Goal: Task Accomplishment & Management: Complete application form

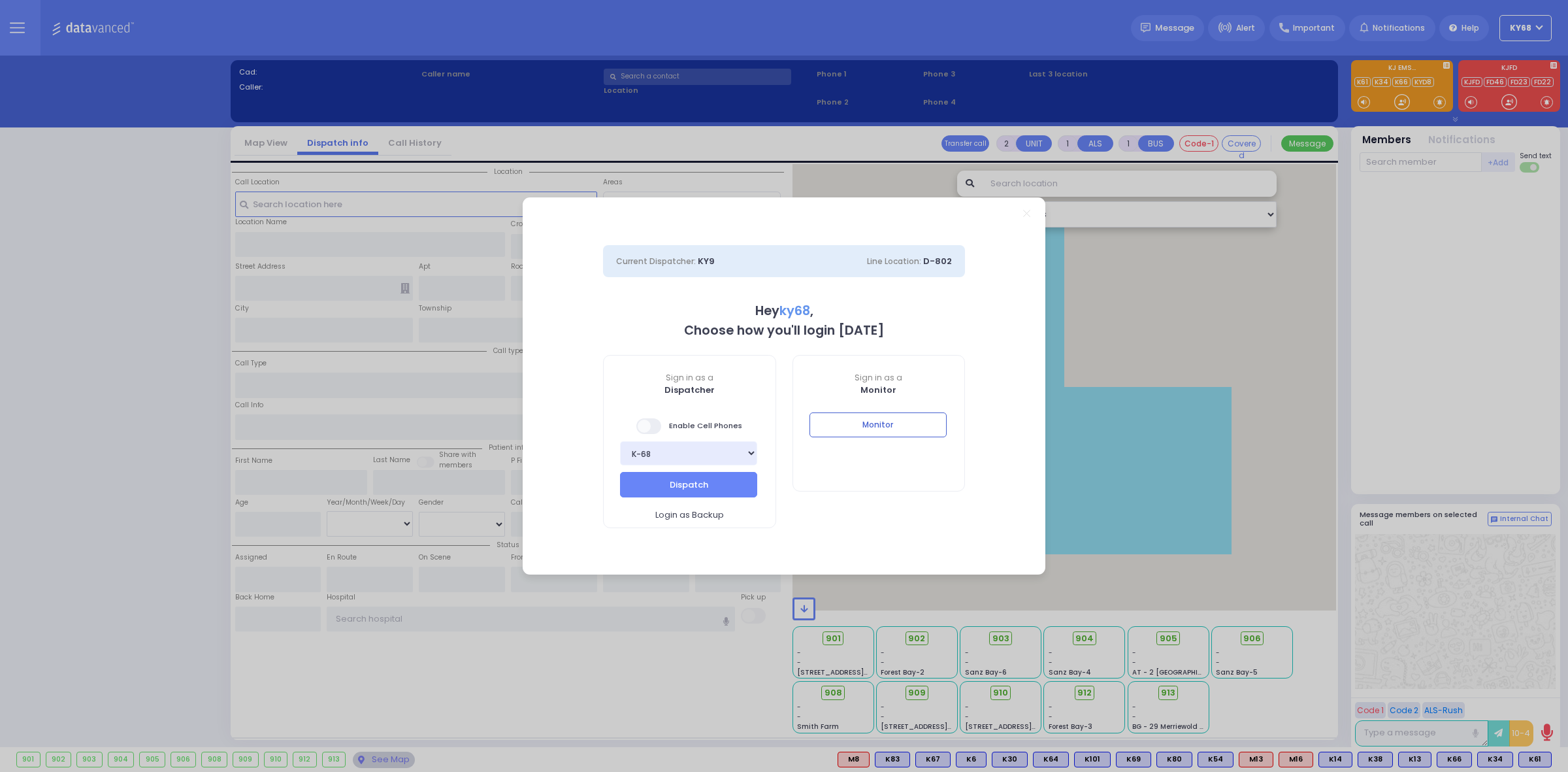
select select "12"
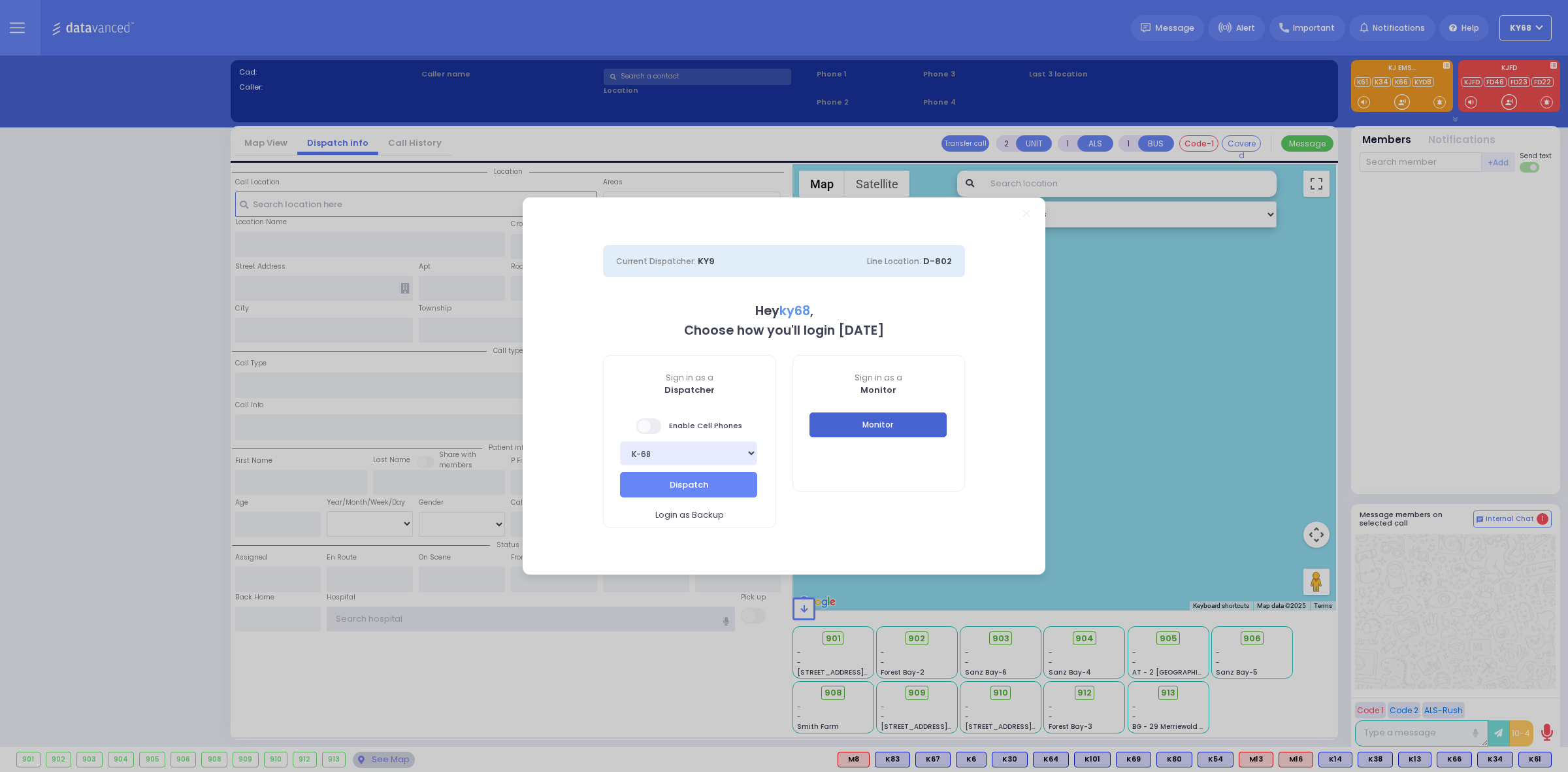
type input "ky68"
click at [833, 425] on button "Monitor" at bounding box center [878, 425] width 137 height 24
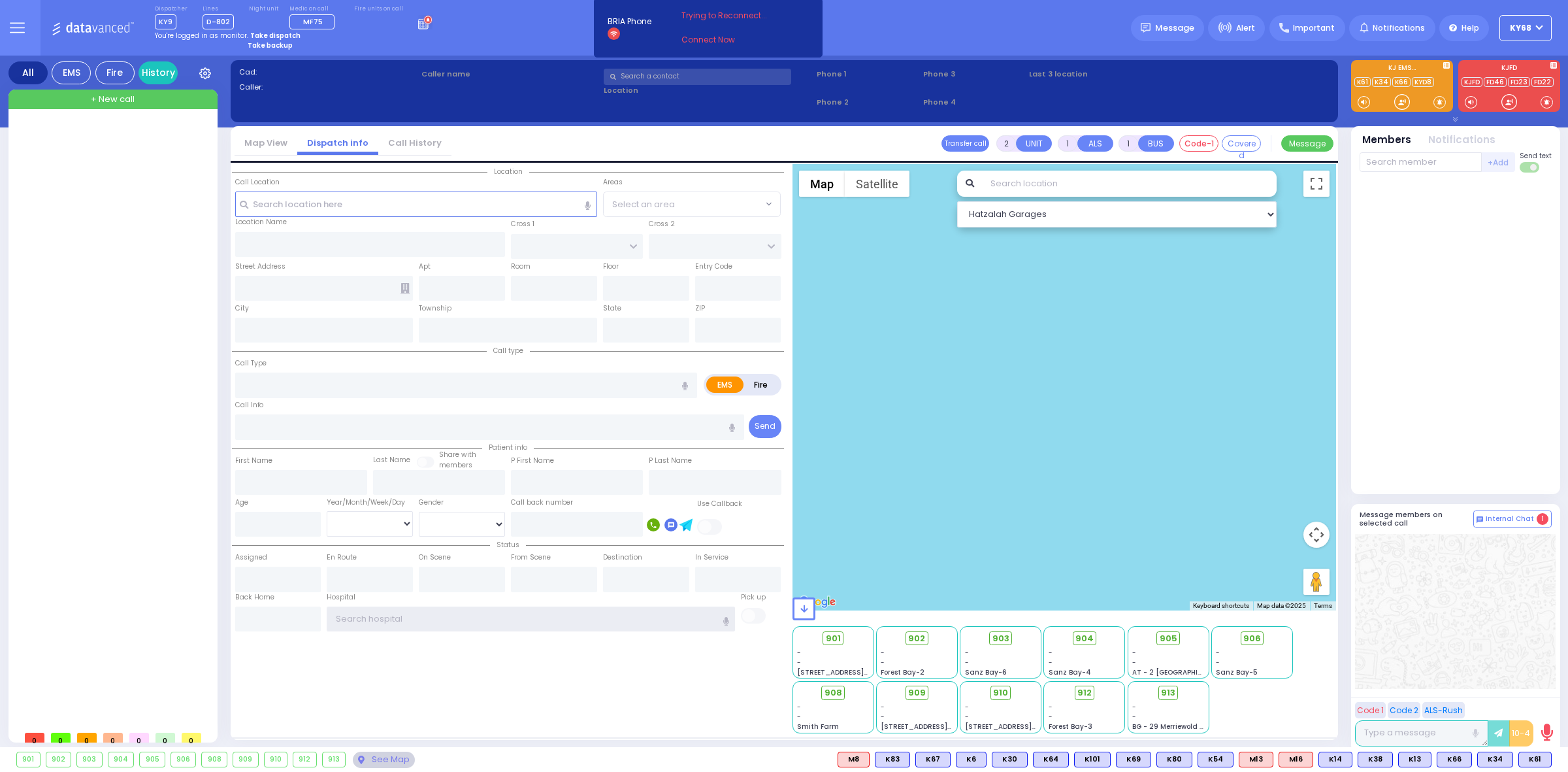
type input "ky68"
click at [88, 102] on div "+ New call" at bounding box center [112, 100] width 209 height 20
select select
radio input "true"
select select
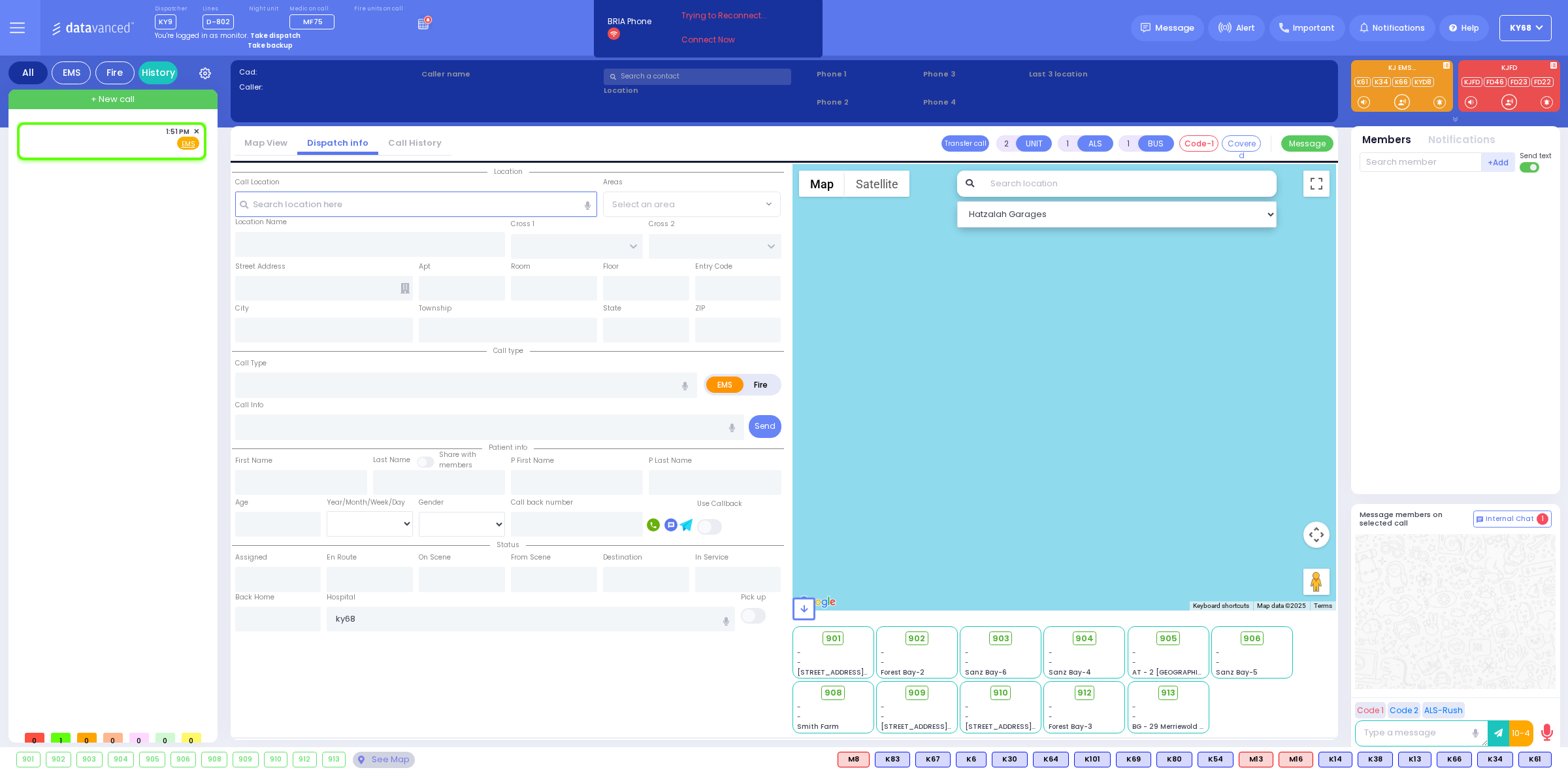
type input "13:51"
select select
radio input "true"
select select
select select "Hatzalah Garages"
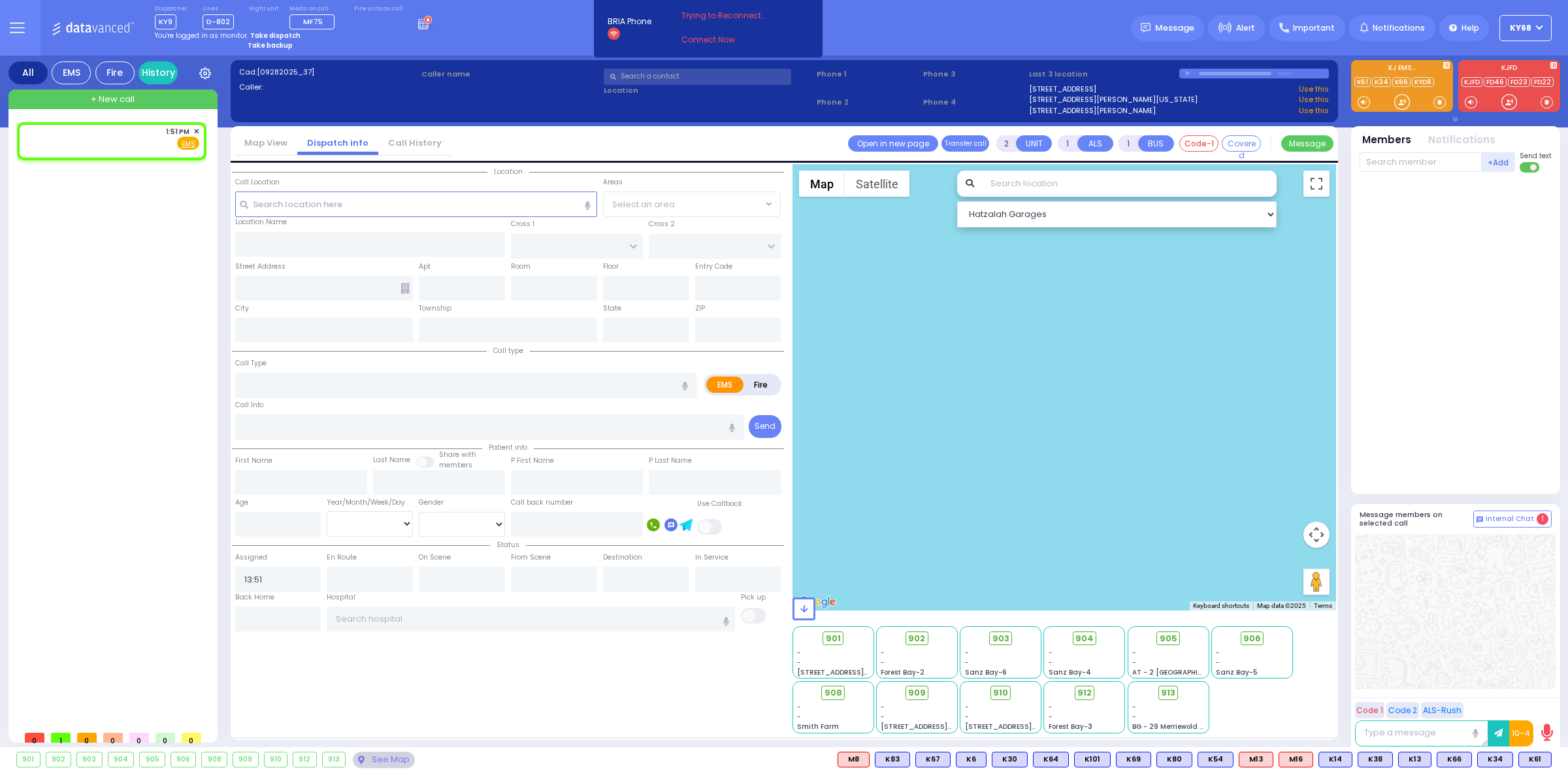
click at [651, 83] on input "text" at bounding box center [697, 77] width 188 height 16
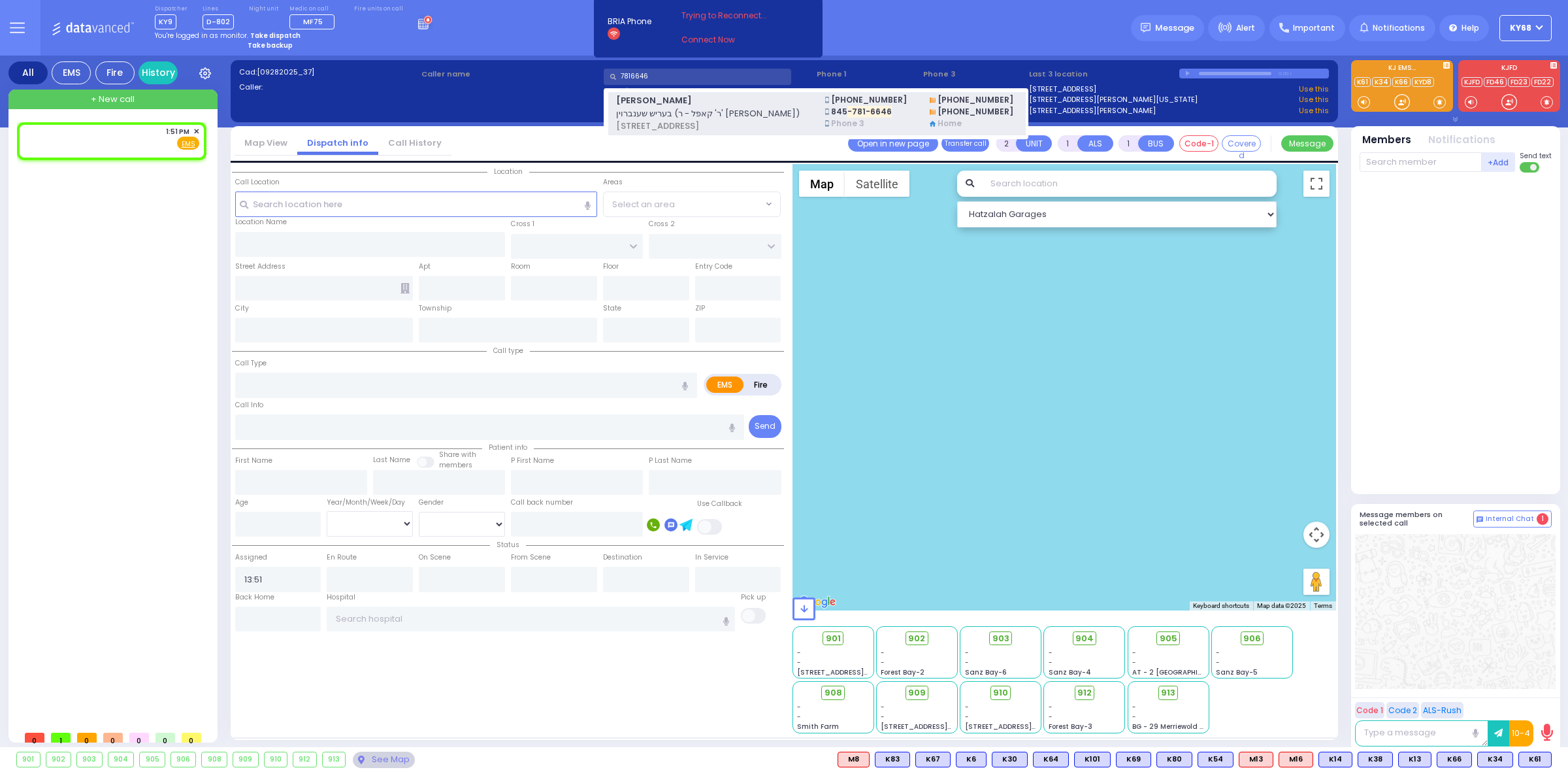
type input "7816646"
click at [662, 109] on span "בעריש שענברוין (ר' קאפל - ר' נח גפן)" at bounding box center [712, 113] width 193 height 13
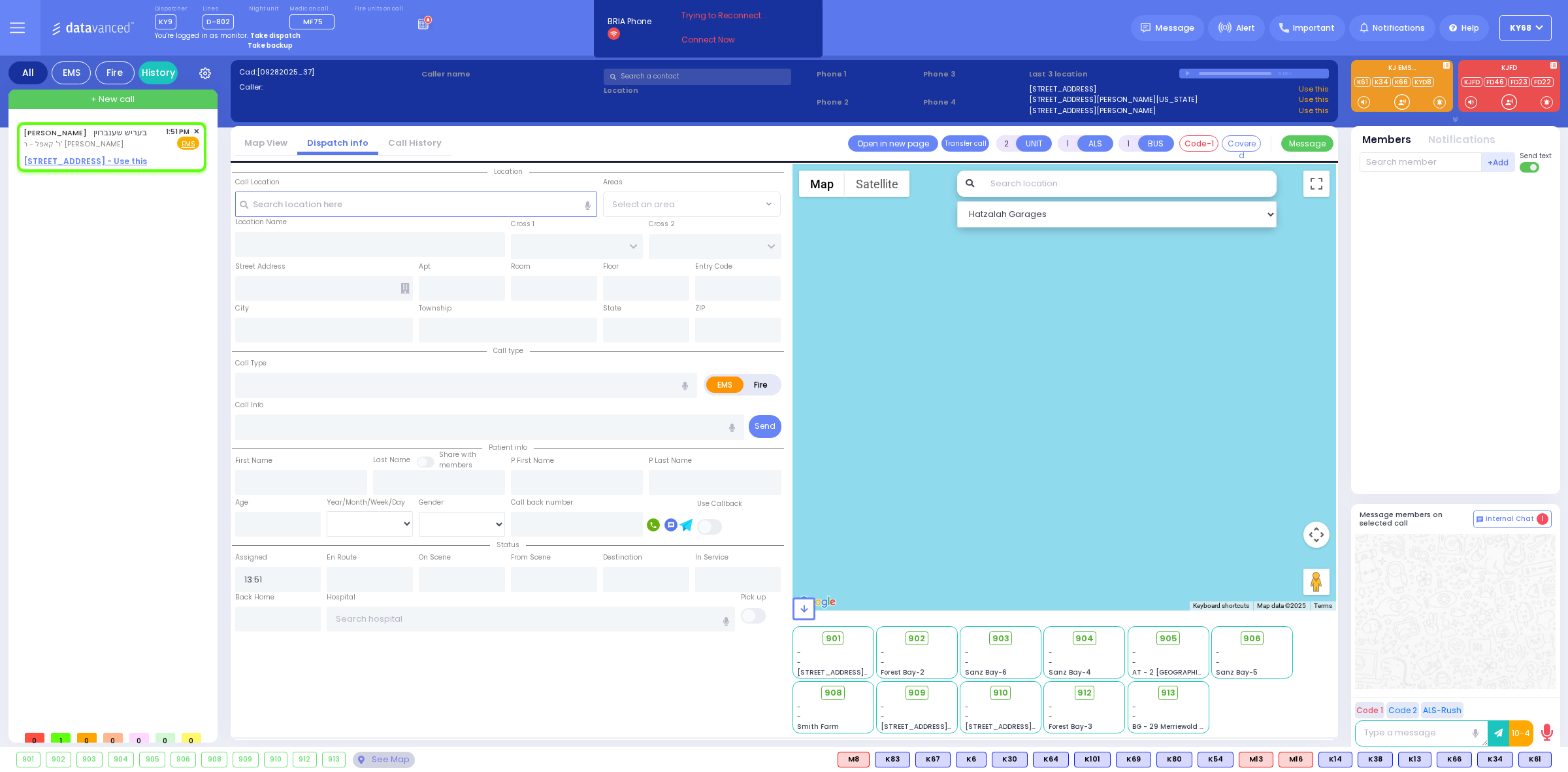
select select
radio input "true"
type input "[PERSON_NAME]"
type input "SCHONBRUN"
select select
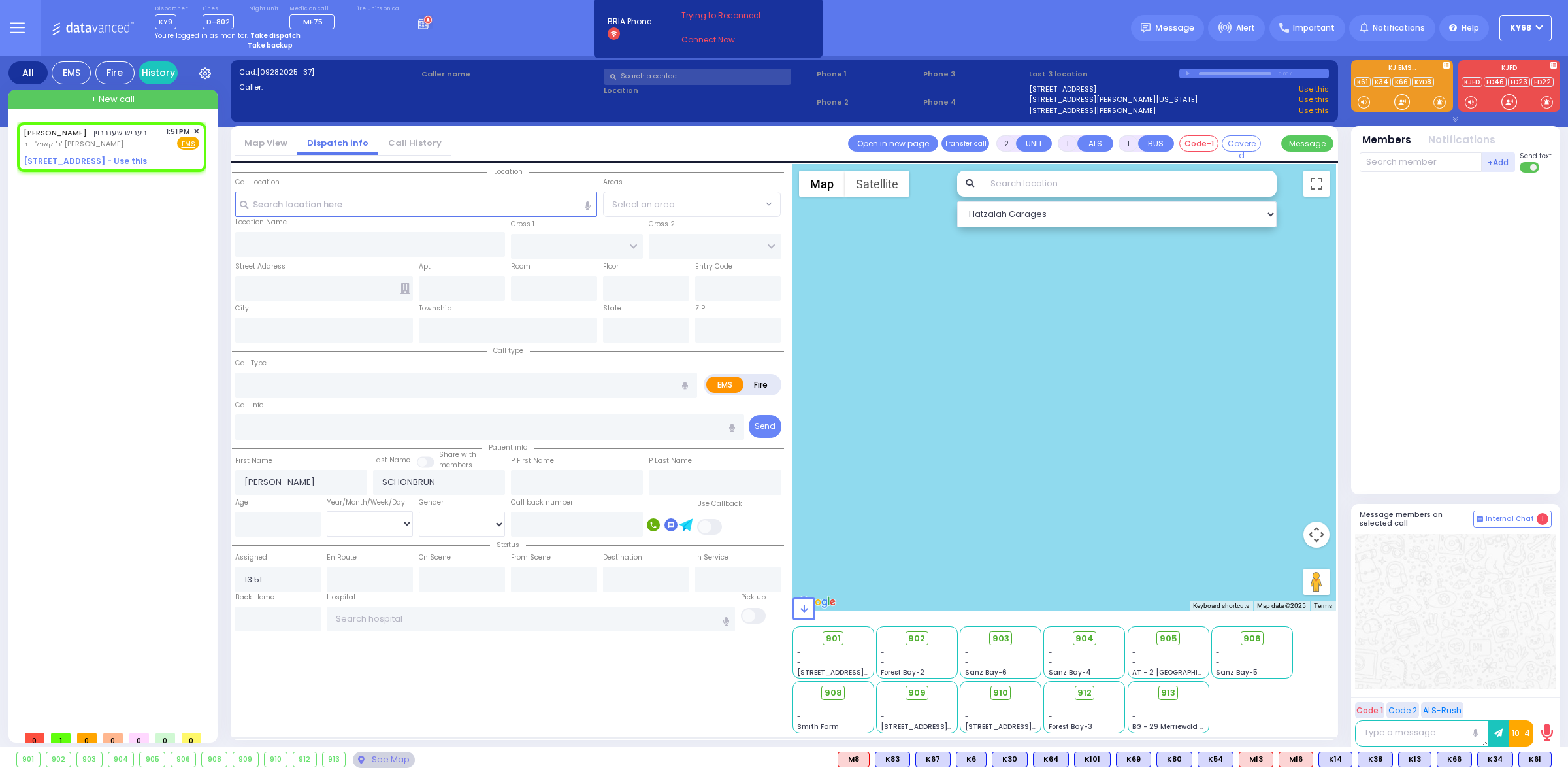
select select "Hatzalah Garages"
click at [630, 106] on u "19 MERON DR 203 - Use this" at bounding box center [673, 106] width 139 height 13
select select
radio input "true"
select select
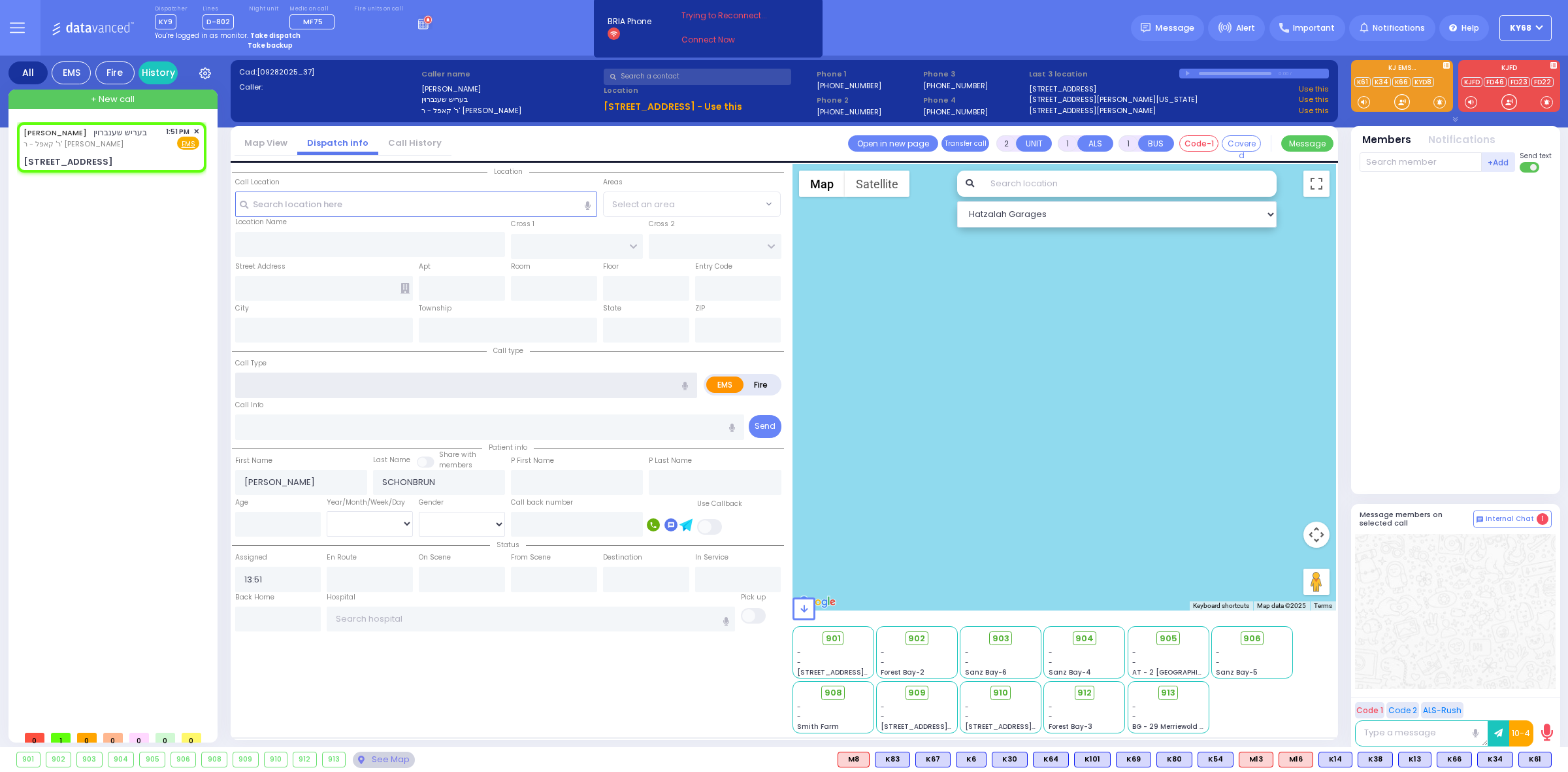
select select "Hatzalah Garages"
click at [321, 386] on input "text" at bounding box center [465, 385] width 462 height 24
type input "T"
type input "PRAG BLVD"
type input "DAJ BLVD"
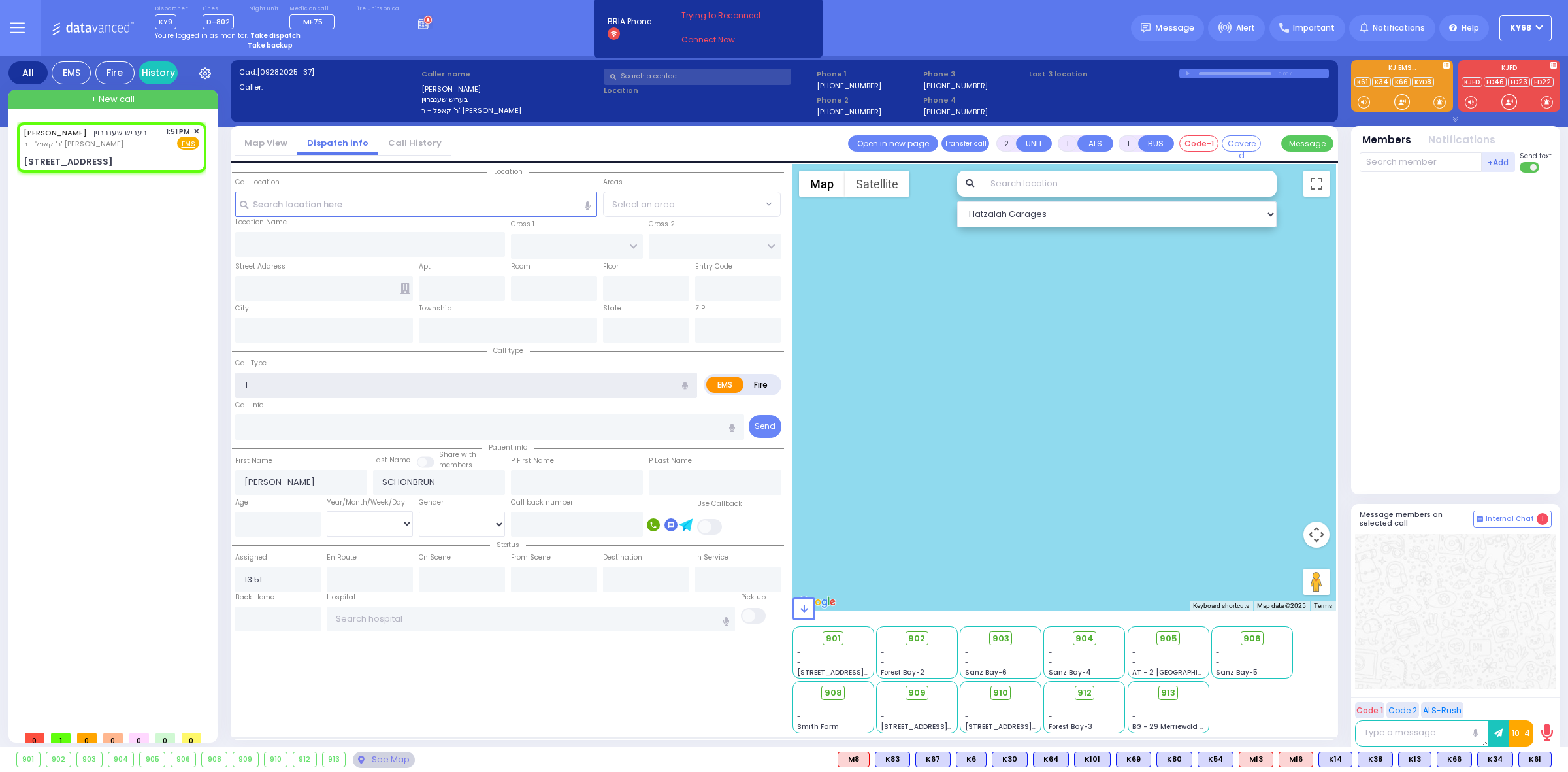
type input "19 MERON DR"
type input "203"
type input "[PERSON_NAME]"
type input "[US_STATE]"
type input "10950"
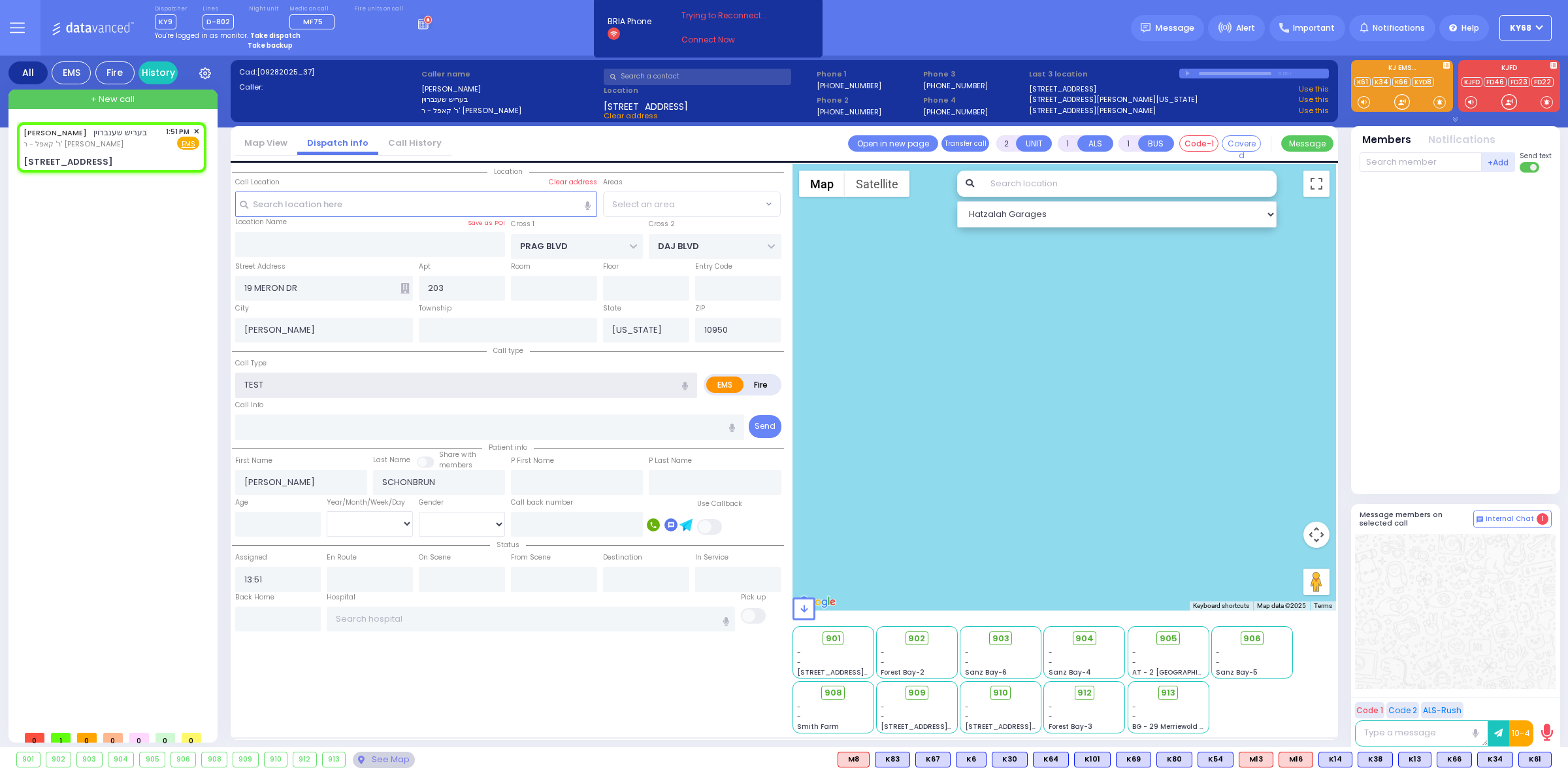
type input "TESTW"
select select "SECTION 6"
type input "TESTW"
click at [350, 363] on div "Call Type TESTW" at bounding box center [465, 377] width 462 height 42
select select
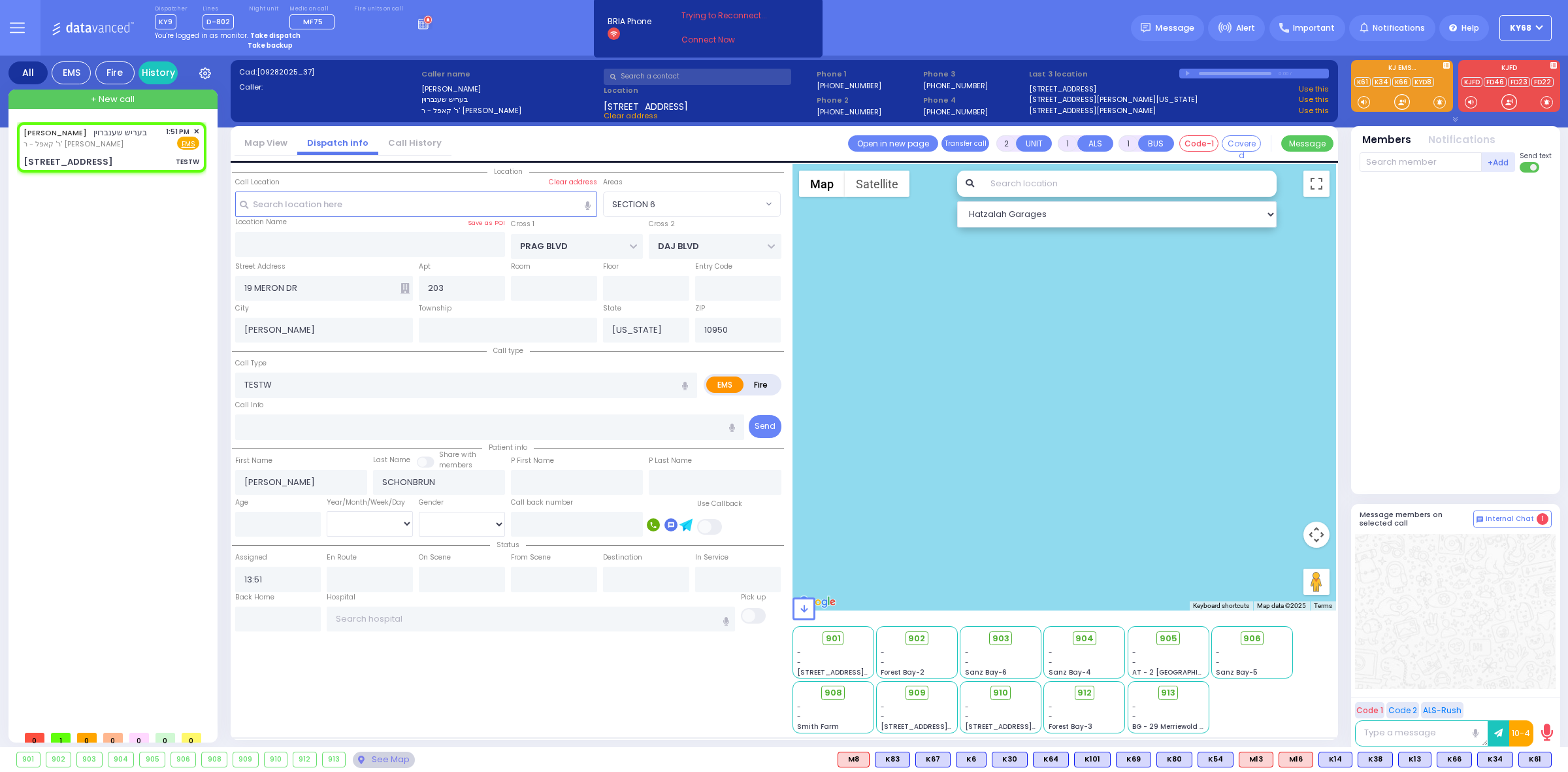
radio input "true"
select select
select select "Hatzalah Garages"
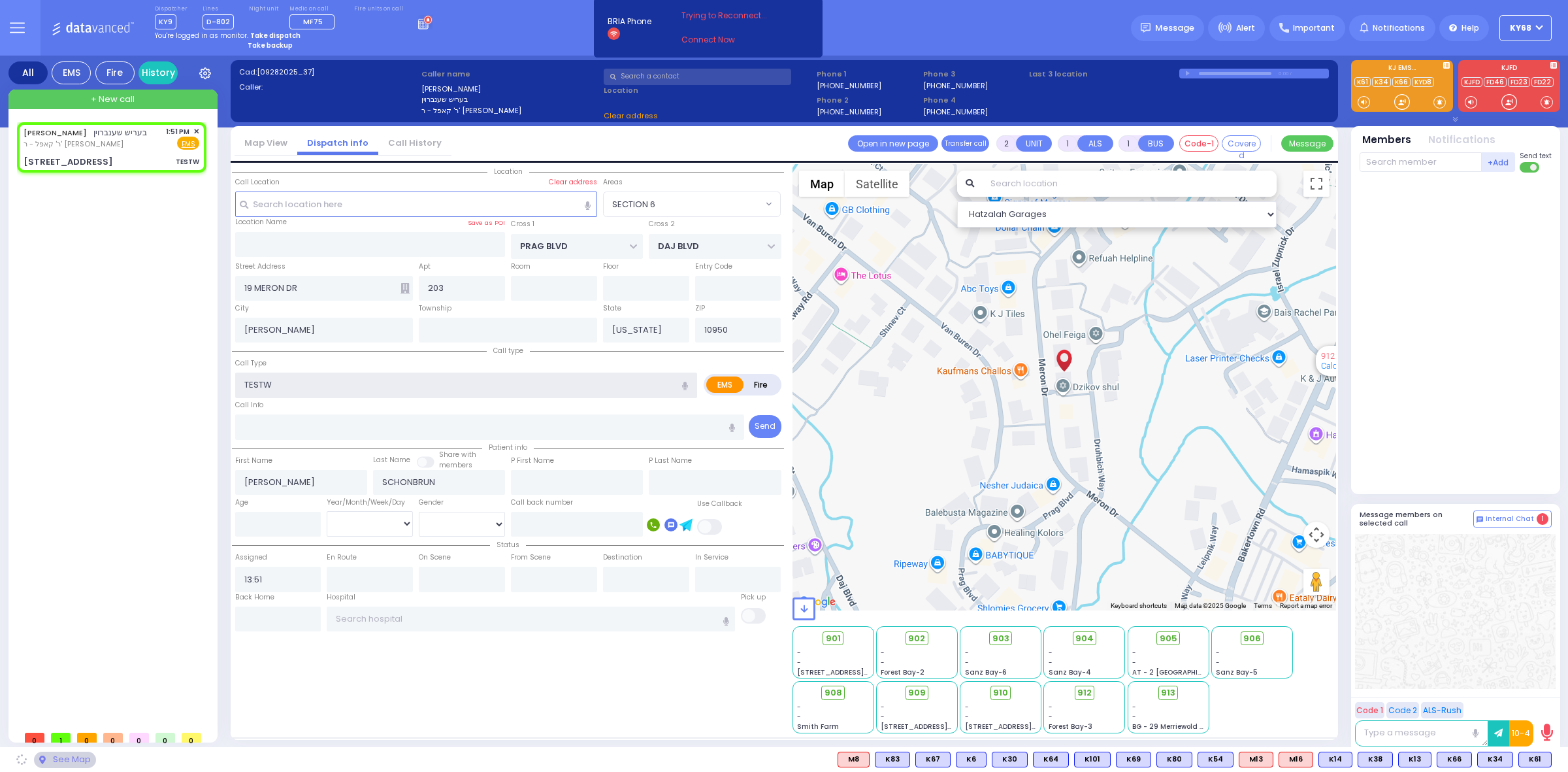
click at [334, 389] on input "TESTW" at bounding box center [465, 385] width 462 height 24
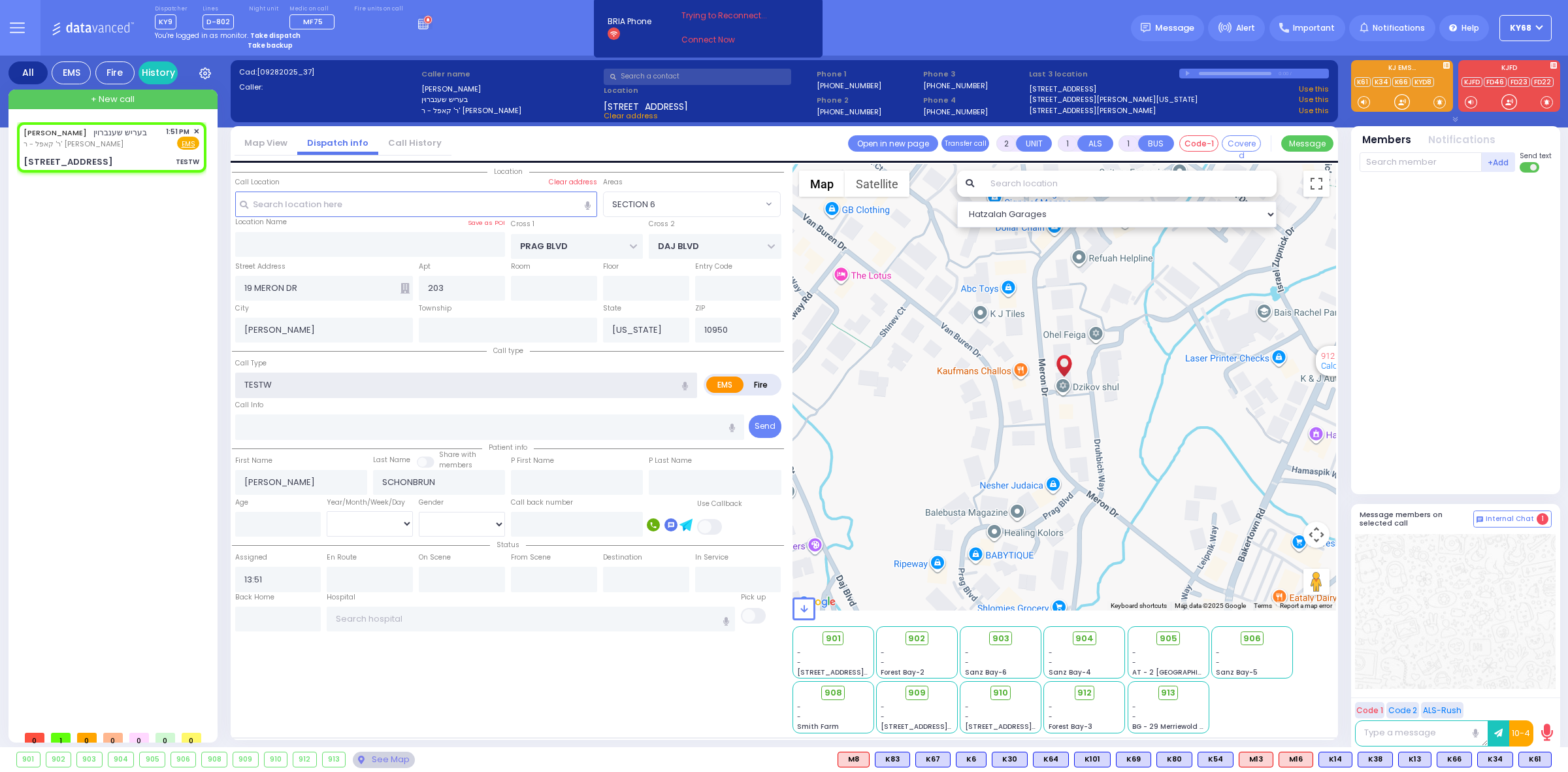
select select "SECTION 6"
type input "TEST"
click at [377, 347] on div "Call type Call Type TEST EMS Fire Tone" at bounding box center [508, 391] width 552 height 97
select select
radio input "true"
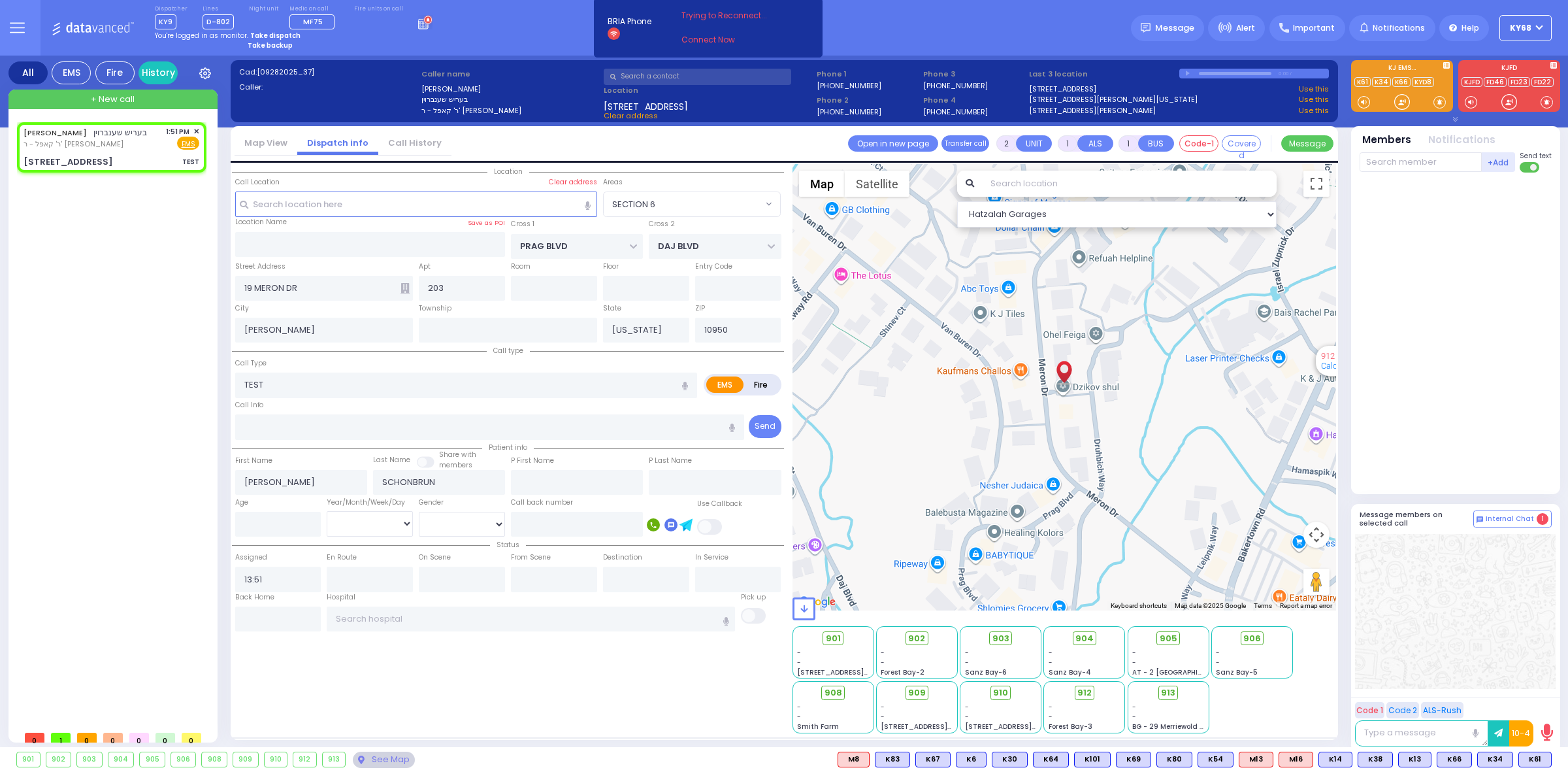
select select
select select "Hatzalah Garages"
select select "SECTION 6"
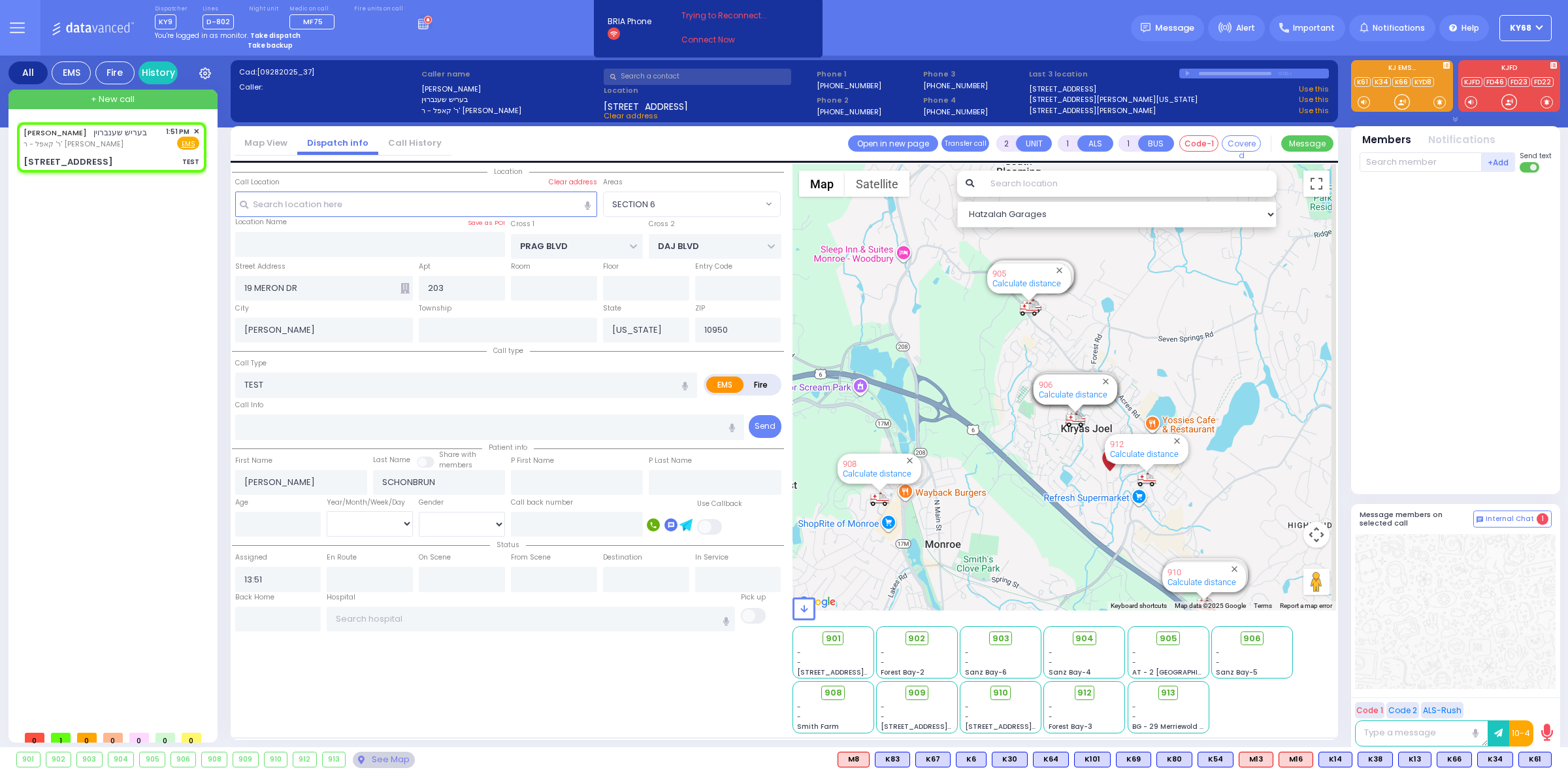
drag, startPoint x: 1030, startPoint y: 491, endPoint x: 1003, endPoint y: 526, distance: 44.2
click at [1001, 530] on div "594 Calculate distance 595 Calculate distance 596 Calculate distance 901 Calcul…" at bounding box center [1065, 387] width 544 height 446
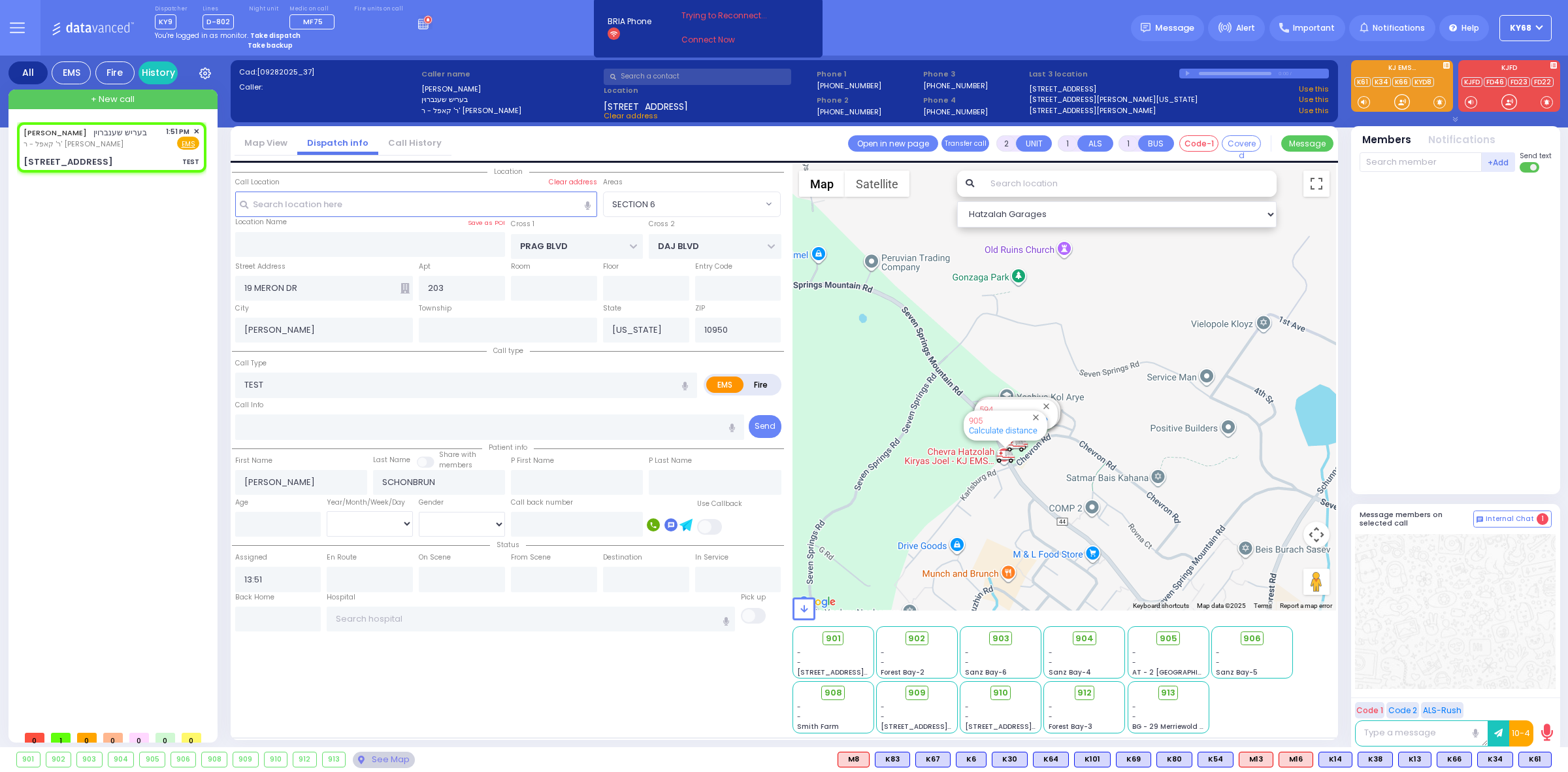
drag, startPoint x: 1135, startPoint y: 338, endPoint x: 1081, endPoint y: 504, distance: 174.6
click at [1118, 513] on div "594 Calculate distance 595 Calculate distance 596 Calculate distance 901 Calcul…" at bounding box center [1065, 387] width 544 height 446
click at [1420, 387] on div at bounding box center [1456, 330] width 195 height 305
click at [1001, 430] on link "Calculate distance" at bounding box center [998, 431] width 69 height 10
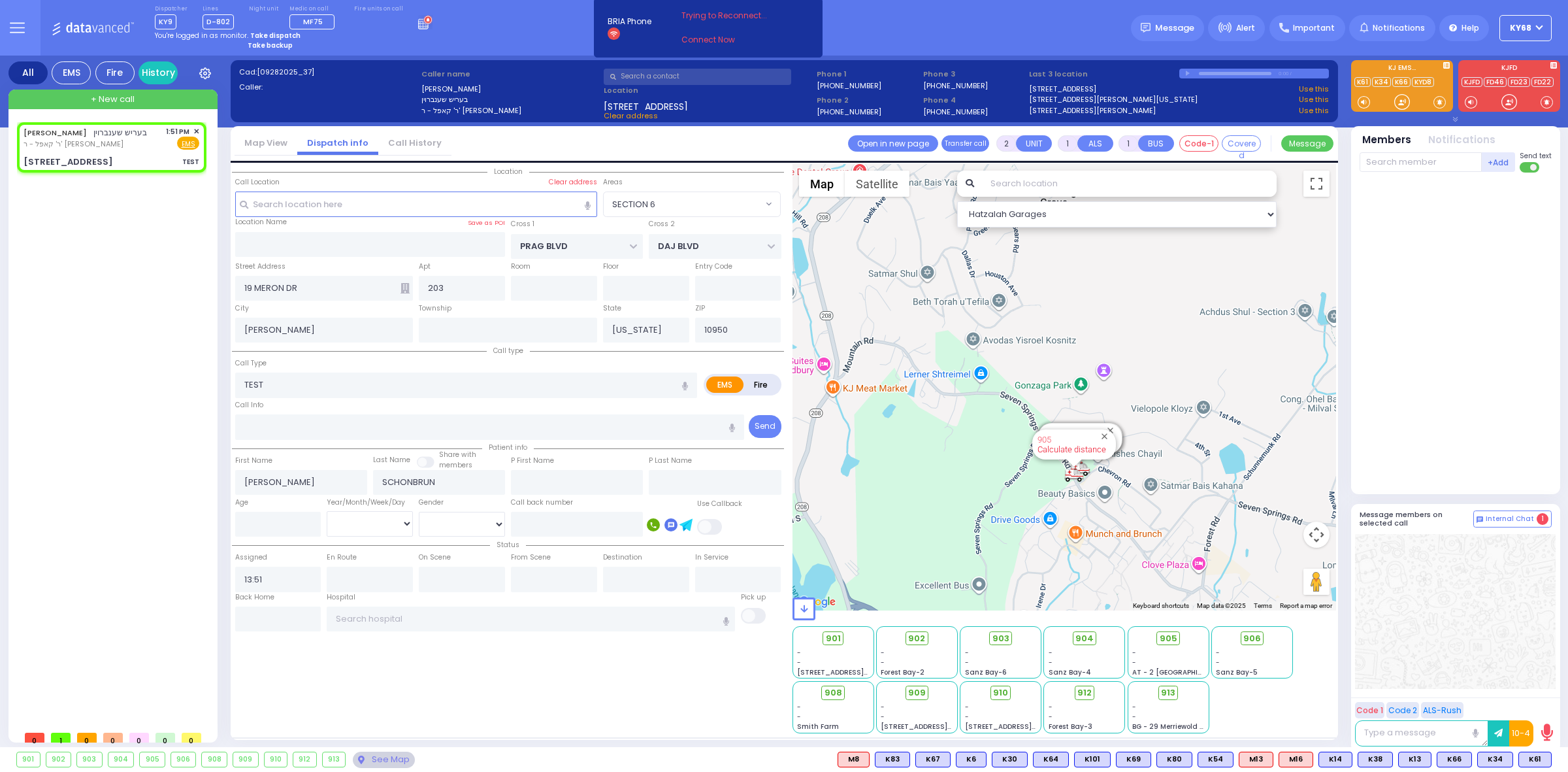
click at [1076, 447] on link "Calculate distance" at bounding box center [1072, 449] width 69 height 10
click at [1105, 435] on button "Close" at bounding box center [1105, 436] width 13 height 13
click at [1085, 446] on link "Calculate distance" at bounding box center [1078, 443] width 69 height 10
click at [1112, 426] on button "Close" at bounding box center [1111, 431] width 13 height 13
click at [1112, 426] on button "Close" at bounding box center [1111, 430] width 13 height 13
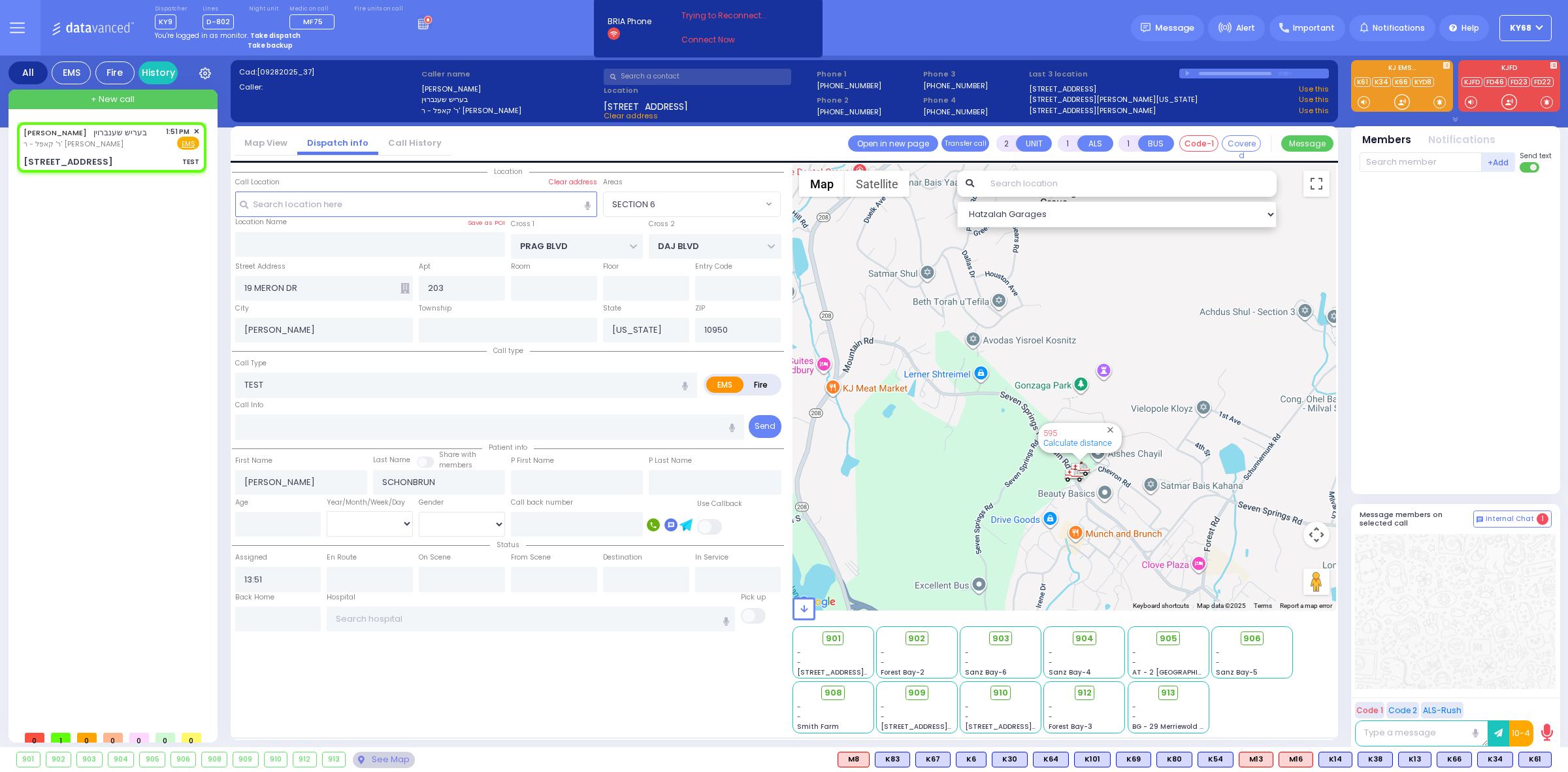
click at [1112, 426] on button "Close" at bounding box center [1111, 430] width 13 height 13
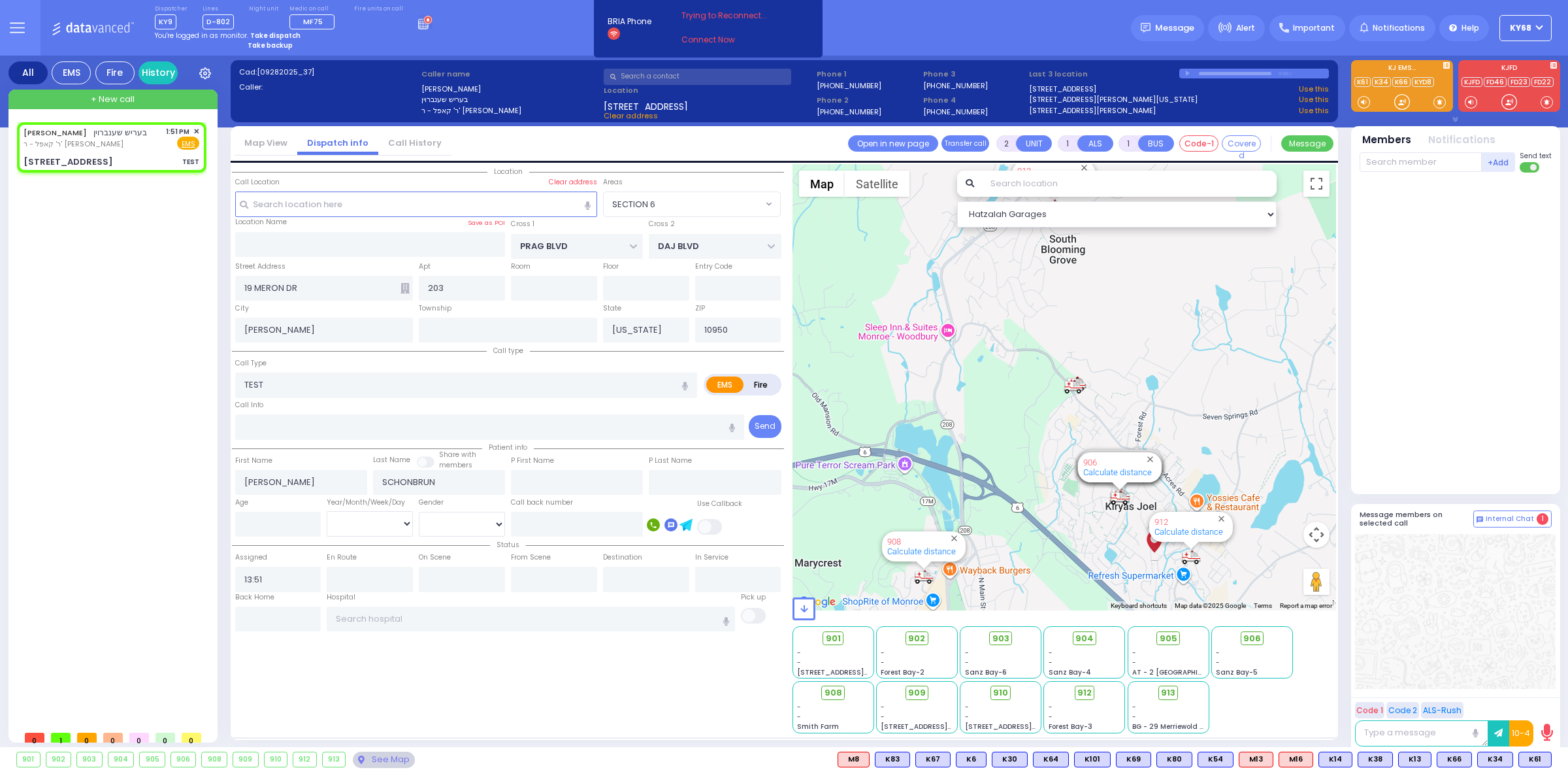
drag, startPoint x: 1121, startPoint y: 494, endPoint x: 1062, endPoint y: 368, distance: 139.1
click at [1062, 368] on div "901 Calculate distance 902 Calculate distance 903 Calculate distance 904 Calcul…" at bounding box center [1065, 387] width 544 height 446
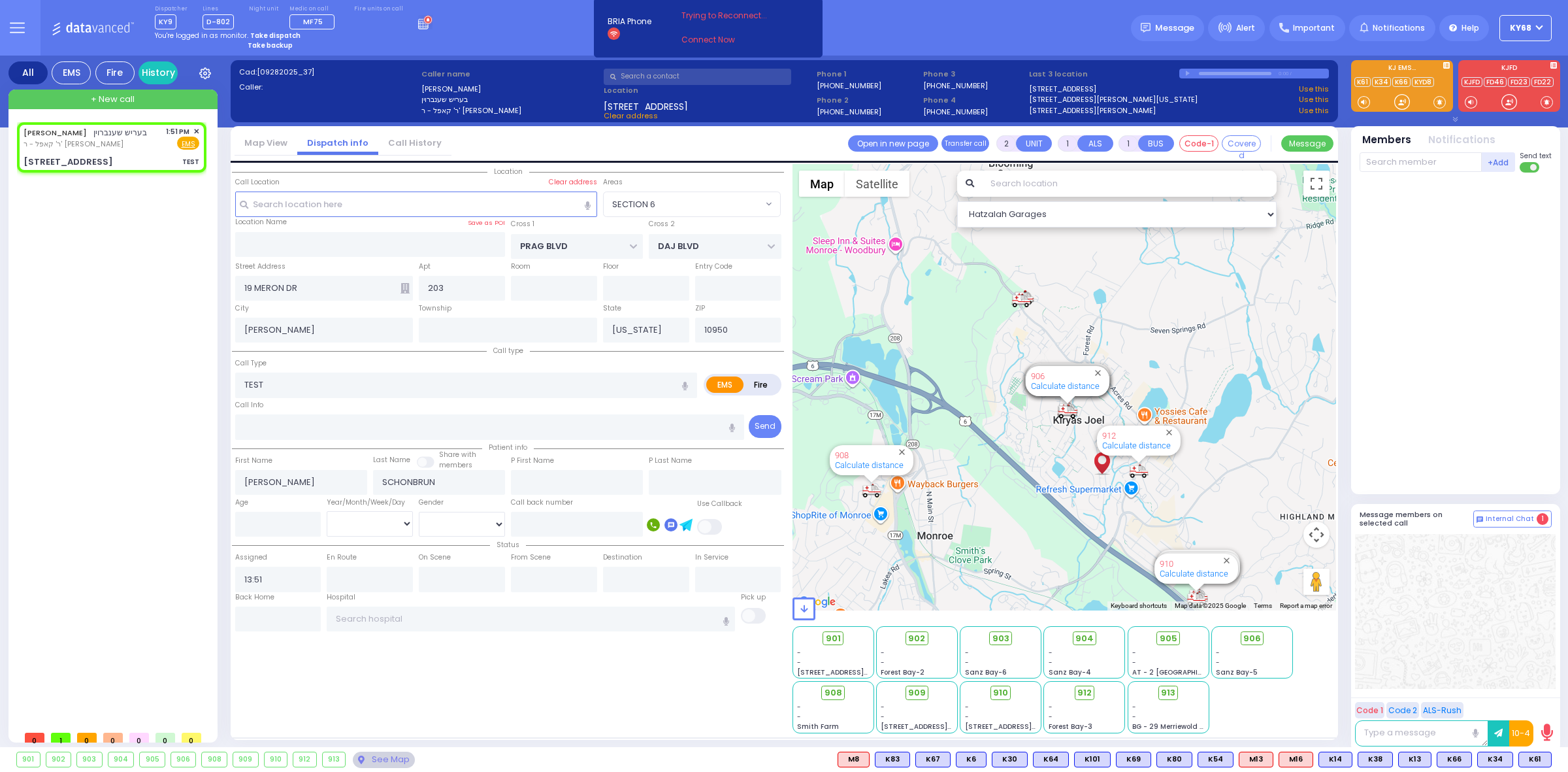
click at [1145, 453] on div "912 Calculate distance" at bounding box center [1139, 440] width 83 height 30
click at [1144, 445] on link "Calculate distance" at bounding box center [1136, 445] width 69 height 10
click at [1062, 379] on div "906" at bounding box center [1066, 376] width 69 height 10
drag, startPoint x: 1339, startPoint y: 345, endPoint x: 1339, endPoint y: 358, distance: 13.0
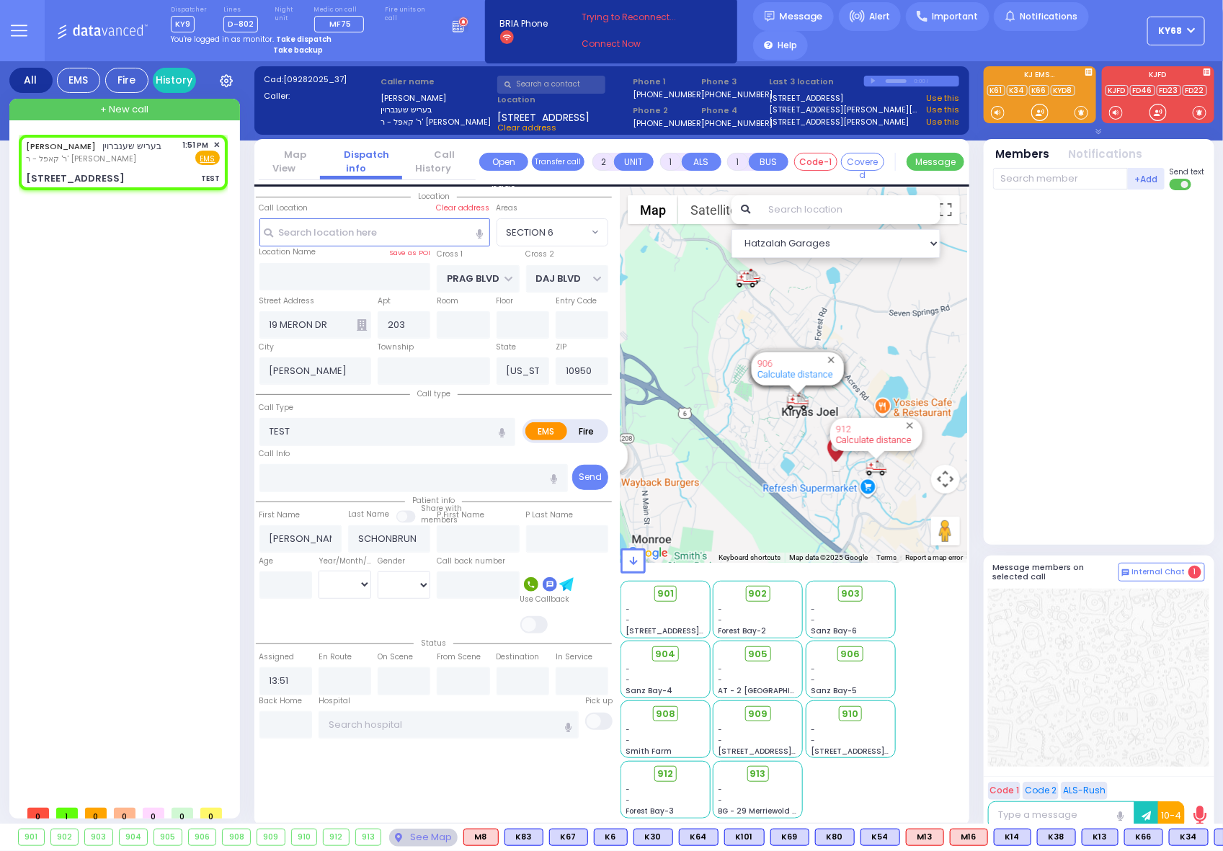
click at [881, 444] on link "Calculate distance" at bounding box center [874, 439] width 76 height 11
click at [865, 441] on link "Calculate distance" at bounding box center [874, 439] width 76 height 11
click at [868, 442] on link "Calculate distance" at bounding box center [874, 439] width 76 height 11
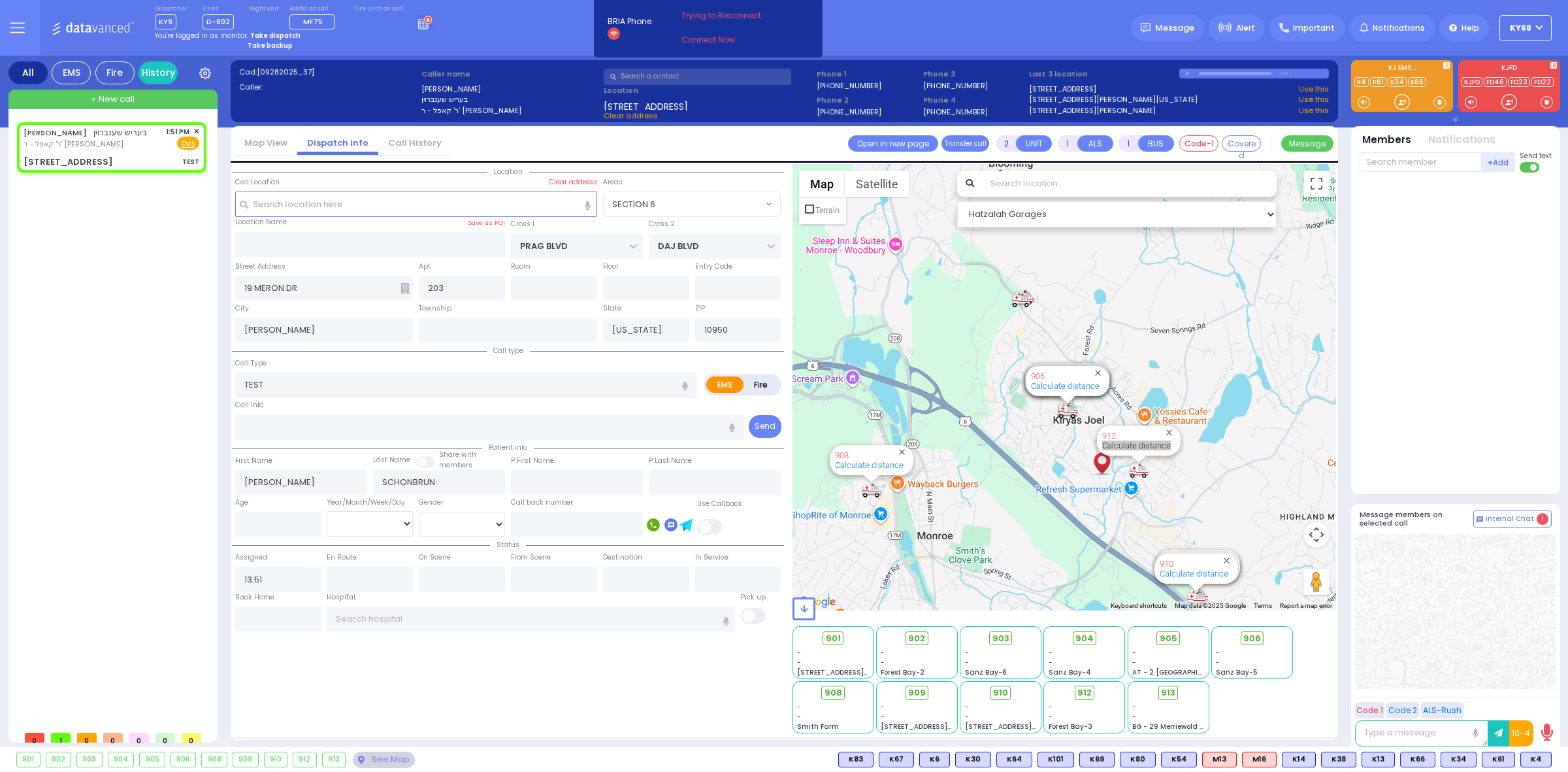
click at [1505, 284] on div at bounding box center [1456, 330] width 195 height 305
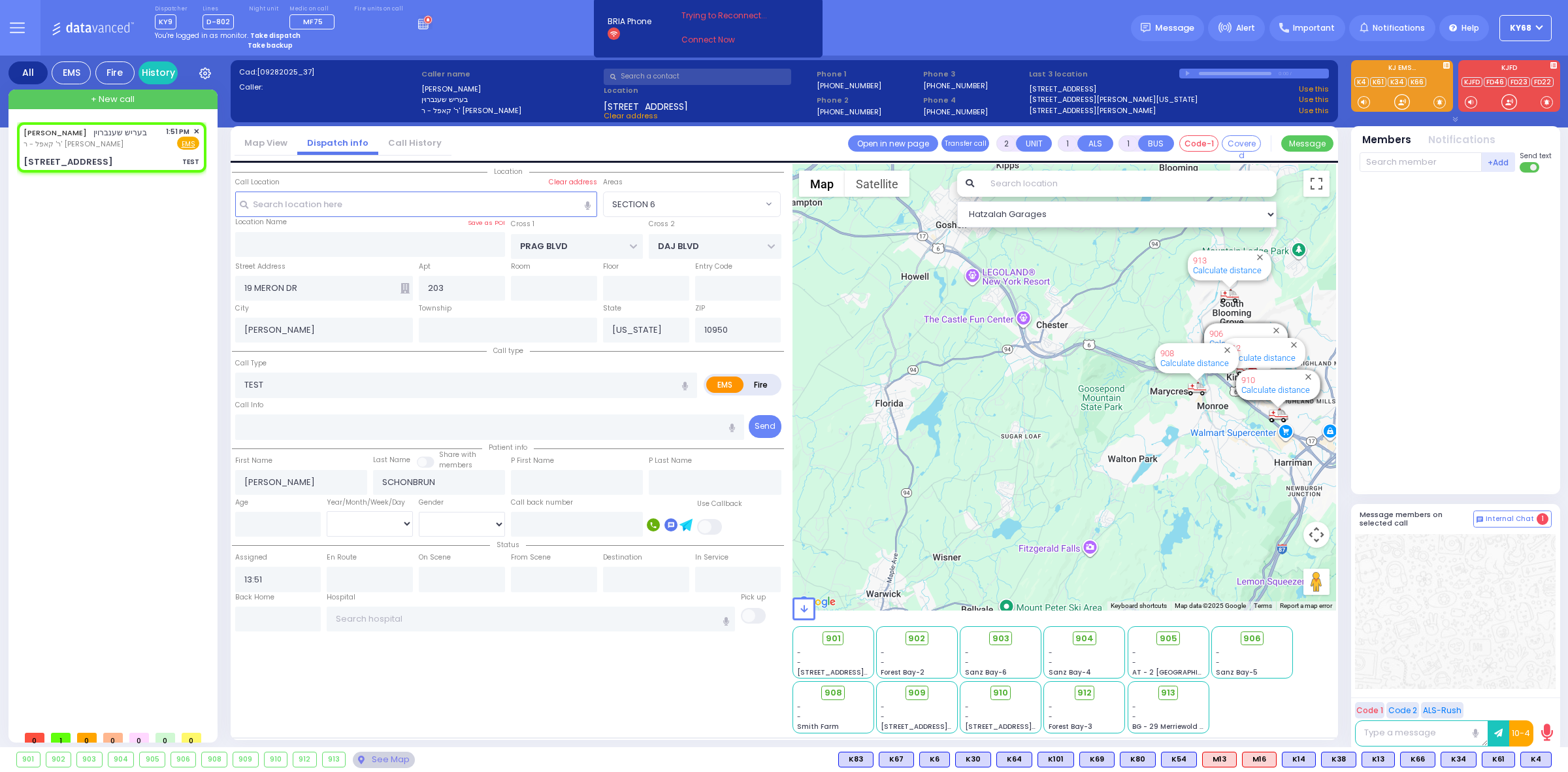
drag, startPoint x: 1273, startPoint y: 363, endPoint x: 1158, endPoint y: 361, distance: 115.0
click at [1182, 387] on div "901 Calculate distance 902 Calculate distance 903 Calculate distance 904 Calcul…" at bounding box center [1337, 387] width 544 height 0
click at [1167, 435] on div "901 Calculate distance 902 Calculate distance 903 Calculate distance 904 Calcul…" at bounding box center [1065, 387] width 544 height 446
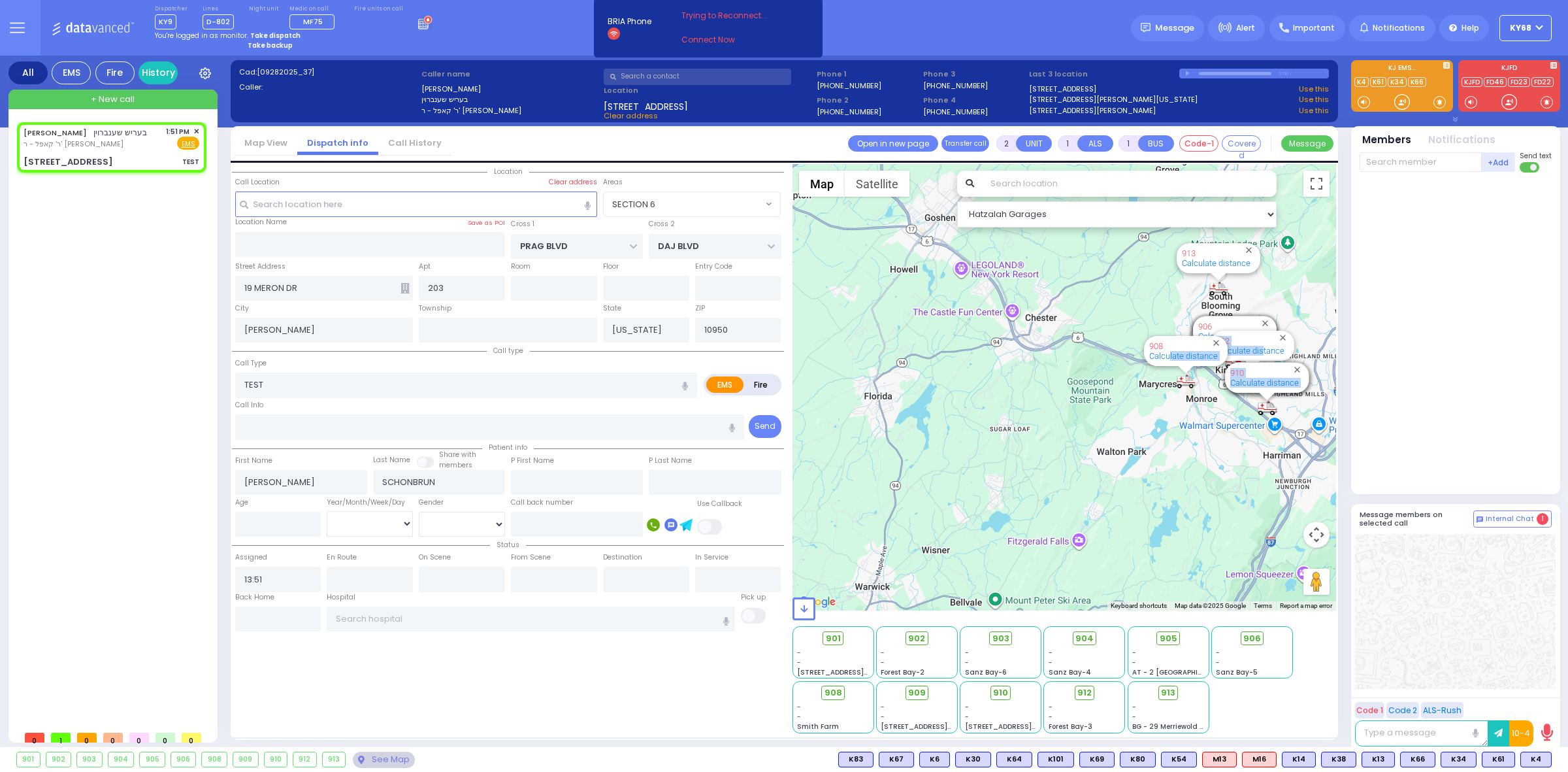
drag, startPoint x: 1215, startPoint y: 477, endPoint x: 1060, endPoint y: 432, distance: 161.4
click at [1074, 436] on div "901 Calculate distance 902 Calculate distance 903 Calculate distance 904 Calcul…" at bounding box center [1065, 387] width 544 height 446
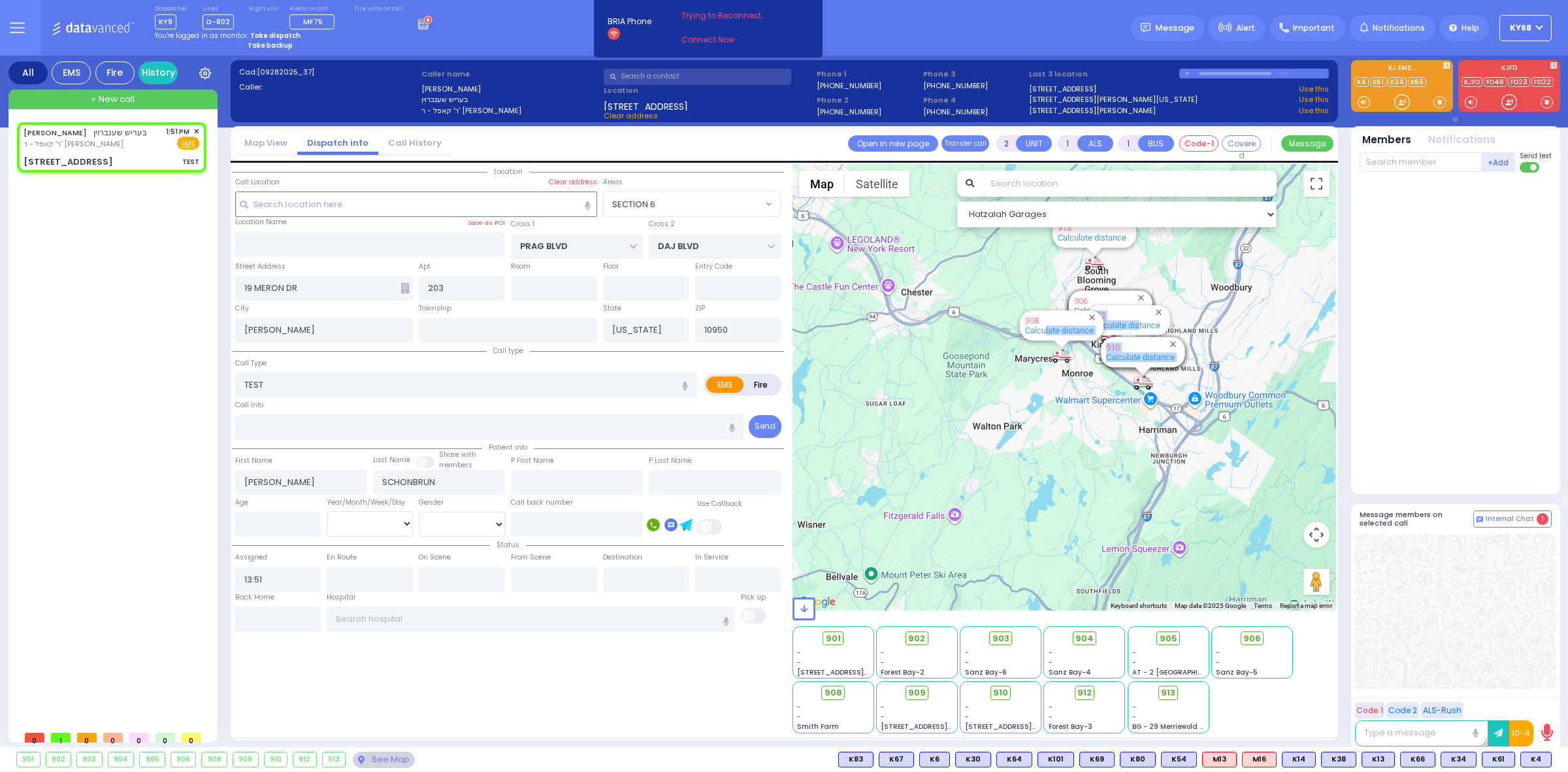
click at [1058, 432] on div "901 Calculate distance 902 Calculate distance 903 Calculate distance 904 Calcul…" at bounding box center [1065, 387] width 544 height 446
click at [1164, 340] on div "910 Calculate distance" at bounding box center [1143, 352] width 83 height 30
click at [209, 70] on icon at bounding box center [205, 73] width 12 height 12
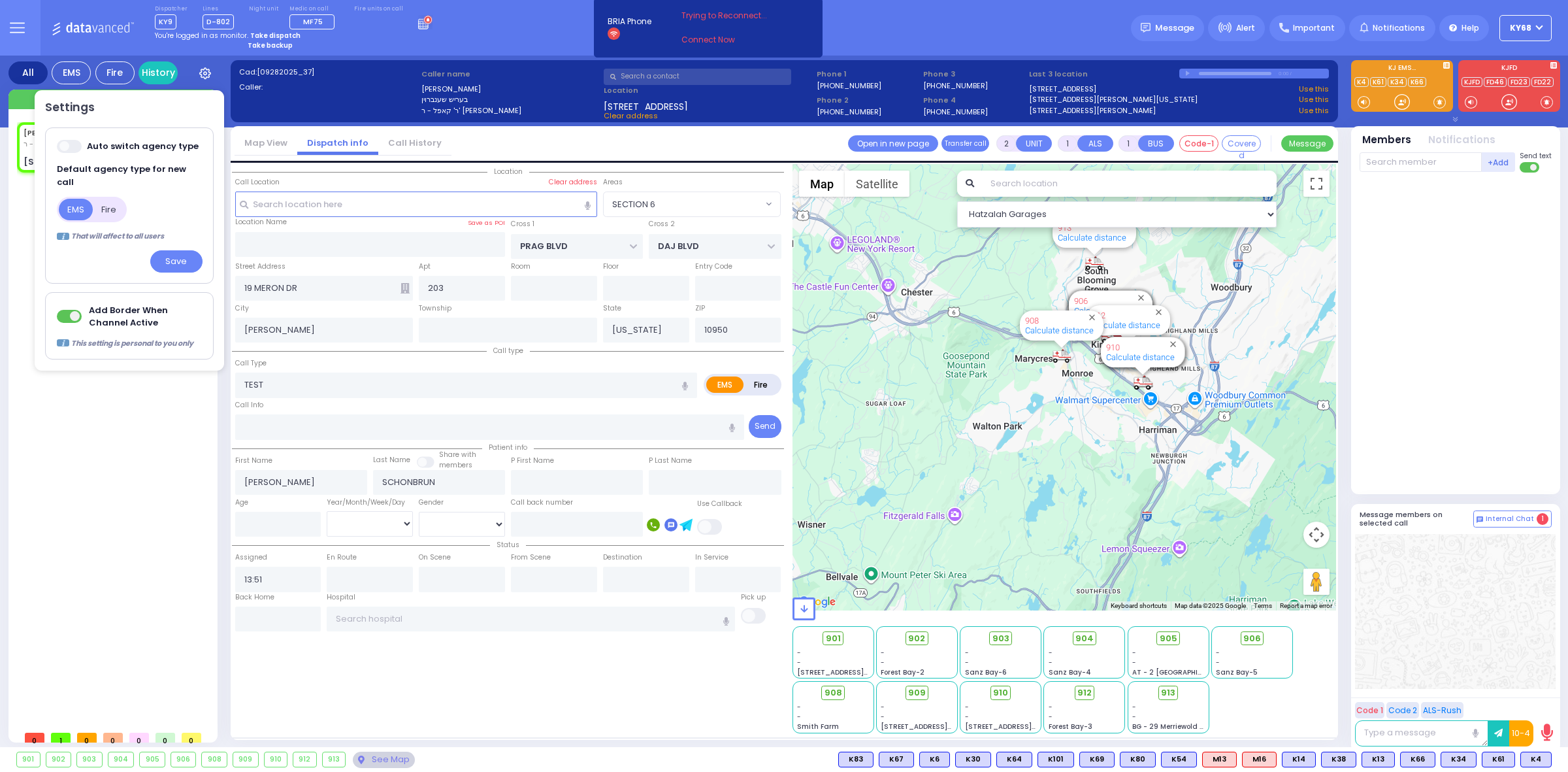
click at [546, 38] on div "Dispatcher KY9 shift has started. Are you ? Lines D-802" at bounding box center [784, 27] width 1568 height 55
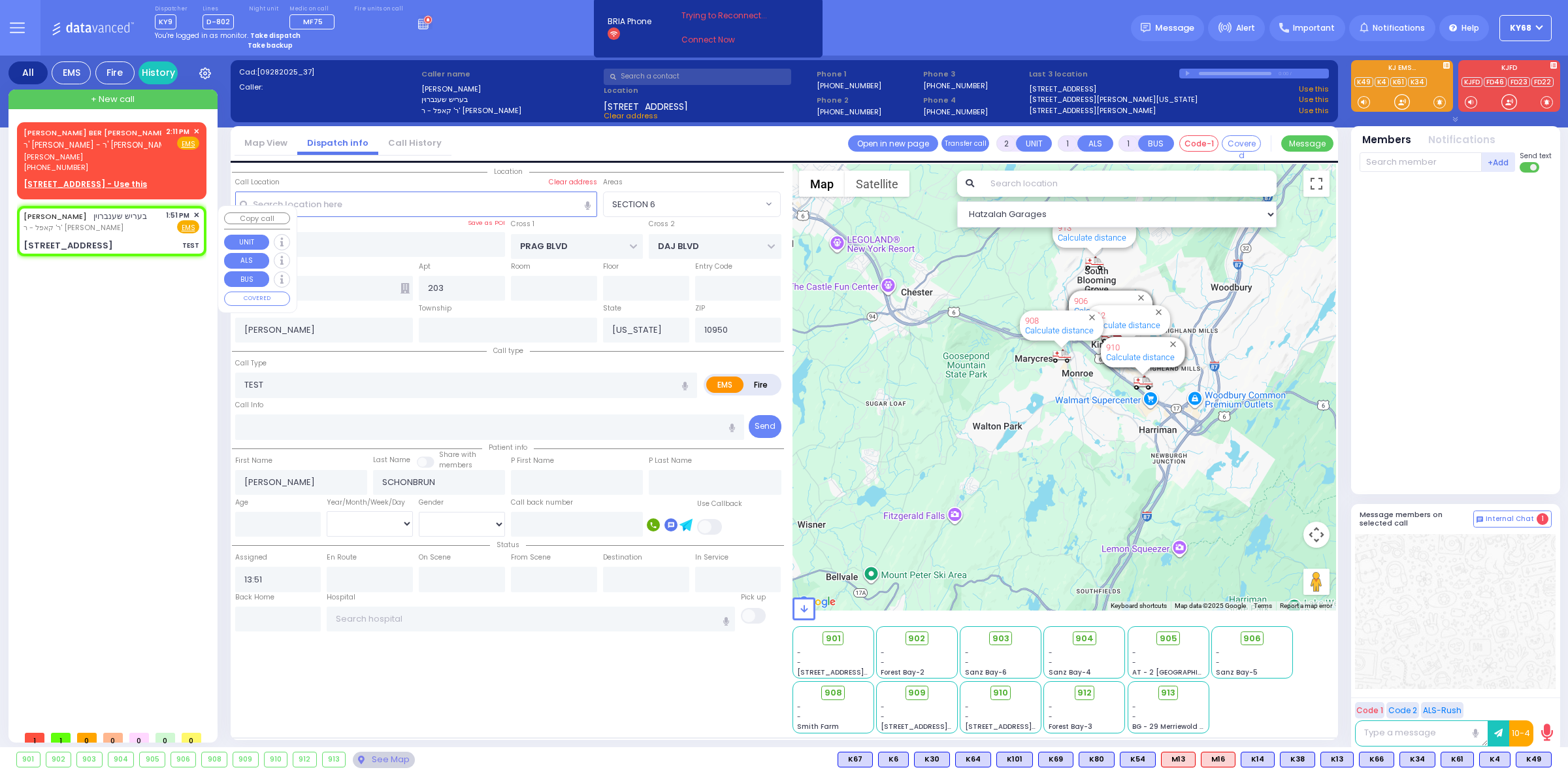
click at [197, 212] on span "✕" at bounding box center [196, 215] width 5 height 11
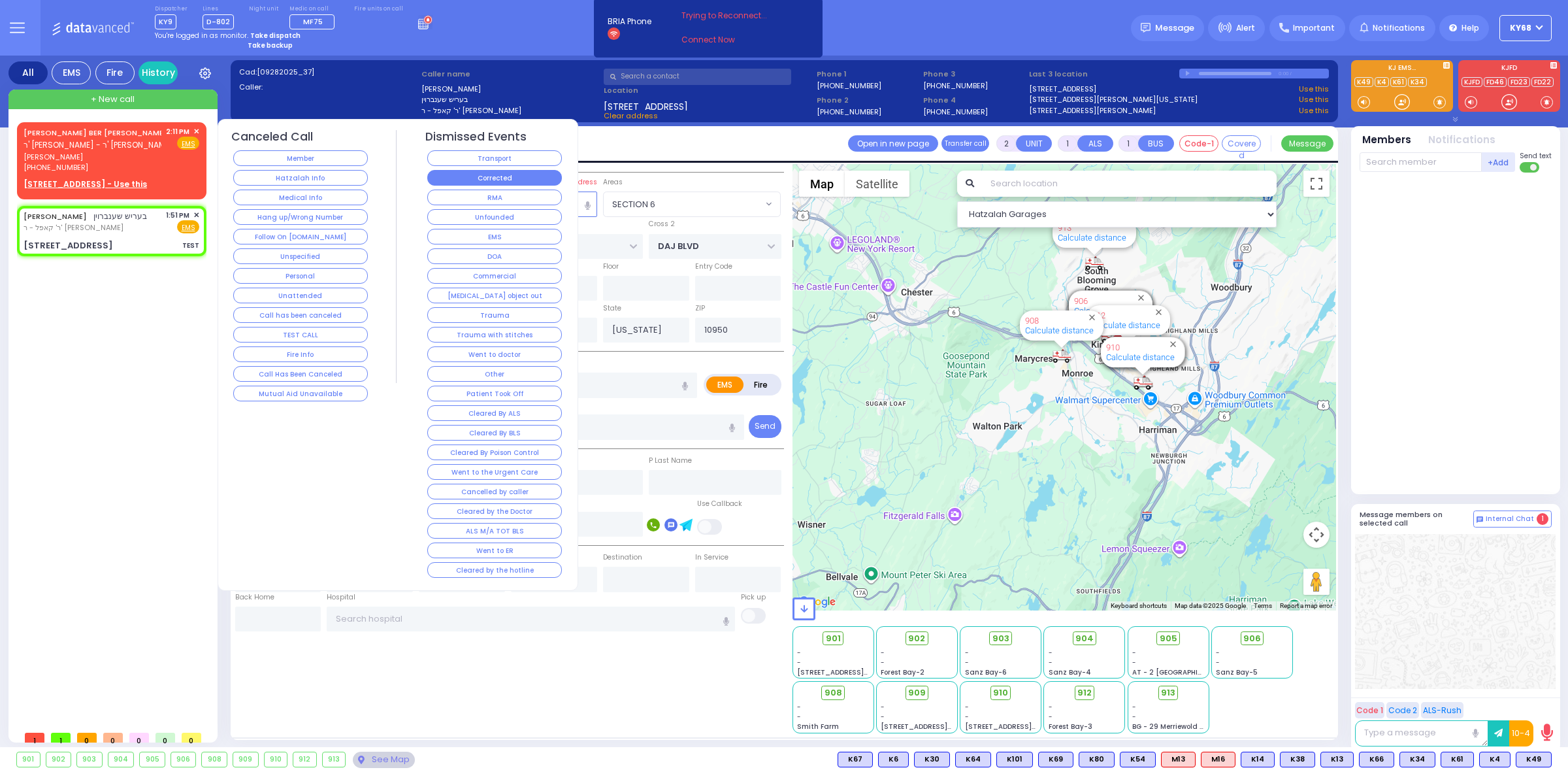
click at [548, 181] on button "Corrected" at bounding box center [494, 177] width 134 height 15
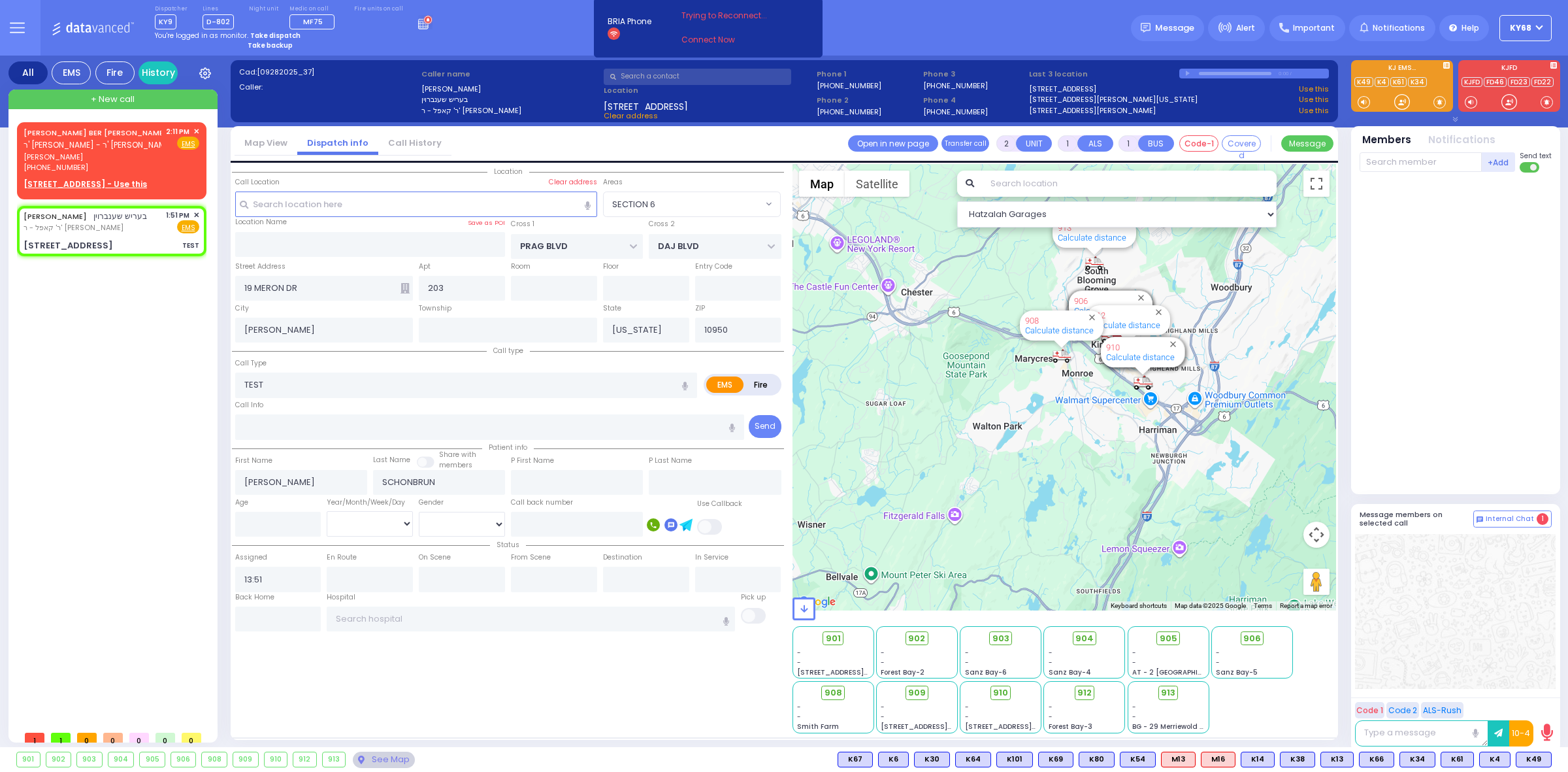
select select
radio input "true"
select select
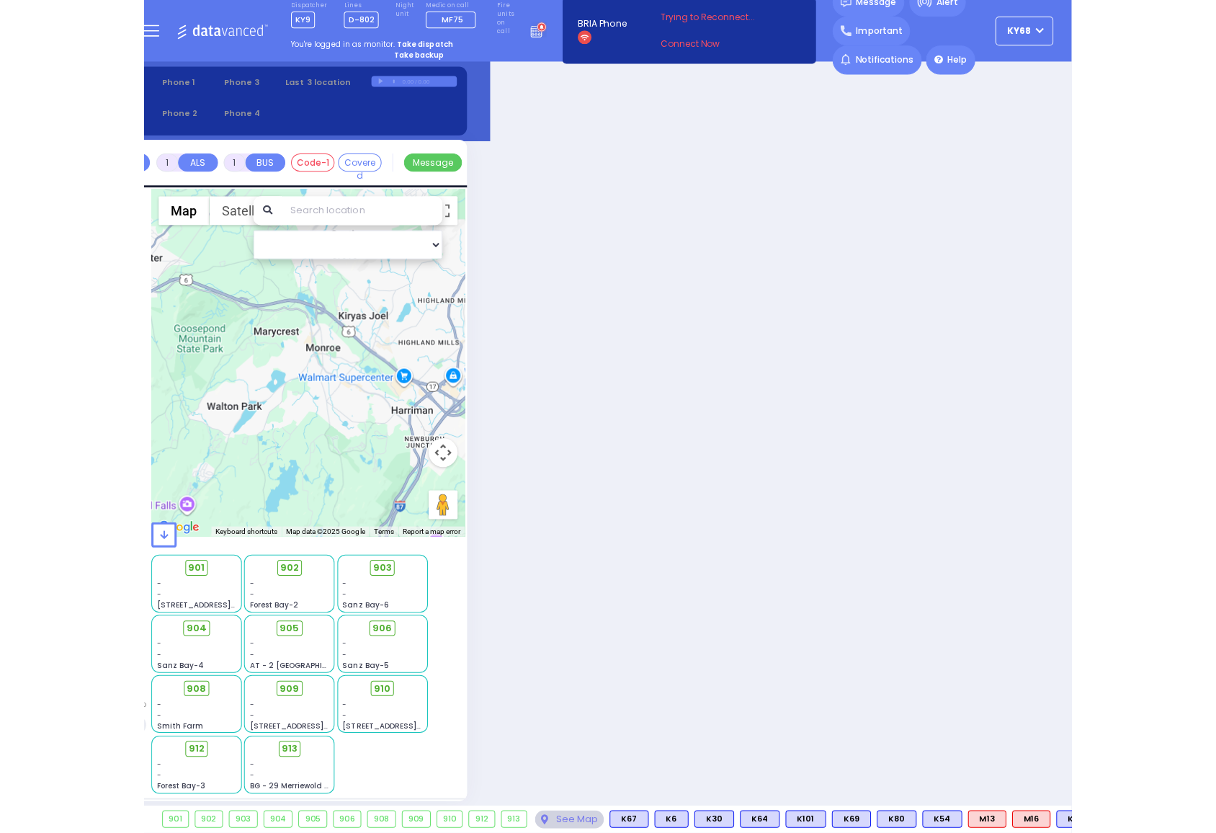
scroll to position [0, 285]
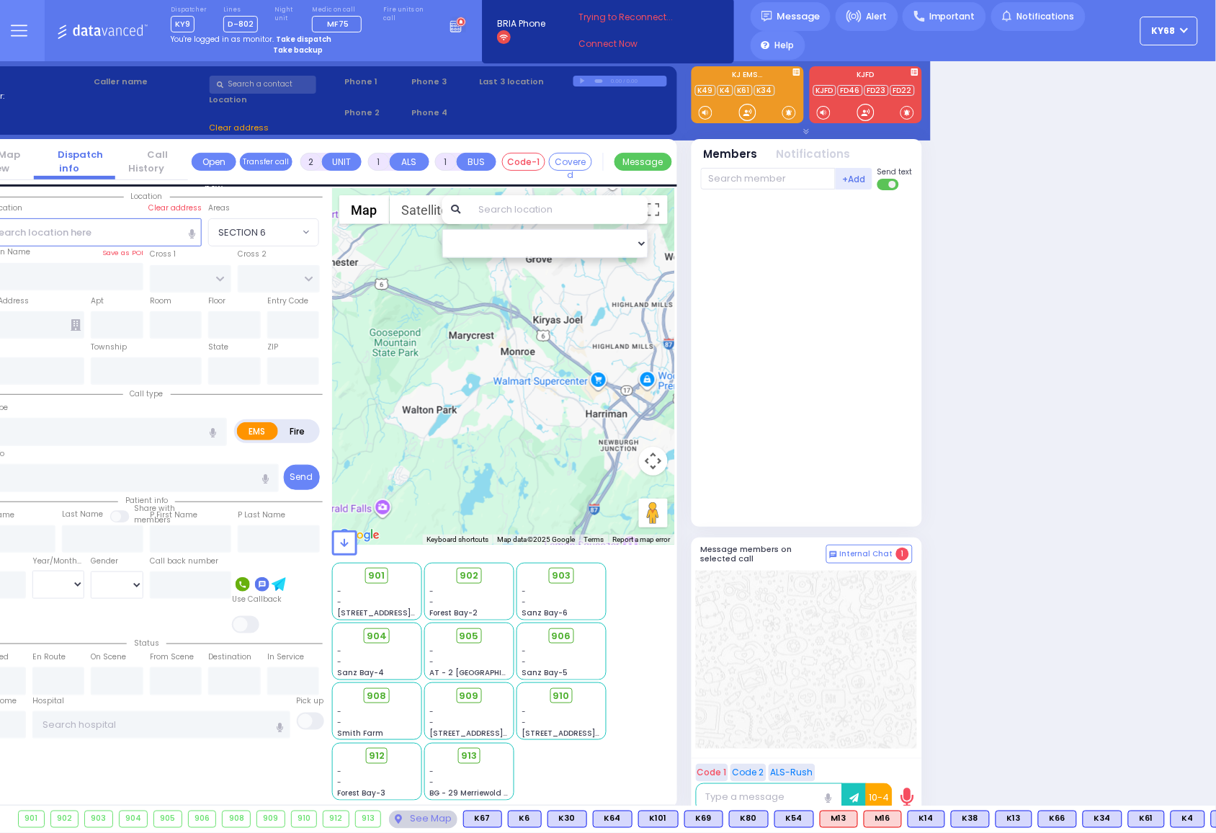
click at [1176, 27] on button "ky68" at bounding box center [1170, 31] width 58 height 29
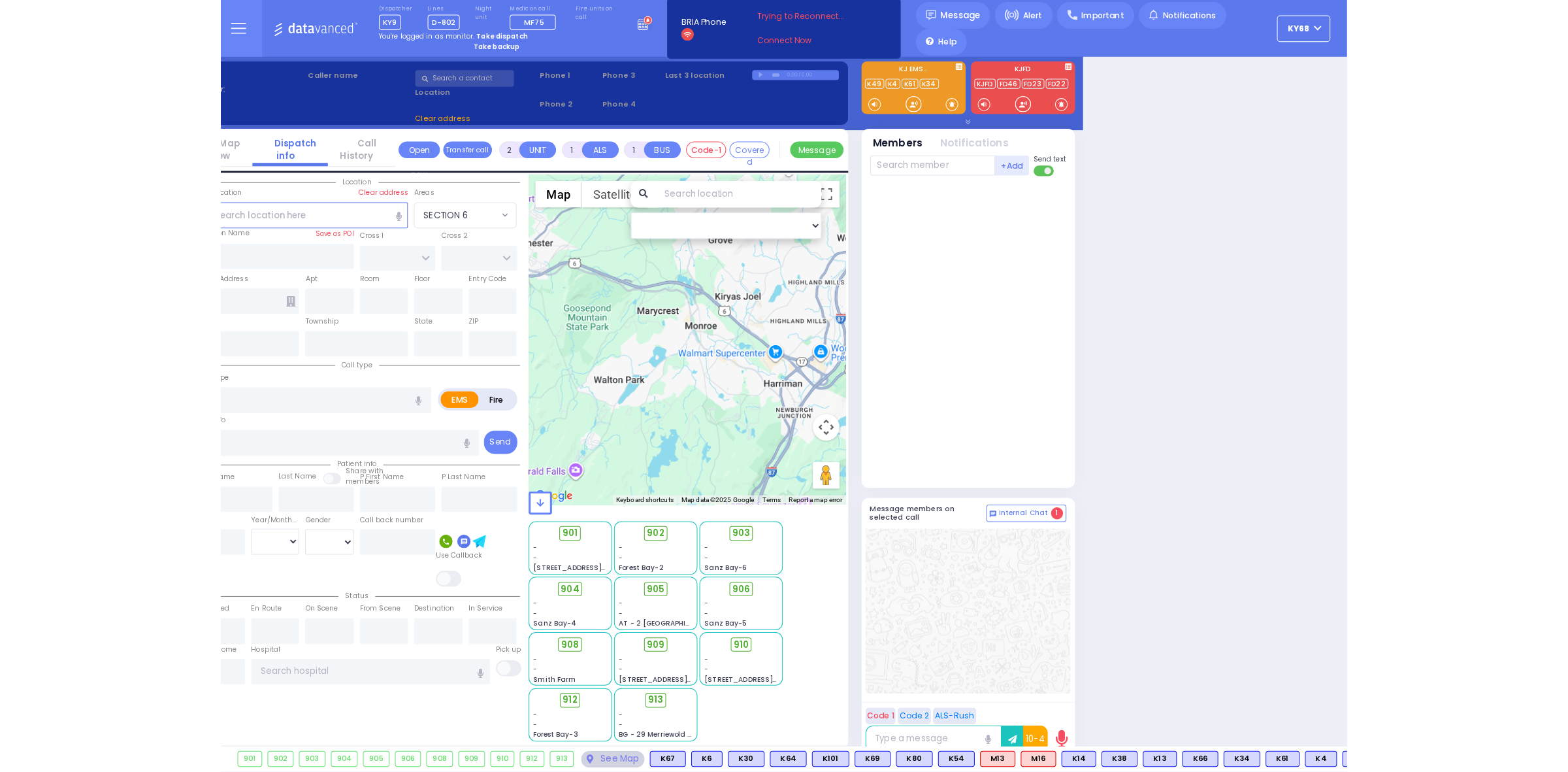
scroll to position [0, 0]
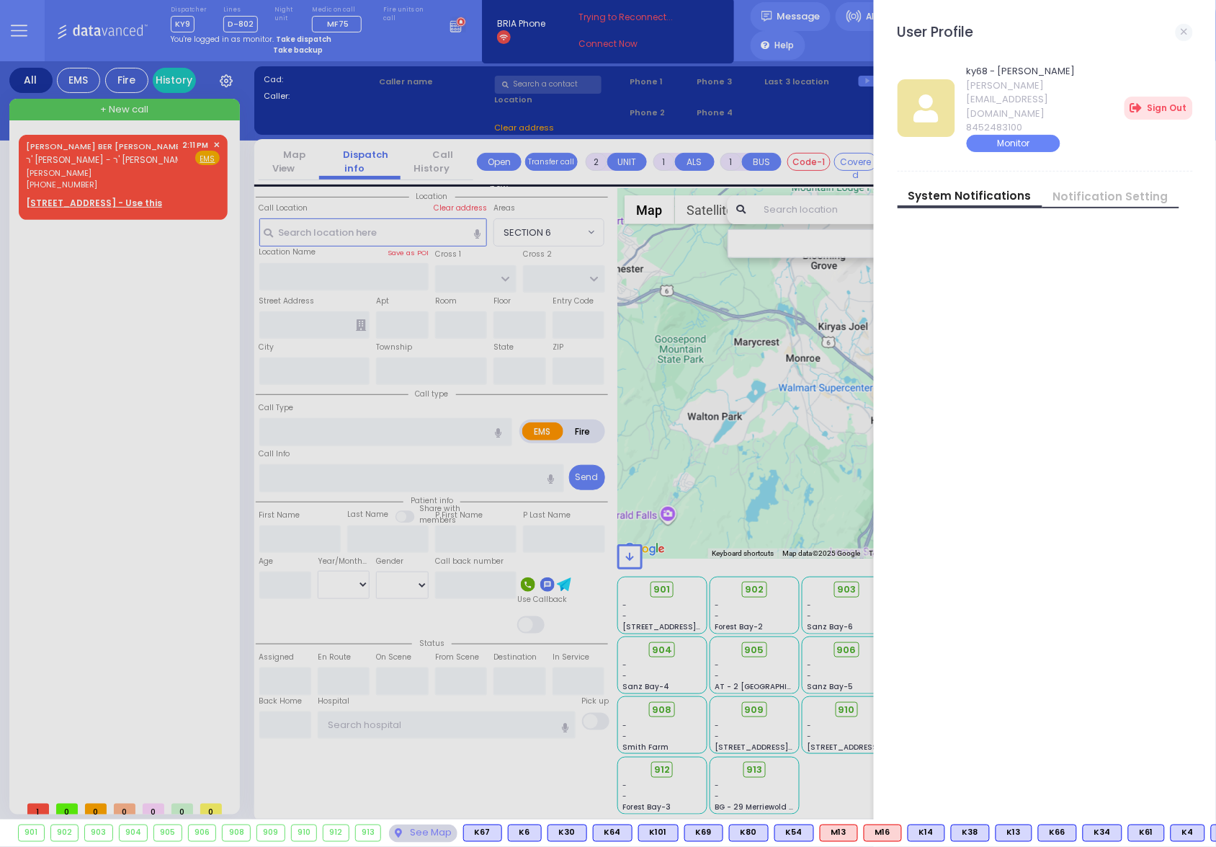
click at [163, 318] on div at bounding box center [608, 423] width 1216 height 847
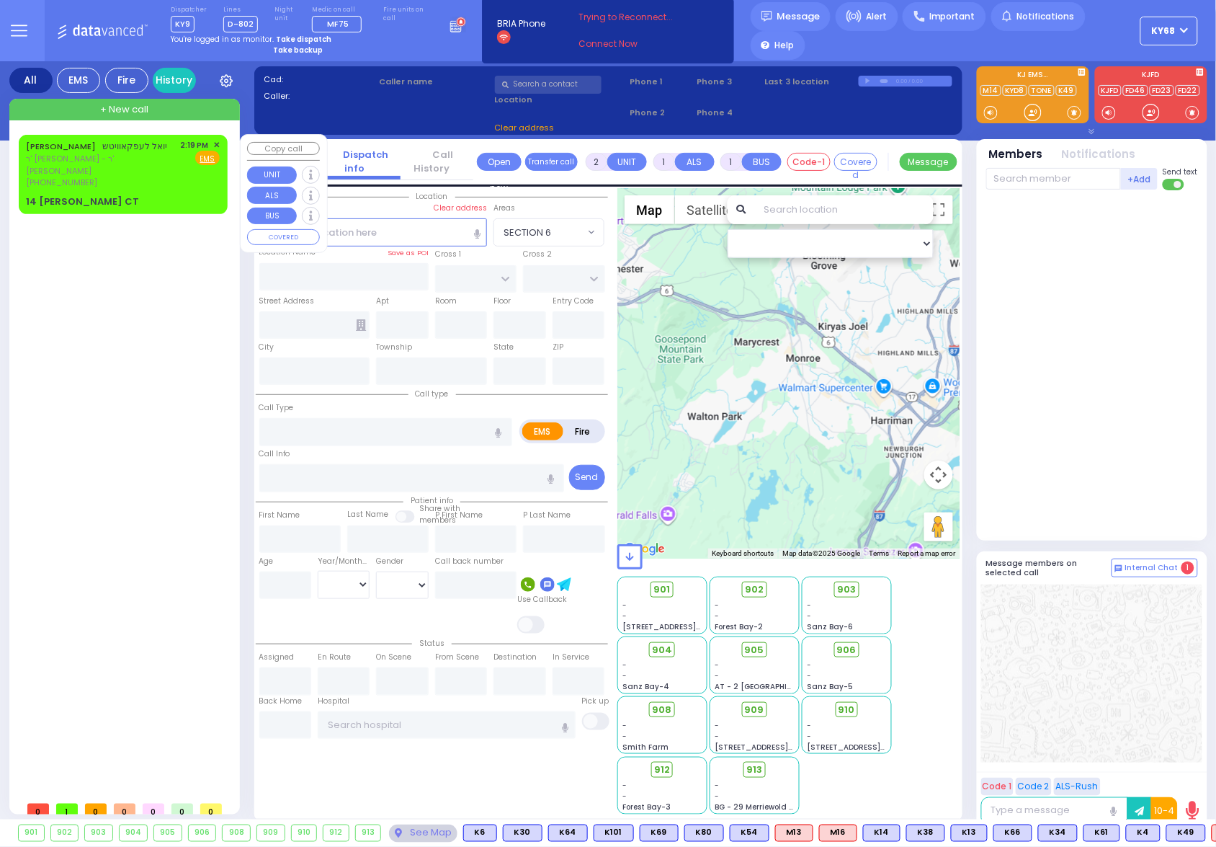
click at [73, 177] on span "(845) 213-7805" at bounding box center [61, 183] width 71 height 12
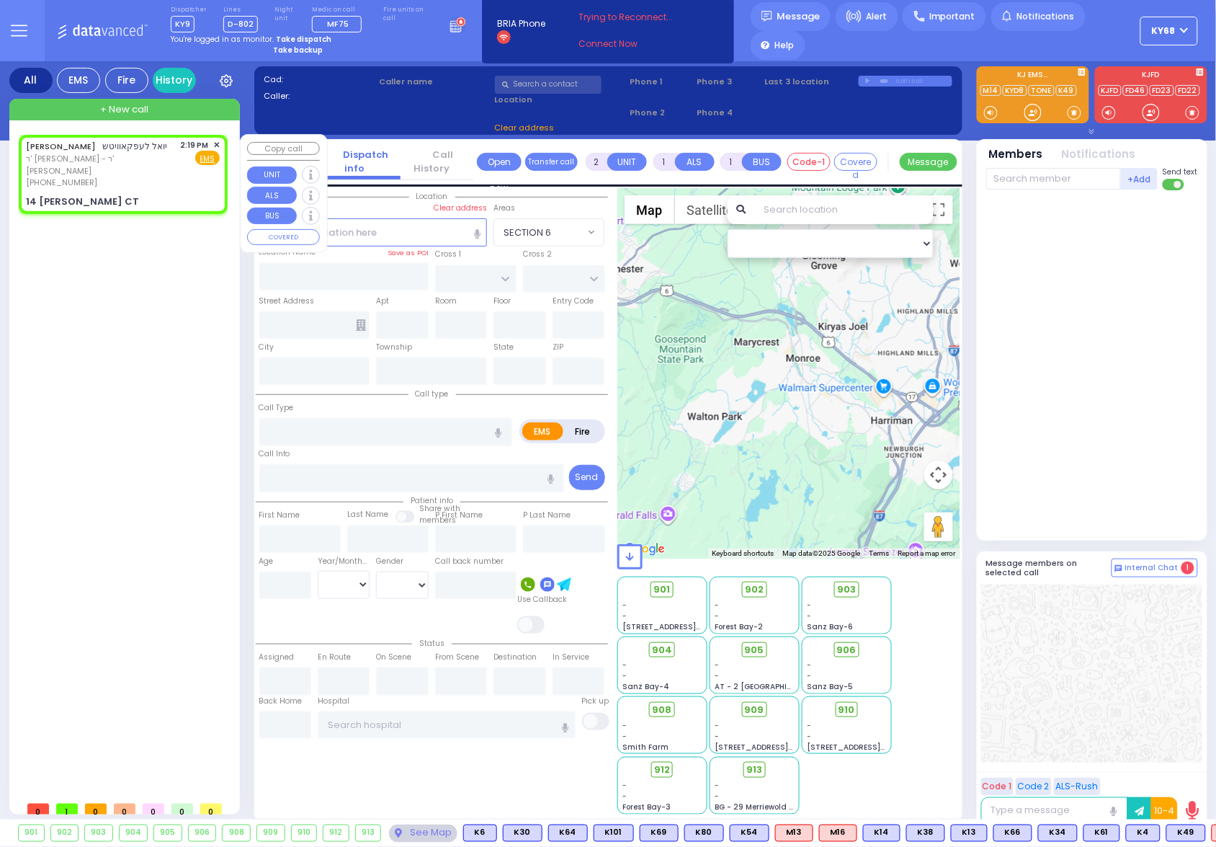
select select
radio input "true"
type input "JOEL"
type input "LEFKOWITZ"
select select
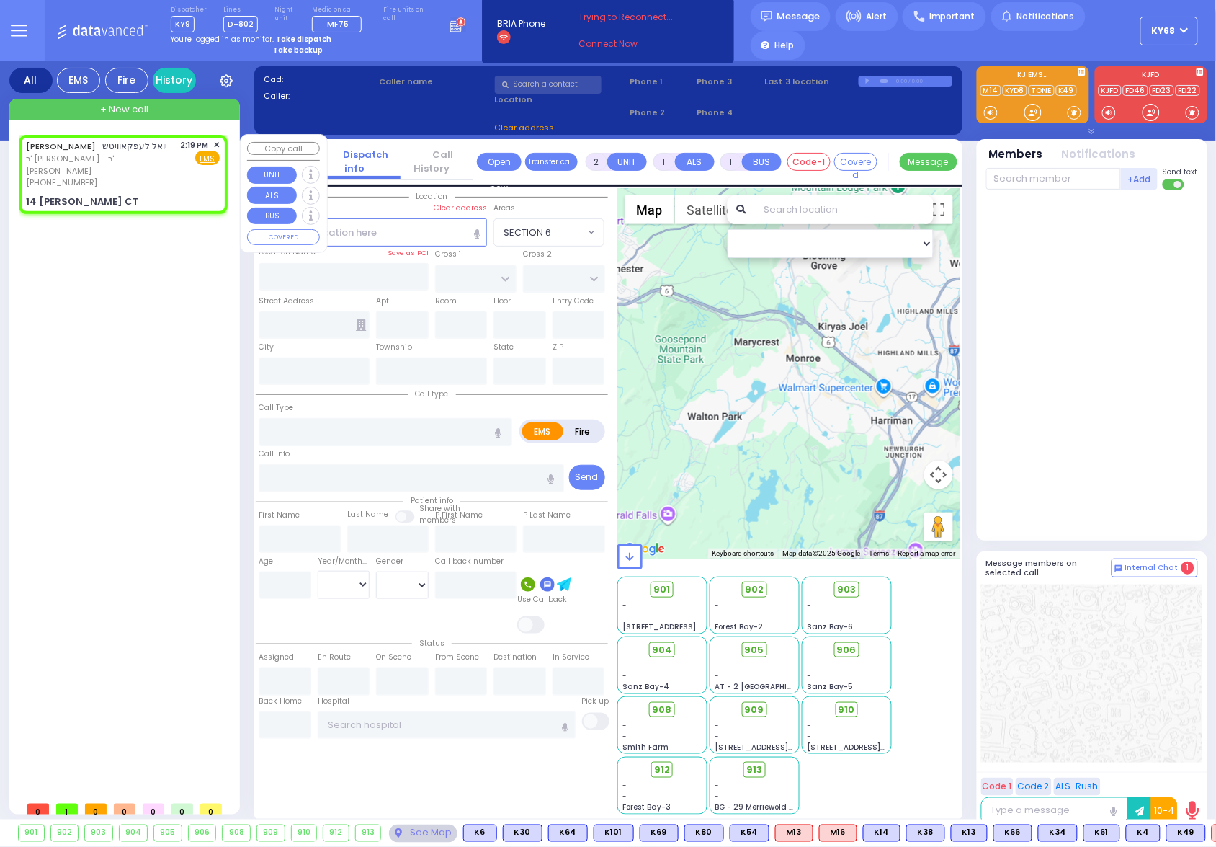
type input "14:19"
type input "NORTH 4TH ST"
type input "NORTH 5TH ST"
type input "14 PENNY CT"
type input "Monroe"
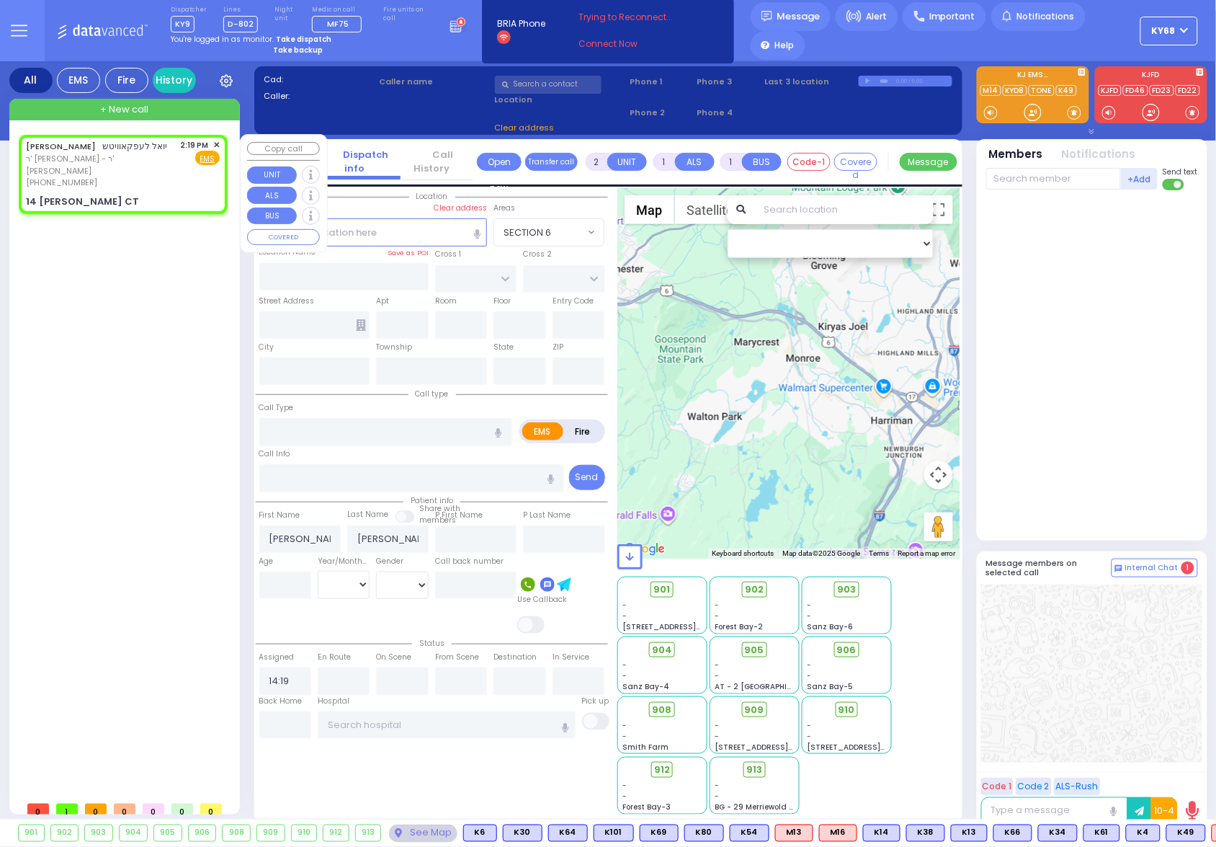
type input "Louisiana"
select select "Hatzalah Garages"
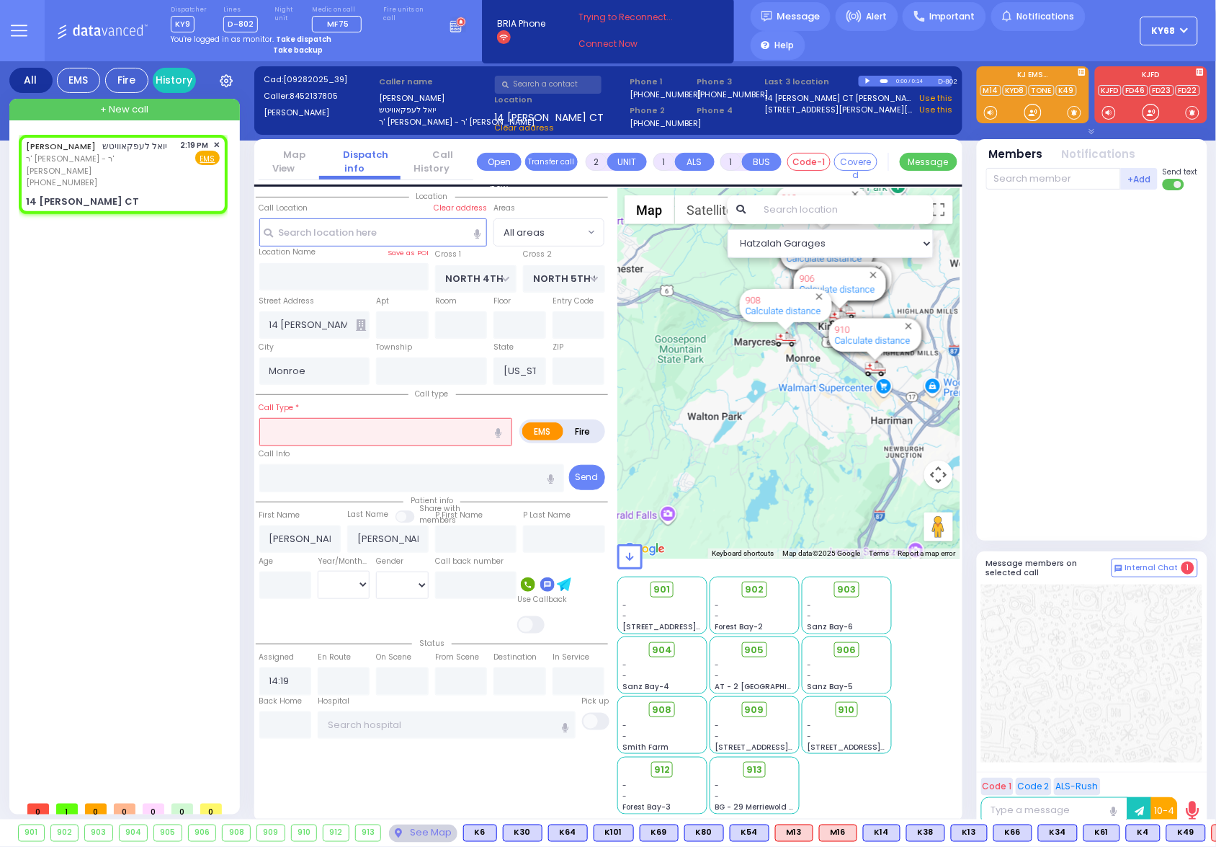
click at [844, 209] on input "text" at bounding box center [844, 209] width 179 height 29
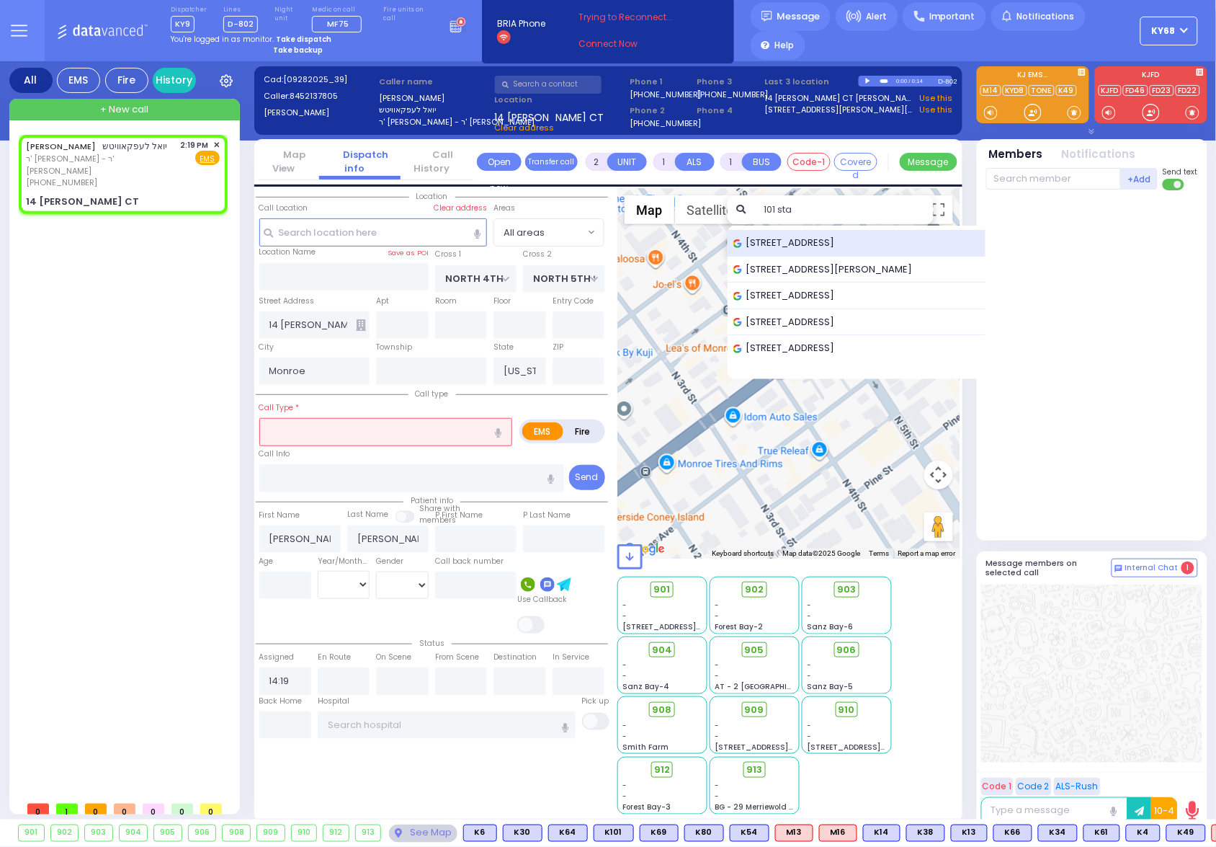
type input "101 sta"
click at [807, 240] on span "101 Stage Road, Monroe, NY, USA" at bounding box center [786, 243] width 107 height 14
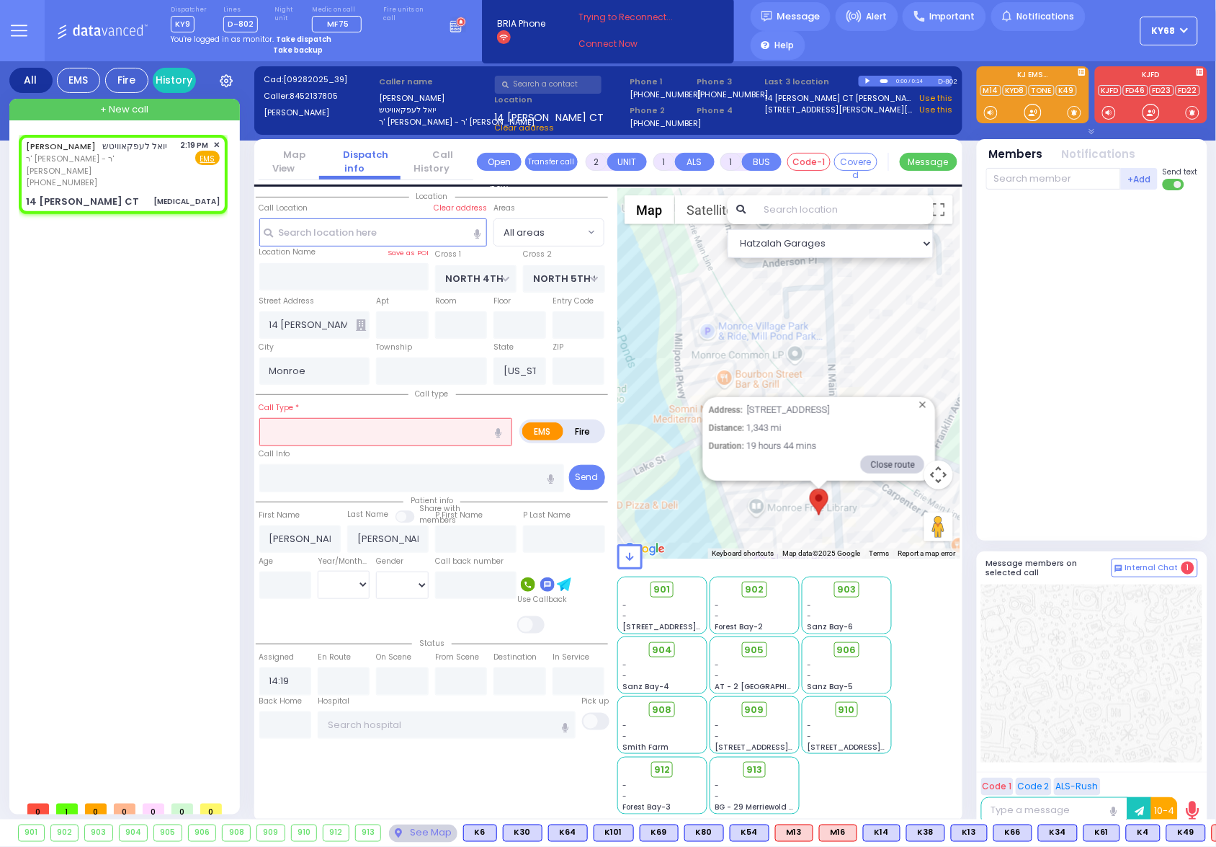
drag, startPoint x: 773, startPoint y: 487, endPoint x: 813, endPoint y: 571, distance: 93.1
click at [813, 571] on div at bounding box center [789, 501] width 344 height 626
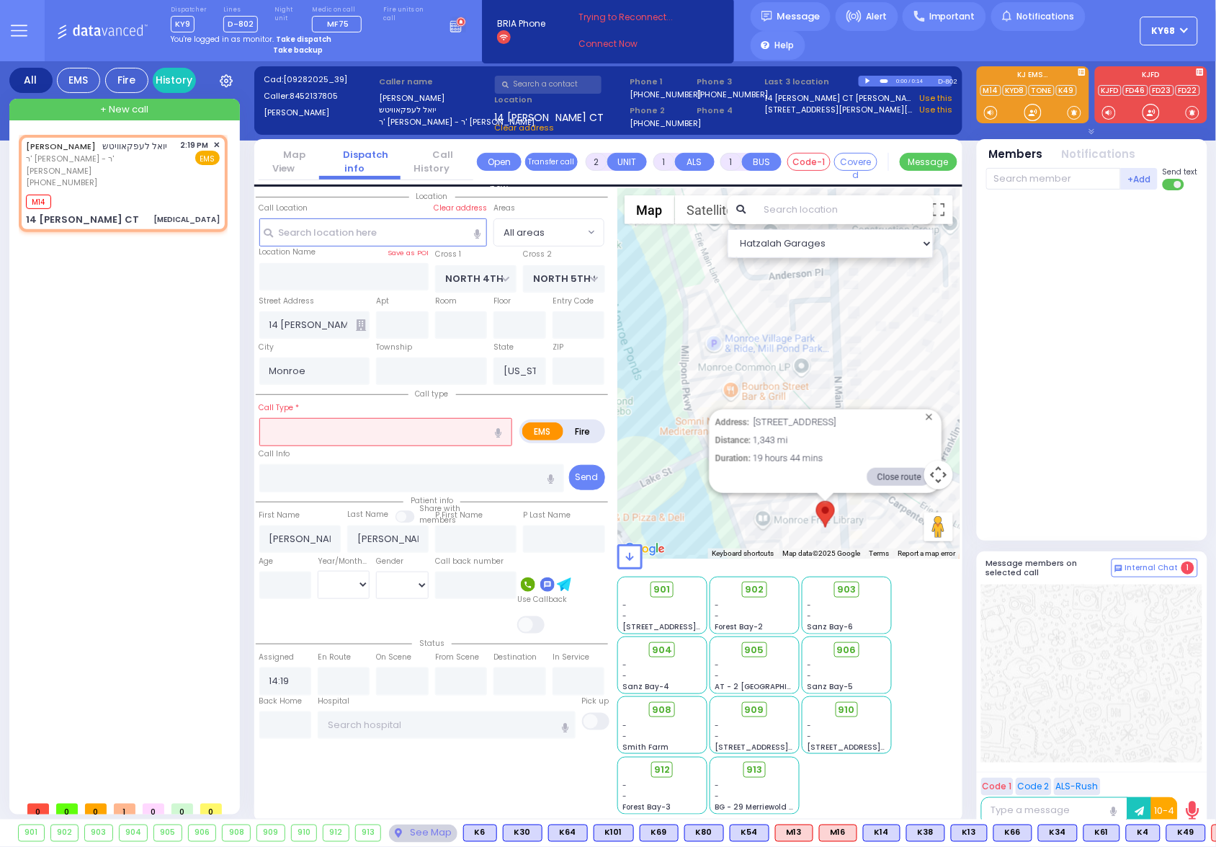
type input "3"
select select
type input "Choking"
radio input "true"
select select
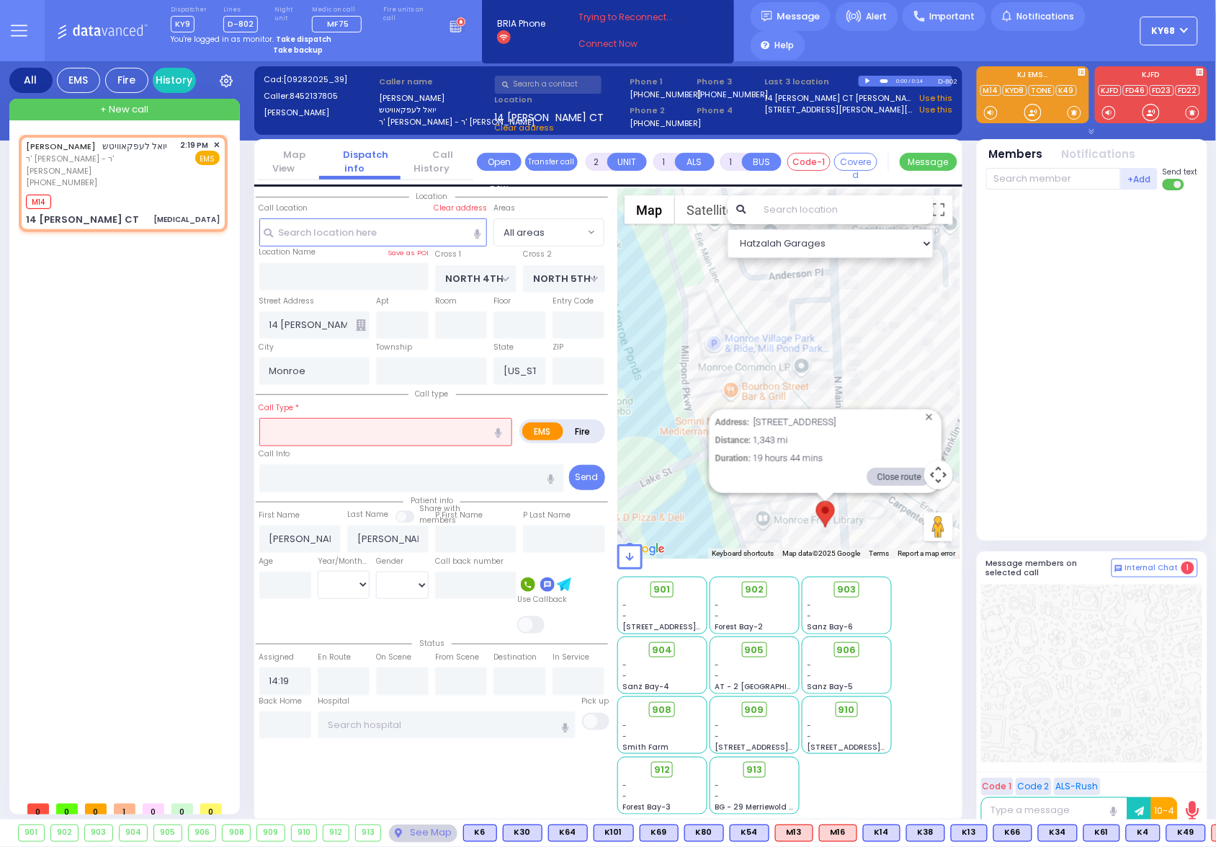
type input "14:19"
select select "Hatzalah Garages"
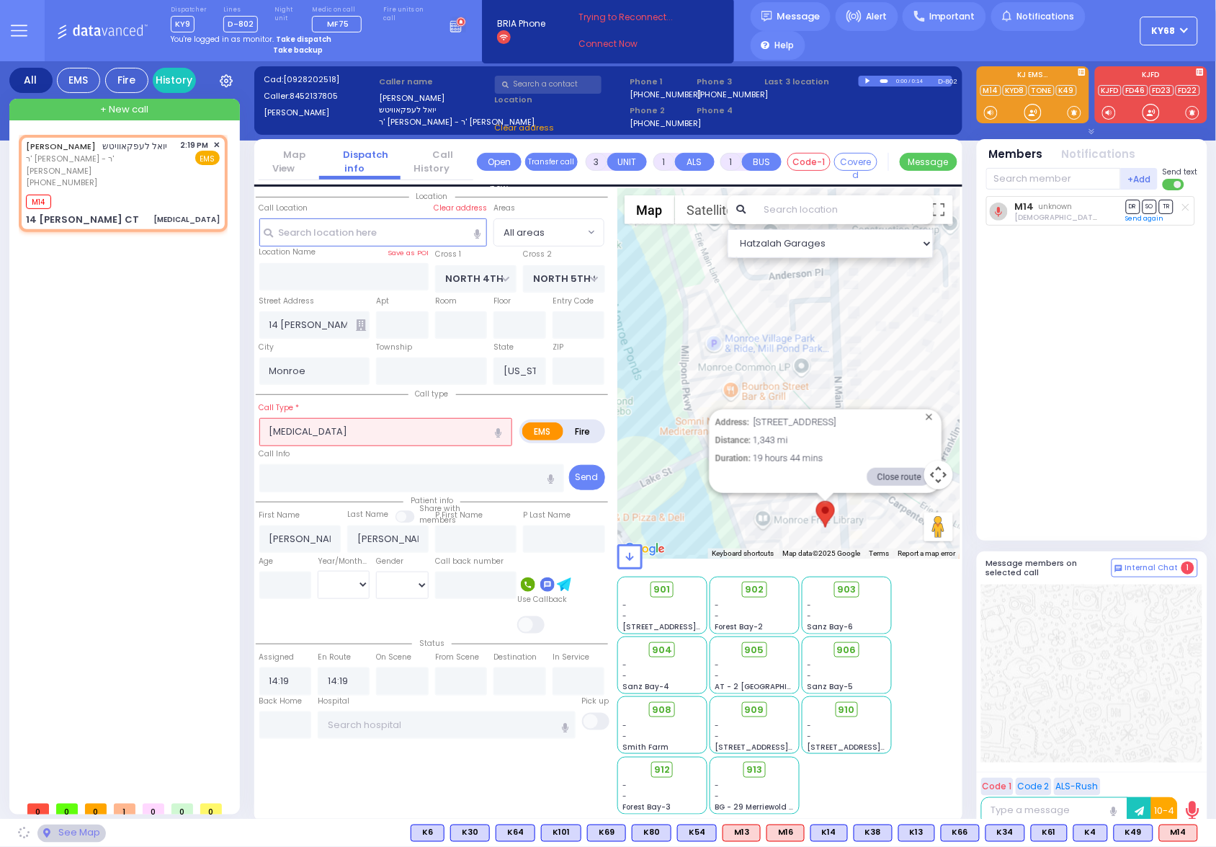
select select
radio input "true"
select select
select select "Hatzalah Garages"
select select
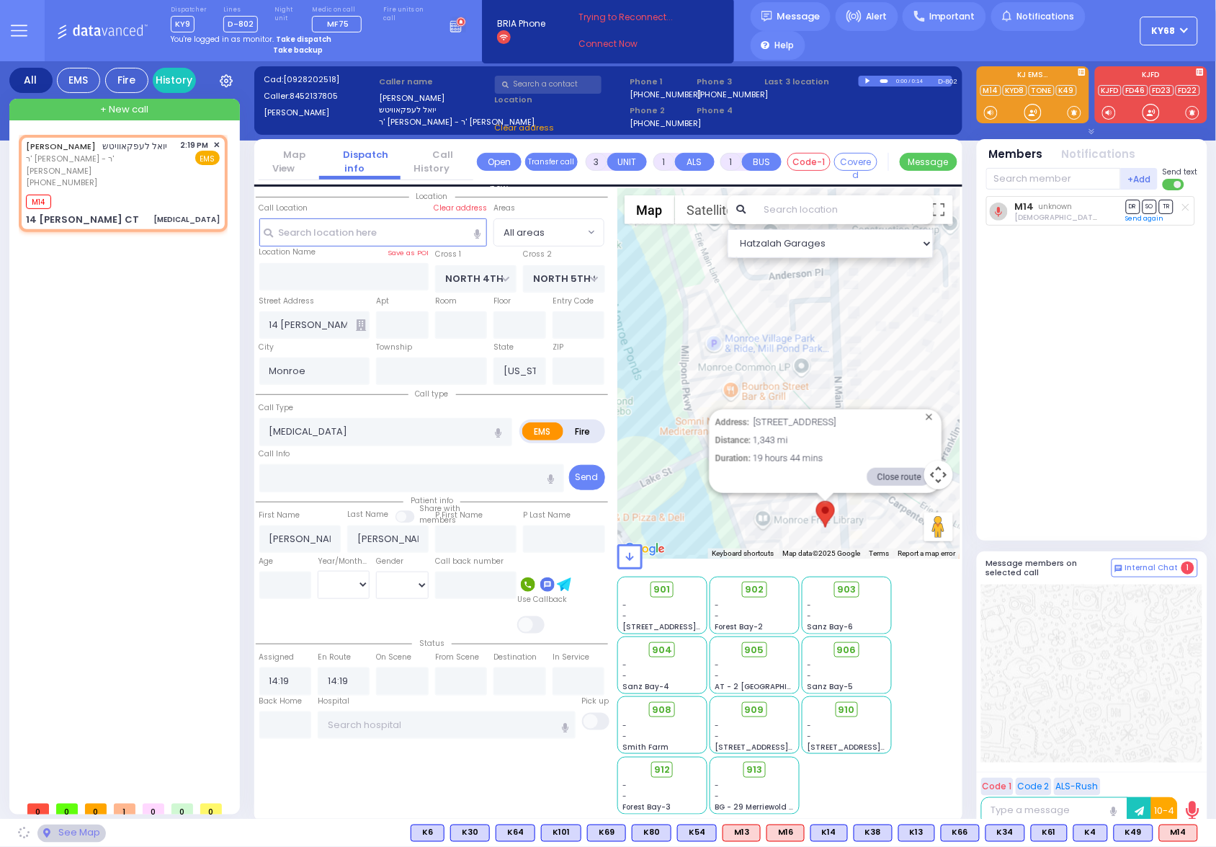
radio input "true"
select select
select select "Hatzalah Garages"
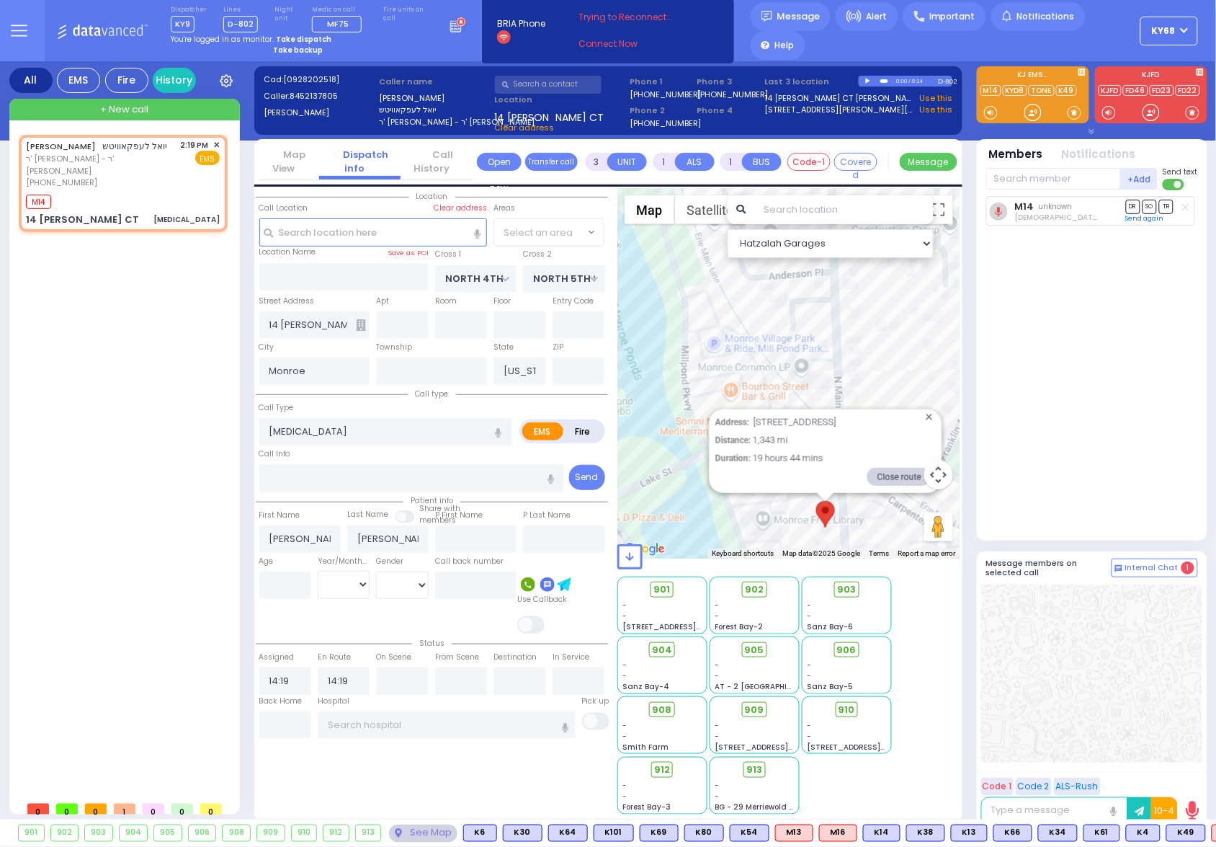
select select
radio input "true"
select select
select select "Hatzalah Garages"
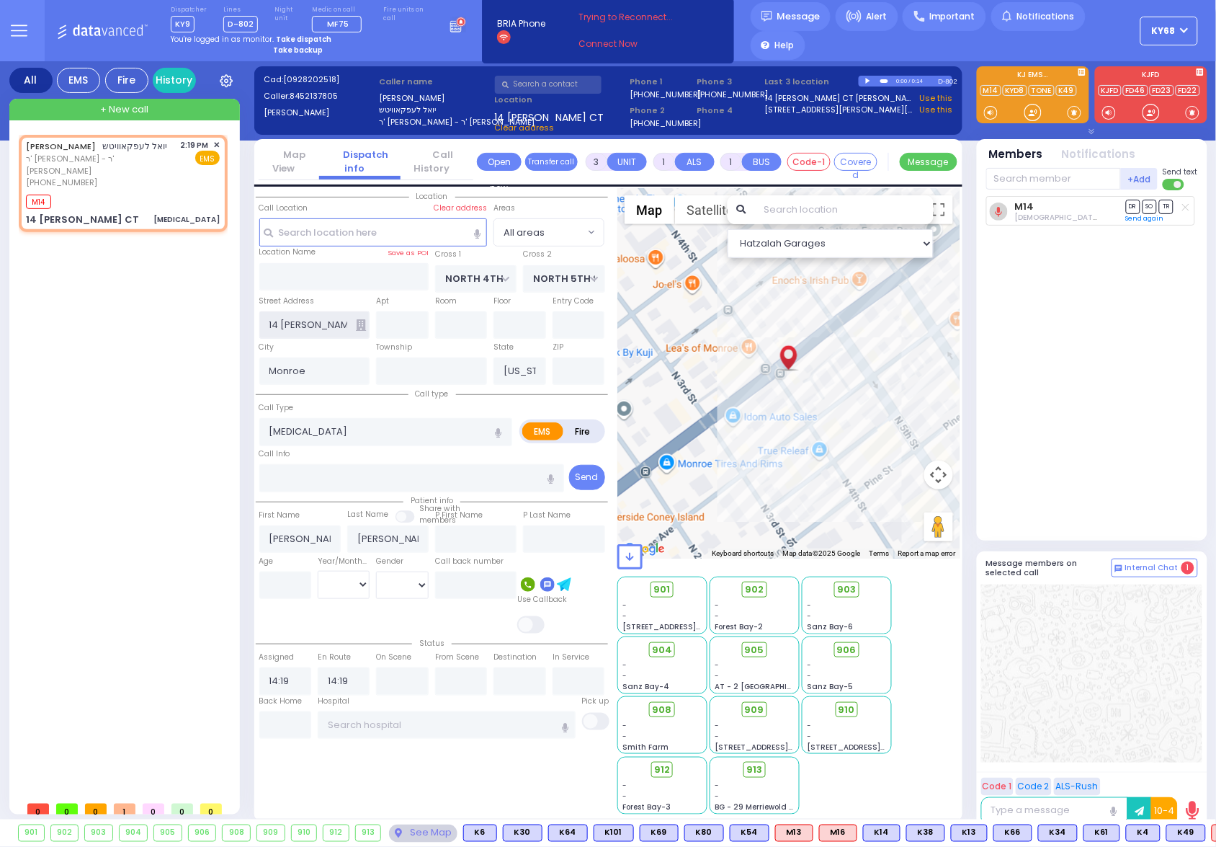
click at [303, 329] on input "14 PENNY CT" at bounding box center [314, 324] width 111 height 27
click at [300, 232] on input "text" at bounding box center [373, 231] width 228 height 27
paste input "14 PENNY CT"
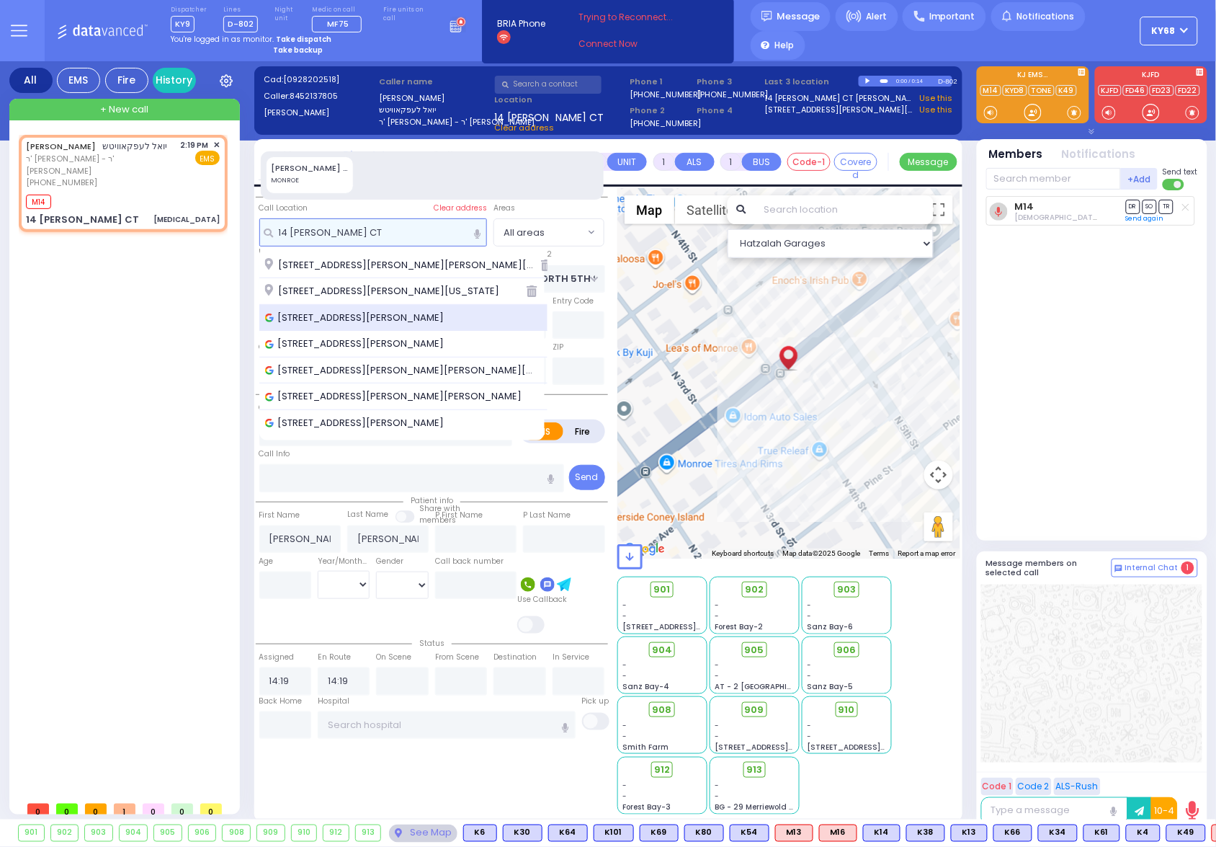
type input "14 PENNY CT"
click at [308, 316] on span "14 Penny Ct, Monroe, NY, USA" at bounding box center [357, 318] width 184 height 14
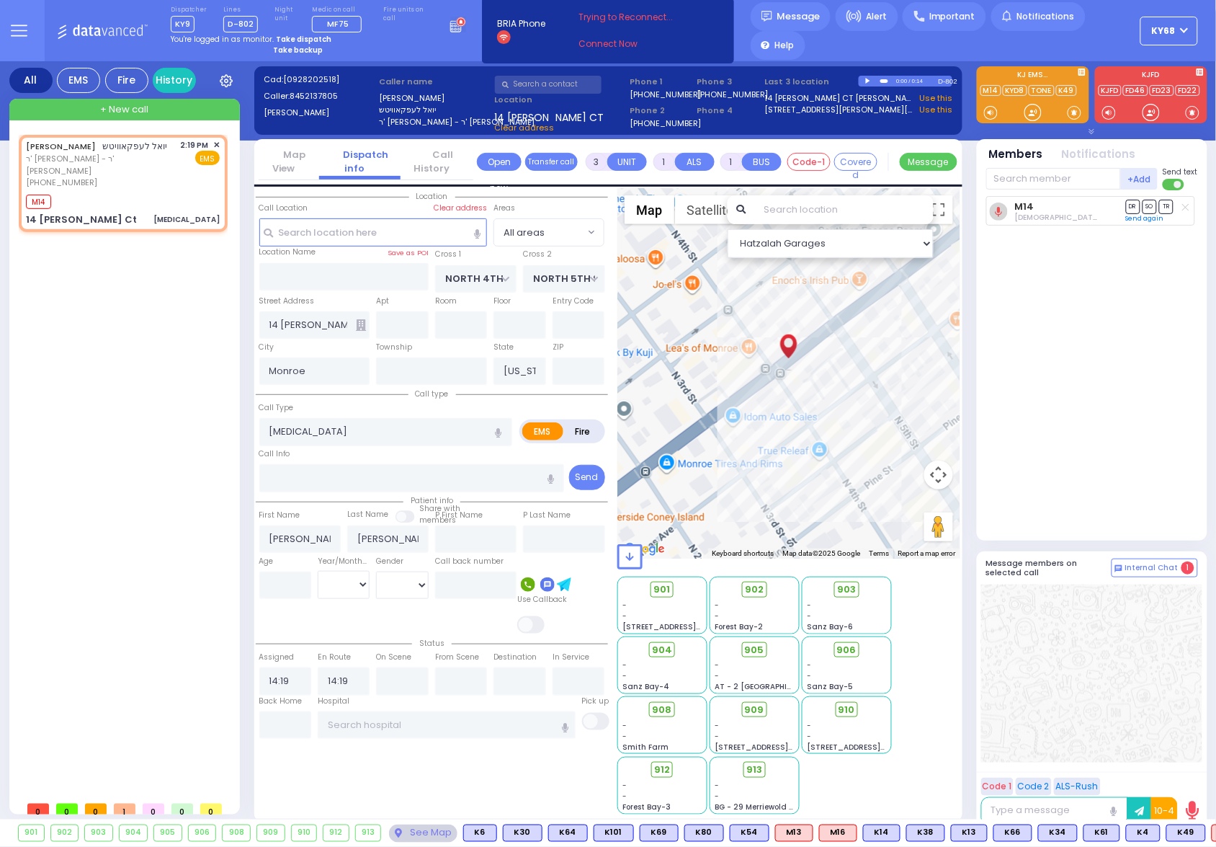
select select
radio input "true"
select select
select select "Hatzalah Garages"
type input "ISLAND VIEW AVE"
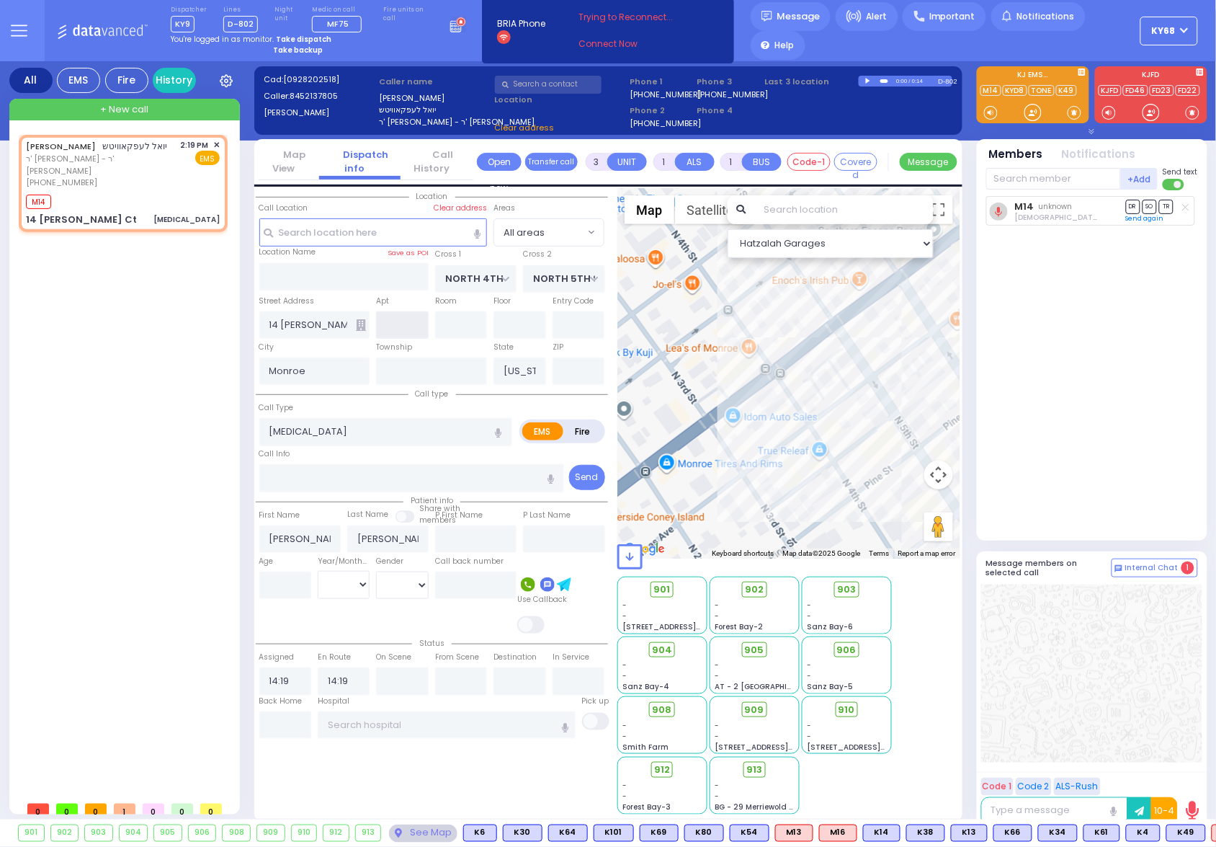
type input "CROMWELL HILL RD"
type input "14 Penny Ct"
type input "[US_STATE]"
type input "10950"
select select "MONROE"
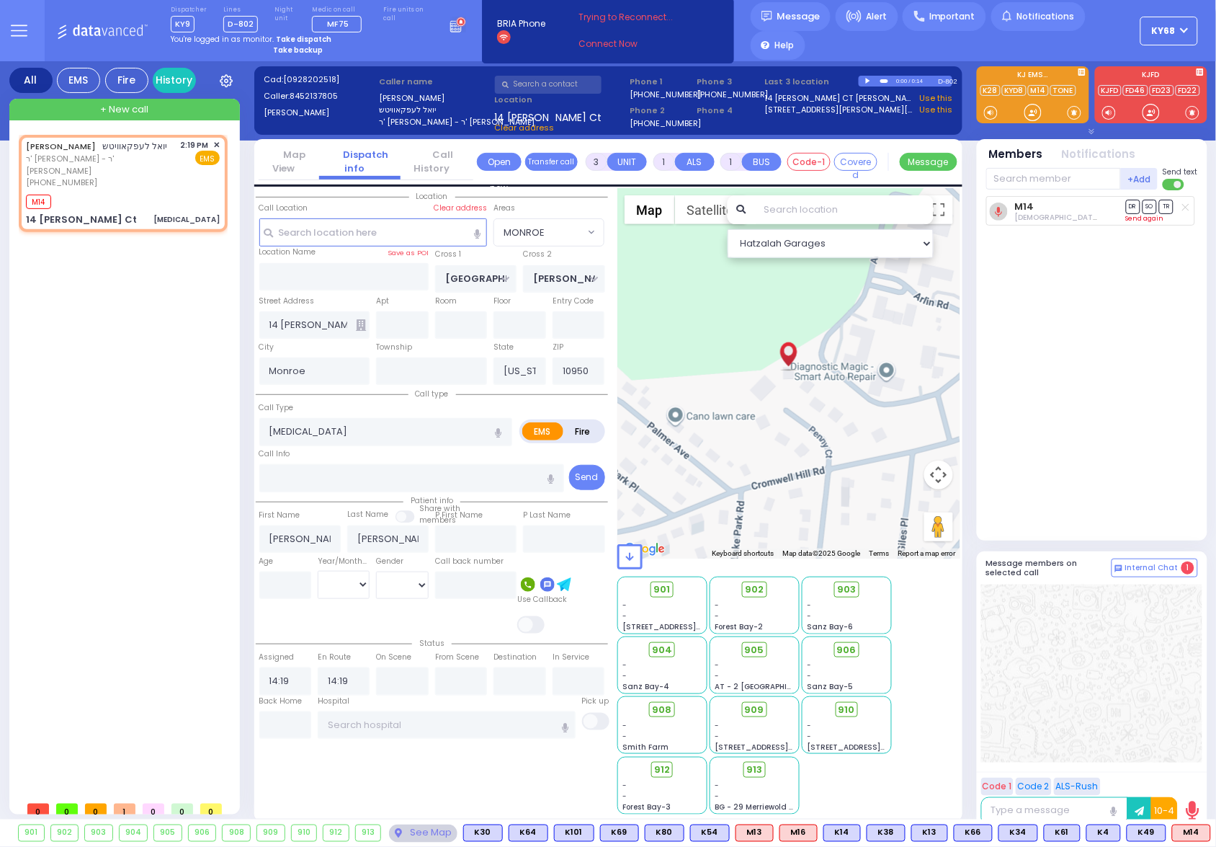
click at [1144, 218] on link "Send again" at bounding box center [1145, 218] width 38 height 9
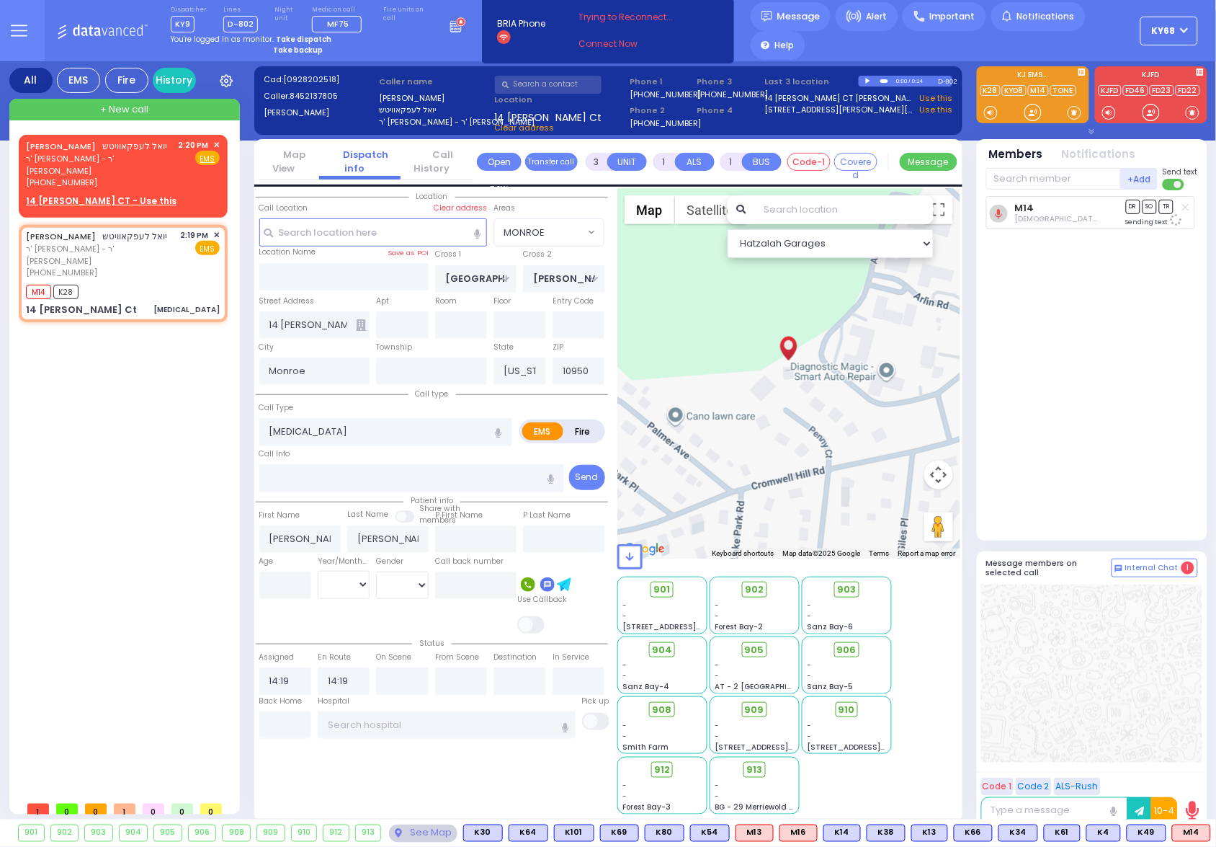
select select
radio input "true"
select select
select select "Hatzalah Garages"
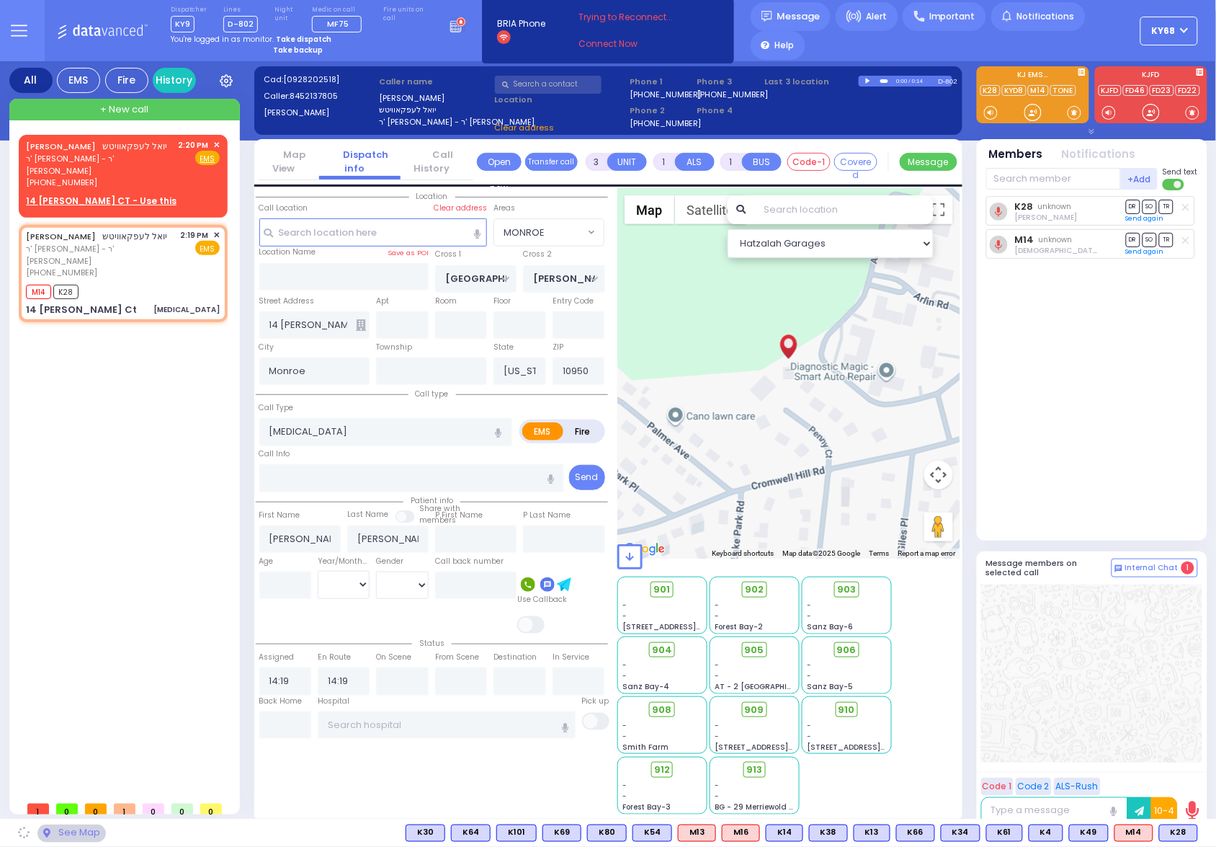
select select "MONROE"
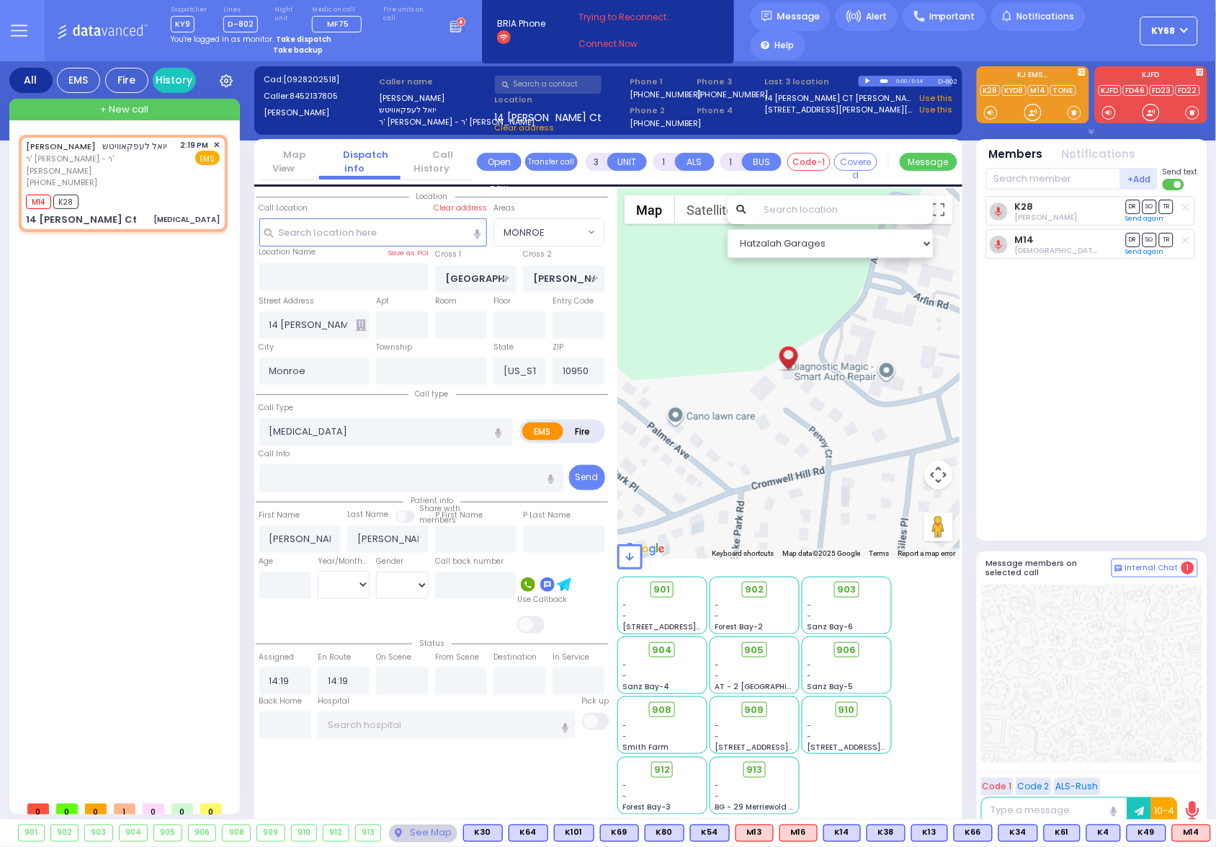
type input "6"
select select
radio input "true"
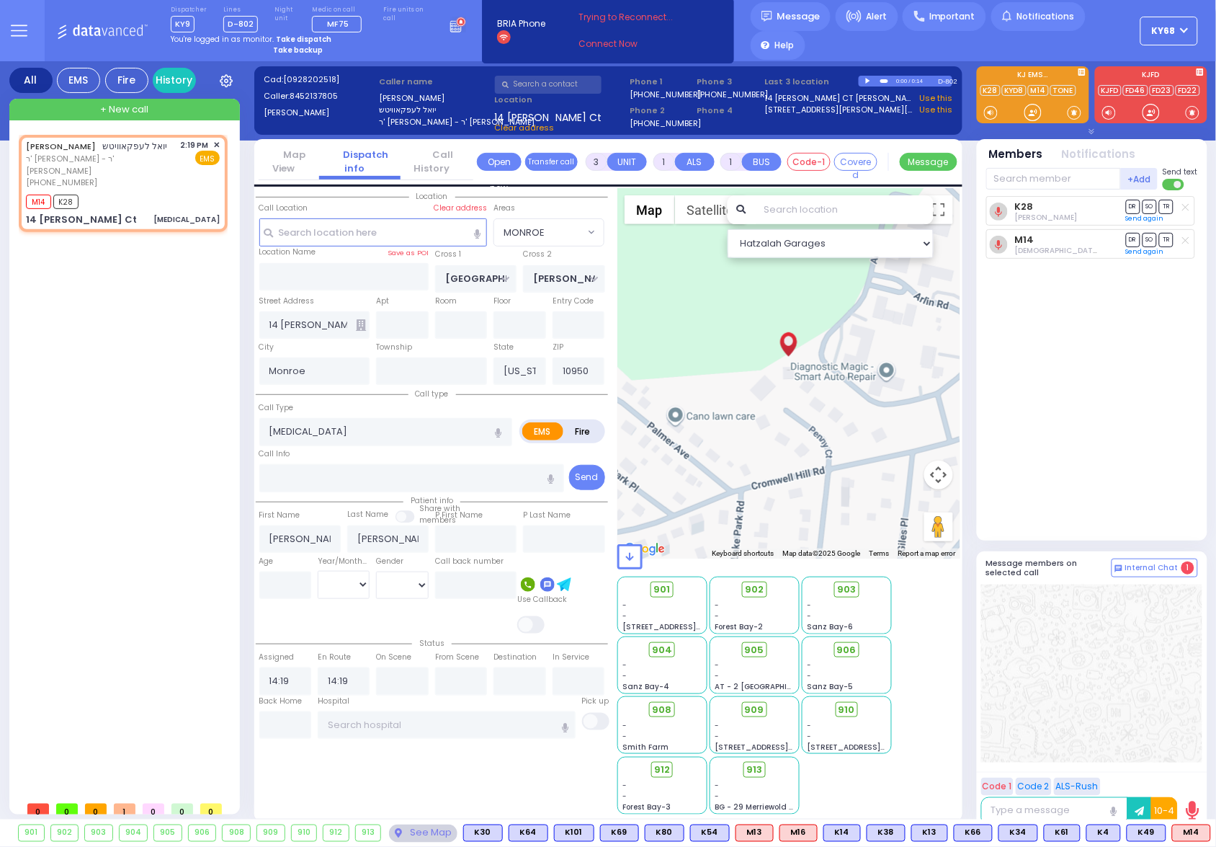
type input "Unknown"
select select "Year"
select select "Hatzalah Garages"
select select "MONROE"
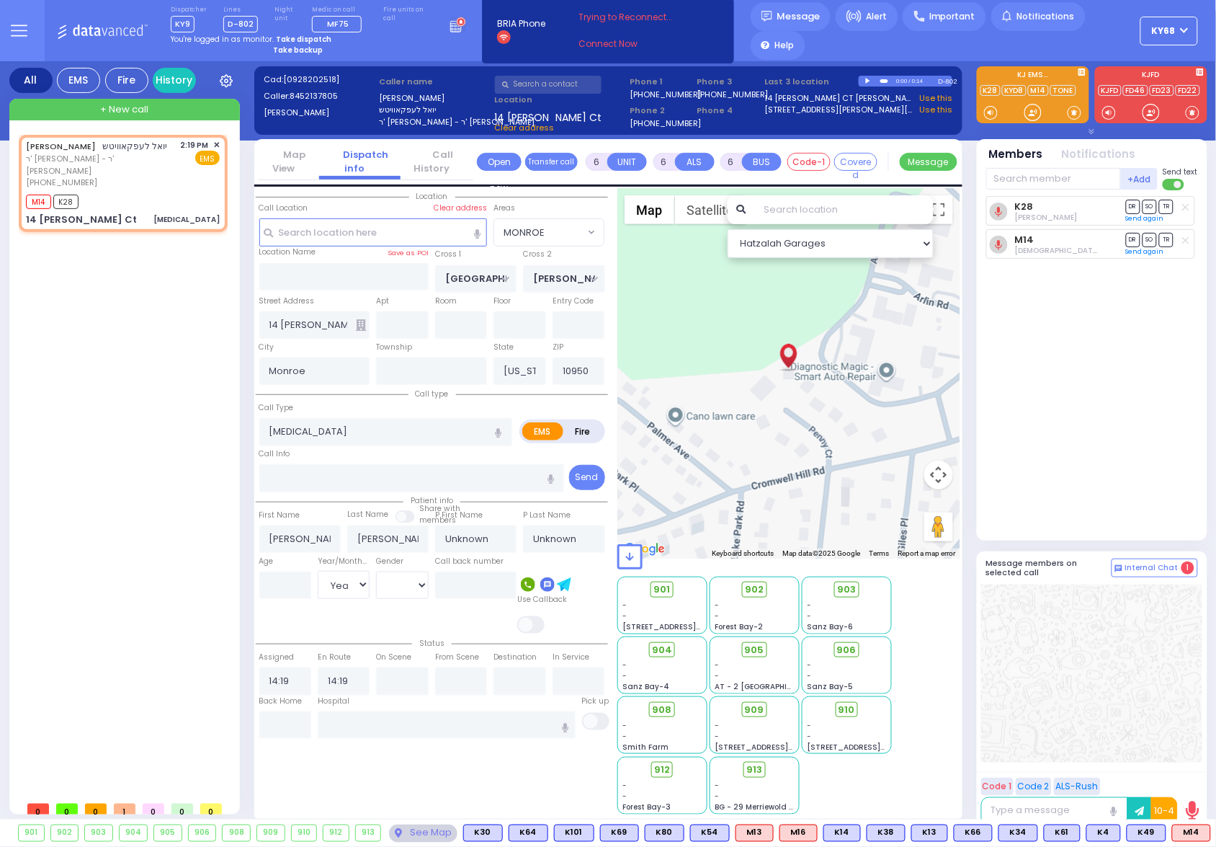
select select
radio input "true"
type input "Bassy"
type input "Lefkowitz"
type input "3"
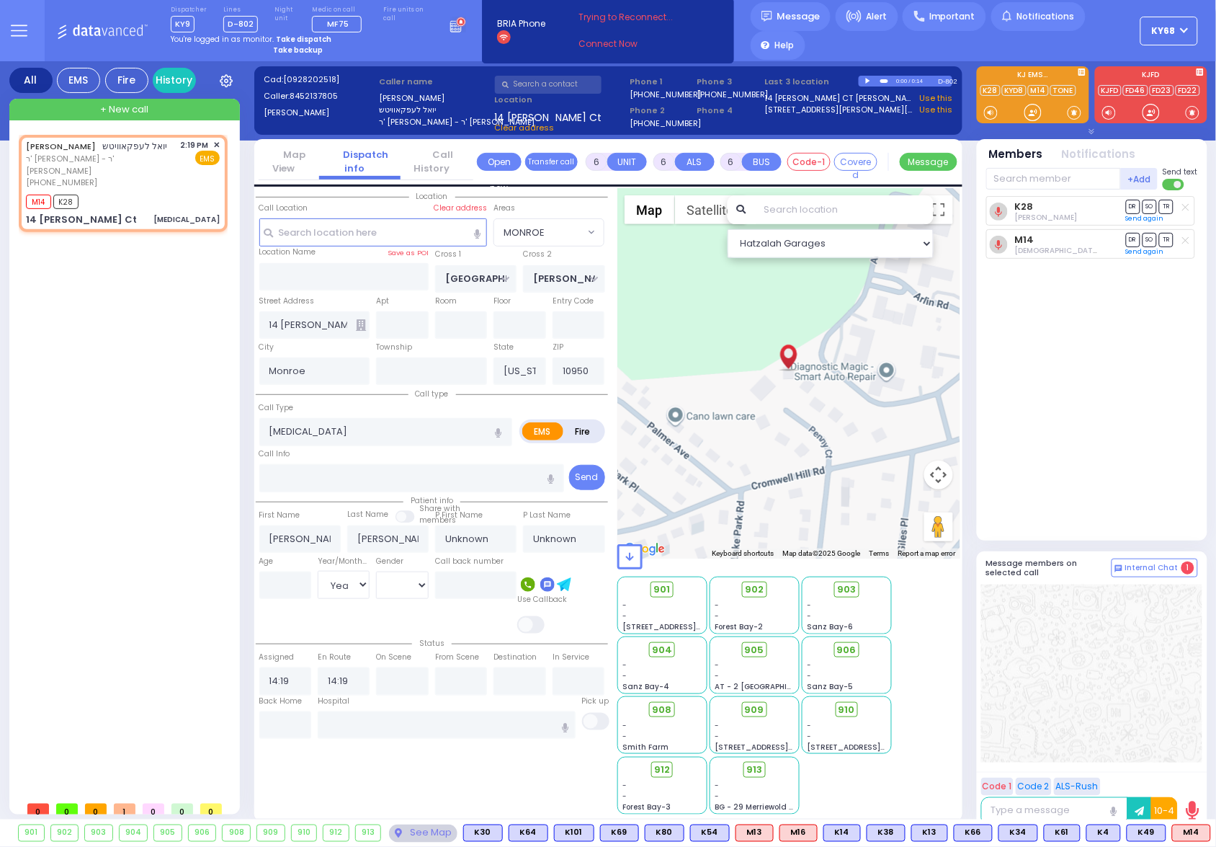
select select "Year"
select select "Hatzalah Garages"
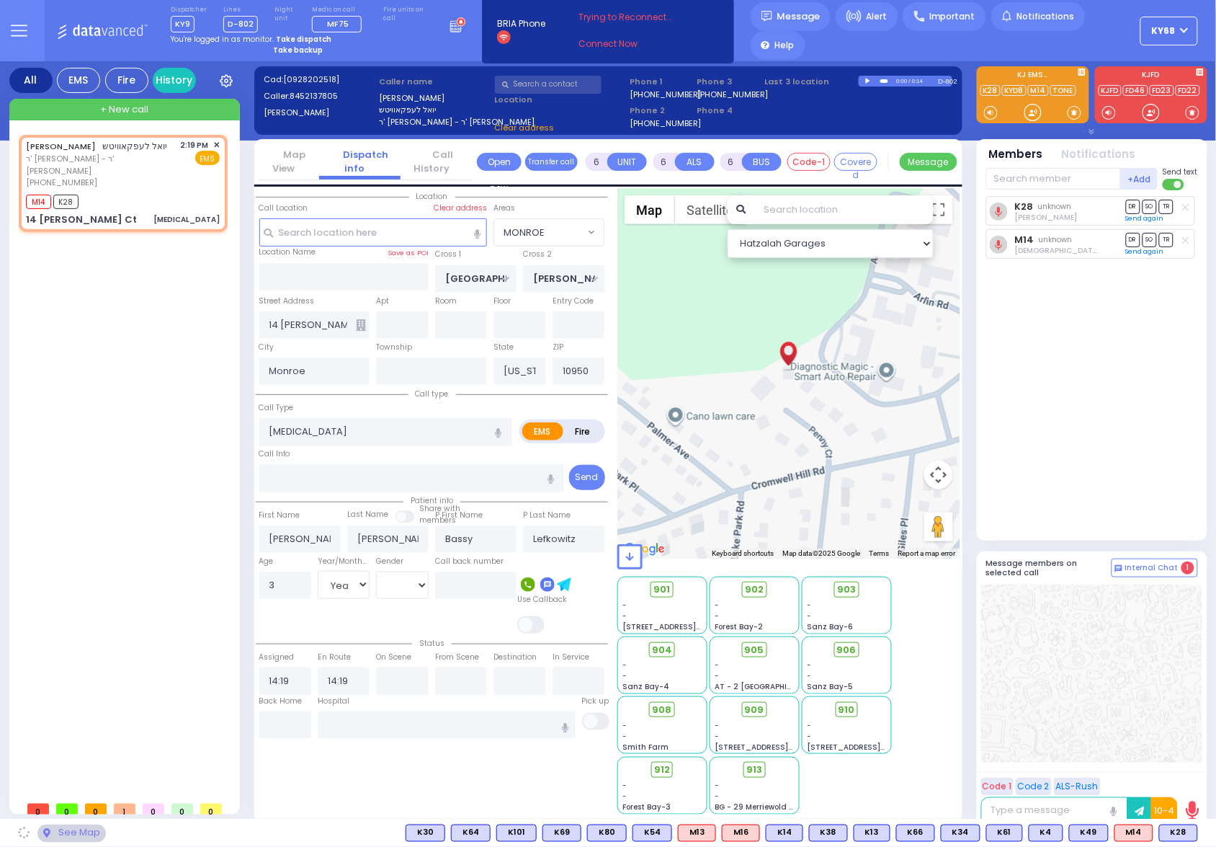
select select "MONROE"
select select
radio input "true"
select select "Year"
select select "Hatzalah Garages"
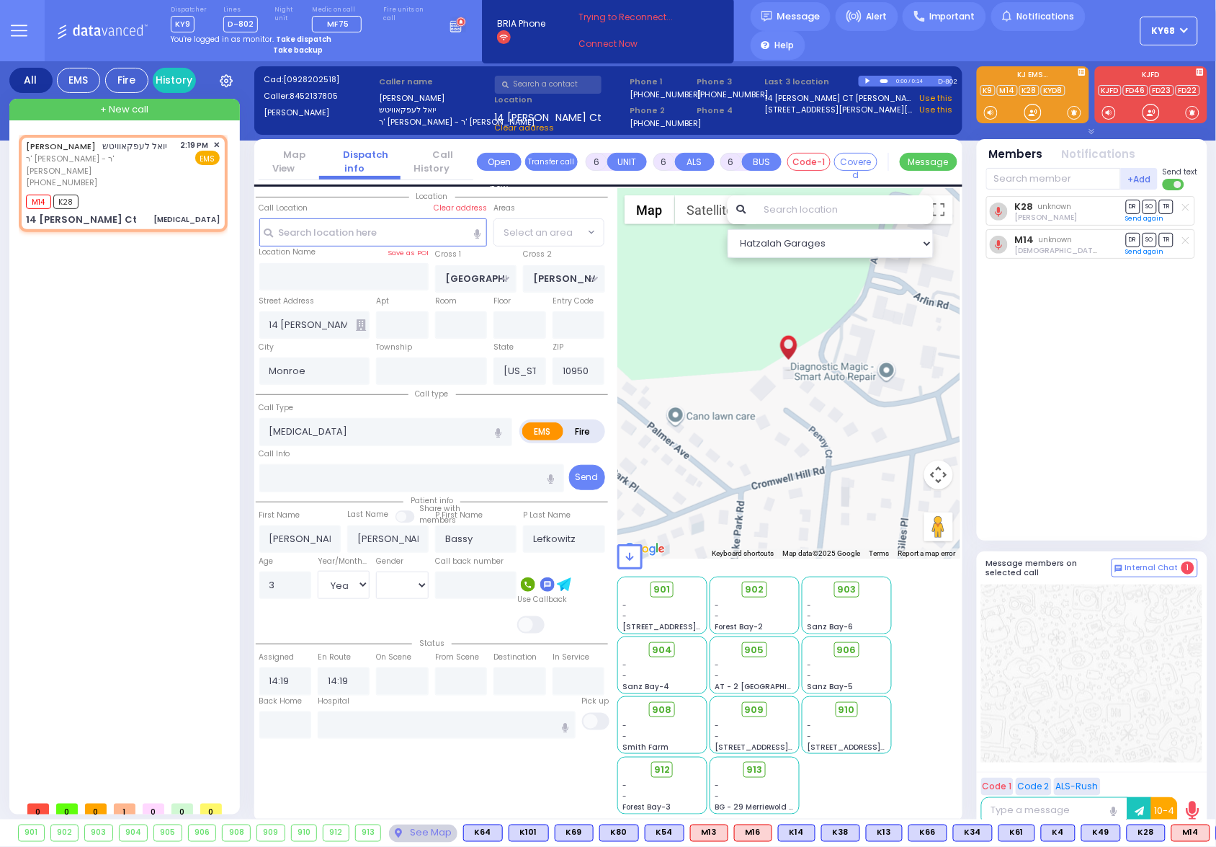
select select "MONROE"
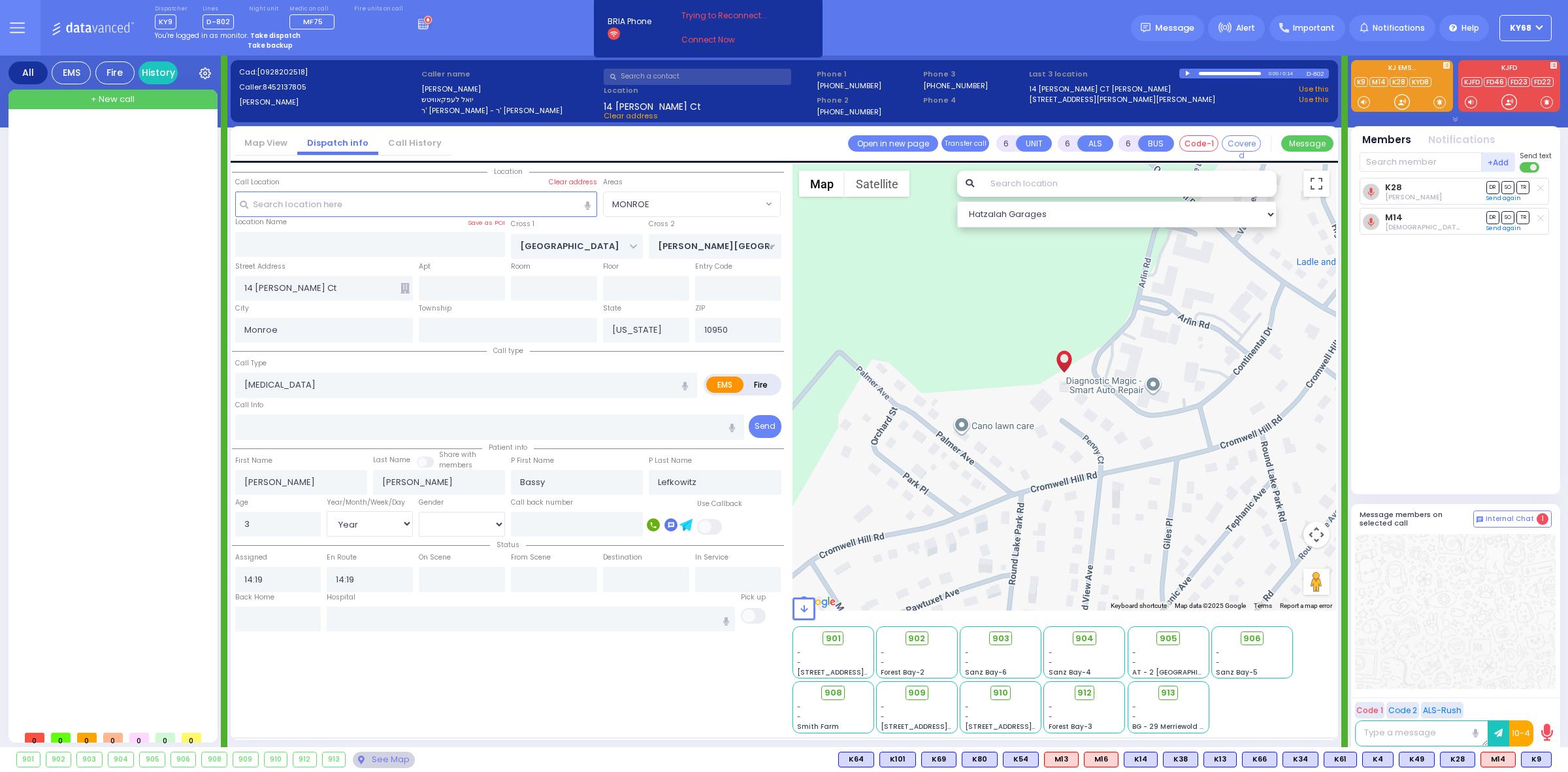
click at [1404, 103] on icon at bounding box center [1402, 102] width 15 height 15
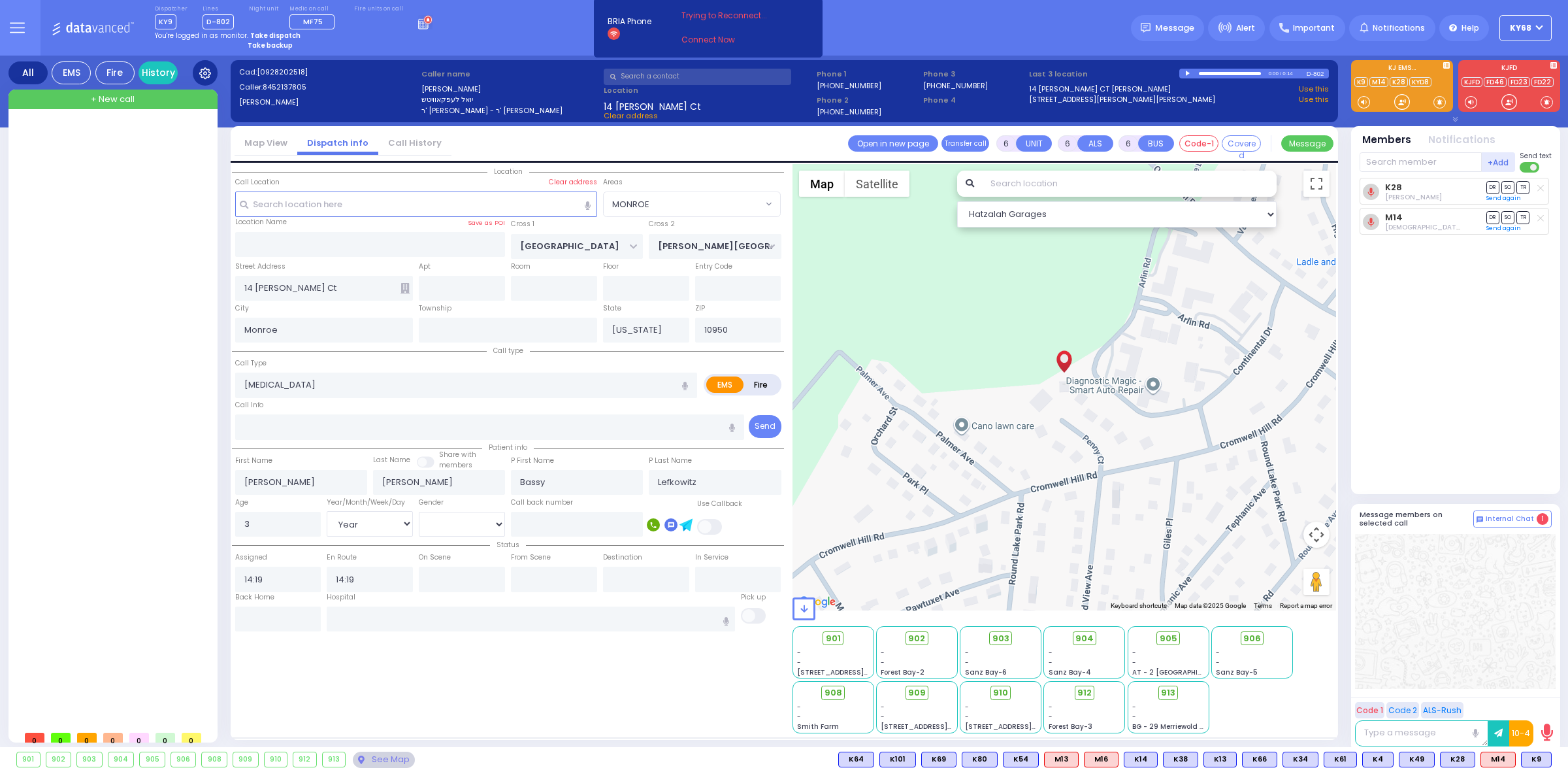
click at [205, 69] on icon at bounding box center [205, 73] width 12 height 12
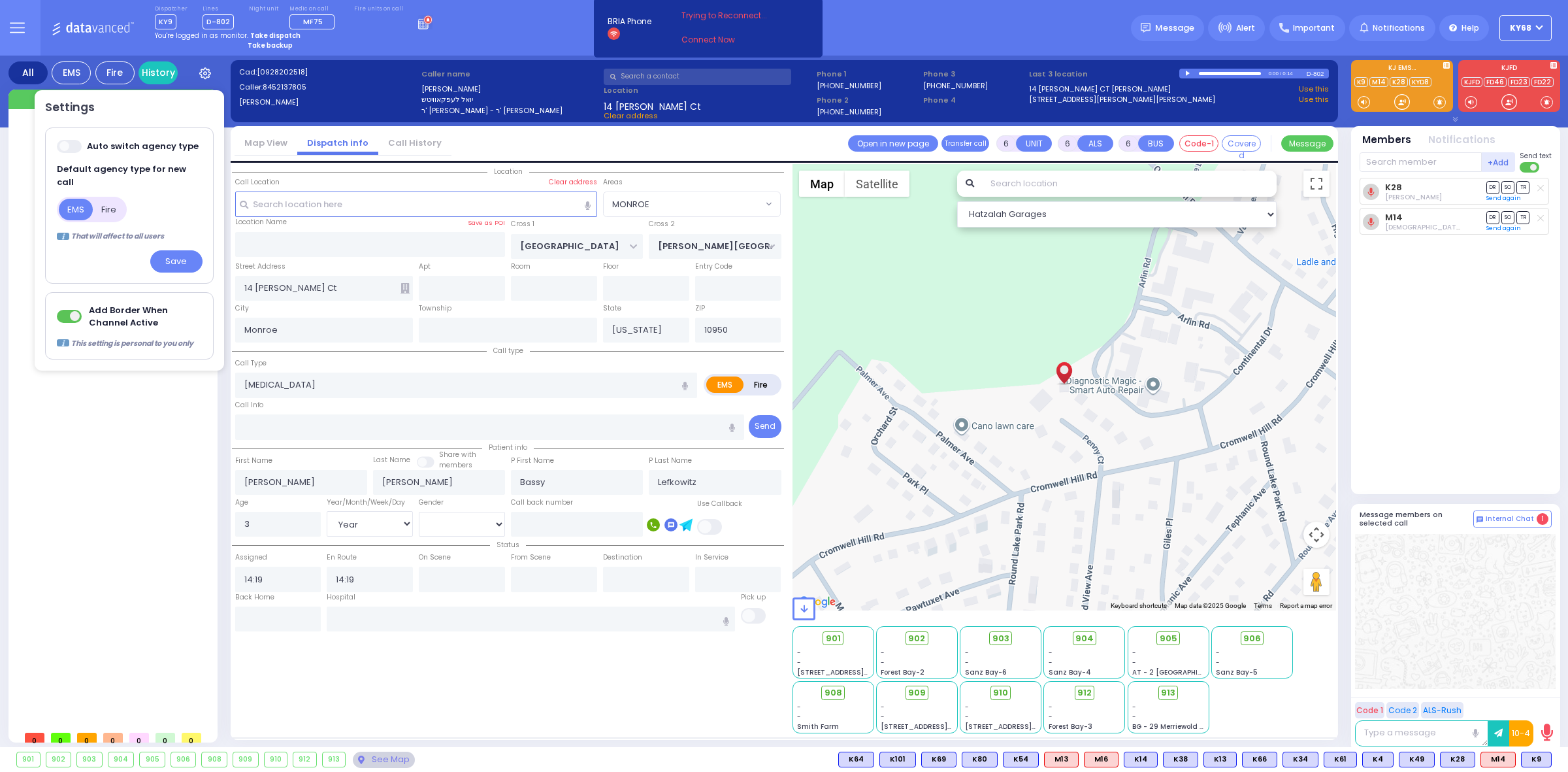
click at [561, 43] on div "Dispatcher KY9 shift has started. Are you ? Lines D-802" at bounding box center [784, 27] width 1568 height 55
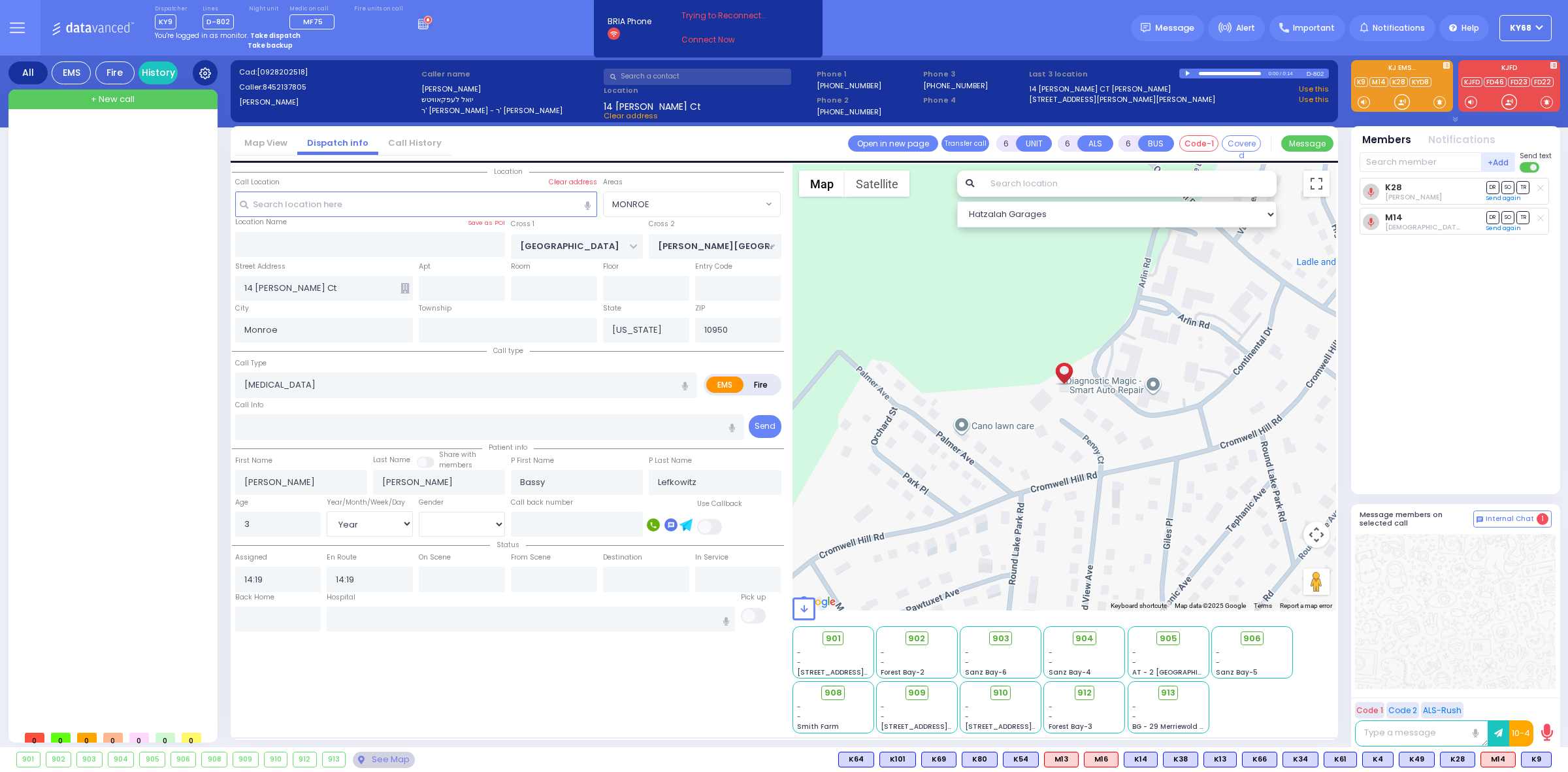
click at [206, 67] on icon at bounding box center [205, 73] width 12 height 12
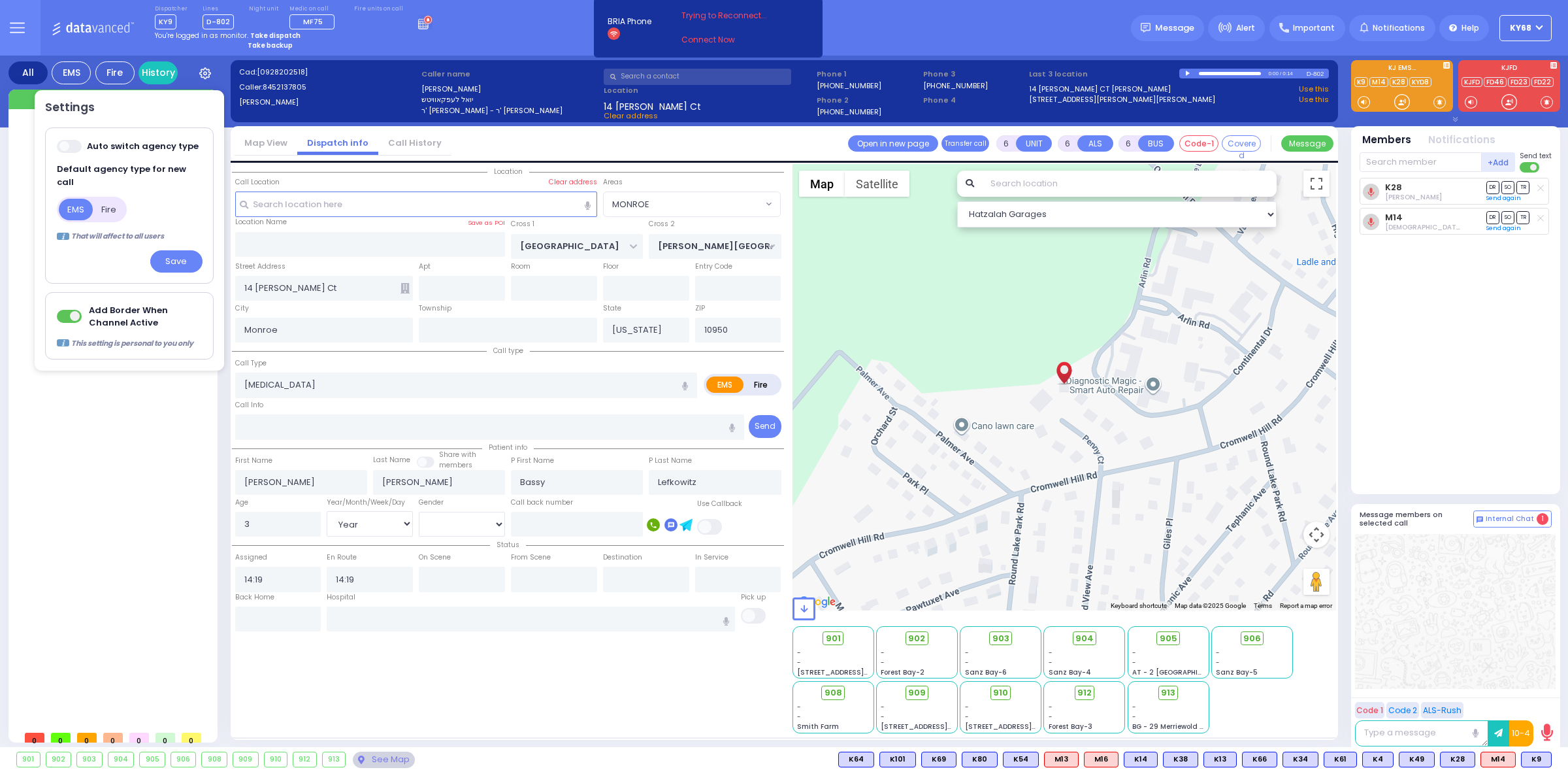
click at [521, 34] on div "Dispatcher KY9 shift has started. Are you ? Lines D-802" at bounding box center [784, 27] width 1568 height 55
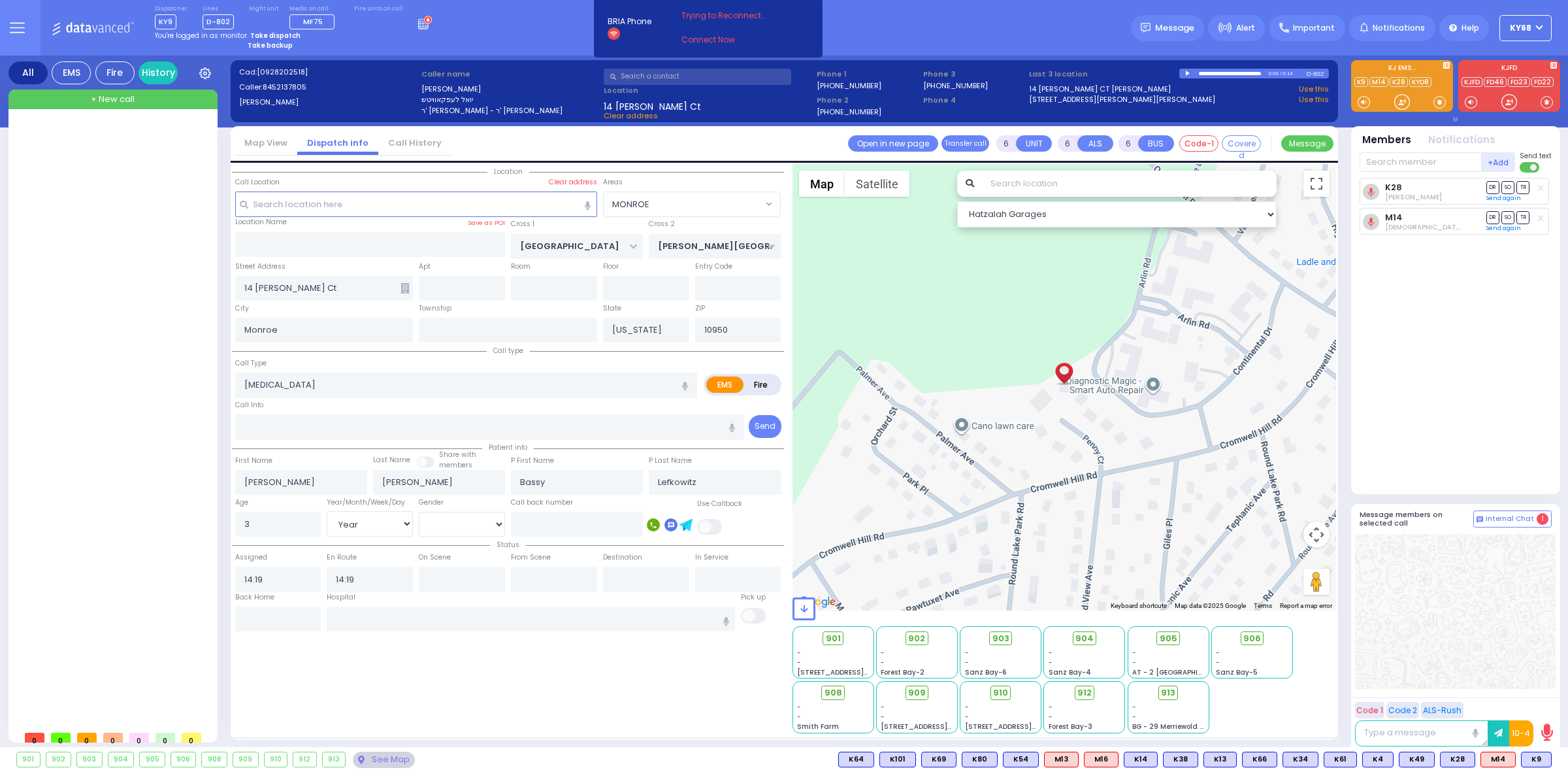
click at [856, 23] on div "Dispatcher KY9 shift has started. Are you ? Lines D-802" at bounding box center [784, 27] width 1568 height 55
click at [212, 78] on div at bounding box center [205, 73] width 24 height 25
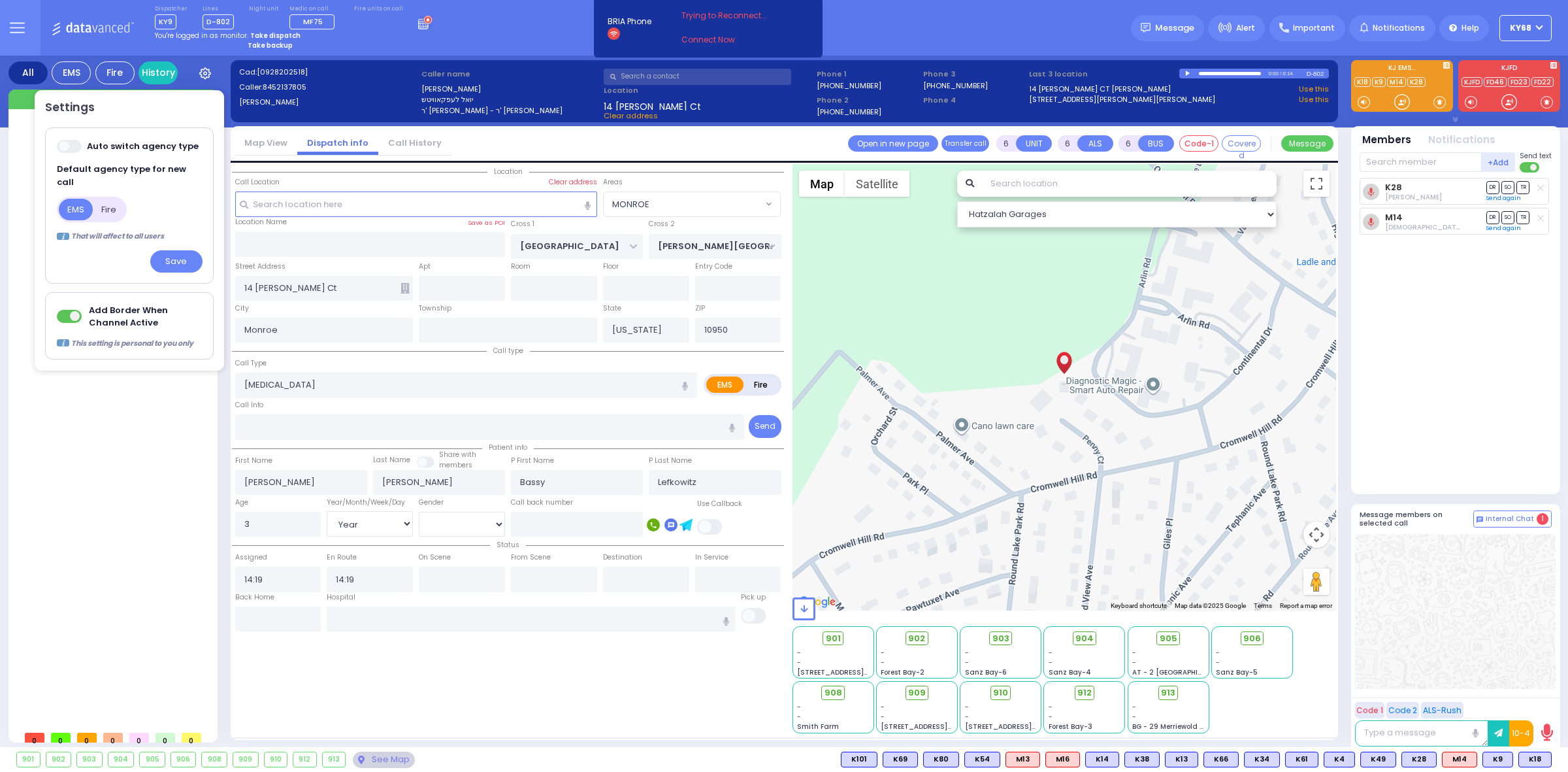
click at [497, 36] on div "Dispatcher KY9 shift has started. Are you ? Lines D-802" at bounding box center [784, 27] width 1568 height 55
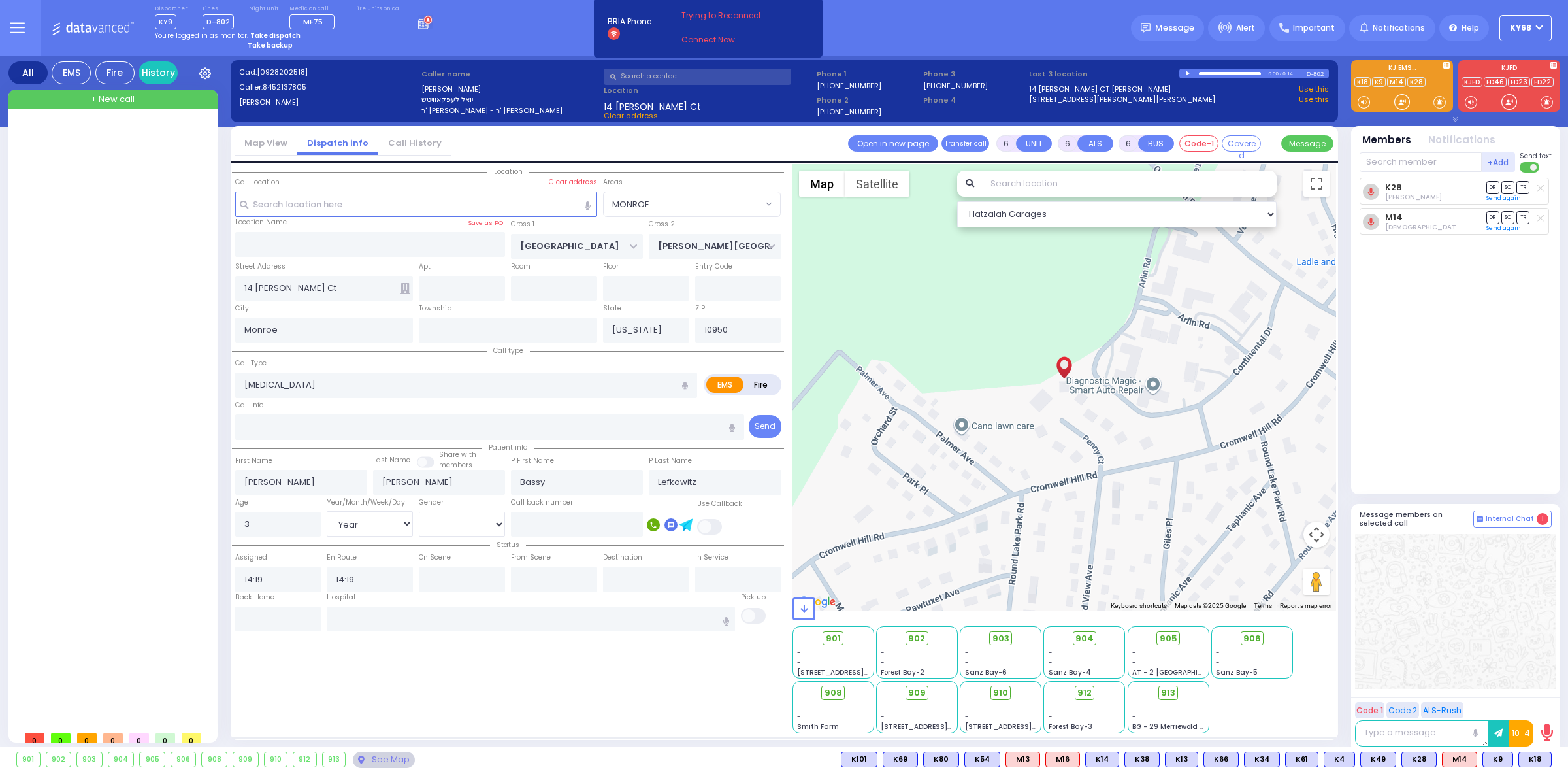
click at [1466, 356] on div "K28 Chaim Dovid Mendlowitz DR SO TR Send again" at bounding box center [1456, 330] width 195 height 305
drag, startPoint x: 1378, startPoint y: 379, endPoint x: 813, endPoint y: 761, distance: 682.0
click at [813, 761] on div "Dispatcher KY9 ?" at bounding box center [784, 386] width 1568 height 772
click at [813, 761] on div "901 902 903 904 905 906 K18 K9" at bounding box center [784, 760] width 1568 height 16
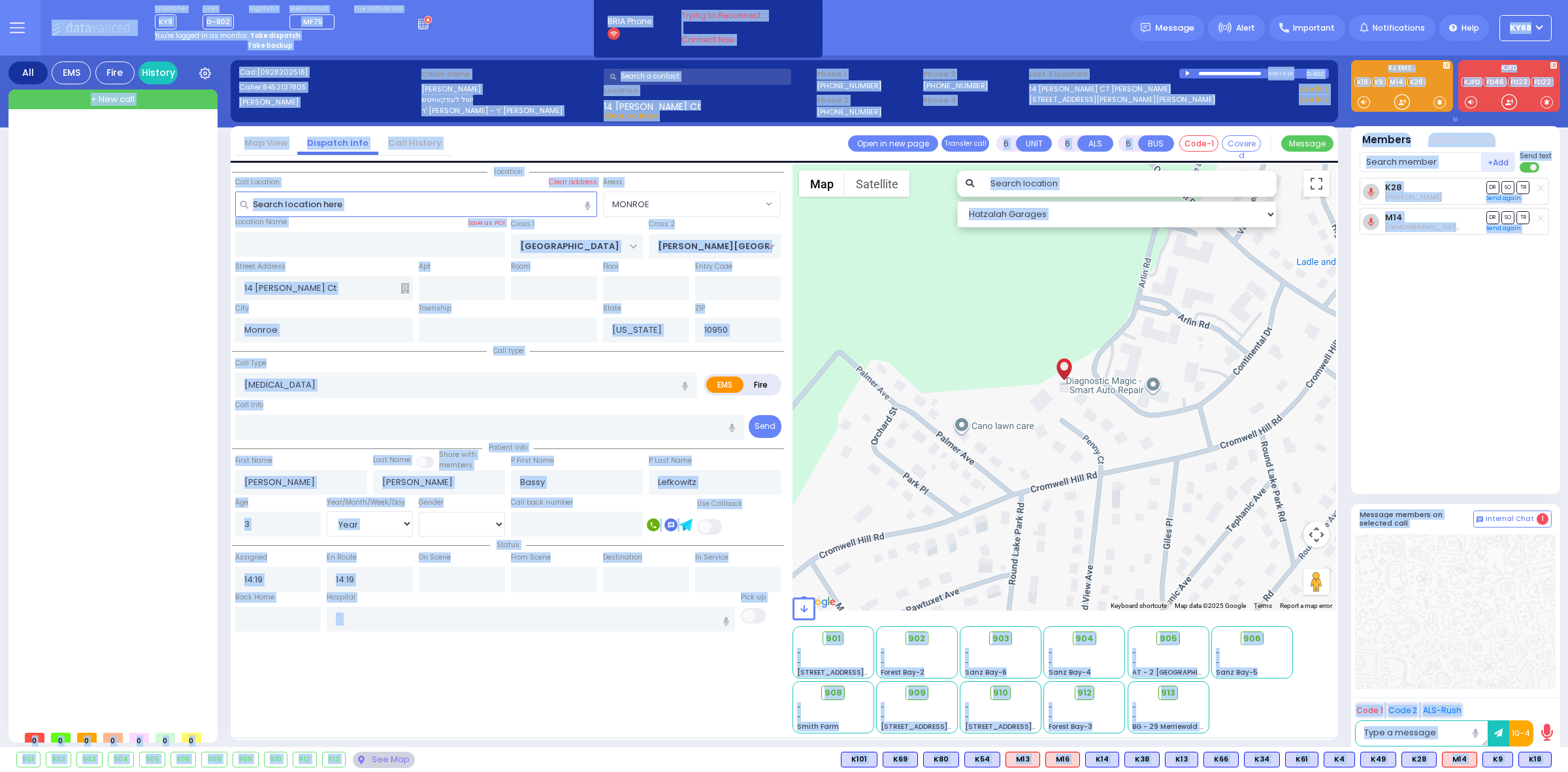
click at [813, 762] on div "901 902 903 904 905 906 K18 K9" at bounding box center [784, 760] width 1568 height 16
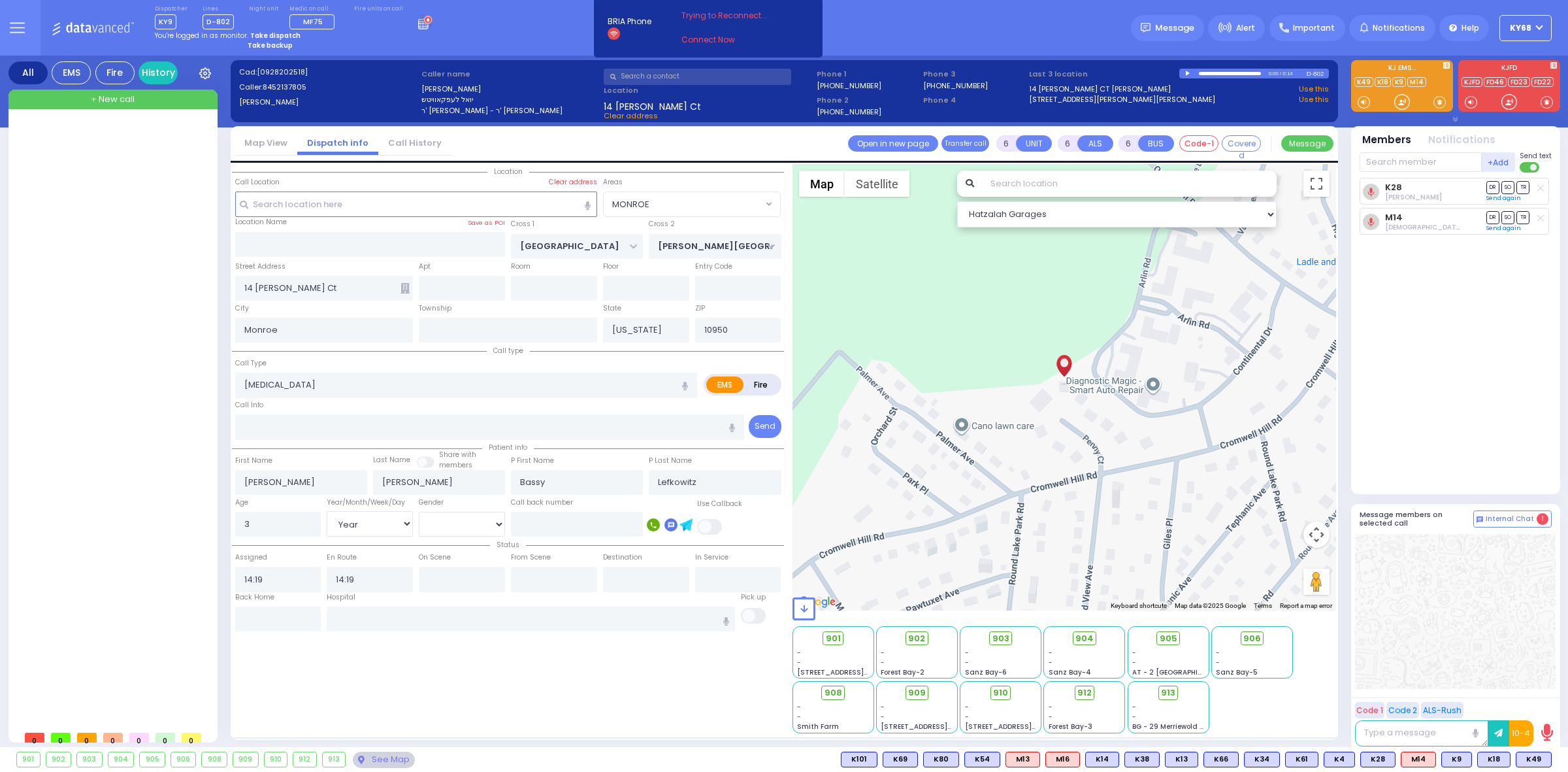
click at [1452, 422] on div "K28 Chaim Dovid Mendlowitz DR SO TR Send again" at bounding box center [1456, 330] width 195 height 305
click at [642, 421] on input "text" at bounding box center [490, 426] width 510 height 24
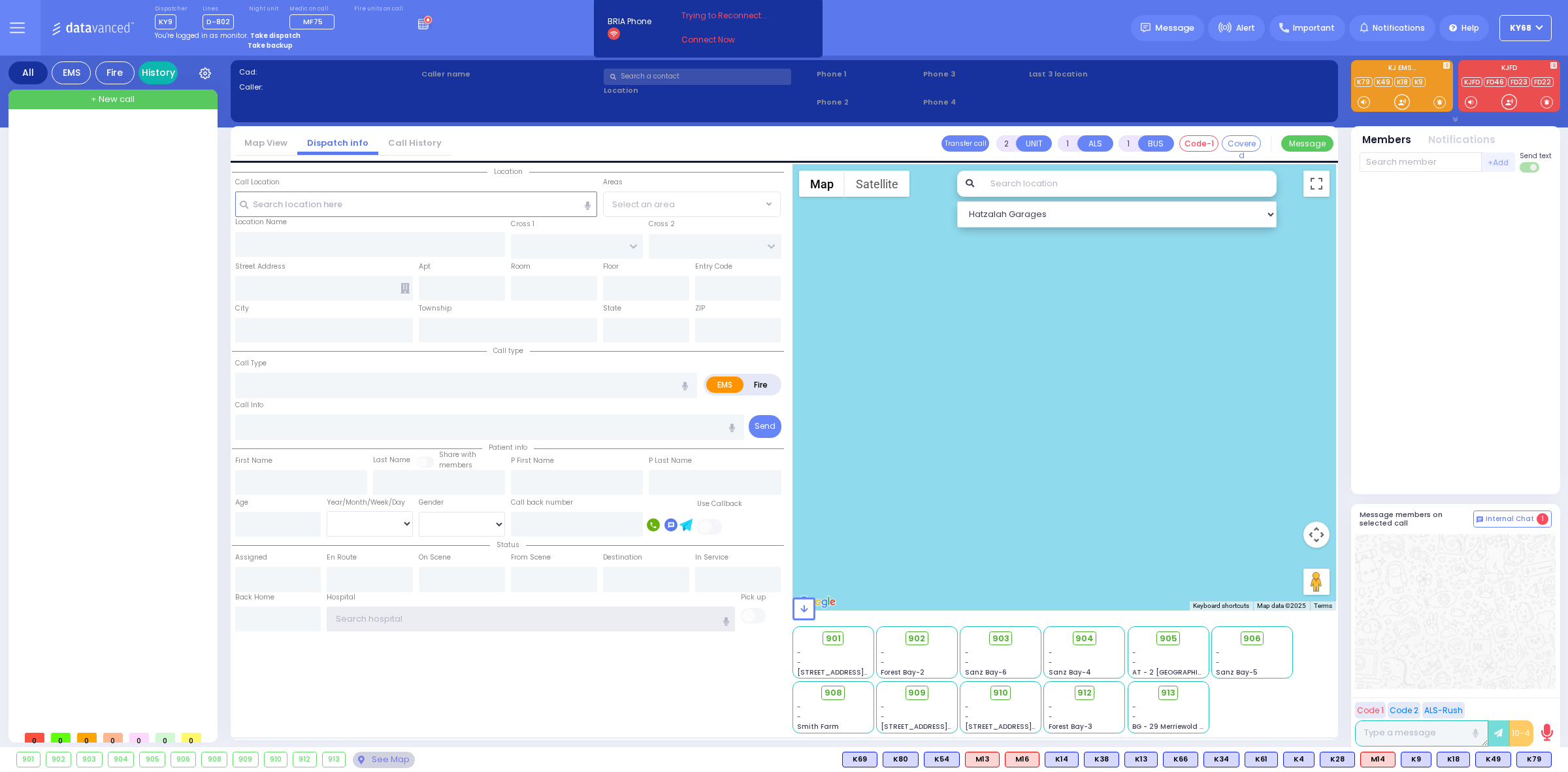
type input "ky68"
click at [165, 73] on link "History" at bounding box center [158, 73] width 39 height 23
type input "ky68"
click at [287, 422] on input "text" at bounding box center [490, 426] width 510 height 24
click at [359, 428] on input "text" at bounding box center [490, 426] width 510 height 24
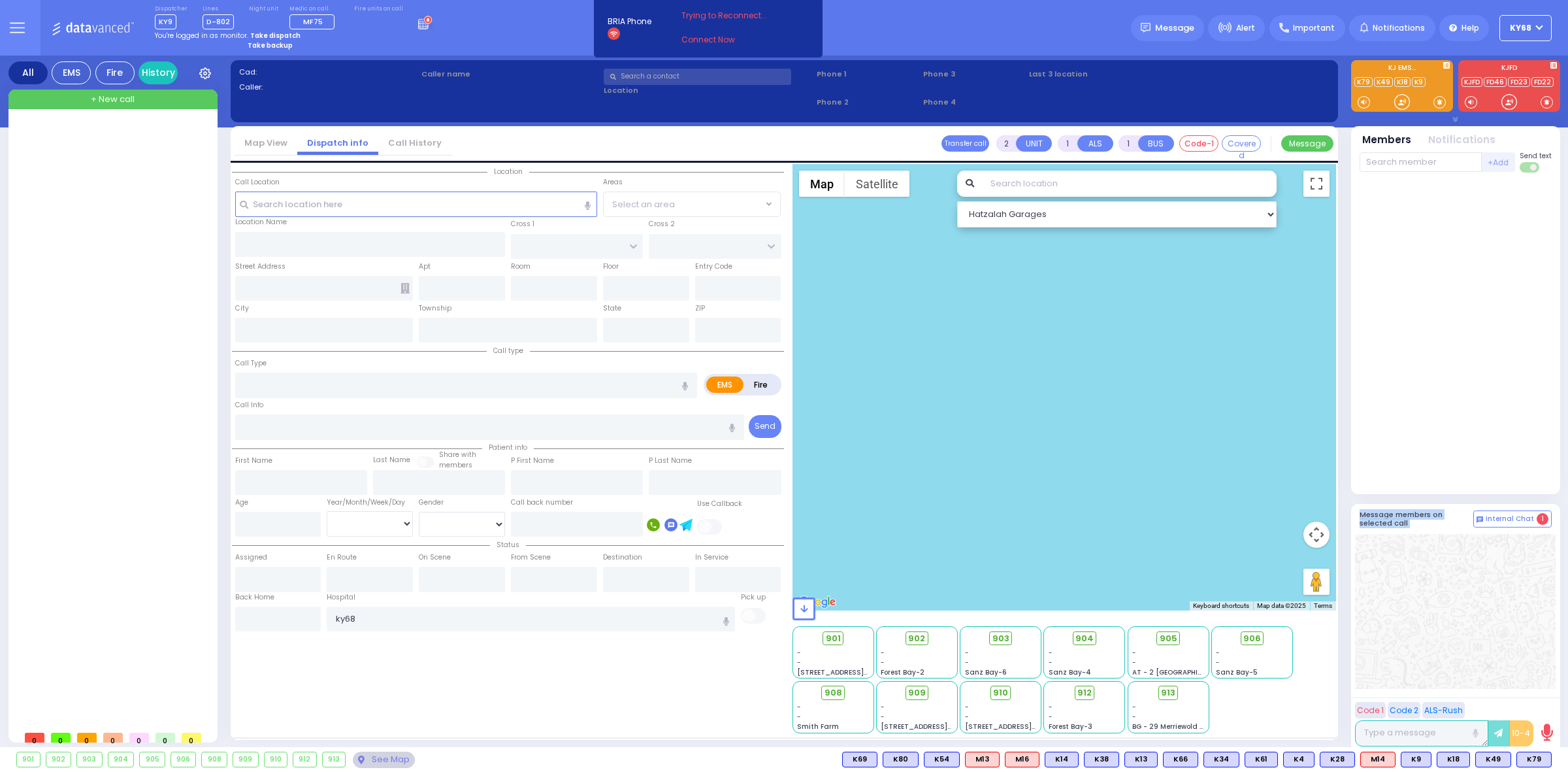
drag, startPoint x: 1353, startPoint y: 511, endPoint x: 1460, endPoint y: 667, distance: 189.2
click at [1460, 667] on div "Message members on selected call Internal Chat 1 Code 1 Code 2 ALS-Rush 00 : 00" at bounding box center [1456, 629] width 209 height 249
click at [1460, 667] on div at bounding box center [1455, 611] width 200 height 155
drag, startPoint x: 1386, startPoint y: 518, endPoint x: 1426, endPoint y: 539, distance: 45.2
click at [1426, 539] on div "Message members on selected call Internal Chat 1 Code 1 Code 2 ALS-Rush 00 : 00" at bounding box center [1456, 629] width 209 height 249
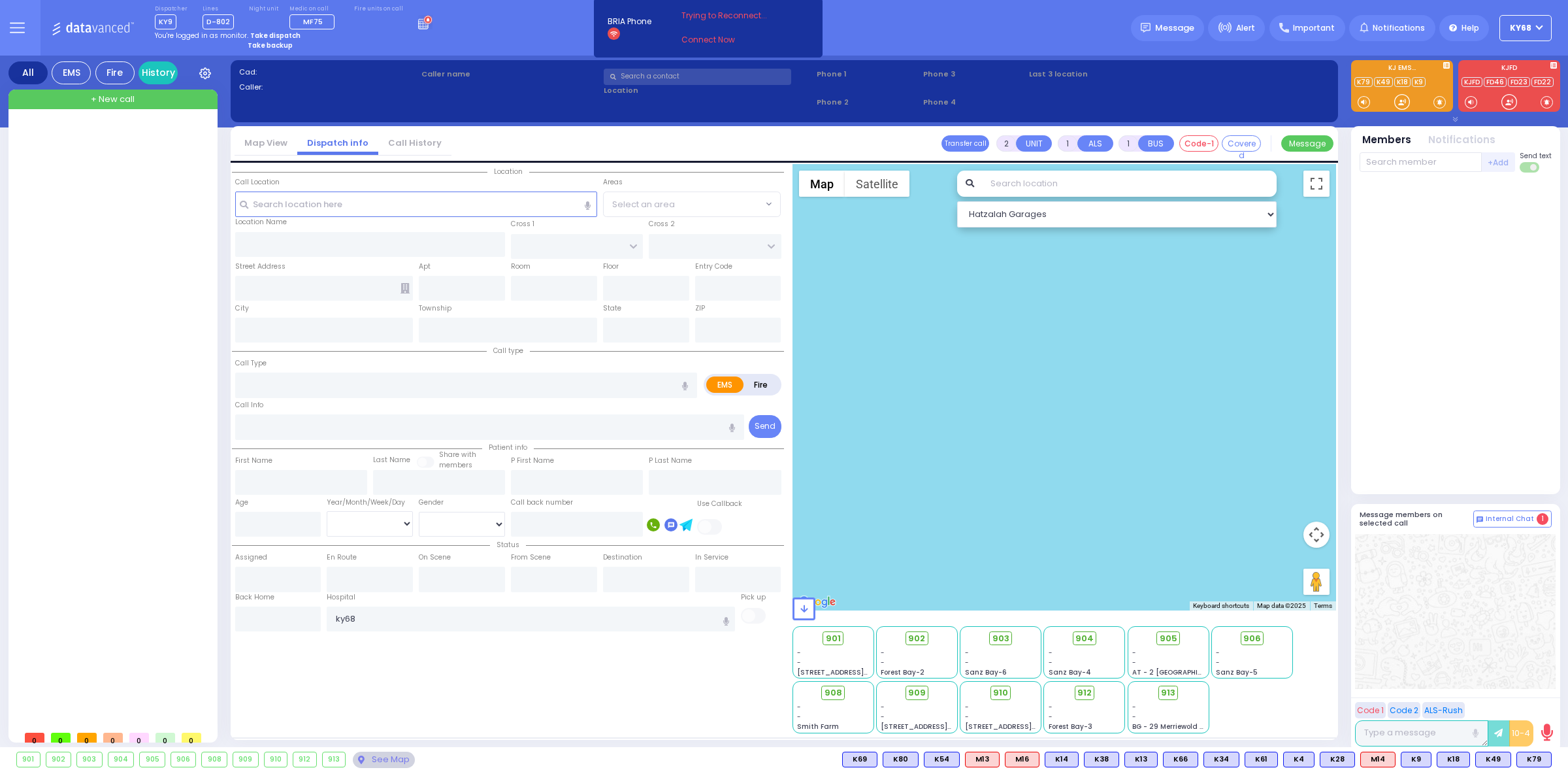
drag, startPoint x: 175, startPoint y: 97, endPoint x: 364, endPoint y: 108, distance: 189.3
click at [174, 97] on div "+ New call" at bounding box center [112, 100] width 209 height 20
click at [700, 73] on input "text" at bounding box center [697, 77] width 188 height 16
select select
radio input "true"
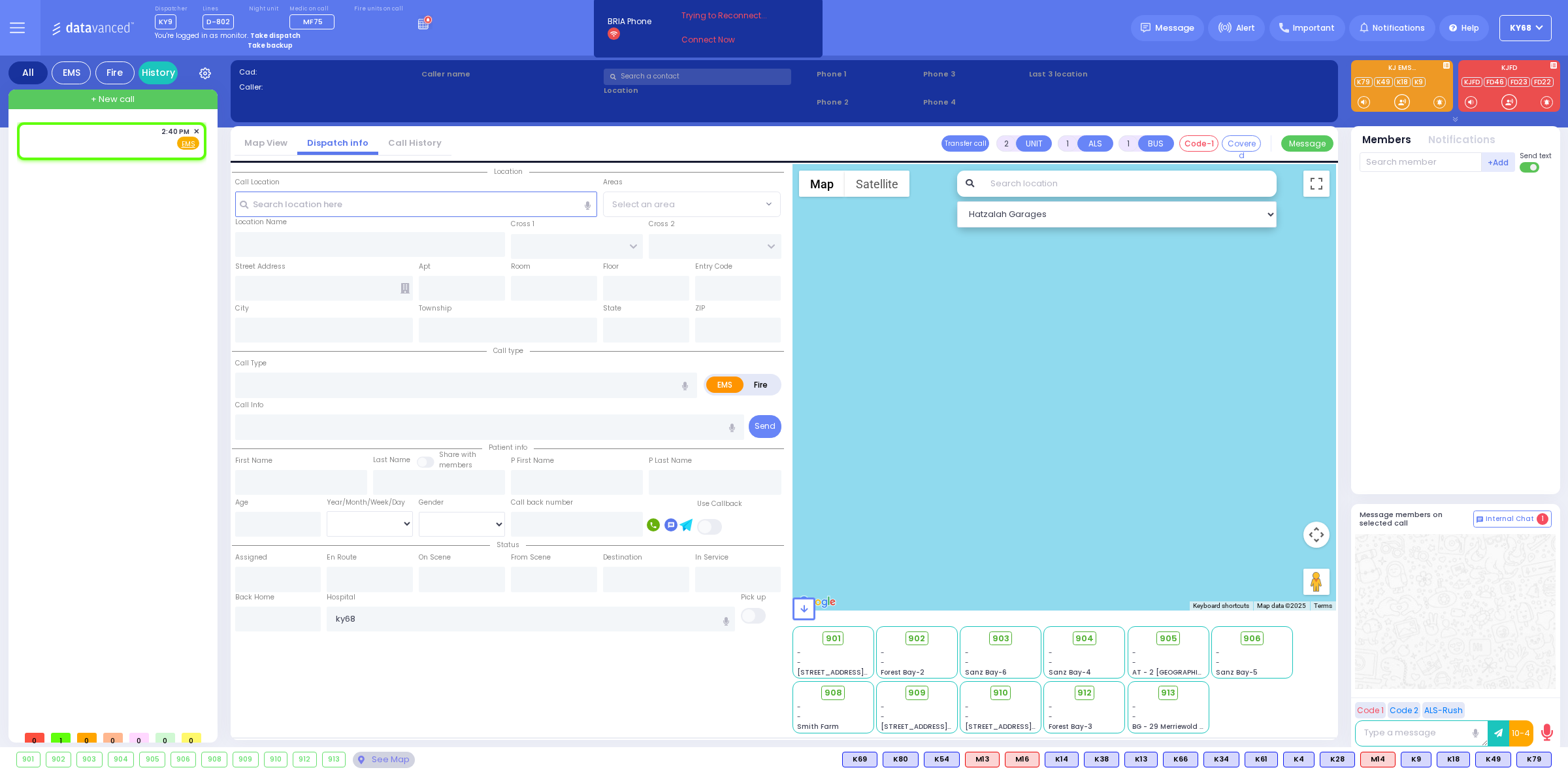
select select
type input "14:40"
select select "Hatzalah Garages"
select select
radio input "true"
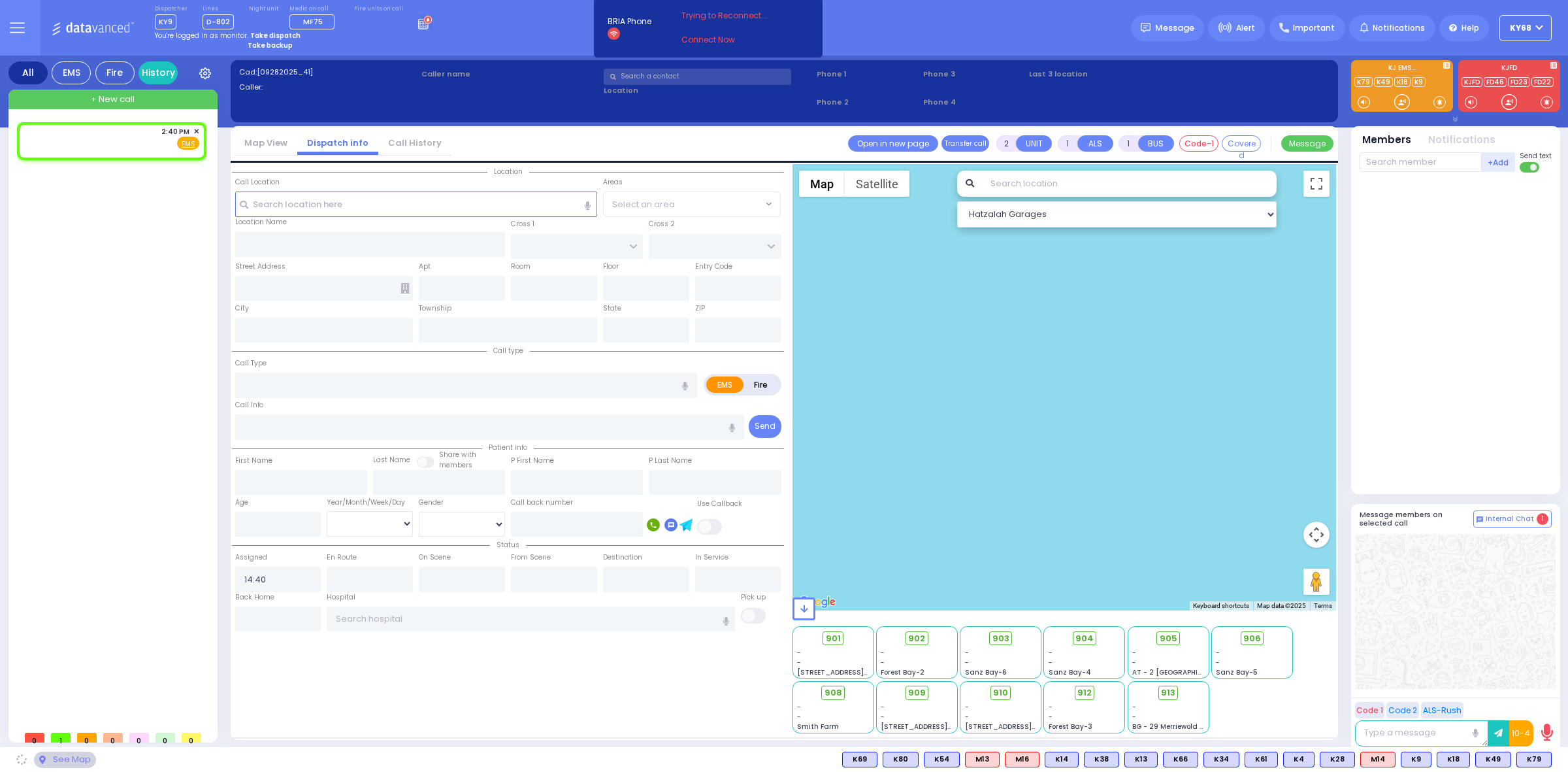
select select
select select "Hatzalah Garages"
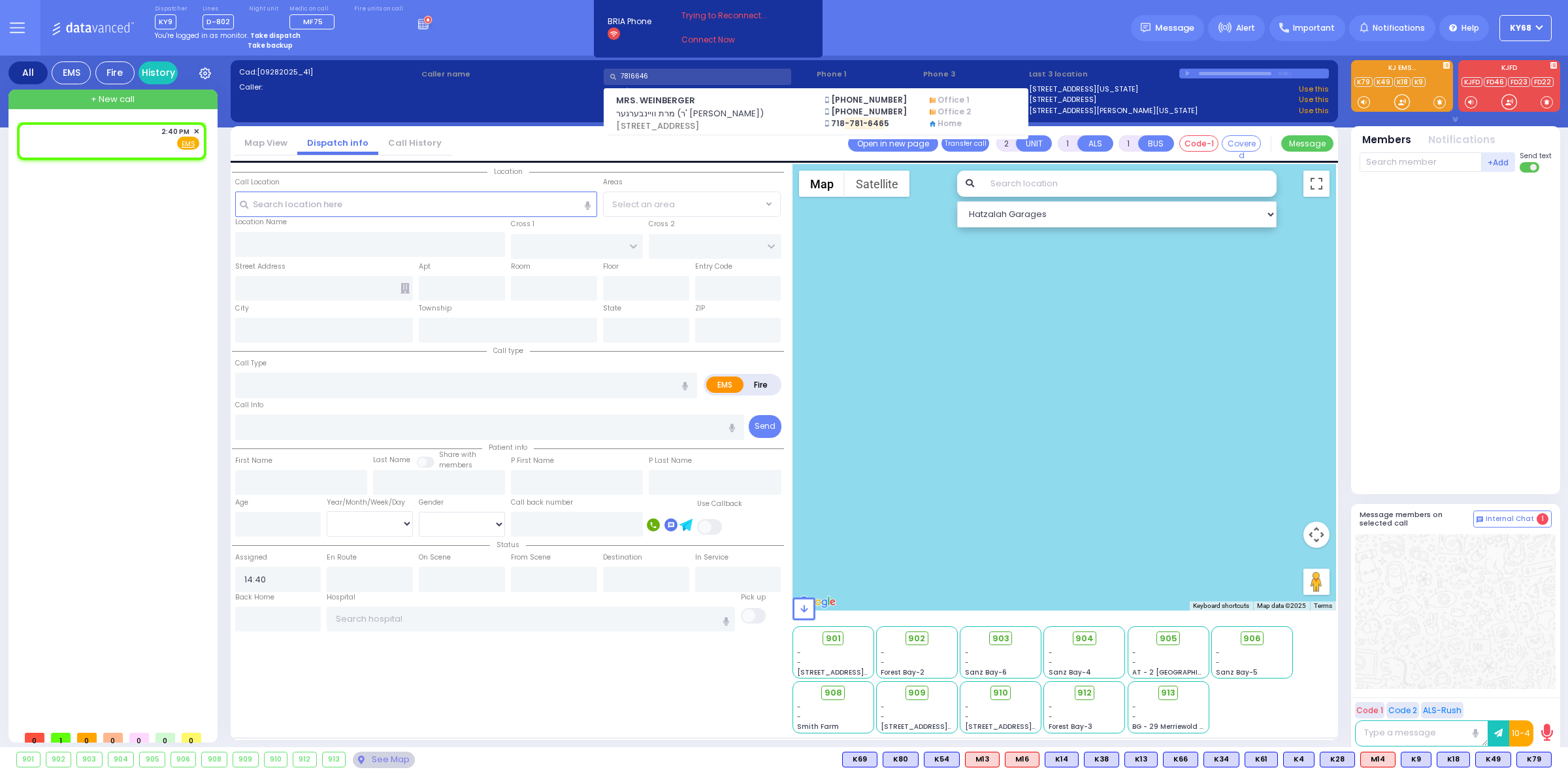
type input "7816646"
click at [687, 112] on span "מרת וויינבערגער (ר' דוד ראזענבערג)" at bounding box center [712, 113] width 193 height 13
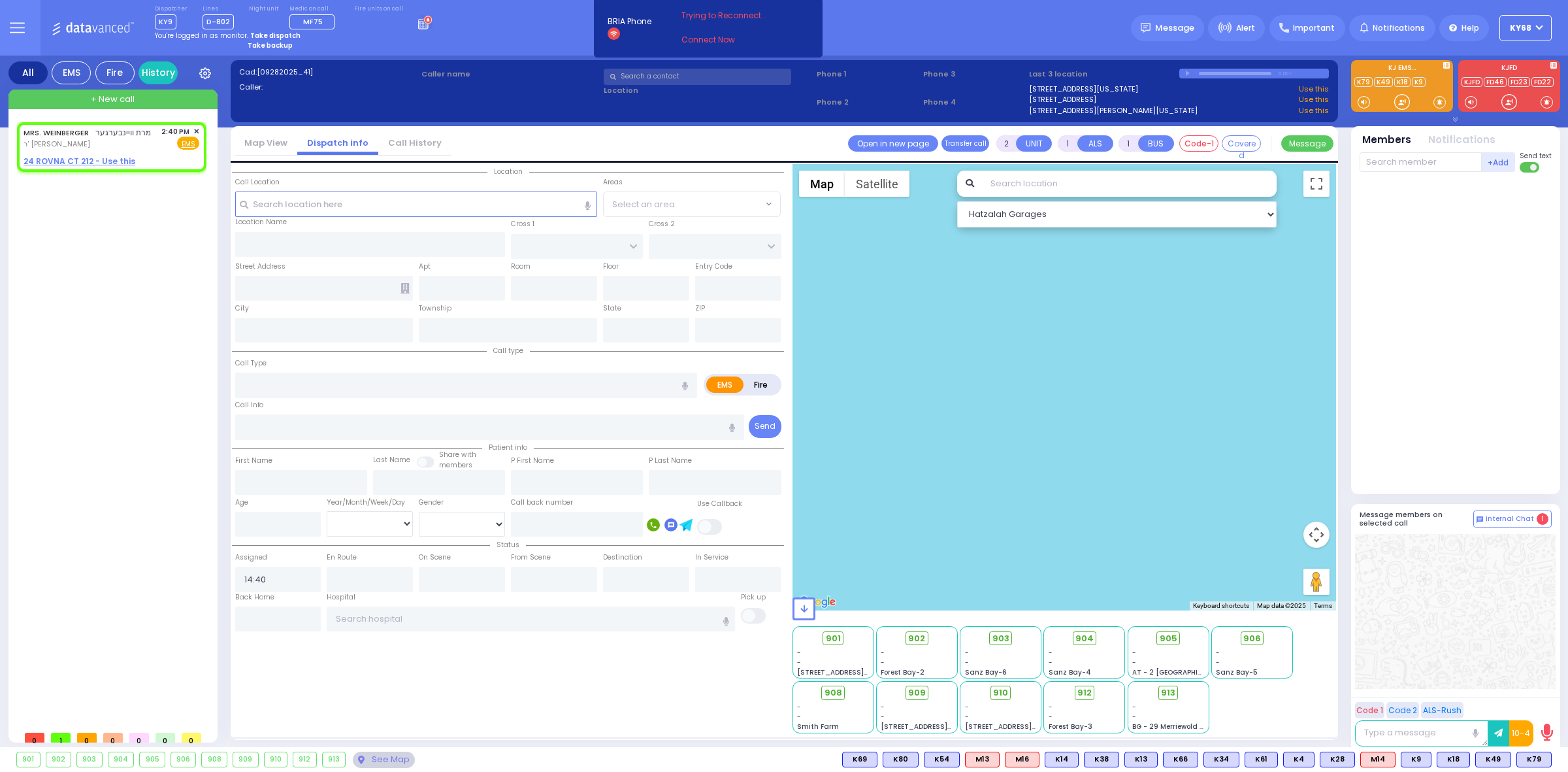
select select
radio input "true"
type input "MRS."
type input "WEINBERGER"
select select
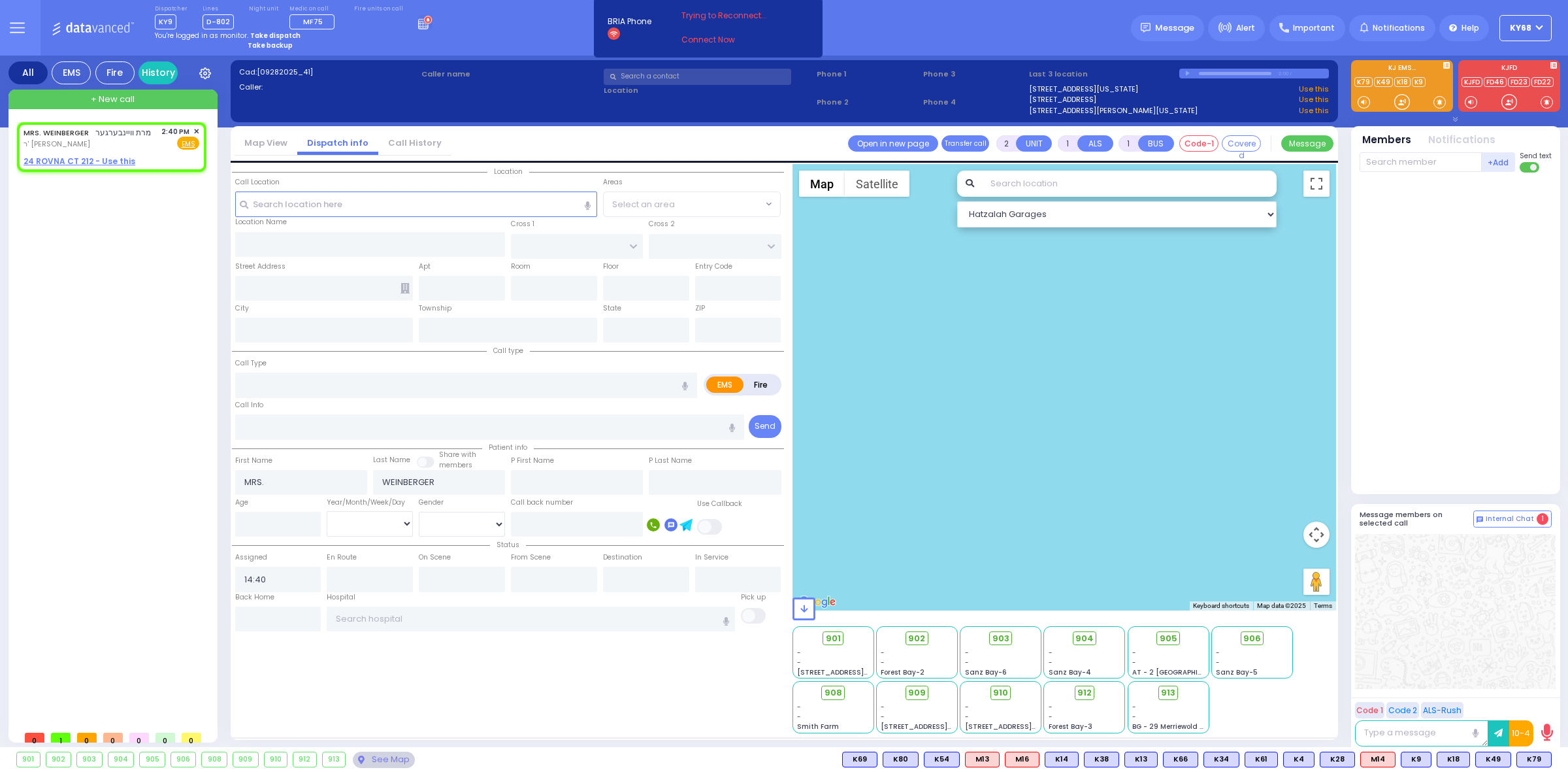
select select "Hatzalah Garages"
click at [654, 83] on input "text" at bounding box center [697, 77] width 188 height 16
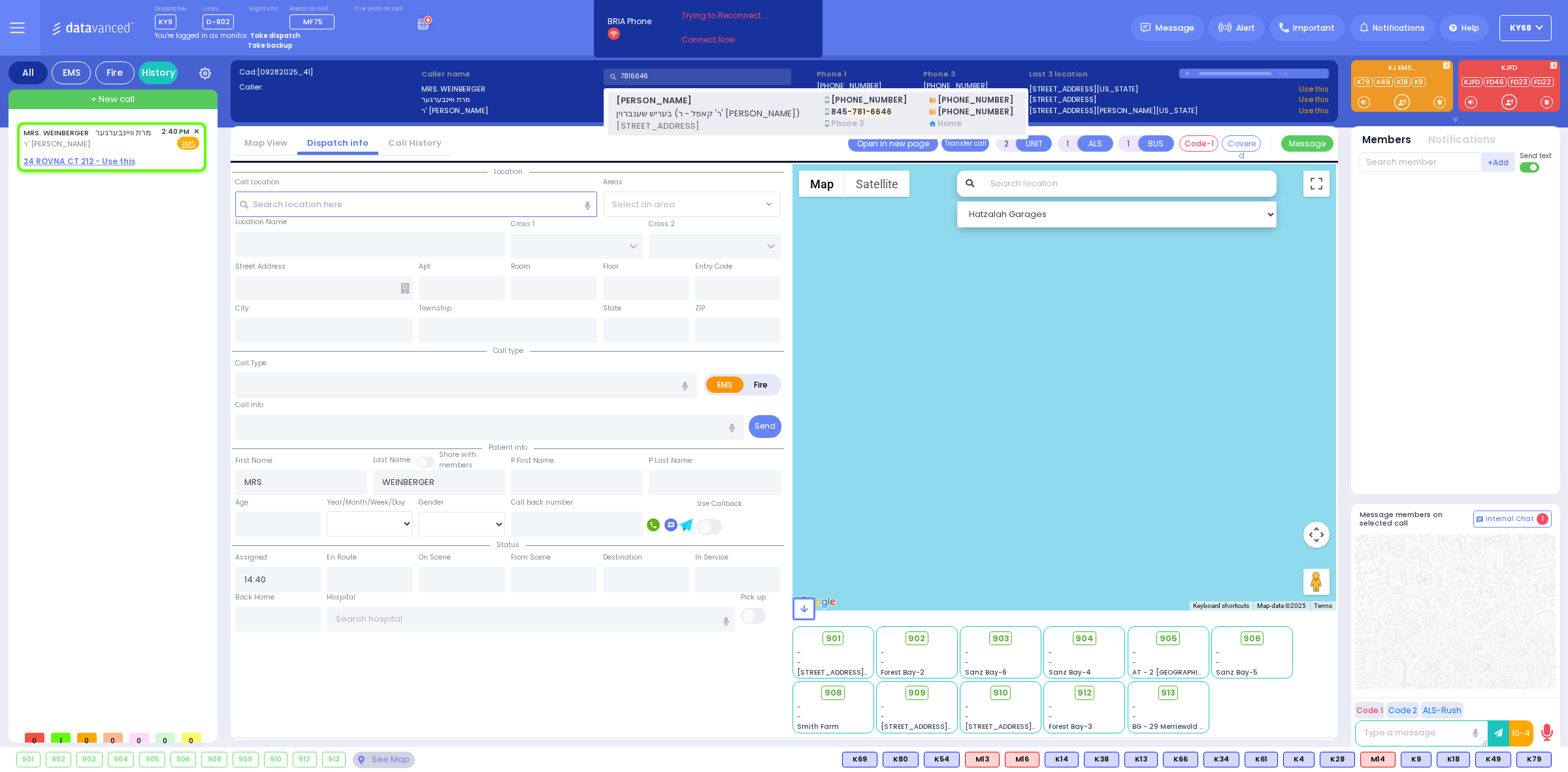
type input "7816646"
click at [652, 107] on span "בעריש שענברוין (ר' קאפל - ר' נח גפן)" at bounding box center [712, 113] width 193 height 13
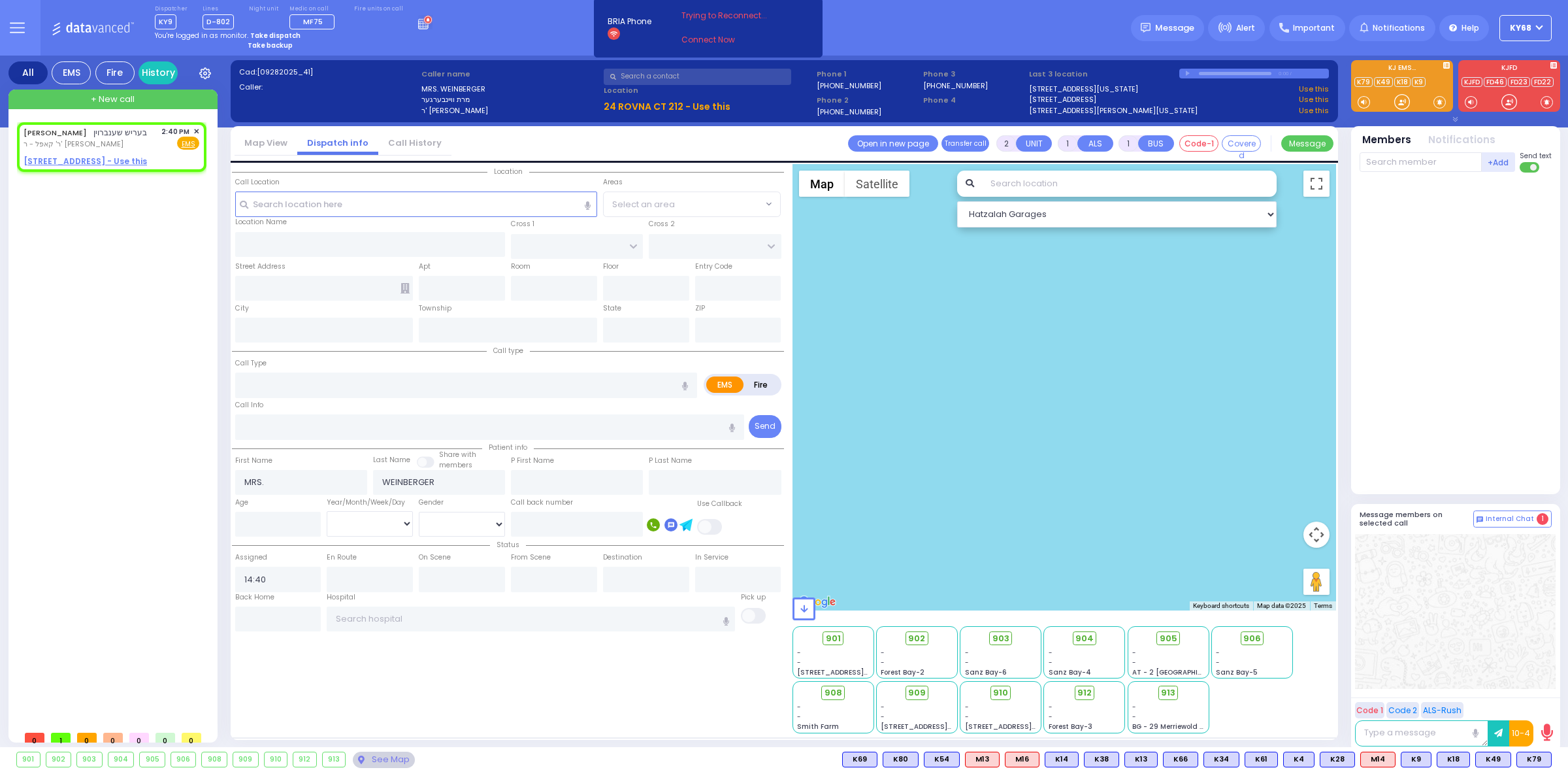
select select
radio input "true"
type input "[PERSON_NAME]"
type input "SCHONBRUN"
select select
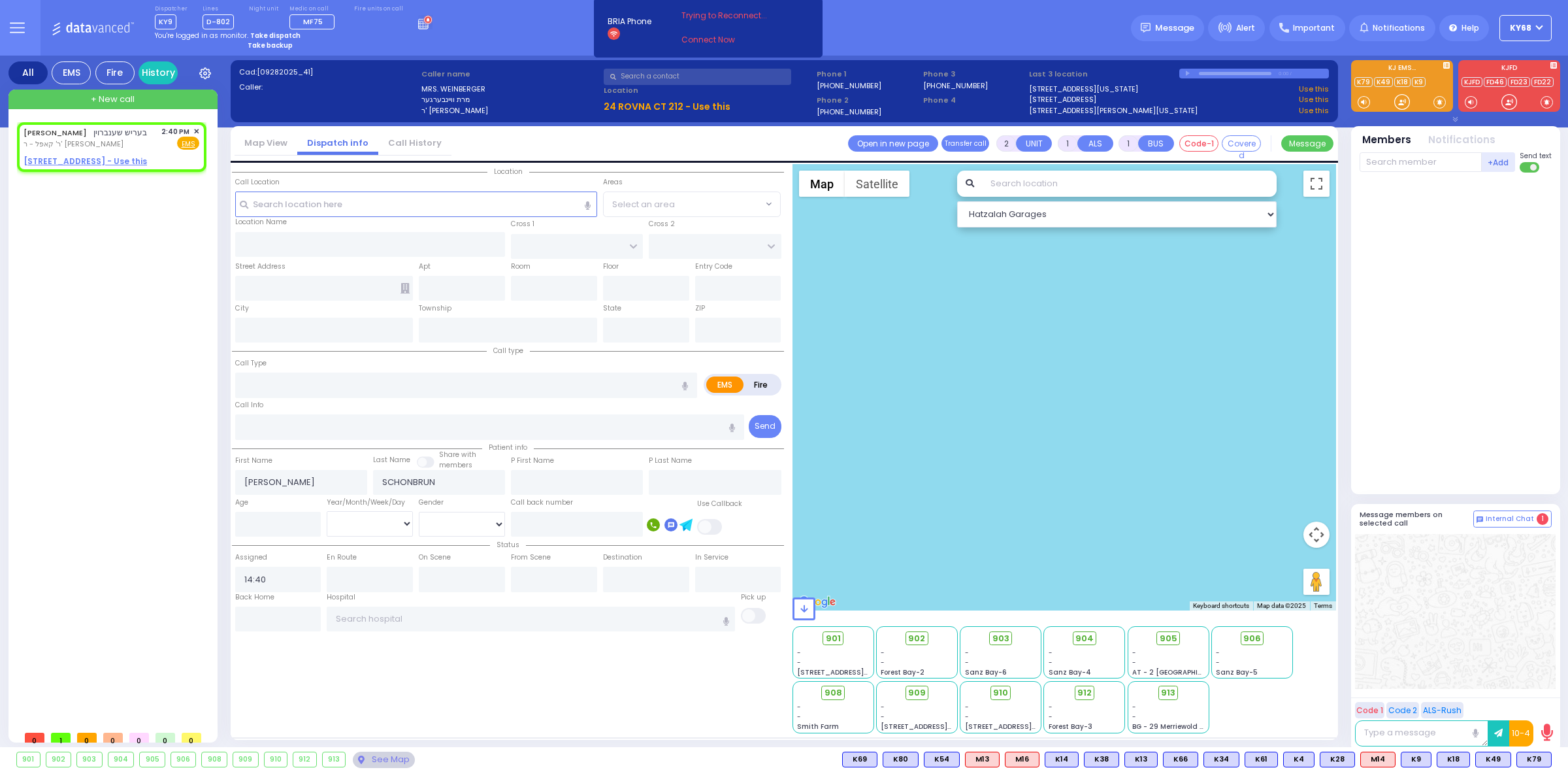
select select "Hatzalah Garages"
drag, startPoint x: 628, startPoint y: 104, endPoint x: 618, endPoint y: 112, distance: 12.8
click at [628, 103] on u "19 MERON DR 203 - Use this" at bounding box center [673, 106] width 139 height 13
click at [336, 393] on input "text" at bounding box center [465, 385] width 462 height 24
select select
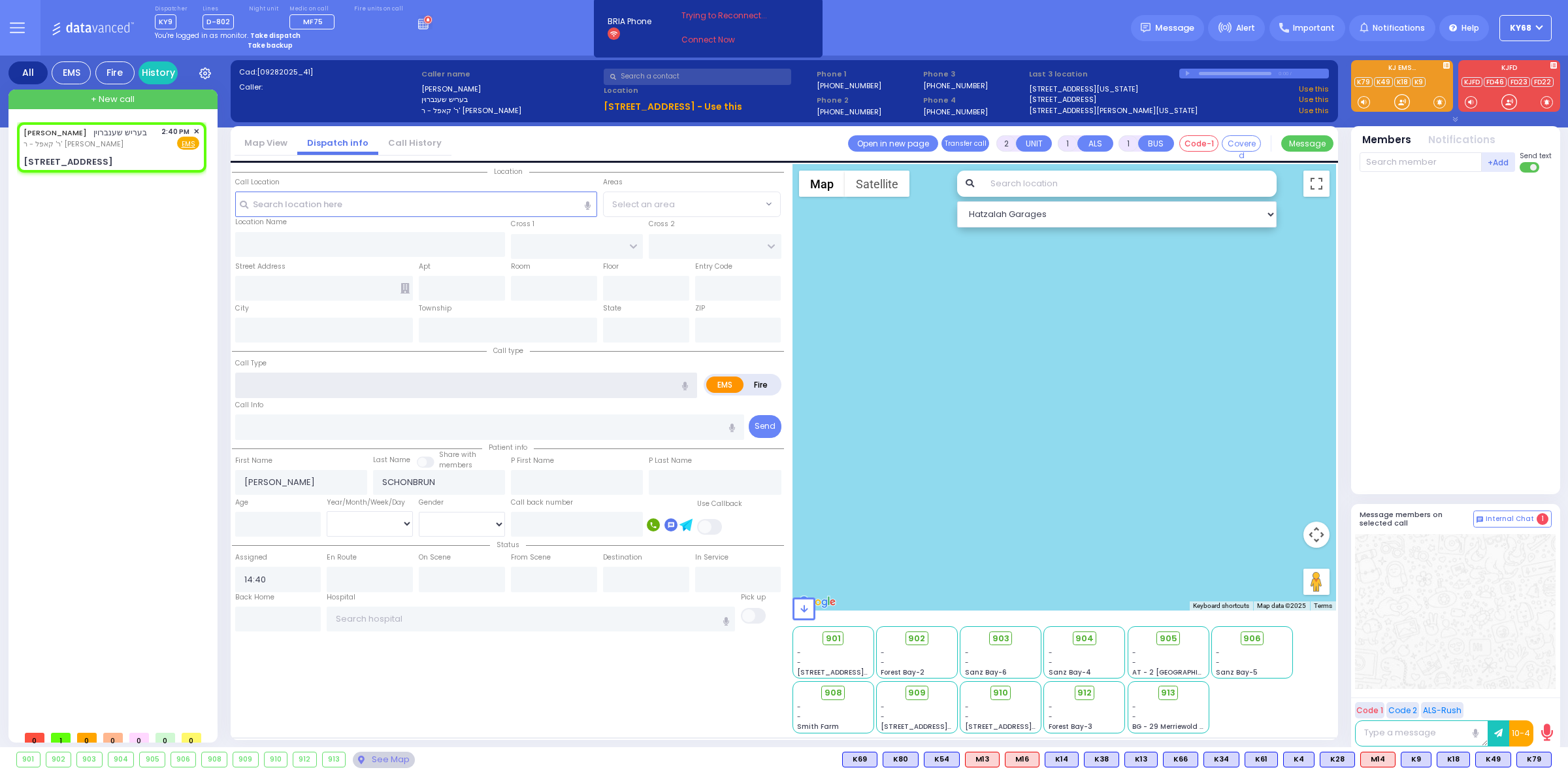
radio input "true"
select select
type input "TE"
select select "Hatzalah Garages"
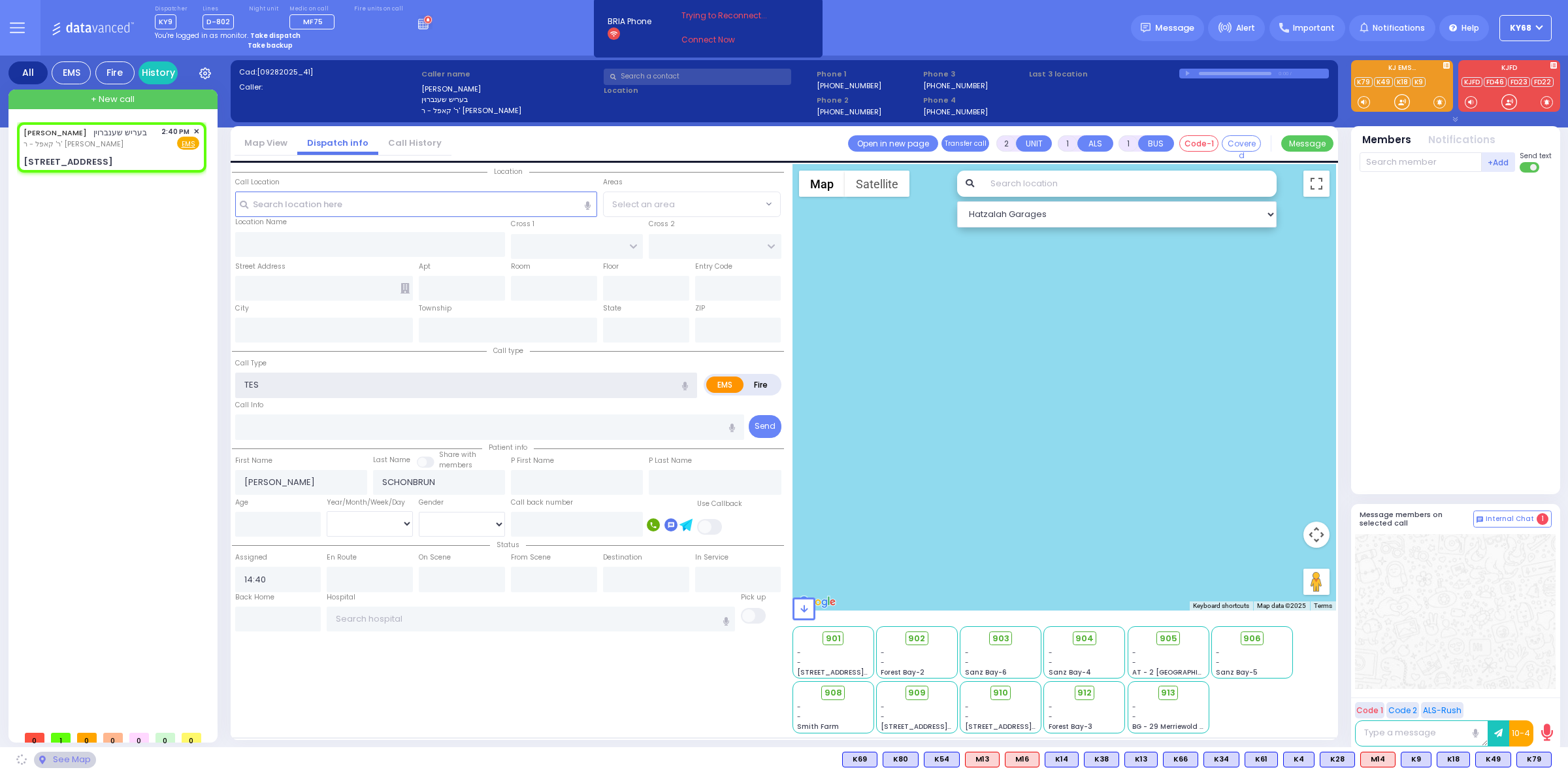
type input "TEST"
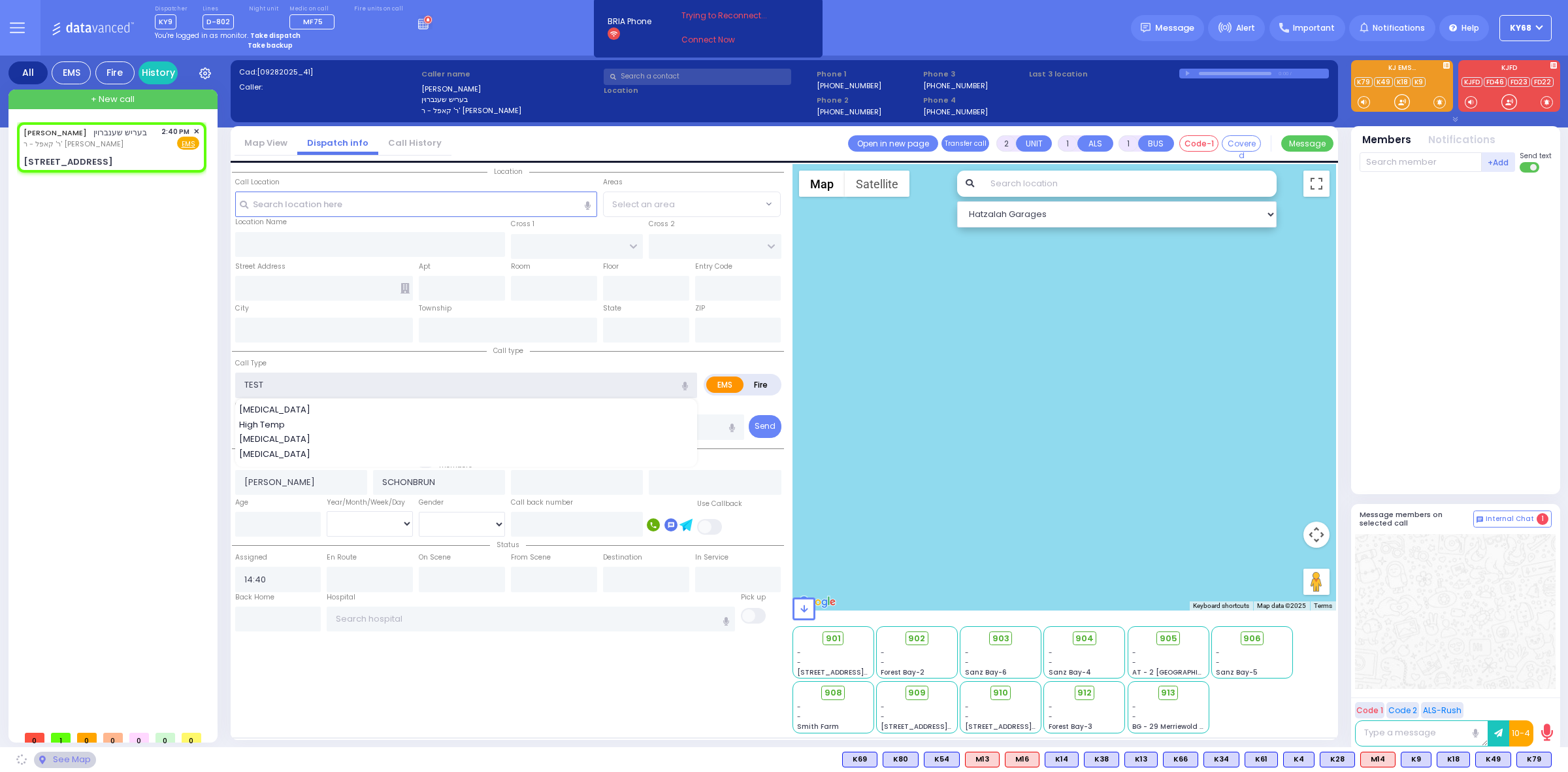
type input "PRAG BLVD"
type input "DAJ BLVD"
type input "19 MERON DR"
type input "203"
type input "[PERSON_NAME]"
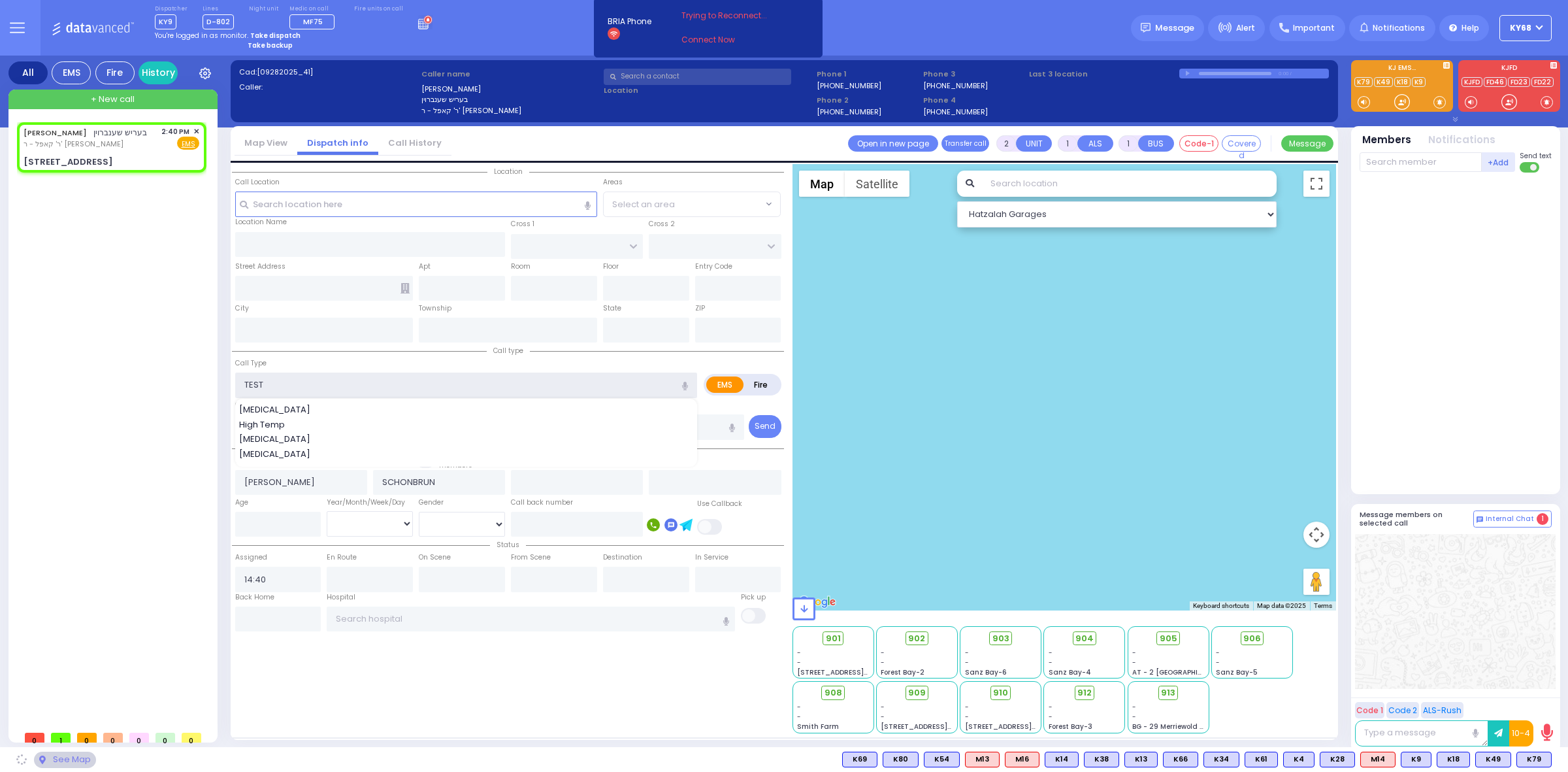
type input "[US_STATE]"
type input "10950"
type input "TEST"
click at [394, 363] on div "Call Type TEST Animal Bite High Temp Hypertension Hypotension" at bounding box center [465, 377] width 462 height 42
select select "SECTION 6"
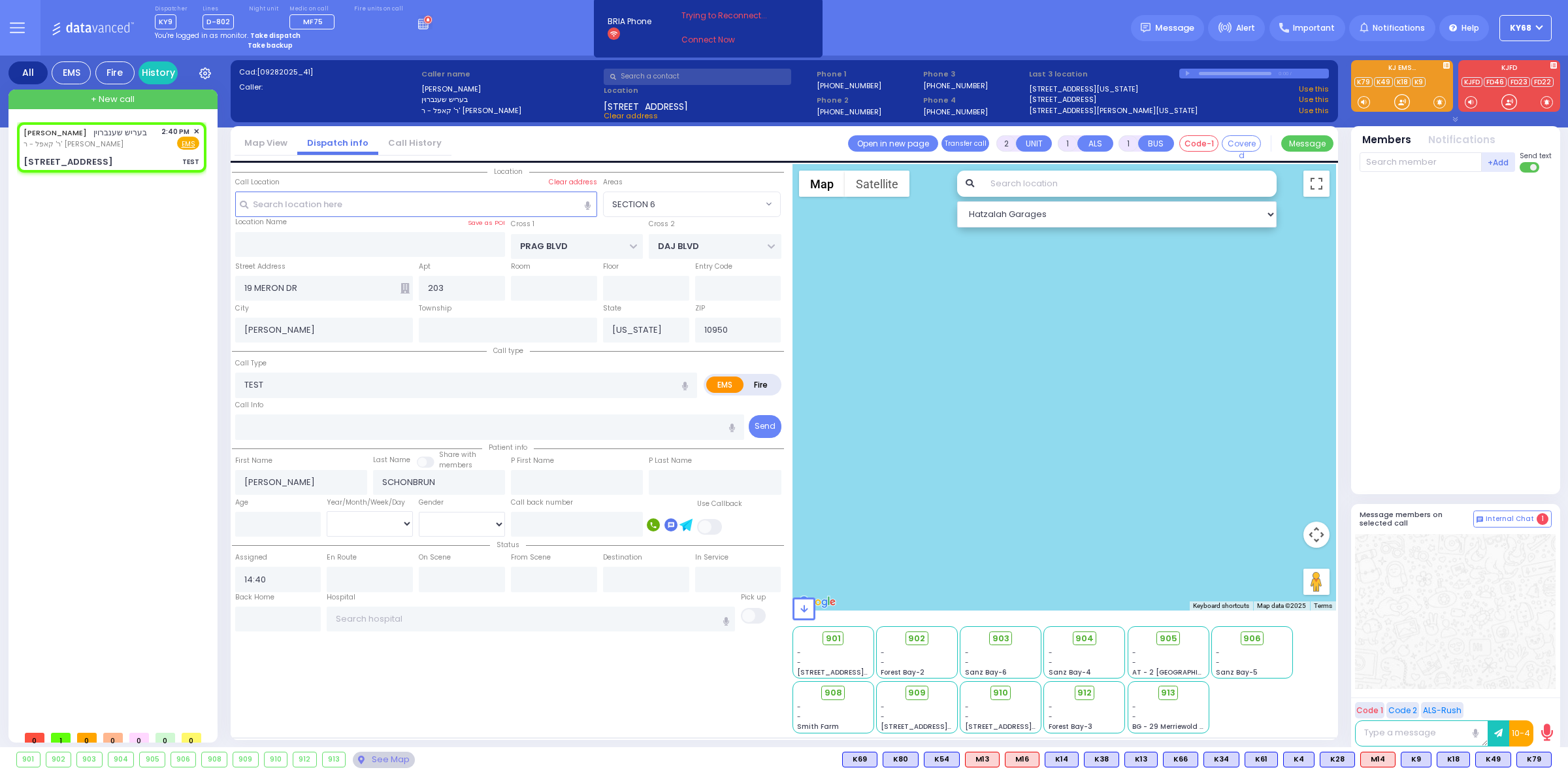
select select
radio input "true"
select select
select select "Hatzalah Garages"
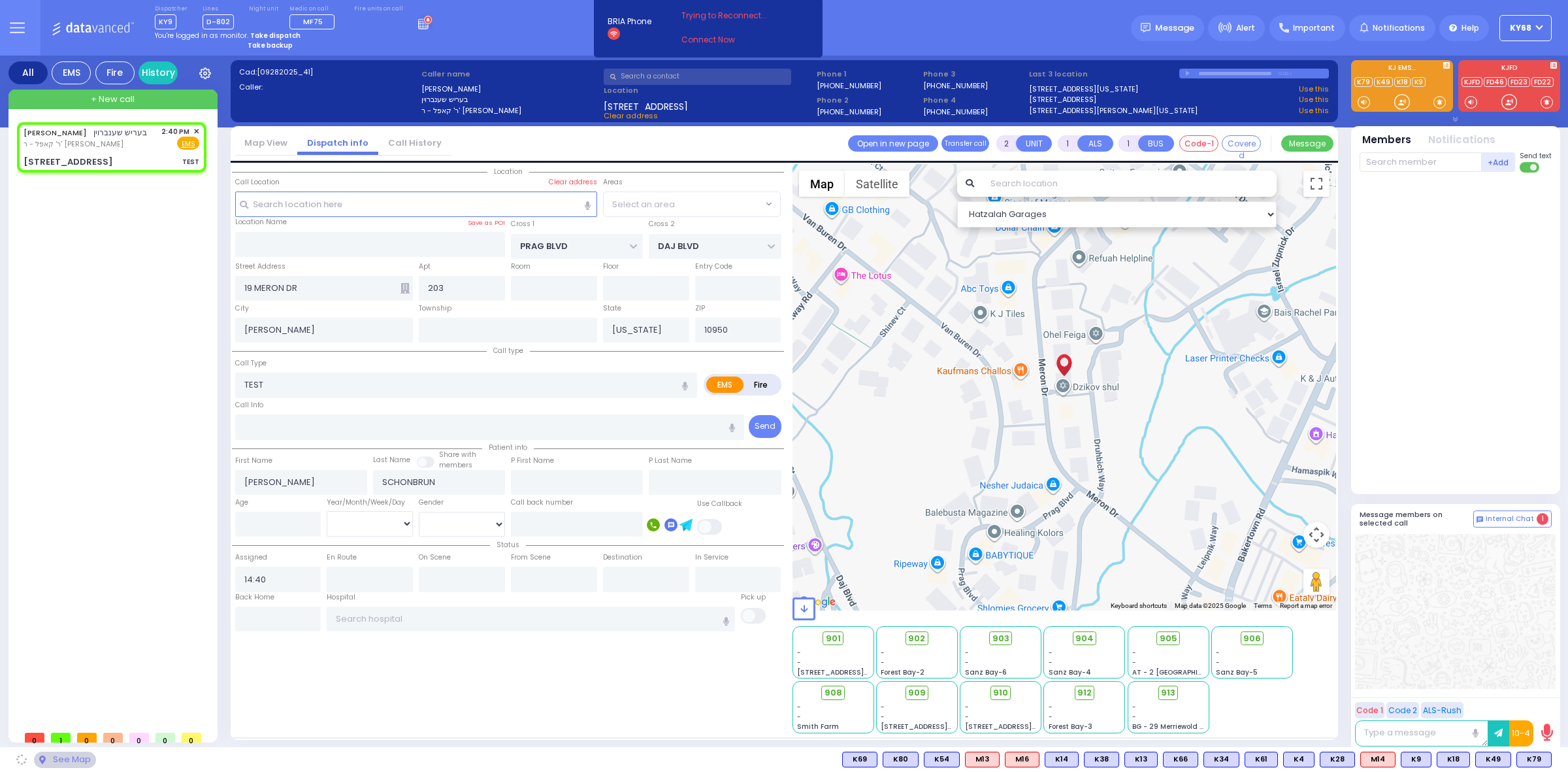
select select "SECTION 6"
click at [1439, 151] on div "+Add Send text" at bounding box center [1456, 161] width 192 height 23
click at [1432, 158] on input "text" at bounding box center [1420, 162] width 122 height 20
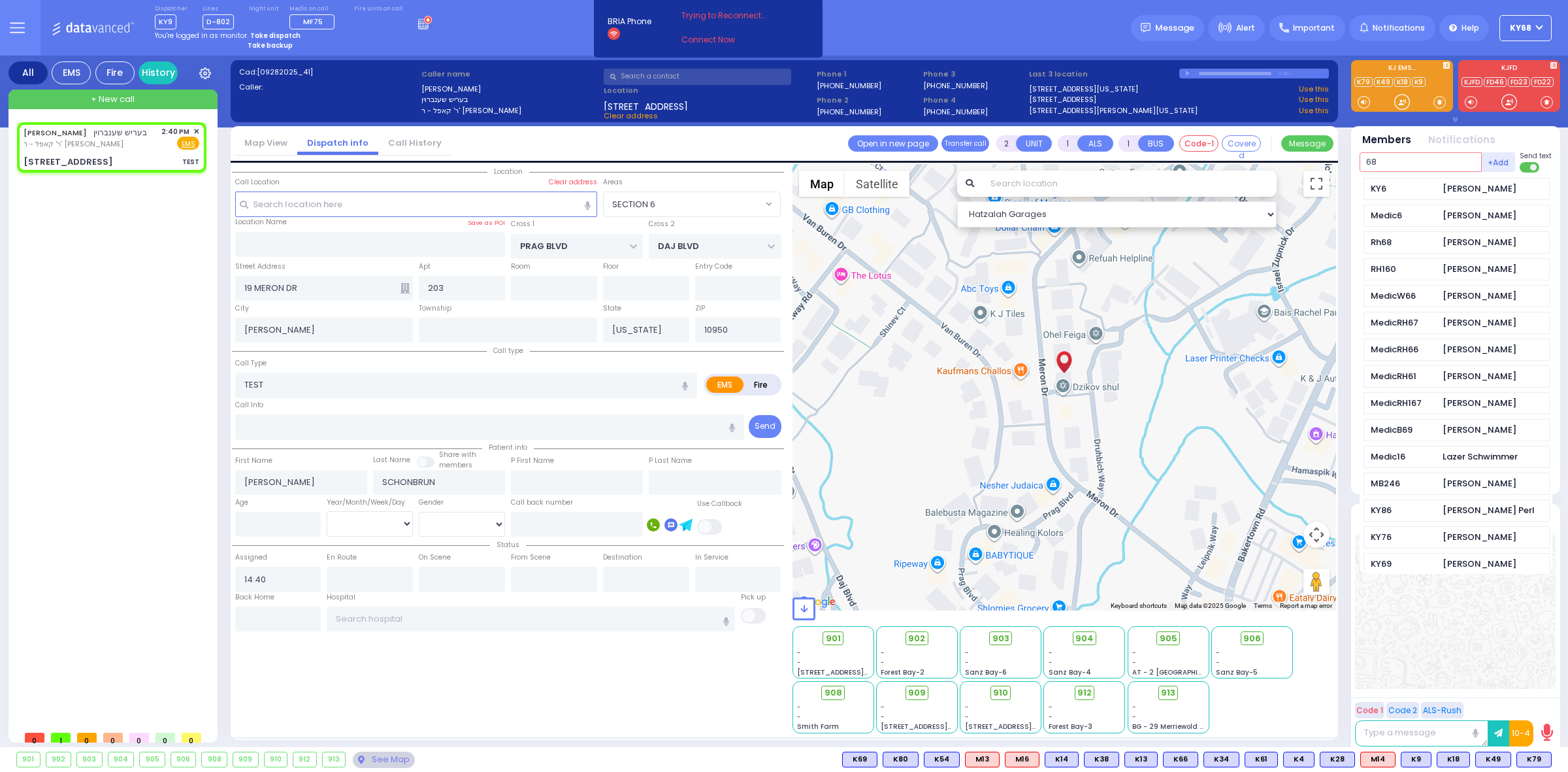
type input "68"
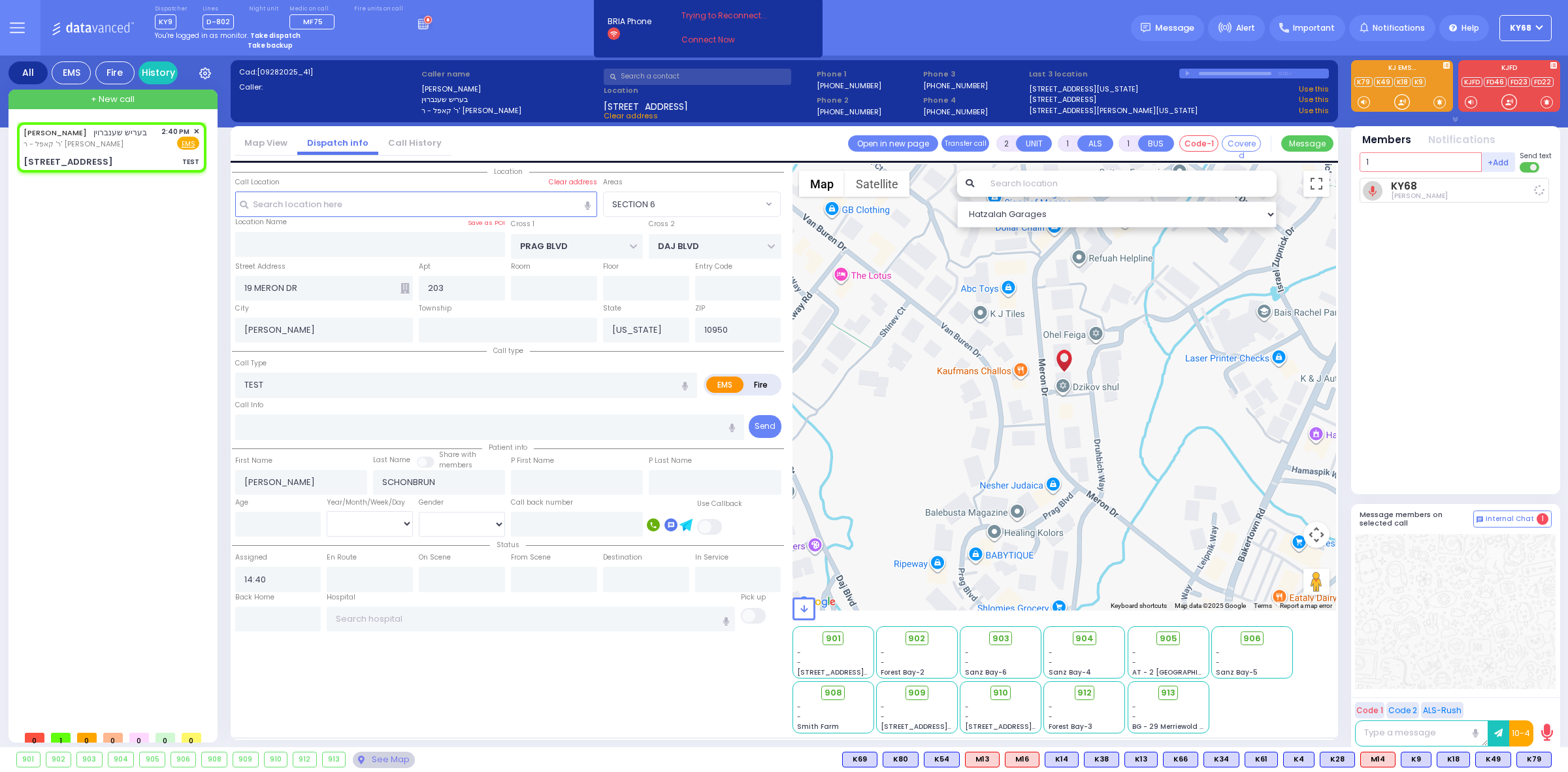
type input "14"
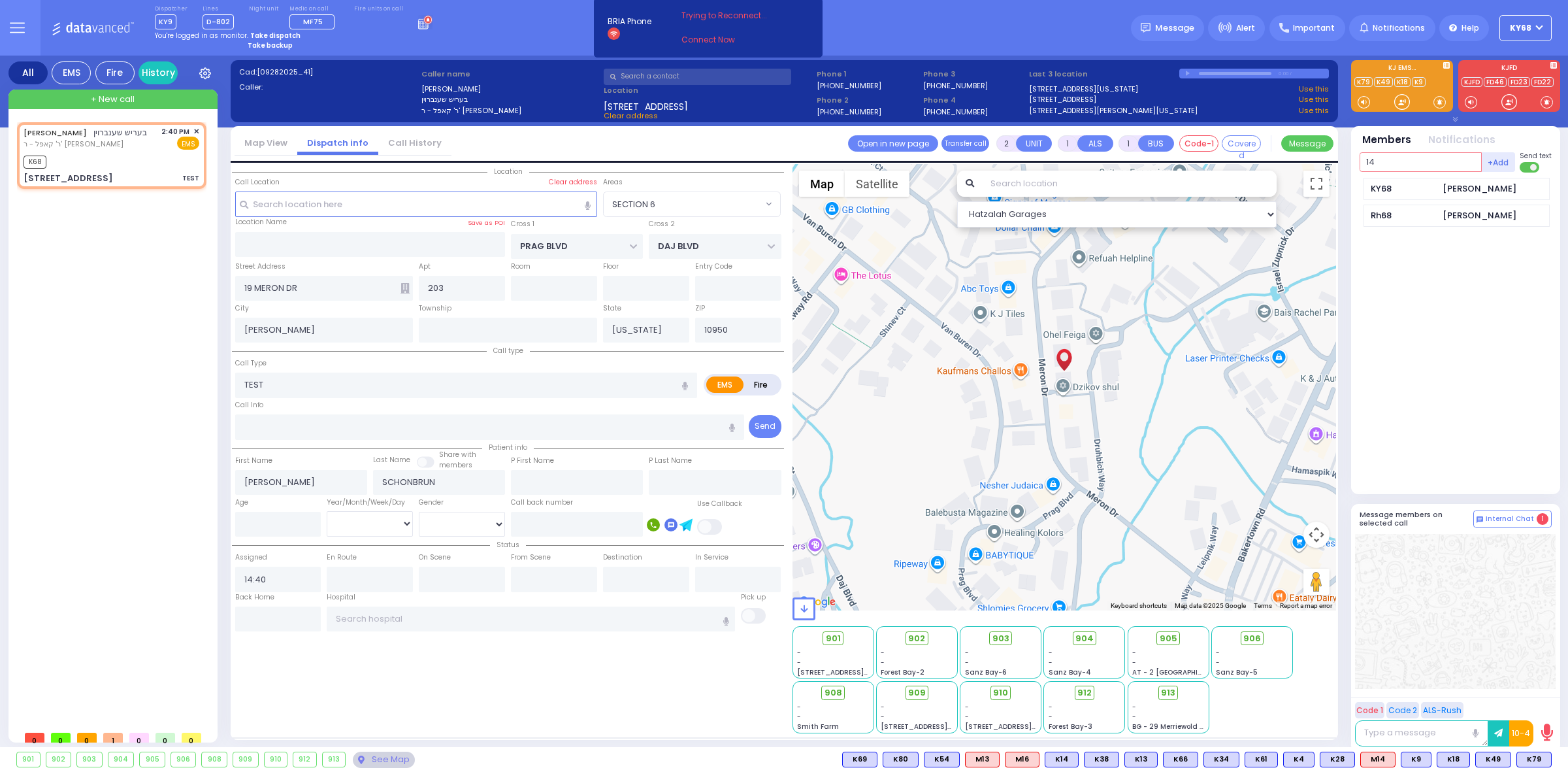
select select
radio input "true"
select select
type input "14:41"
select select "Hatzalah Garages"
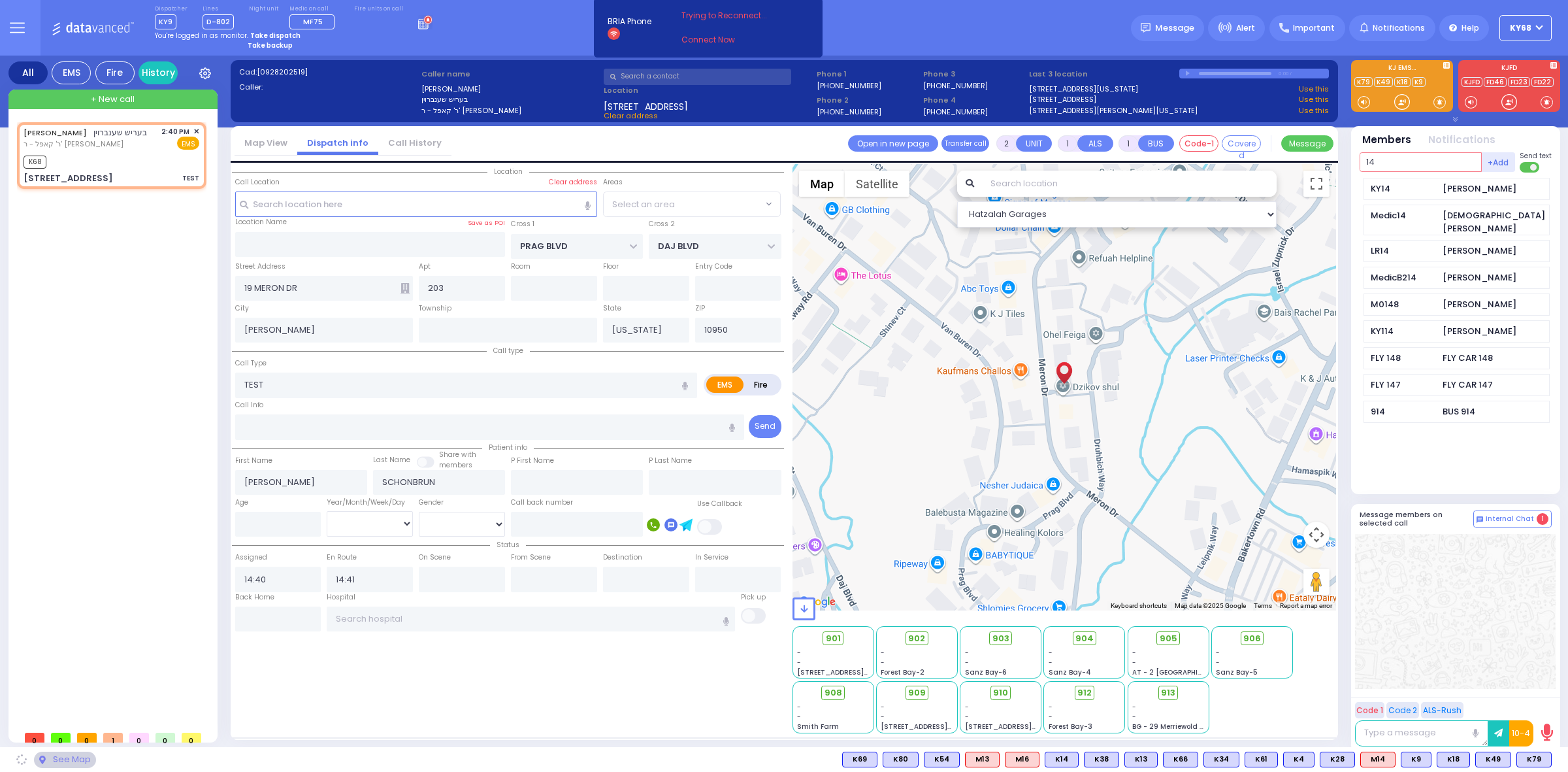
type input "14"
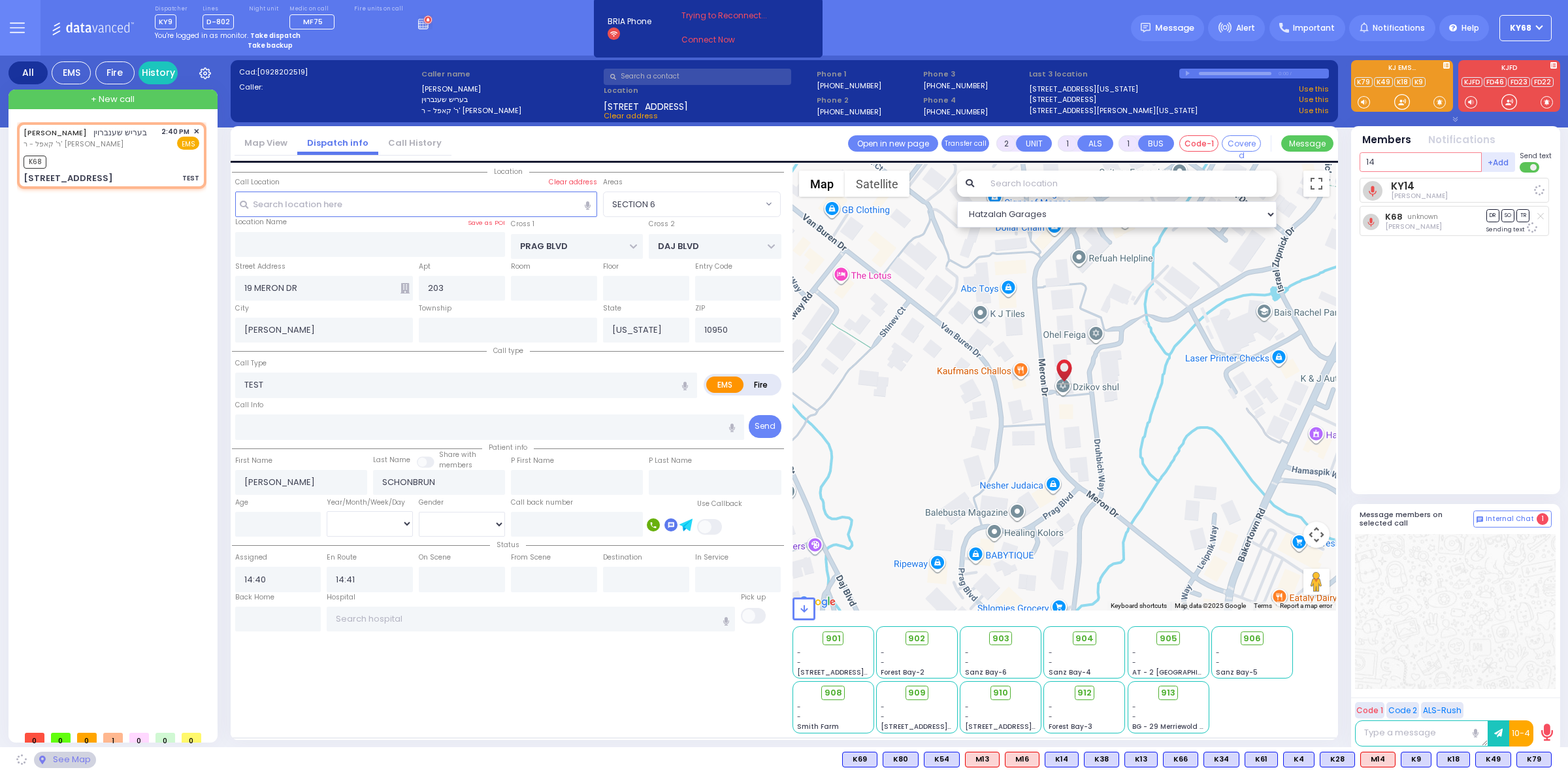
select select "SECTION 6"
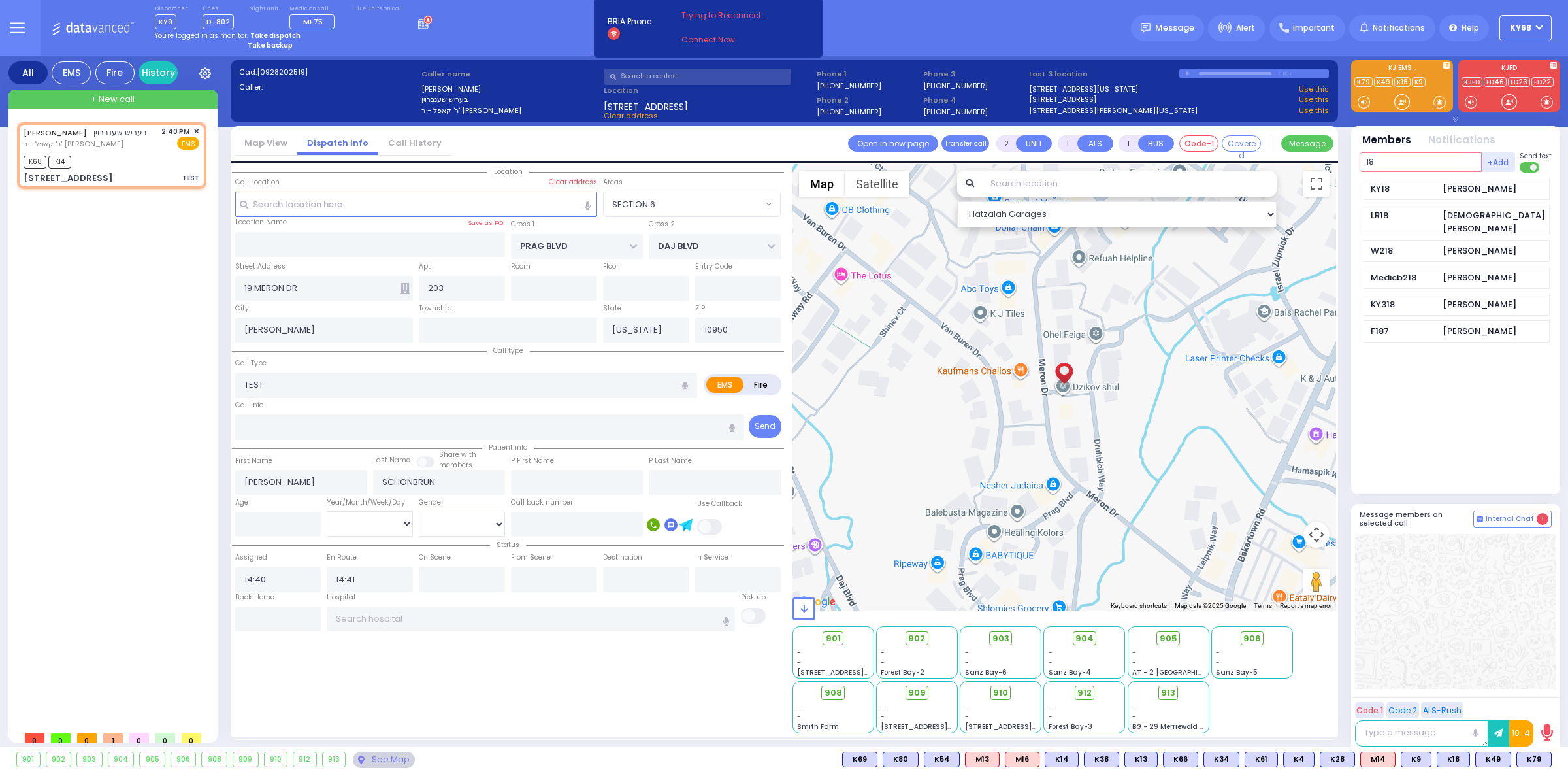
type input "18"
select select
radio input "true"
select select
select select "Hatzalah Garages"
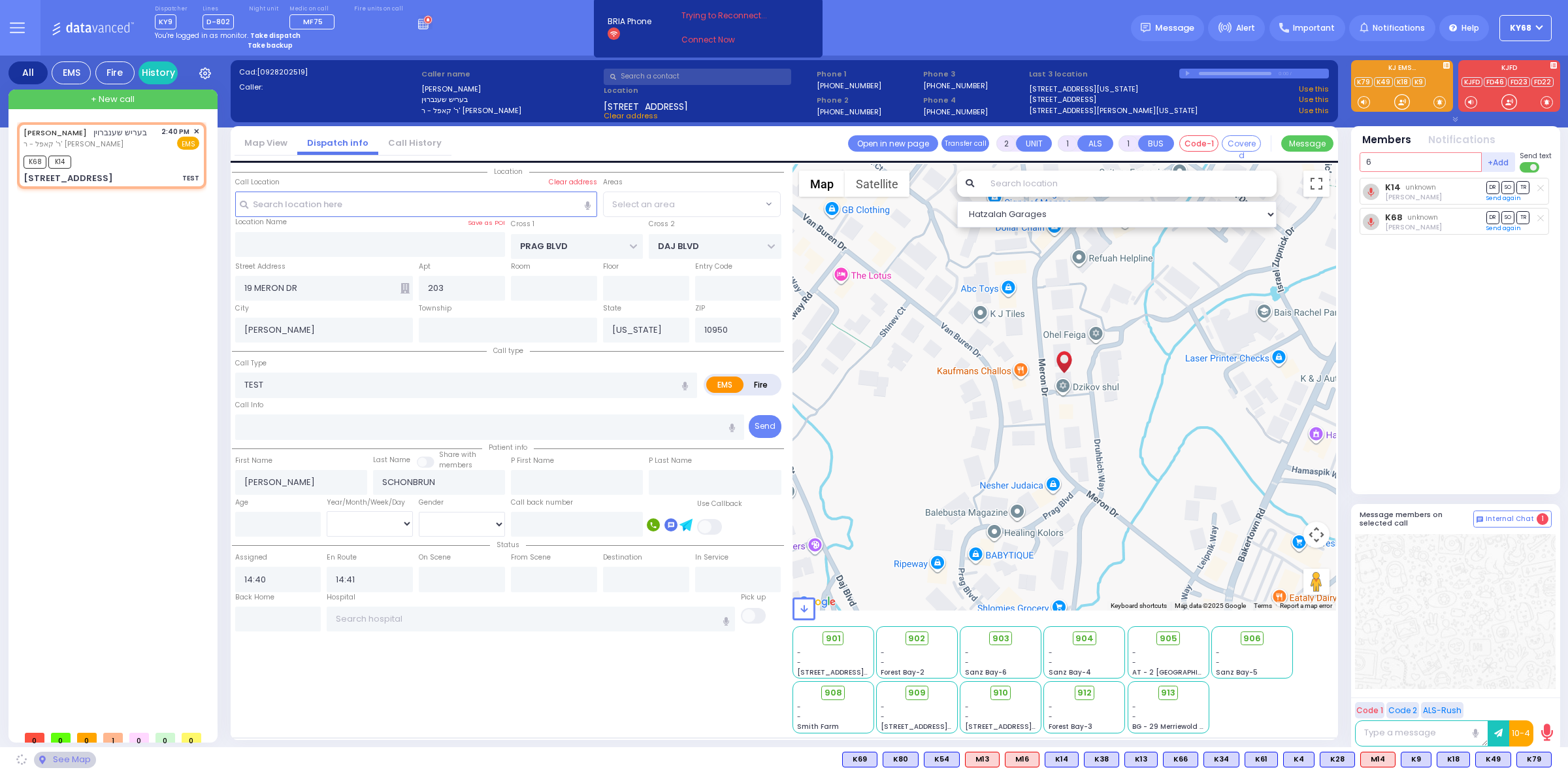
type input "67"
select select "SECTION 6"
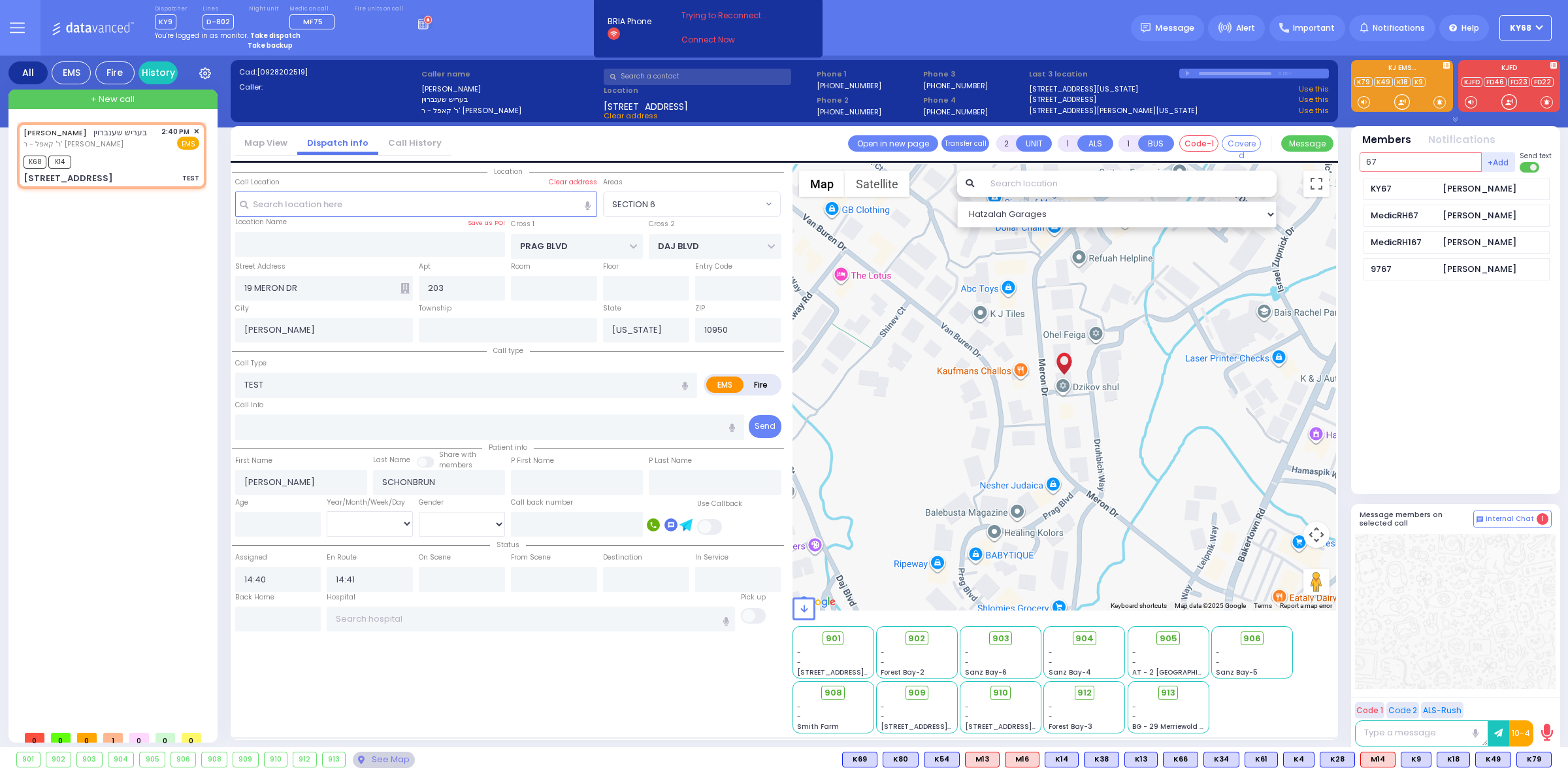
type input "67"
select select
radio input "true"
select select
select select "Hatzalah Garages"
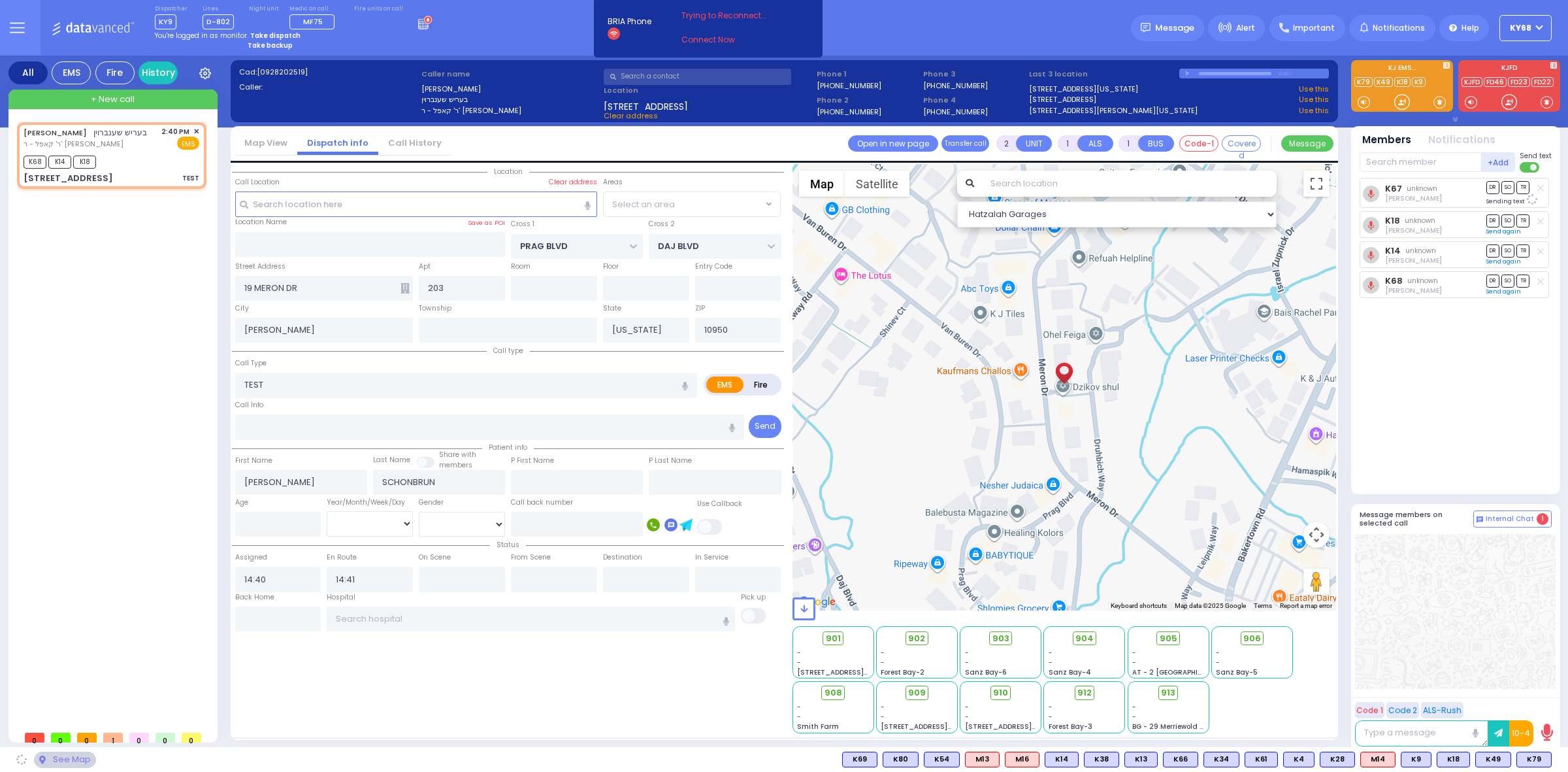
click at [1417, 738] on textarea at bounding box center [1421, 733] width 133 height 26
select select "SECTION 6"
select select
radio input "true"
select select
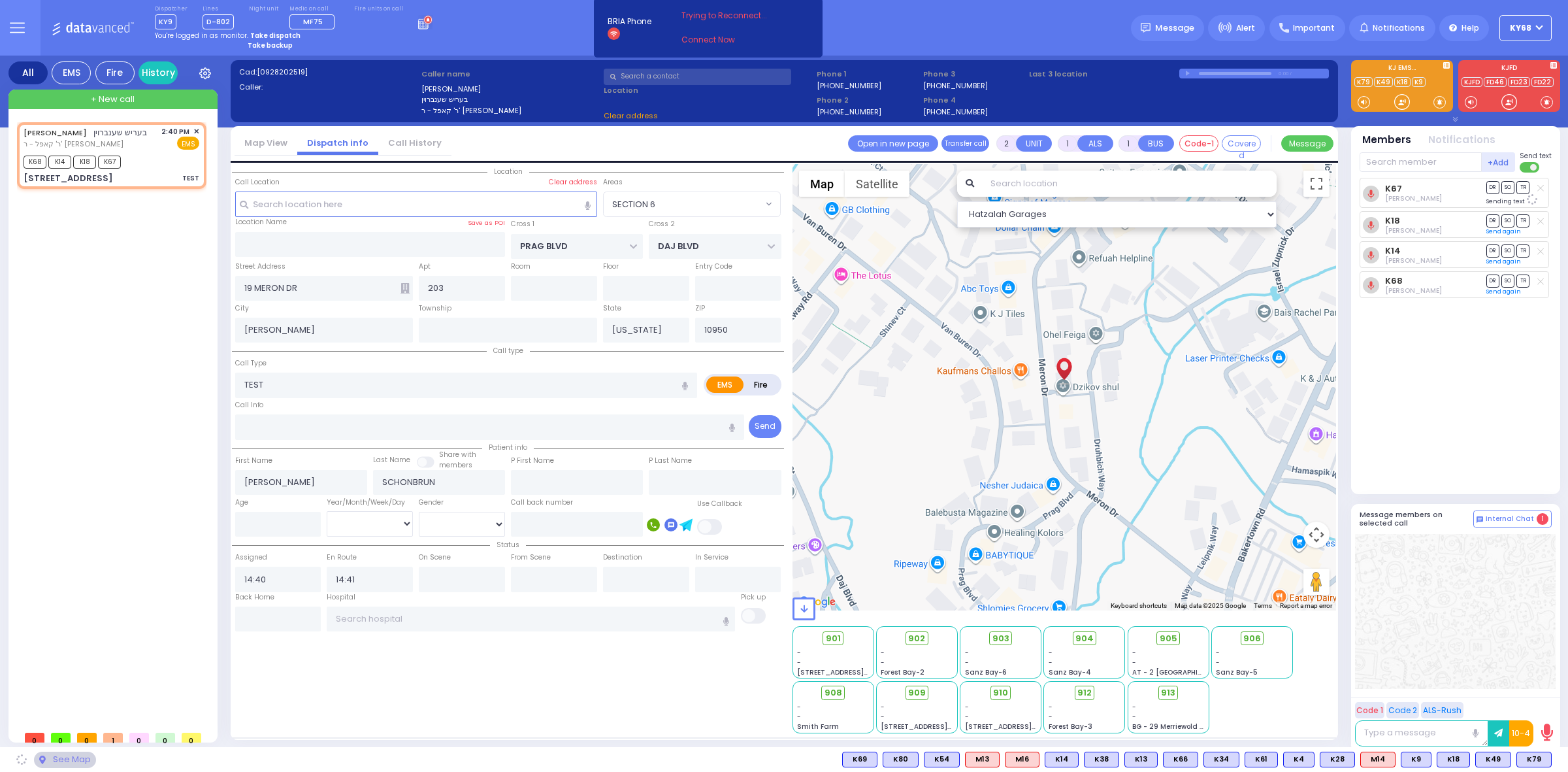
select select "Hatzalah Garages"
select select "SECTION 6"
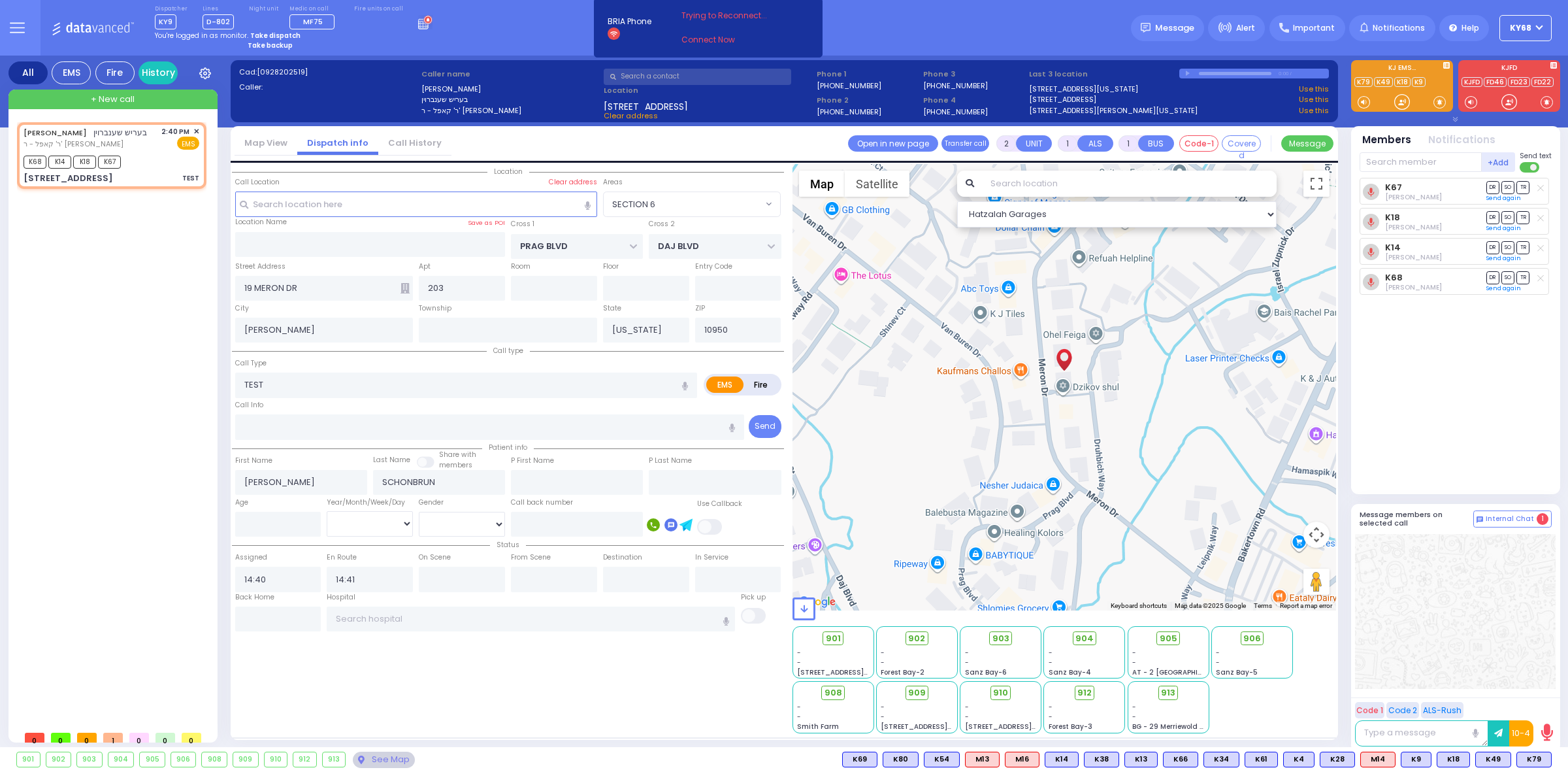
click at [1545, 731] on icon at bounding box center [1547, 732] width 12 height 17
click at [1495, 665] on div at bounding box center [1455, 611] width 200 height 155
click at [1429, 742] on div "10-4 00 : 03" at bounding box center [1455, 733] width 200 height 29
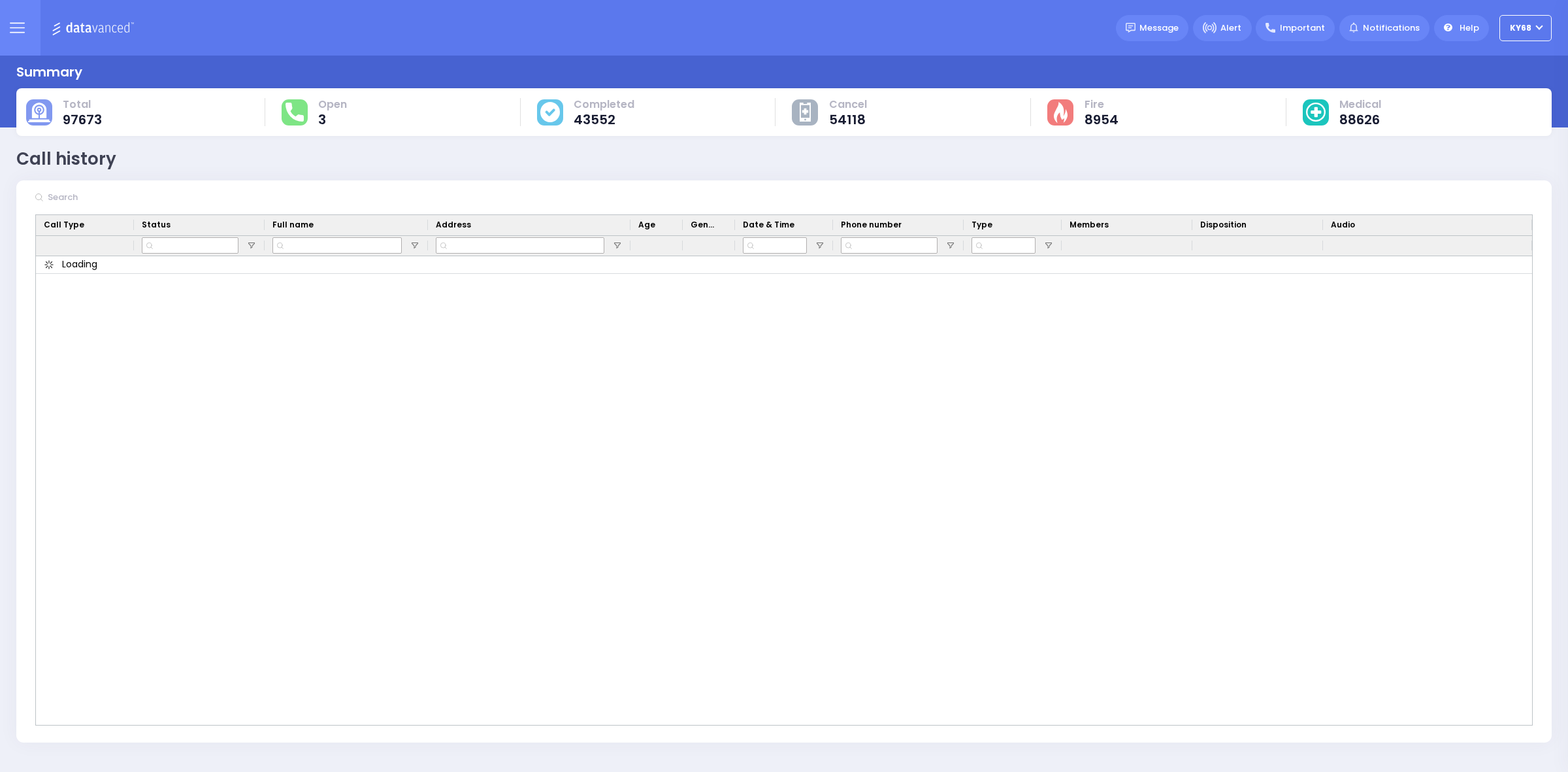
click at [110, 207] on input "text" at bounding box center [141, 197] width 196 height 24
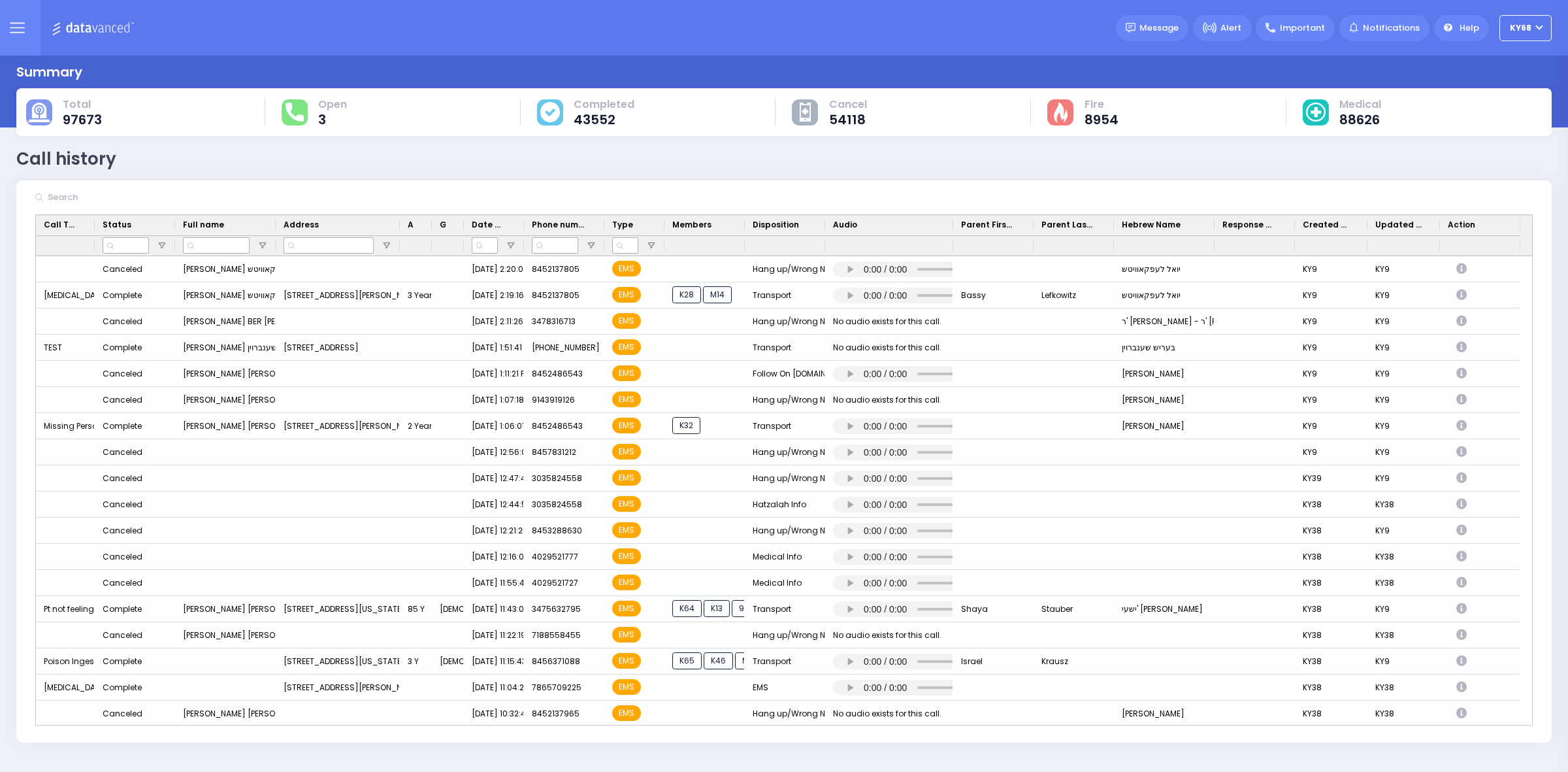
click at [24, 25] on icon at bounding box center [17, 27] width 15 height 15
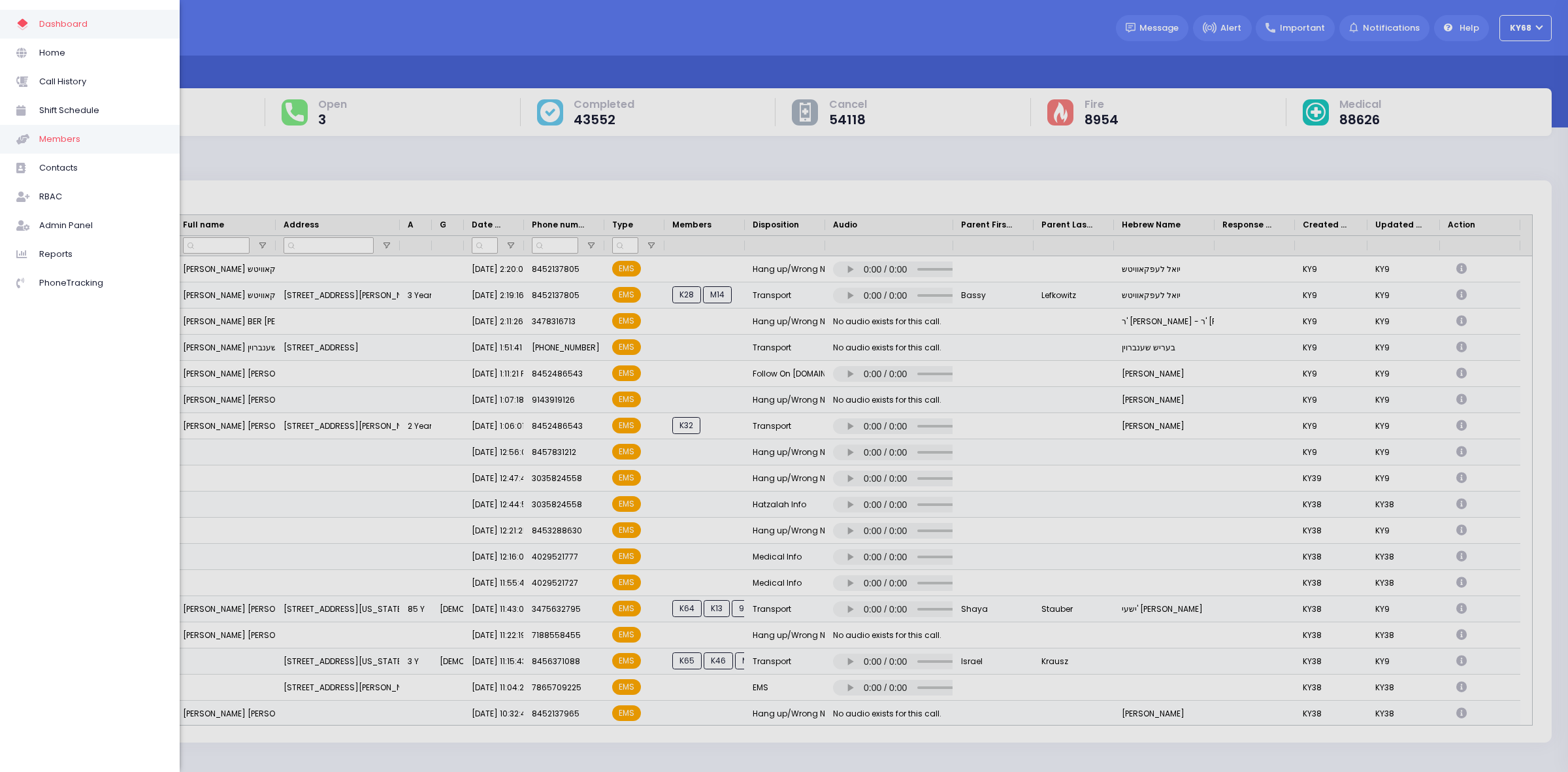
click at [83, 142] on span "Members" at bounding box center [101, 139] width 124 height 17
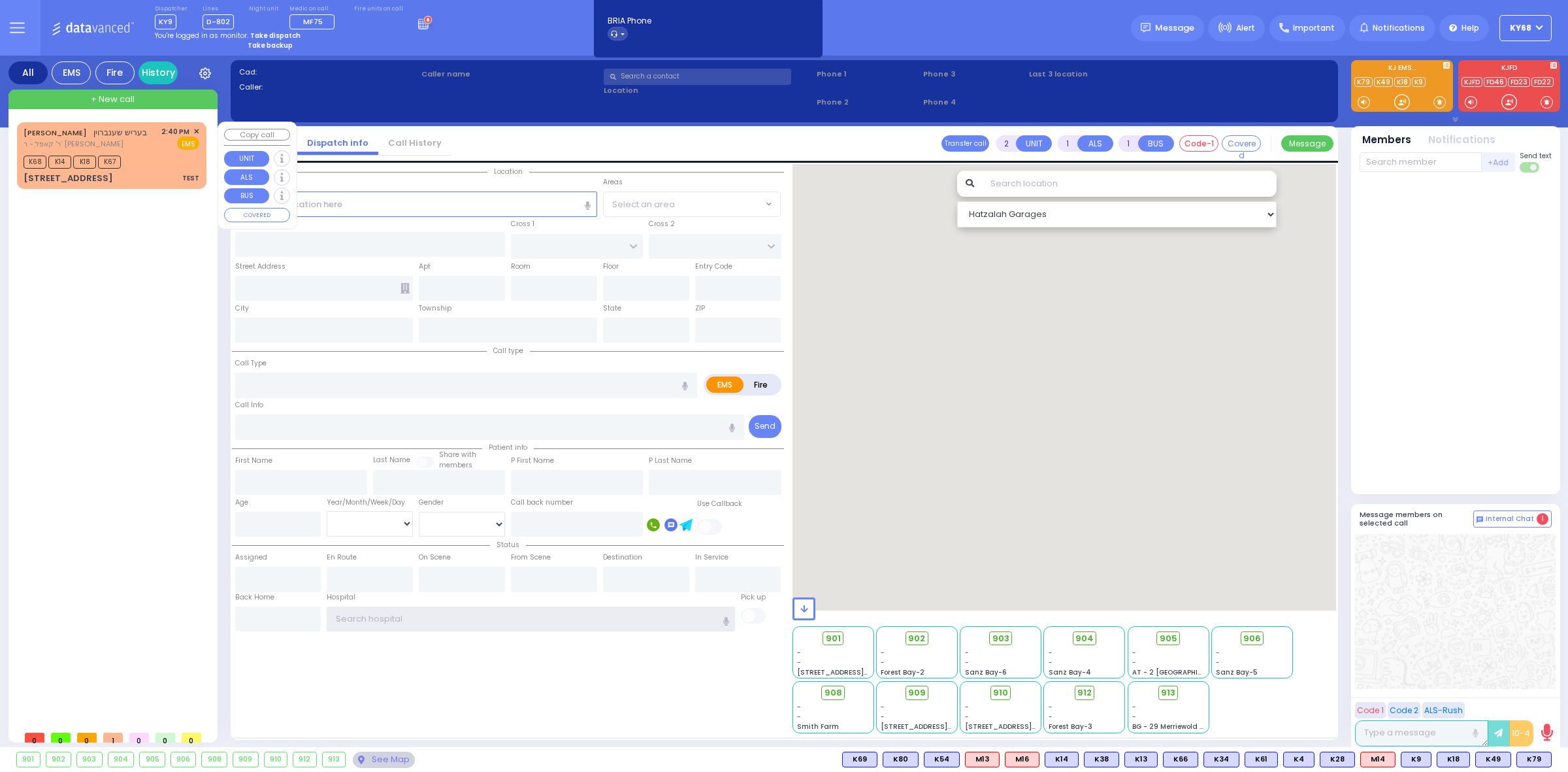
type input "ky68"
drag, startPoint x: 0, startPoint y: 0, endPoint x: 91, endPoint y: 174, distance: 196.4
click at [91, 174] on div "[STREET_ADDRESS]" at bounding box center [68, 178] width 90 height 13
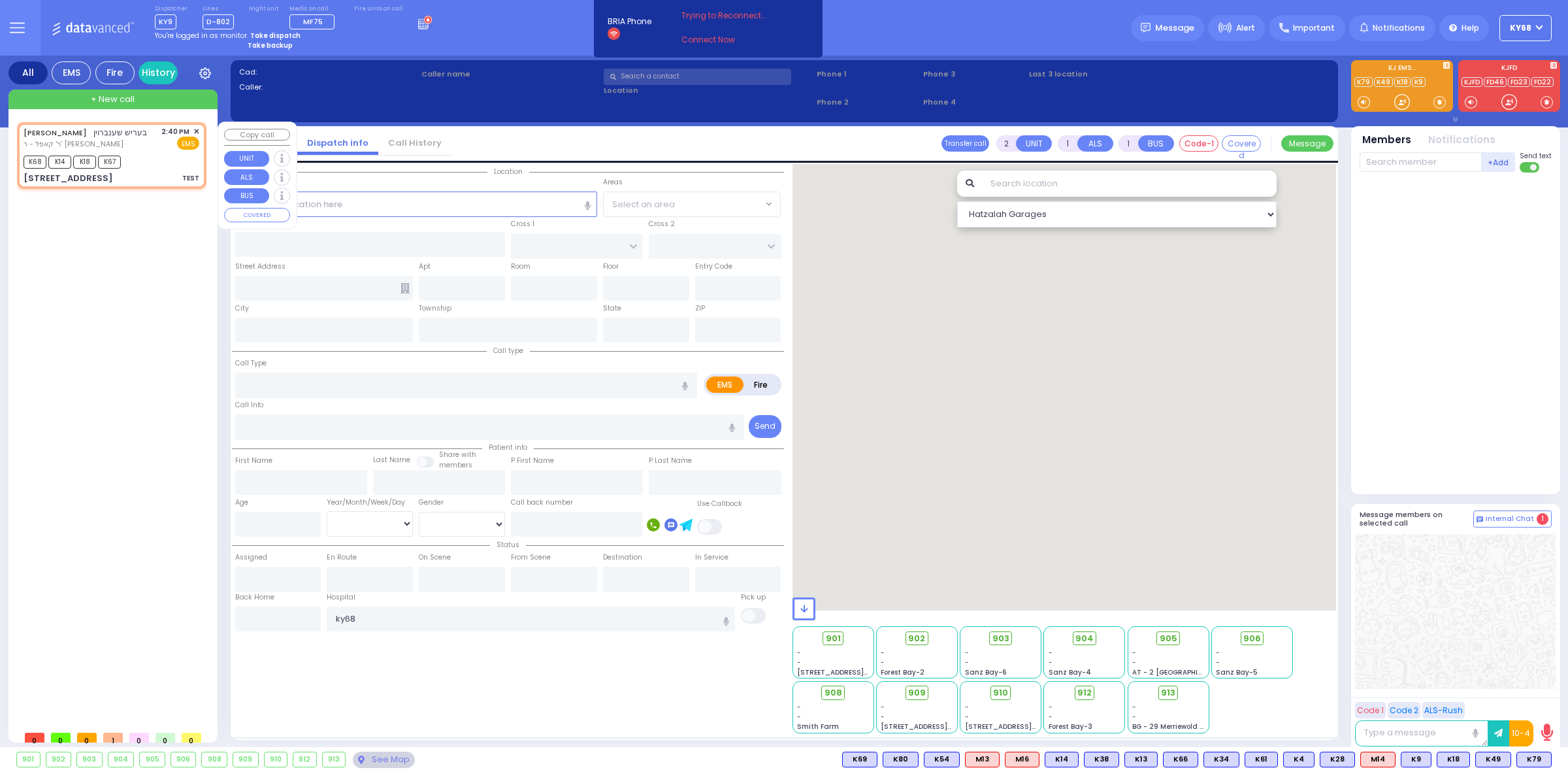
select select
type input "TEST"
radio input "true"
type input "BERISH"
type input "SCHONBRUN"
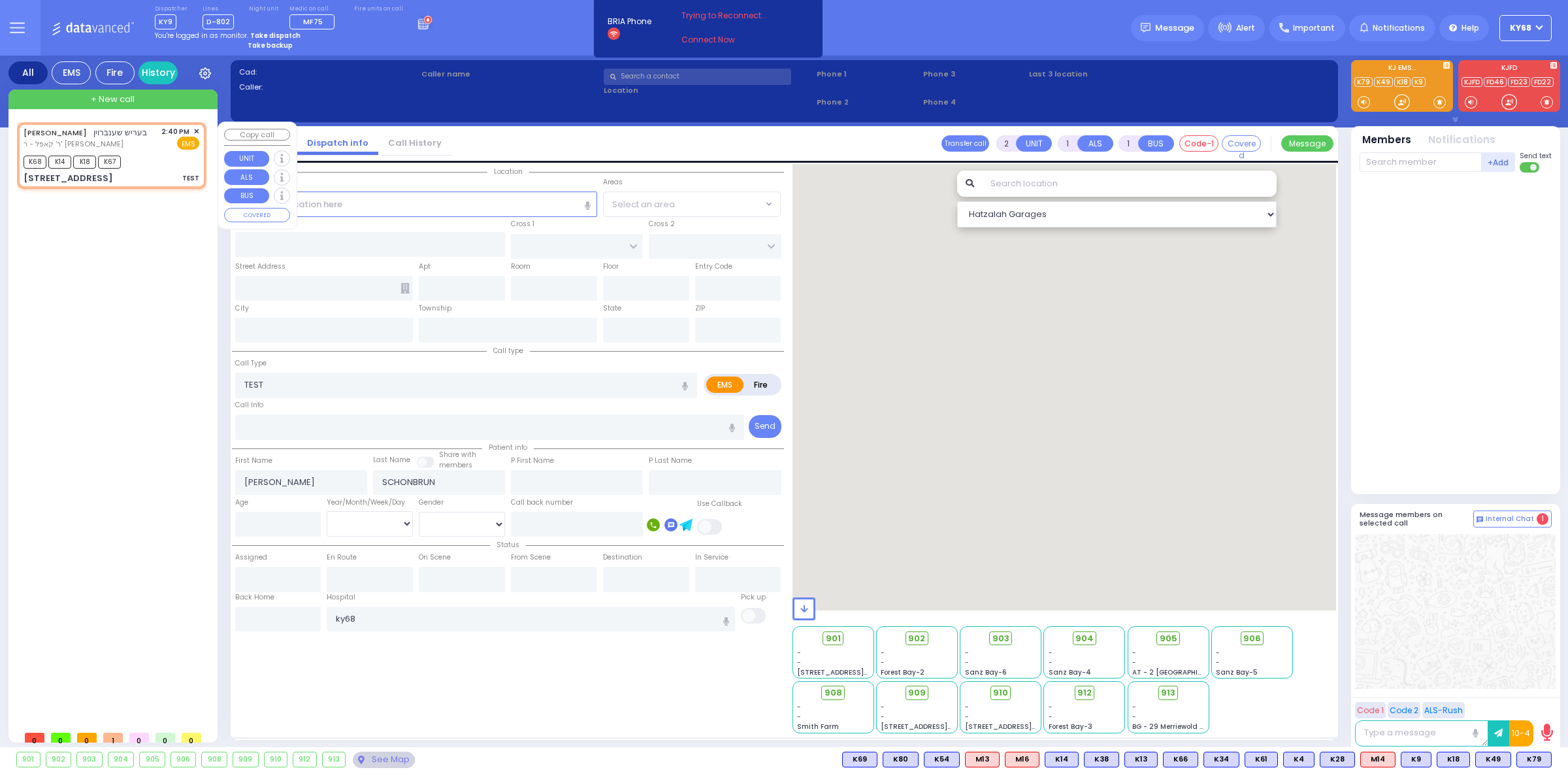
select select
type input "14:40"
type input "14:41"
select select "Hatzalah Garages"
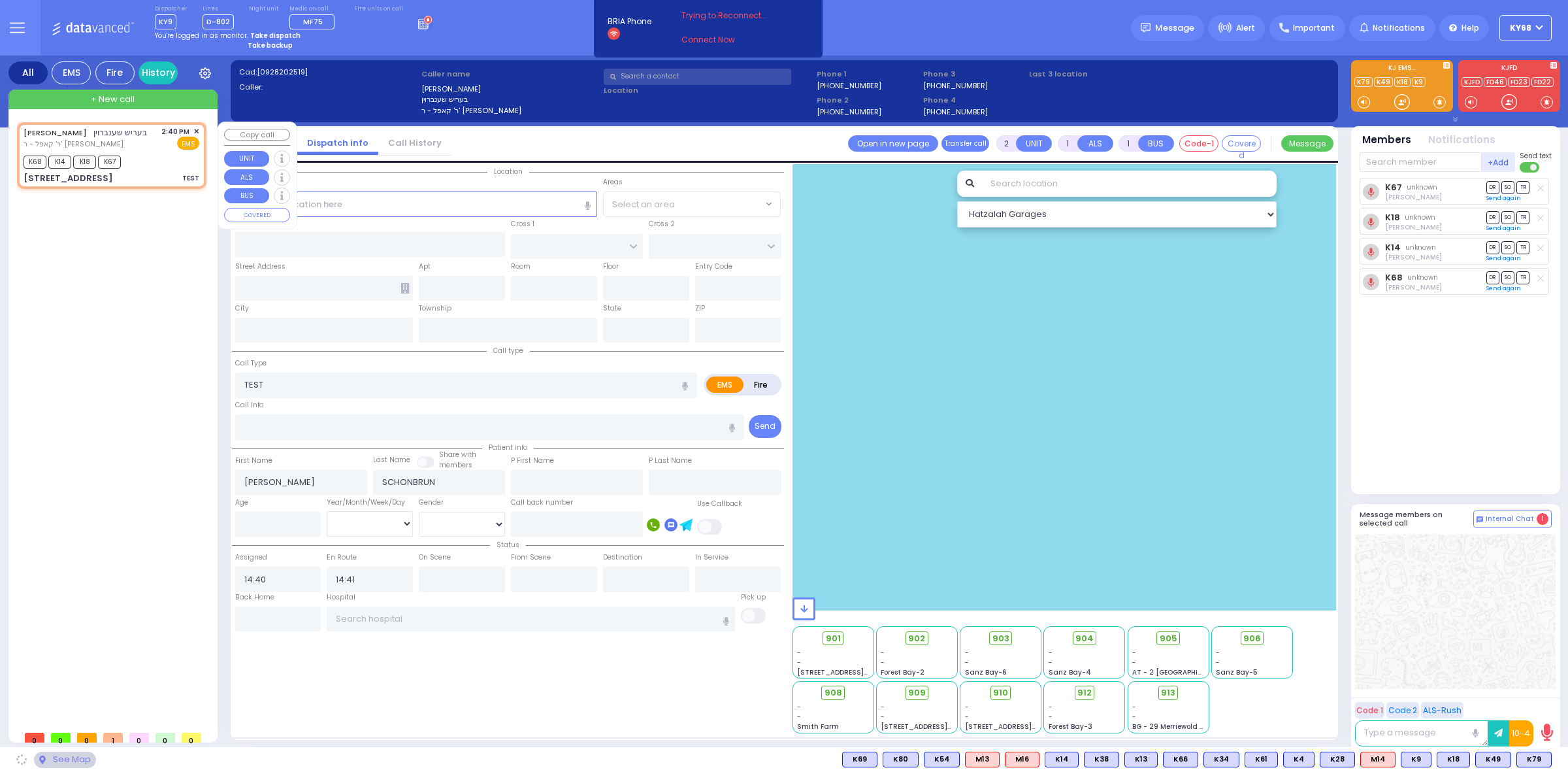
type input "PRAG BLVD"
type input "DAJ BLVD"
type input "19 MERON DR"
type input "203"
type input "[PERSON_NAME]"
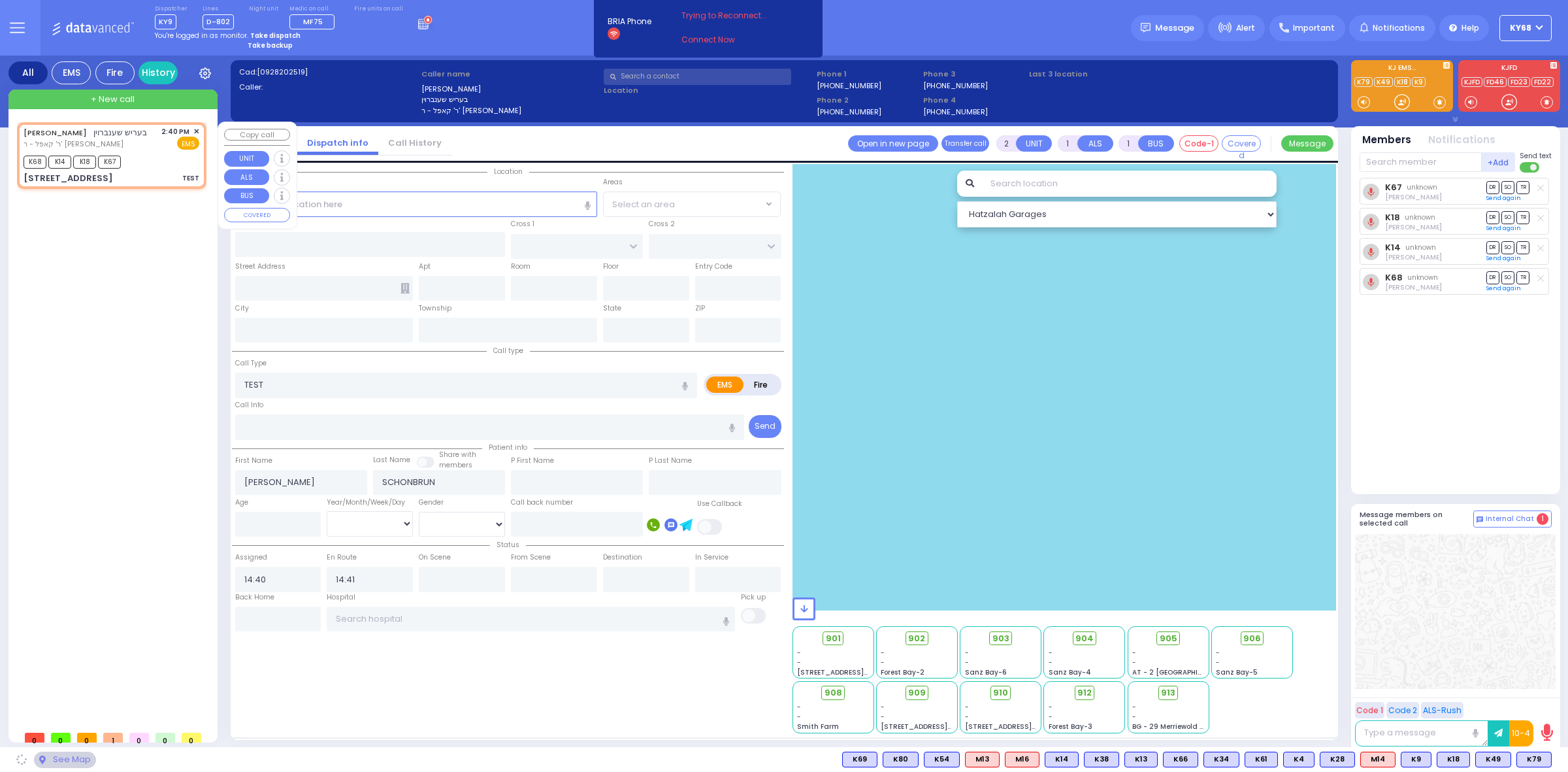
type input "[US_STATE]"
type input "10950"
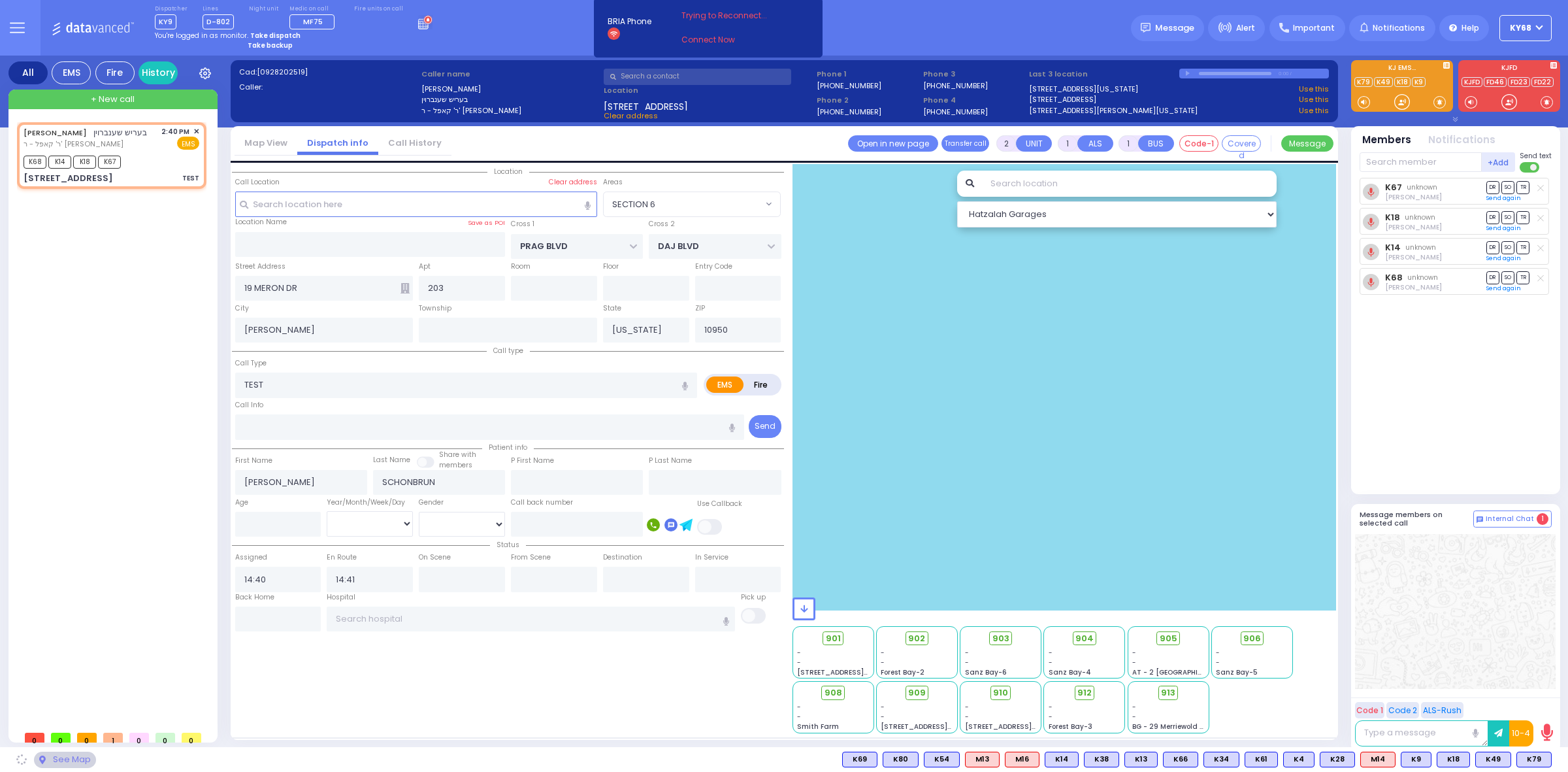
select select "SECTION 6"
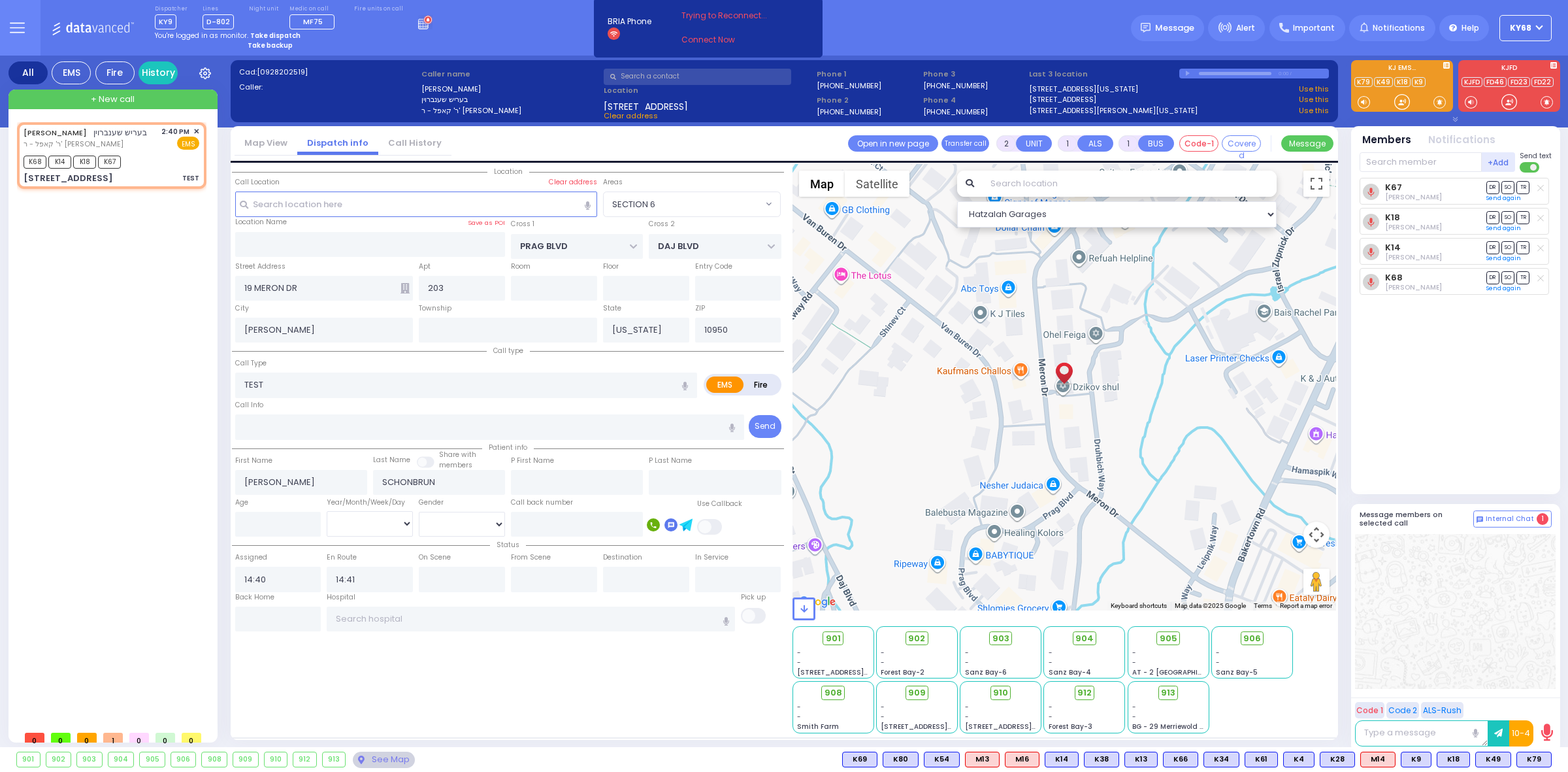
click at [1548, 731] on icon at bounding box center [1547, 732] width 12 height 17
click at [1368, 733] on icon "button" at bounding box center [1366, 733] width 7 height 8
click at [1549, 731] on icon at bounding box center [1547, 732] width 12 height 17
click at [1362, 732] on icon "button" at bounding box center [1366, 733] width 7 height 8
click at [1549, 728] on icon at bounding box center [1547, 732] width 12 height 17
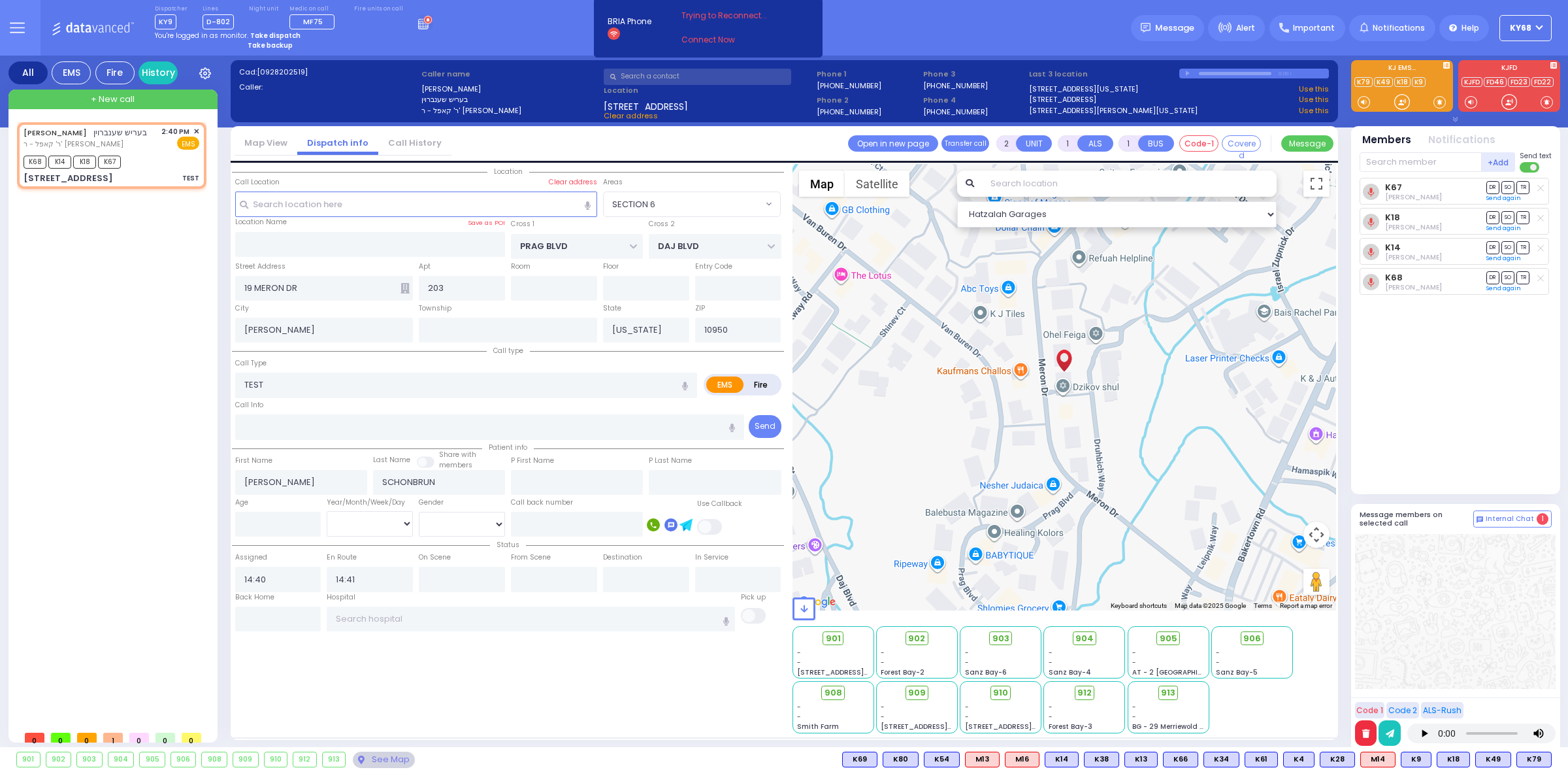
click at [1364, 738] on icon "button" at bounding box center [1366, 733] width 7 height 8
click at [1546, 731] on icon at bounding box center [1547, 732] width 12 height 17
click at [1395, 728] on button "button" at bounding box center [1389, 732] width 23 height 24
click at [1412, 618] on div at bounding box center [1456, 580] width 195 height 83
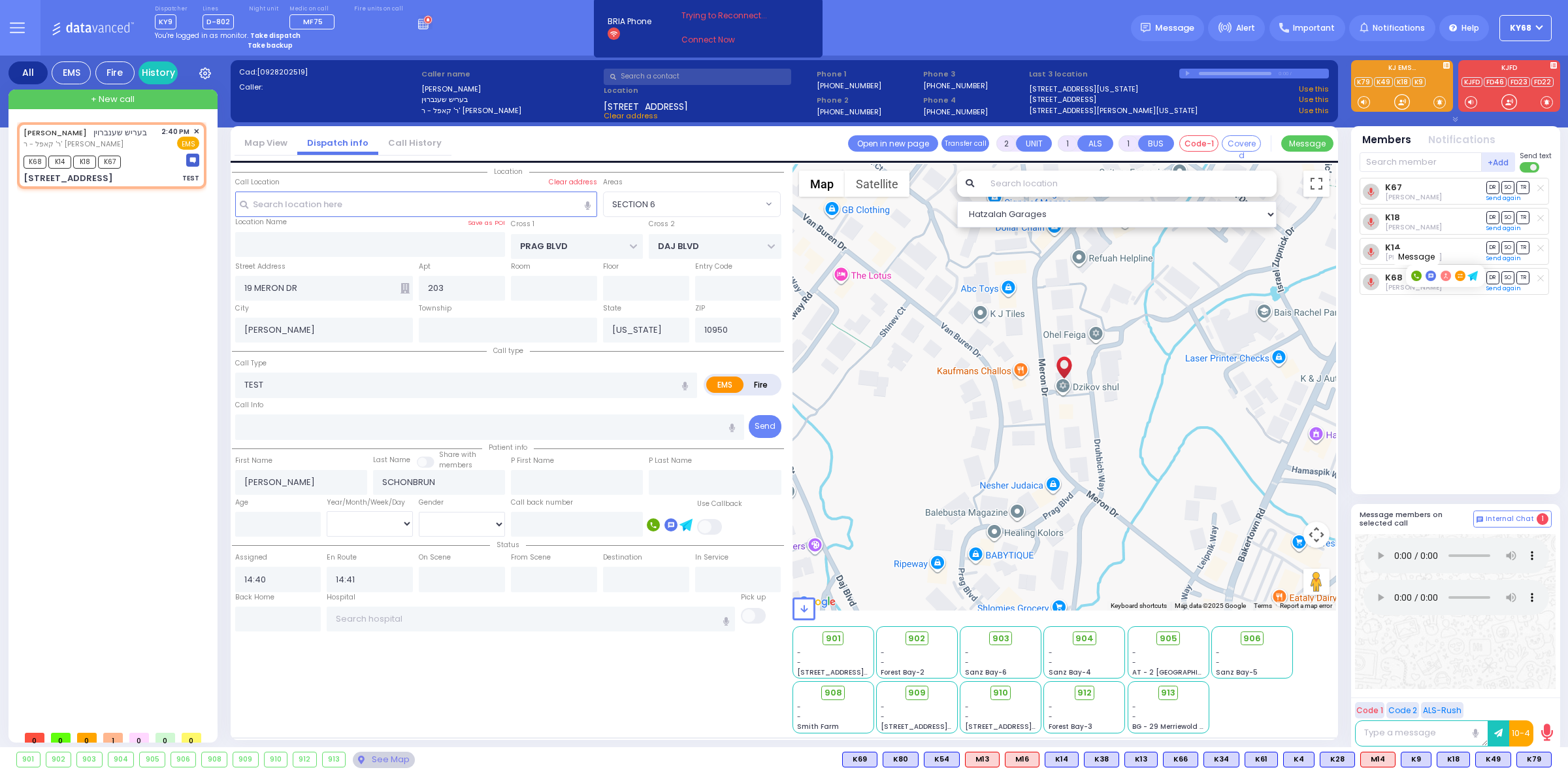
click at [1433, 277] on rect at bounding box center [1431, 276] width 11 height 11
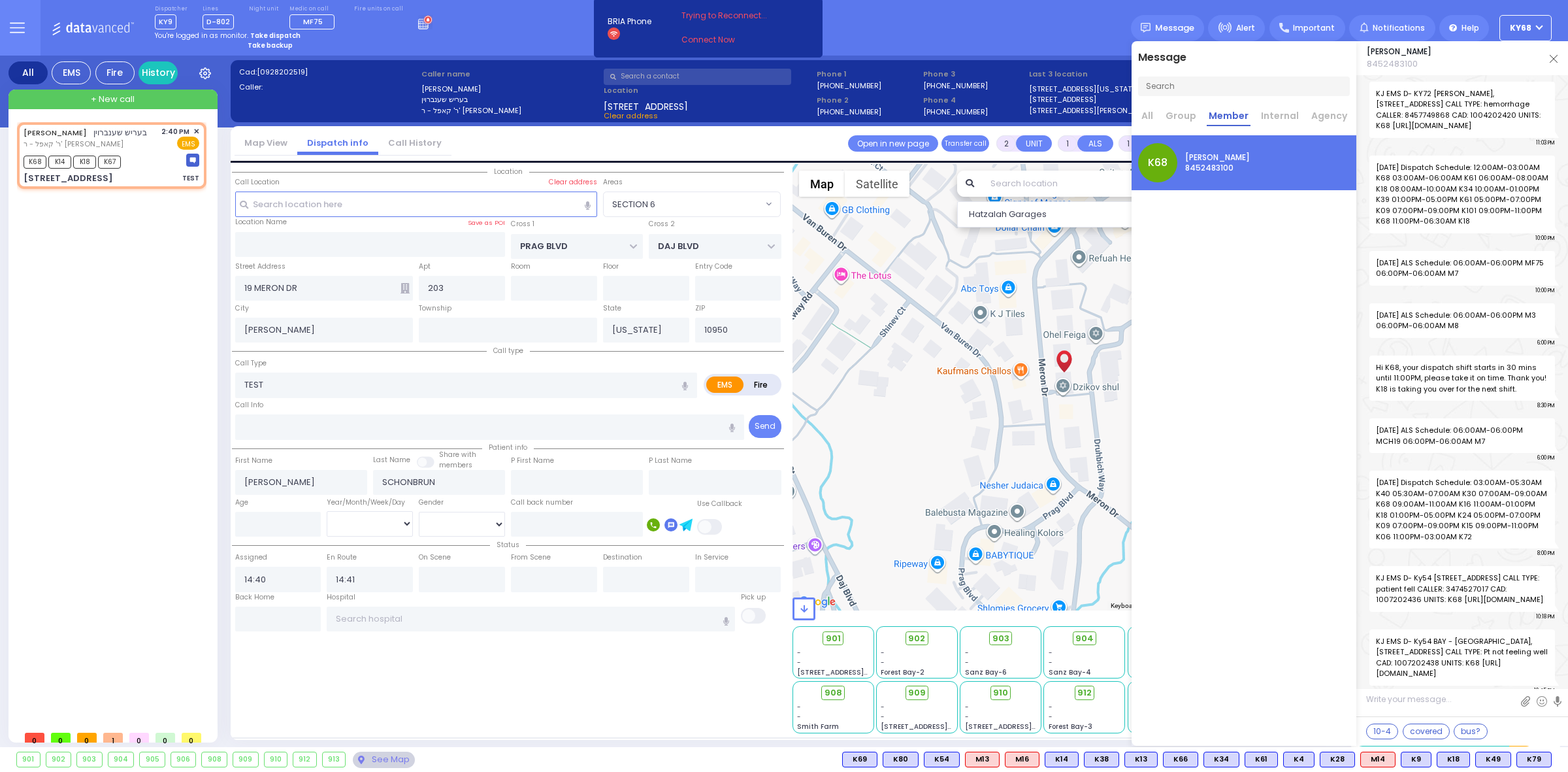
scroll to position [102733, 0]
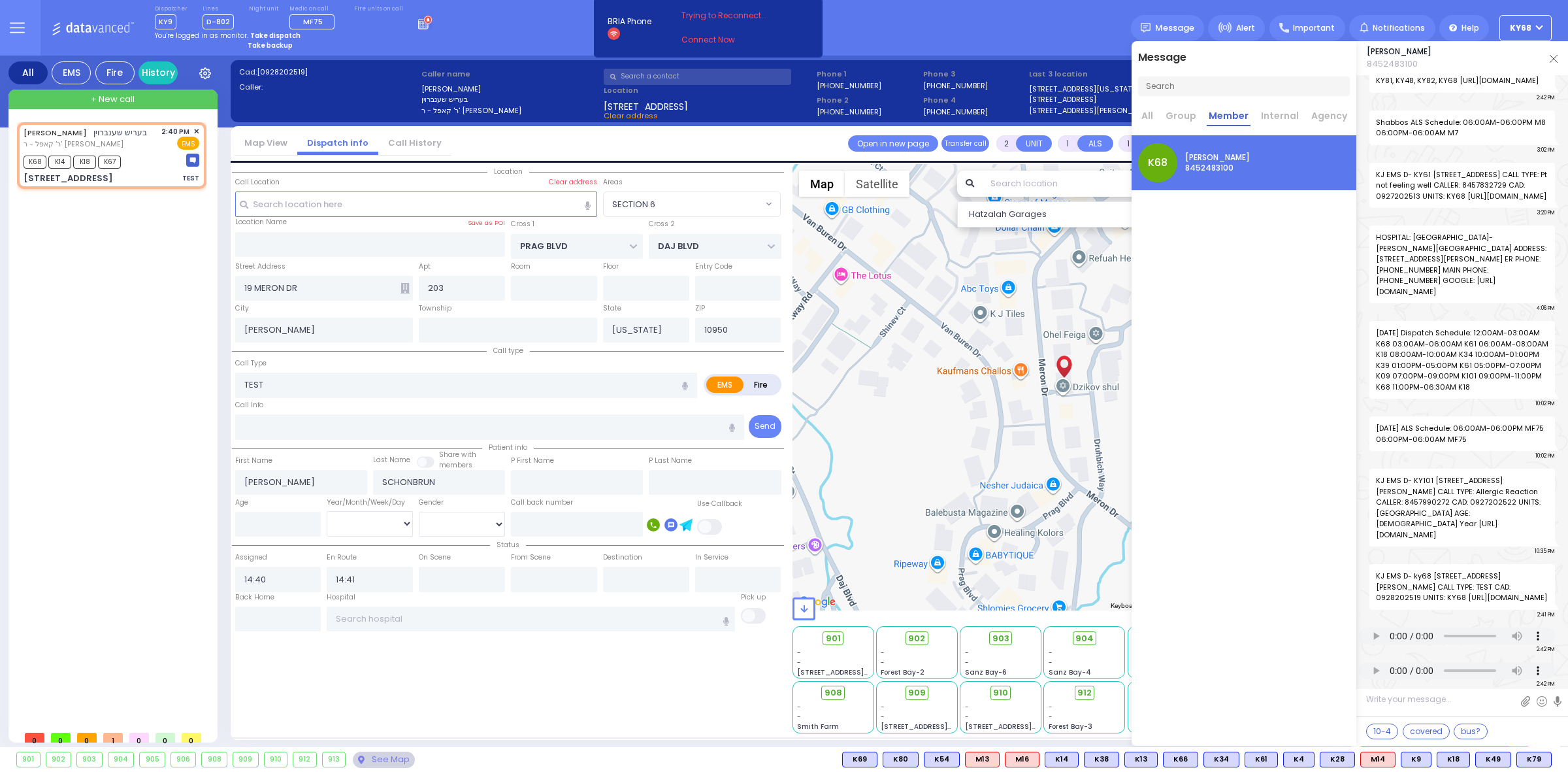
click at [1549, 55] on div "Isaac Herskovits 8452483100" at bounding box center [1462, 57] width 211 height 34
drag, startPoint x: 1553, startPoint y: 60, endPoint x: 1496, endPoint y: 82, distance: 61.1
click at [1553, 60] on img at bounding box center [1553, 59] width 8 height 8
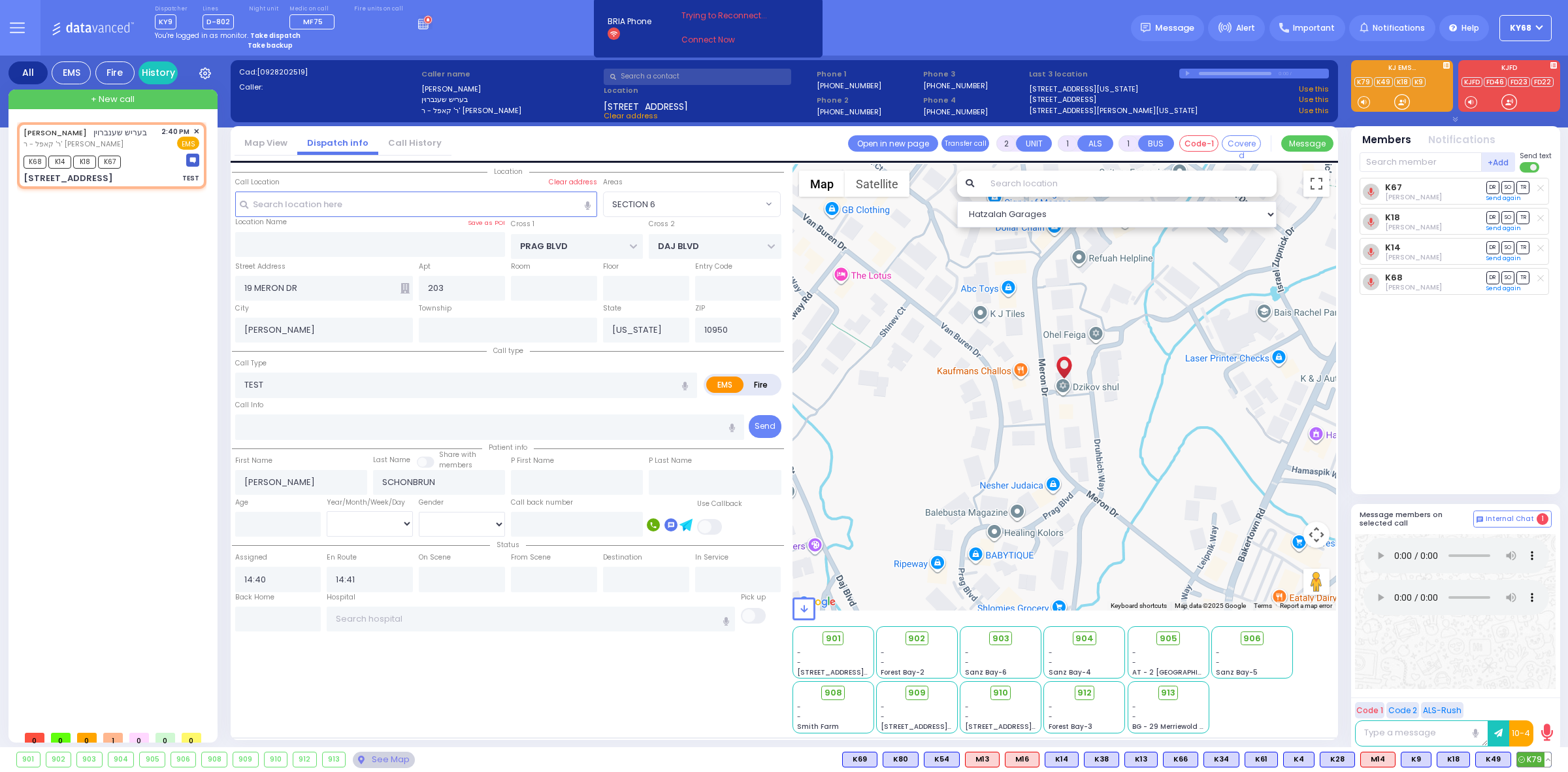
click at [1551, 758] on button at bounding box center [1547, 759] width 6 height 15
click at [1437, 364] on div "K67 Joseph Blumenthal DR SO TR Sending text K18" at bounding box center [1456, 330] width 195 height 305
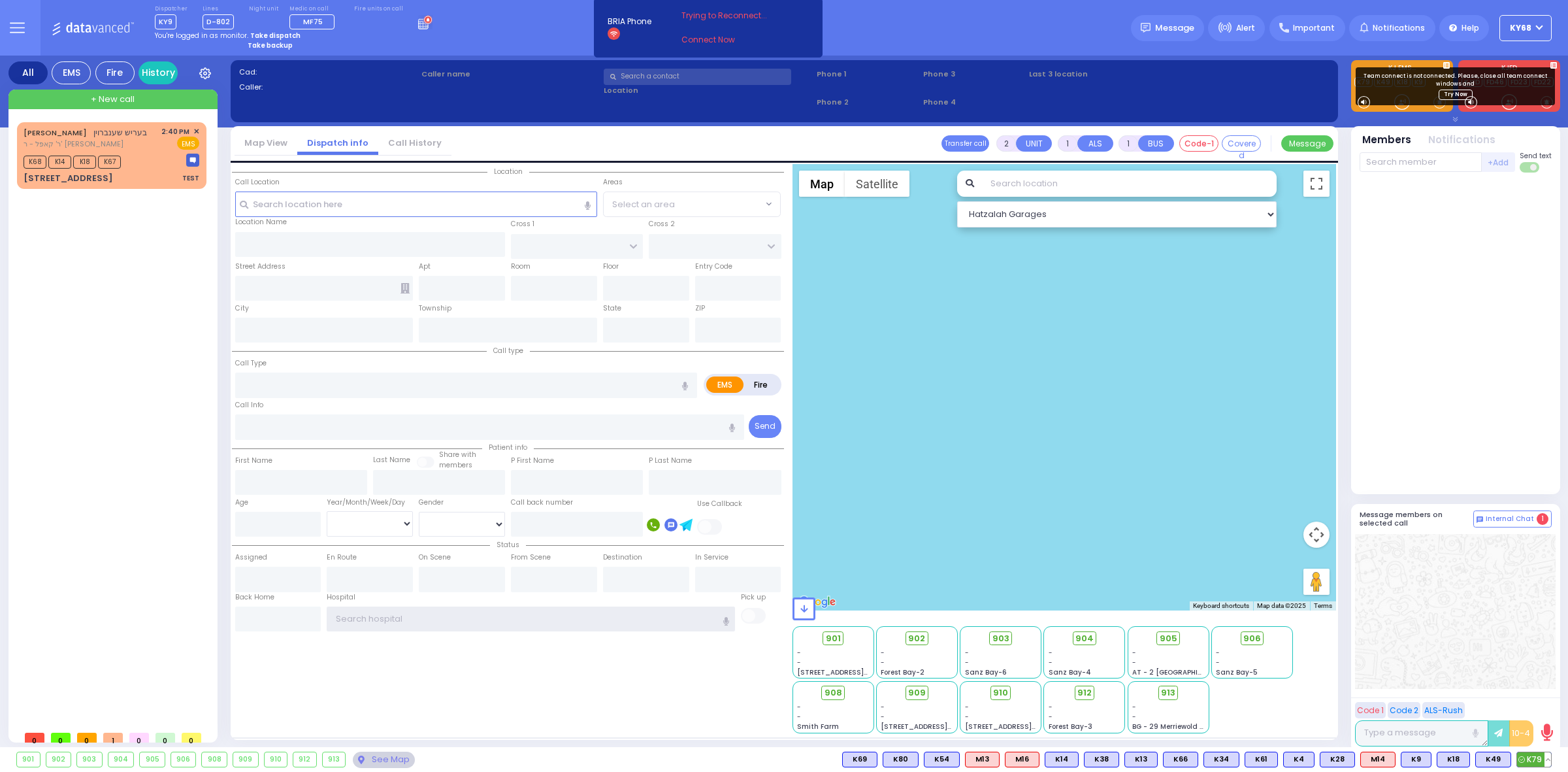
type input "ky68"
click at [1548, 758] on button at bounding box center [1547, 759] width 6 height 15
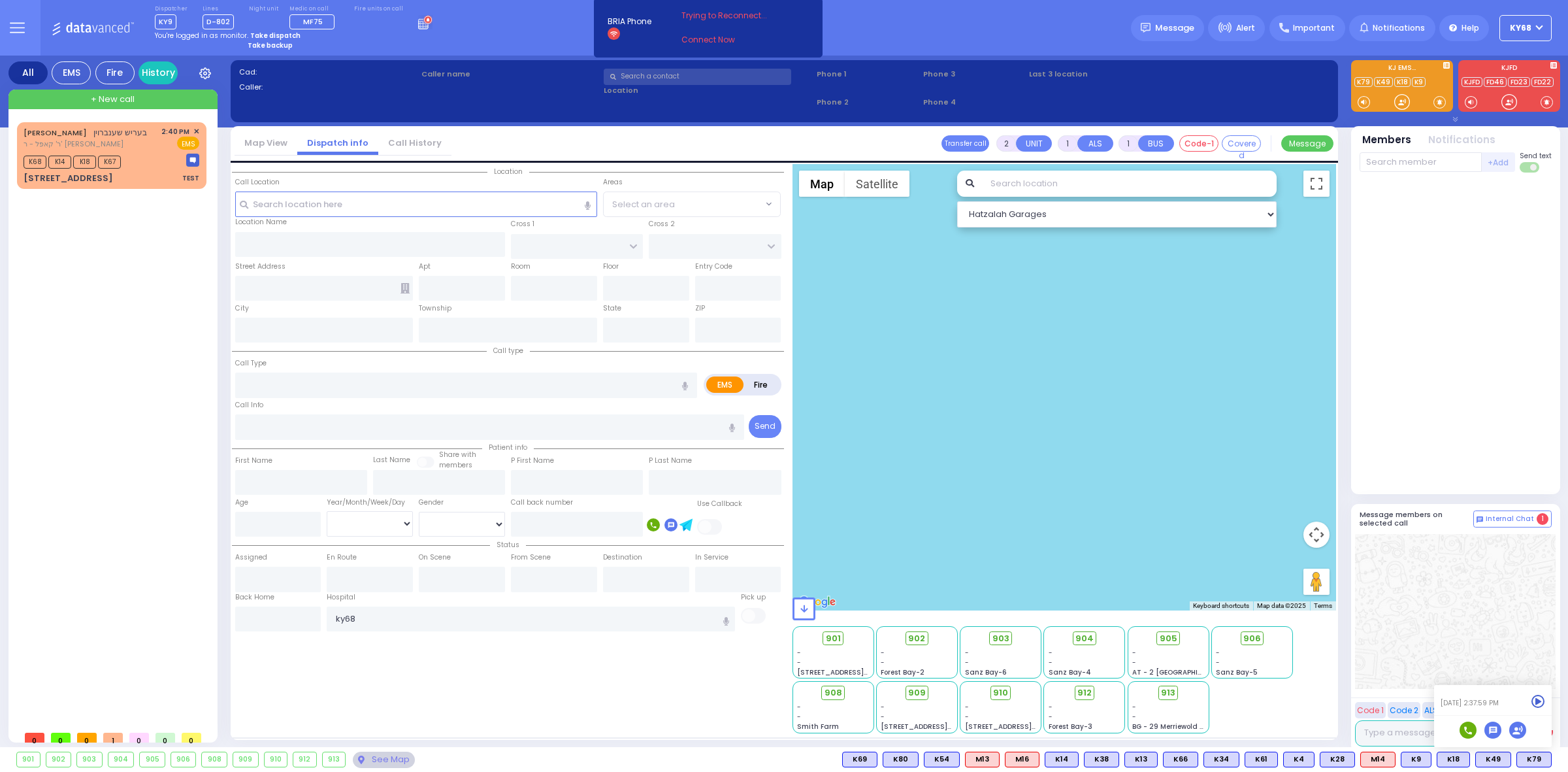
click at [534, 45] on div "Dispatcher KY9 shift has started. Are you ? Lines D-802" at bounding box center [784, 27] width 1568 height 55
click at [122, 159] on div "K68 K14 K18 K67" at bounding box center [74, 161] width 102 height 16
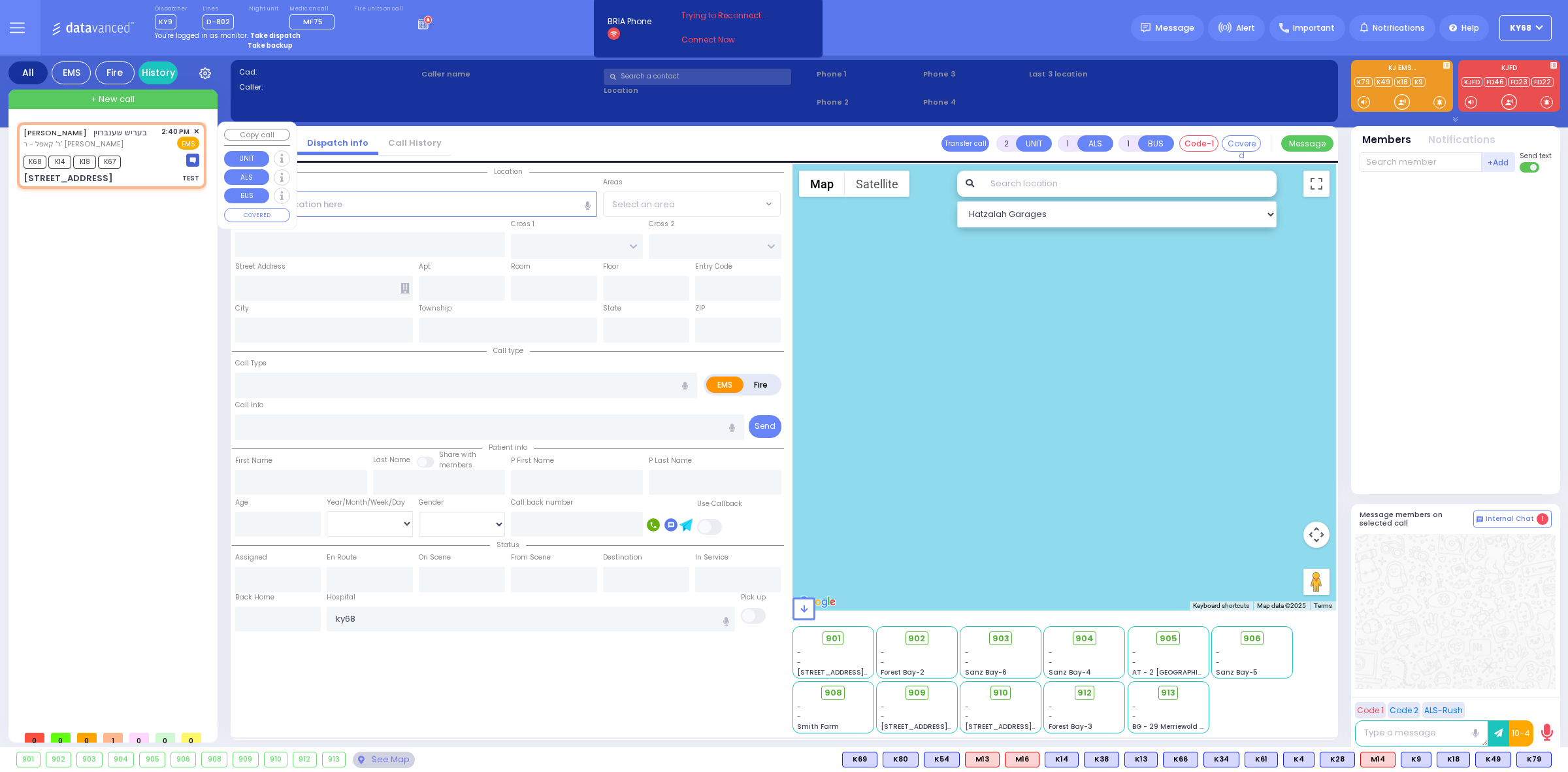
select select
type input "TEST"
radio input "true"
type input "[PERSON_NAME]"
type input "SCHONBRUN"
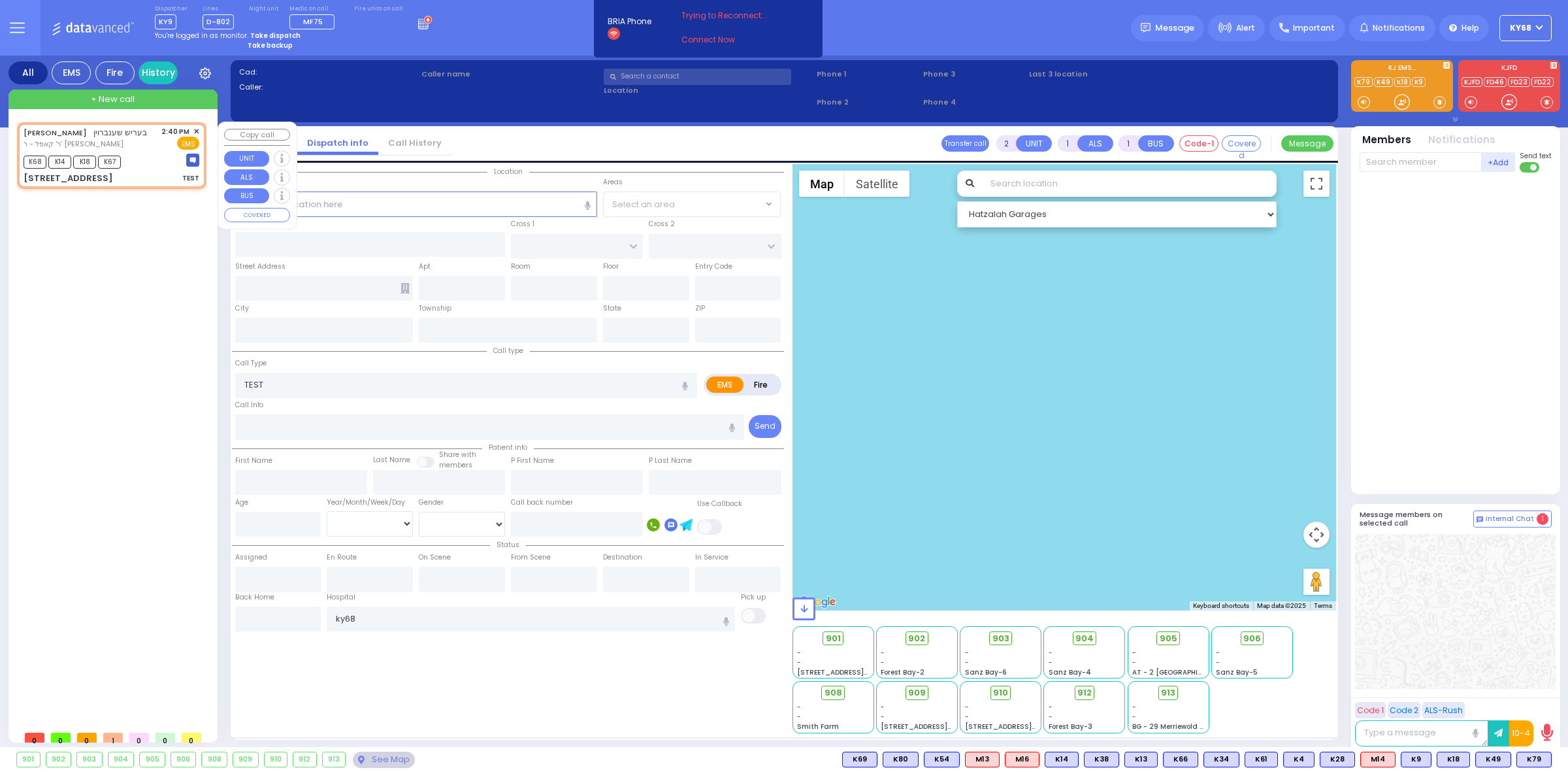
select select
type input "14:40"
type input "14:41"
select select "Hatzalah Garages"
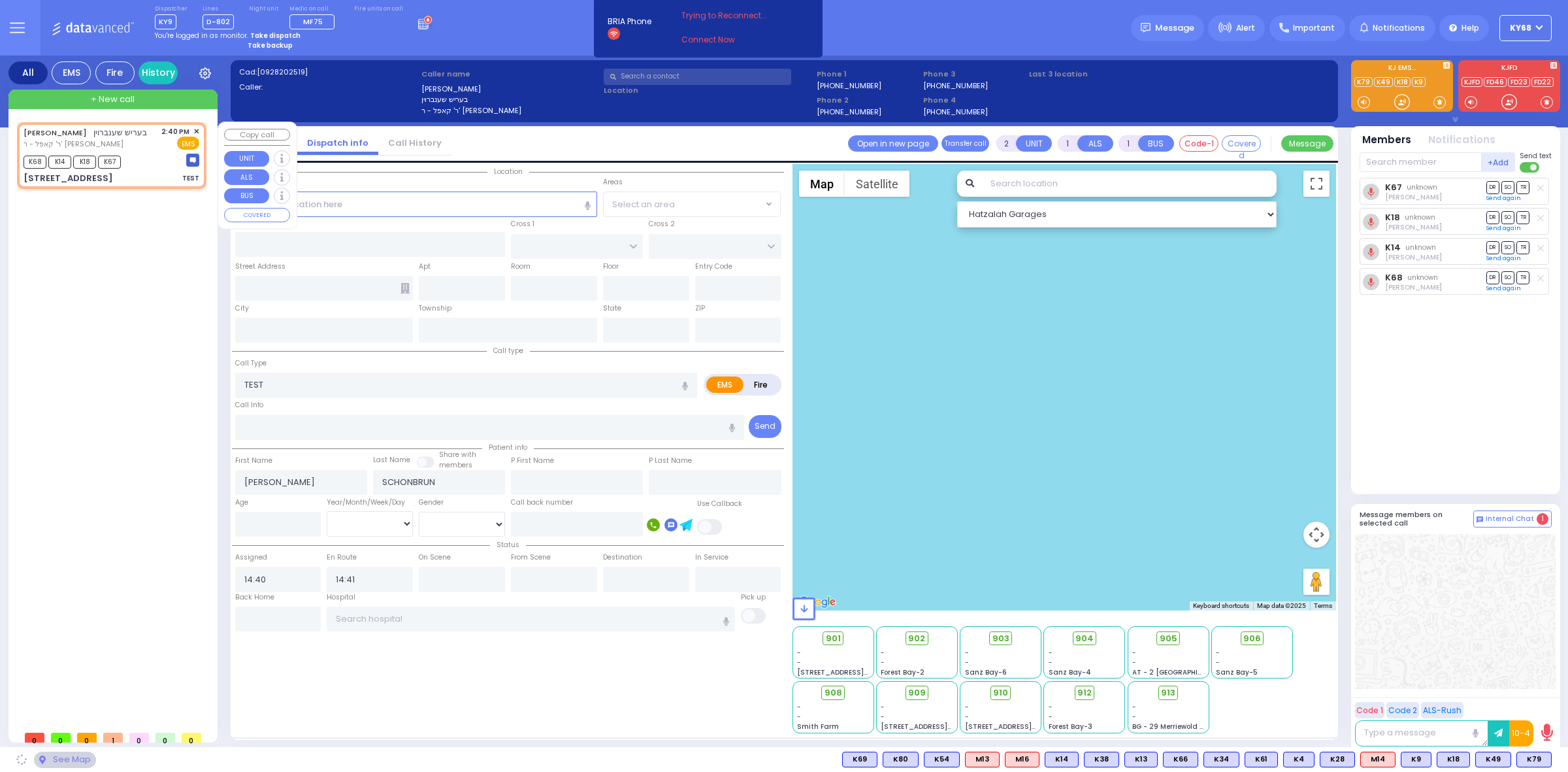
type input "PRAG BLVD"
type input "DAJ BLVD"
type input "19 MERON DR"
type input "203"
type input "[PERSON_NAME]"
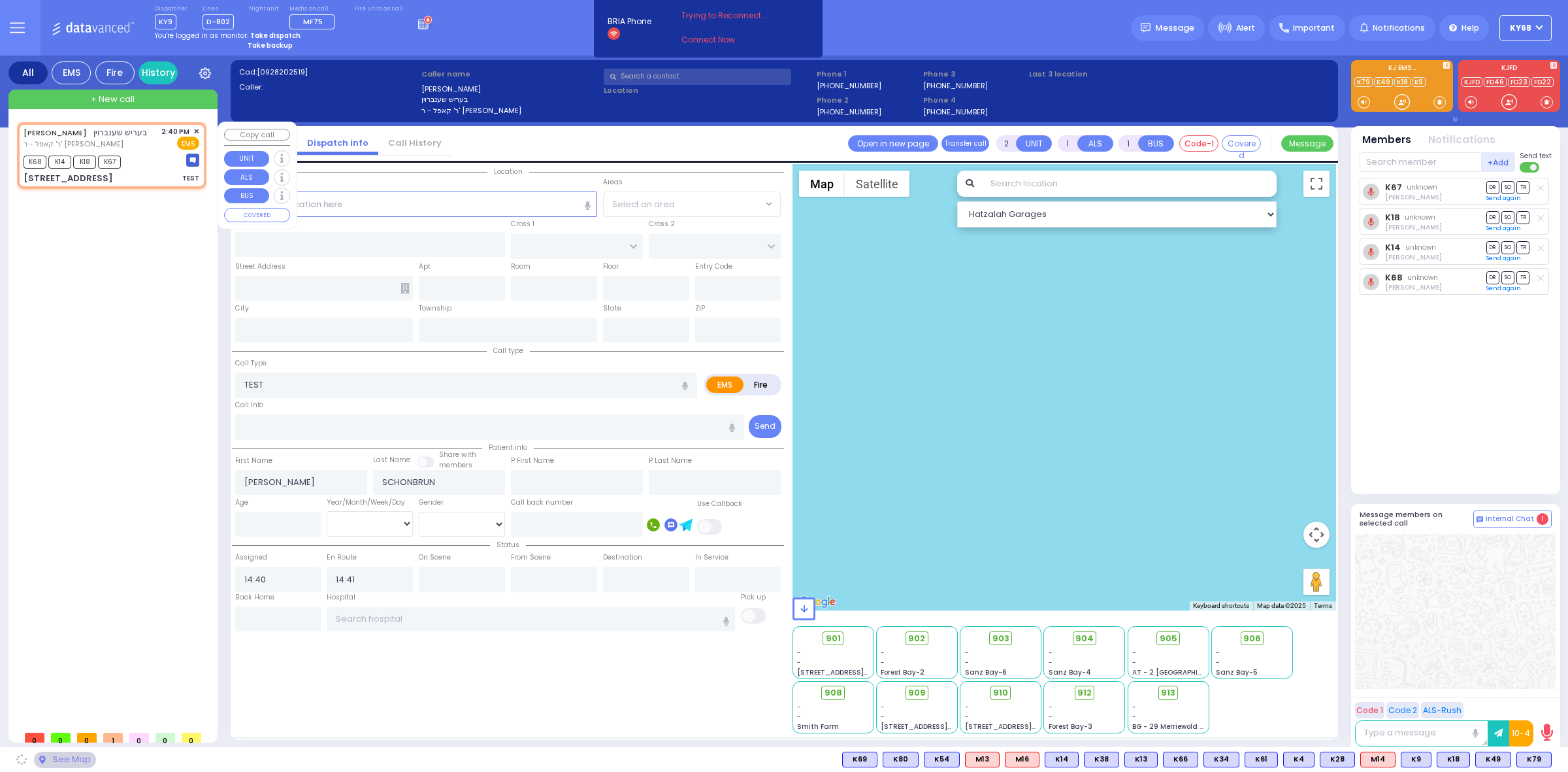
type input "[US_STATE]"
type input "10950"
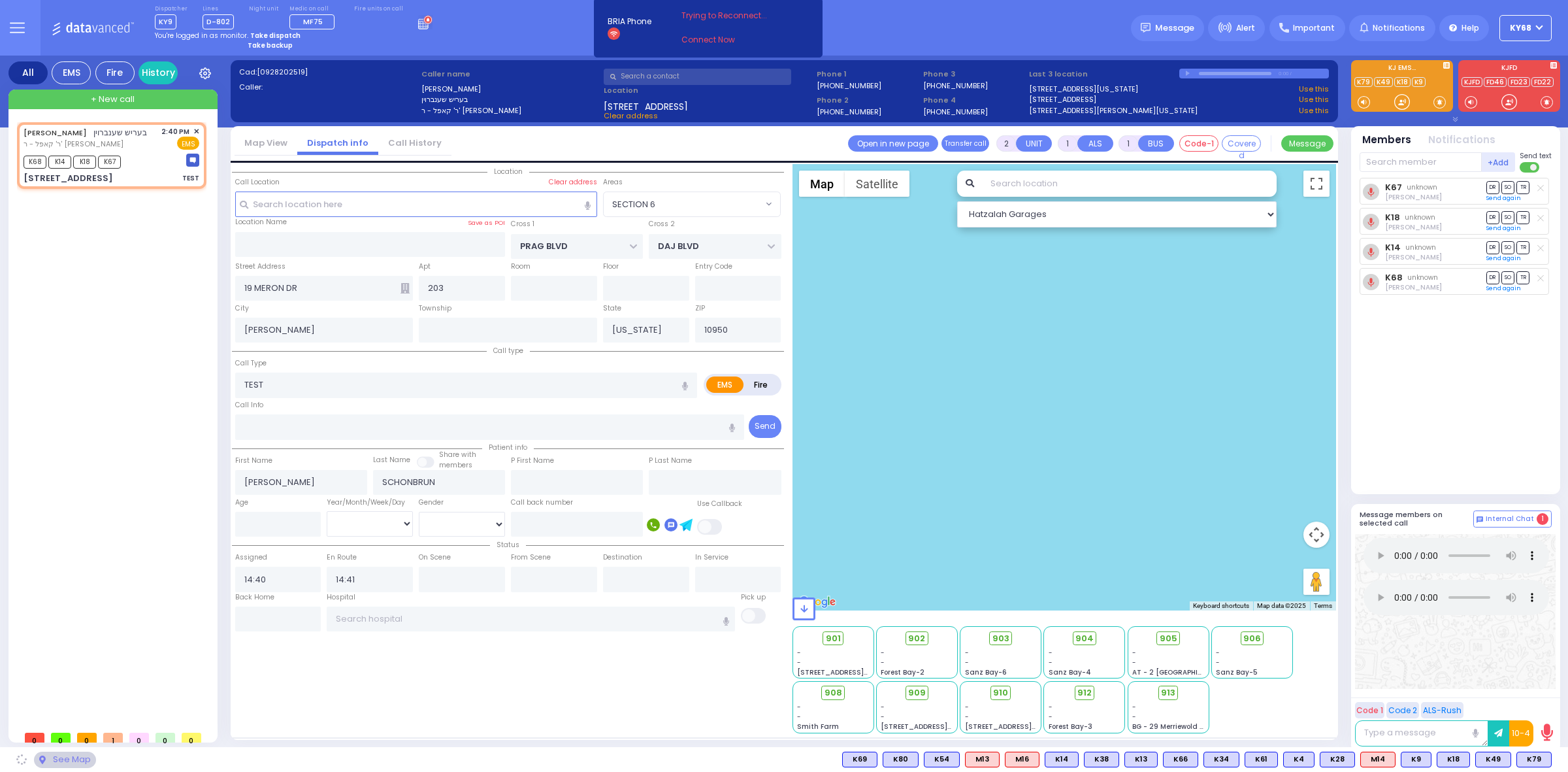
select select "SECTION 6"
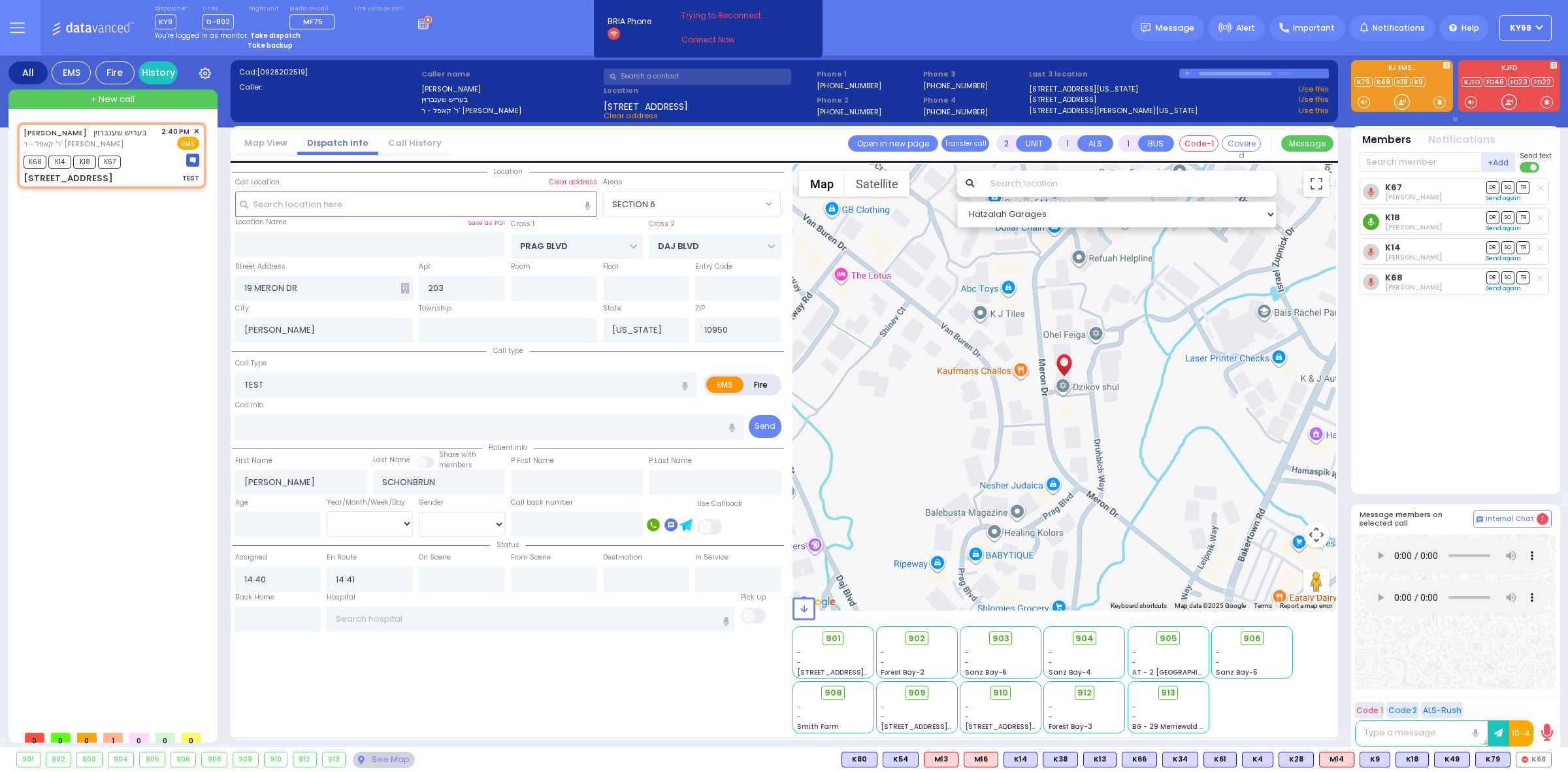
click at [1373, 217] on circle at bounding box center [1371, 222] width 16 height 16
click at [11, 28] on icon at bounding box center [17, 28] width 14 height 0
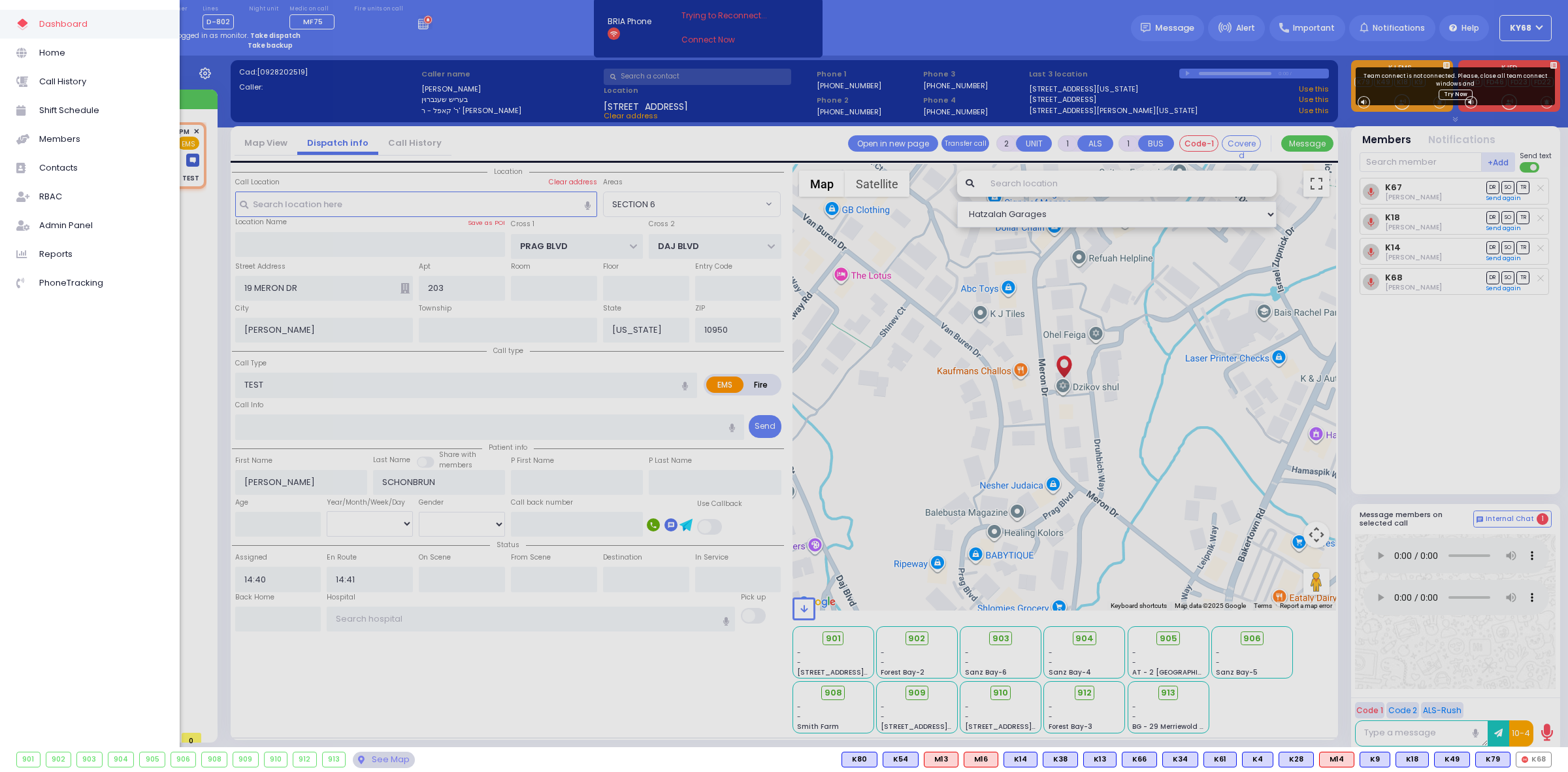
click at [531, 50] on div at bounding box center [784, 386] width 1568 height 772
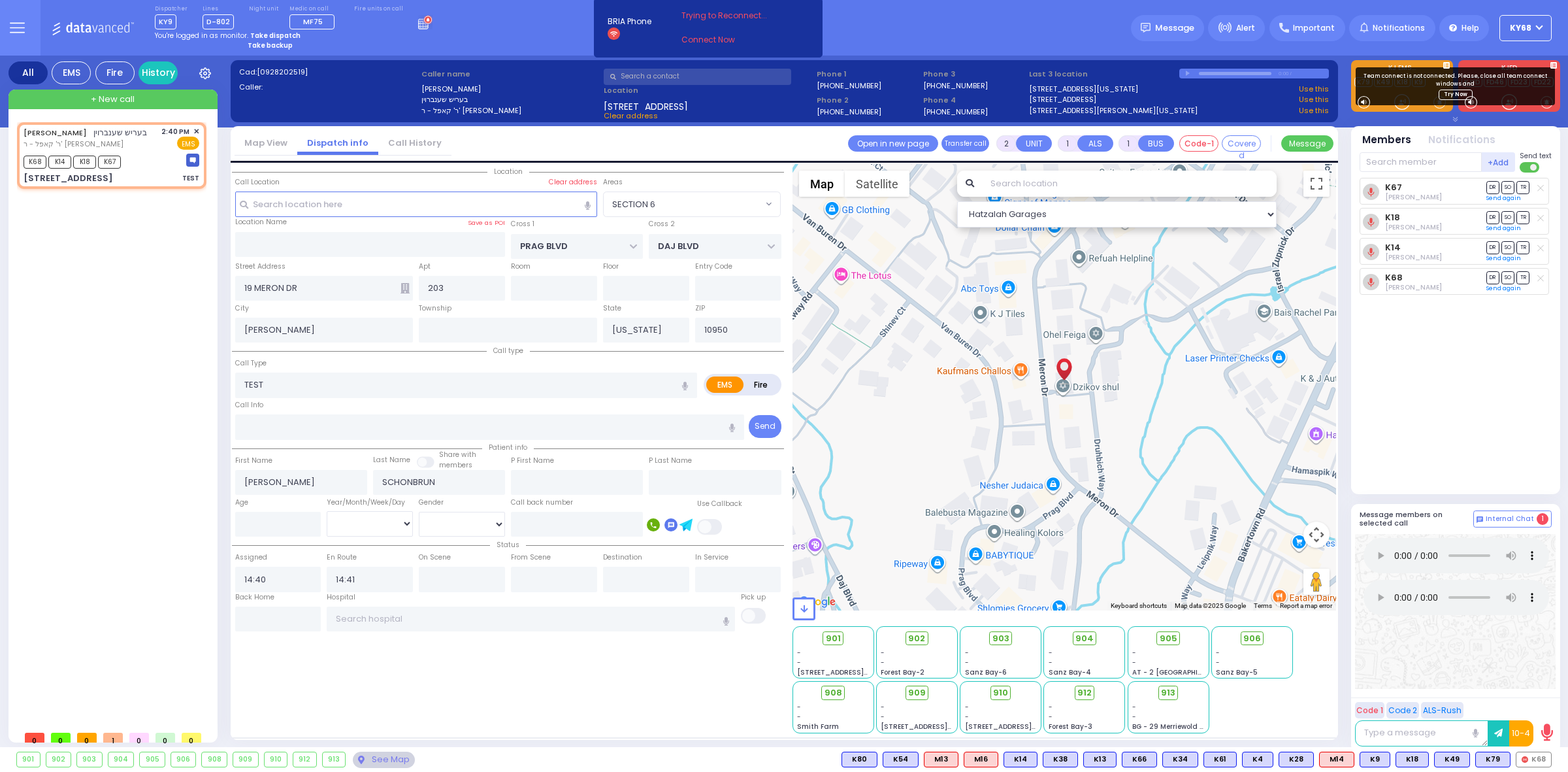
click at [404, 139] on link "Call History" at bounding box center [414, 143] width 73 height 13
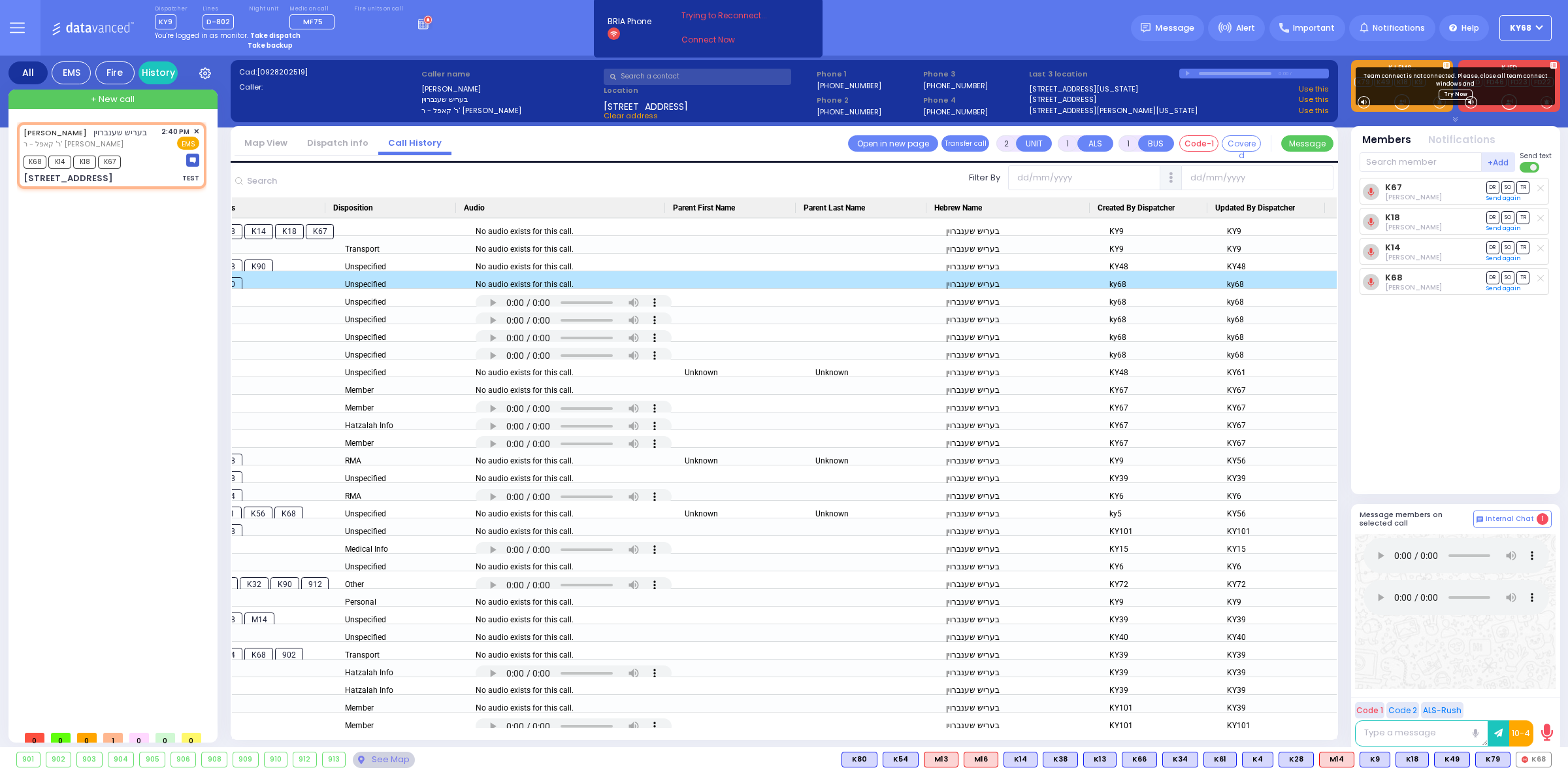
scroll to position [0, 880]
drag, startPoint x: 646, startPoint y: 270, endPoint x: 1089, endPoint y: 278, distance: 443.1
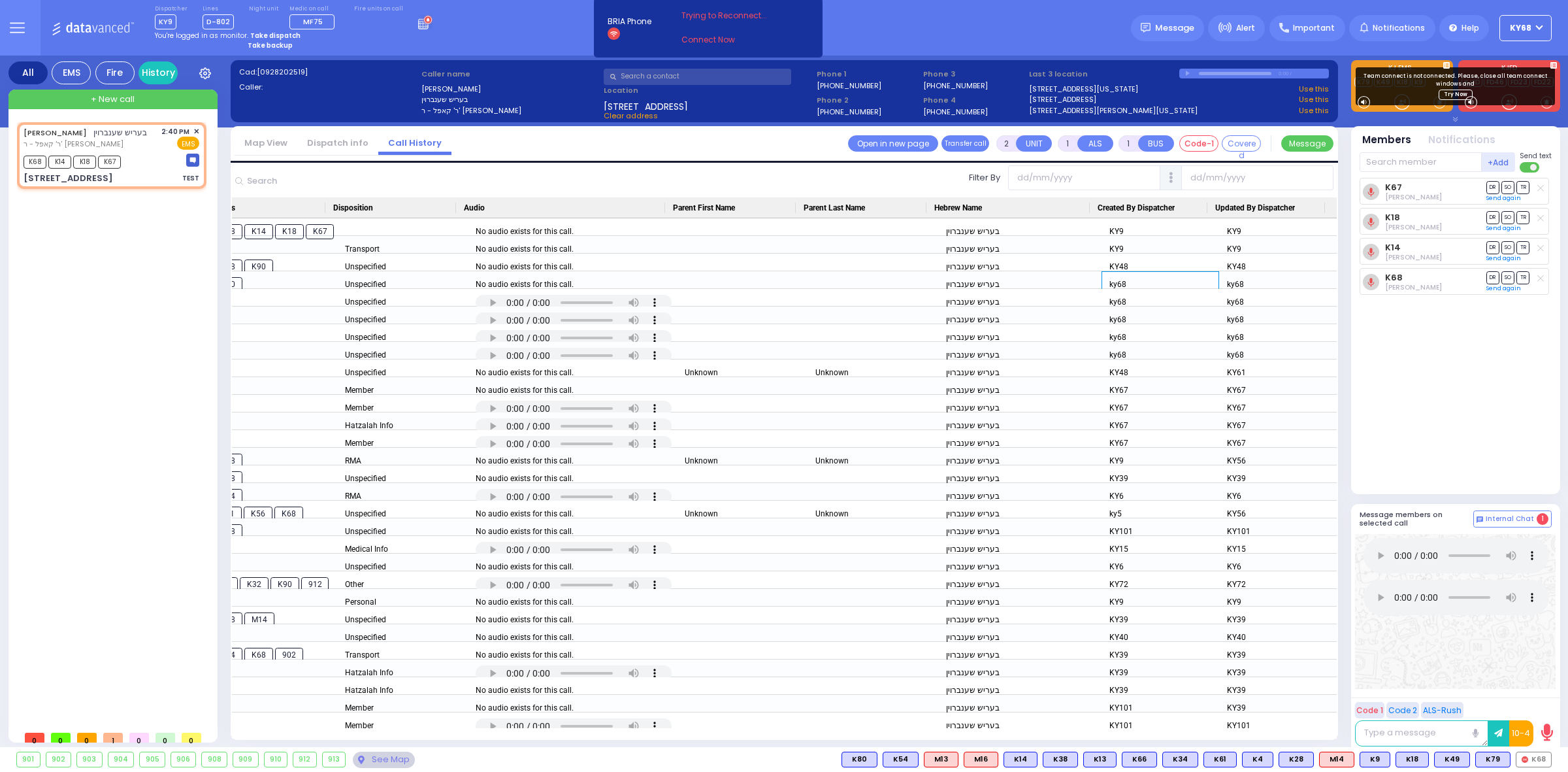
drag, startPoint x: 1114, startPoint y: 279, endPoint x: 784, endPoint y: 363, distance: 340.5
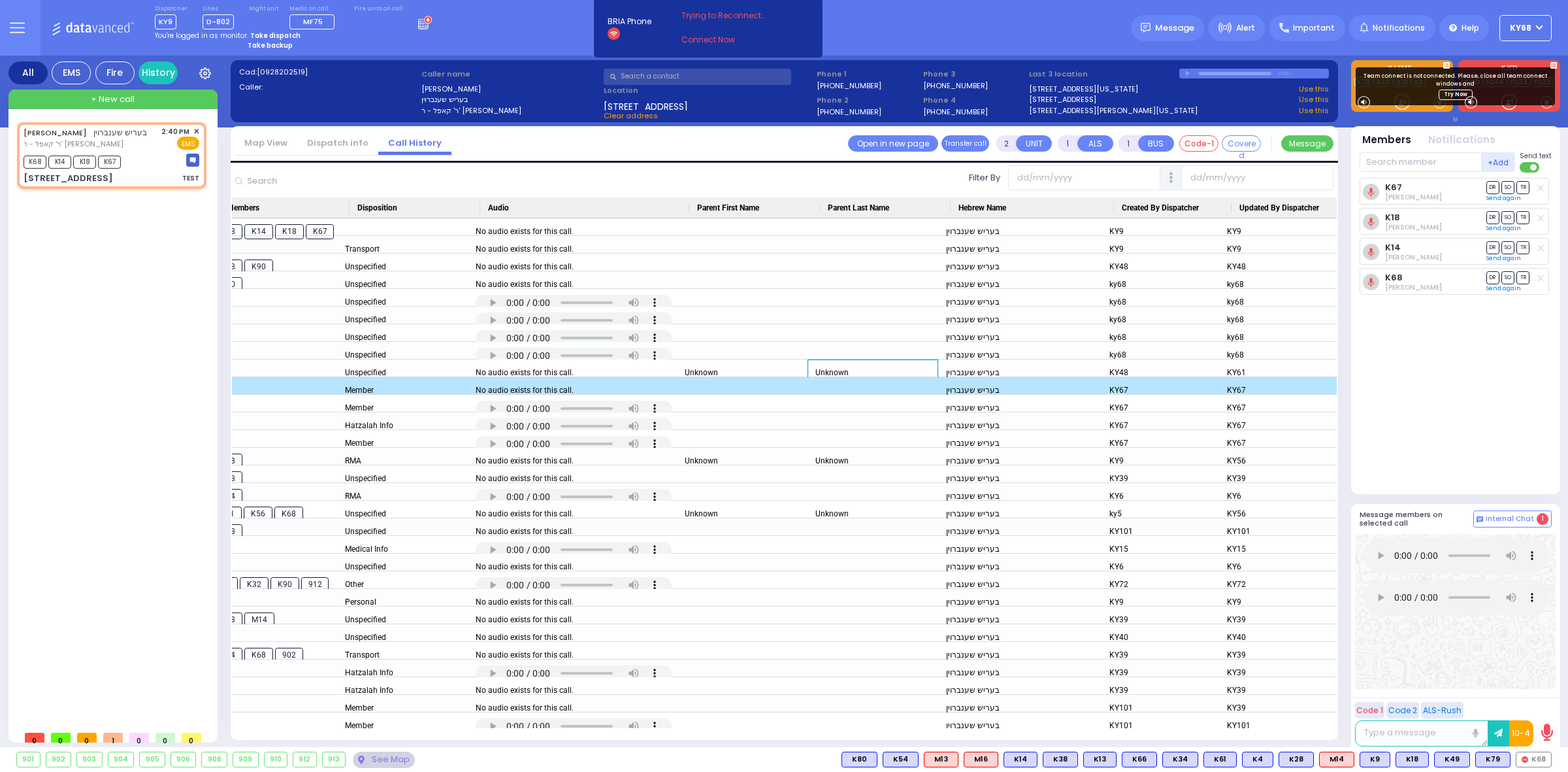
scroll to position [0, 0]
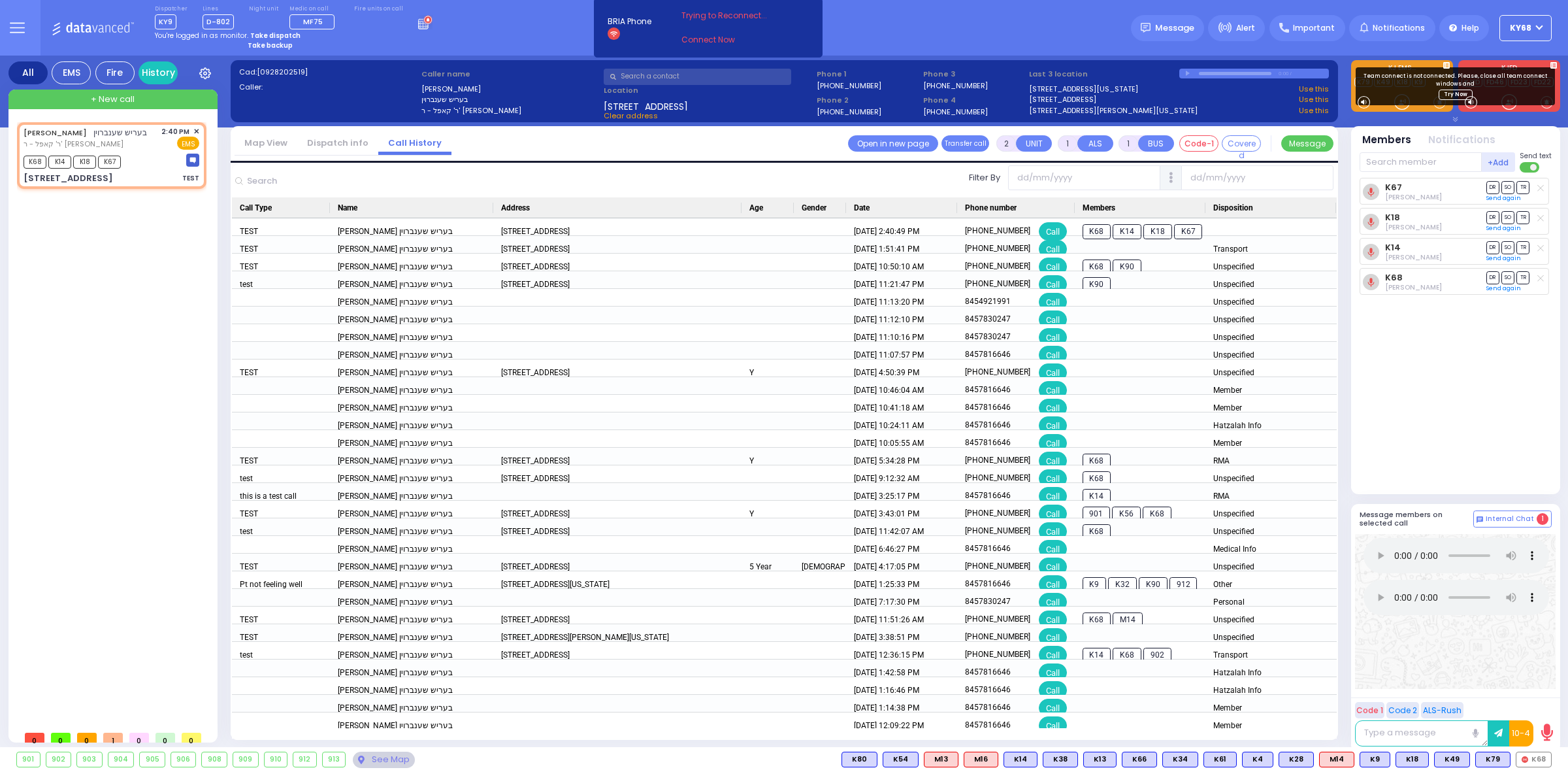
drag, startPoint x: 917, startPoint y: 366, endPoint x: 139, endPoint y: 401, distance: 778.8
click at [353, 134] on li "Dispatch info" at bounding box center [337, 143] width 81 height 23
click at [153, 73] on link "History" at bounding box center [158, 73] width 39 height 23
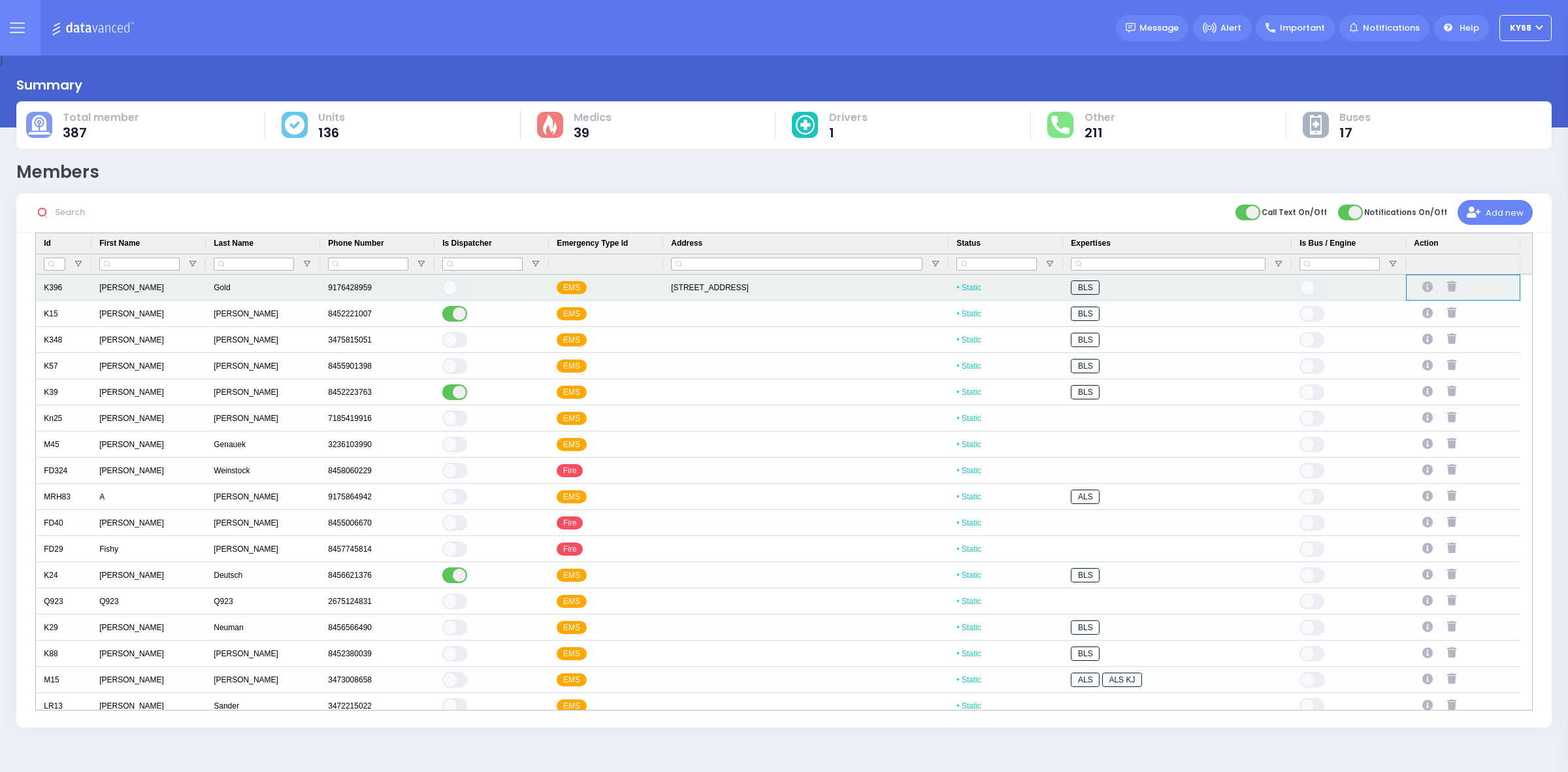
click at [1425, 285] on icon "Press SPACE to select this row." at bounding box center [1430, 288] width 15 height 11
select select
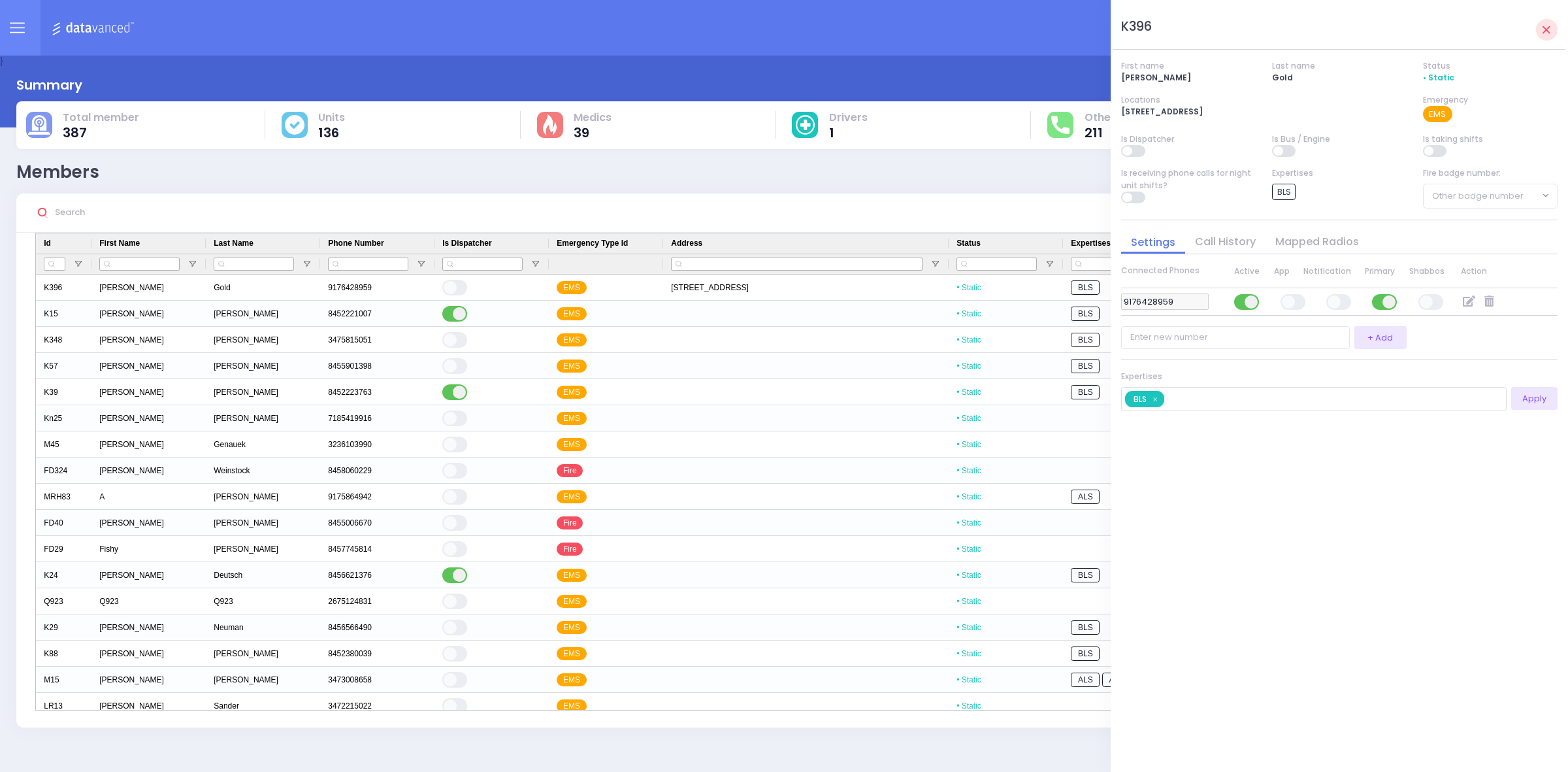
click at [1304, 240] on link "Mapped Radios" at bounding box center [1318, 241] width 103 height 15
click at [530, 8] on div "just took the line & start dispatching. You will be logged out in BRIA Phone" at bounding box center [598, 28] width 171 height 60
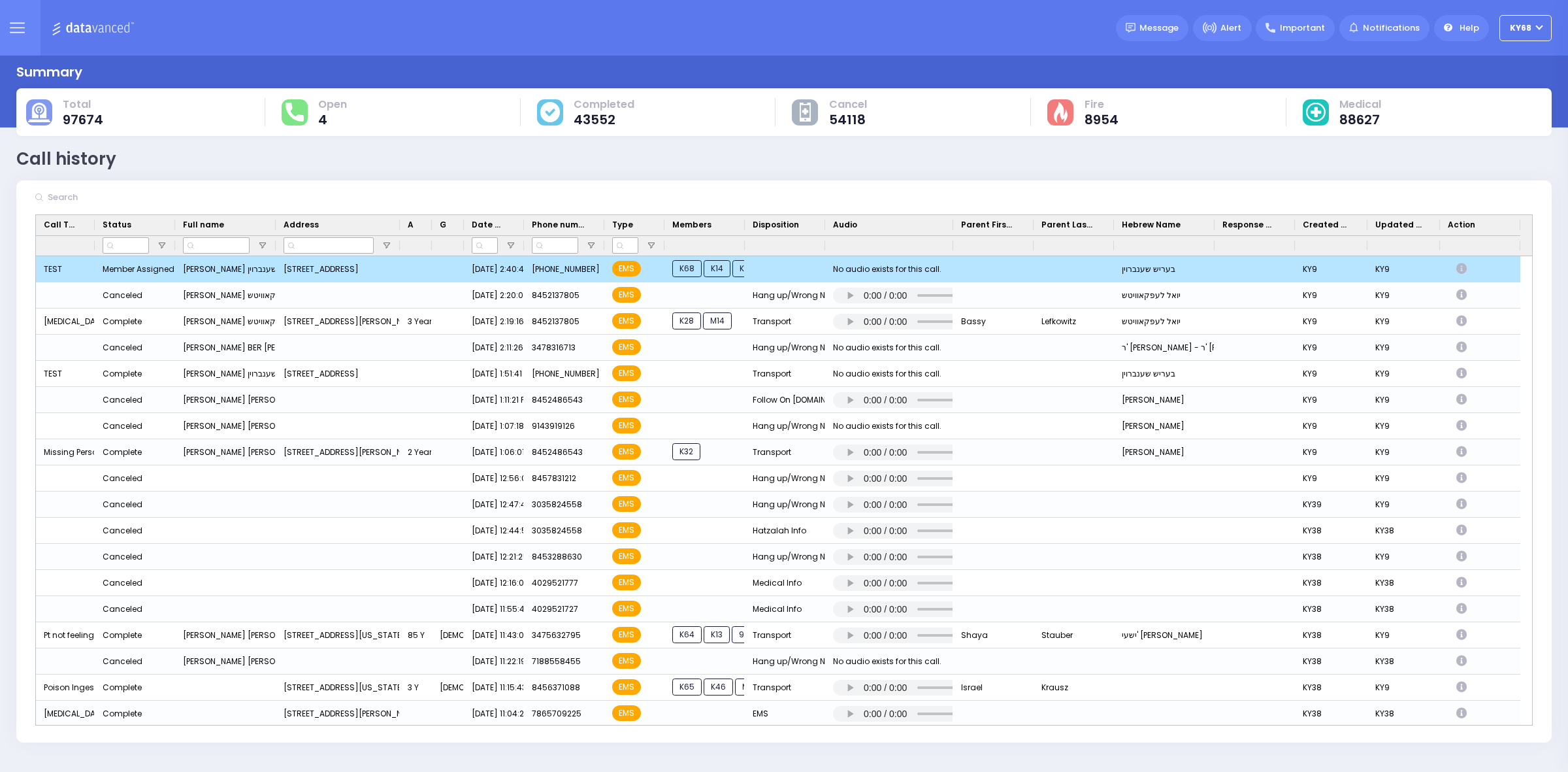
click at [1459, 265] on icon "Press SPACE to deselect this row." at bounding box center [1464, 269] width 15 height 11
select select
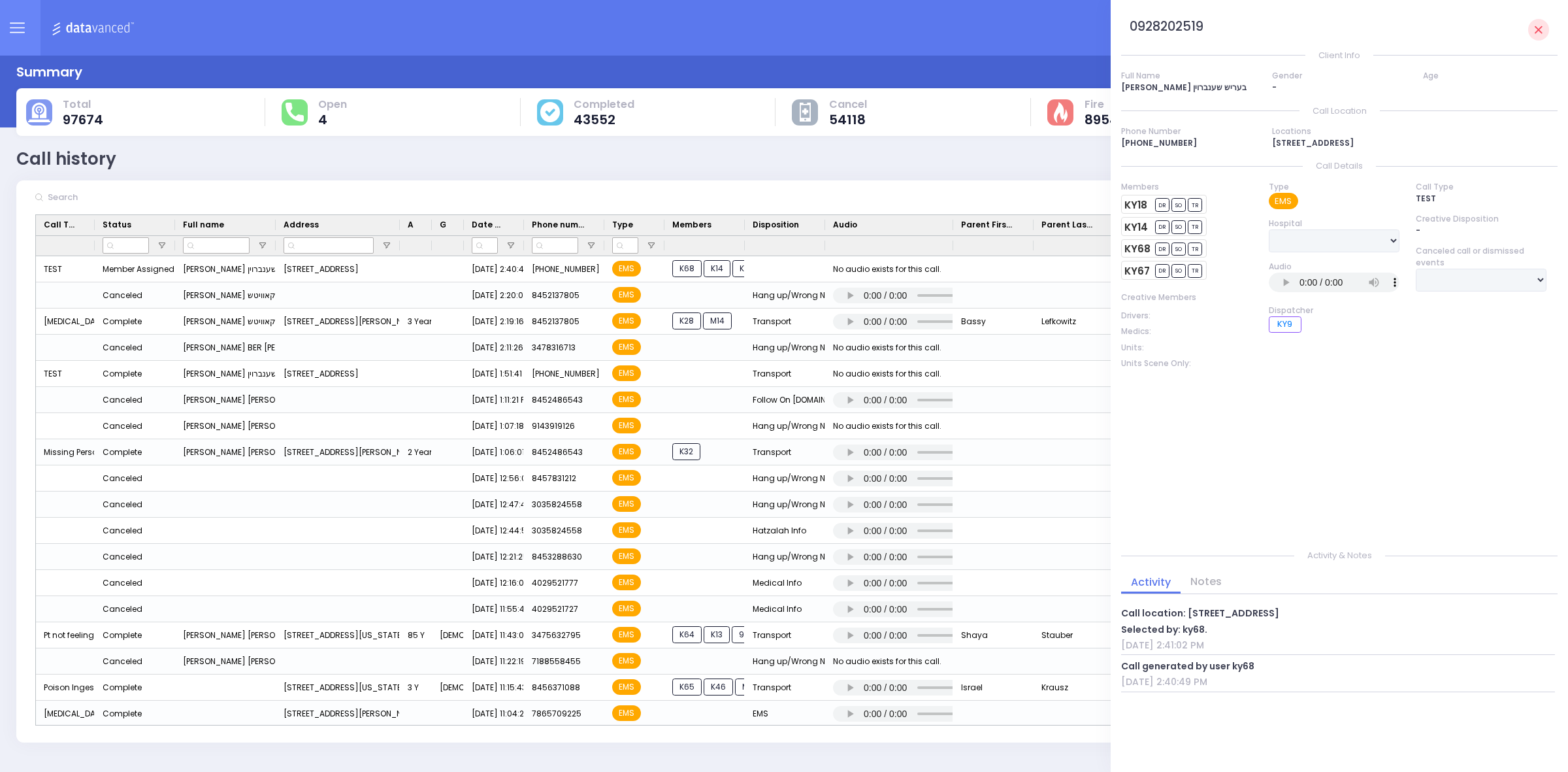
click at [1160, 585] on link "Activity" at bounding box center [1151, 581] width 60 height 15
click at [1191, 582] on link "Notes" at bounding box center [1206, 581] width 51 height 15
click at [1158, 581] on link "Activity" at bounding box center [1151, 581] width 60 height 15
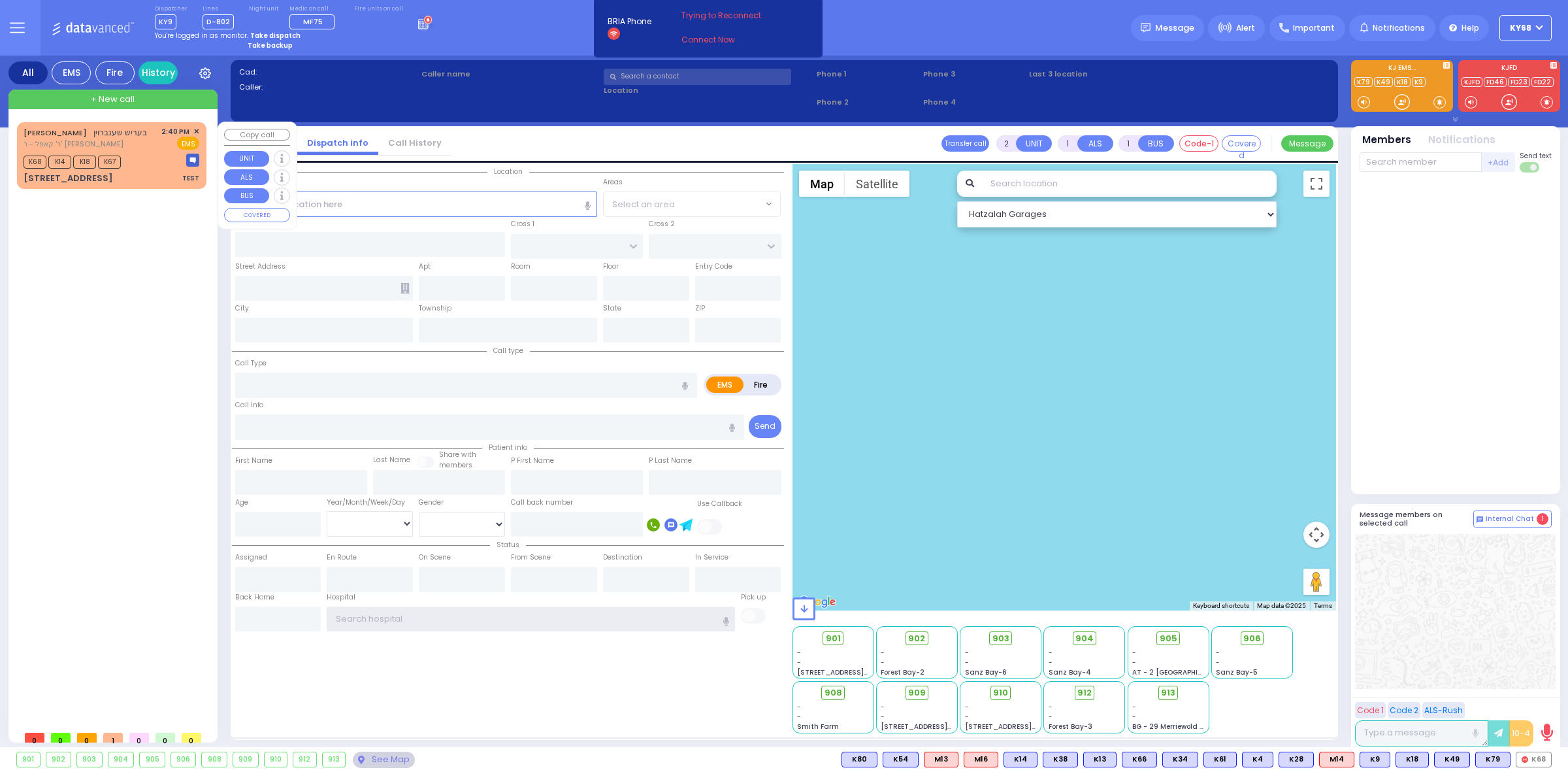
type input "ky68"
click at [195, 131] on span "✕" at bounding box center [196, 132] width 5 height 11
click at [195, 128] on span "✕" at bounding box center [196, 132] width 5 height 11
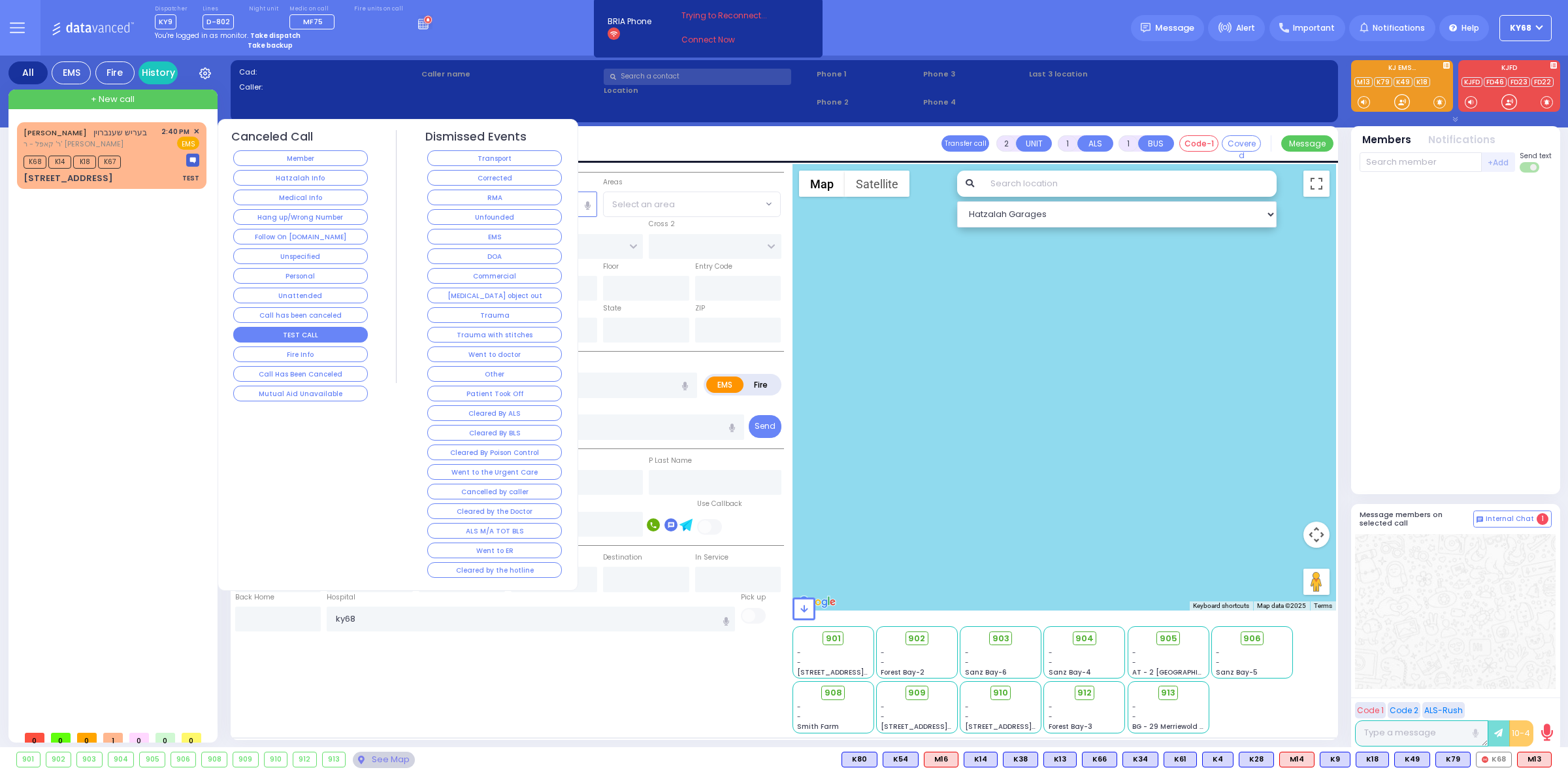
click at [333, 332] on button "TEST CALL" at bounding box center [300, 334] width 134 height 15
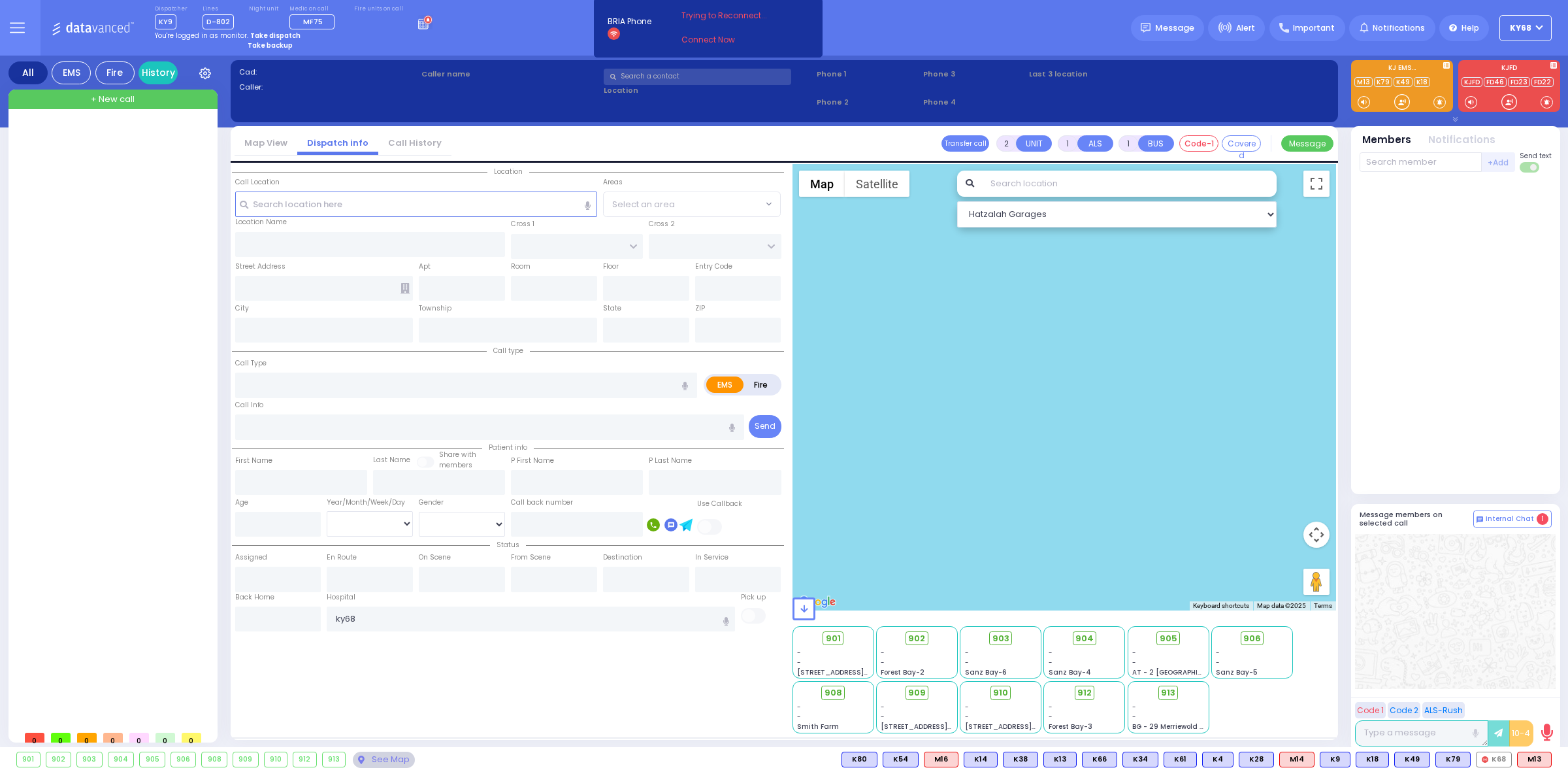
click at [438, 49] on div "Dispatcher KY9 shift has started. Are you ? Lines D-802" at bounding box center [784, 27] width 1568 height 55
click at [172, 406] on div at bounding box center [114, 424] width 195 height 602
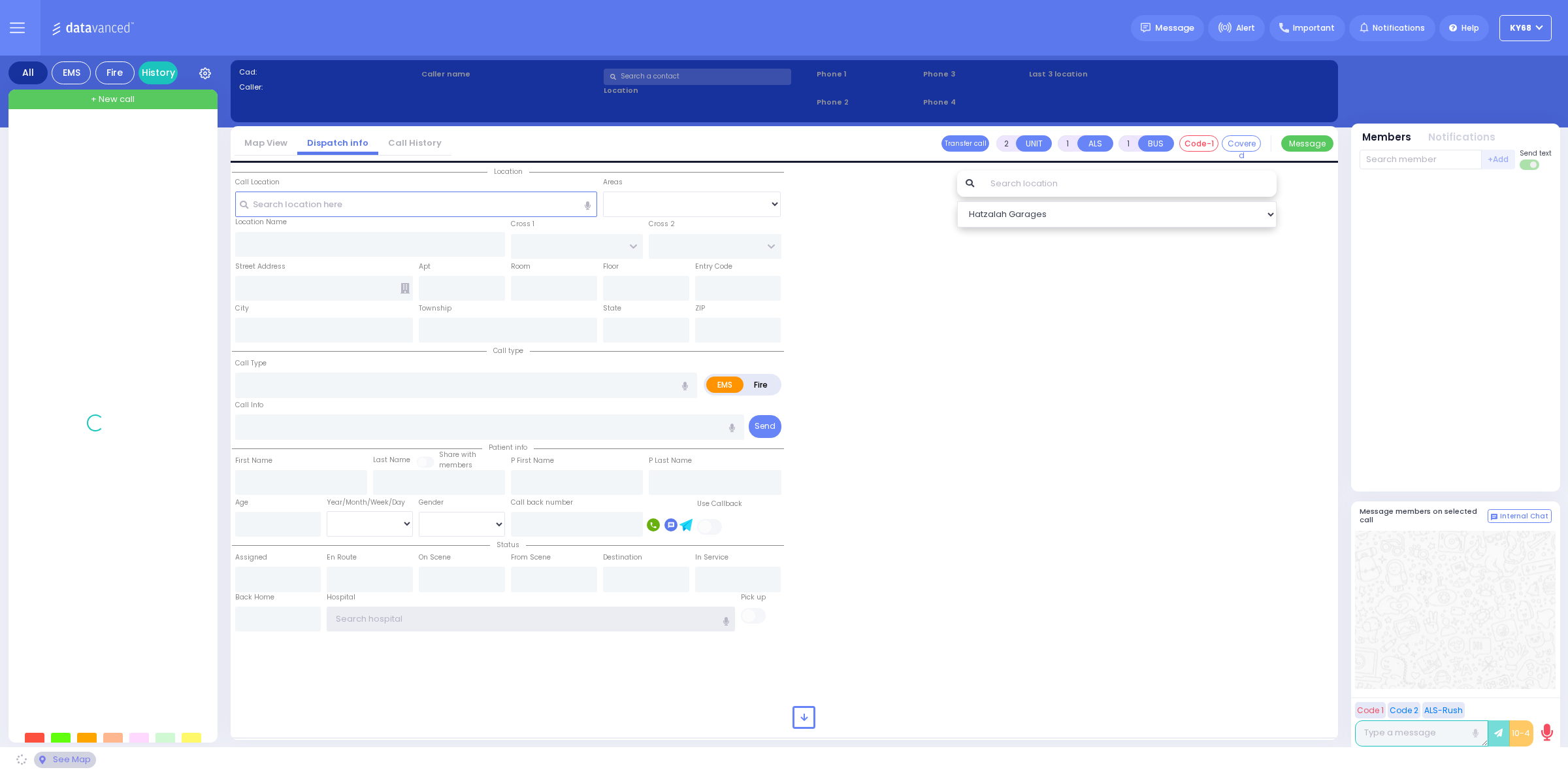
type input "ky68"
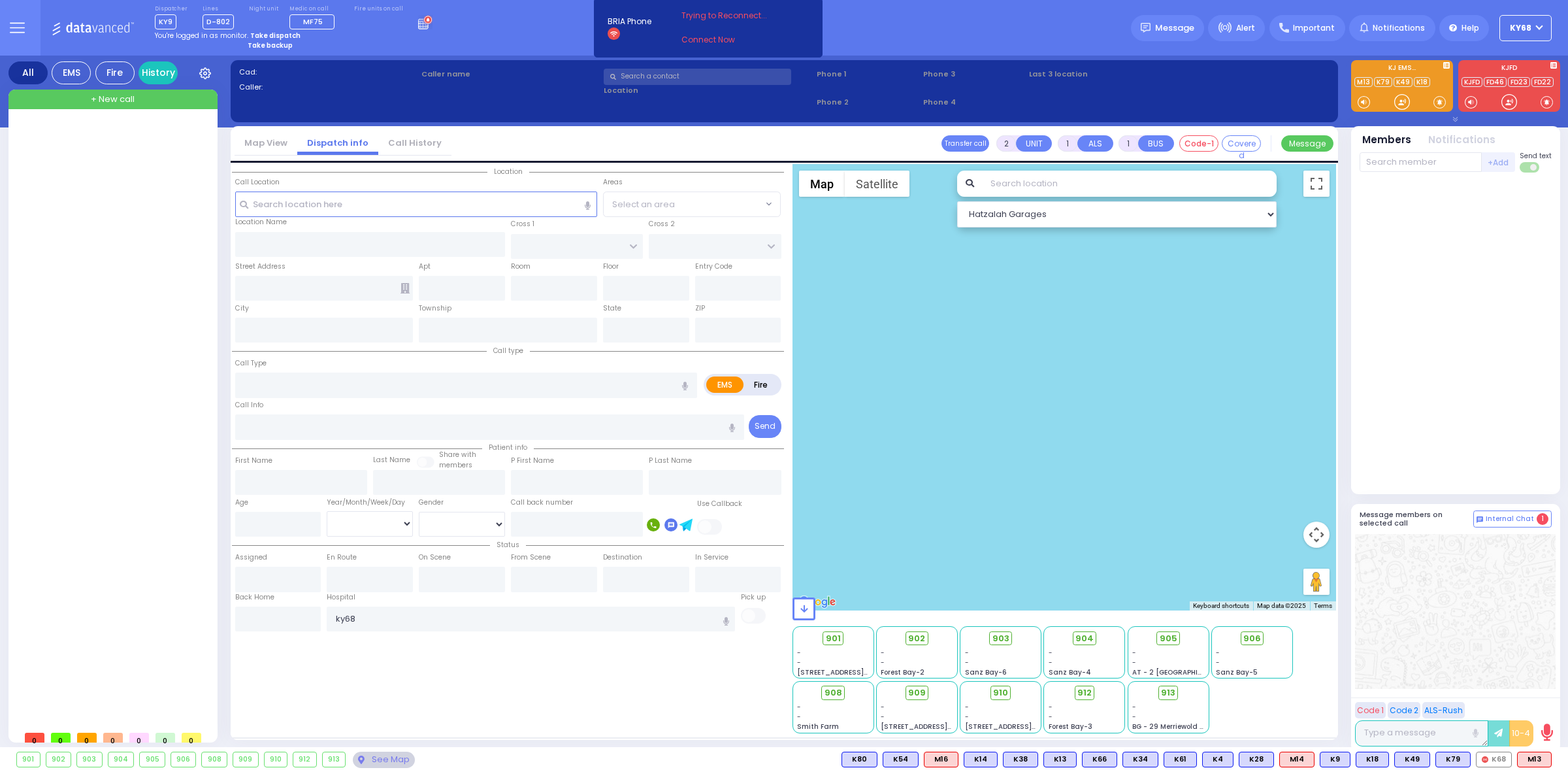
click at [881, 15] on div "Dispatcher KY9 shift has started. Are you ? Lines D-802" at bounding box center [784, 27] width 1568 height 55
type input "ky68"
click at [34, 23] on button at bounding box center [17, 27] width 47 height 55
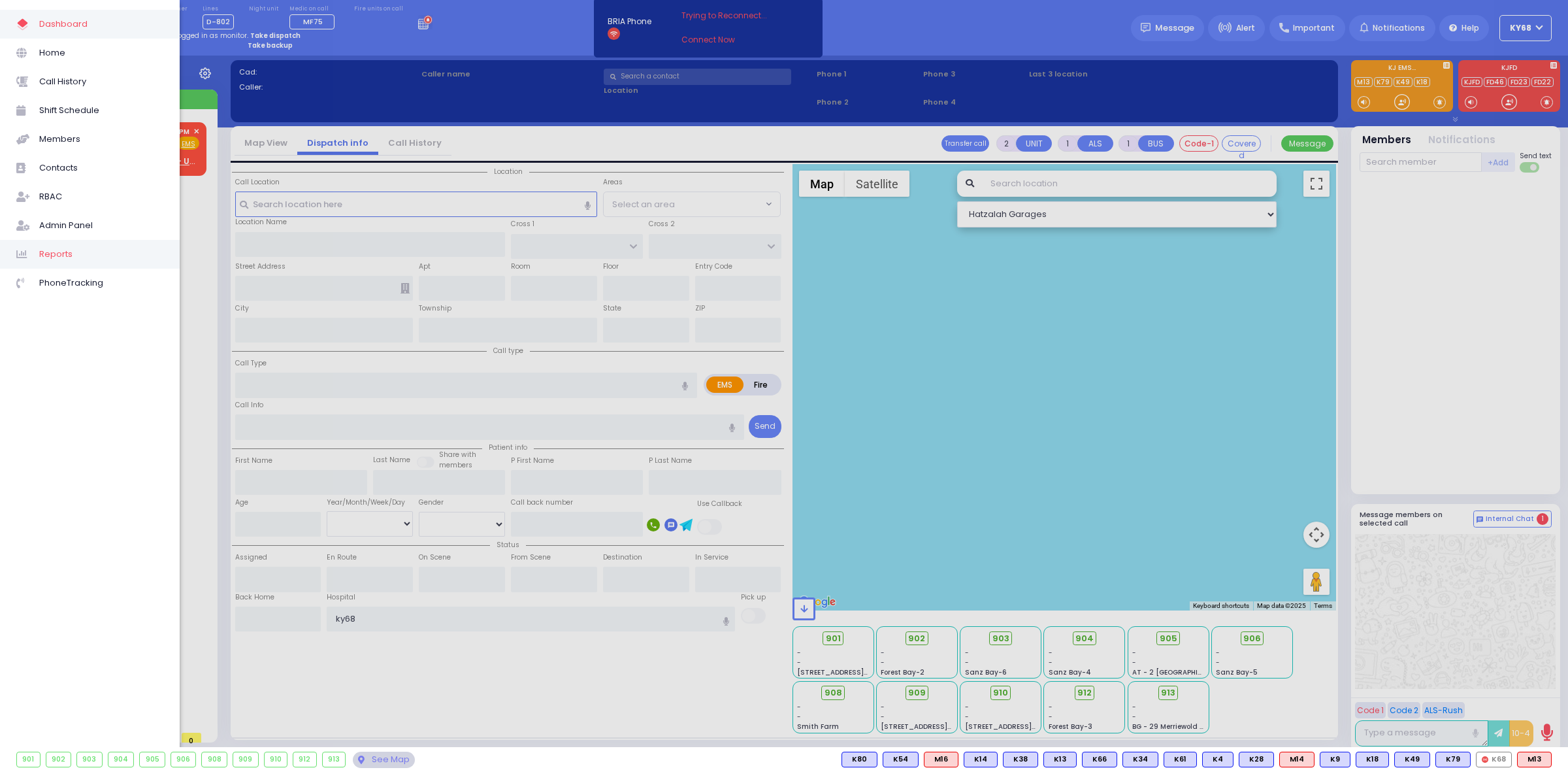
click at [94, 259] on span "Reports" at bounding box center [101, 254] width 124 height 17
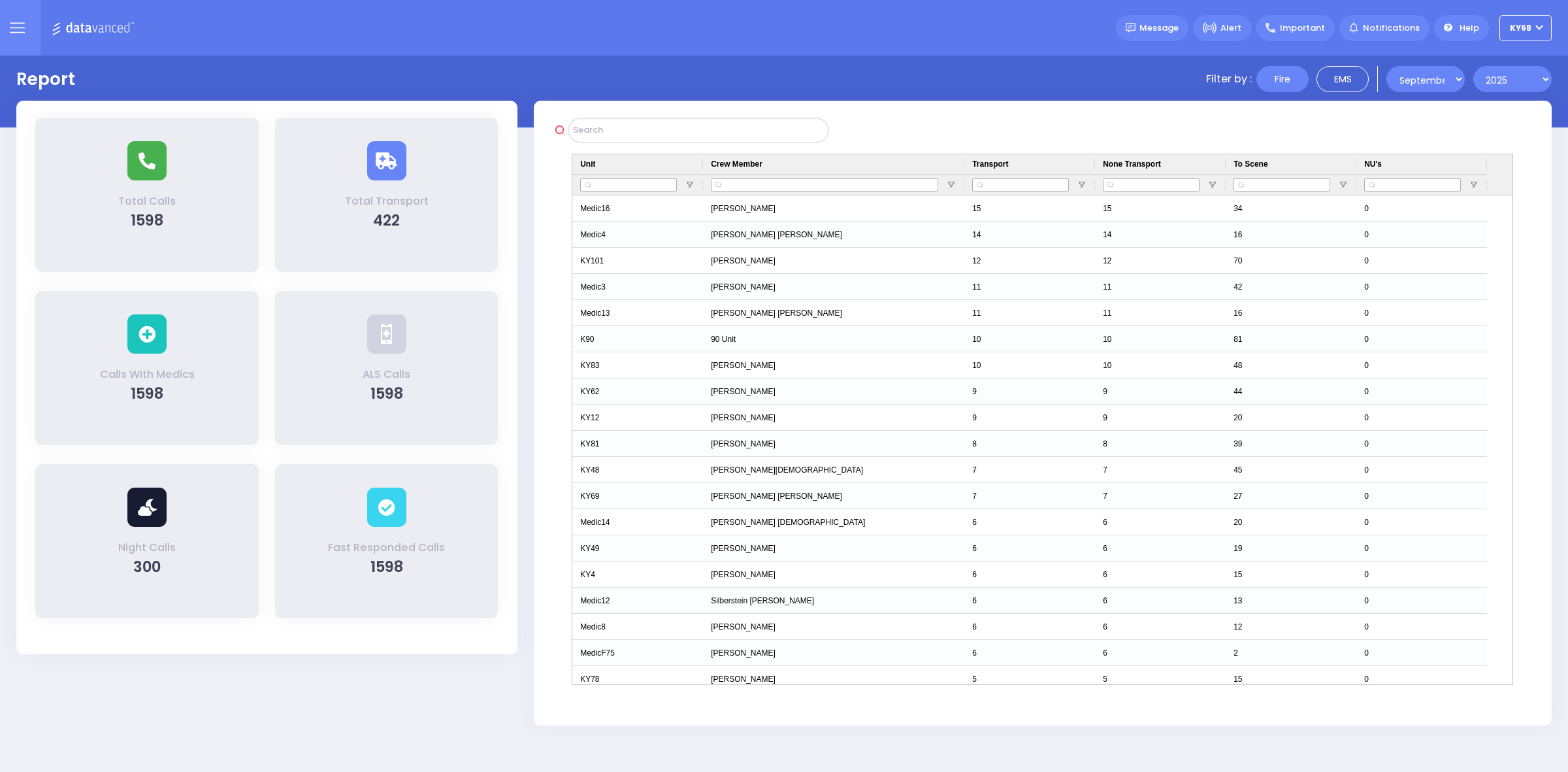
select select "9"
select select "2025"
type input "ky68"
click at [26, 36] on button at bounding box center [17, 27] width 47 height 55
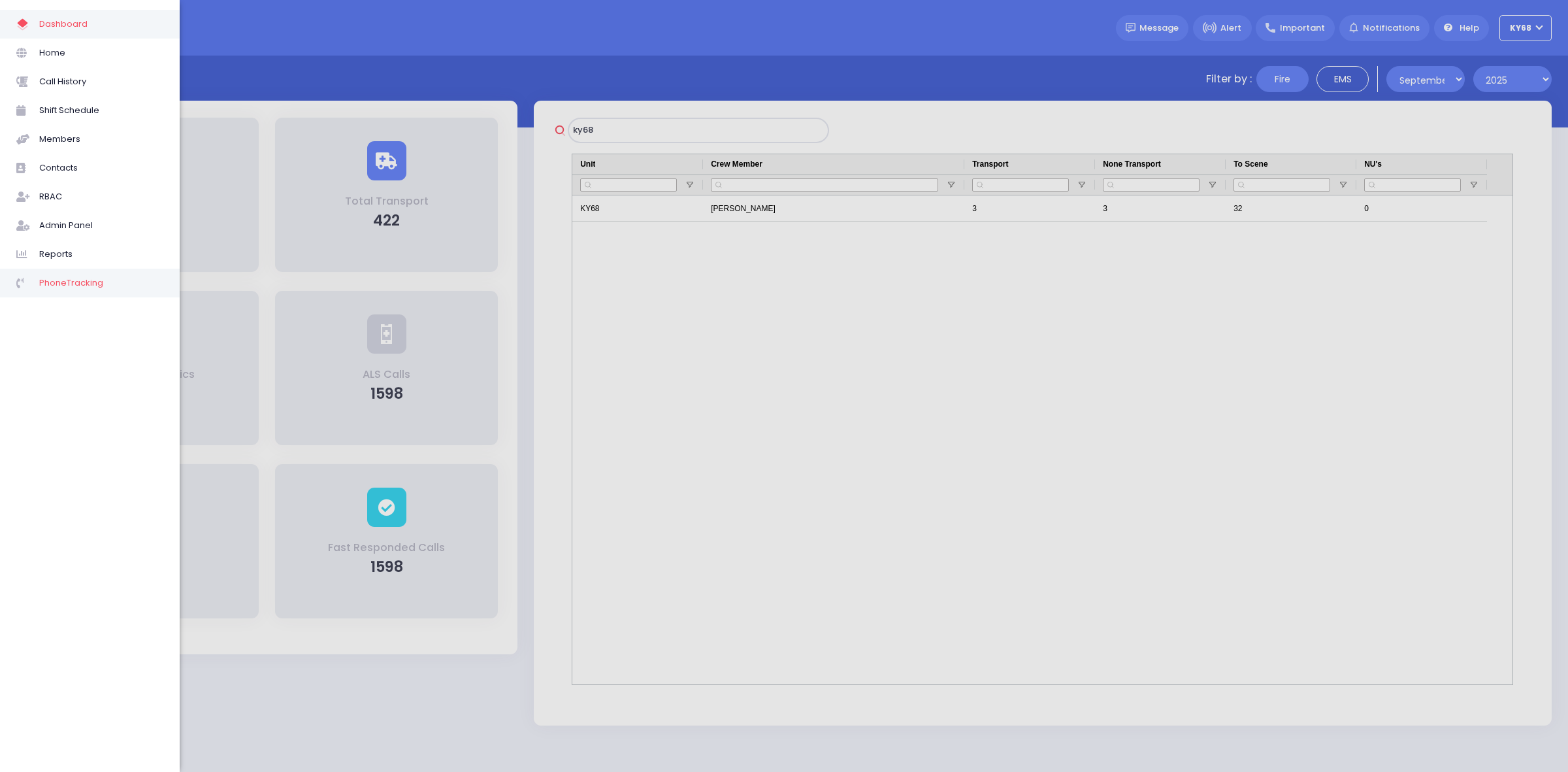
click at [98, 289] on span "PhoneTracking" at bounding box center [101, 283] width 124 height 17
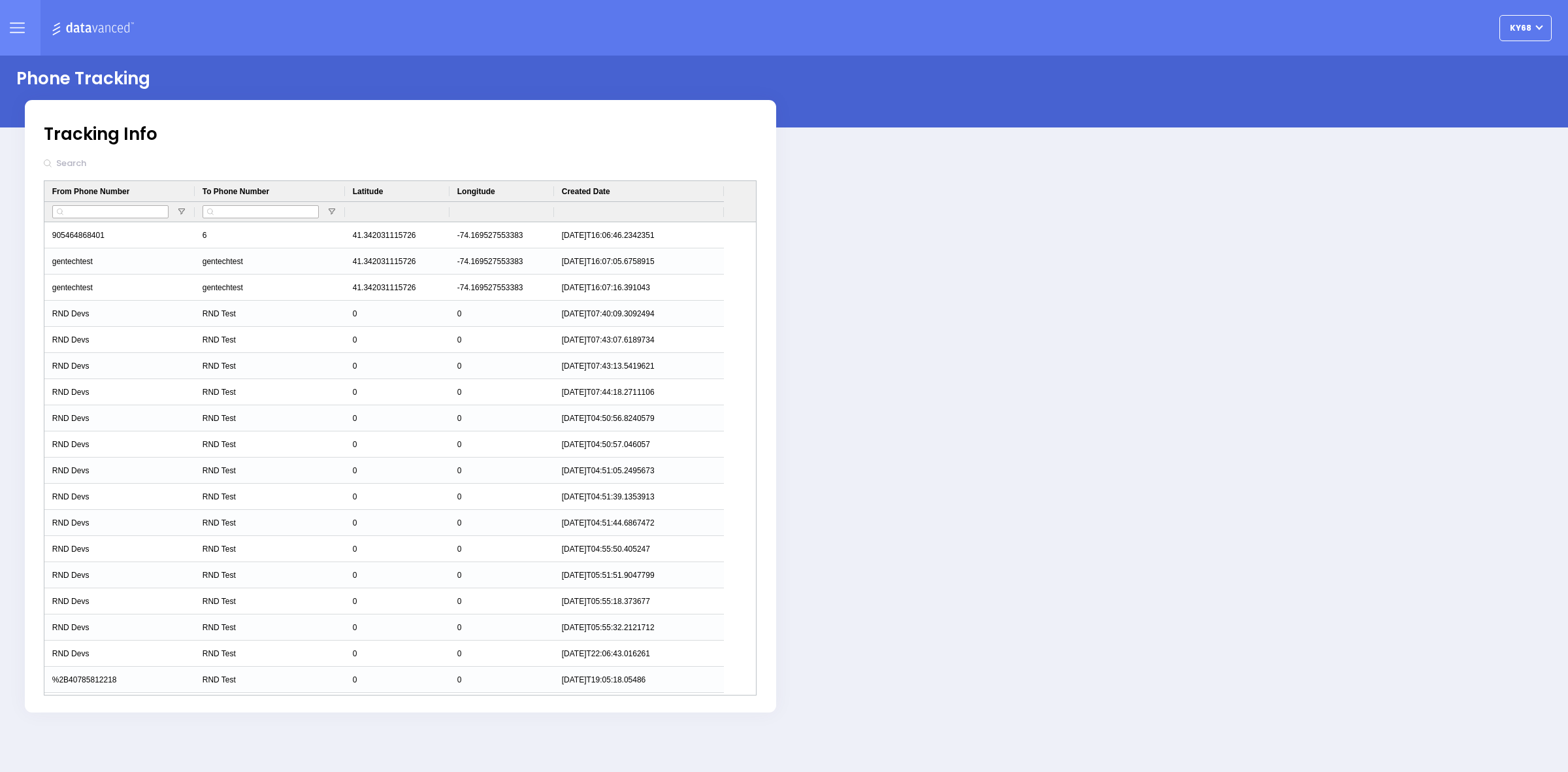
type input "ky68"
click at [24, 43] on button at bounding box center [17, 27] width 47 height 55
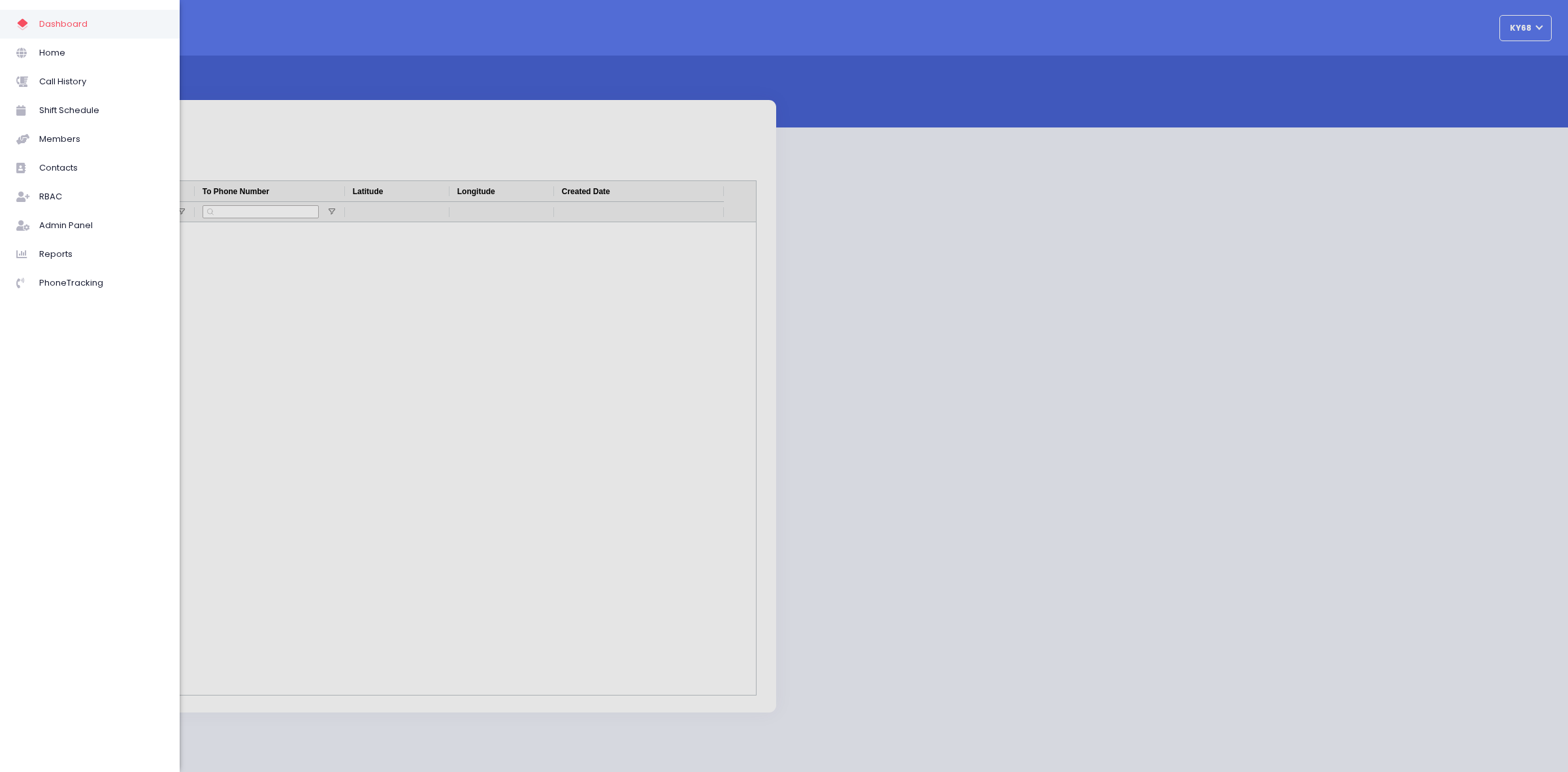
click at [515, 312] on div at bounding box center [784, 386] width 1568 height 772
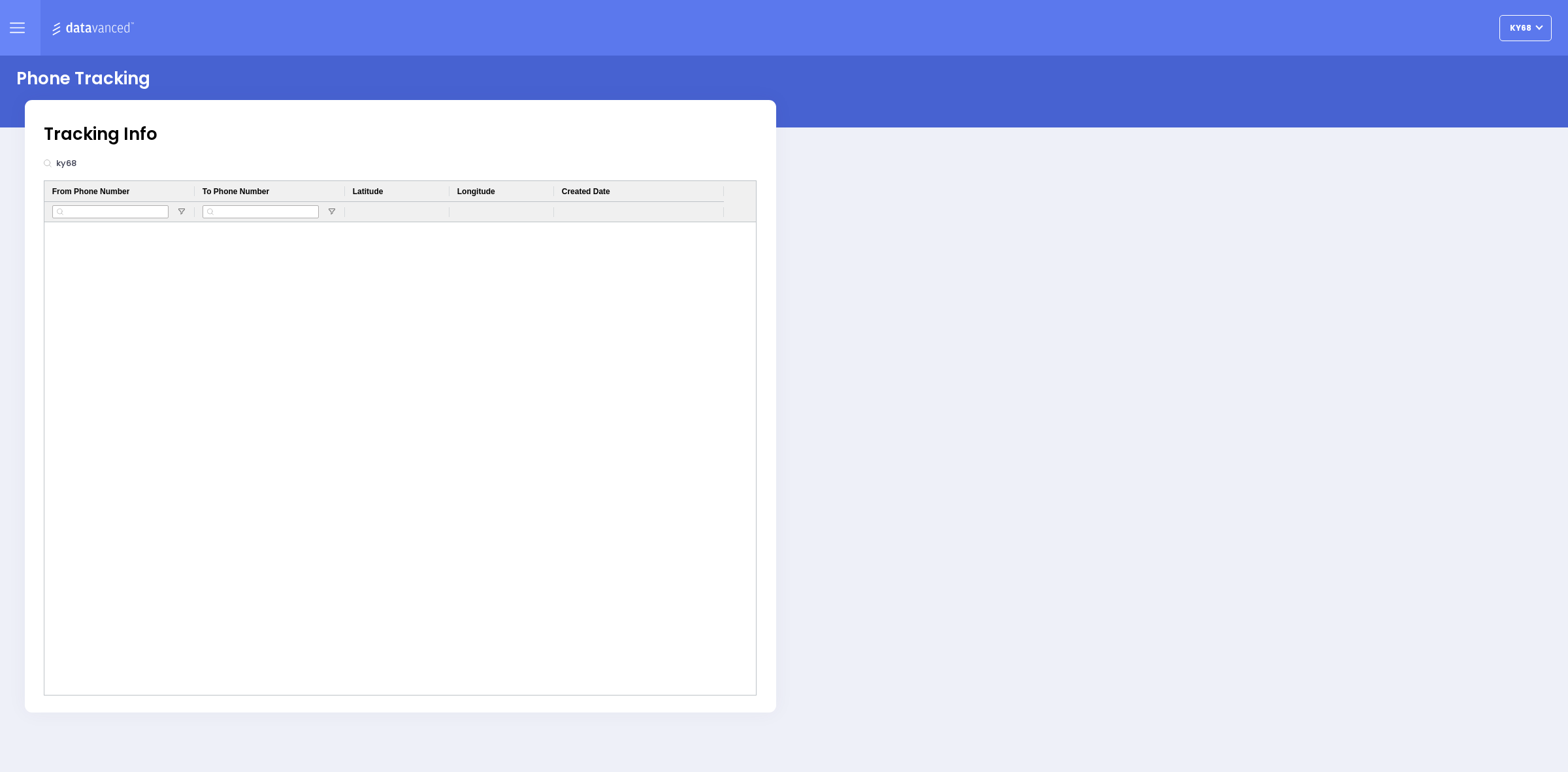
click at [108, 165] on input "ky68" at bounding box center [141, 162] width 179 height 24
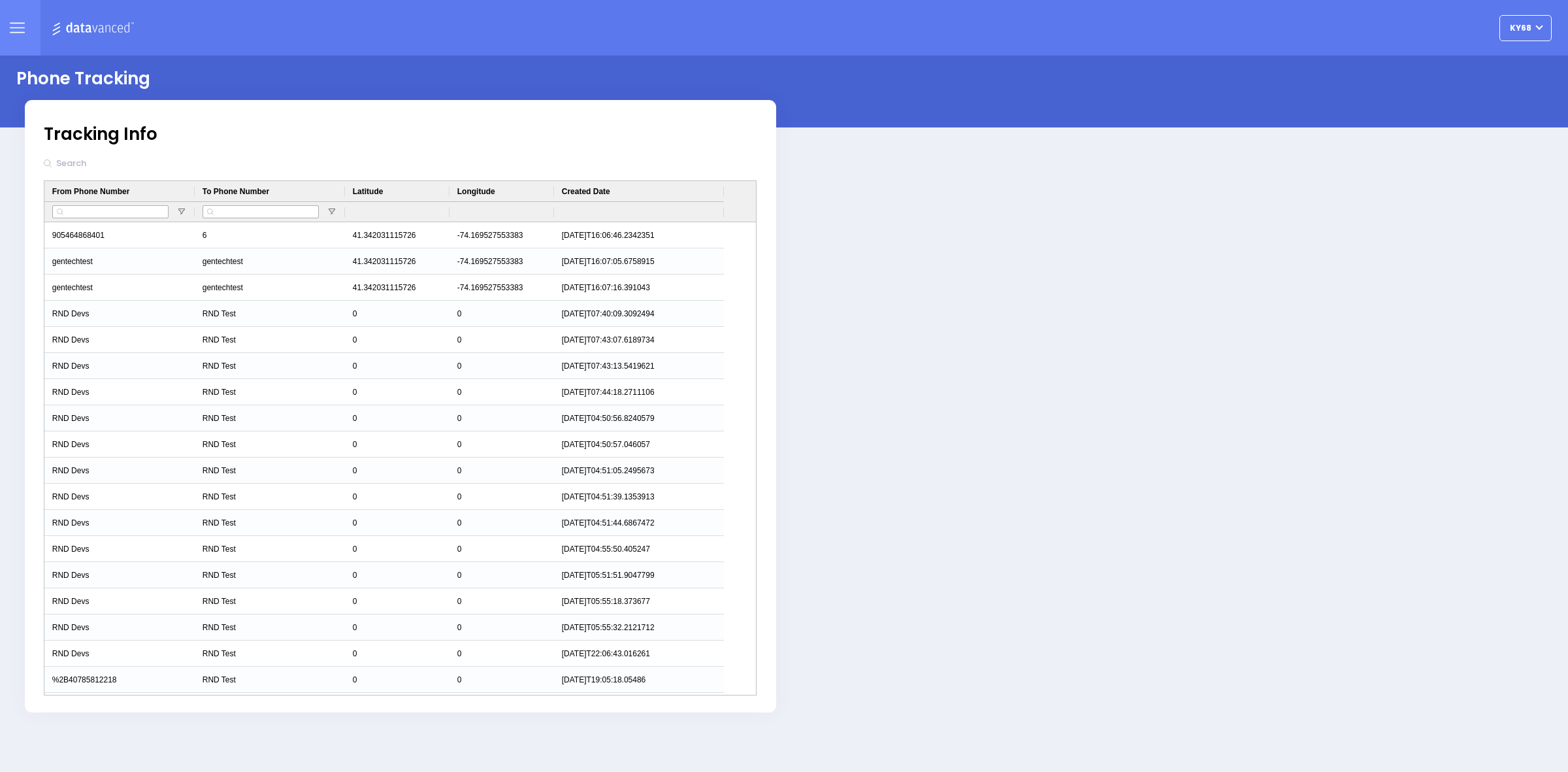
click at [1017, 343] on div "Phone Tracking Tracking Info 6" at bounding box center [784, 384] width 1535 height 657
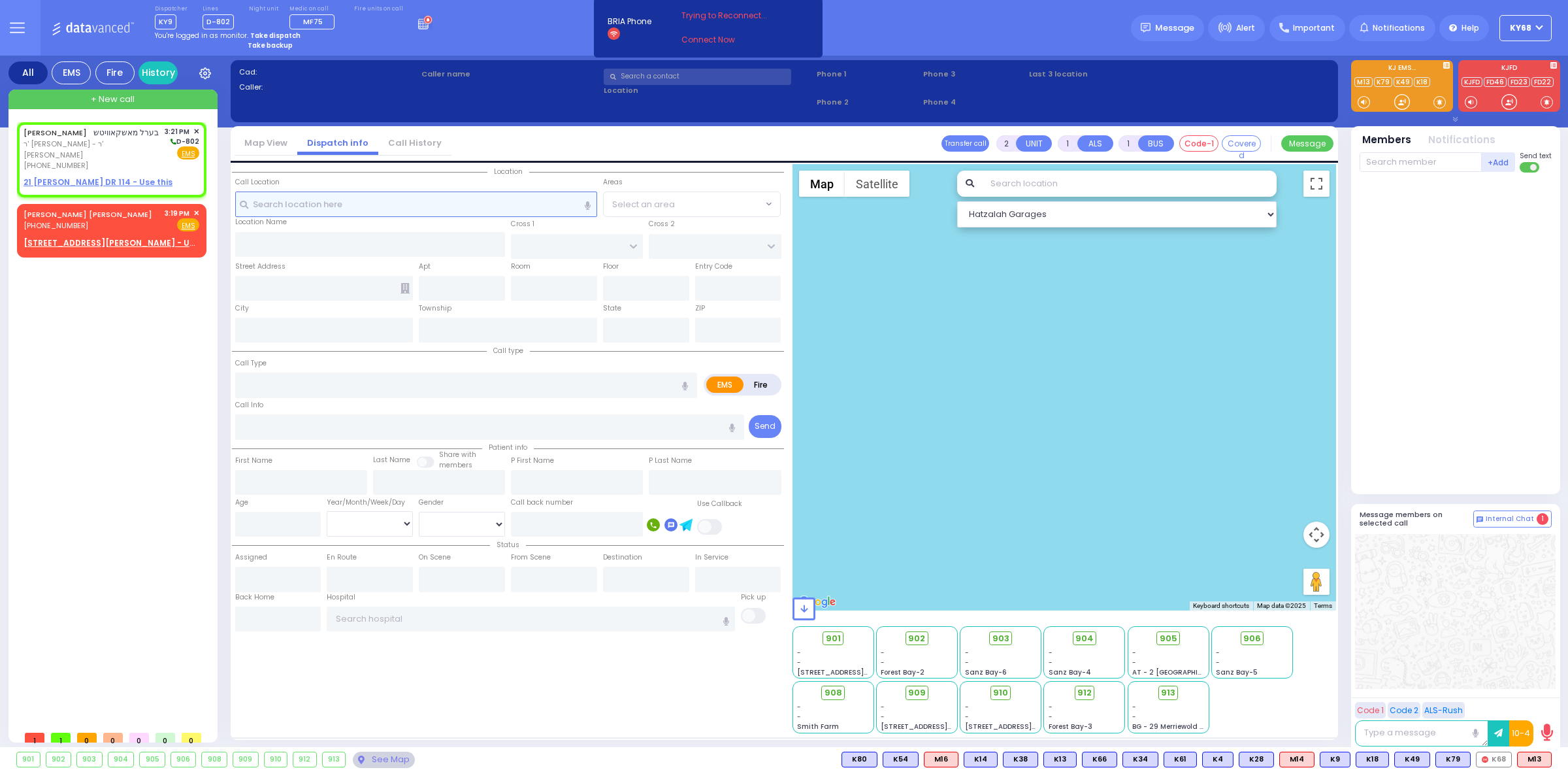
select select
radio input "true"
type input "[PERSON_NAME]"
type input "MOSHKOWITZ"
select select
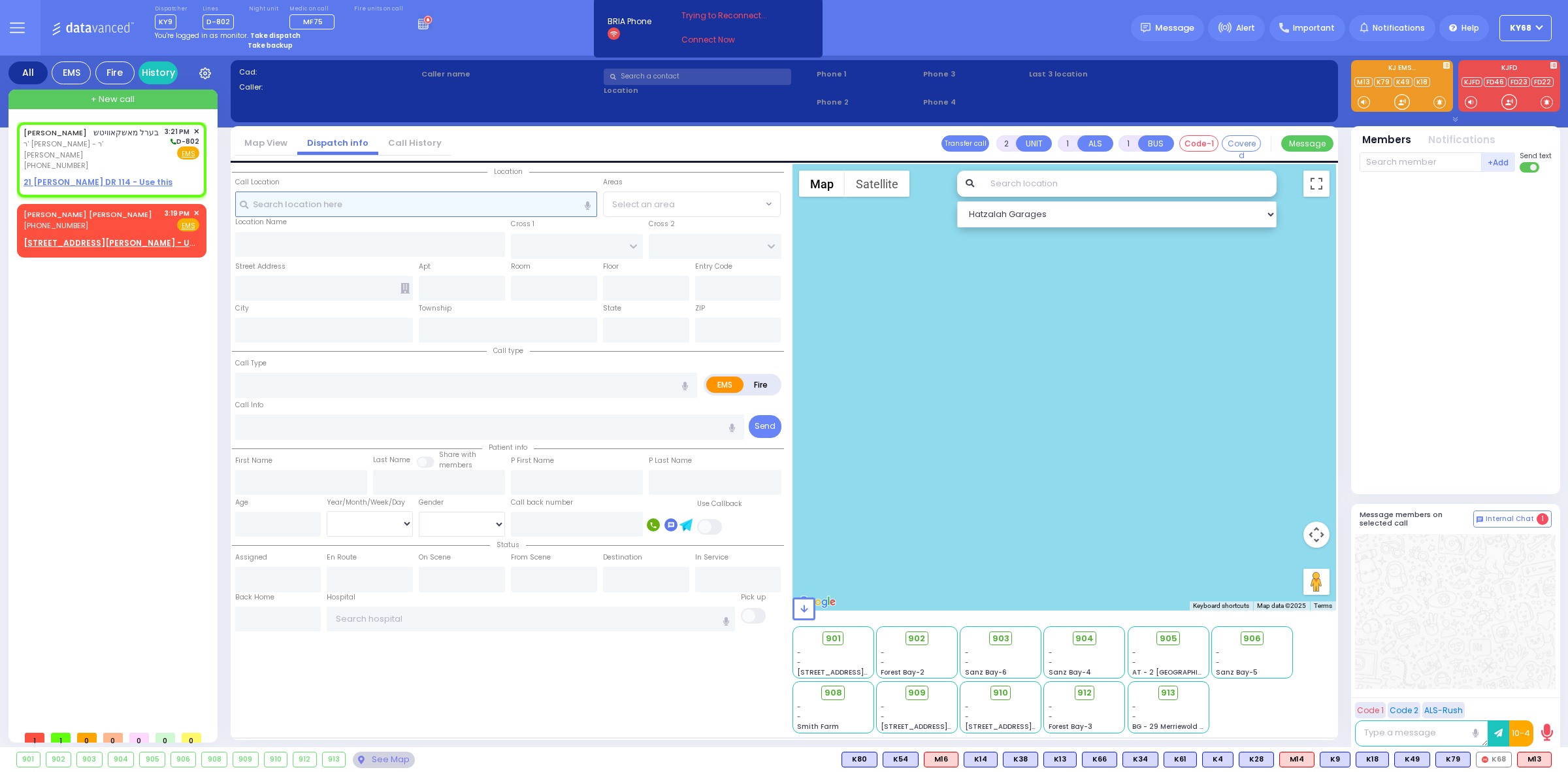
type input "15:21"
select select "Hatzalah Garages"
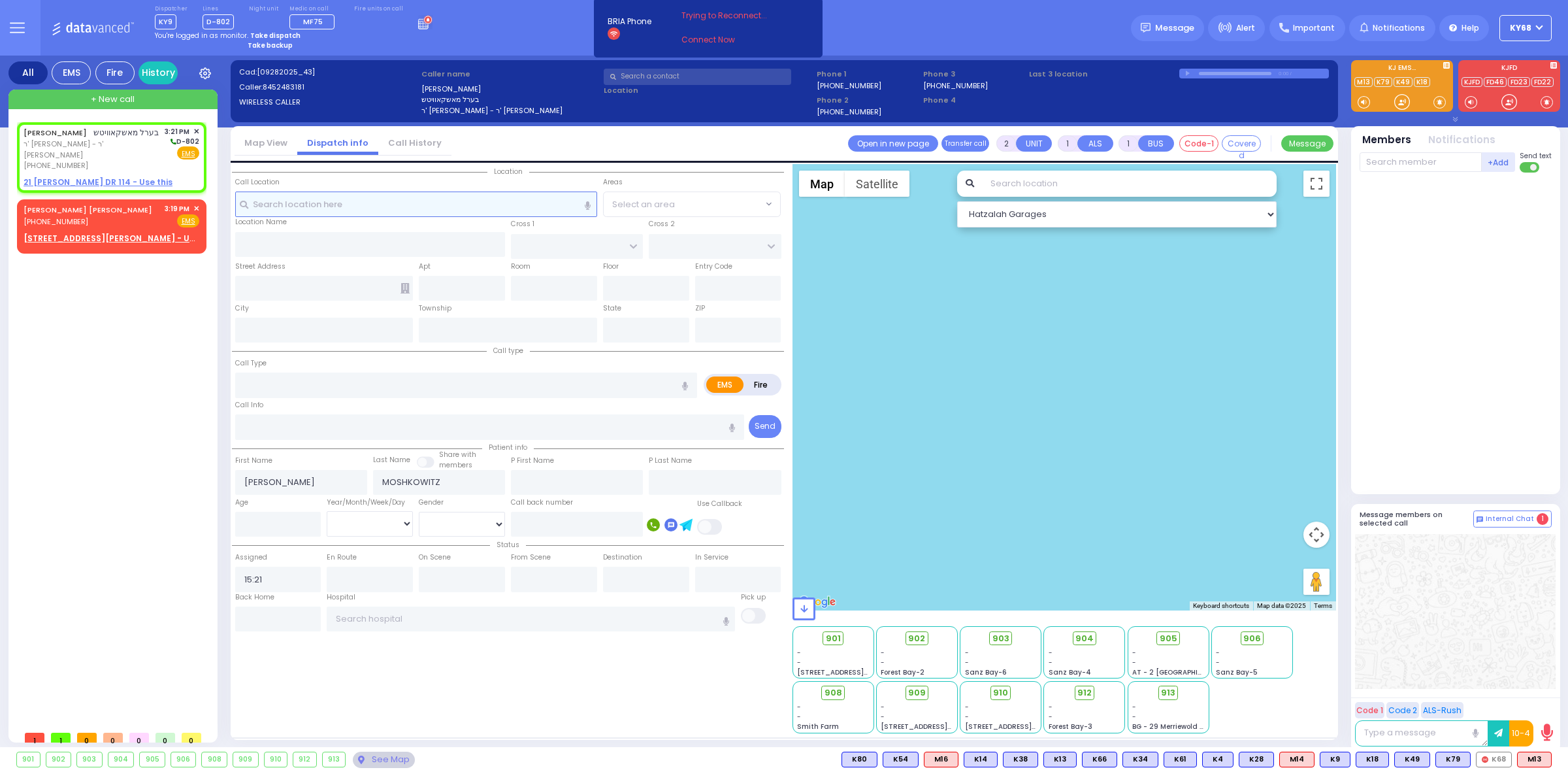
select select
radio input "true"
select select
select select "Hatzalah Garages"
click at [691, 432] on input "text" at bounding box center [490, 426] width 510 height 24
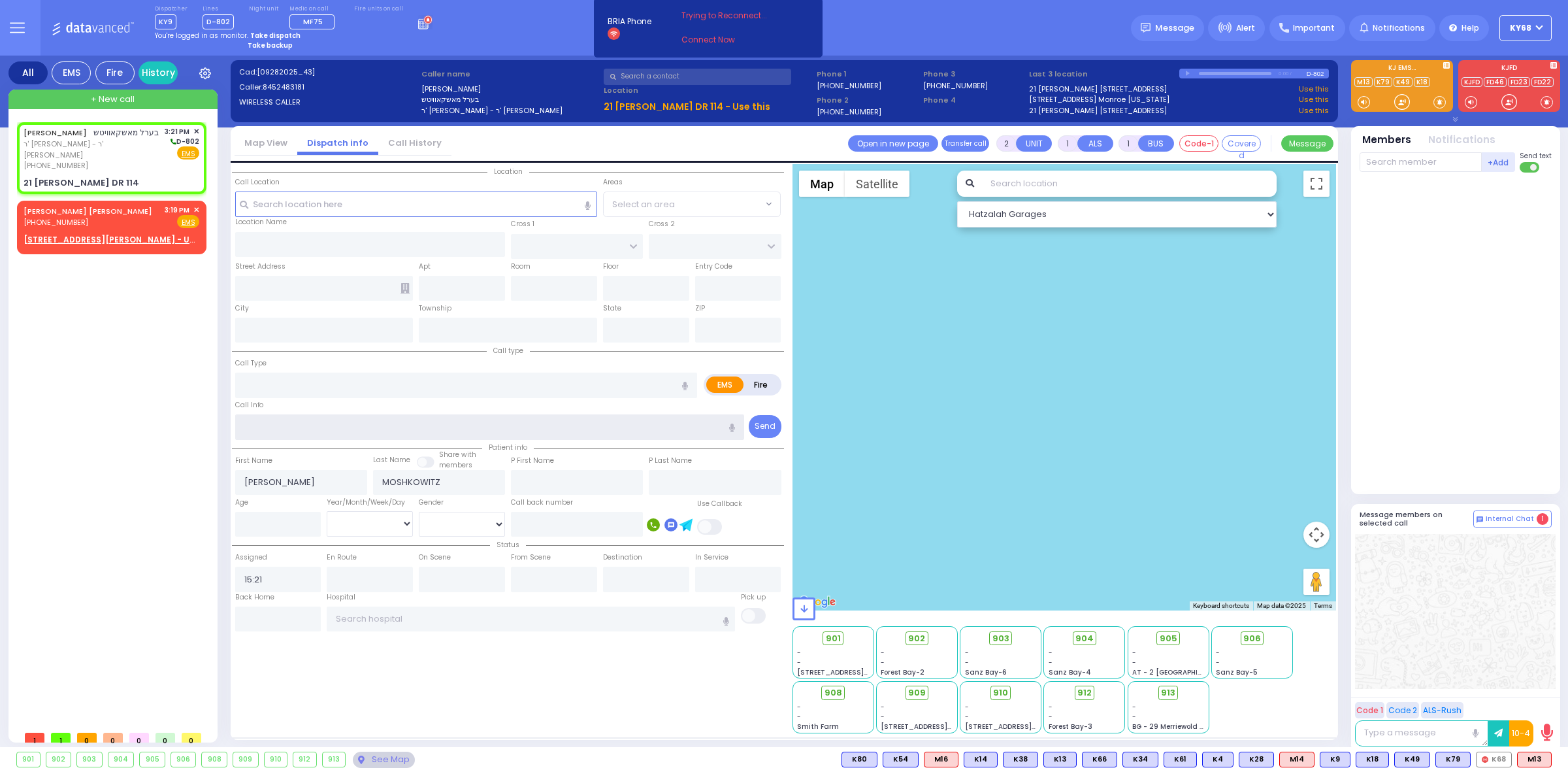
select select
radio input "true"
select select
select select "Hatzalah Garages"
type input "KAHAN DR"
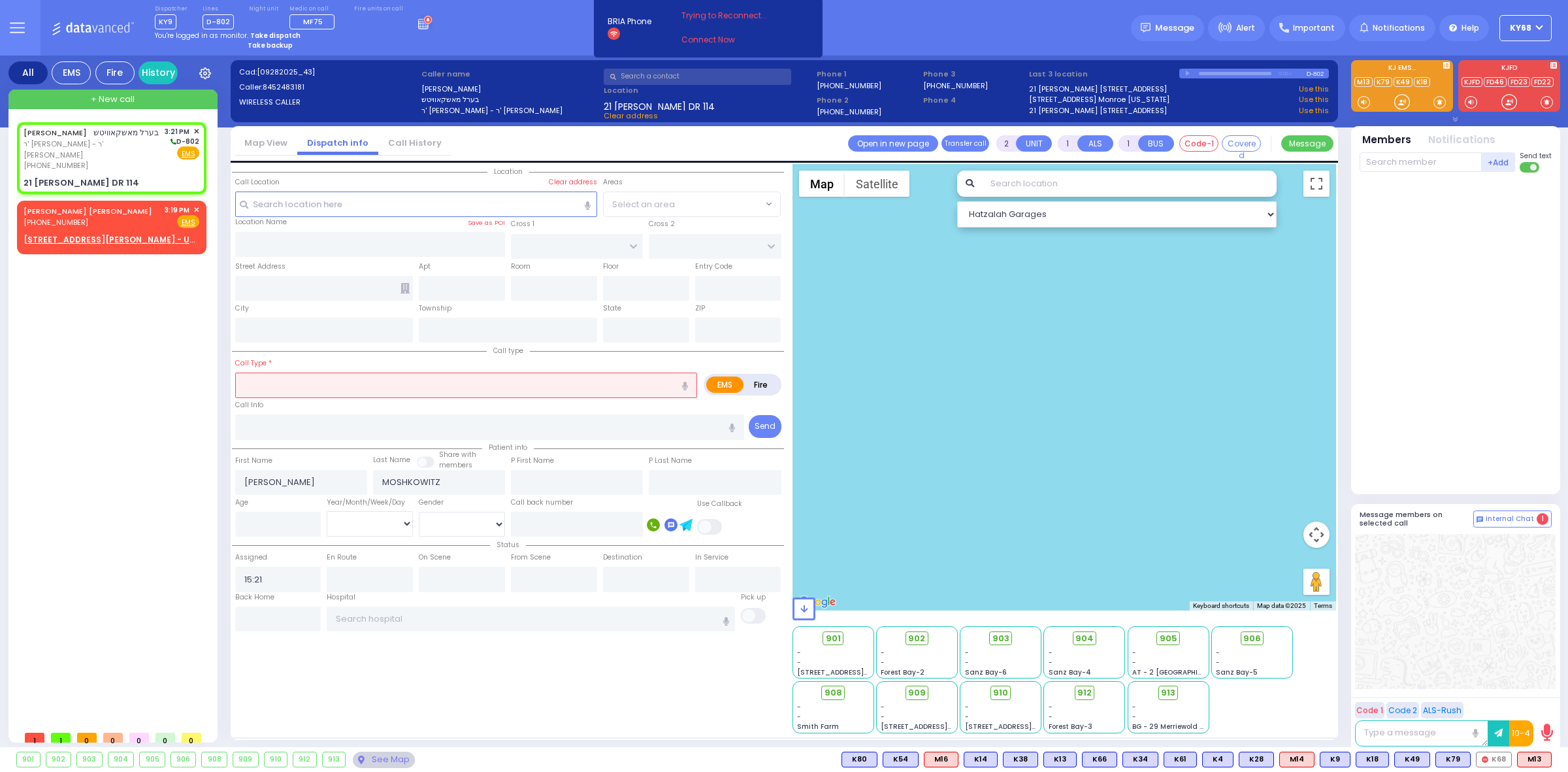
type input "GETZIL BERGER BLVD"
type input "21 ISRAEL ZUPNICK DR"
type input "114"
type input "Monroe"
type input "[US_STATE]"
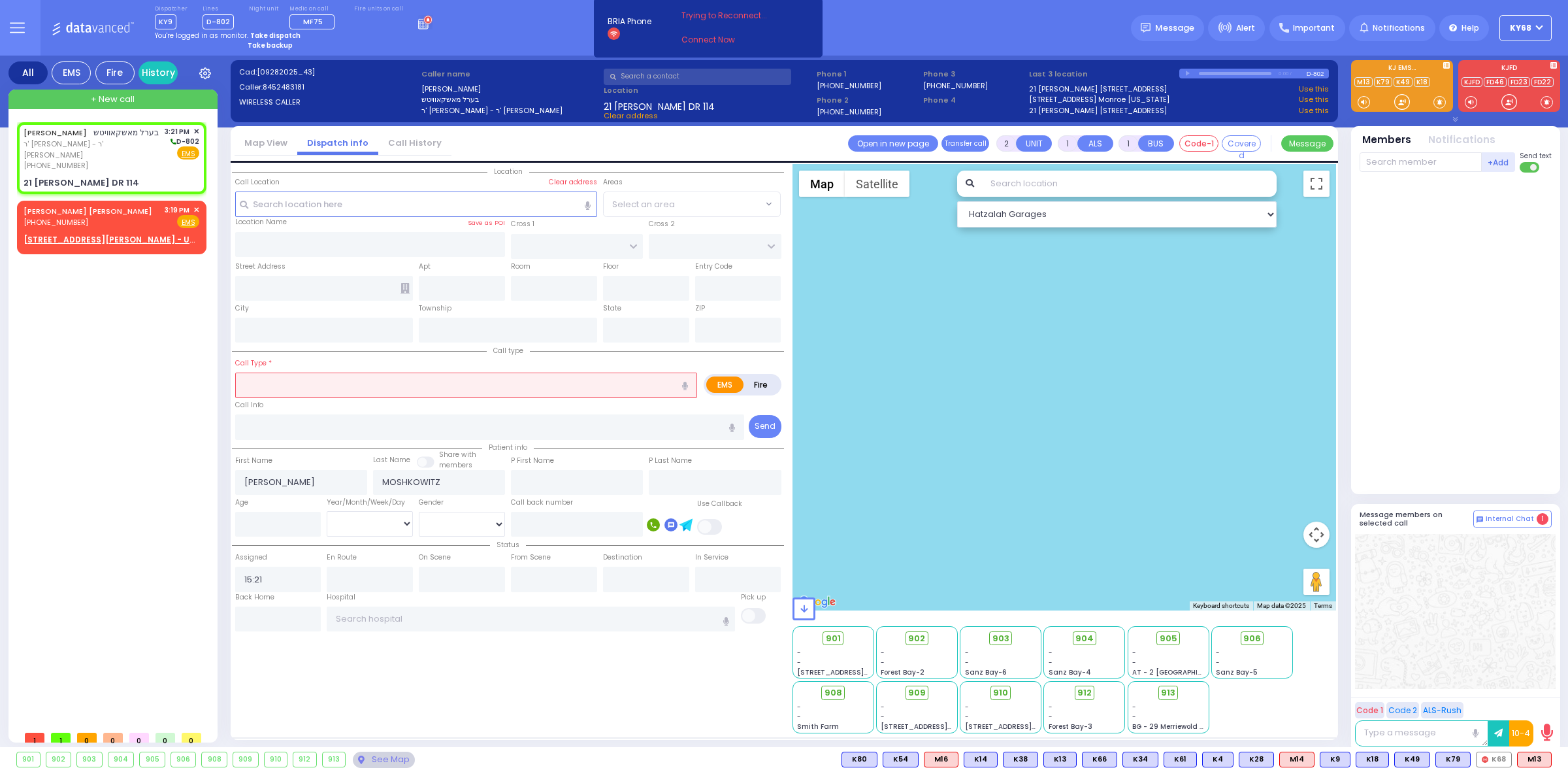
type input "10950"
select select "SECTION 4"
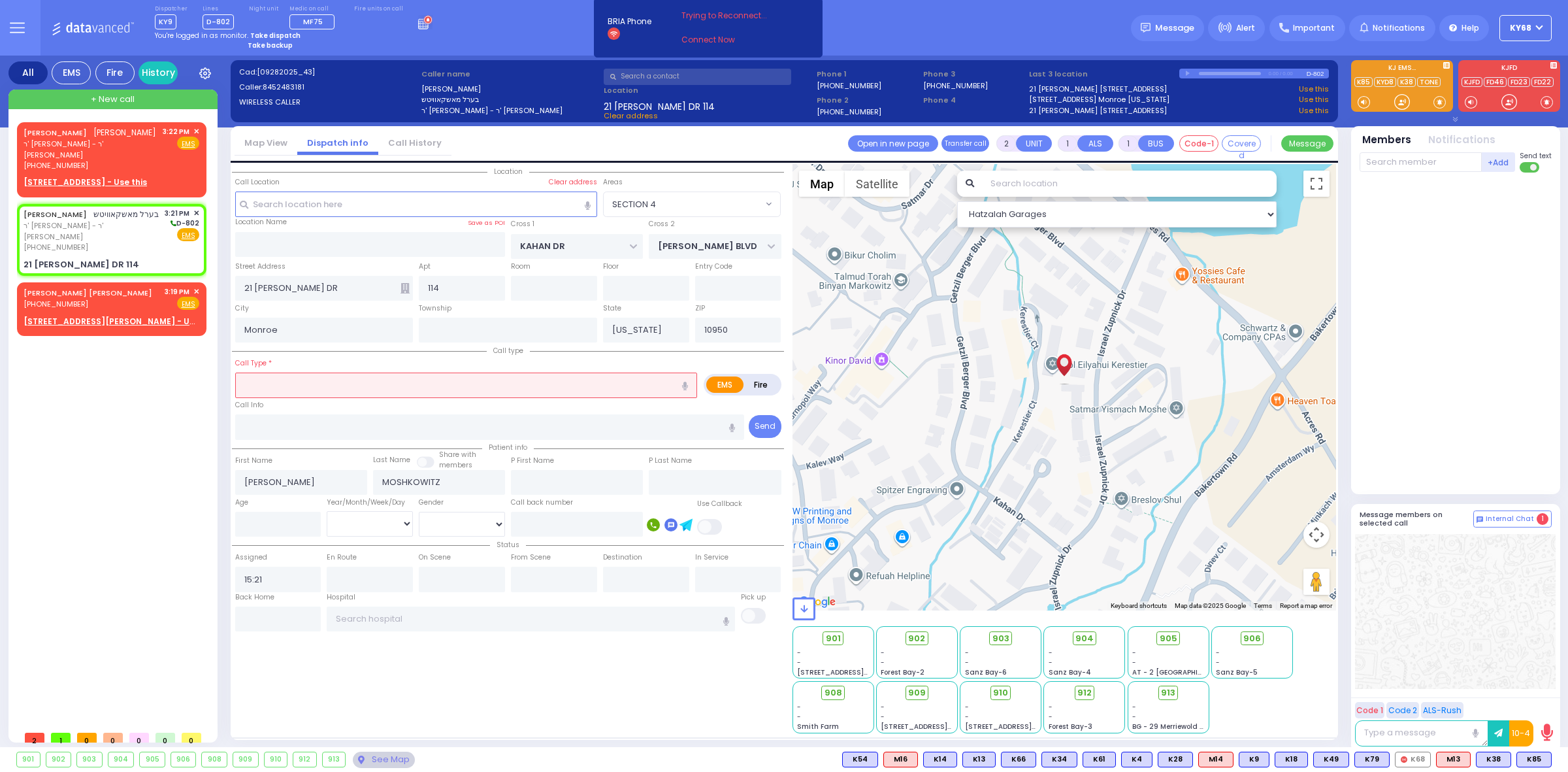
click at [266, 46] on strong "Take backup" at bounding box center [270, 45] width 45 height 10
select select "12"
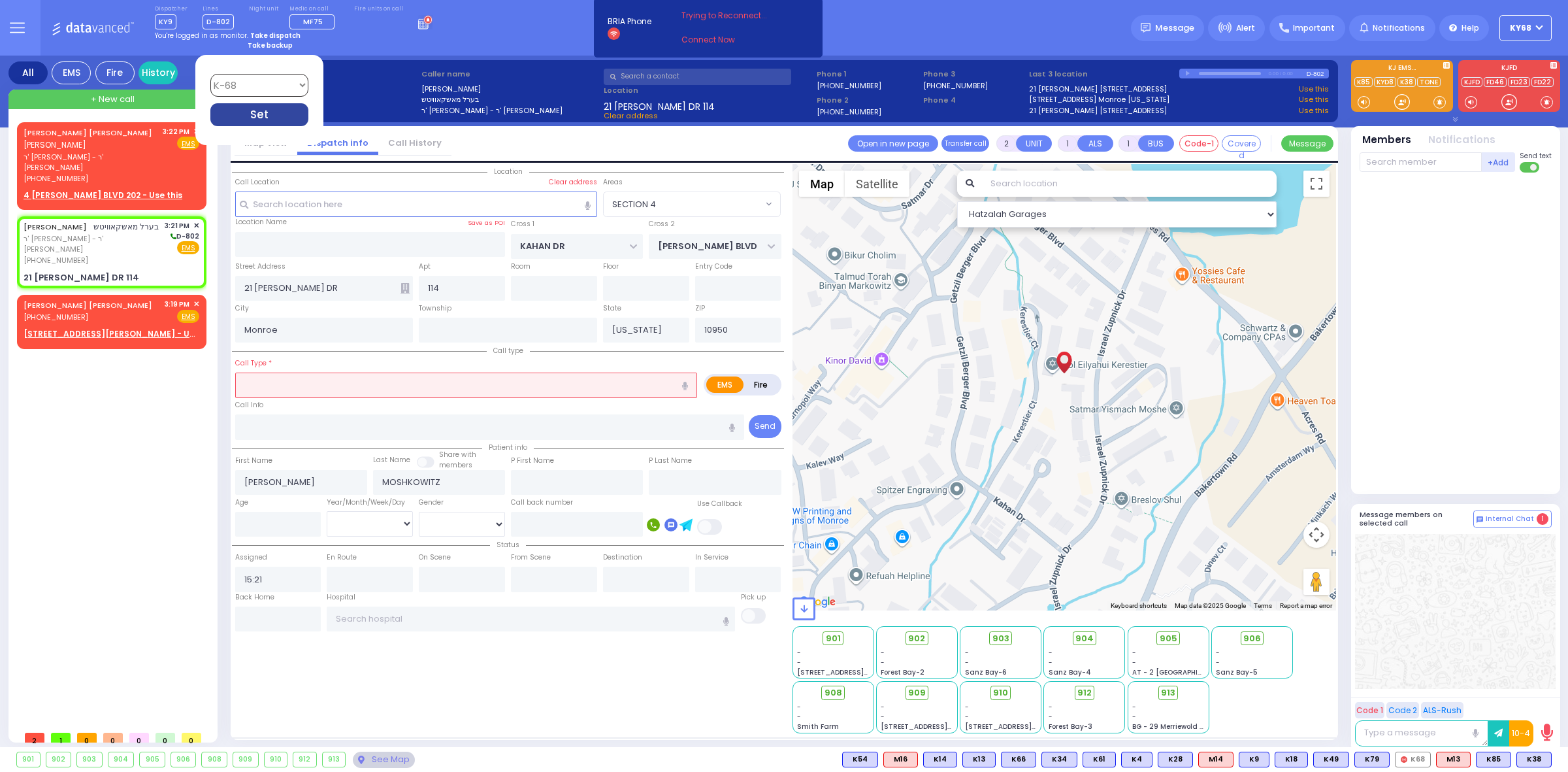
click at [277, 112] on div "Set" at bounding box center [259, 114] width 98 height 23
select select
radio input "true"
select select
select select "Hatzalah Garages"
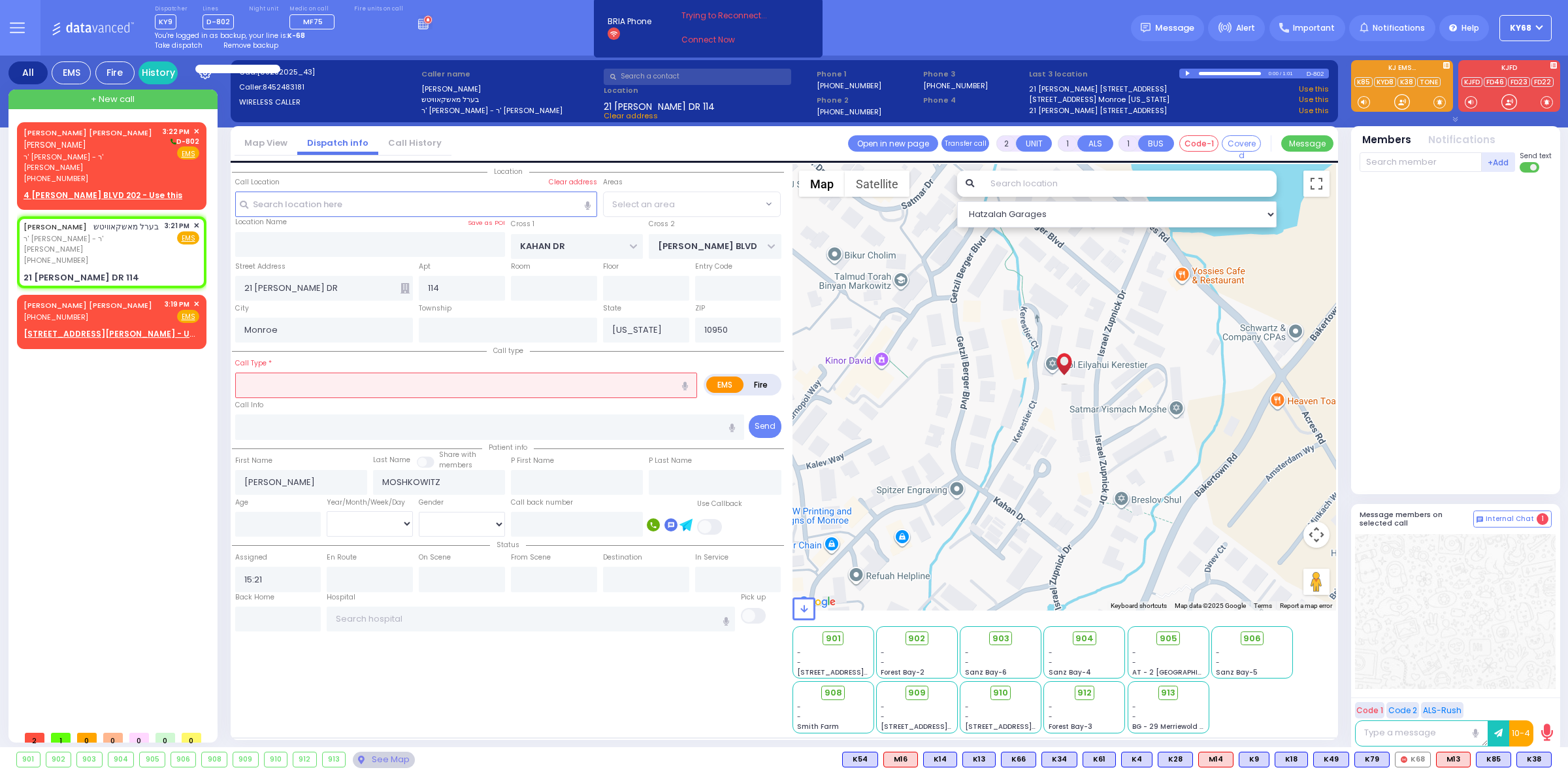
select select "SECTION 4"
click at [897, 15] on div "Dispatcher KY9 shift has started. Are you ? Lines D-802" at bounding box center [784, 27] width 1568 height 55
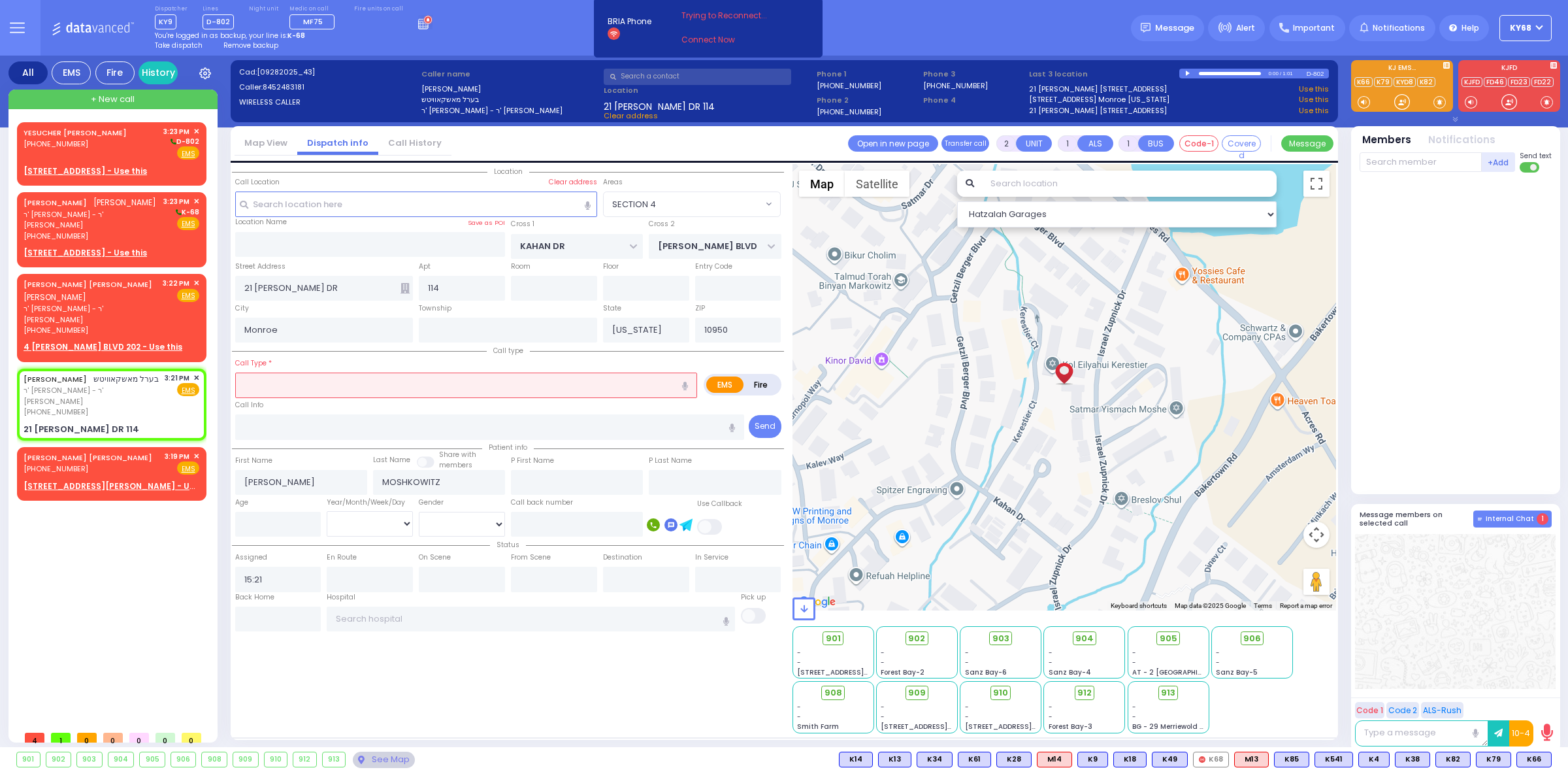
click at [1506, 518] on span "Internal Chat" at bounding box center [1509, 519] width 48 height 9
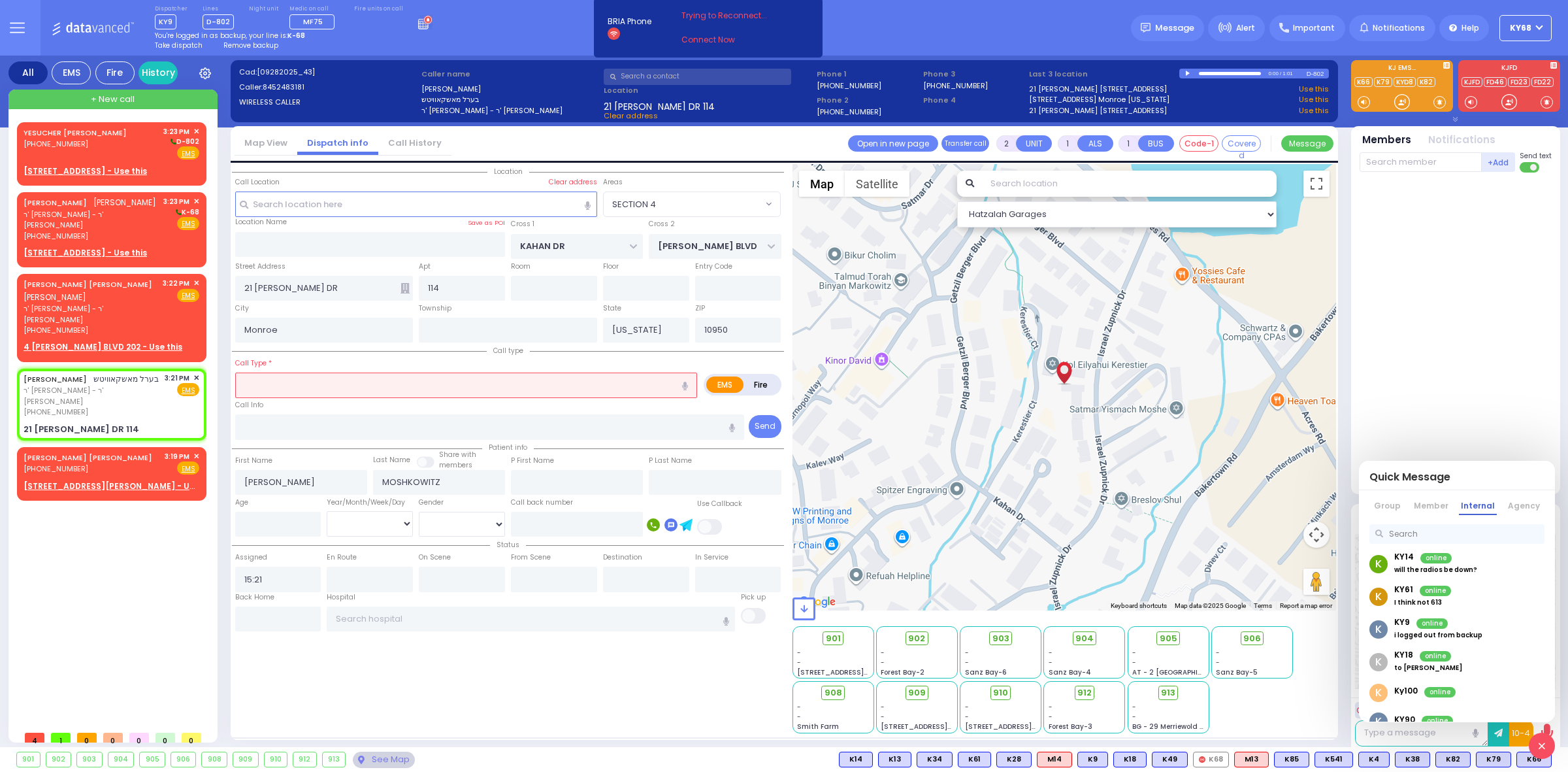
click at [1450, 634] on p "i logged out from backup" at bounding box center [1438, 636] width 88 height 11
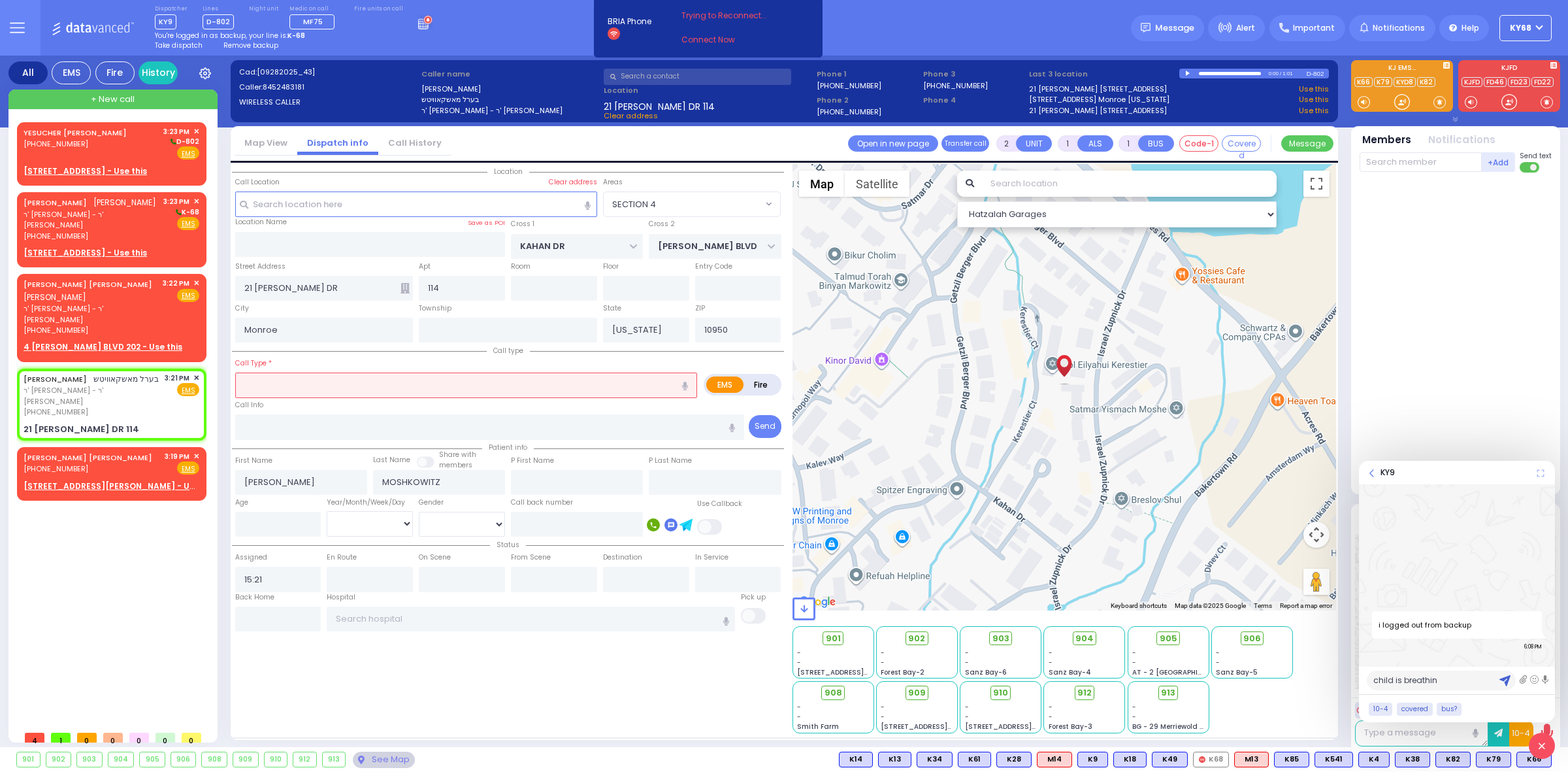
type textarea "child is breathing"
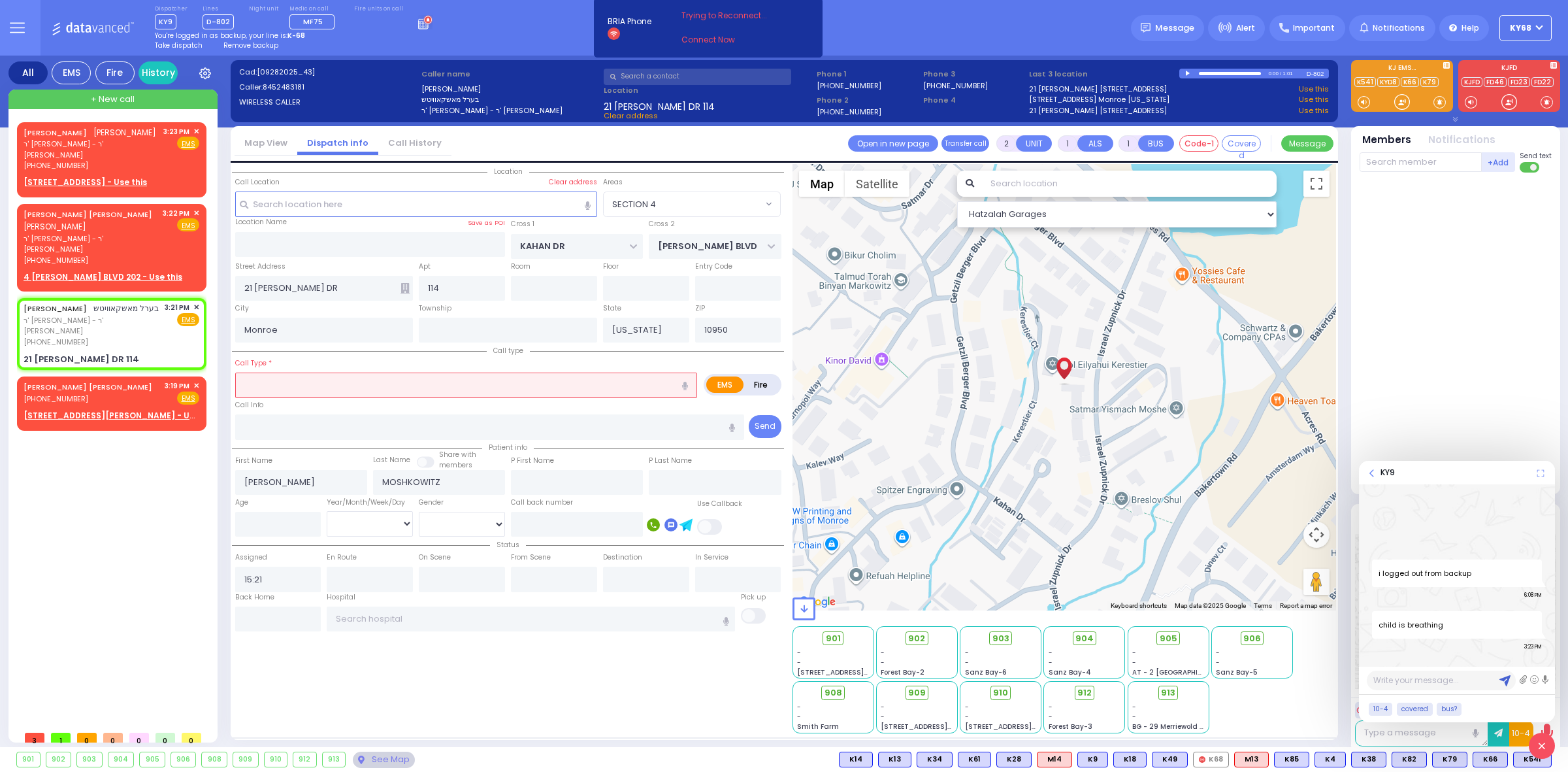
drag, startPoint x: 1544, startPoint y: 748, endPoint x: 1545, endPoint y: 739, distance: 9.1
click at [1544, 748] on icon at bounding box center [1542, 747] width 6 height 15
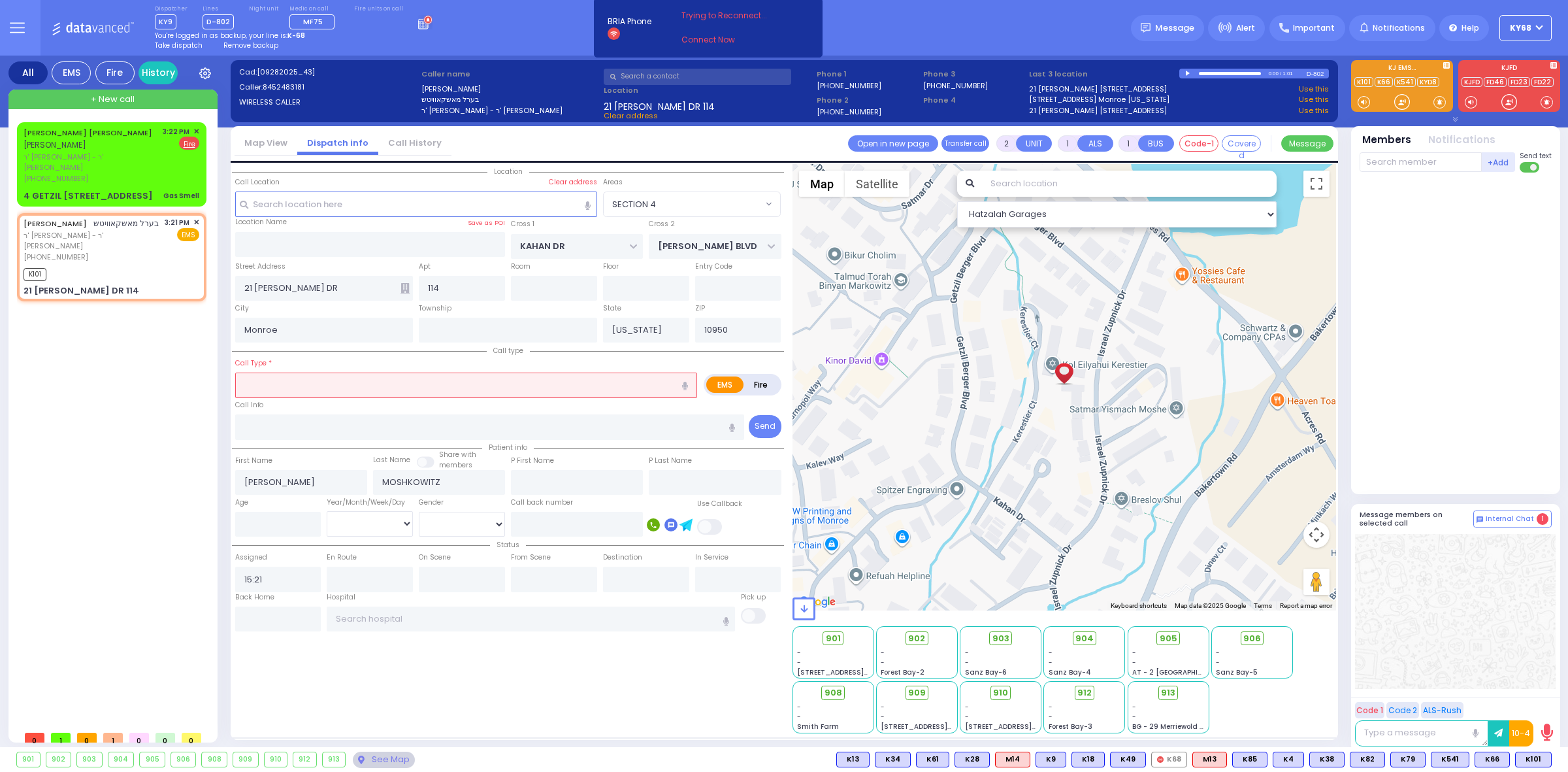
select select
radio input "true"
select select
type input "15:24"
select select "Hatzalah Garages"
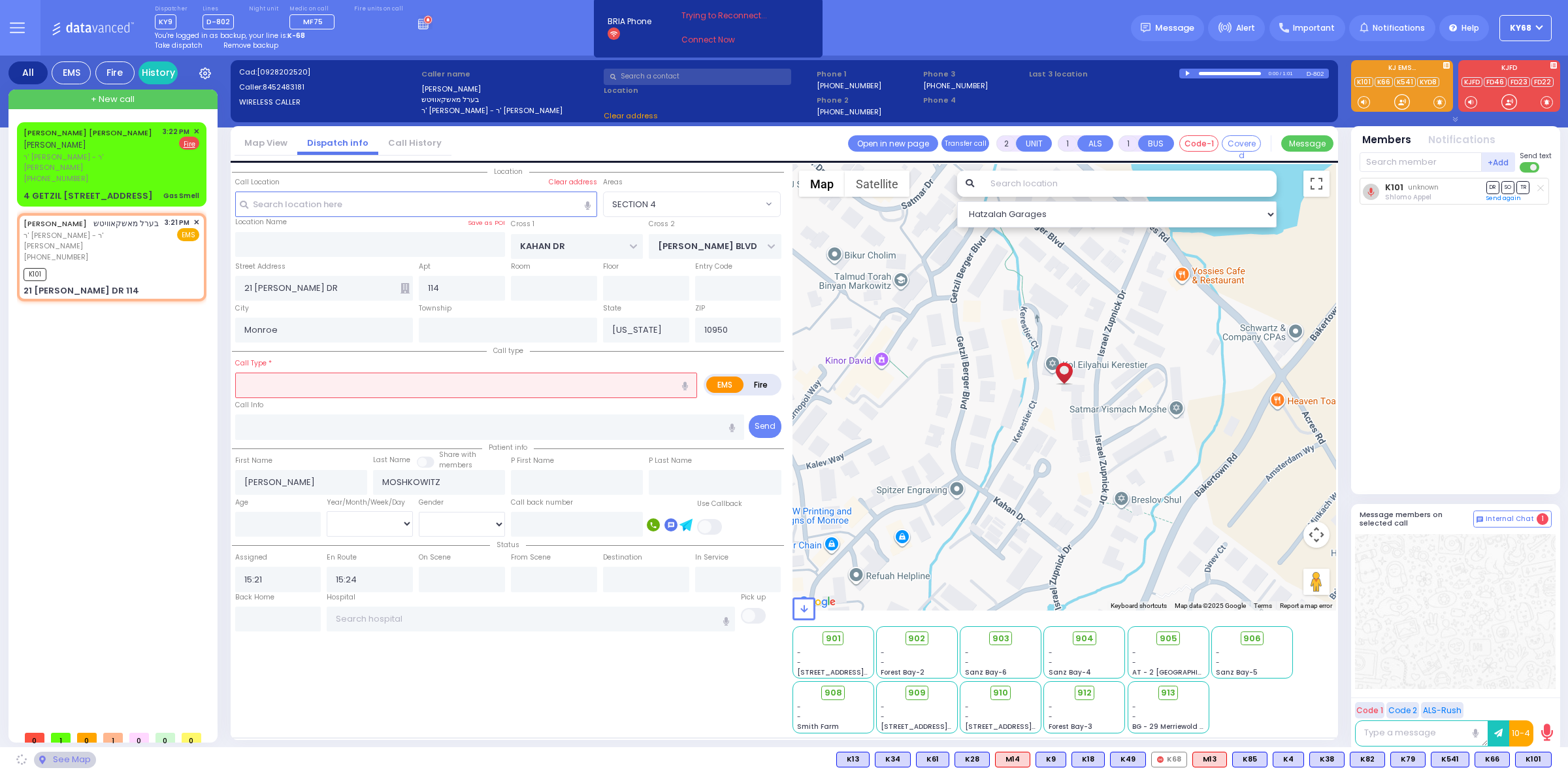
select select "SECTION 4"
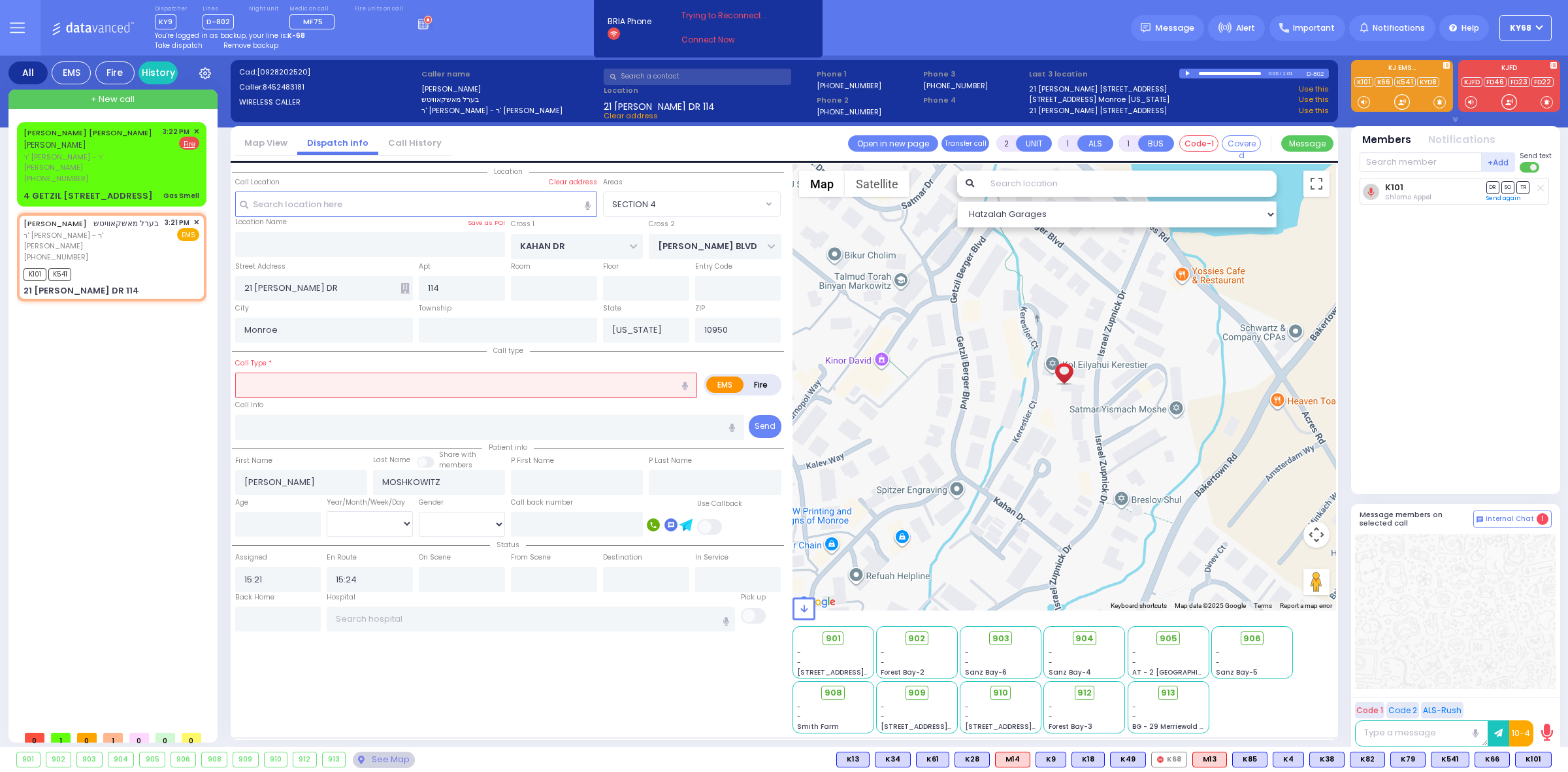
select select
radio input "true"
select select
select select "Hatzalah Garages"
select select "SECTION 4"
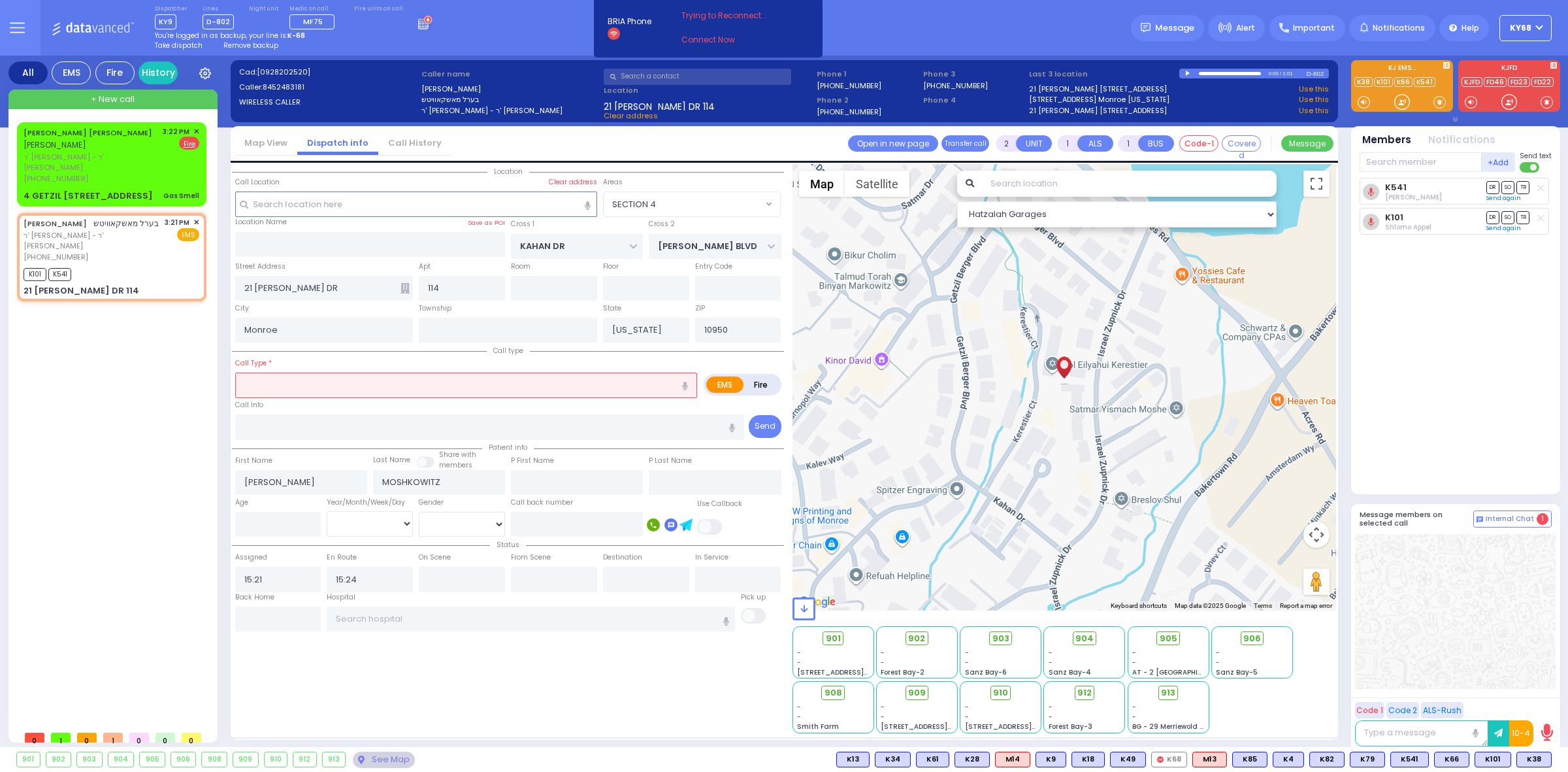
click at [448, 415] on div "Call Info" at bounding box center [490, 419] width 510 height 42
click at [393, 436] on input "text" at bounding box center [490, 426] width 510 height 24
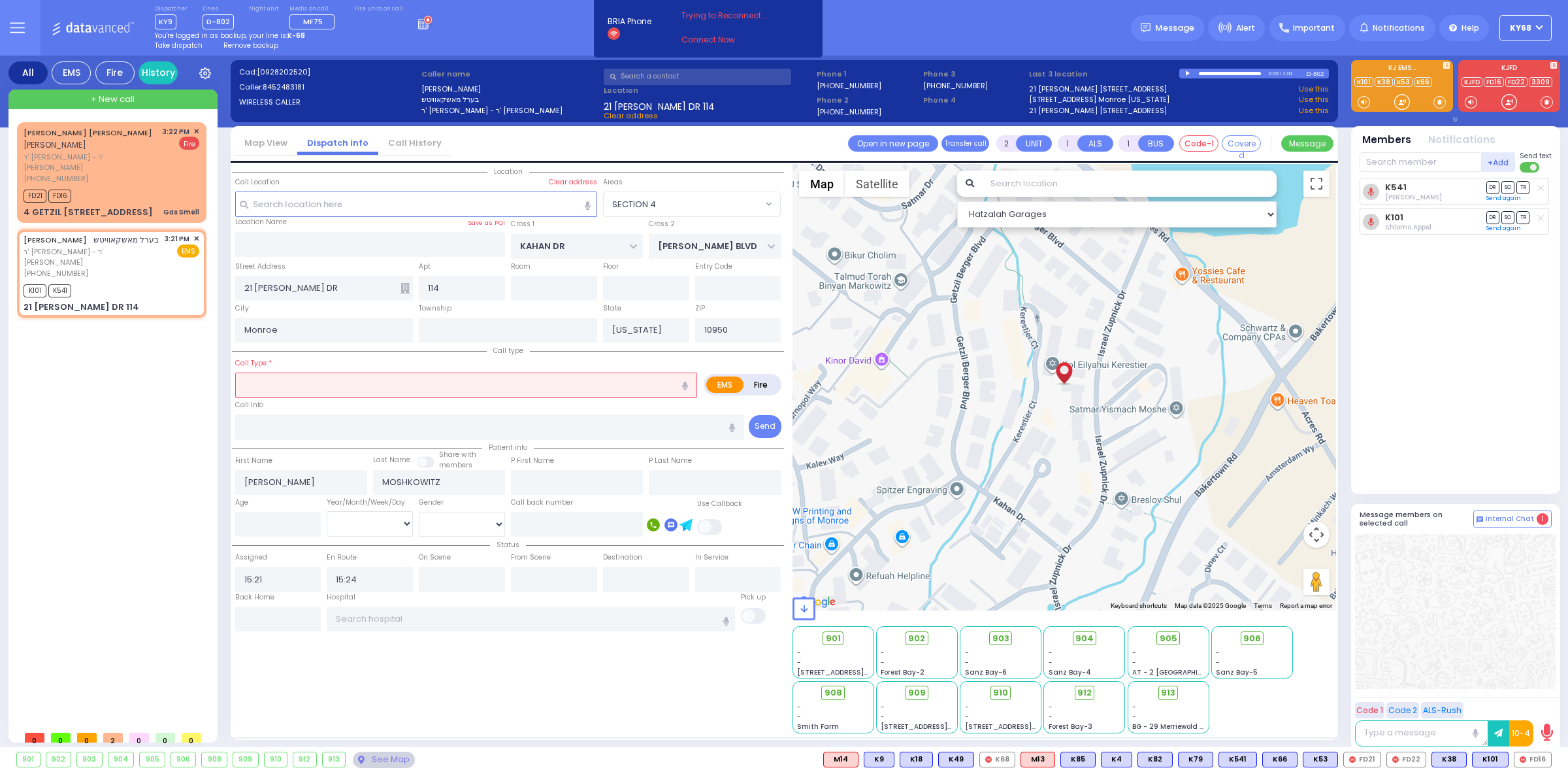
type input "3"
select select
type input "Choking"
radio input "true"
select select
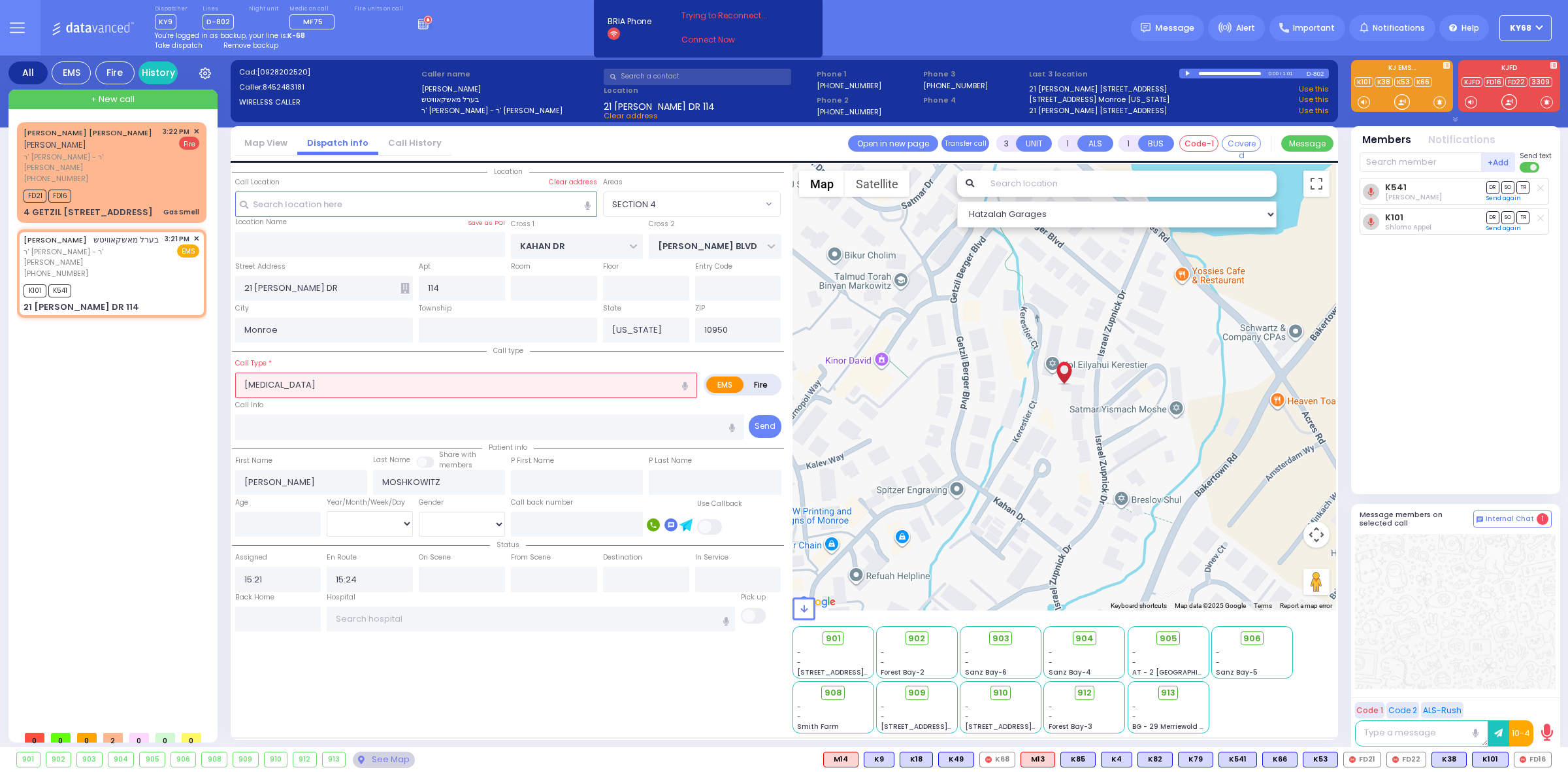
select select "SECTION 4"
select select "Hatzalah Garages"
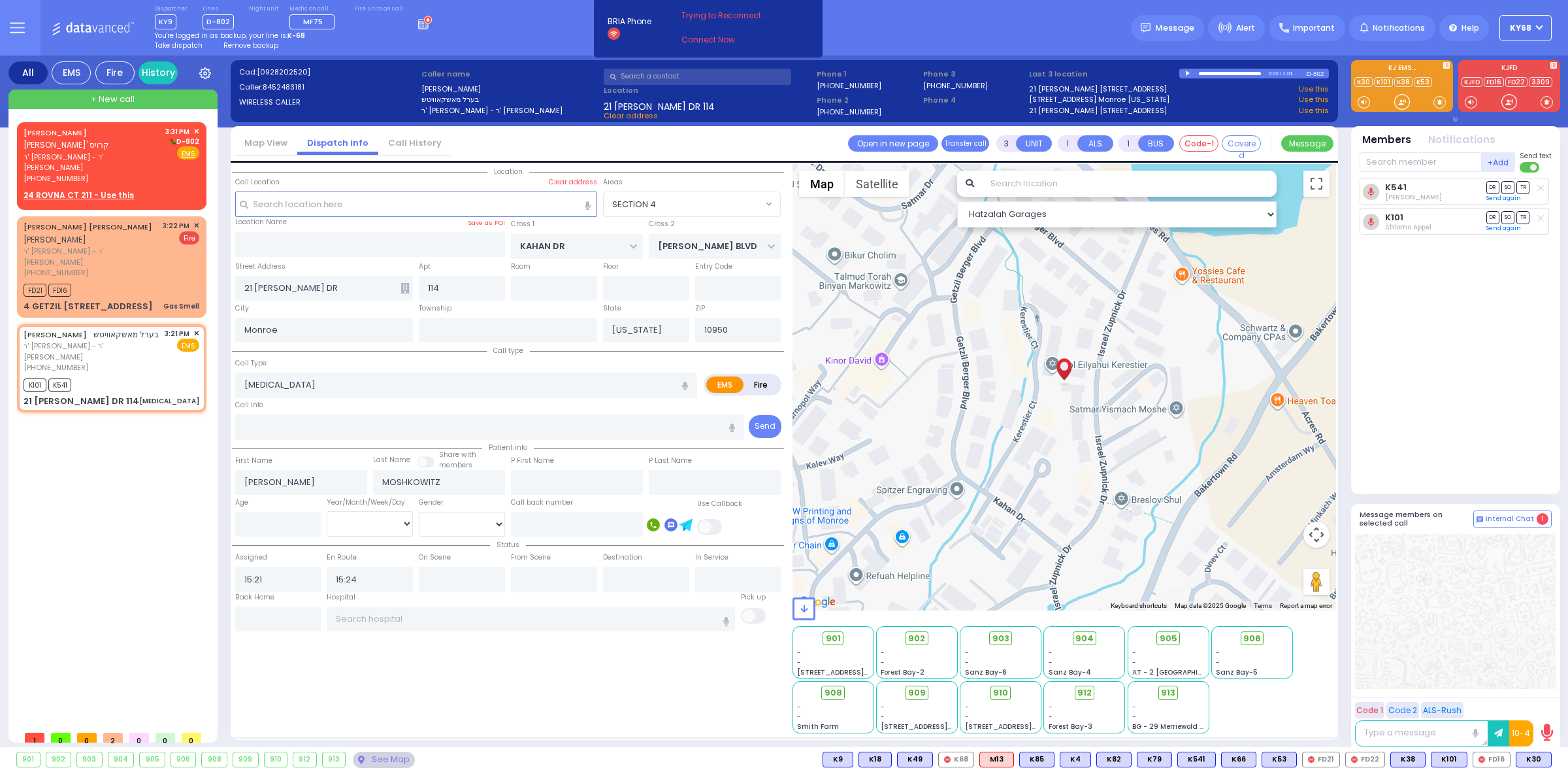
click at [238, 44] on span "Remove backup" at bounding box center [250, 45] width 55 height 10
click at [488, 34] on div "Dispatcher KY9 shift has started. Are you ? Lines D-802" at bounding box center [784, 27] width 1568 height 55
select select
radio input "true"
select select
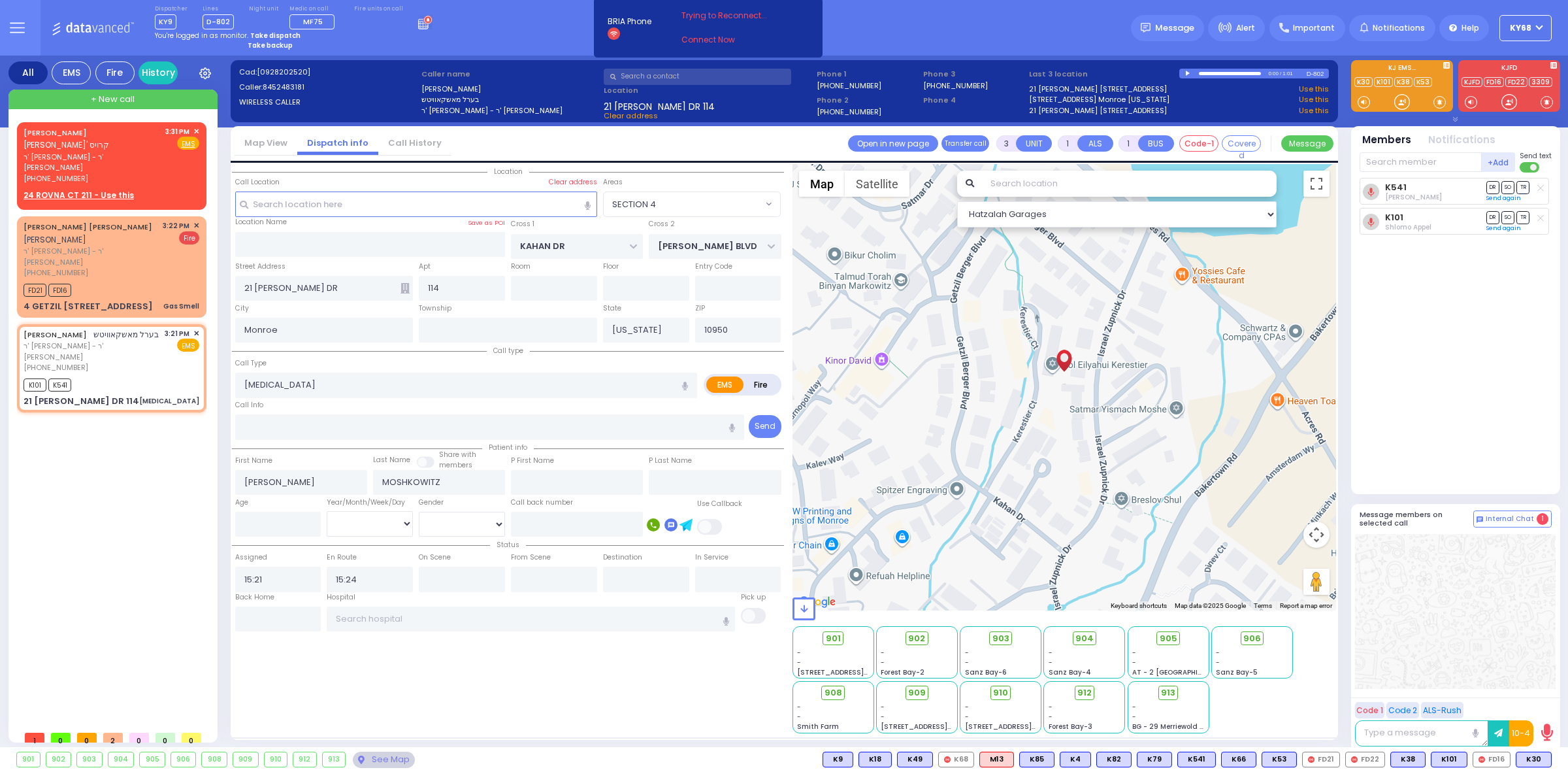
select select "Hatzalah Garages"
select select "SECTION 4"
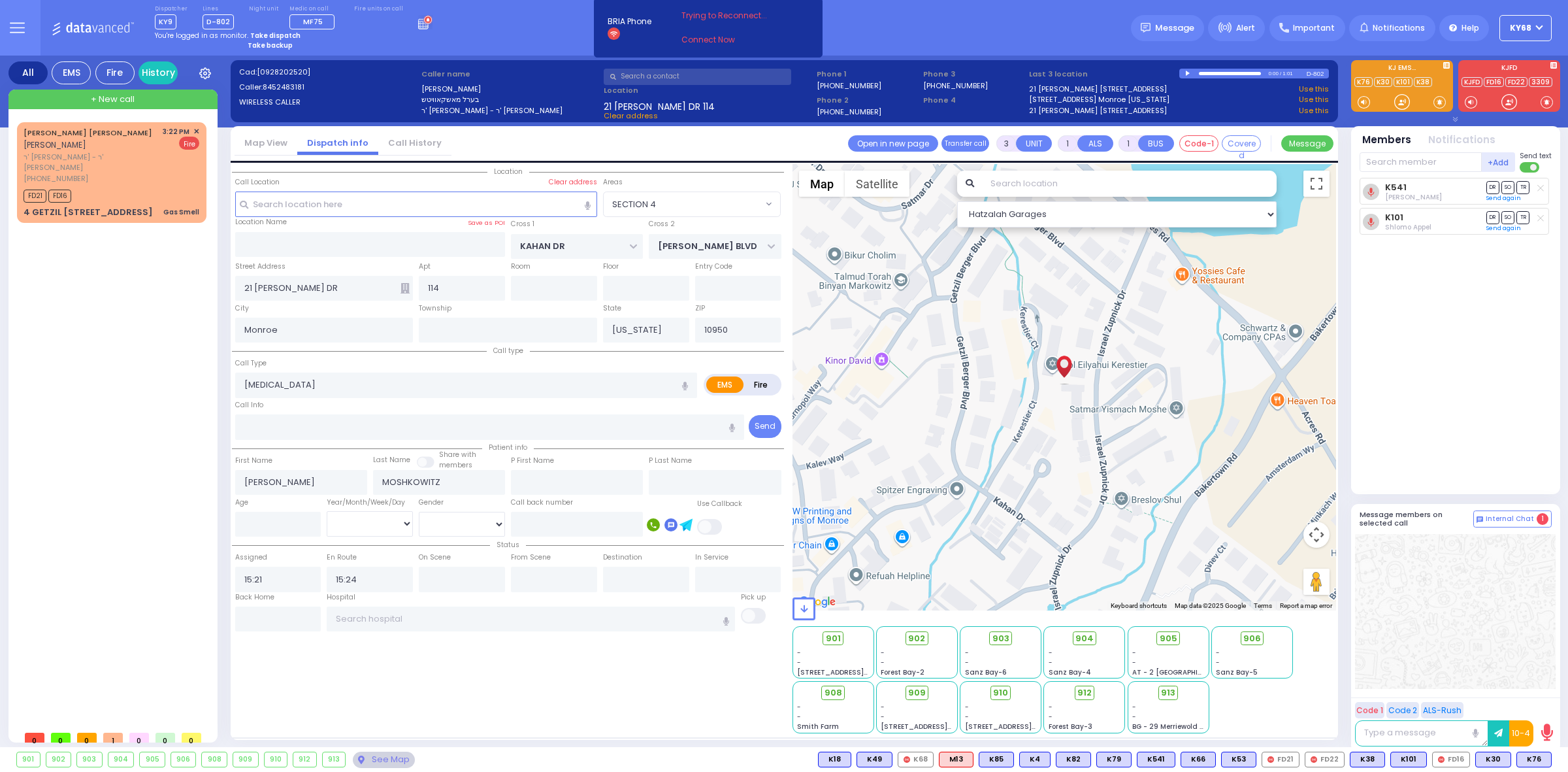
select select
radio input "true"
select select
radio input "true"
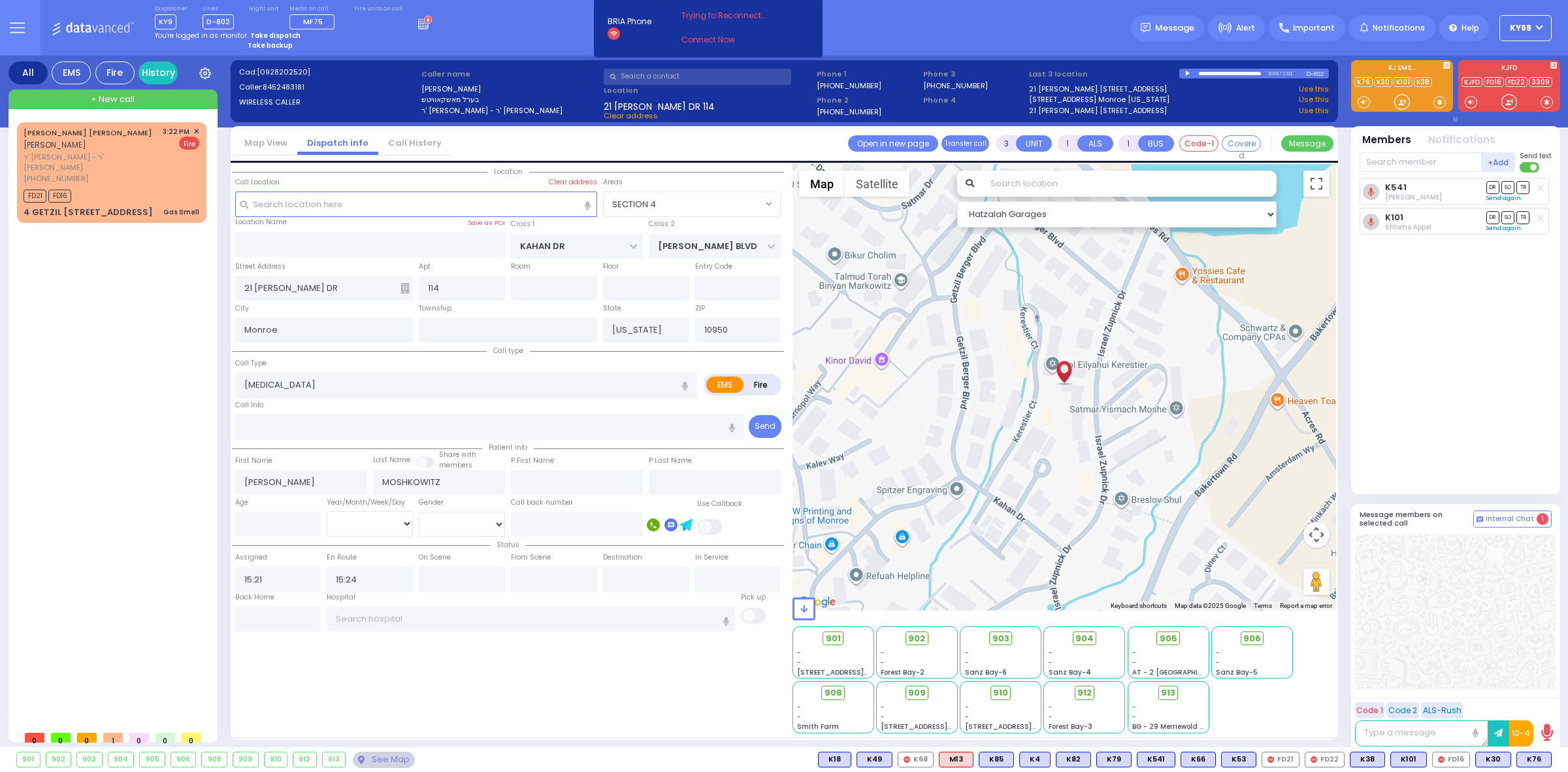
select select
radio input "true"
select select
radio input "true"
select select
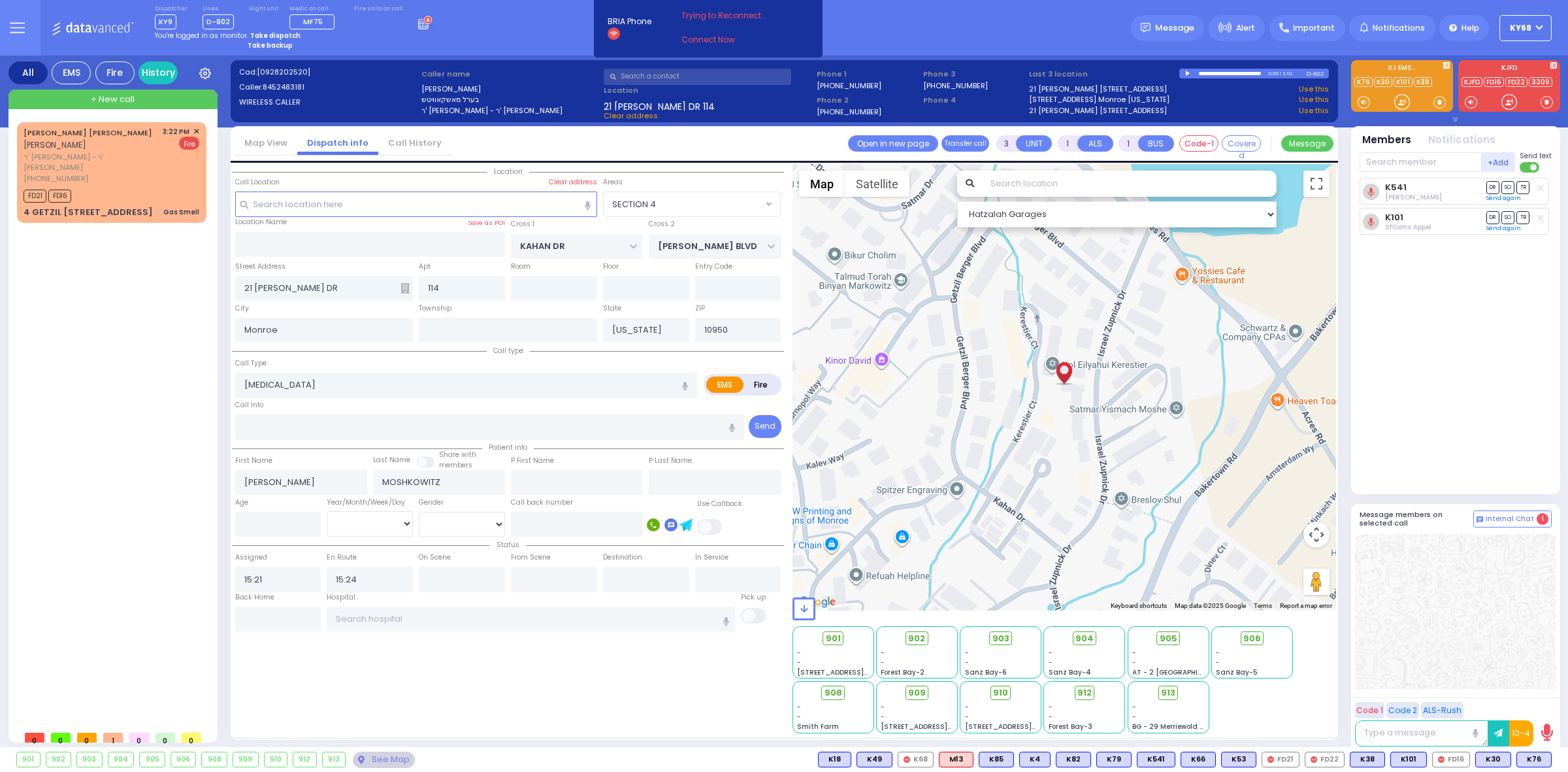
type input "15:38"
select select "SECTION 4"
select select "Hatzalah Garages"
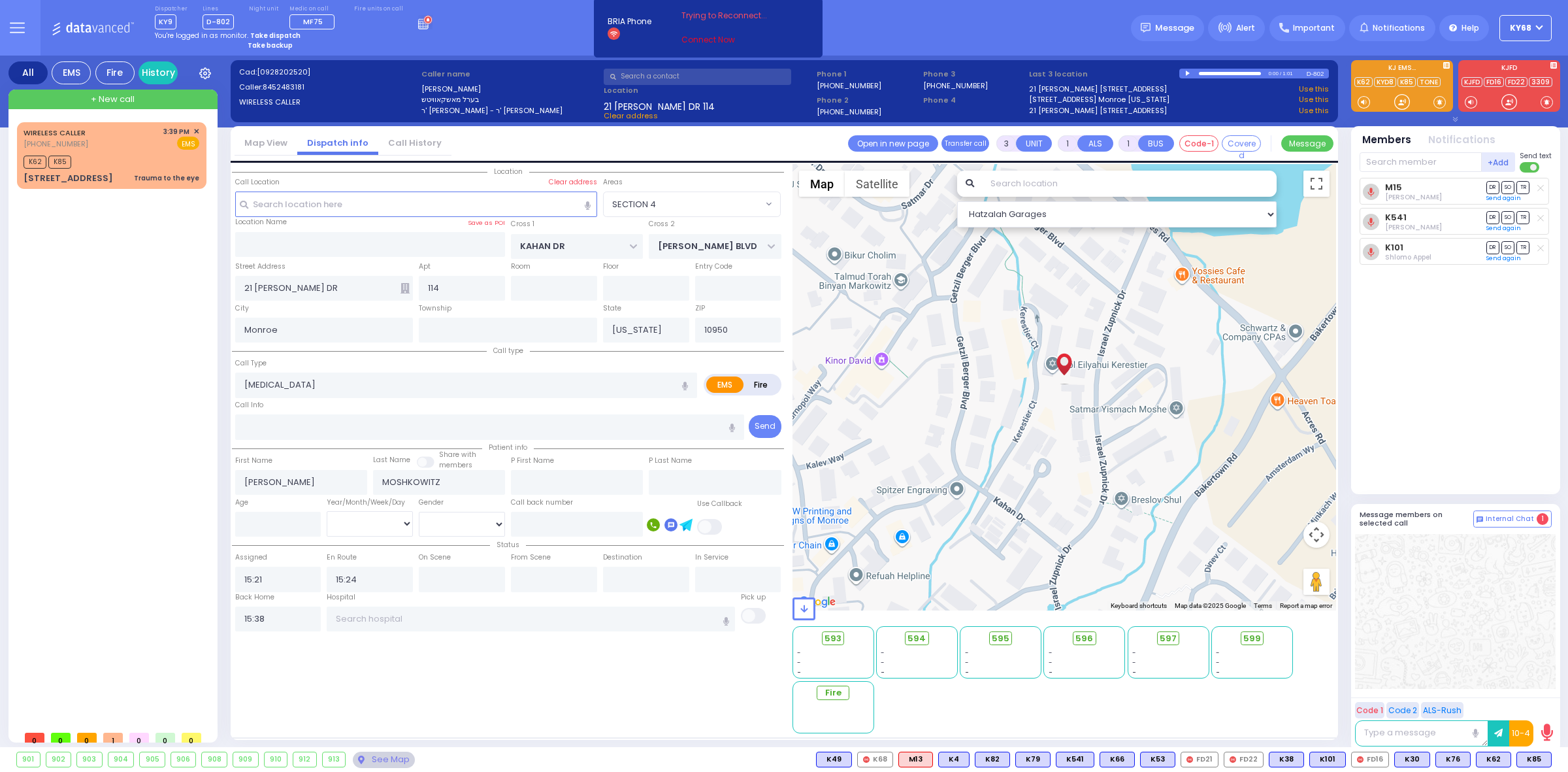
click at [696, 44] on link "Connect Now" at bounding box center [733, 39] width 103 height 12
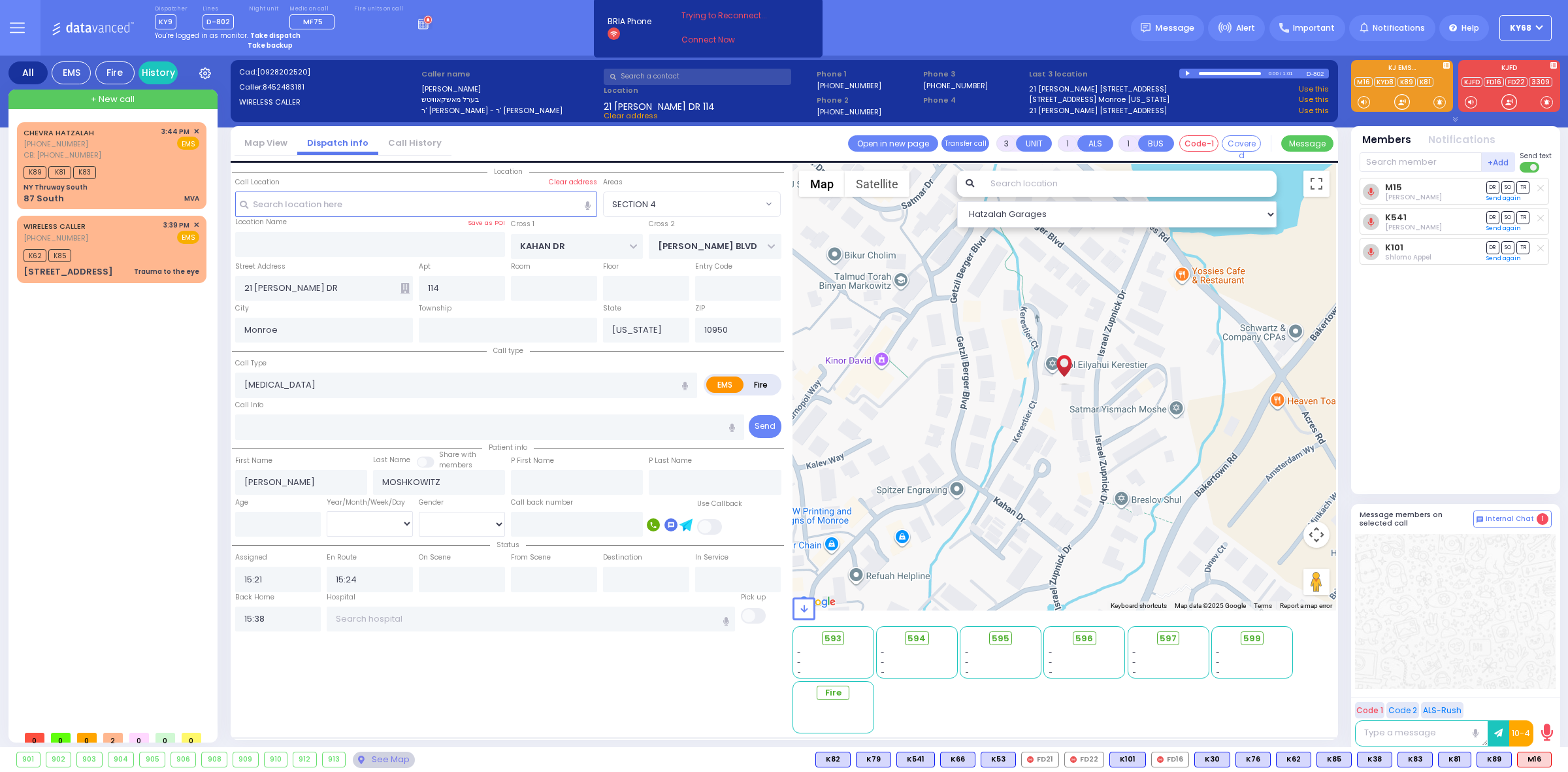
click at [1534, 361] on div "M15 Jacob Friedman DR SO TR" at bounding box center [1456, 330] width 195 height 305
click at [1386, 82] on link "KYD8" at bounding box center [1385, 82] width 22 height 10
type input "KYD802"
select select
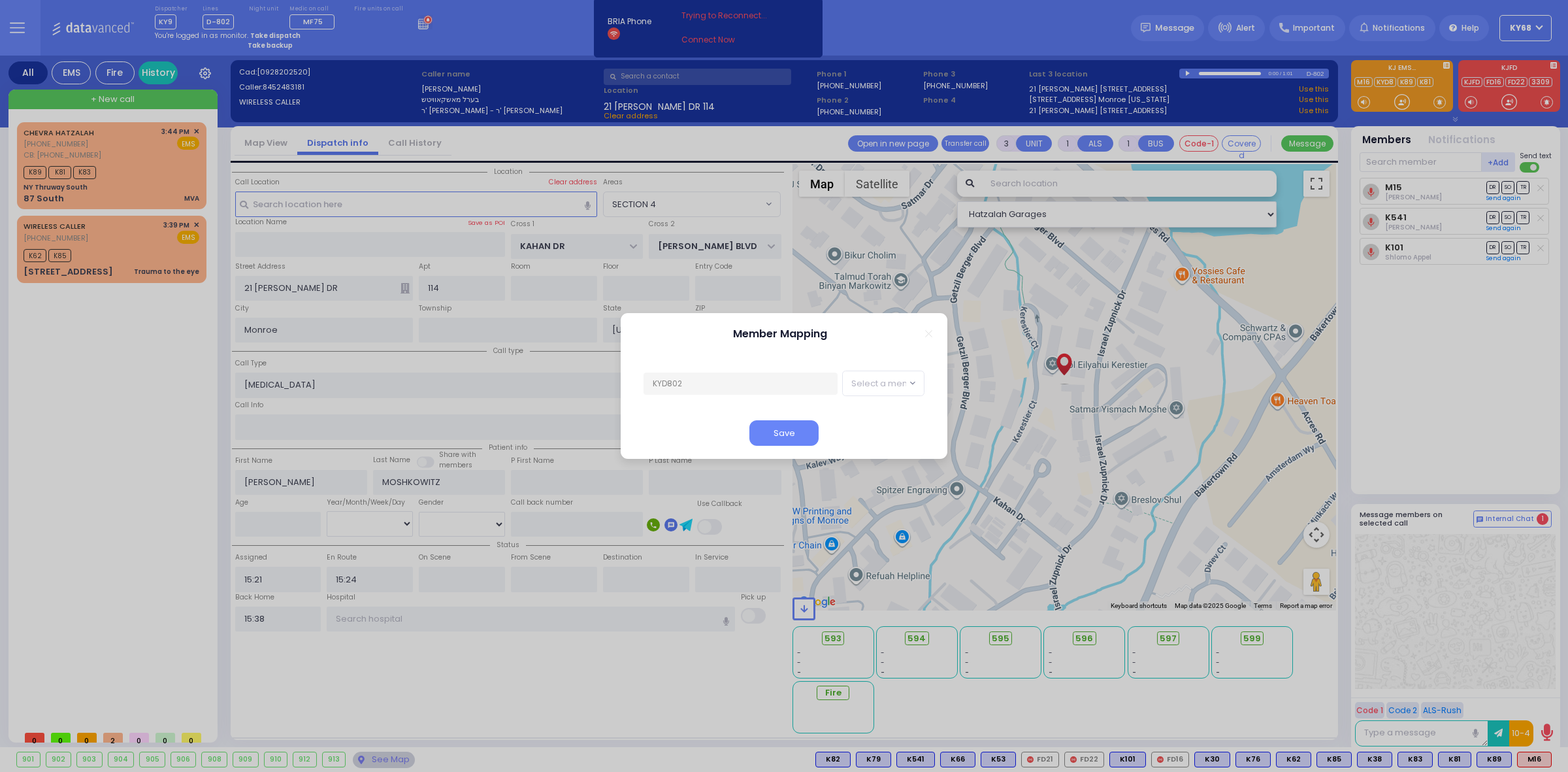
click at [1423, 377] on div "Member Mapping KYD802 KY396 KY15 KY348 KY57 KY39 KYn25 M45 FD324 MedicRH83 FD40…" at bounding box center [784, 386] width 1568 height 772
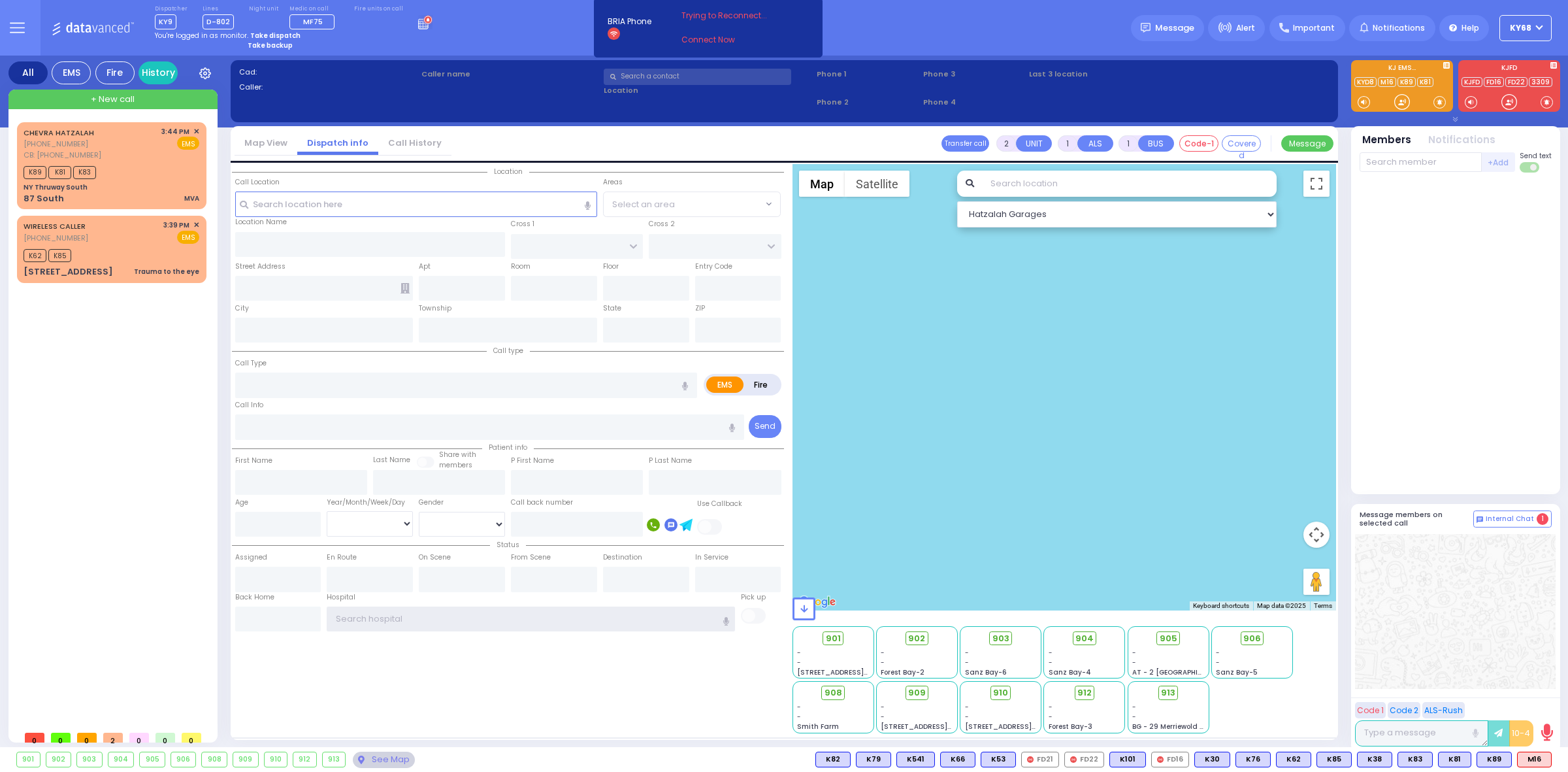
type input "ky68"
click at [1362, 83] on link "KYD8" at bounding box center [1366, 82] width 22 height 10
type input "KYD802"
select select
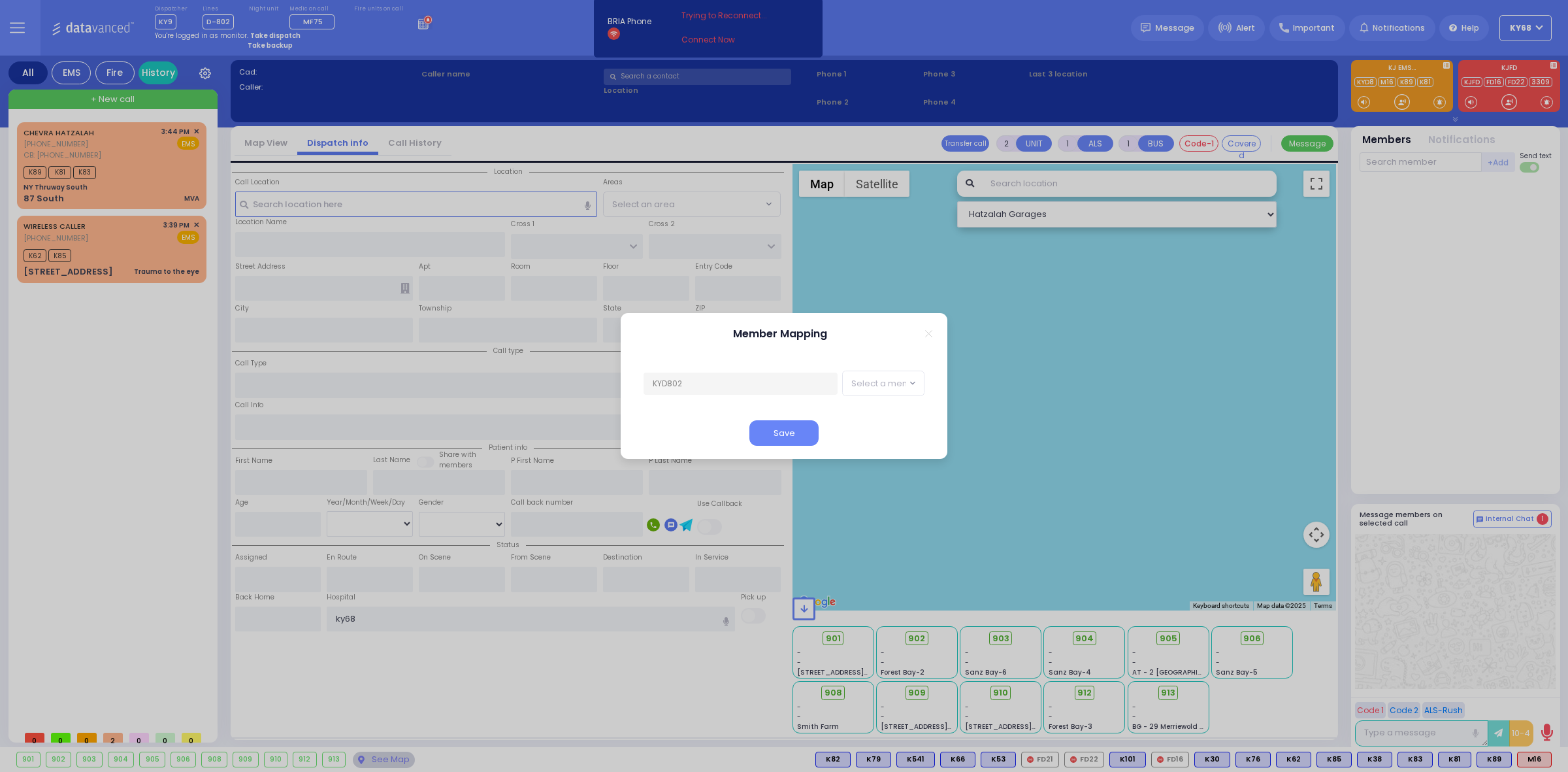
click at [931, 331] on line "Close" at bounding box center [929, 334] width 6 height 6
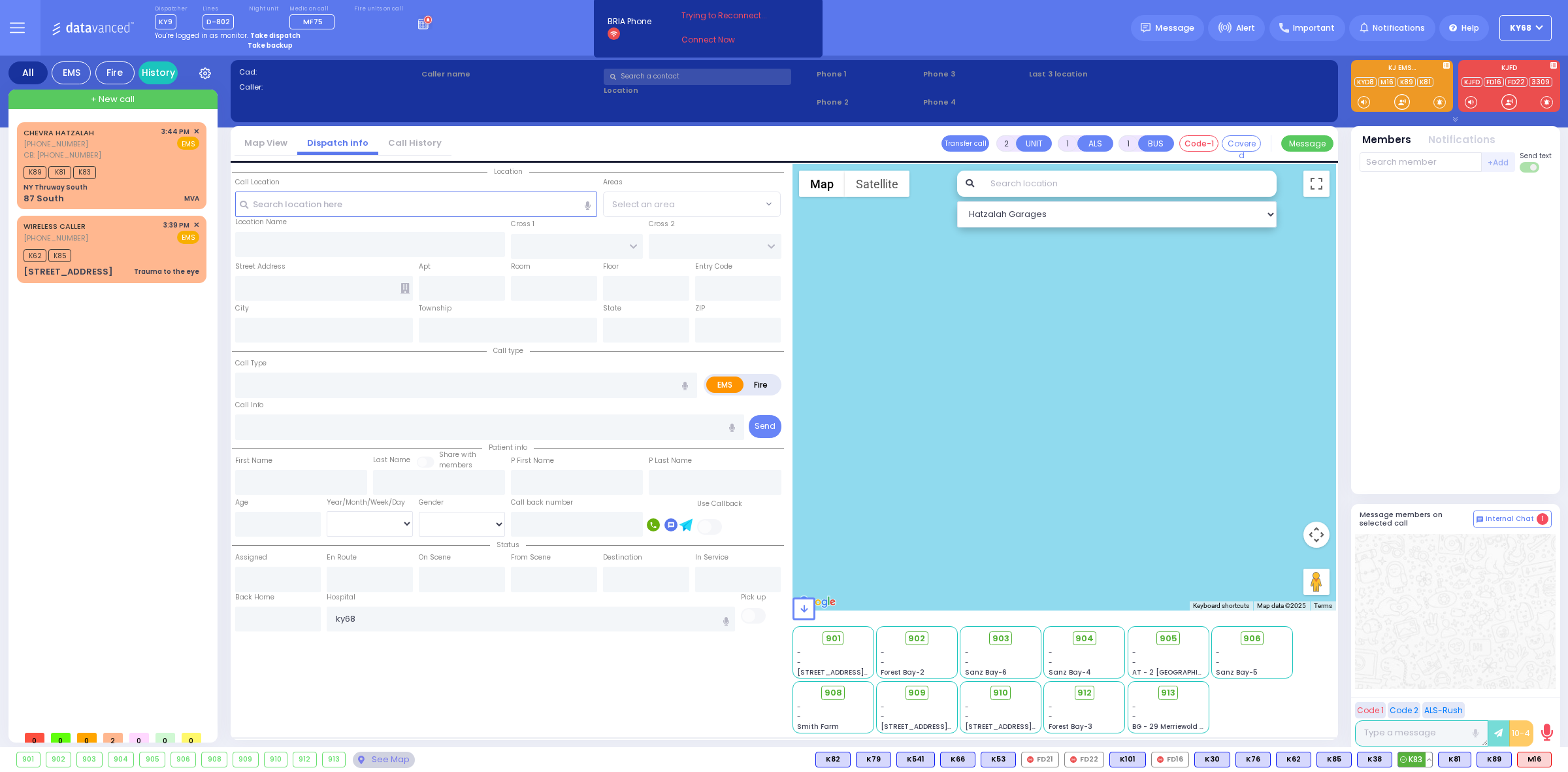
click at [1428, 759] on button at bounding box center [1428, 759] width 6 height 15
click at [1460, 377] on div at bounding box center [1456, 334] width 192 height 312
click at [47, 144] on span "[PHONE_NUMBER]" at bounding box center [55, 144] width 64 height 11
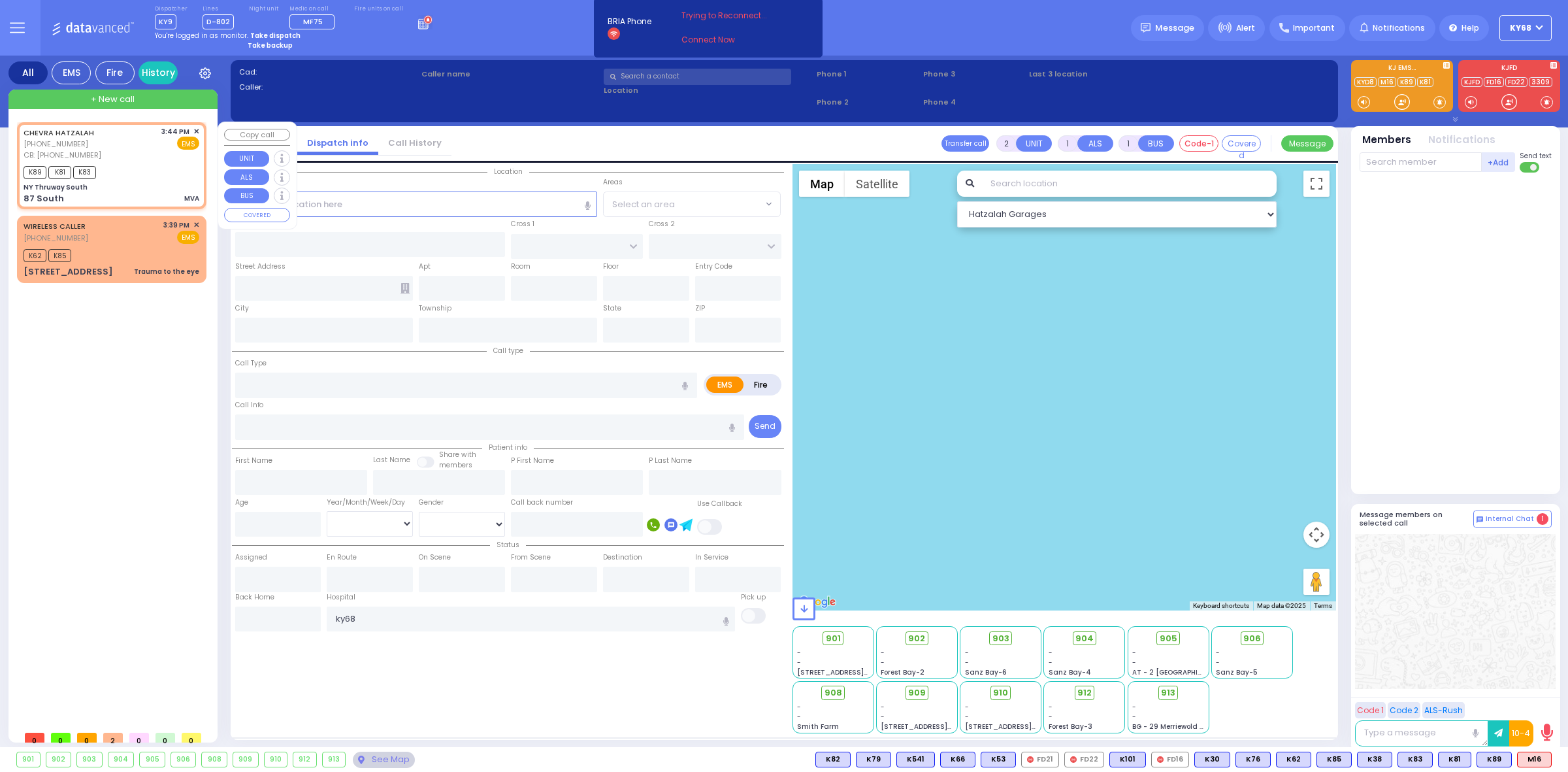
type input "4"
select select
type input "MVA"
radio input "true"
select select
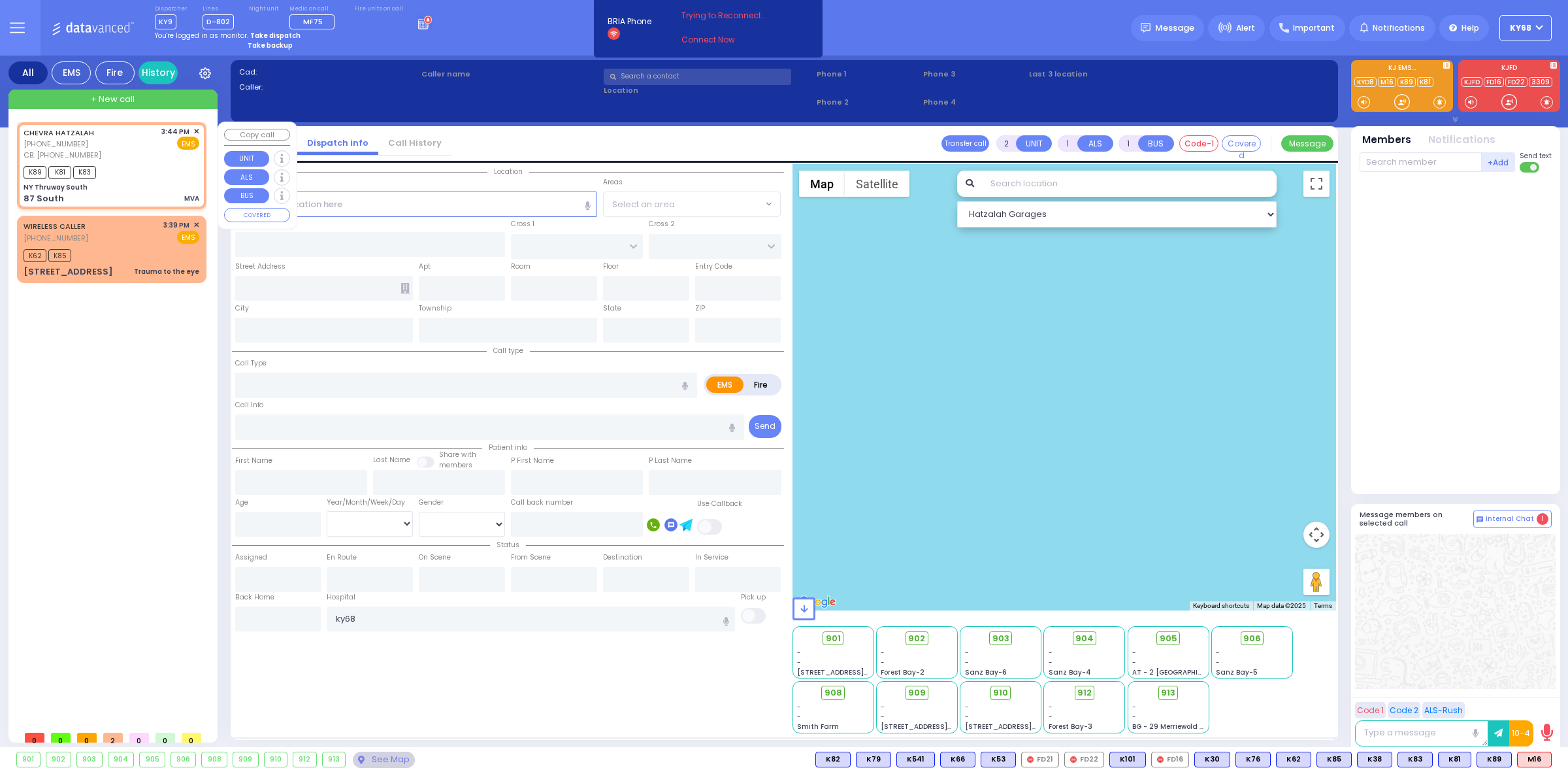
type input "9292714012"
type input "15:44"
type input "15:46"
type input "NY Thruway South"
type input "87 South"
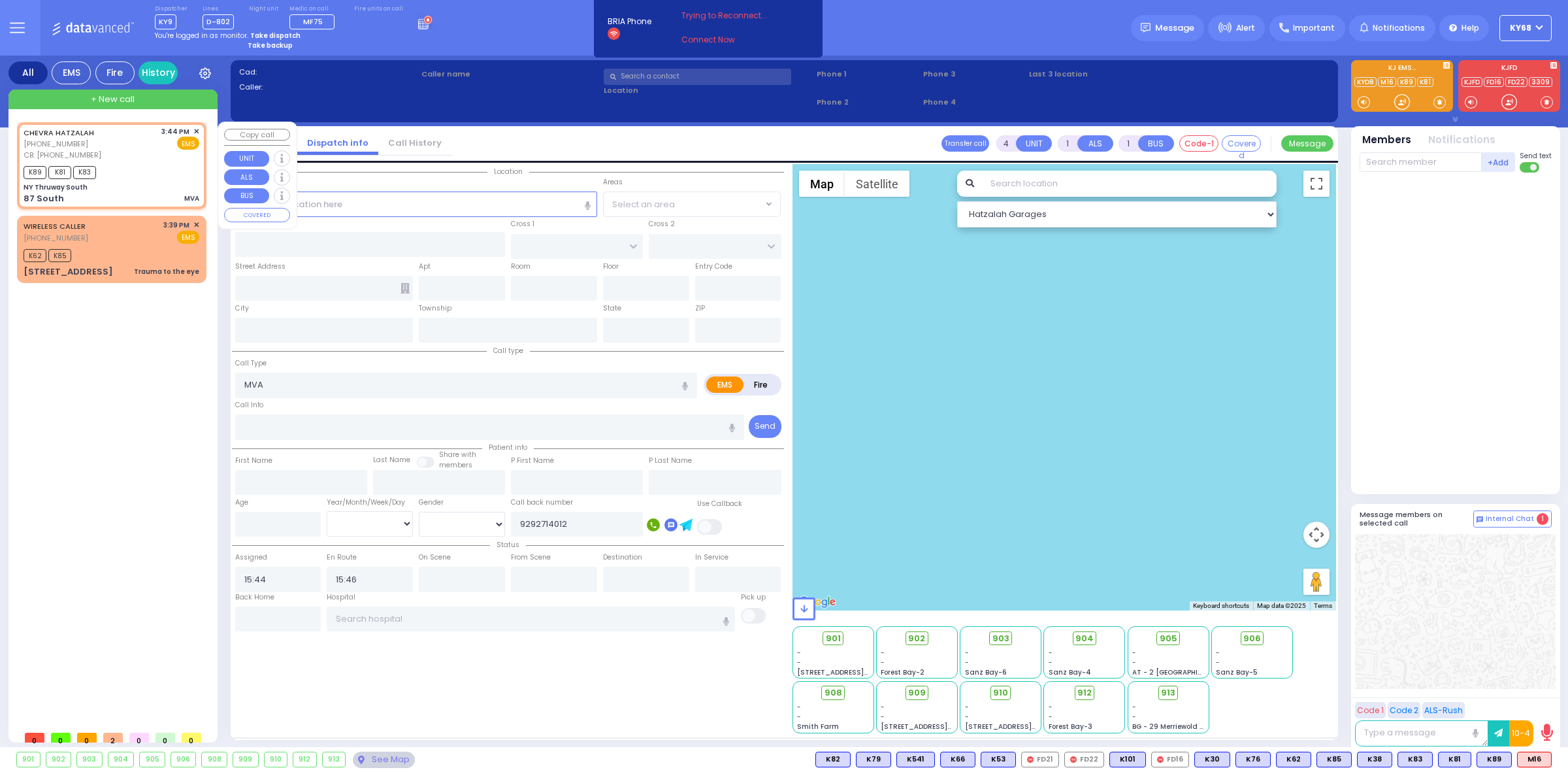
type input "63"
type input "Monroe"
type input "[US_STATE]"
type input "10001"
select select "Hatzalah Garages"
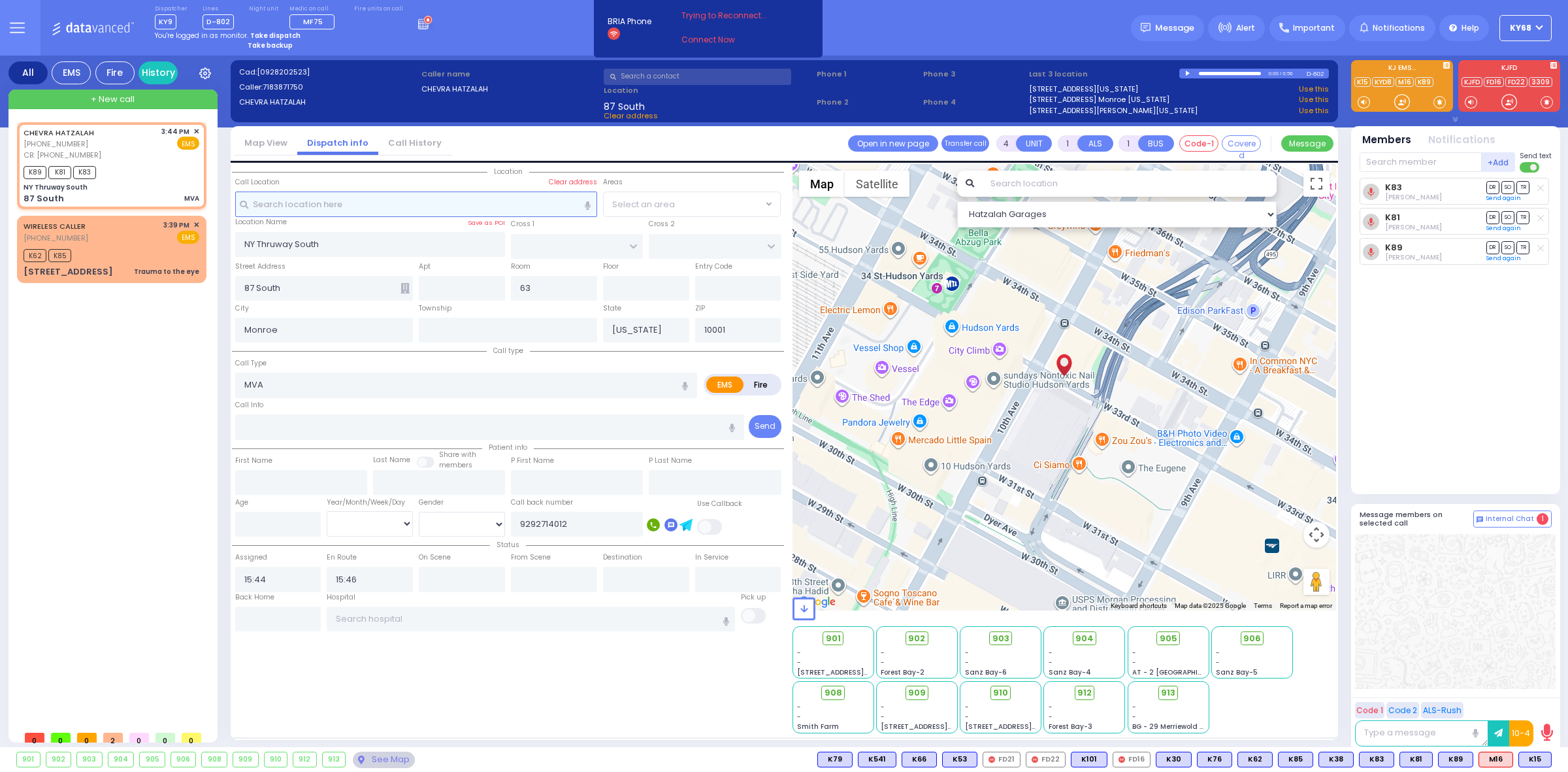
click at [488, 206] on input "text" at bounding box center [415, 203] width 362 height 24
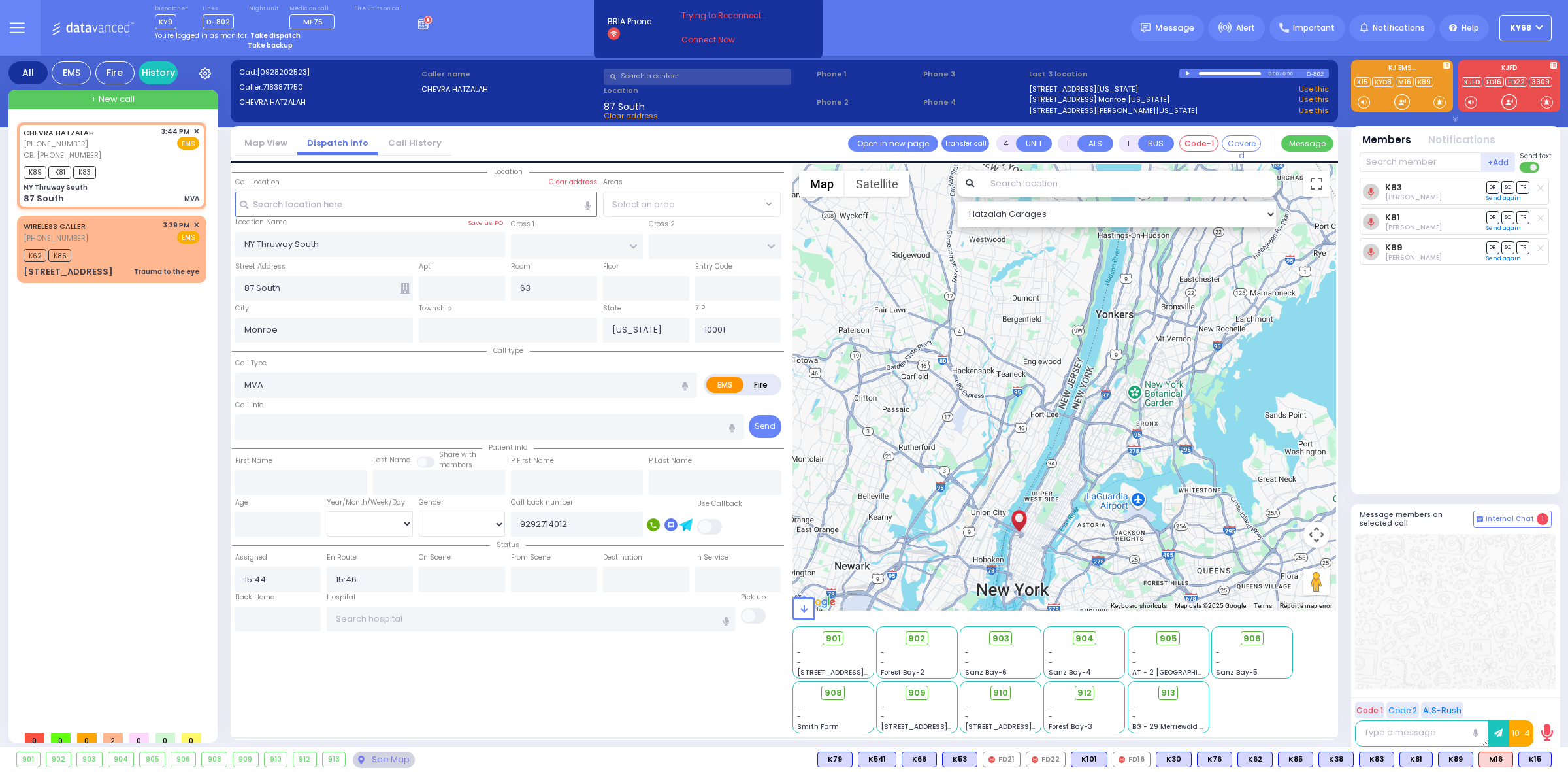
drag, startPoint x: 935, startPoint y: 332, endPoint x: 1023, endPoint y: 530, distance: 216.7
click at [1023, 530] on div "594 Calculate distance 595 Calculate distance 596 Calculate distance 901 Calcul…" at bounding box center [1065, 387] width 544 height 446
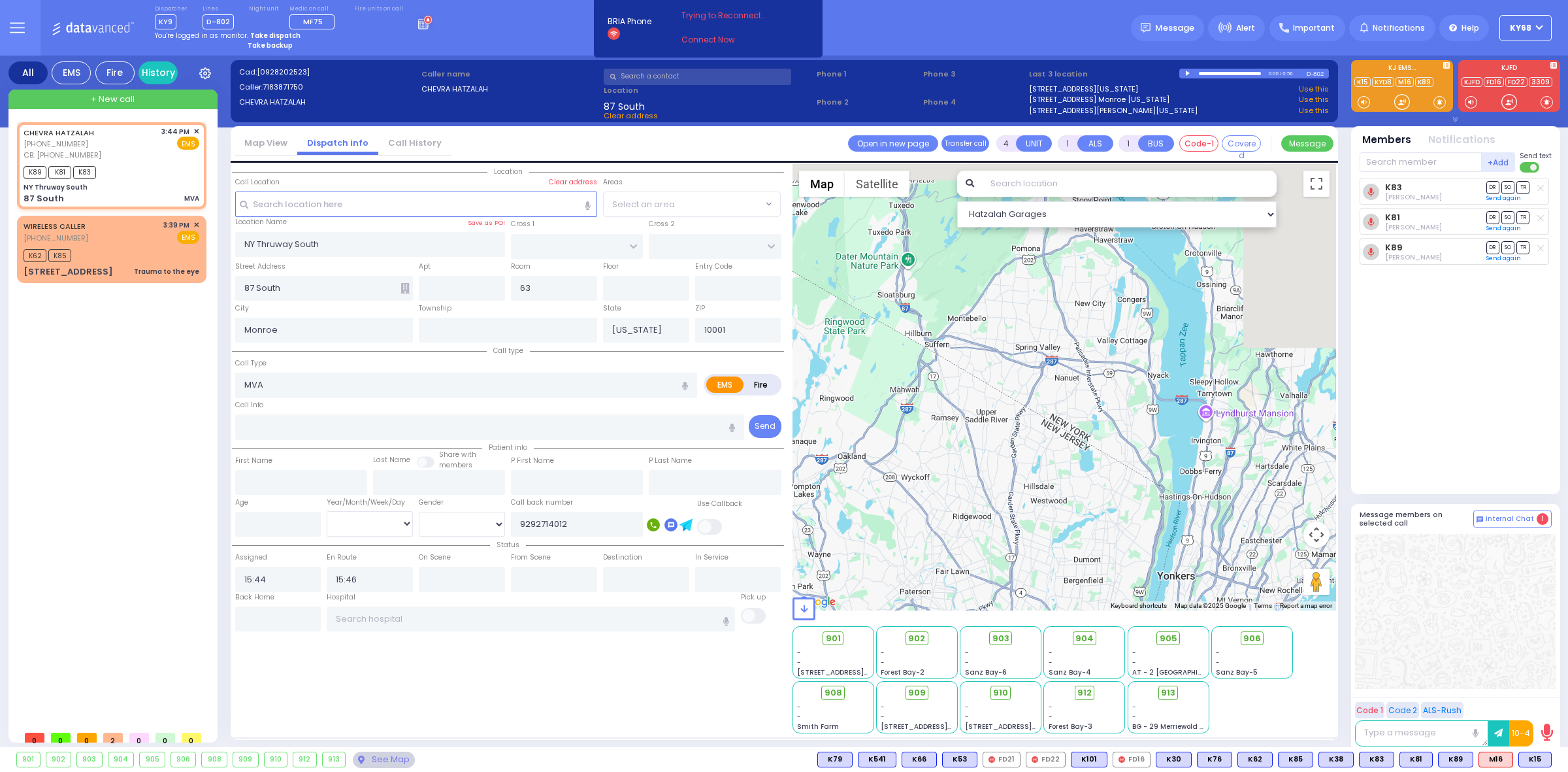
drag, startPoint x: 1154, startPoint y: 591, endPoint x: 1158, endPoint y: 610, distance: 19.4
click at [1158, 610] on div "Hatzalah Garages ← Move left → Move right ↑ Move up ↓ + -" at bounding box center [1065, 449] width 544 height 570
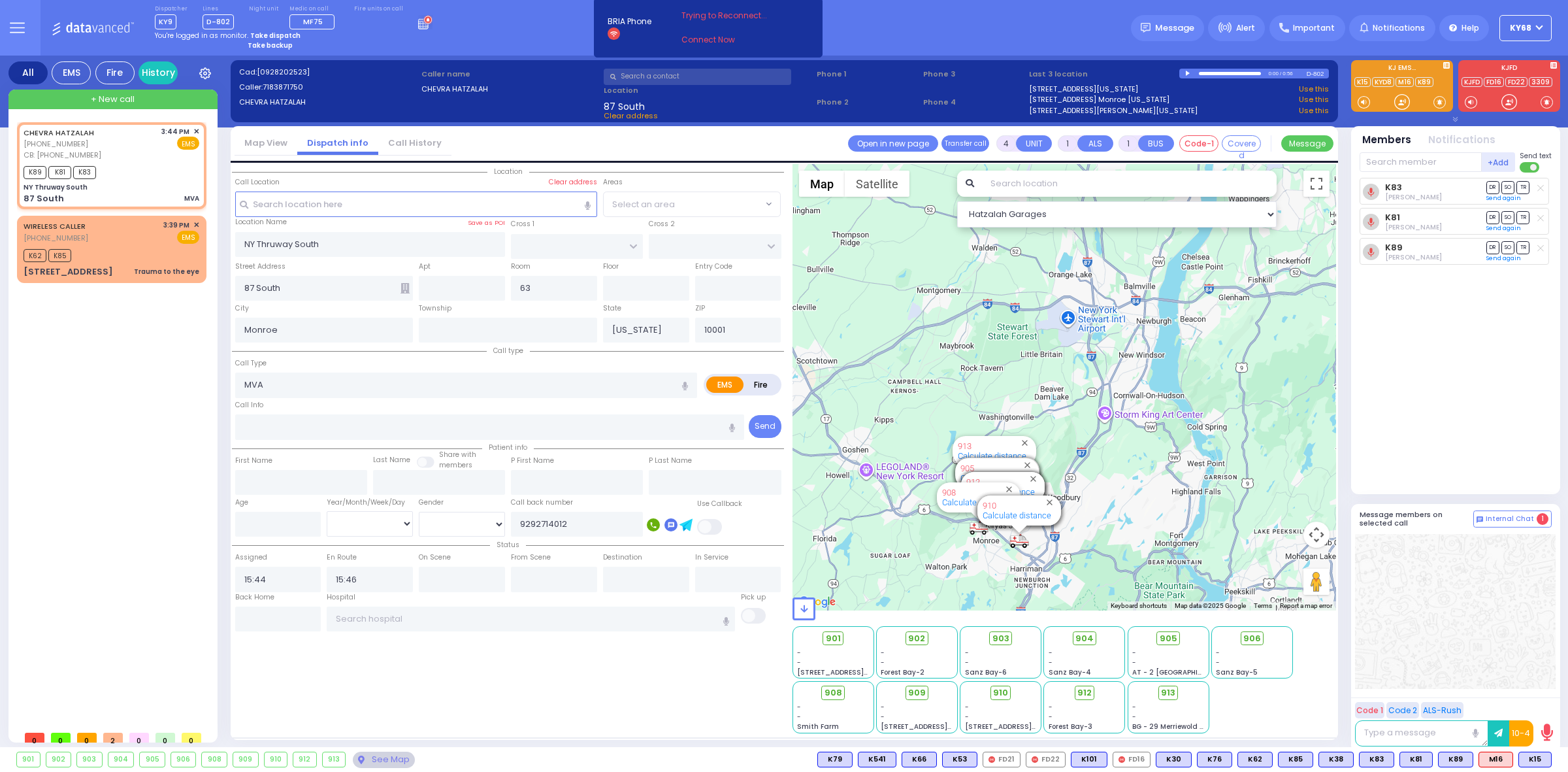
drag, startPoint x: 1096, startPoint y: 410, endPoint x: 1107, endPoint y: 331, distance: 79.8
click at [1107, 345] on div "594 Calculate distance 595 Calculate distance 596 Calculate distance 901 Calcul…" at bounding box center [1065, 387] width 544 height 446
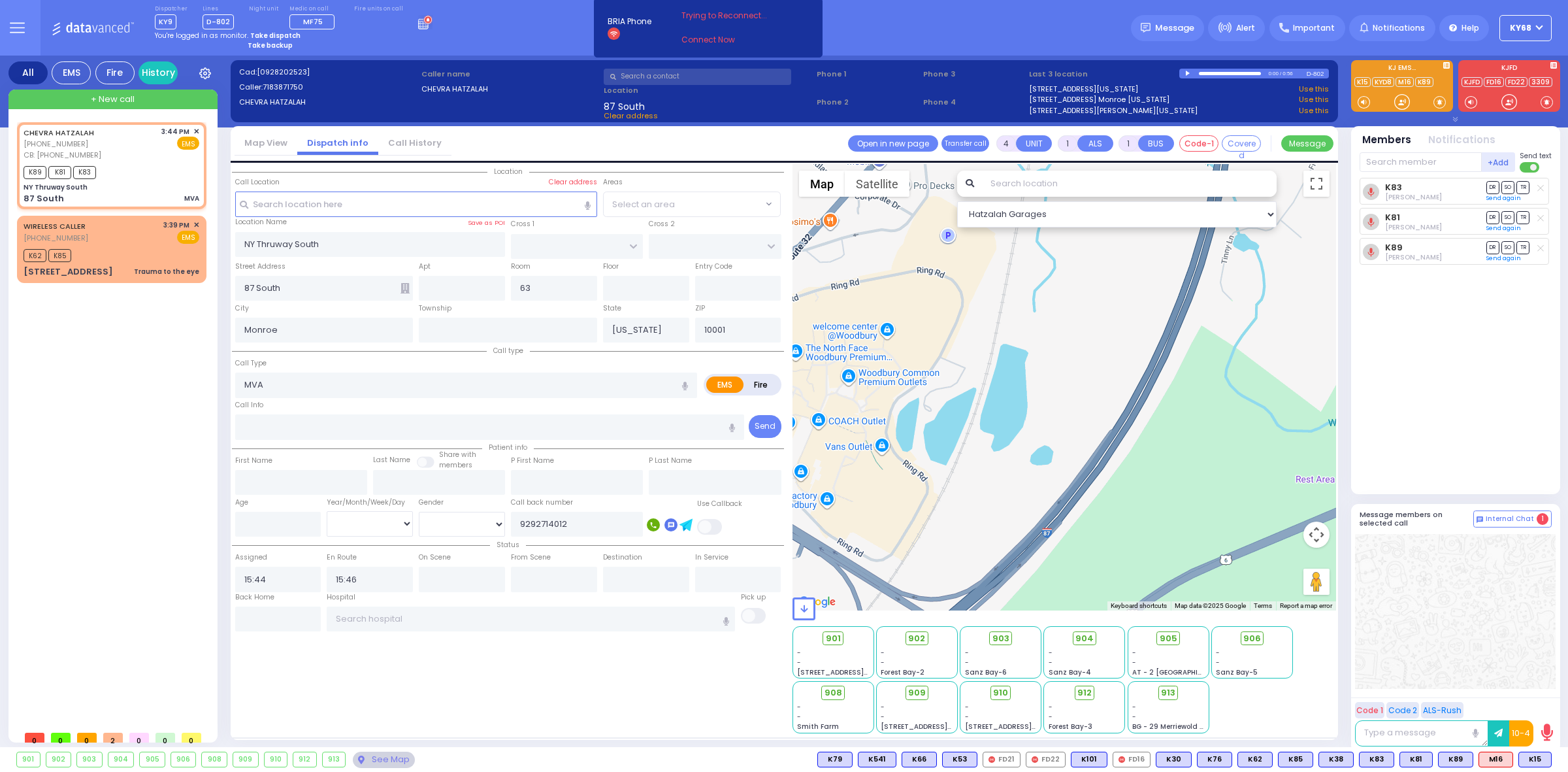
click at [1115, 591] on div "594 Calculate distance 595 Calculate distance 596 Calculate distance 901 Calcul…" at bounding box center [1065, 387] width 544 height 446
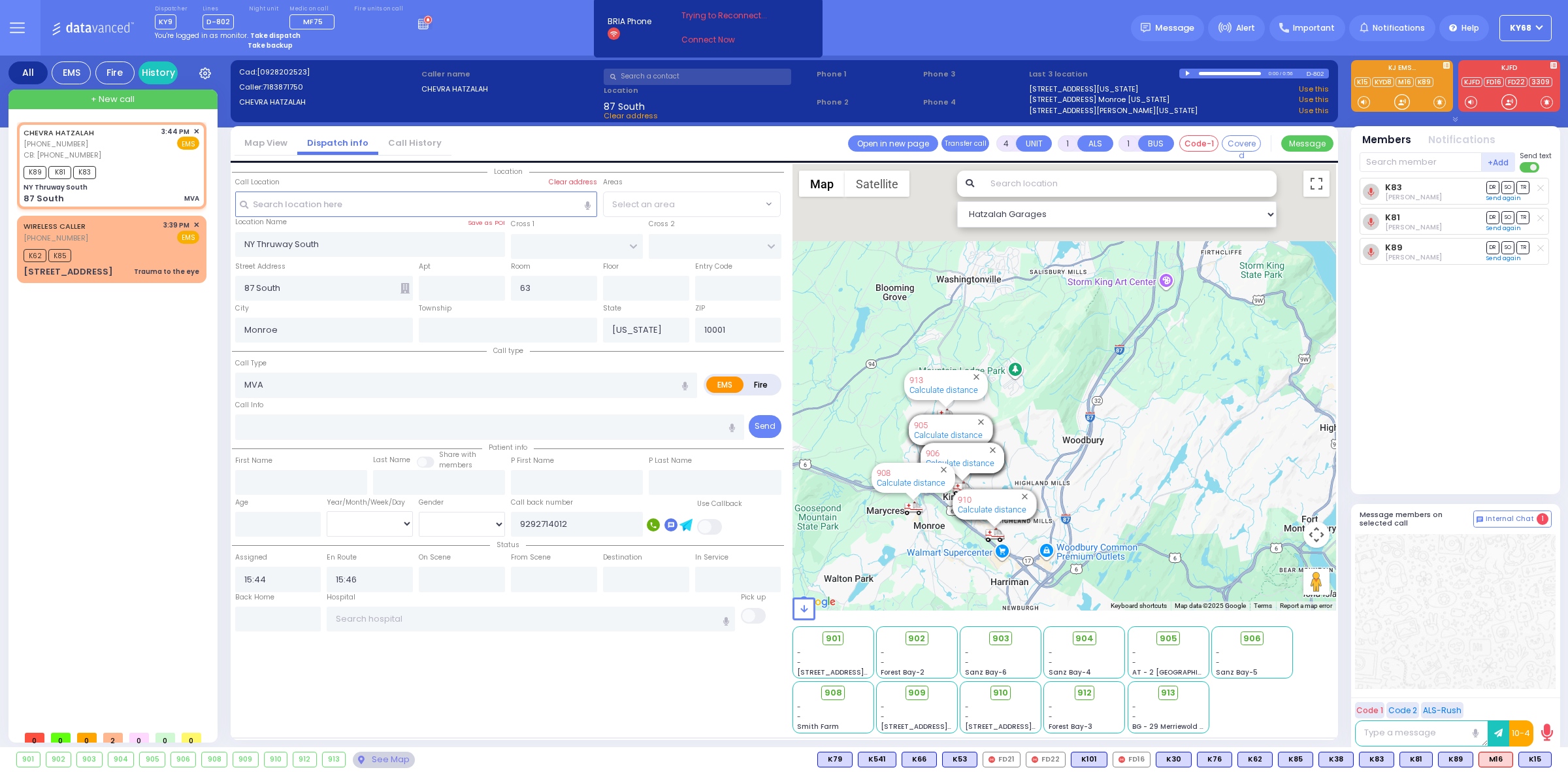
drag, startPoint x: 1154, startPoint y: 357, endPoint x: 1100, endPoint y: 498, distance: 151.0
click at [1115, 487] on div "594 Calculate distance 595 Calculate distance 596 Calculate distance 901 Calcul…" at bounding box center [1065, 387] width 544 height 446
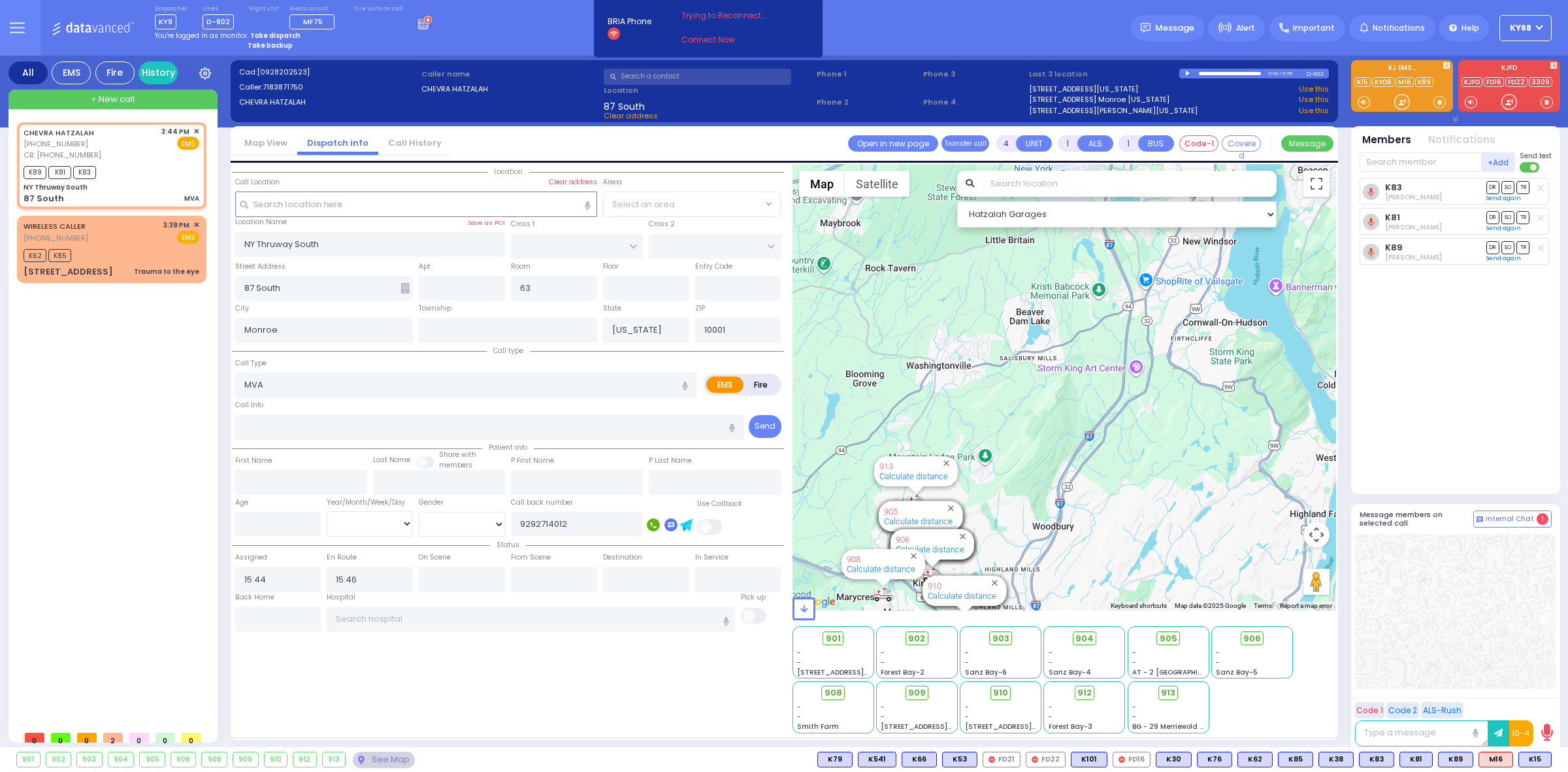
drag, startPoint x: 1093, startPoint y: 471, endPoint x: 1079, endPoint y: 491, distance: 24.4
click at [1086, 484] on div "594 Calculate distance 595 Calculate distance 596 Calculate distance 901 Calcul…" at bounding box center [1065, 387] width 544 height 446
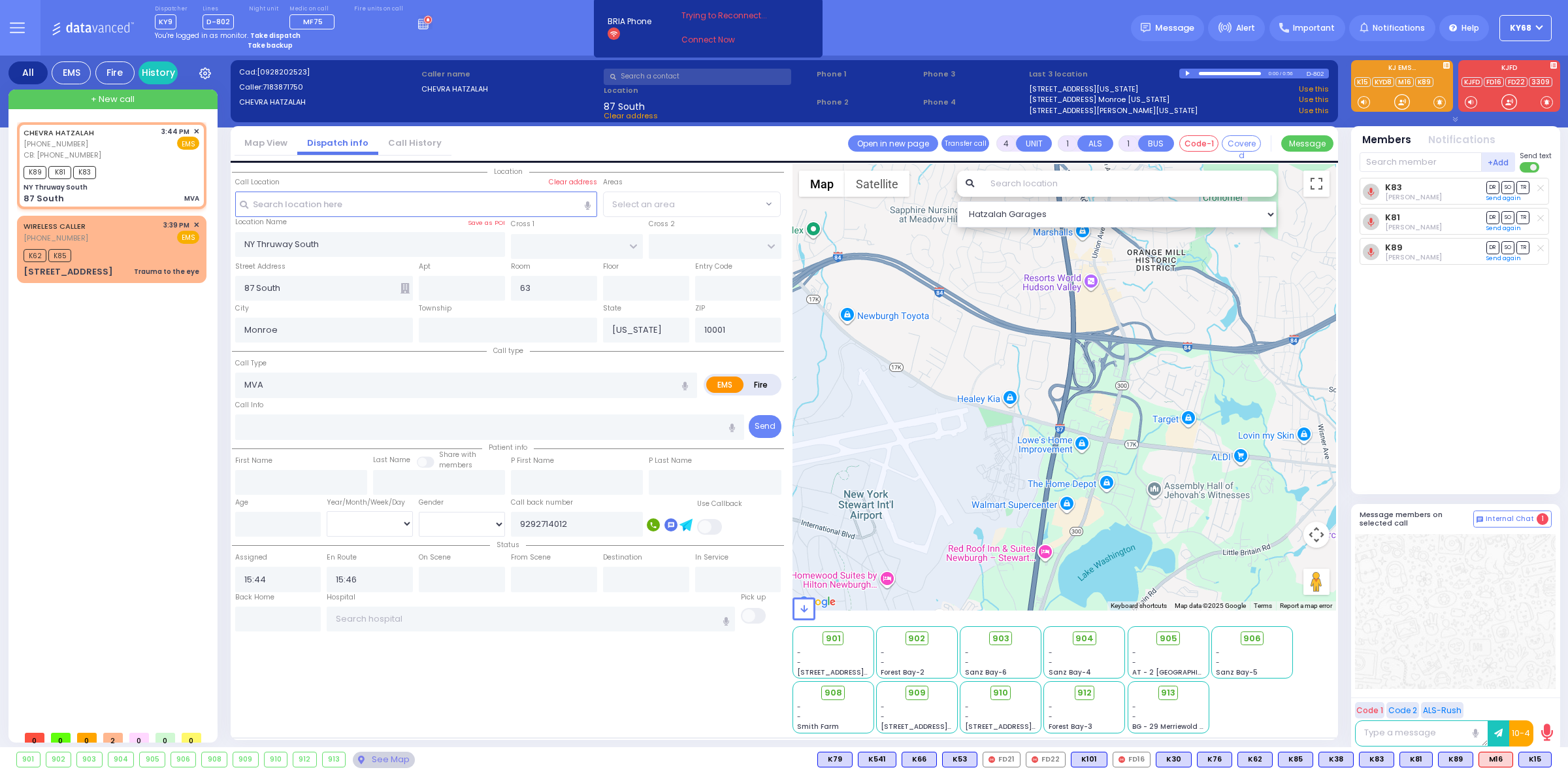
drag, startPoint x: 1053, startPoint y: 345, endPoint x: 1057, endPoint y: 448, distance: 103.1
click at [1057, 445] on div "594 Calculate distance 595 Calculate distance 596 Calculate distance 901 Calcul…" at bounding box center [1065, 387] width 544 height 446
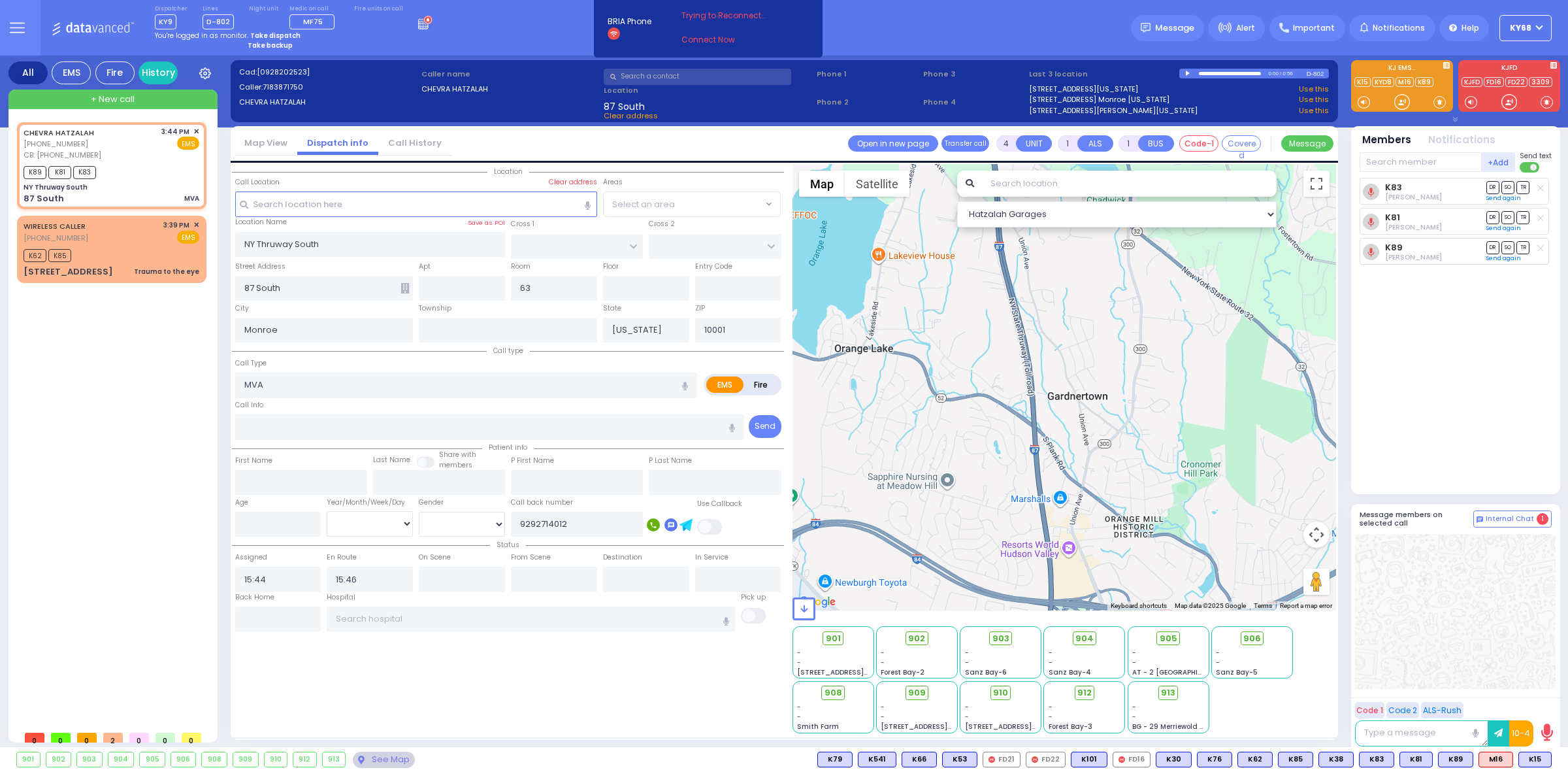
drag, startPoint x: 1046, startPoint y: 415, endPoint x: 1013, endPoint y: 510, distance: 100.6
click at [1013, 510] on div "594 Calculate distance 595 Calculate distance 596 Calculate distance 901 Calcul…" at bounding box center [1065, 387] width 544 height 446
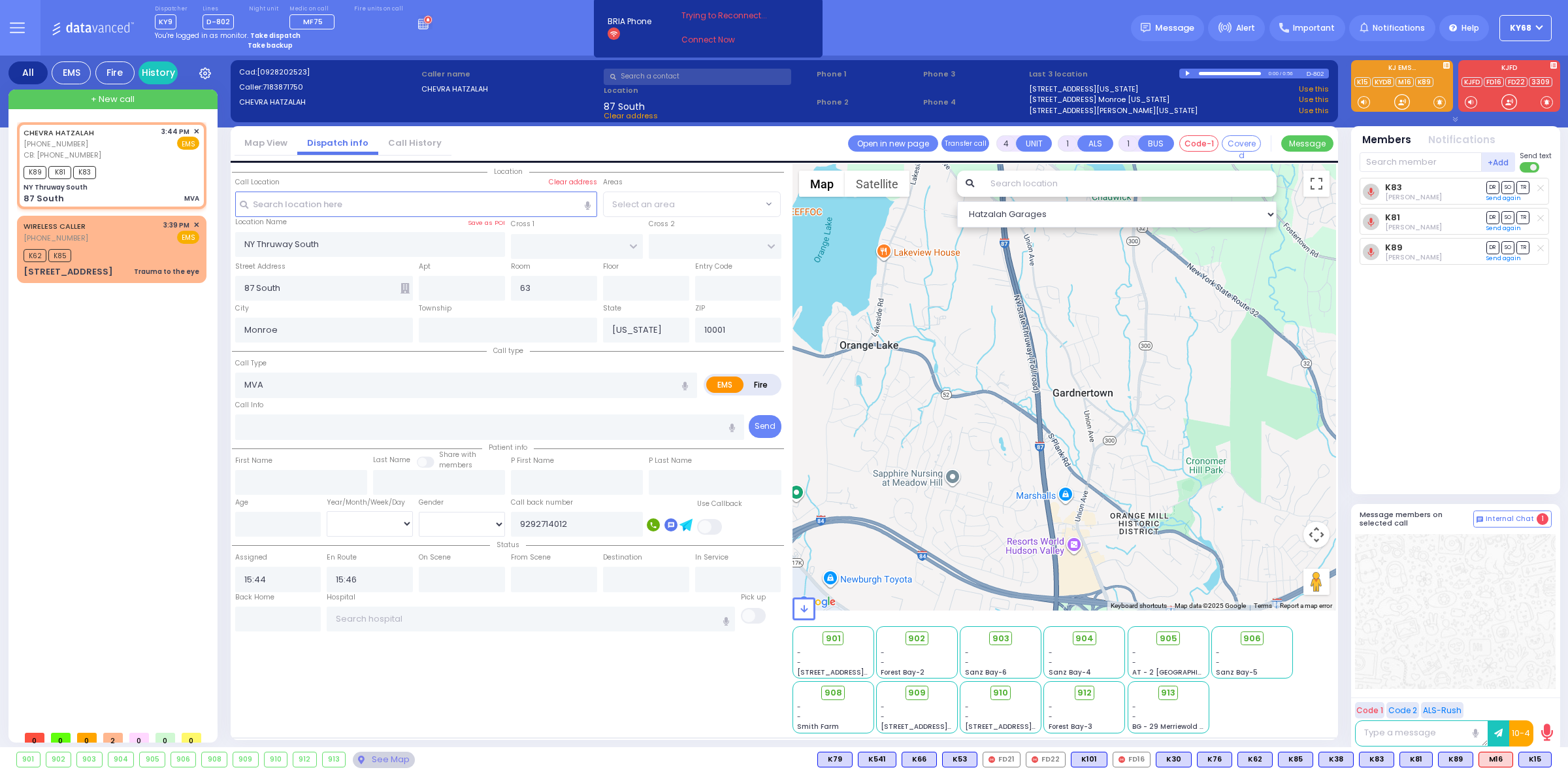
click at [1003, 464] on div "594 Calculate distance 595 Calculate distance 596 Calculate distance 901 Calcul…" at bounding box center [1065, 387] width 544 height 446
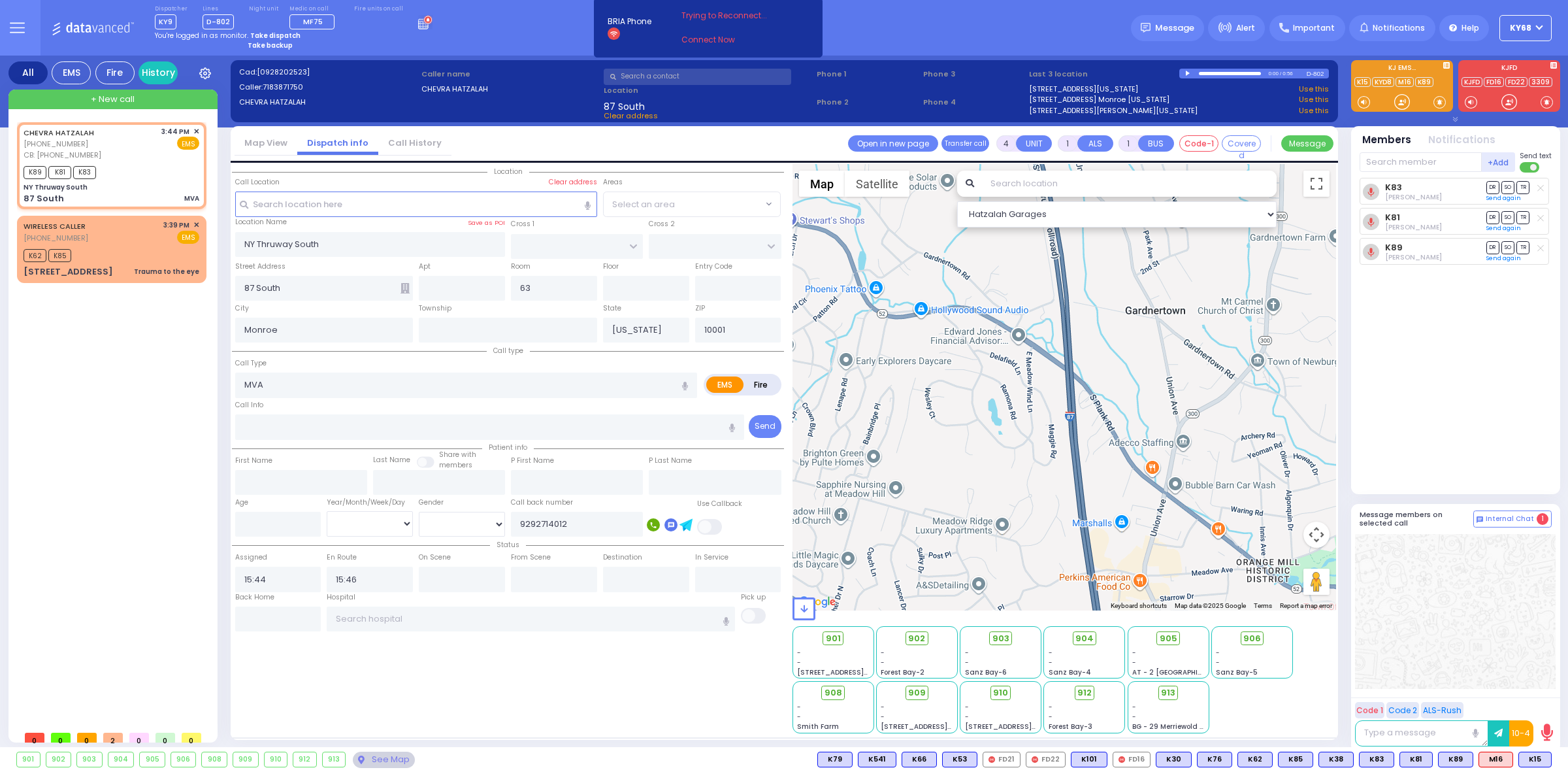
drag, startPoint x: 1020, startPoint y: 503, endPoint x: 982, endPoint y: 331, distance: 176.1
click at [983, 337] on div "594 Calculate distance 595 Calculate distance 596 Calculate distance 901 Calcul…" at bounding box center [1065, 387] width 544 height 446
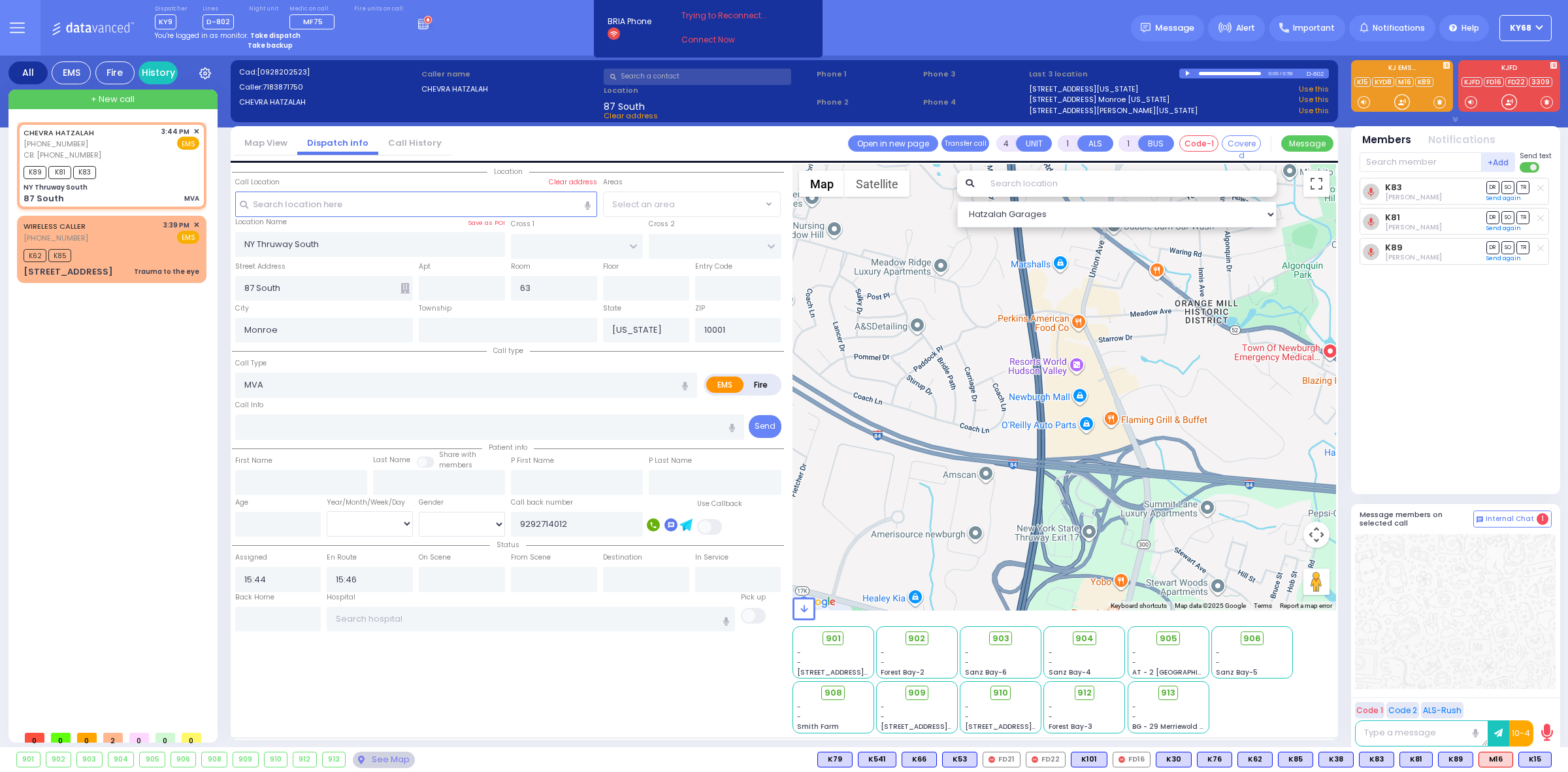
drag, startPoint x: 998, startPoint y: 393, endPoint x: 1002, endPoint y: 497, distance: 104.1
click at [1007, 508] on div "594 Calculate distance 595 Calculate distance 596 Calculate distance 901 Calcul…" at bounding box center [1065, 387] width 544 height 446
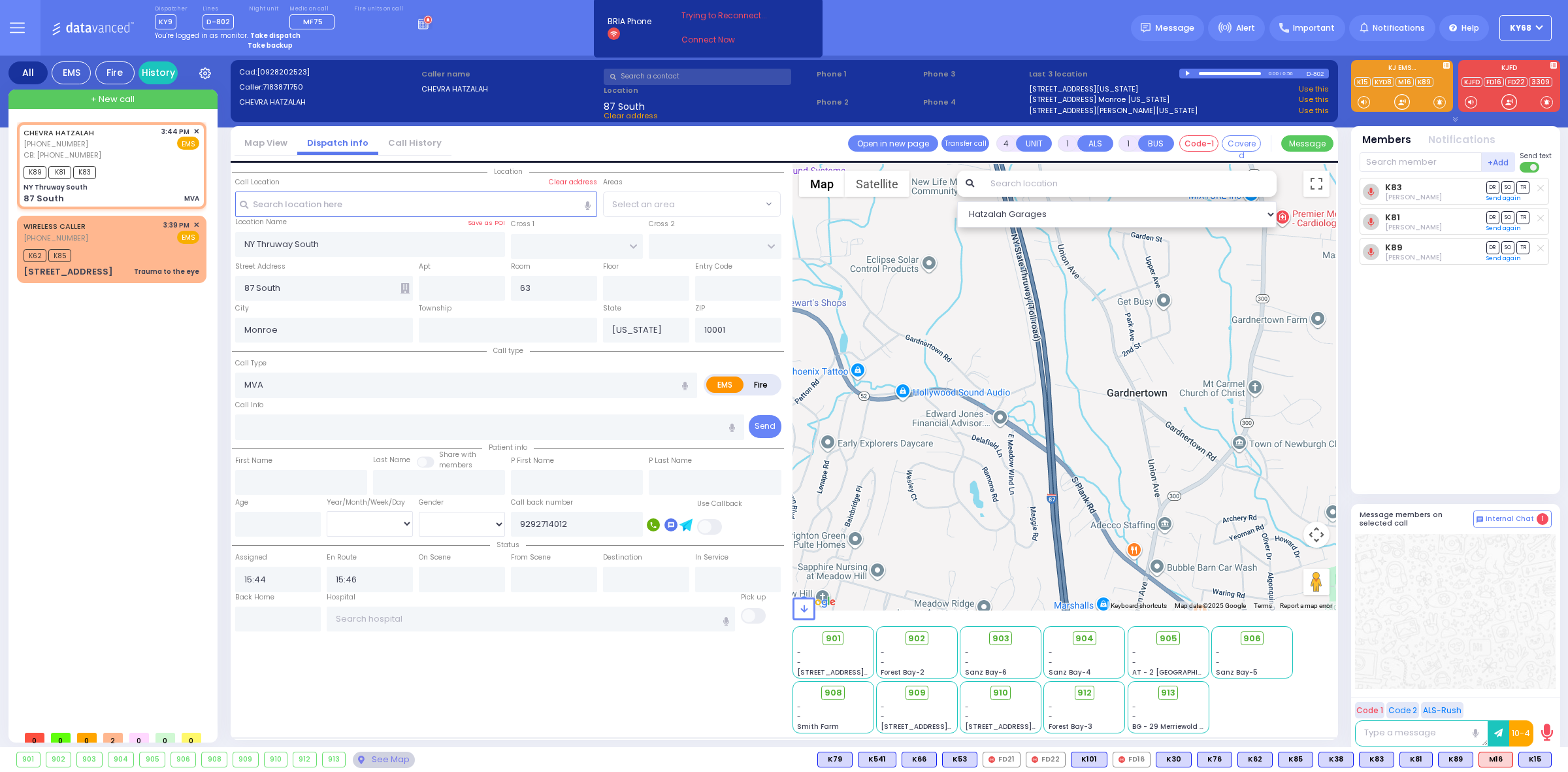
drag, startPoint x: 975, startPoint y: 390, endPoint x: 997, endPoint y: 494, distance: 106.3
click at [997, 491] on div "594 Calculate distance 595 Calculate distance 596 Calculate distance 901 Calcul…" at bounding box center [1065, 387] width 544 height 446
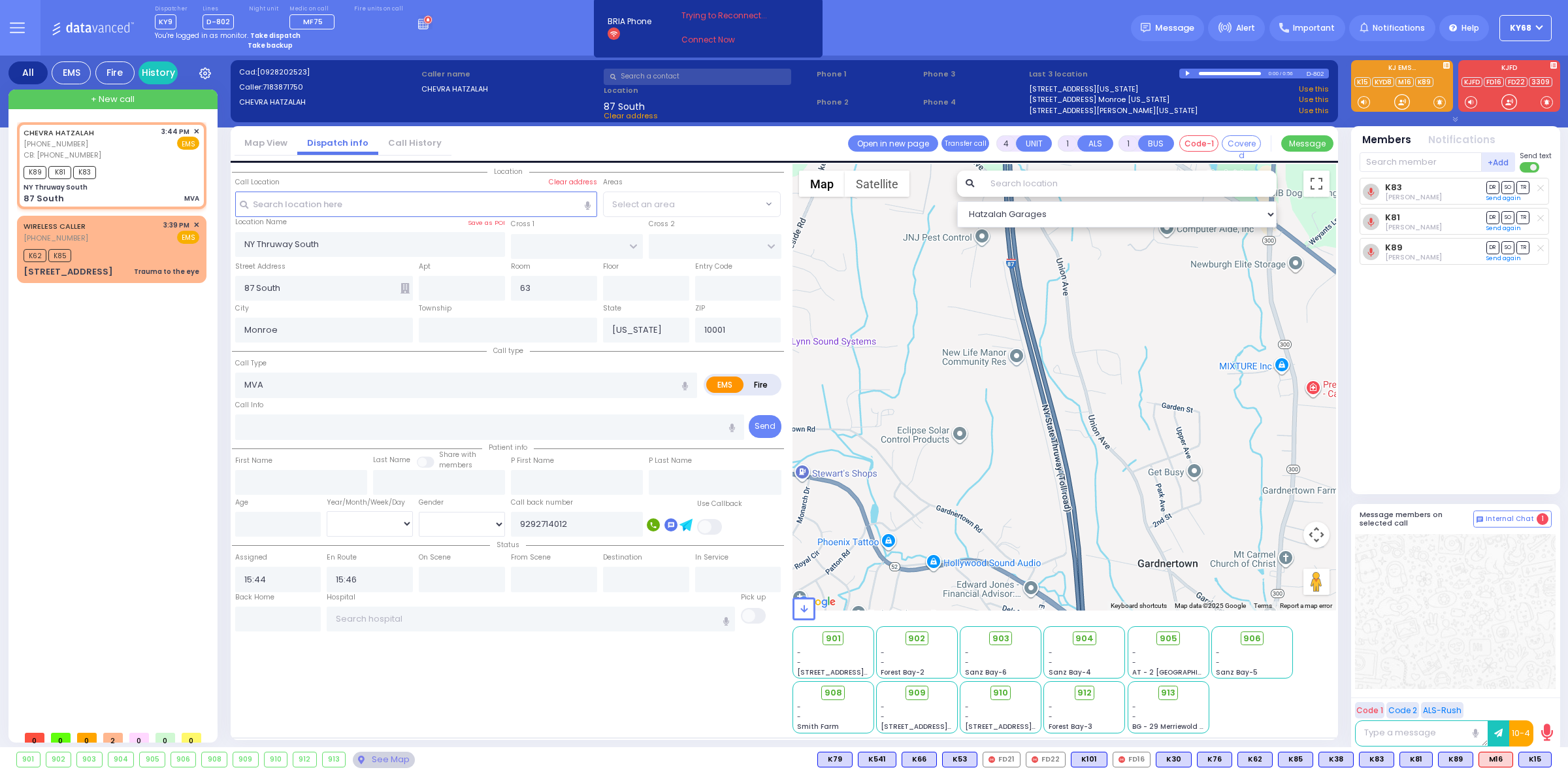
drag, startPoint x: 1041, startPoint y: 483, endPoint x: 1049, endPoint y: 502, distance: 20.6
click at [1047, 501] on div "594 Calculate distance 595 Calculate distance 596 Calculate distance 901 Calcul…" at bounding box center [1065, 387] width 544 height 446
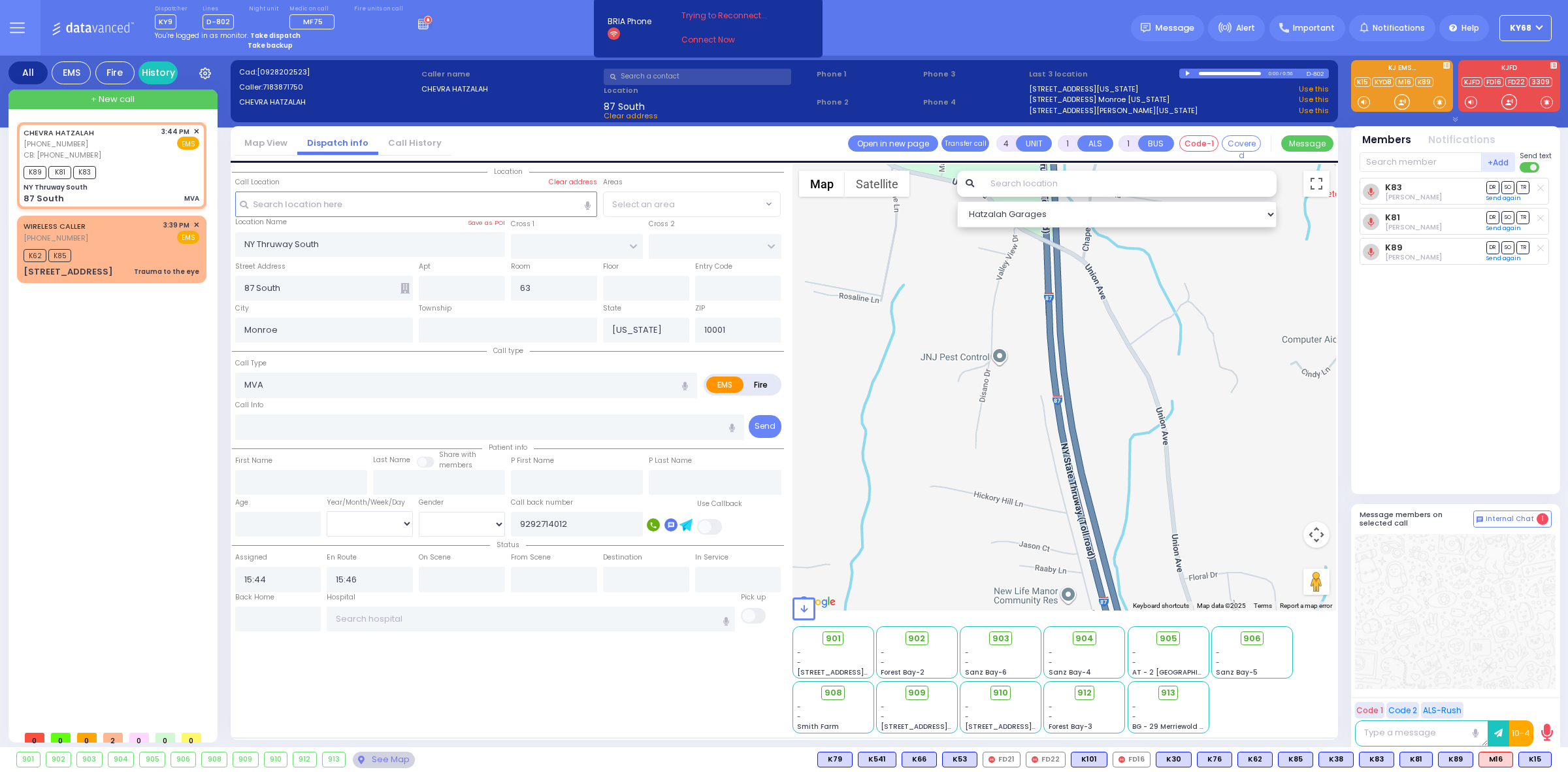
drag, startPoint x: 995, startPoint y: 340, endPoint x: 997, endPoint y: 425, distance: 85.0
click at [997, 425] on div "594 Calculate distance 595 Calculate distance 596 Calculate distance 901 Calcul…" at bounding box center [1065, 387] width 544 height 446
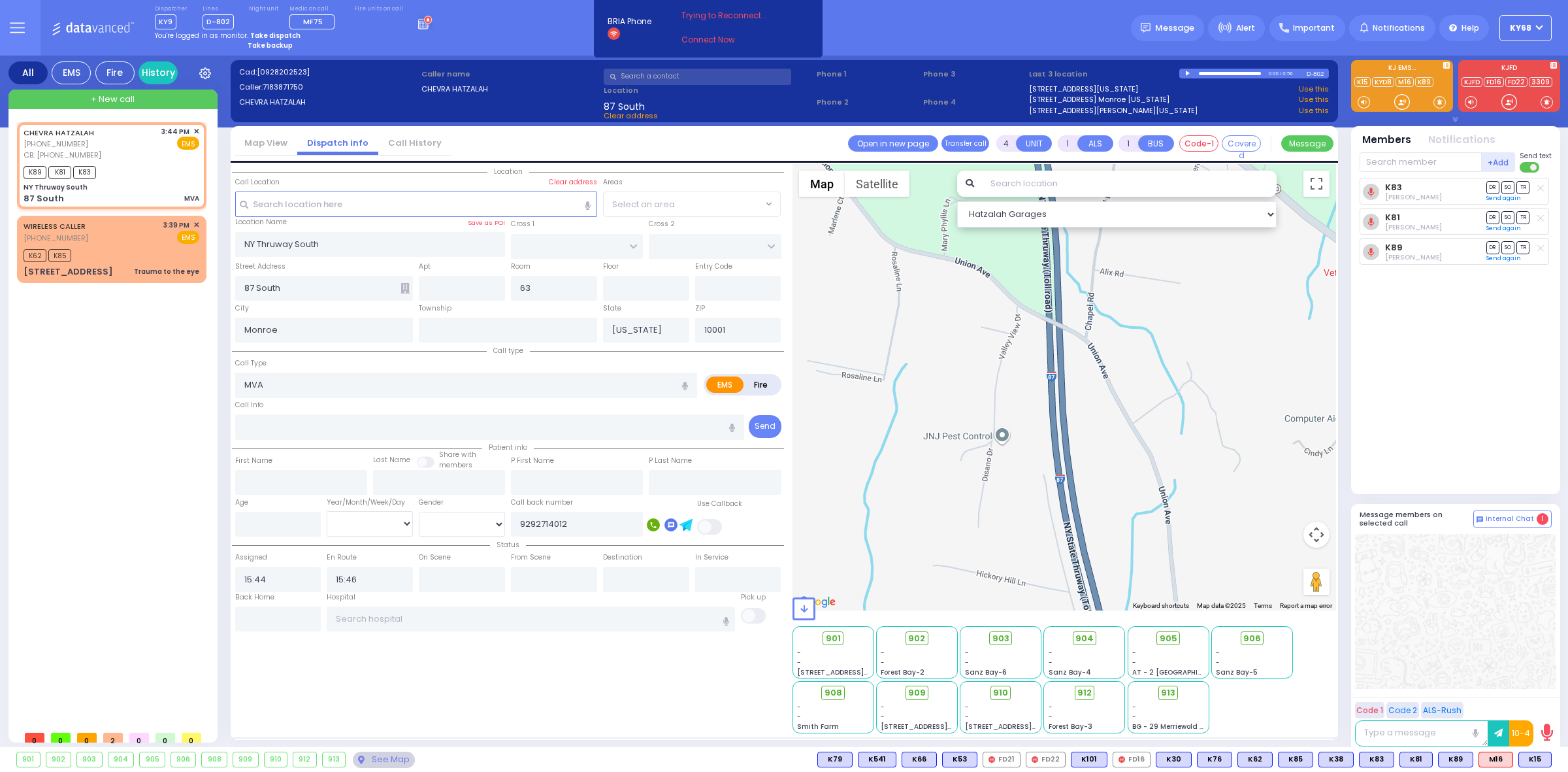
click at [1050, 338] on div "594 Calculate distance 595 Calculate distance 596 Calculate distance 901 Calcul…" at bounding box center [1065, 387] width 544 height 446
click at [1096, 386] on button "Choose this as call location" at bounding box center [1142, 384] width 165 height 22
select select
radio input "true"
select select
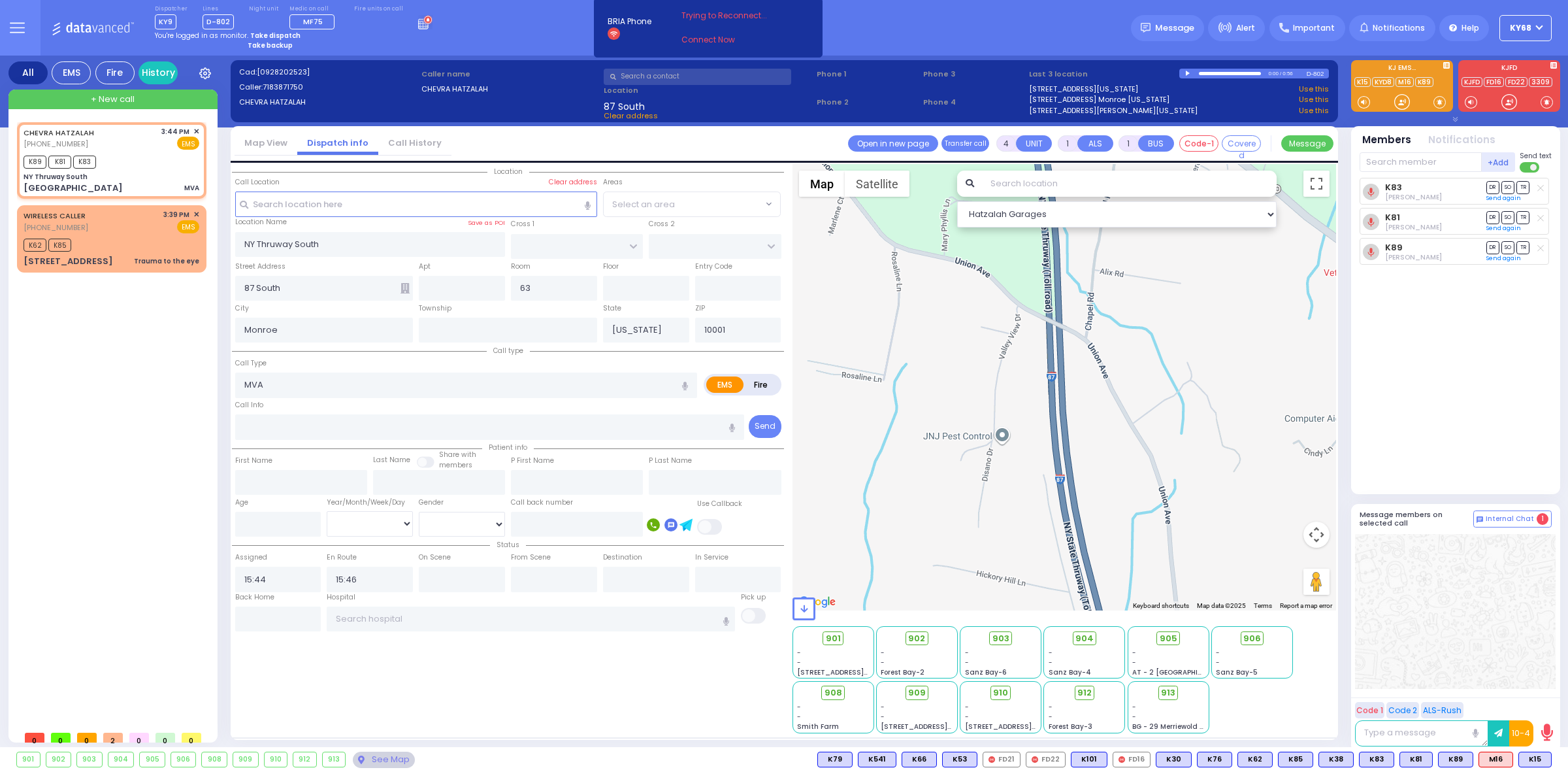
select select "Hatzalah Garages"
type input "1317 Union Ave"
type input "Newburgh"
type input "12550"
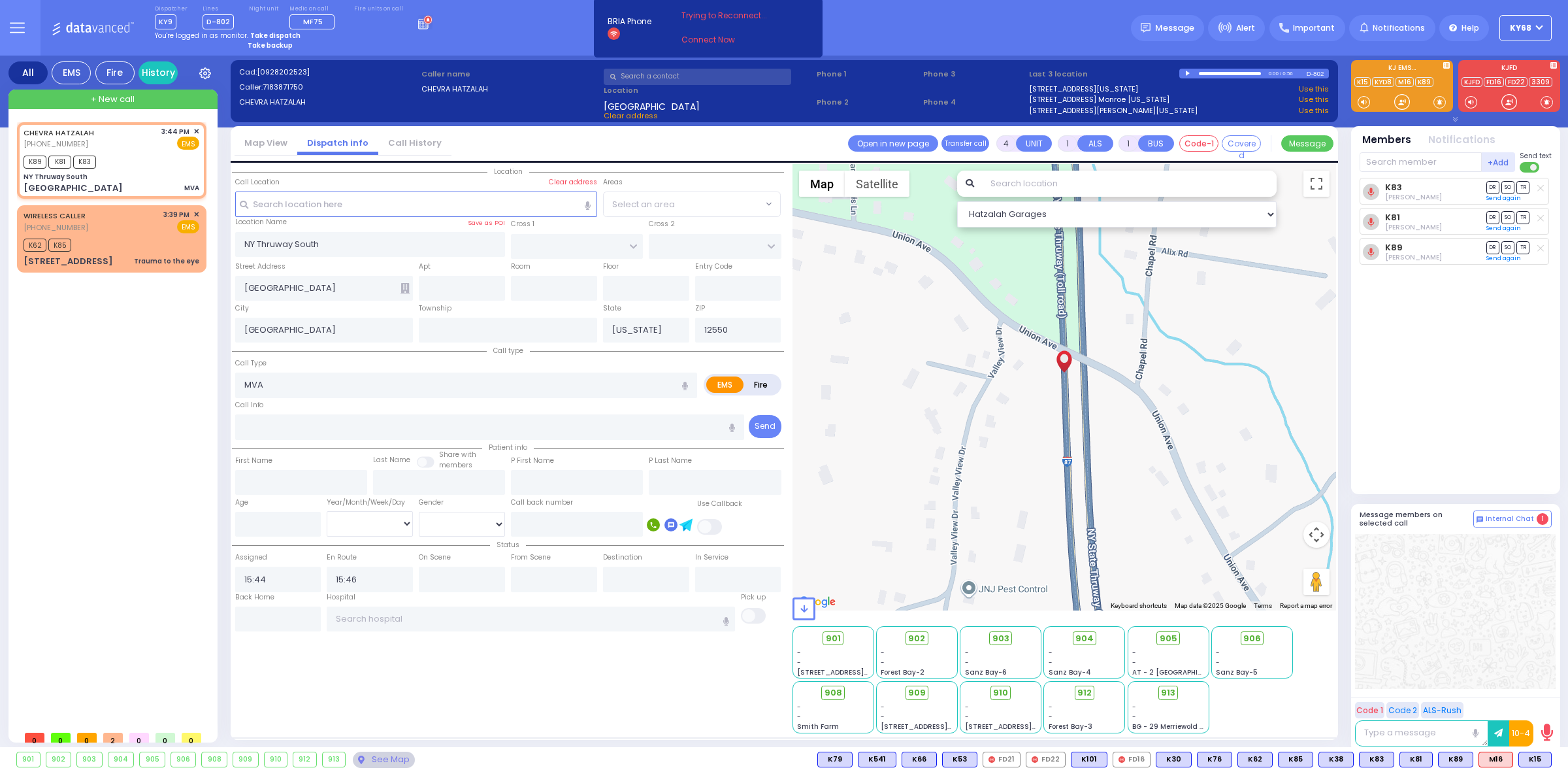
click at [1067, 413] on div "594 Calculate distance 595 Calculate distance 596 Calculate distance 901 Calcul…" at bounding box center [1065, 387] width 544 height 446
click at [1088, 427] on label "41.5531262, -74.08179179999999" at bounding box center [1156, 433] width 165 height 12
click at [1091, 432] on label "41.5531262, -74.08179179999999" at bounding box center [1156, 433] width 165 height 12
click at [1106, 459] on button "Choose this as call location" at bounding box center [1156, 459] width 165 height 22
select select
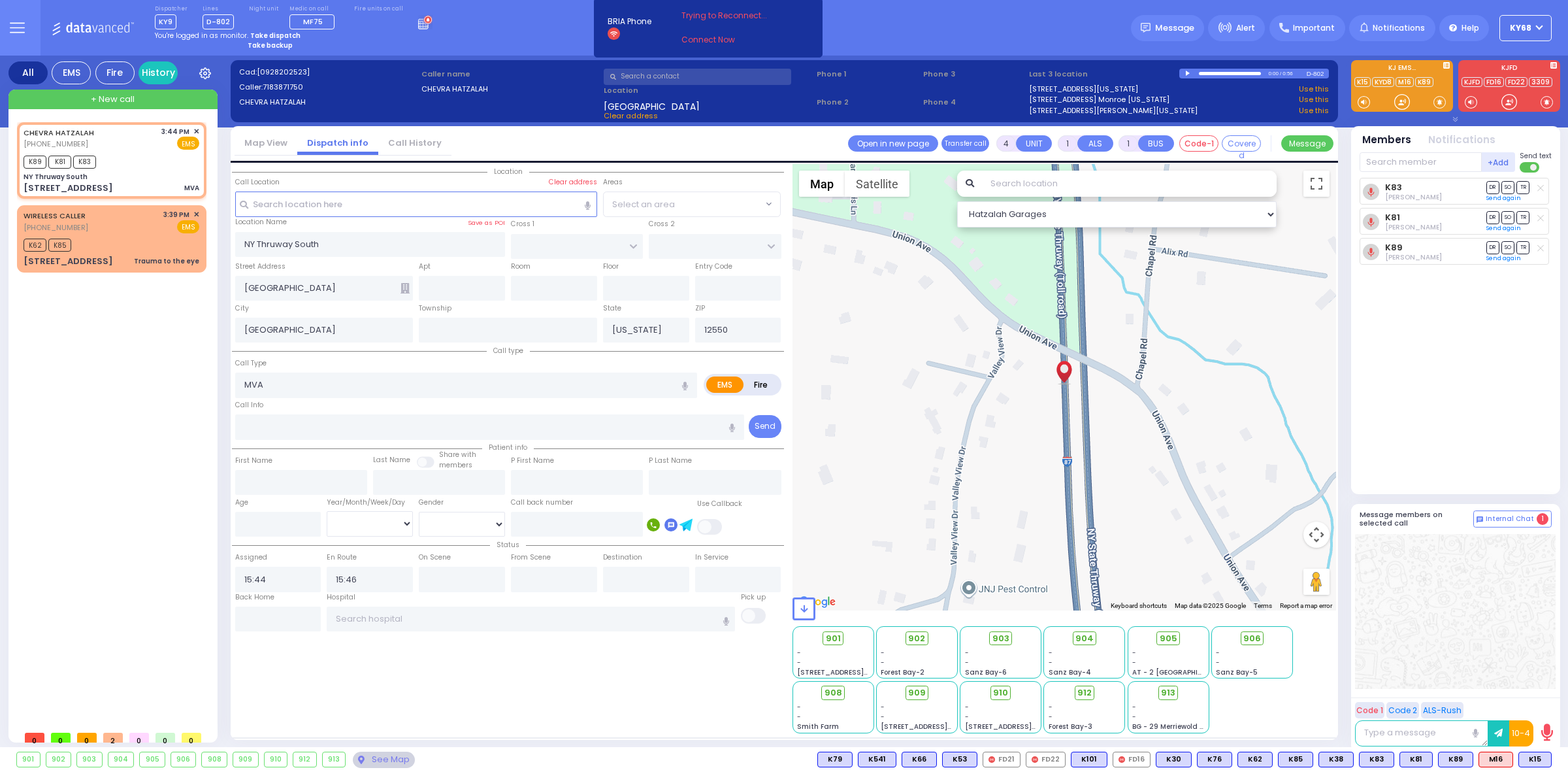
radio input "true"
select select
select select "Hatzalah Garages"
type input "103 Valley View Dr"
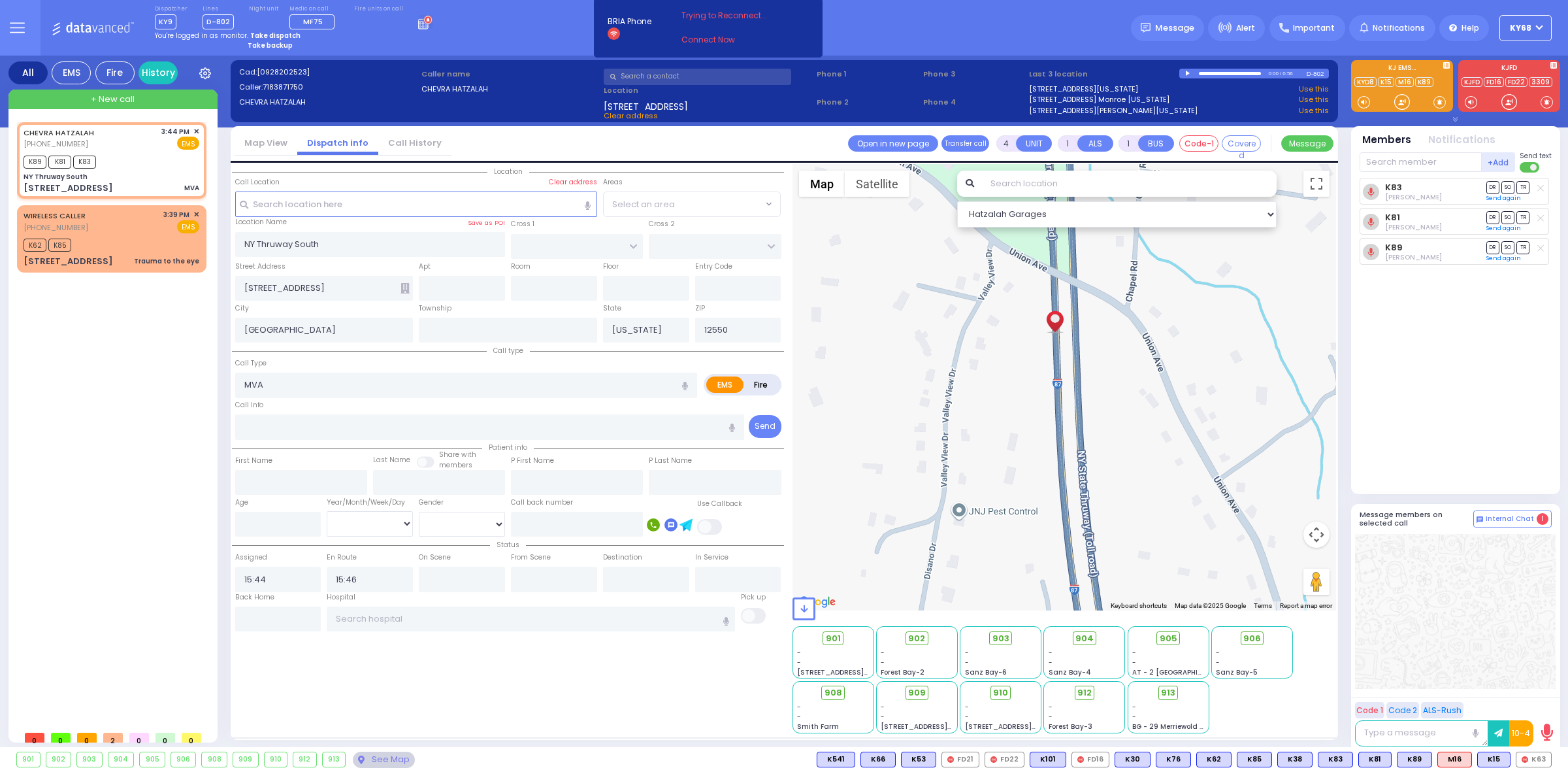
drag, startPoint x: 1066, startPoint y: 357, endPoint x: 1063, endPoint y: 497, distance: 140.0
click at [1063, 494] on div "594 Calculate distance 595 Calculate distance 596 Calculate distance 901 Calcul…" at bounding box center [1065, 387] width 544 height 446
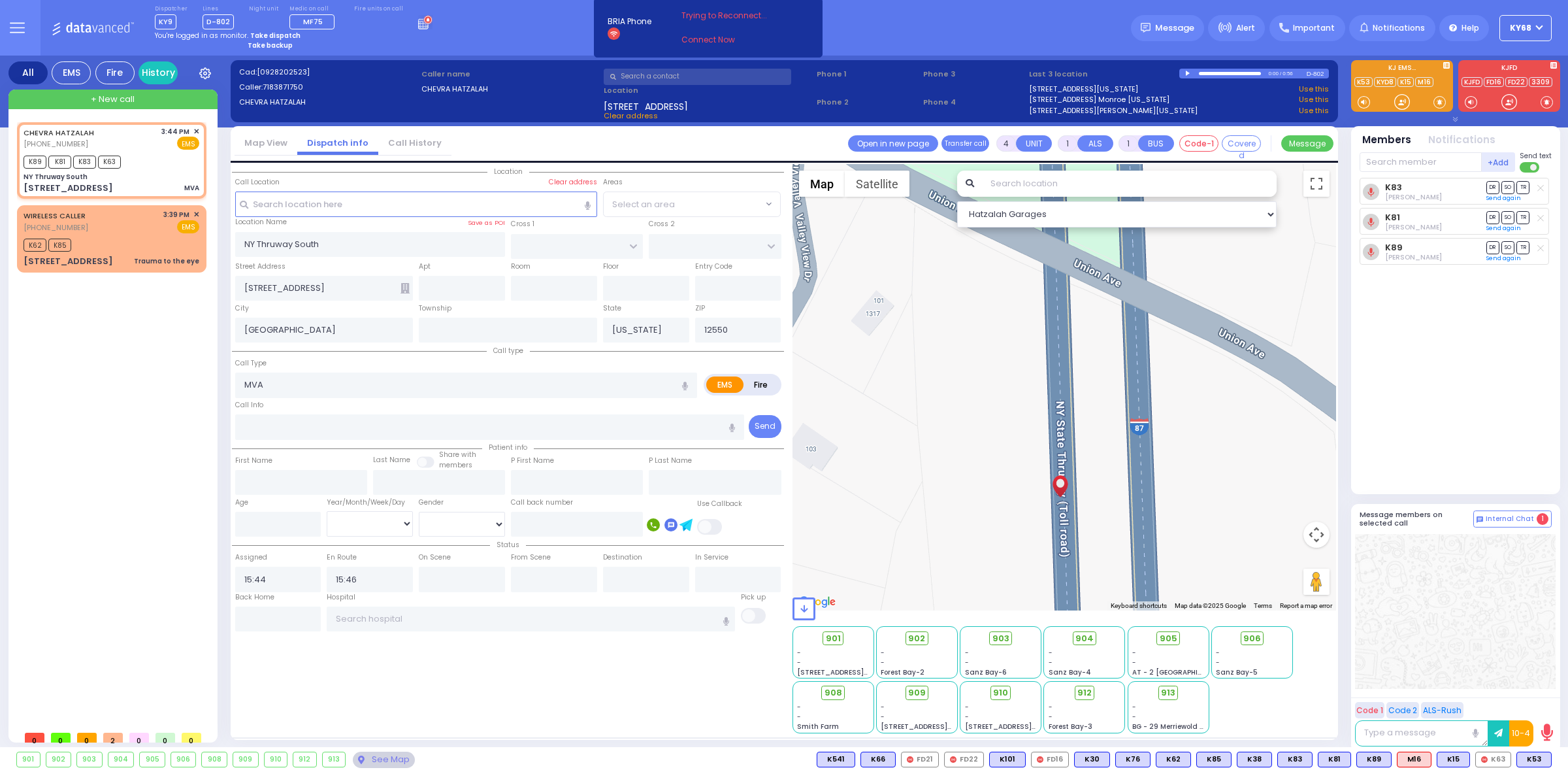
select select
radio input "true"
select select
select select "Hatzalah Garages"
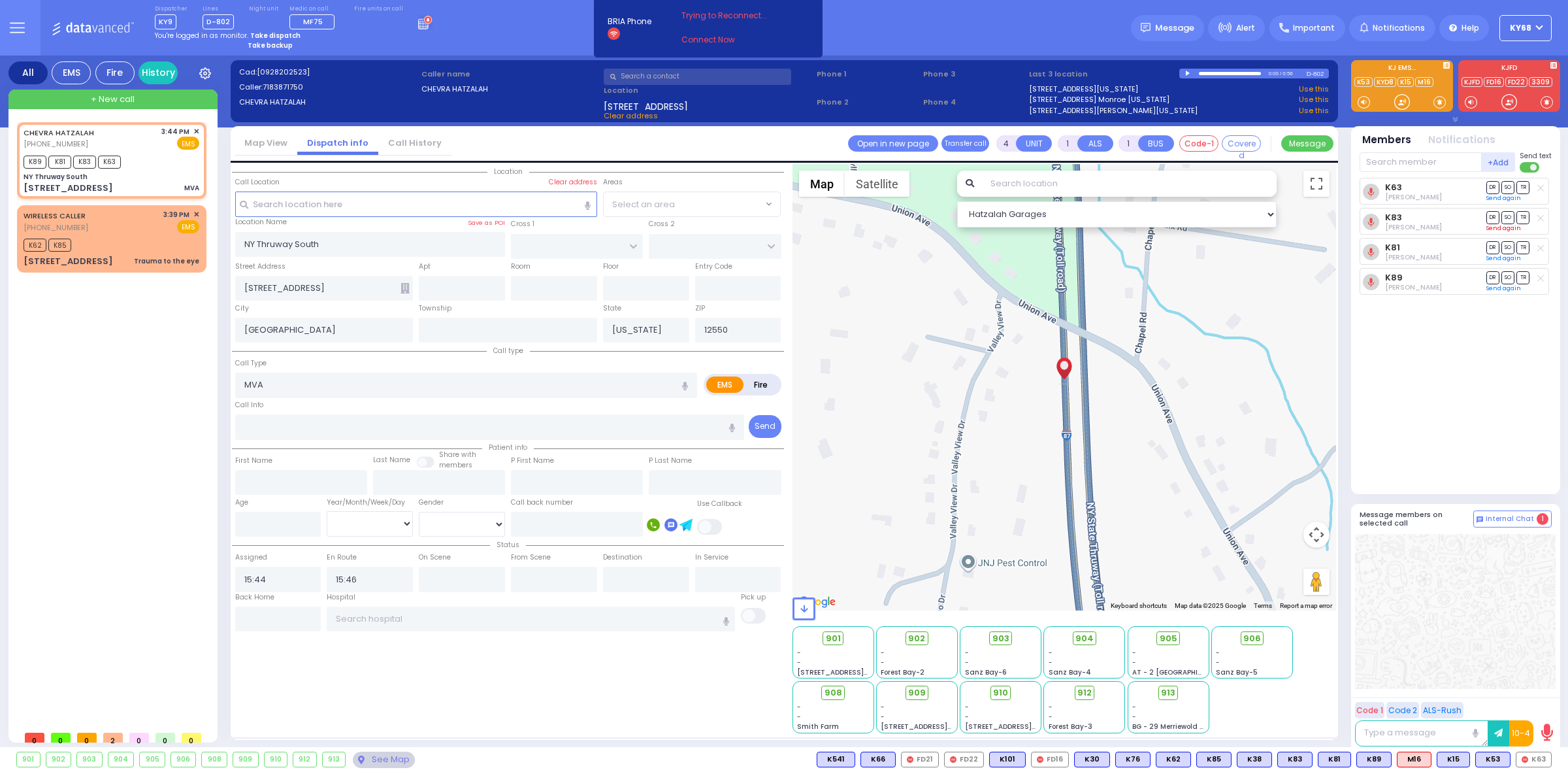
click at [1494, 229] on link "Send again" at bounding box center [1504, 228] width 34 height 8
click at [1496, 262] on link "Send again" at bounding box center [1504, 261] width 34 height 8
click at [1186, 23] on span "Message" at bounding box center [1174, 28] width 39 height 13
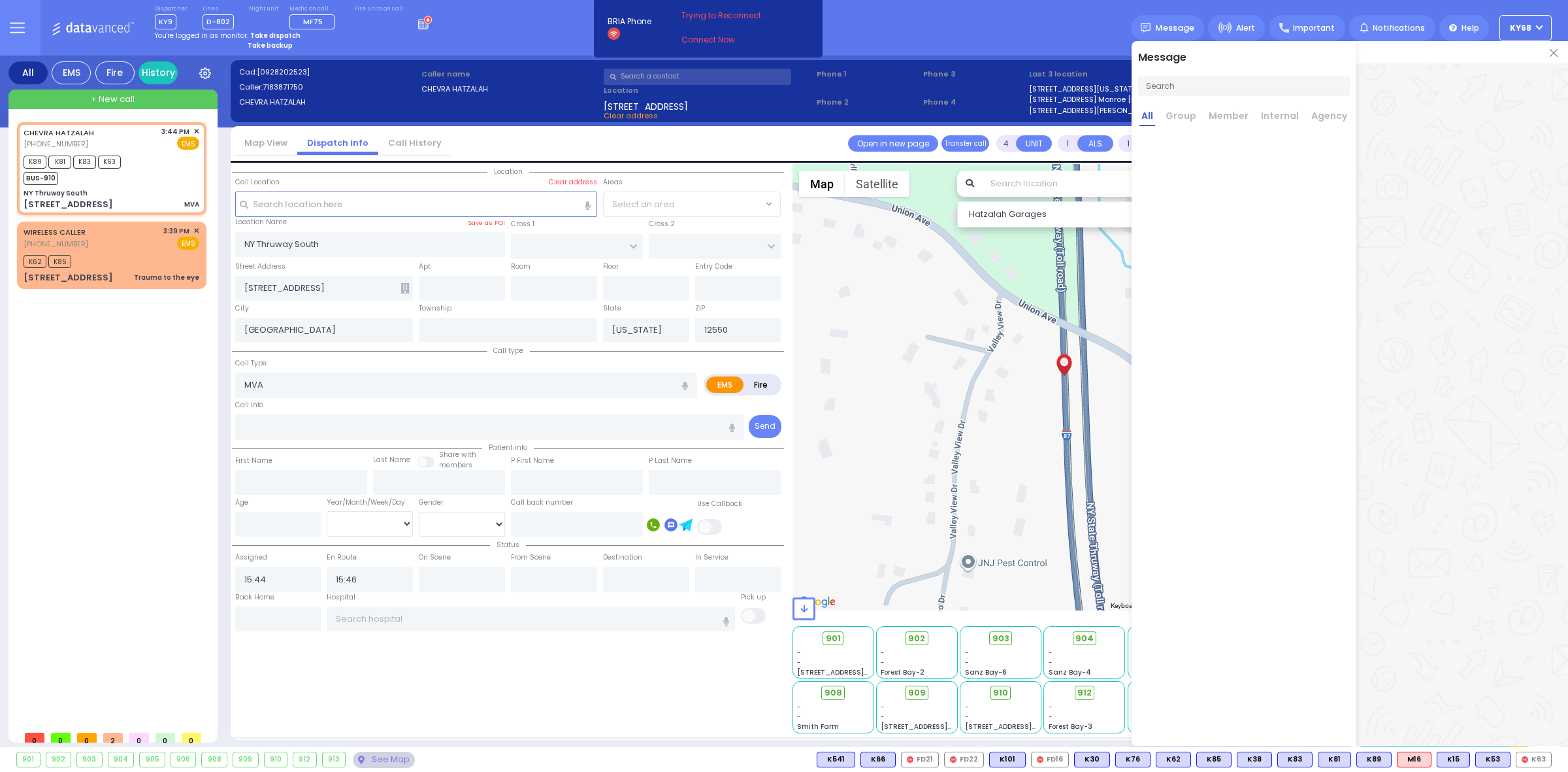
select select
radio input "true"
select select
select select "Hatzalah Garages"
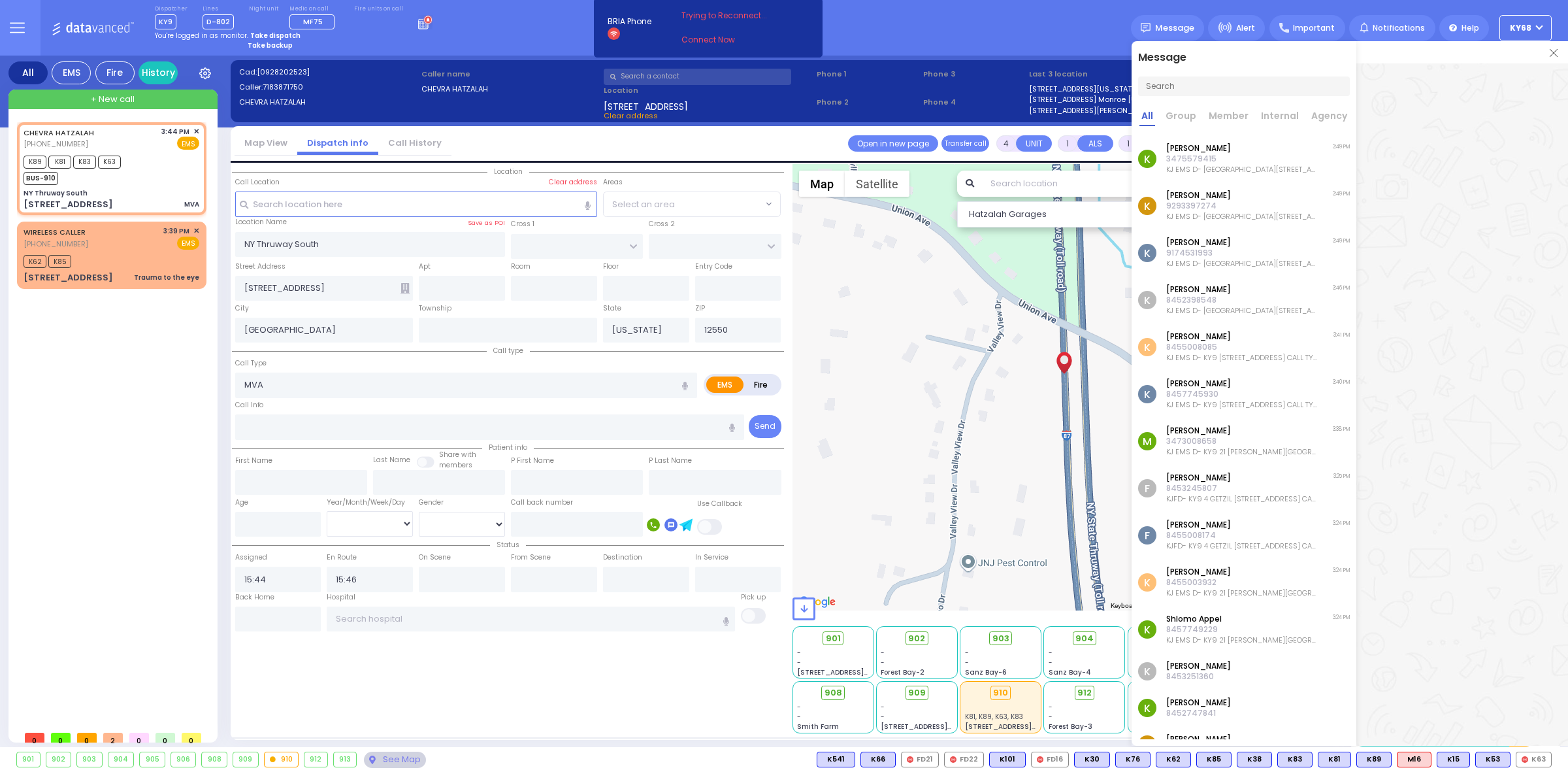
click at [1196, 169] on p "KJ EMS D- KY9 NY Thruway South, 103 Valley View Dr #, Newburgh 12550 CALL TYPE:…" at bounding box center [1242, 170] width 151 height 11
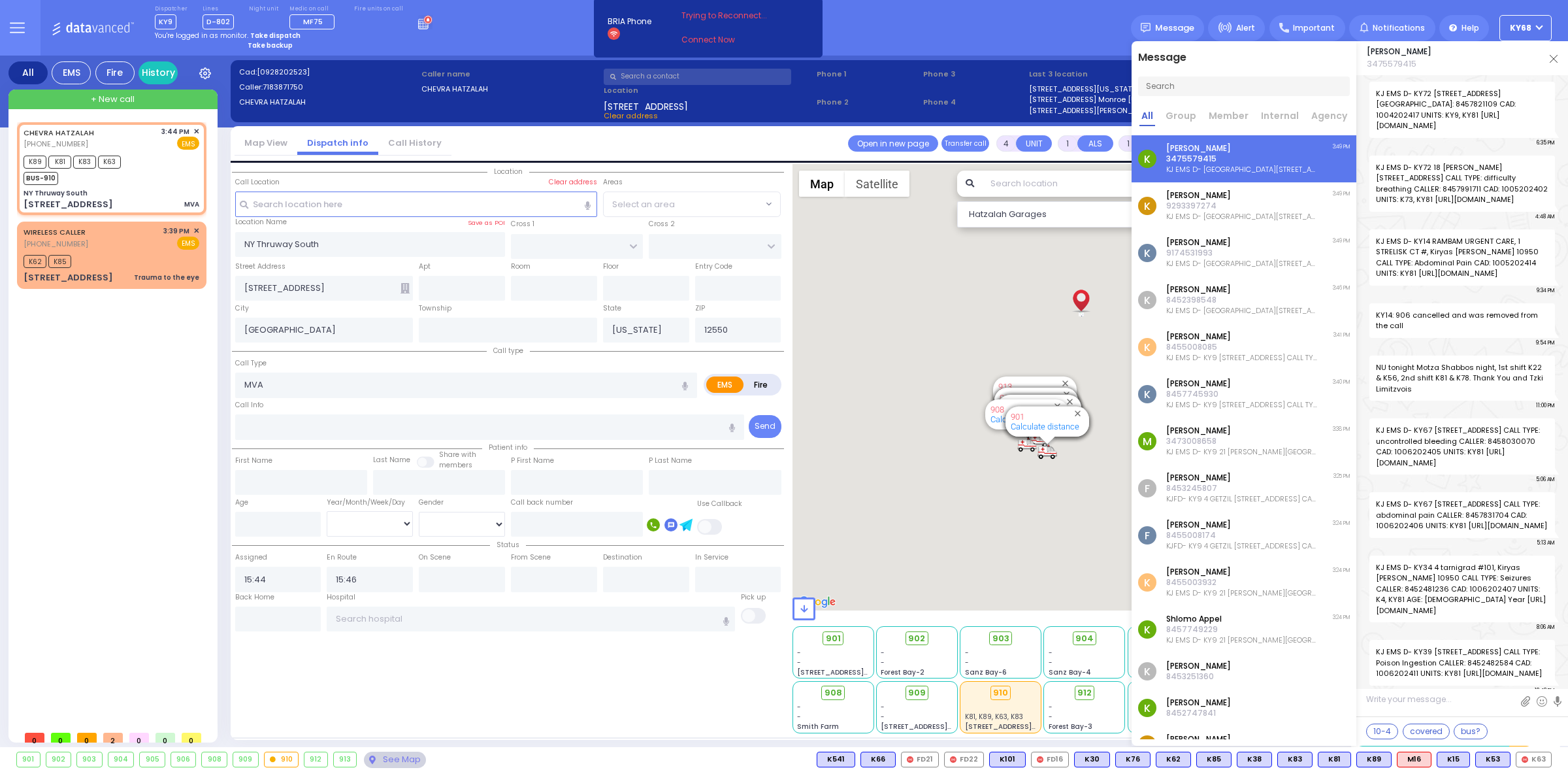
scroll to position [94259, 0]
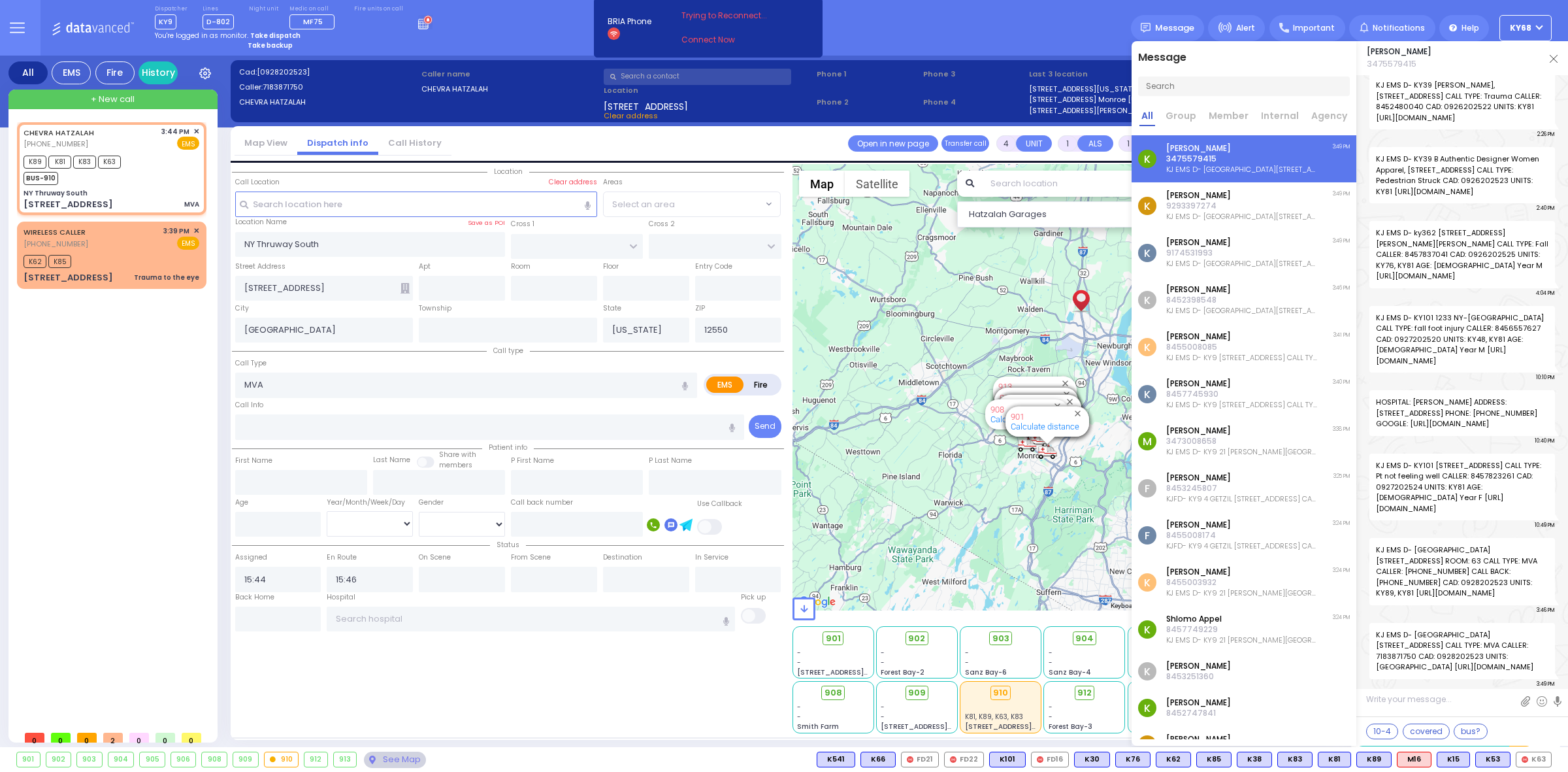
drag, startPoint x: 1480, startPoint y: 671, endPoint x: 1427, endPoint y: 664, distance: 53.5
click at [1427, 664] on span "KJ EMS D- KY9 NY Thruway South, 103 Valley View Dr #, Newburgh 12550 CALL TYPE:…" at bounding box center [1462, 651] width 186 height 56
click at [1550, 57] on img at bounding box center [1553, 59] width 8 height 8
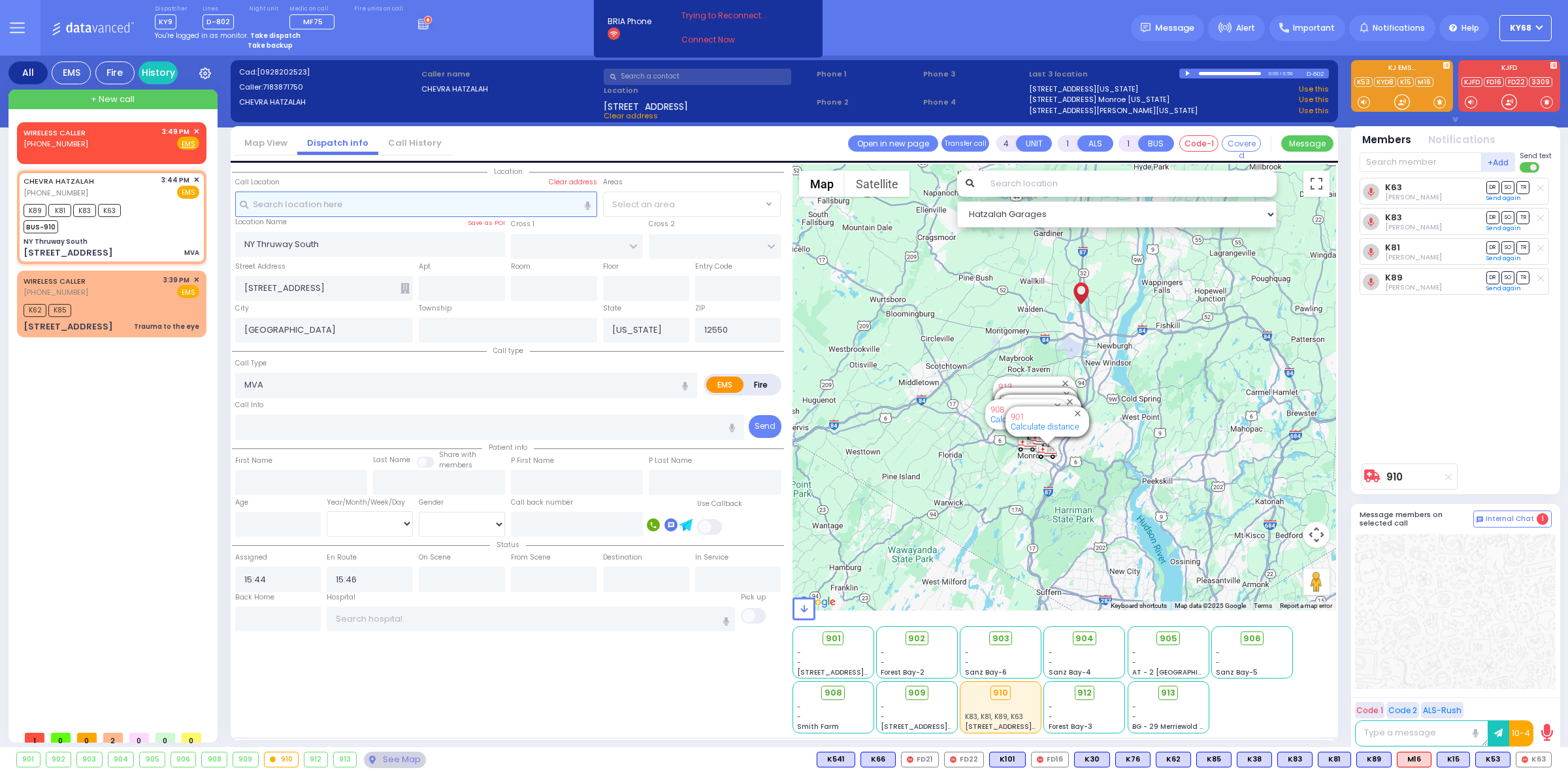
click at [337, 203] on input "text" at bounding box center [415, 203] width 362 height 24
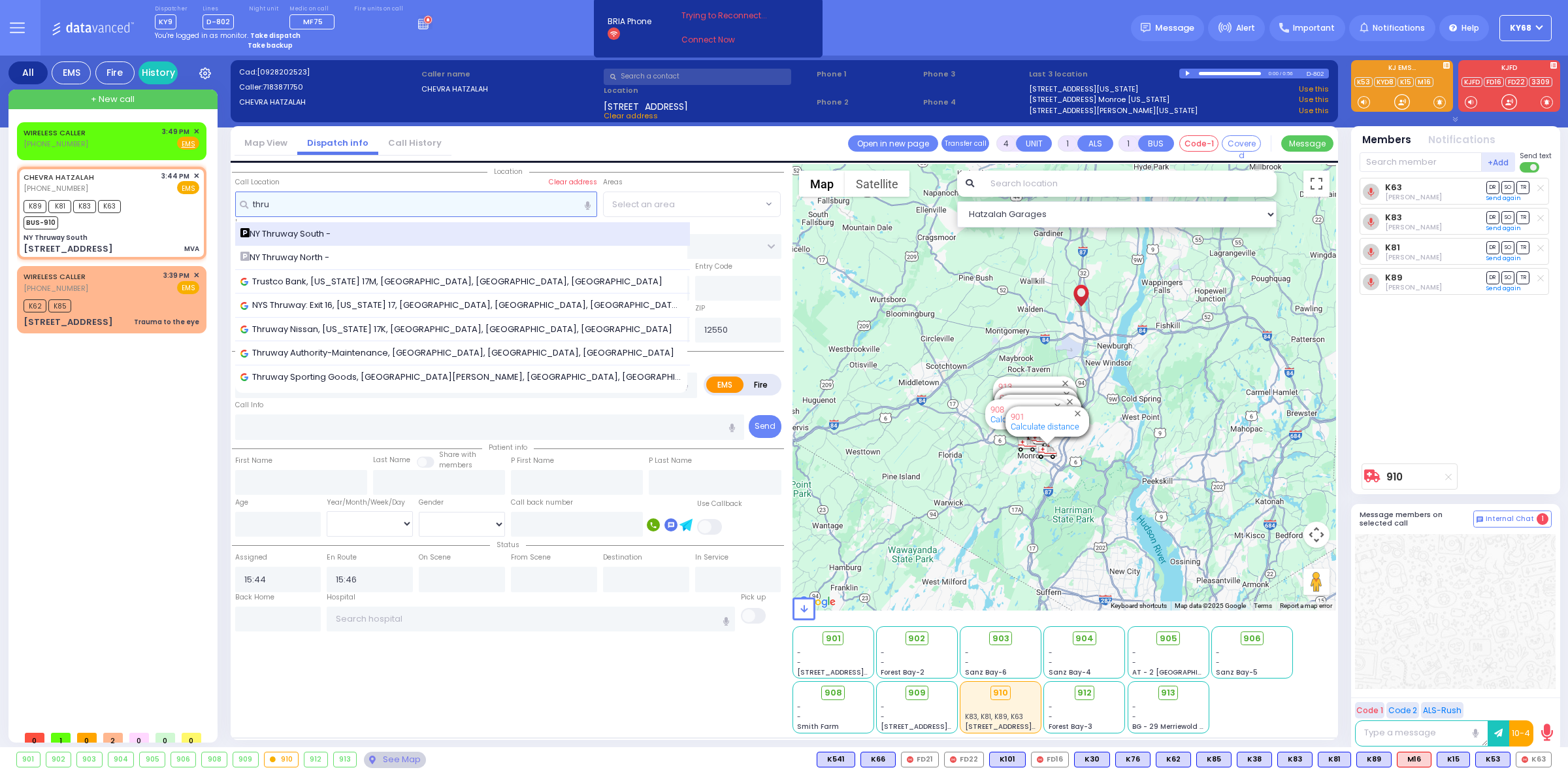
type input "thru"
click at [346, 238] on div "NY Thruway South -" at bounding box center [463, 234] width 445 height 13
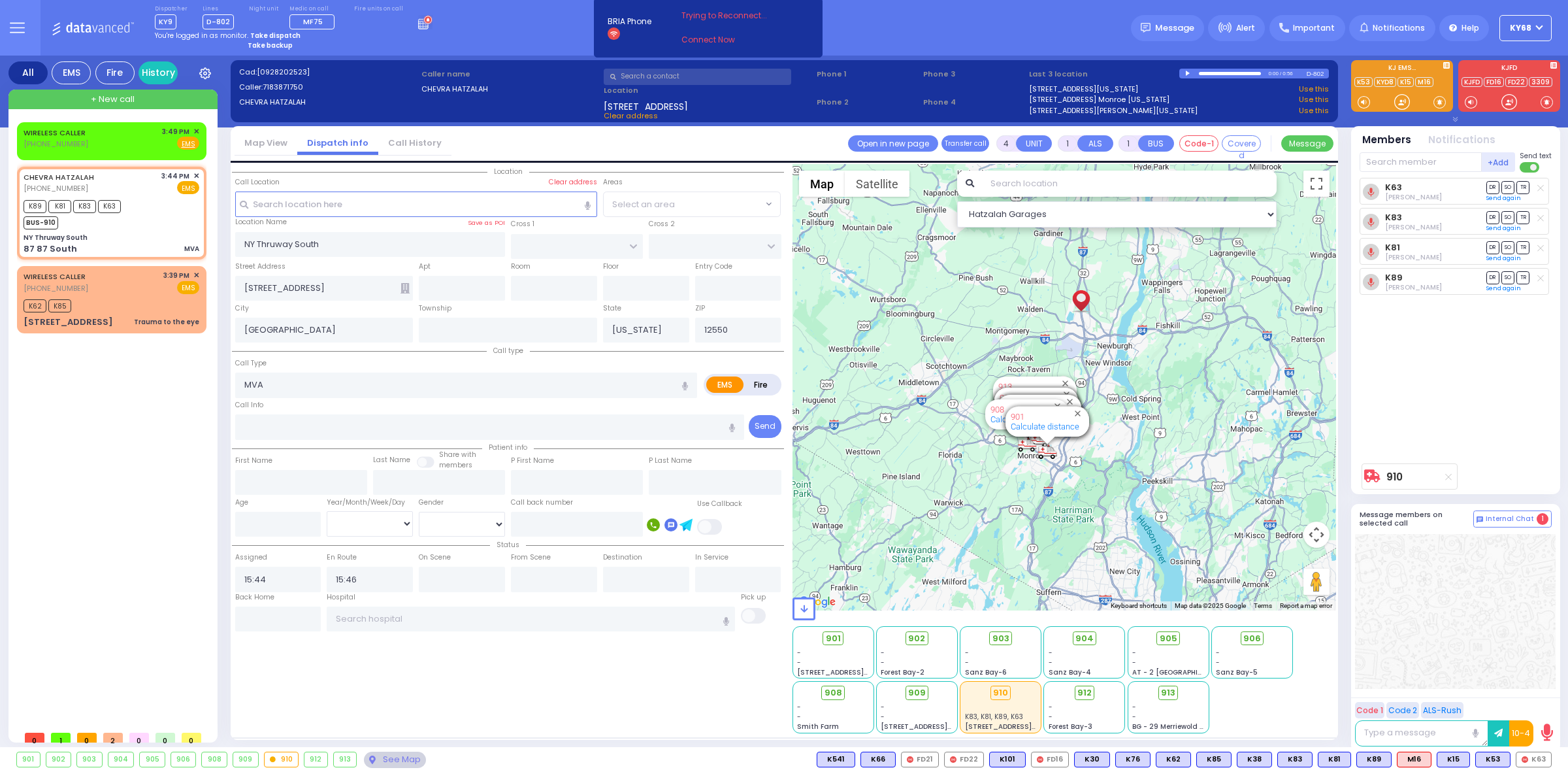
select select
radio input "true"
select select
select select "Hatzalah Garages"
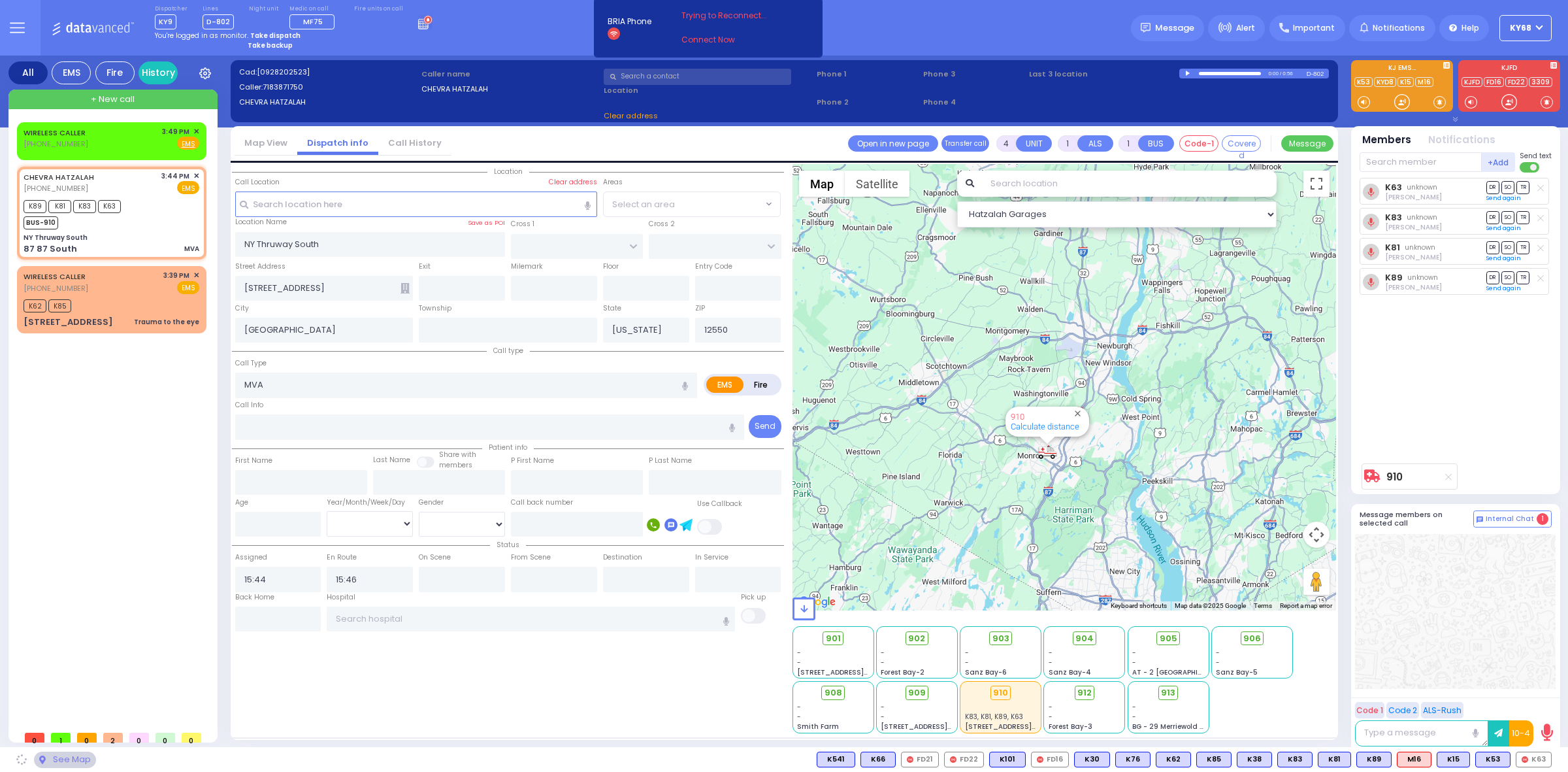
type input "DIVISION AVE"
type input "1ST AVE NORTH"
type input "87 87 South"
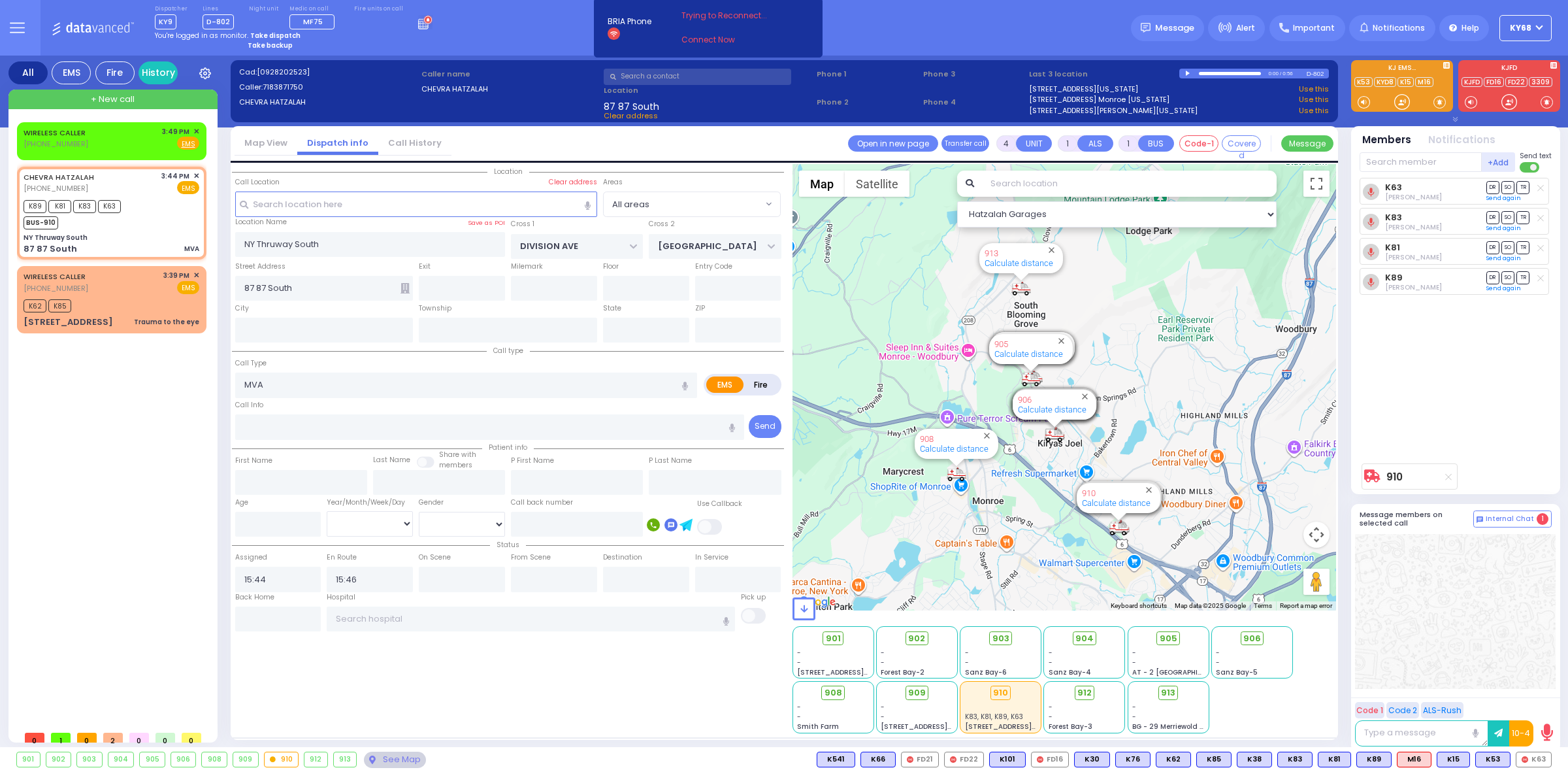
drag, startPoint x: 1125, startPoint y: 358, endPoint x: 1081, endPoint y: 567, distance: 213.6
click at [1089, 572] on div "910 Calculate distance 594 Calculate distance 595 Calculate distance 596 Calcul…" at bounding box center [1065, 387] width 544 height 446
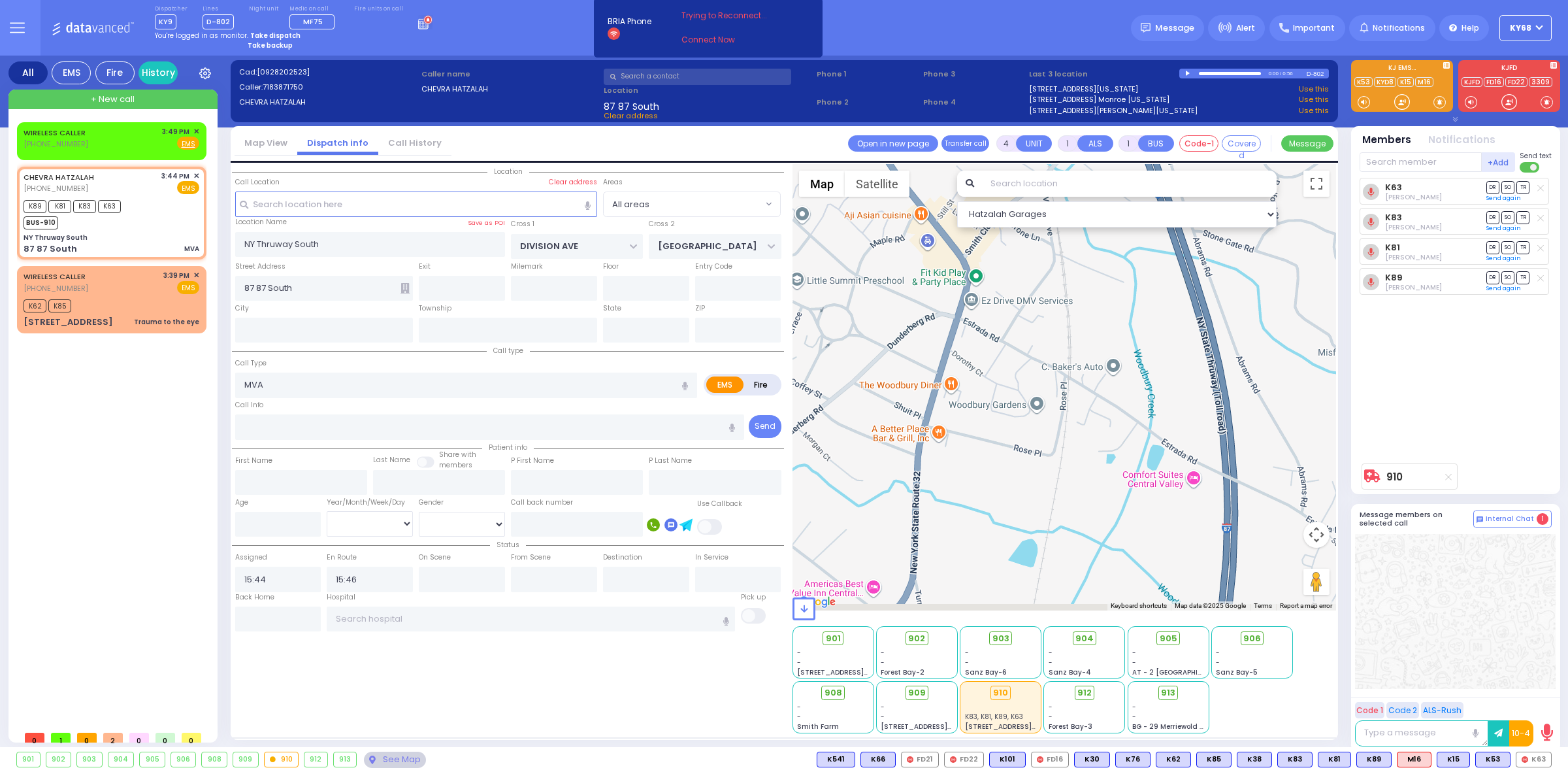
drag, startPoint x: 1232, startPoint y: 469, endPoint x: 1186, endPoint y: 338, distance: 138.8
click at [1186, 340] on div "910 Calculate distance 594 Calculate distance 595 Calculate distance 596 Calcul…" at bounding box center [1065, 387] width 544 height 446
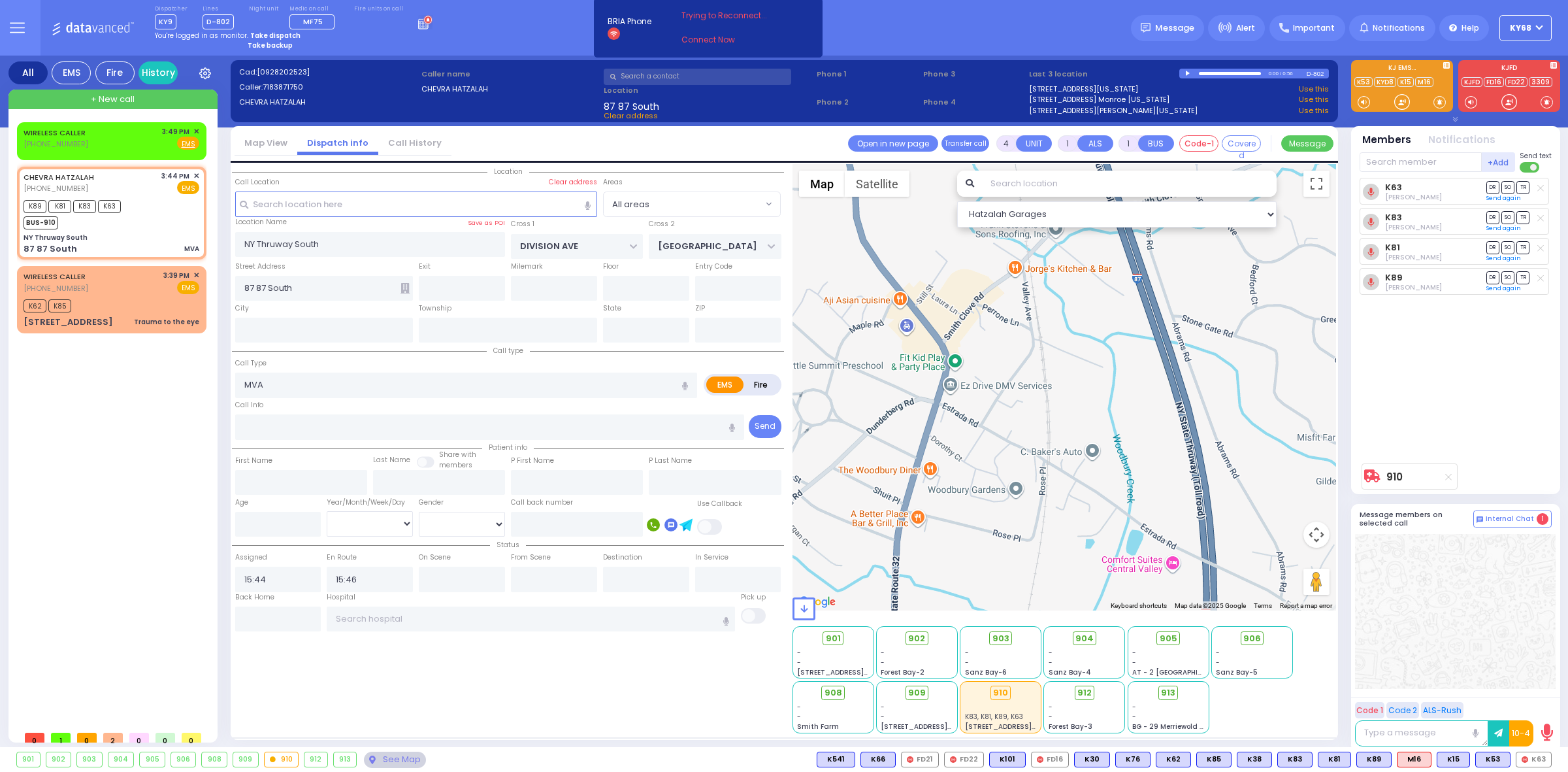
drag, startPoint x: 1199, startPoint y: 487, endPoint x: 1201, endPoint y: 630, distance: 143.0
click at [1201, 641] on div "Hatzalah Garages ← Move left → Move right ↑ Move up ↓ + -" at bounding box center [1065, 449] width 544 height 570
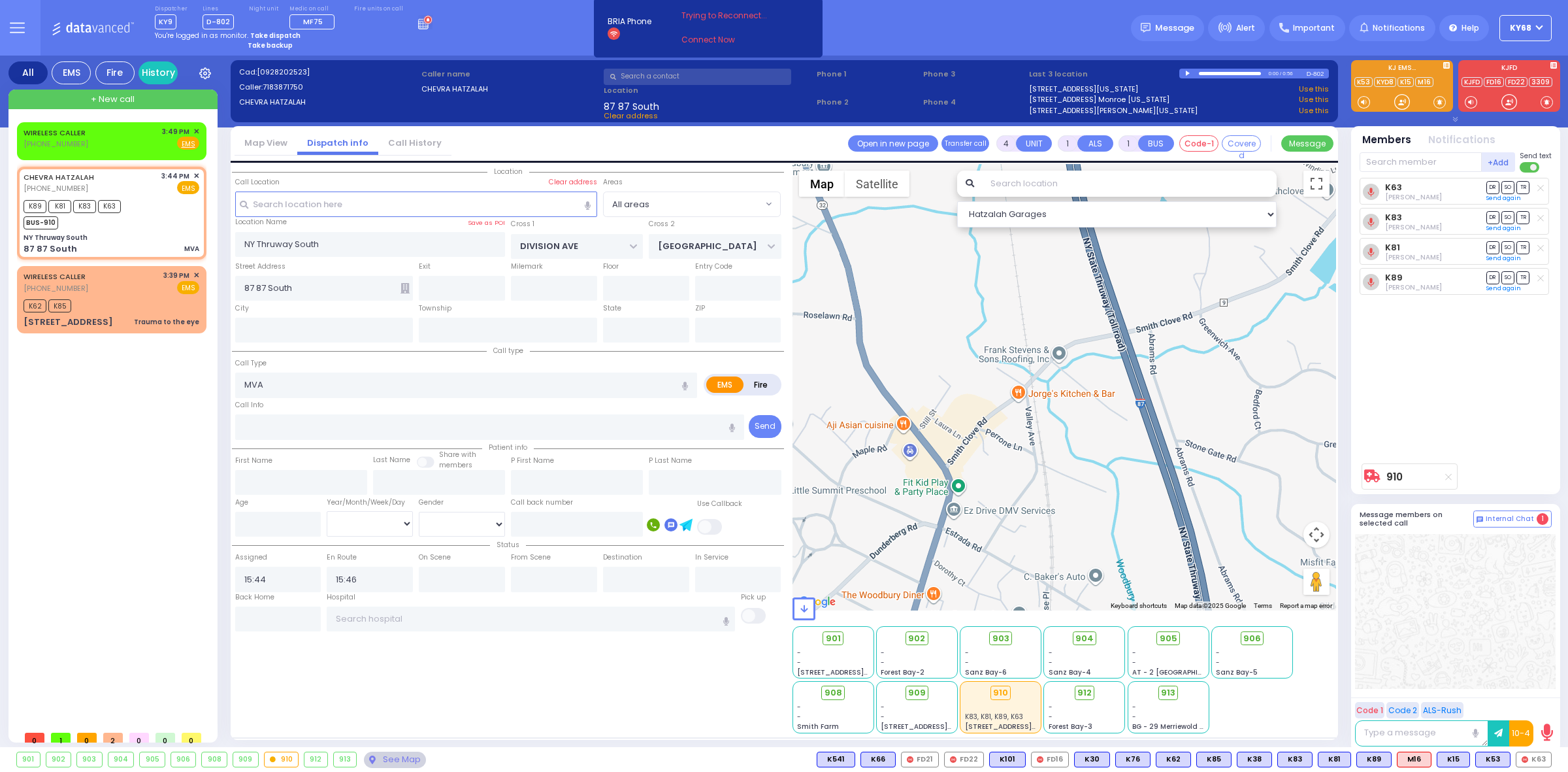
drag, startPoint x: 1219, startPoint y: 560, endPoint x: 1235, endPoint y: 624, distance: 66.0
click at [1223, 579] on div "910 Calculate distance 594 Calculate distance 595 Calculate distance 596 Calcul…" at bounding box center [1065, 387] width 544 height 446
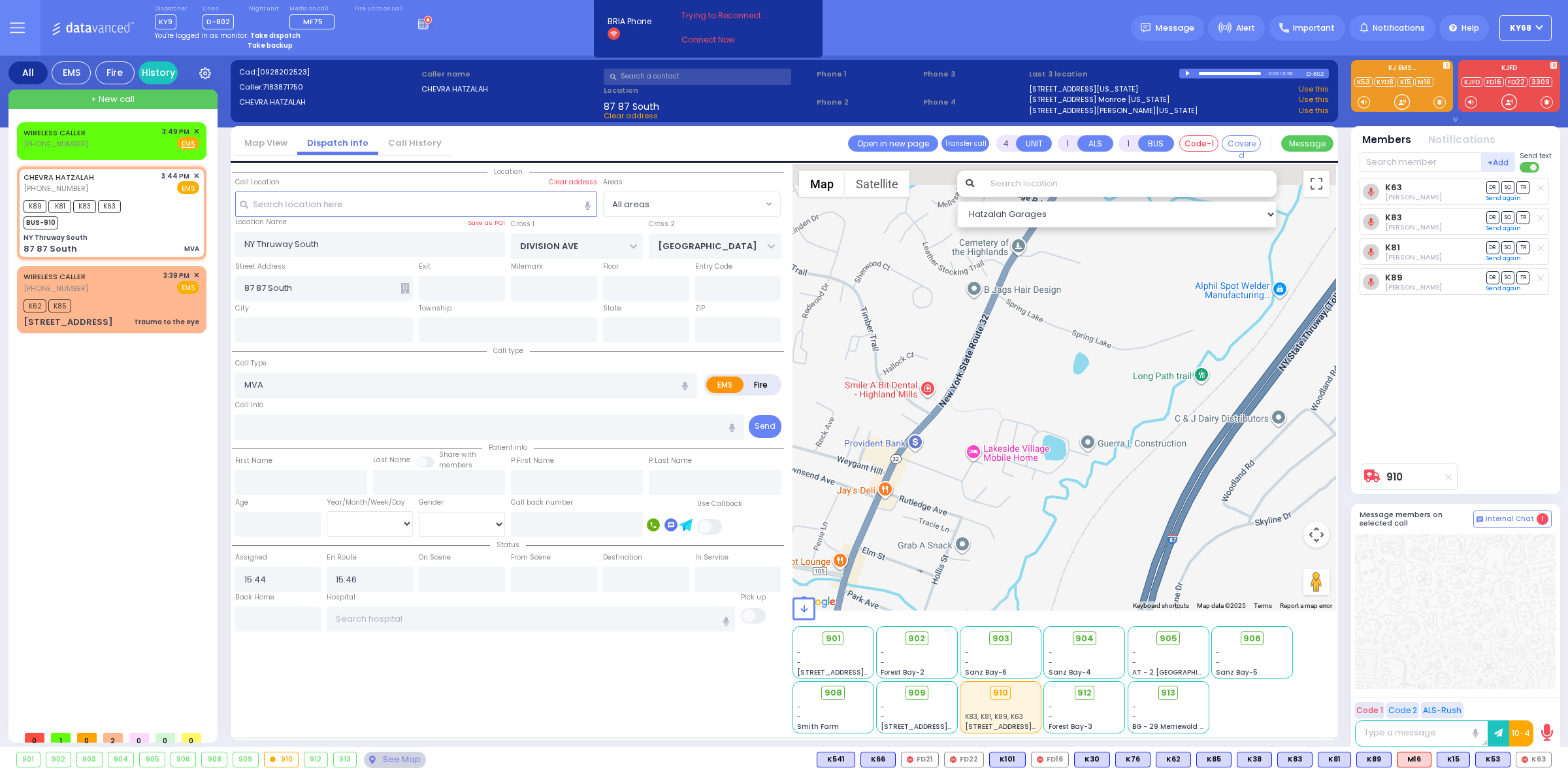
drag, startPoint x: 1264, startPoint y: 375, endPoint x: 1156, endPoint y: 591, distance: 241.5
click at [1207, 551] on div "910 Calculate distance 594 Calculate distance 595 Calculate distance 596 Calcul…" at bounding box center [1065, 387] width 544 height 446
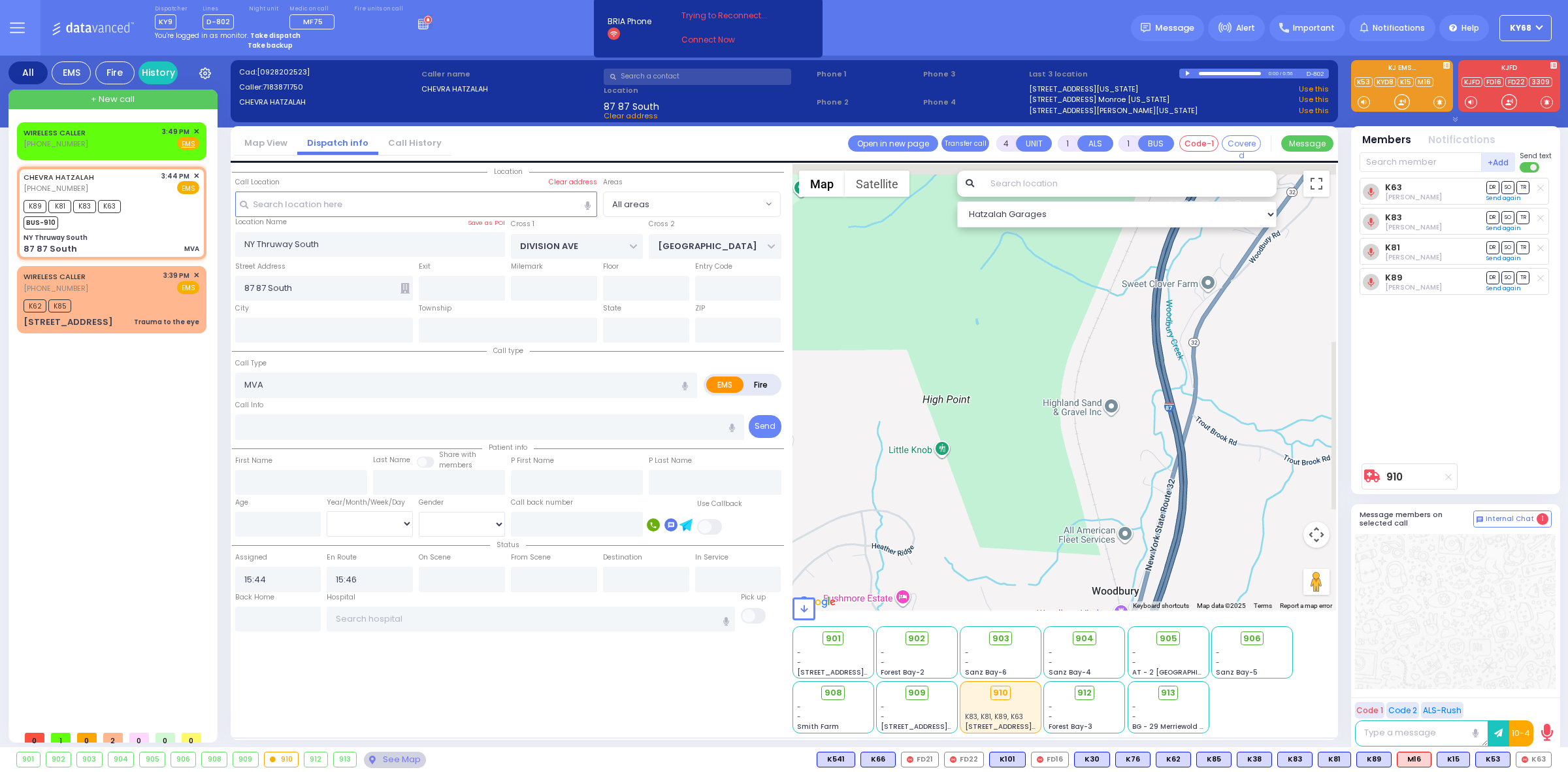
drag, startPoint x: 1242, startPoint y: 433, endPoint x: 1123, endPoint y: 544, distance: 162.7
click at [1093, 693] on div "Hatzalah Garages ← Move left → Move right ↑ Move up ↓ + -" at bounding box center [1065, 449] width 544 height 570
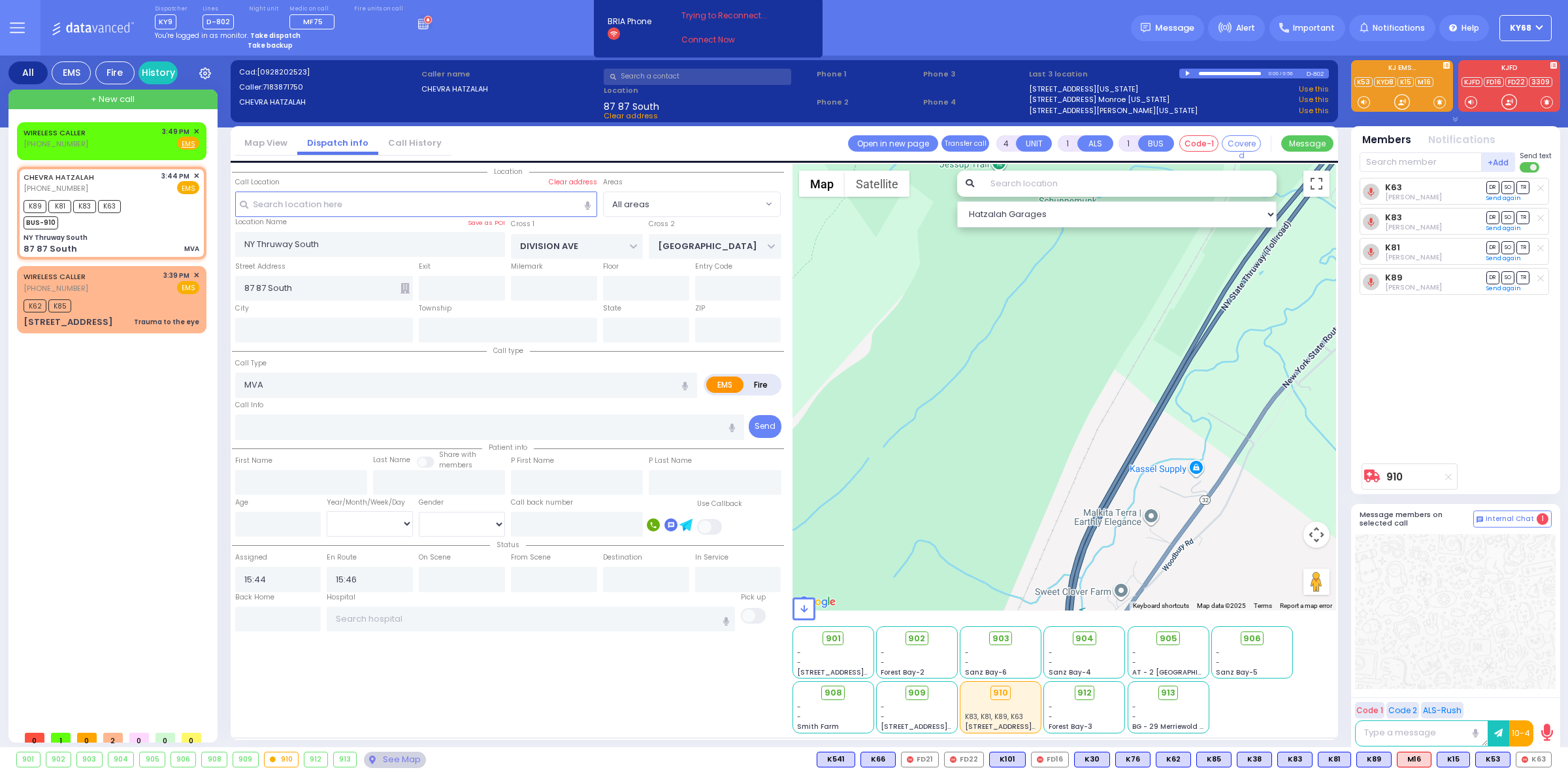
drag, startPoint x: 1238, startPoint y: 408, endPoint x: 1124, endPoint y: 660, distance: 276.6
click at [1124, 660] on div "Hatzalah Garages ← Move left → Move right ↑ Move up ↓ + -" at bounding box center [1065, 449] width 544 height 570
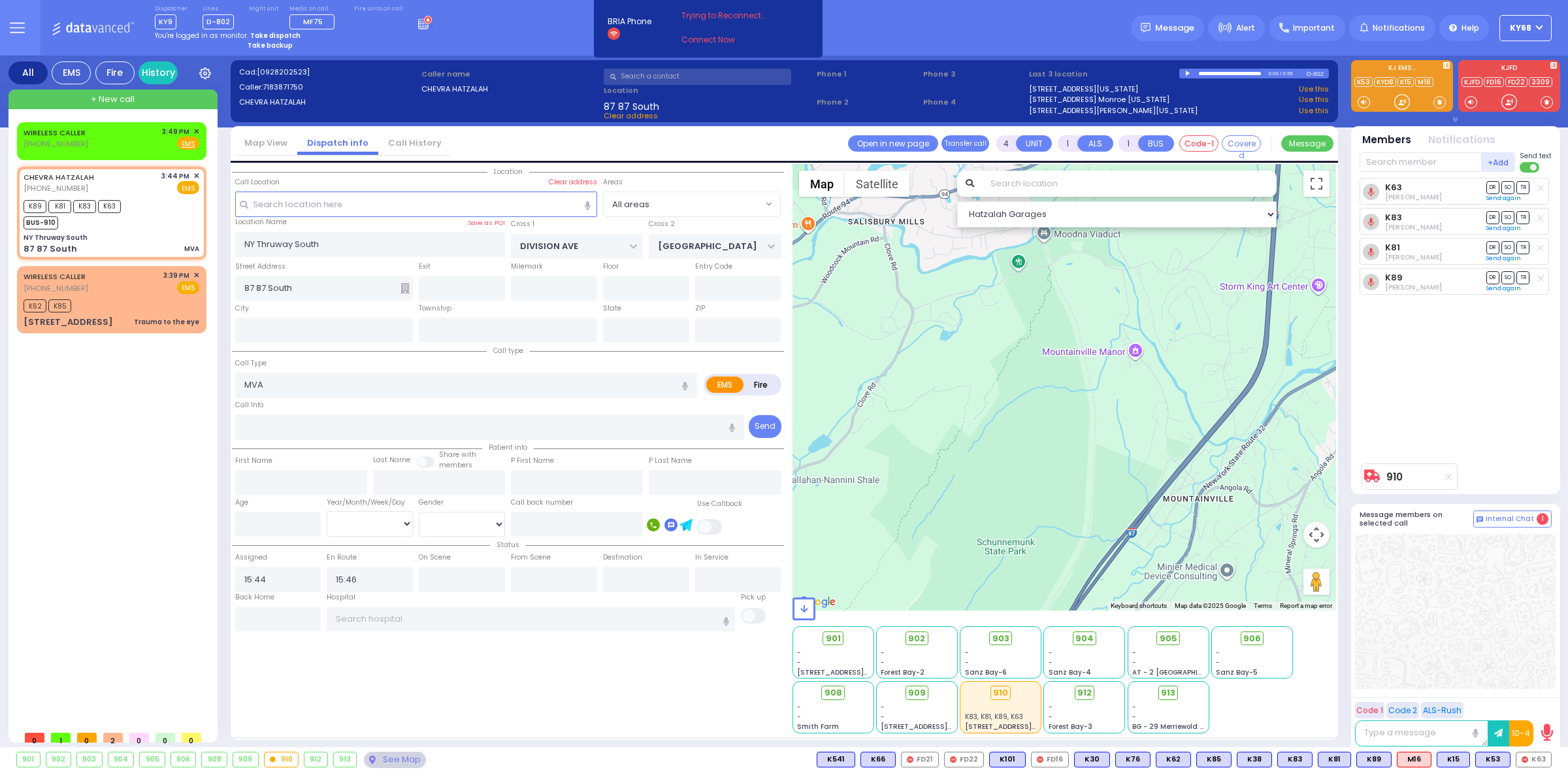
drag, startPoint x: 1233, startPoint y: 349, endPoint x: 1123, endPoint y: 573, distance: 249.6
click at [1125, 572] on div "910 Calculate distance 594 Calculate distance 595 Calculate distance 596 Calcul…" at bounding box center [1065, 387] width 544 height 446
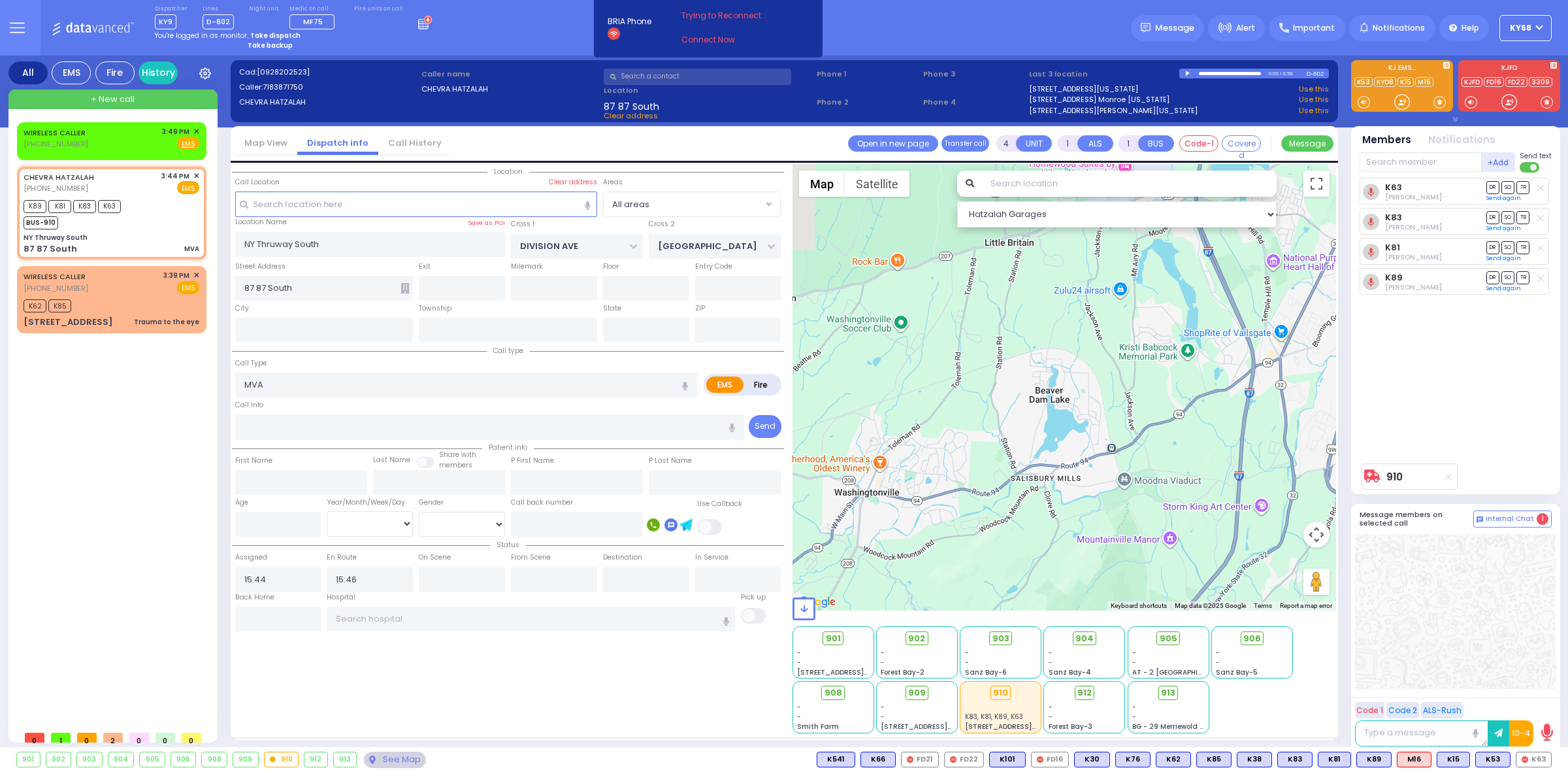
drag, startPoint x: 1226, startPoint y: 343, endPoint x: 1206, endPoint y: 509, distance: 167.2
click at [1210, 575] on div "910 Calculate distance 594 Calculate distance 595 Calculate distance 596 Calcul…" at bounding box center [1065, 387] width 544 height 446
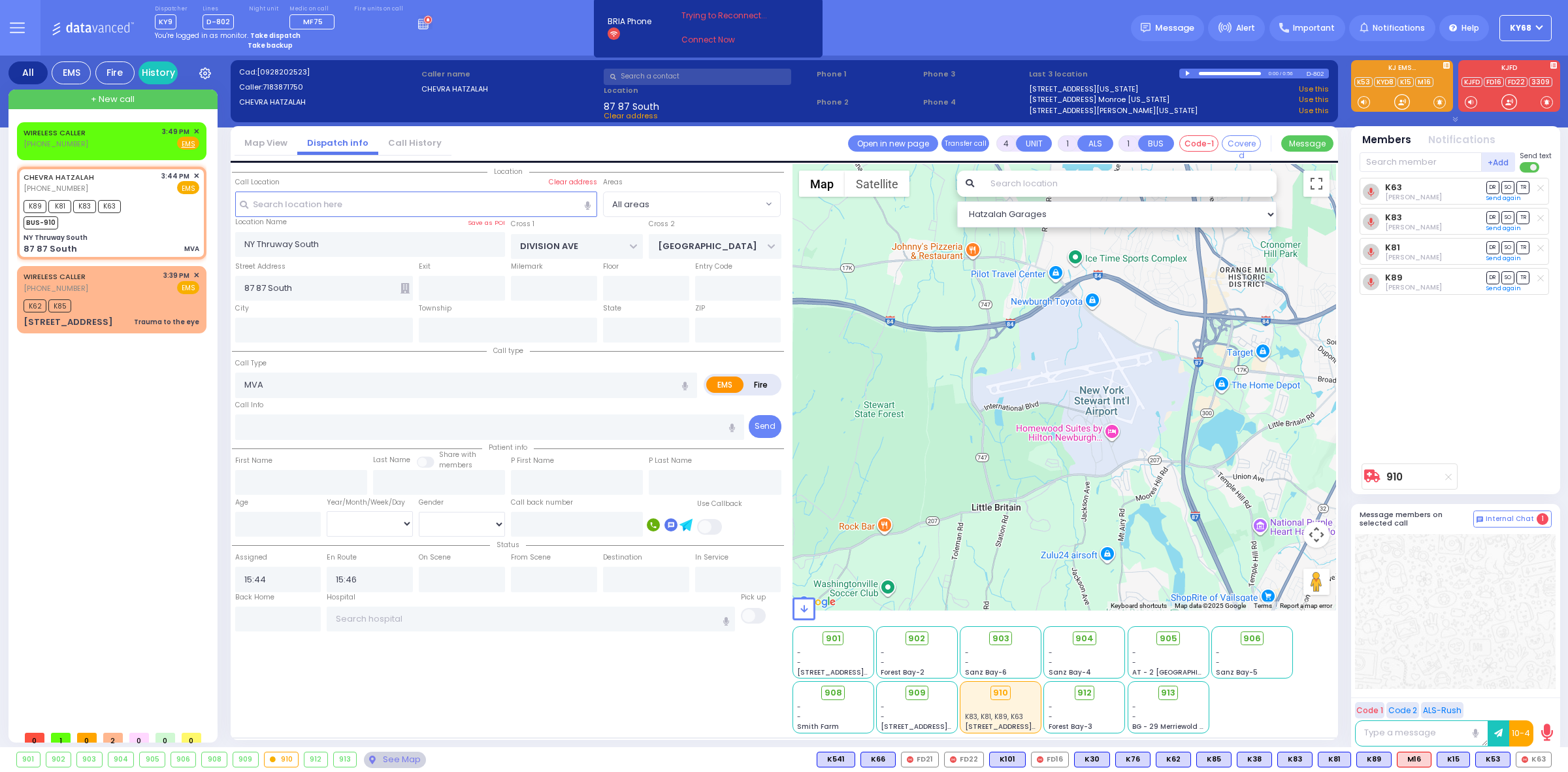
drag, startPoint x: 1269, startPoint y: 327, endPoint x: 1271, endPoint y: 551, distance: 224.0
click at [1271, 551] on div "910 Calculate distance 594 Calculate distance 595 Calculate distance 596 Calcul…" at bounding box center [1065, 387] width 544 height 446
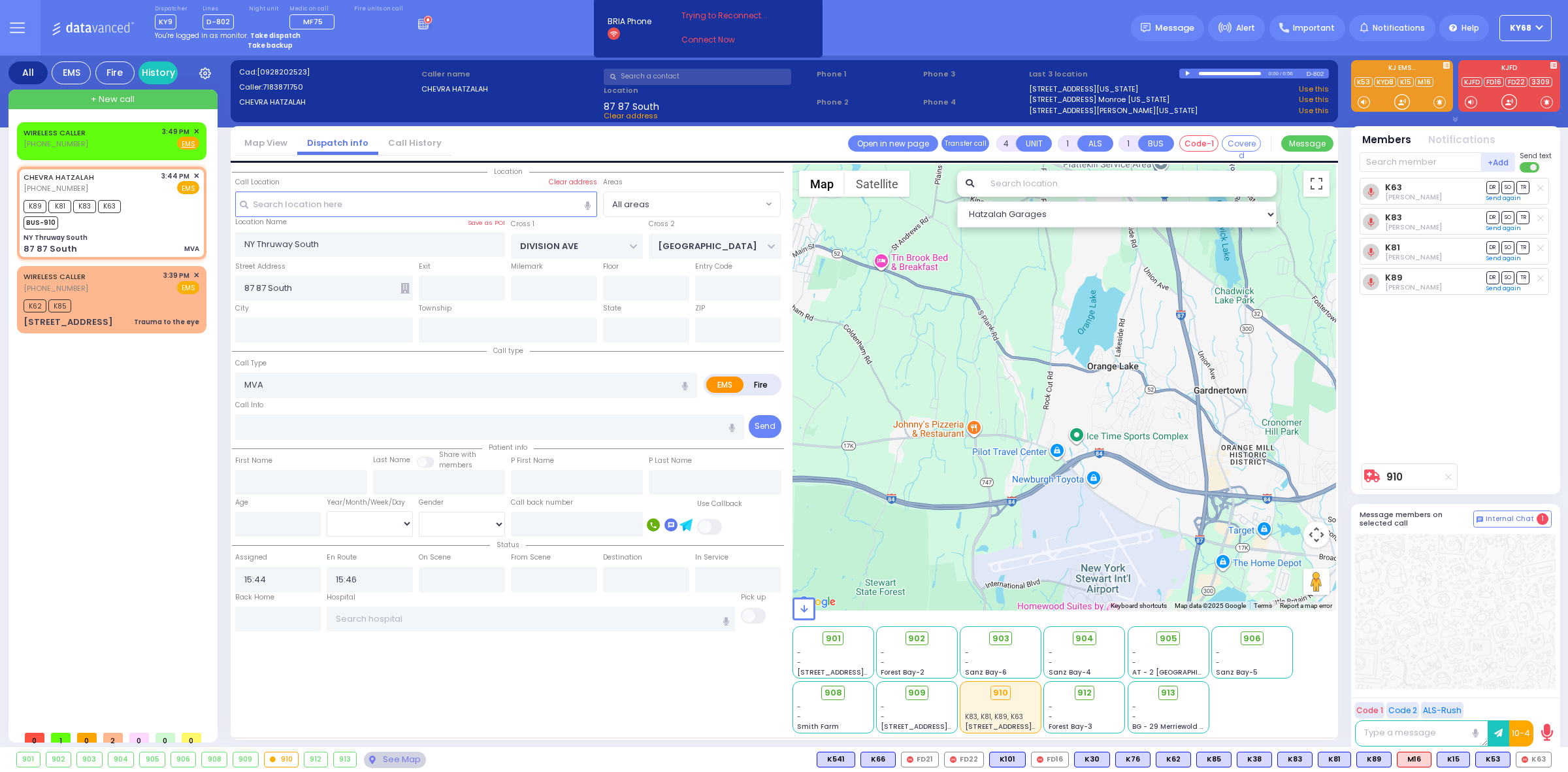
drag, startPoint x: 1222, startPoint y: 272, endPoint x: 1223, endPoint y: 436, distance: 164.0
click at [1223, 436] on div "910 Calculate distance 594 Calculate distance 595 Calculate distance 596 Calcul…" at bounding box center [1065, 387] width 544 height 446
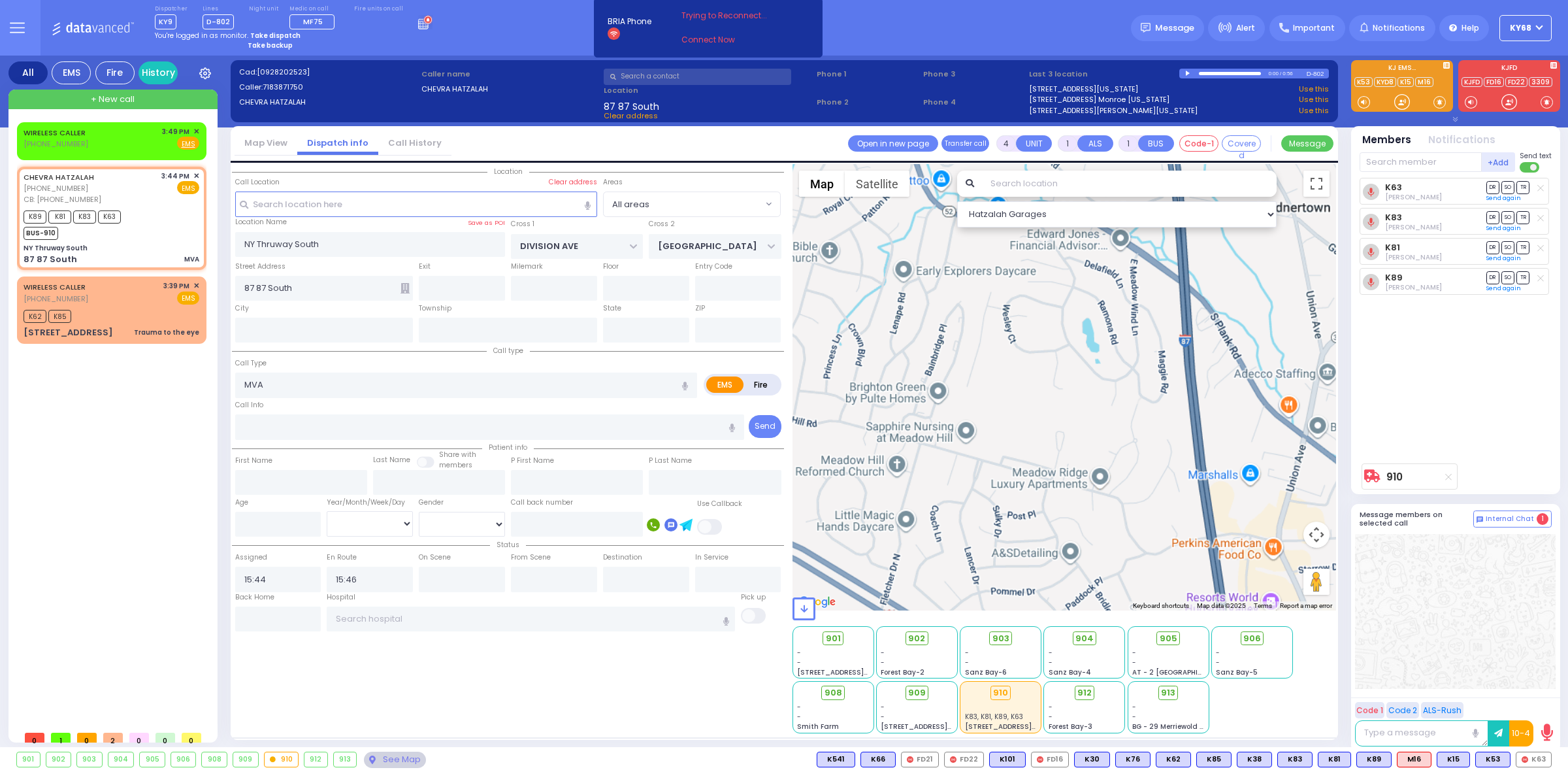
select select
radio input "true"
select select
type input "9292714012"
select select "Hatzalah Garages"
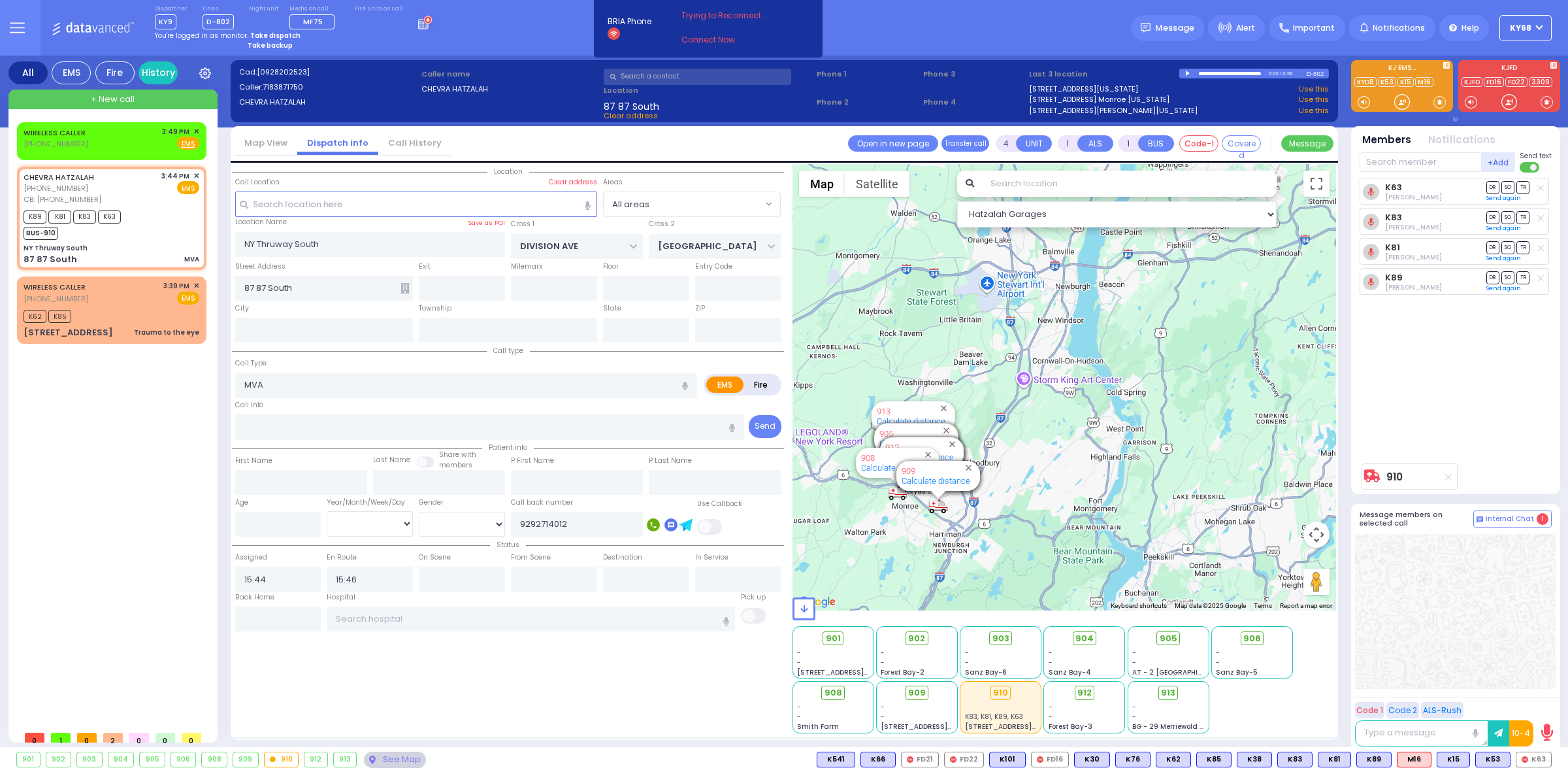
drag, startPoint x: 995, startPoint y: 340, endPoint x: 1076, endPoint y: 571, distance: 244.8
click at [1074, 572] on div "910 Calculate distance 594 Calculate distance 595 Calculate distance 596 Calcul…" at bounding box center [1065, 387] width 544 height 446
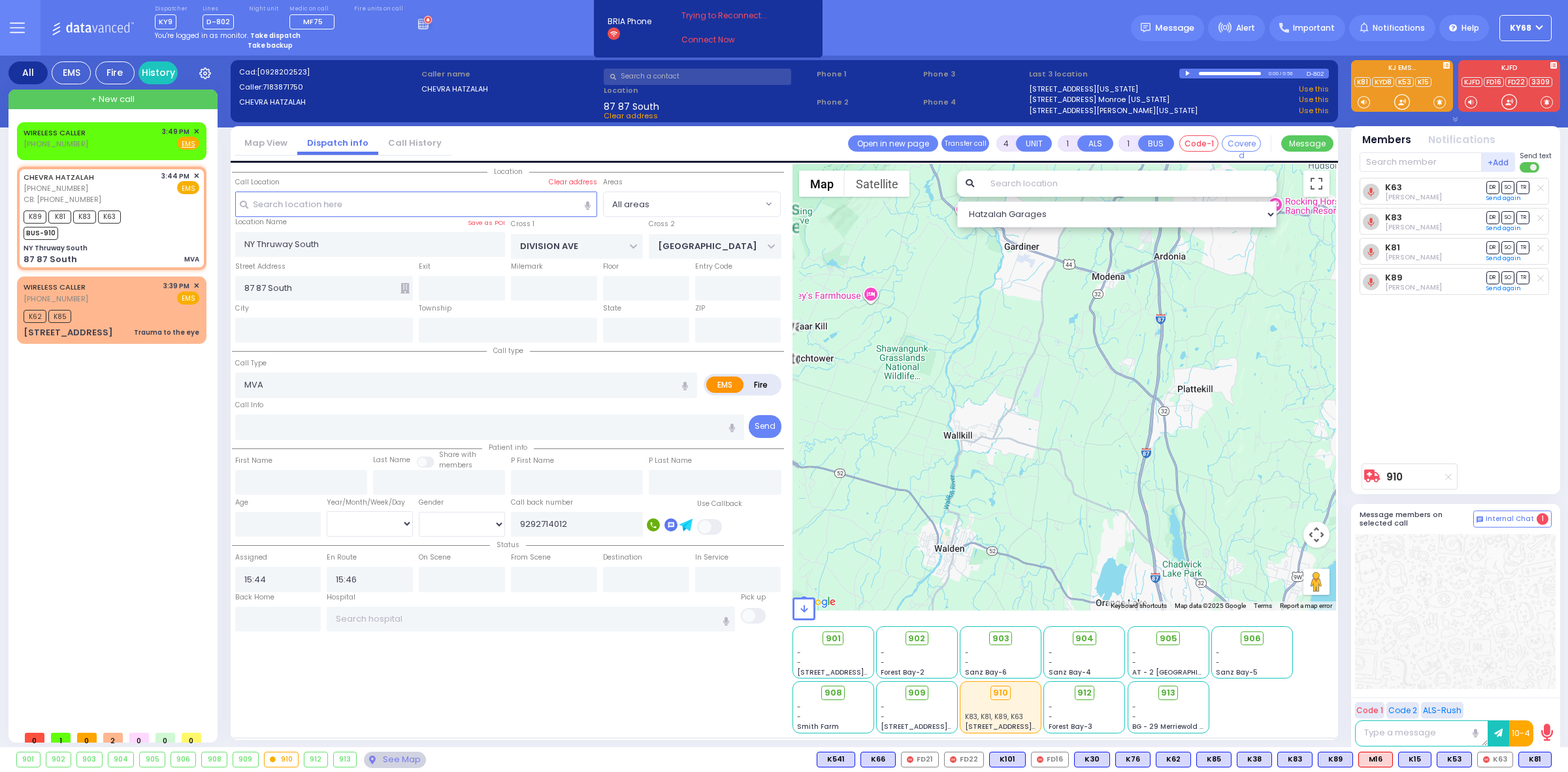
drag, startPoint x: 1193, startPoint y: 483, endPoint x: 1201, endPoint y: 435, distance: 48.7
click at [1201, 435] on div "910 Calculate distance 594 Calculate distance 595 Calculate distance 596 Calcul…" at bounding box center [1065, 387] width 544 height 446
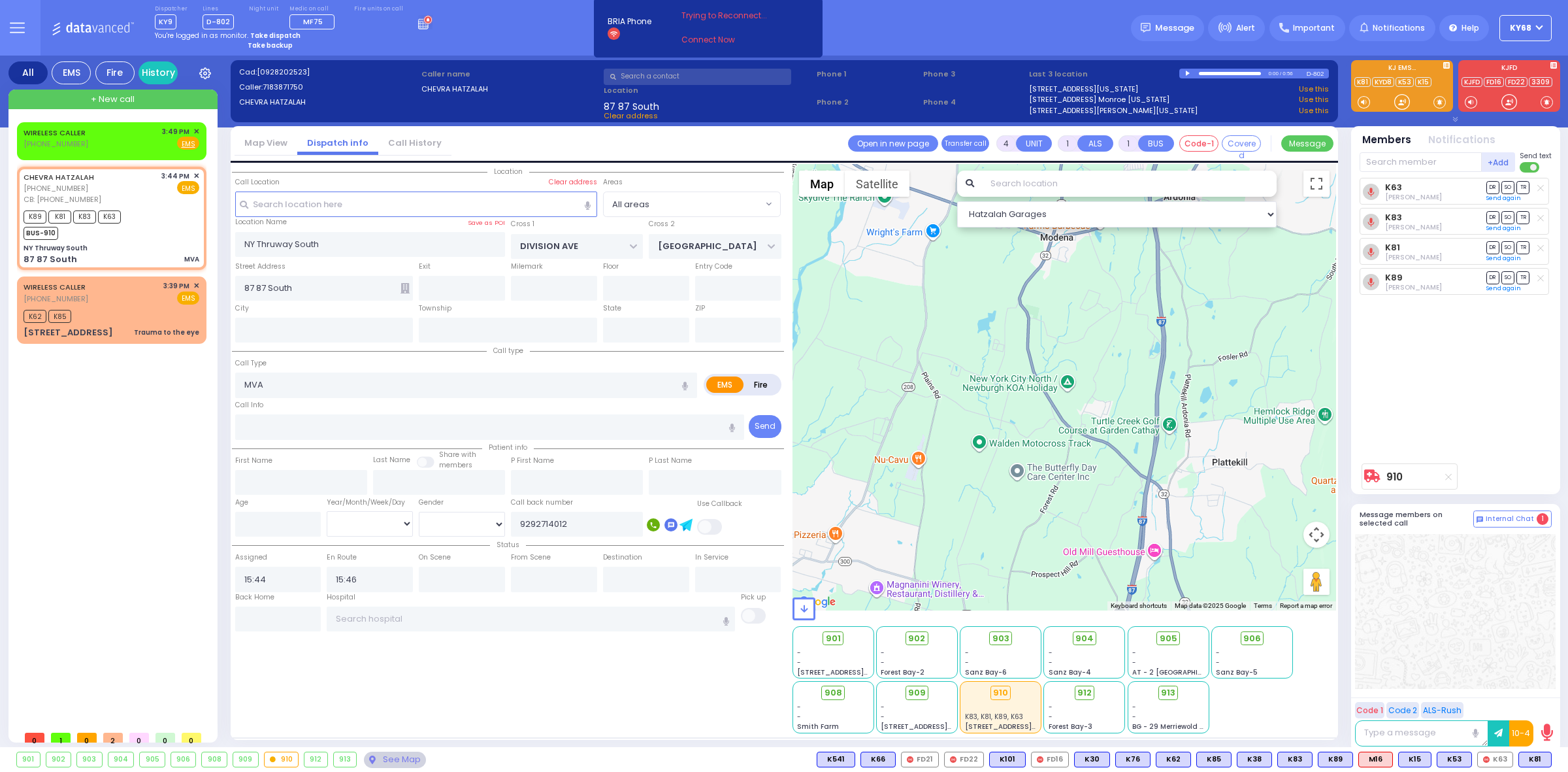
drag, startPoint x: 1170, startPoint y: 336, endPoint x: 1171, endPoint y: 550, distance: 214.0
click at [1171, 560] on div "910 Calculate distance 594 Calculate distance 595 Calculate distance 596 Calcul…" at bounding box center [1065, 387] width 544 height 446
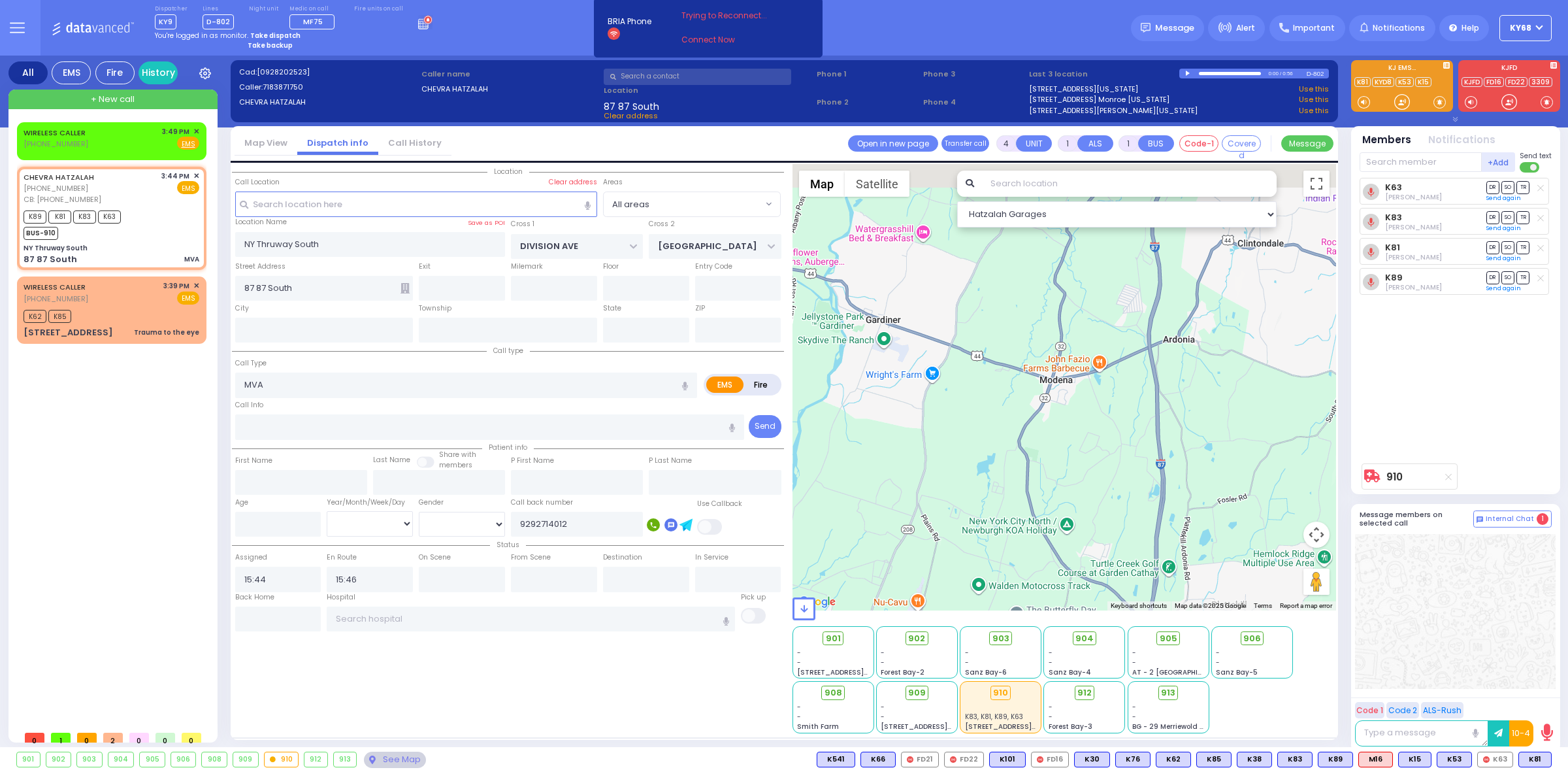
drag, startPoint x: 1180, startPoint y: 331, endPoint x: 1181, endPoint y: 466, distance: 135.0
click at [1181, 466] on div "910 Calculate distance 594 Calculate distance 595 Calculate distance 596 Calcul…" at bounding box center [1065, 387] width 544 height 446
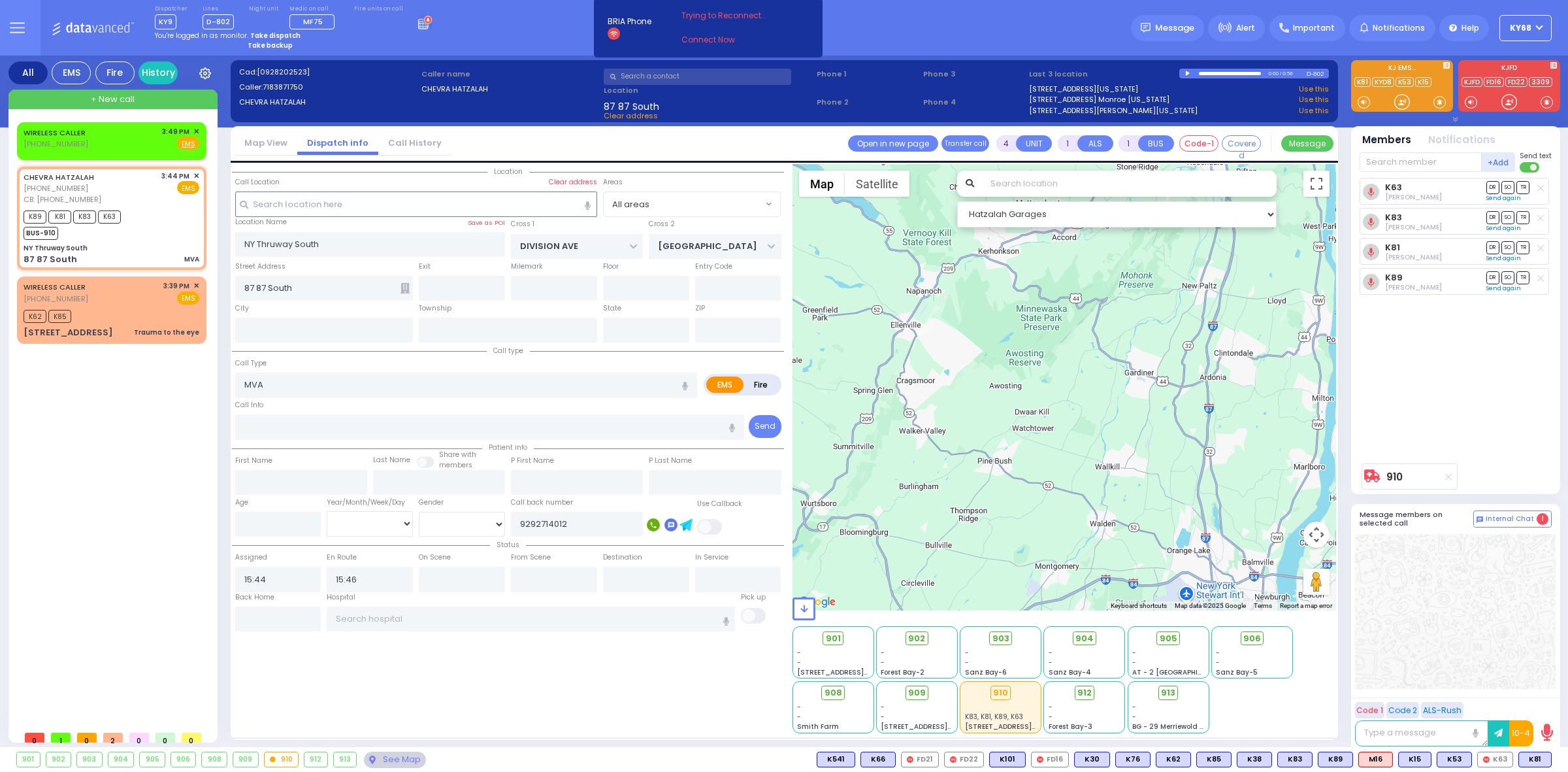
drag, startPoint x: 1193, startPoint y: 499, endPoint x: 1121, endPoint y: 426, distance: 102.5
click at [1121, 426] on div "910 Calculate distance 594 Calculate distance 595 Calculate distance 596 Calcul…" at bounding box center [1065, 387] width 544 height 446
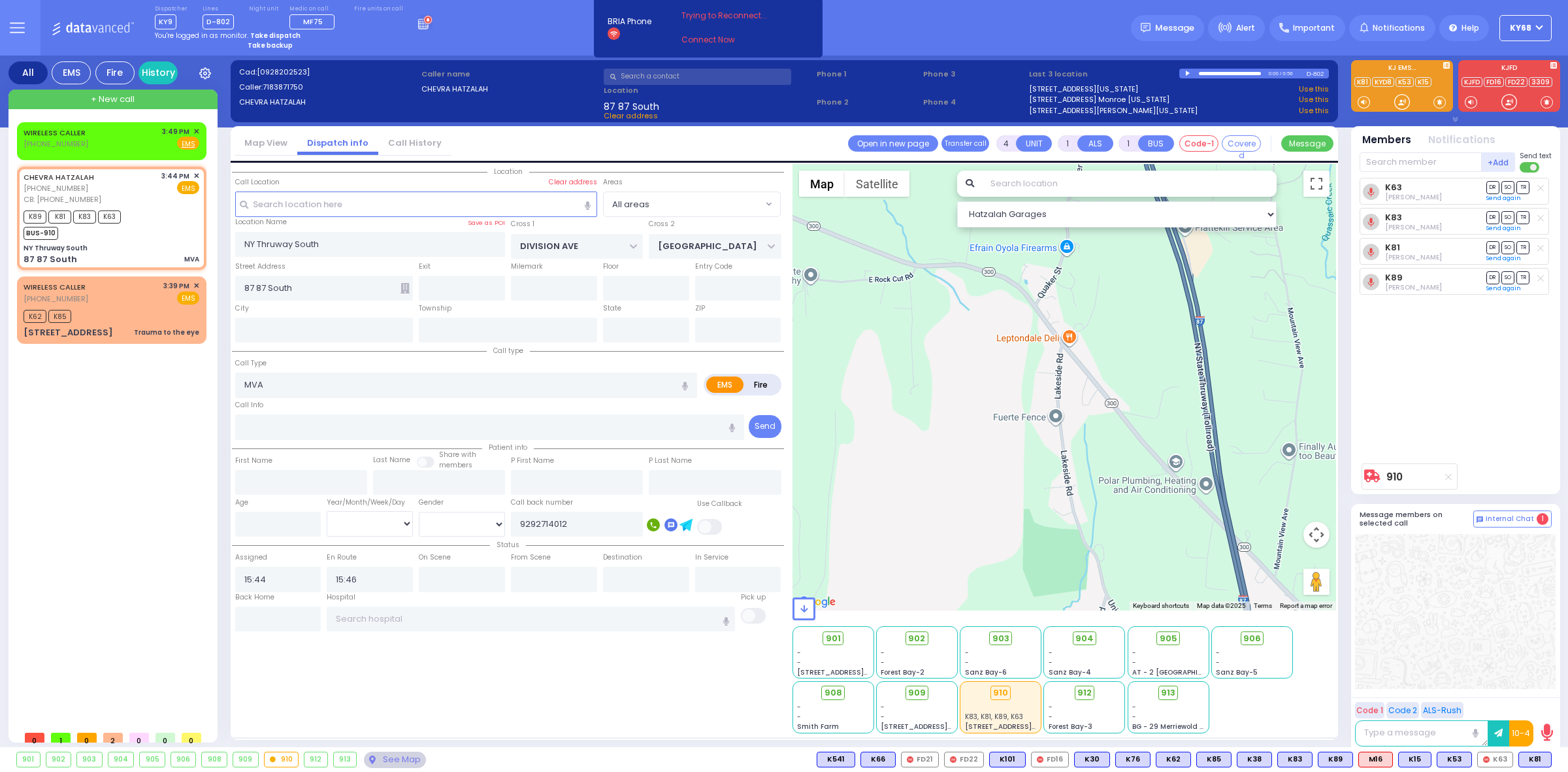
drag, startPoint x: 1158, startPoint y: 340, endPoint x: 1135, endPoint y: 538, distance: 199.3
click at [1140, 523] on div "910 Calculate distance 594 Calculate distance 595 Calculate distance 596 Calcul…" at bounding box center [1065, 387] width 544 height 446
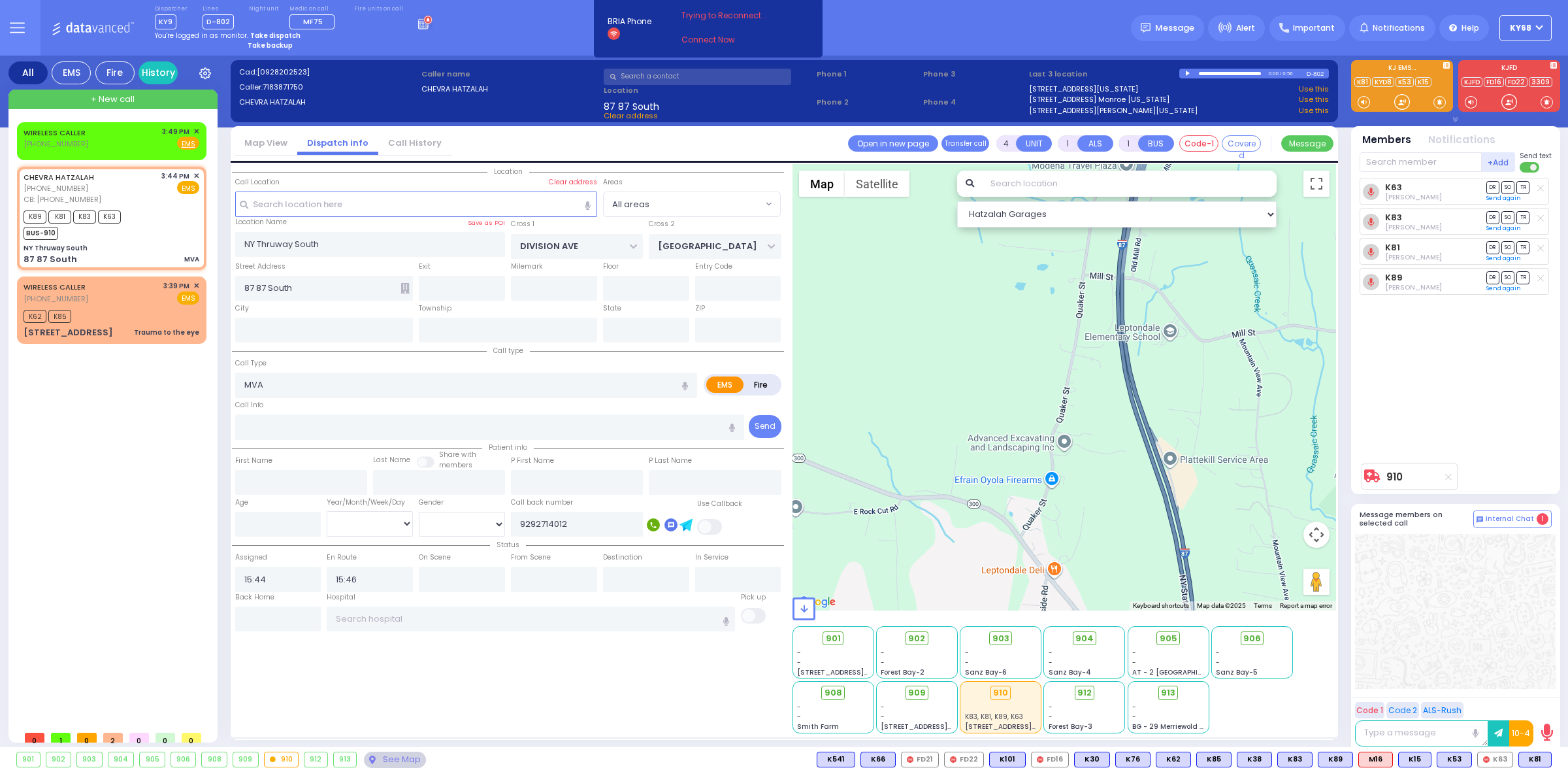
drag, startPoint x: 1121, startPoint y: 469, endPoint x: 1128, endPoint y: 560, distance: 91.3
click at [1128, 553] on div "910 Calculate distance 594 Calculate distance 595 Calculate distance 596 Calcul…" at bounding box center [1065, 387] width 544 height 446
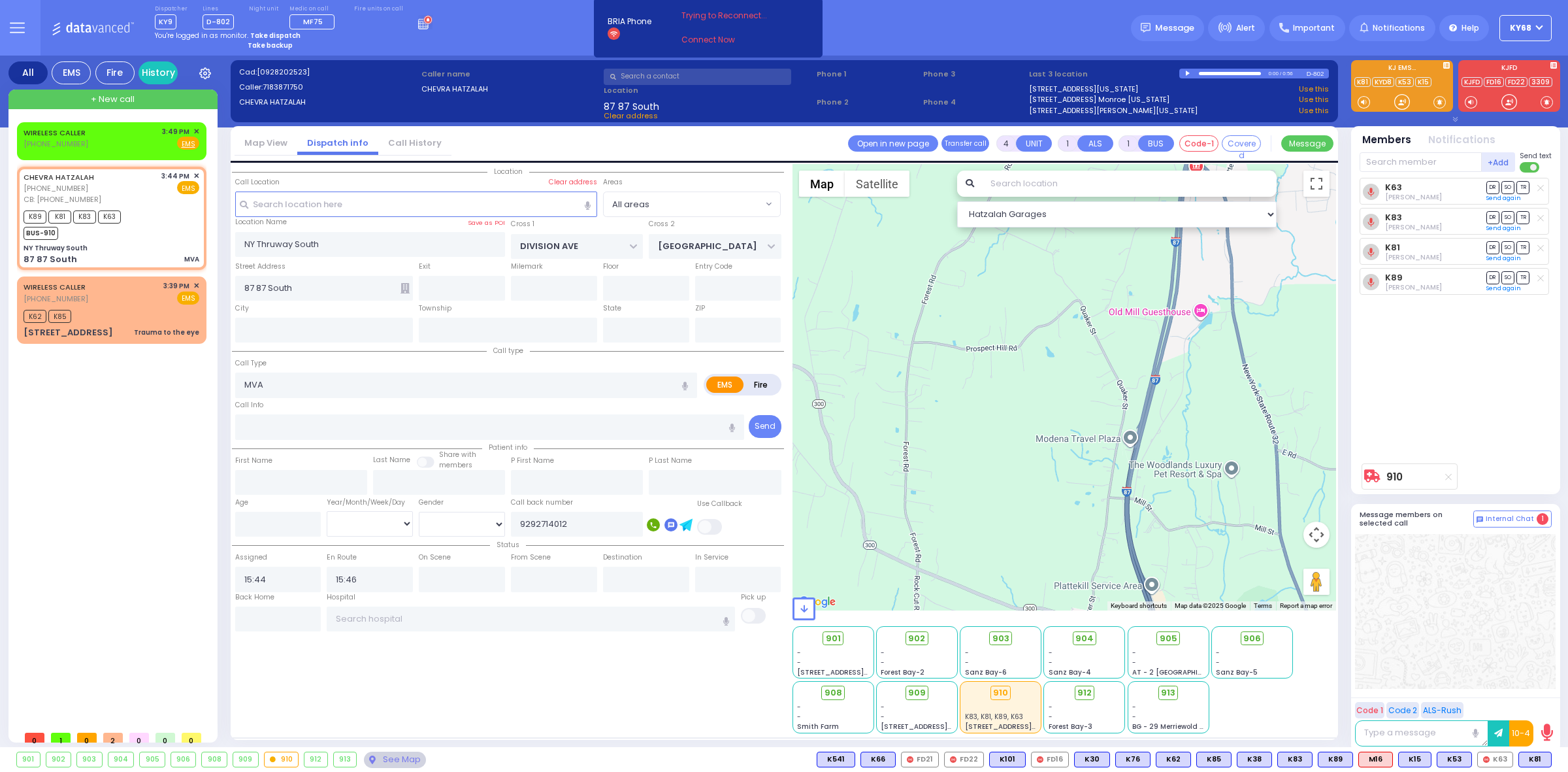
drag, startPoint x: 1096, startPoint y: 389, endPoint x: 1088, endPoint y: 474, distance: 85.4
click at [1097, 461] on div "910 Calculate distance 594 Calculate distance 595 Calculate distance 596 Calcul…" at bounding box center [1065, 387] width 544 height 446
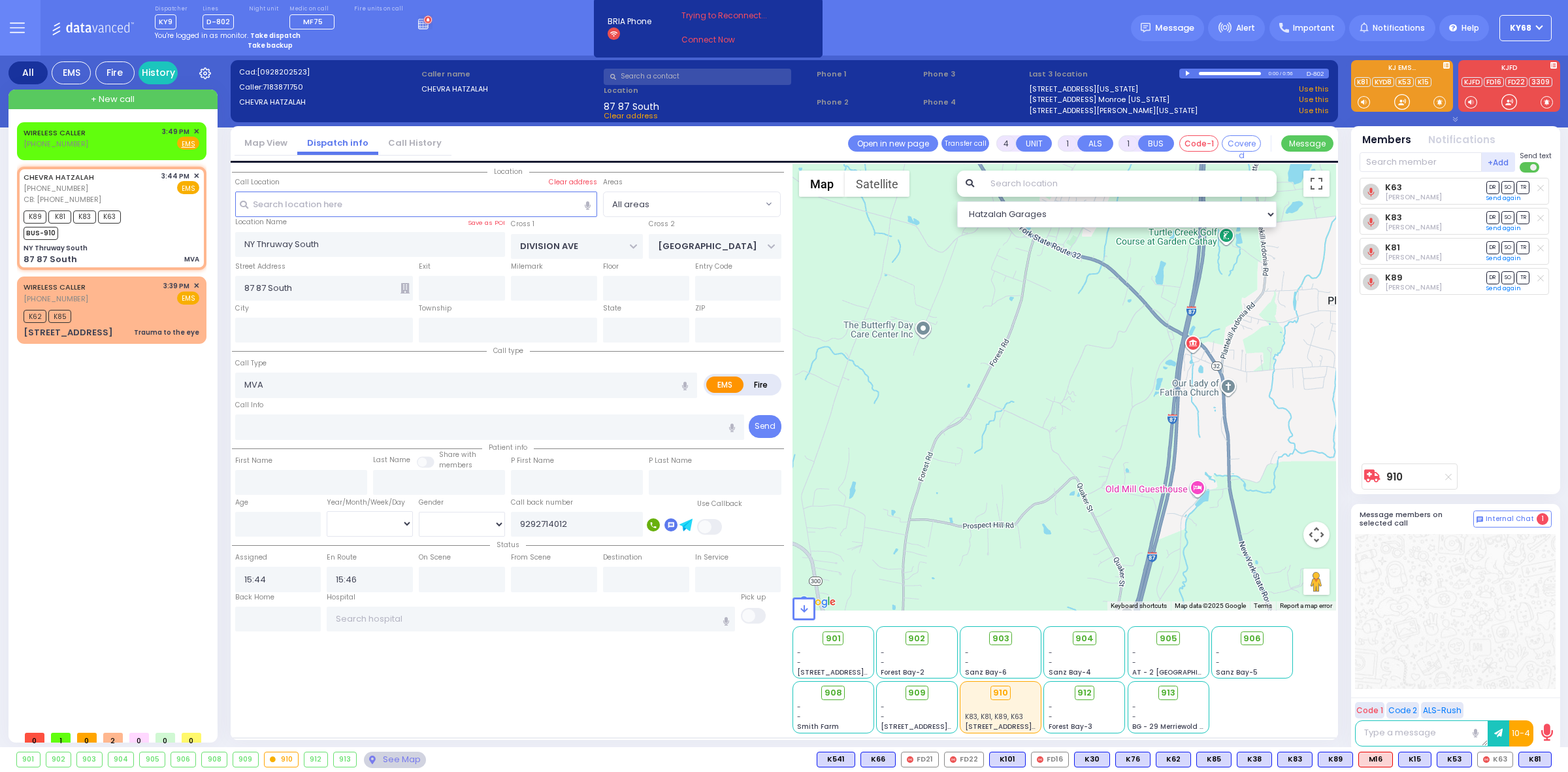
drag, startPoint x: 1137, startPoint y: 445, endPoint x: 1111, endPoint y: 527, distance: 86.0
click at [1117, 521] on div "910 Calculate distance 594 Calculate distance 595 Calculate distance 596 Calcul…" at bounding box center [1065, 387] width 544 height 446
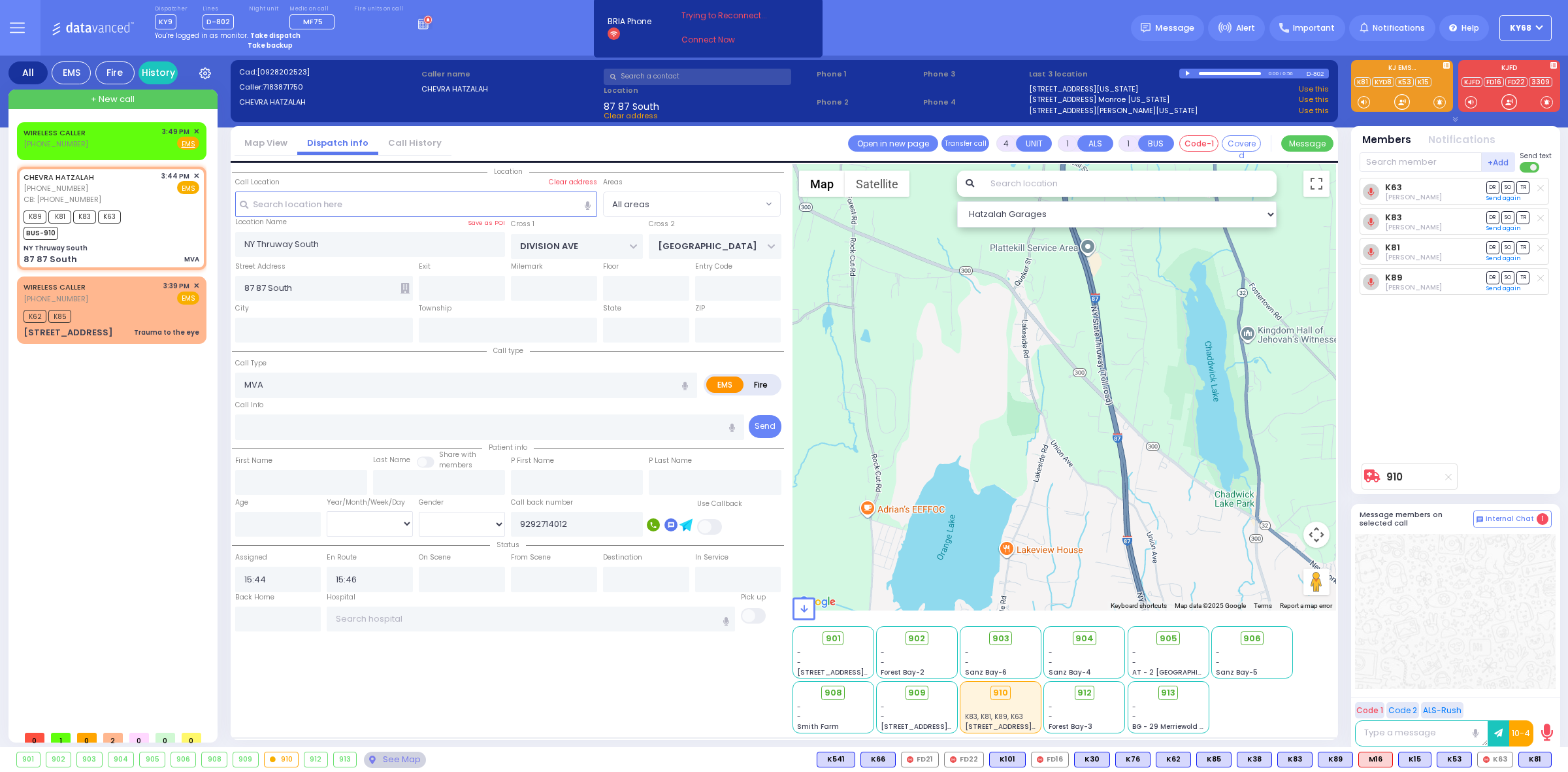
drag, startPoint x: 1112, startPoint y: 429, endPoint x: 1007, endPoint y: 462, distance: 110.1
click at [1021, 462] on div "910 Calculate distance 594 Calculate distance 595 Calculate distance 596 Calcul…" at bounding box center [1065, 387] width 544 height 446
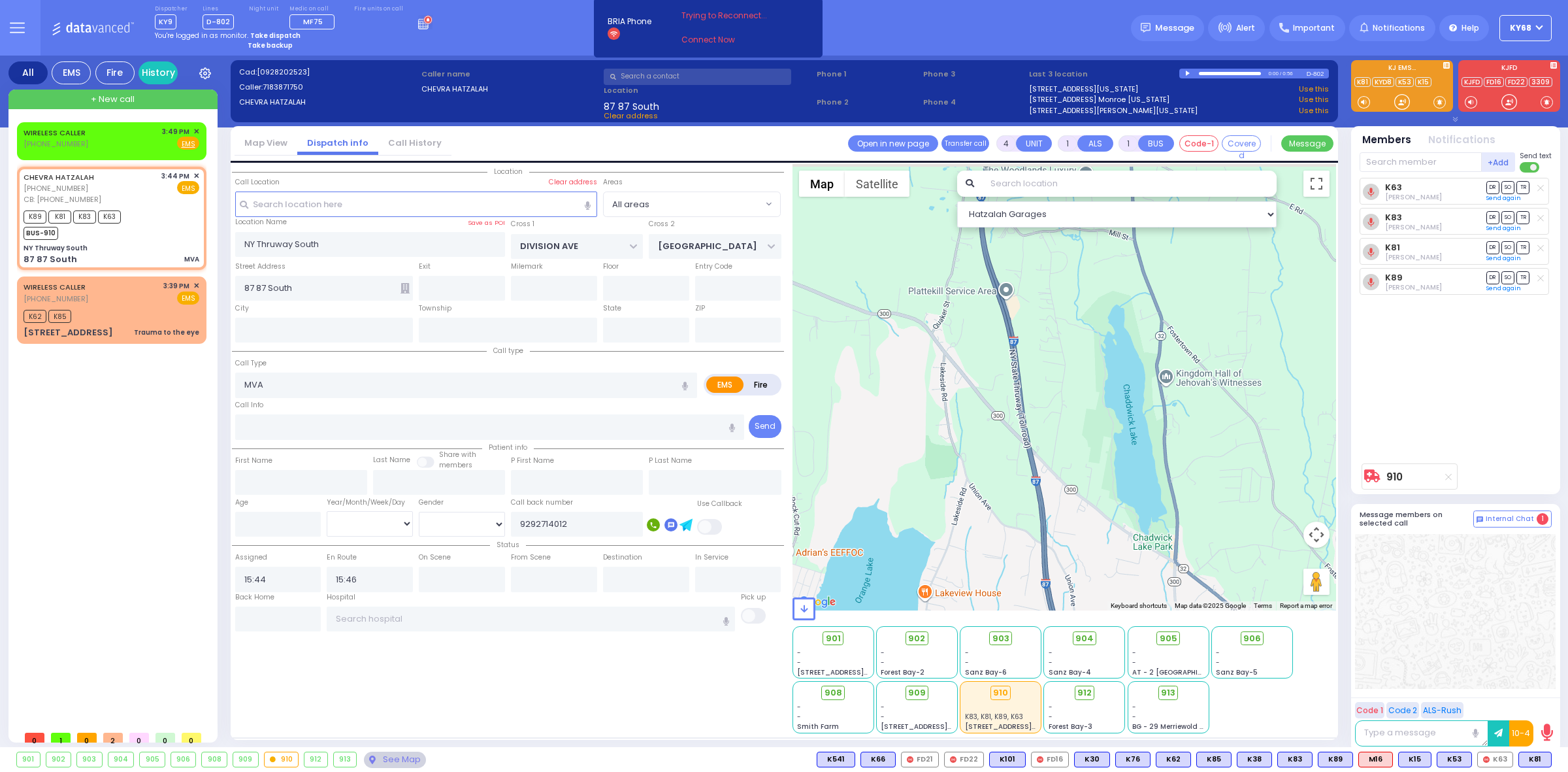
drag, startPoint x: 983, startPoint y: 432, endPoint x: 993, endPoint y: 449, distance: 19.7
click at [991, 445] on div "910 Calculate distance 594 Calculate distance 595 Calculate distance 596 Calcul…" at bounding box center [1065, 387] width 544 height 446
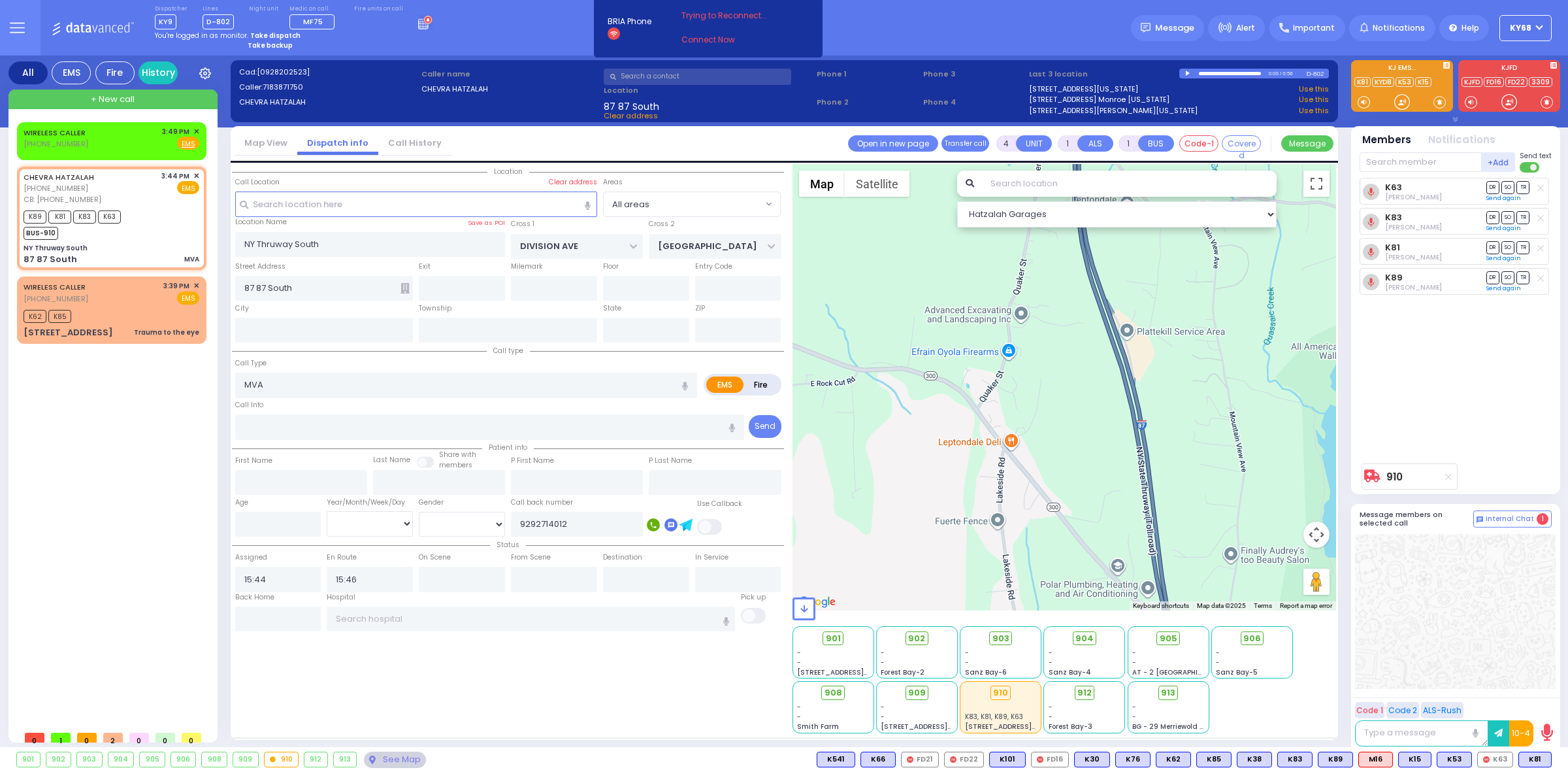
drag, startPoint x: 1075, startPoint y: 595, endPoint x: 1081, endPoint y: 610, distance: 16.2
click at [1079, 607] on div "Hatzalah Garages ← Move left → Move right ↑ Move up ↓ + -" at bounding box center [1065, 449] width 544 height 570
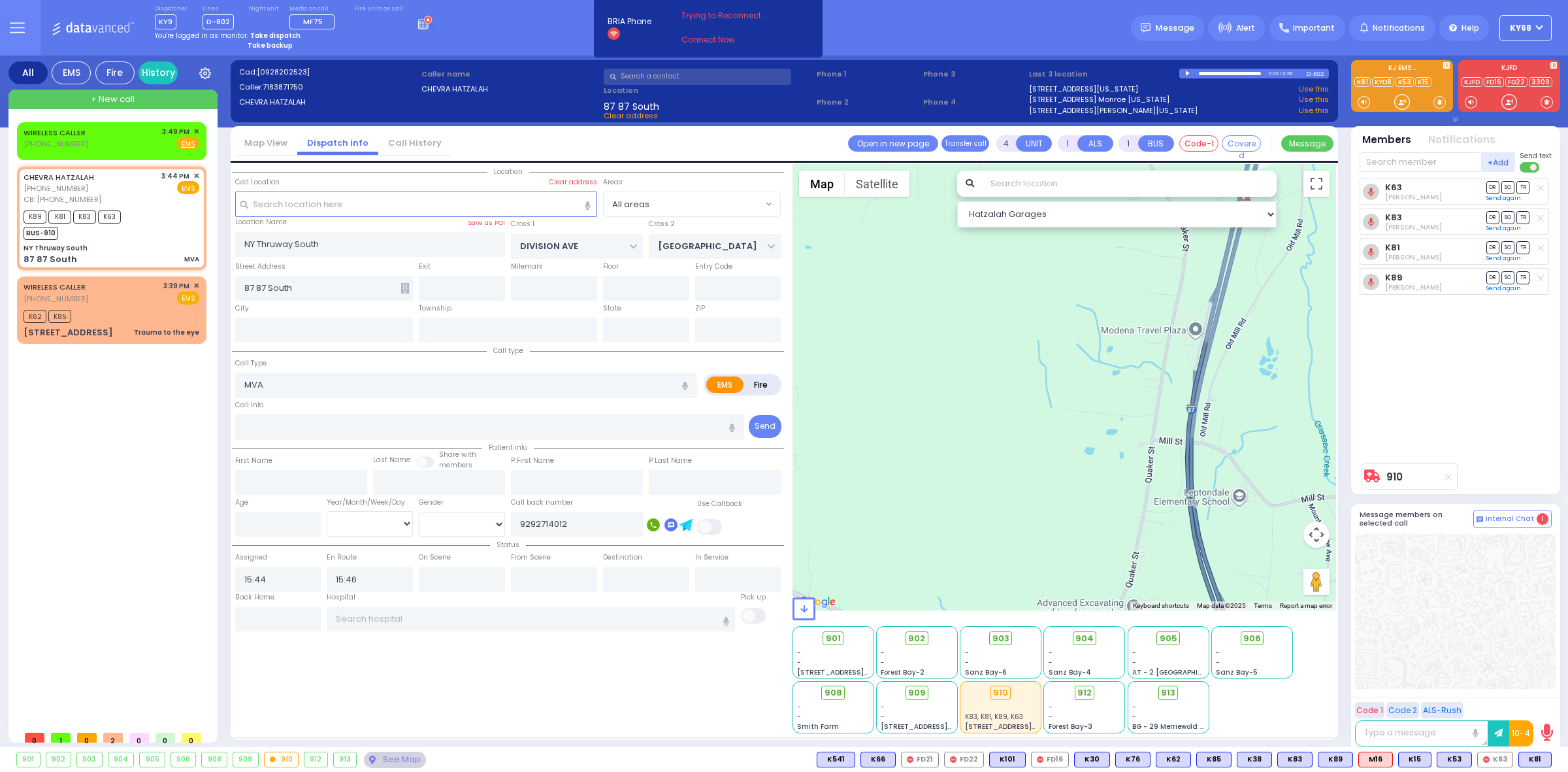
drag, startPoint x: 1072, startPoint y: 531, endPoint x: 1032, endPoint y: 523, distance: 40.8
click at [1047, 528] on div "910 Calculate distance 594 Calculate distance 595 Calculate distance 596 Calcul…" at bounding box center [1065, 387] width 544 height 446
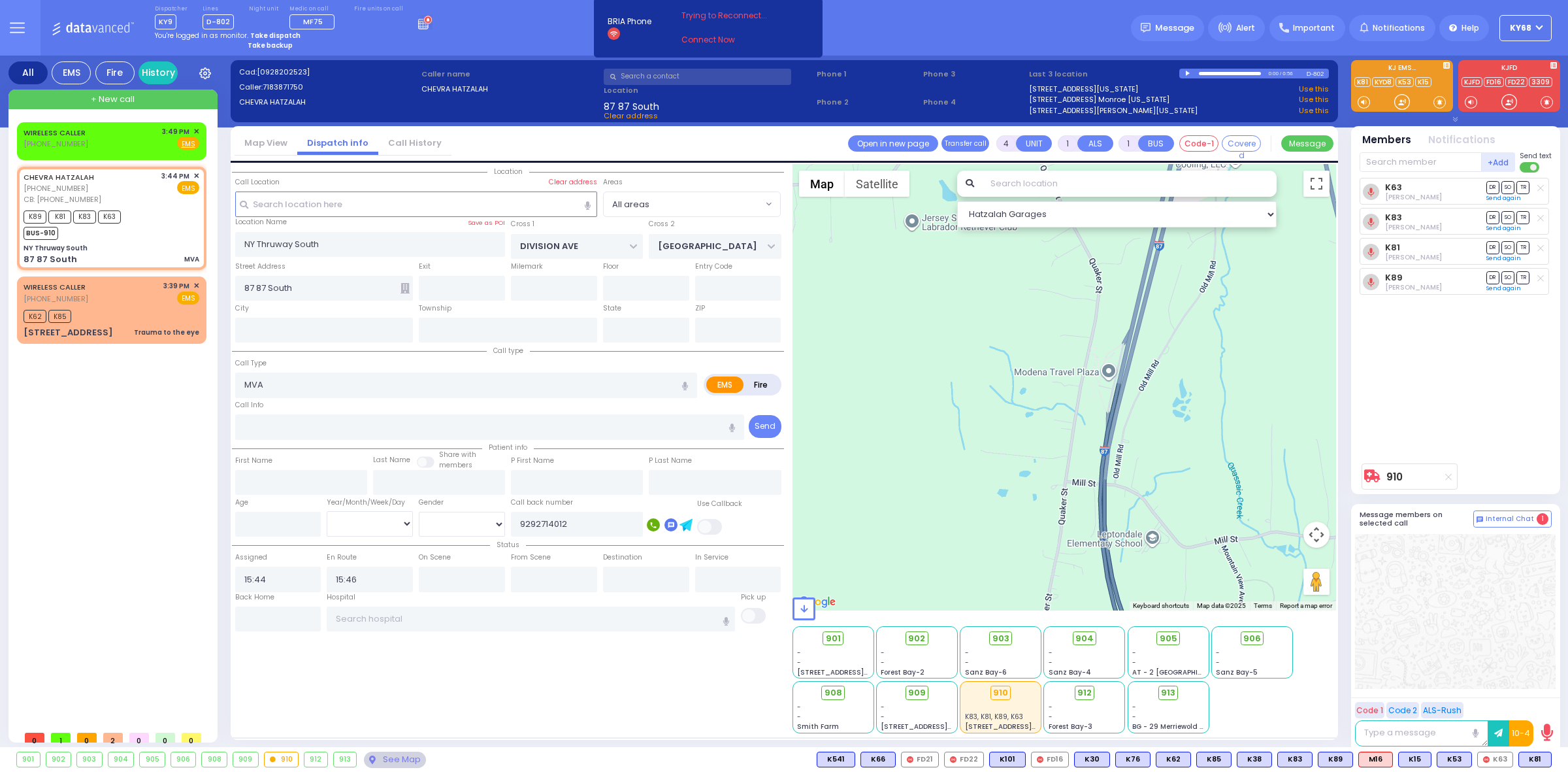
drag, startPoint x: 1002, startPoint y: 387, endPoint x: 930, endPoint y: 445, distance: 92.5
click at [959, 441] on div "910 Calculate distance 594 Calculate distance 595 Calculate distance 596 Calcul…" at bounding box center [1065, 387] width 544 height 446
select select
radio input "true"
select select
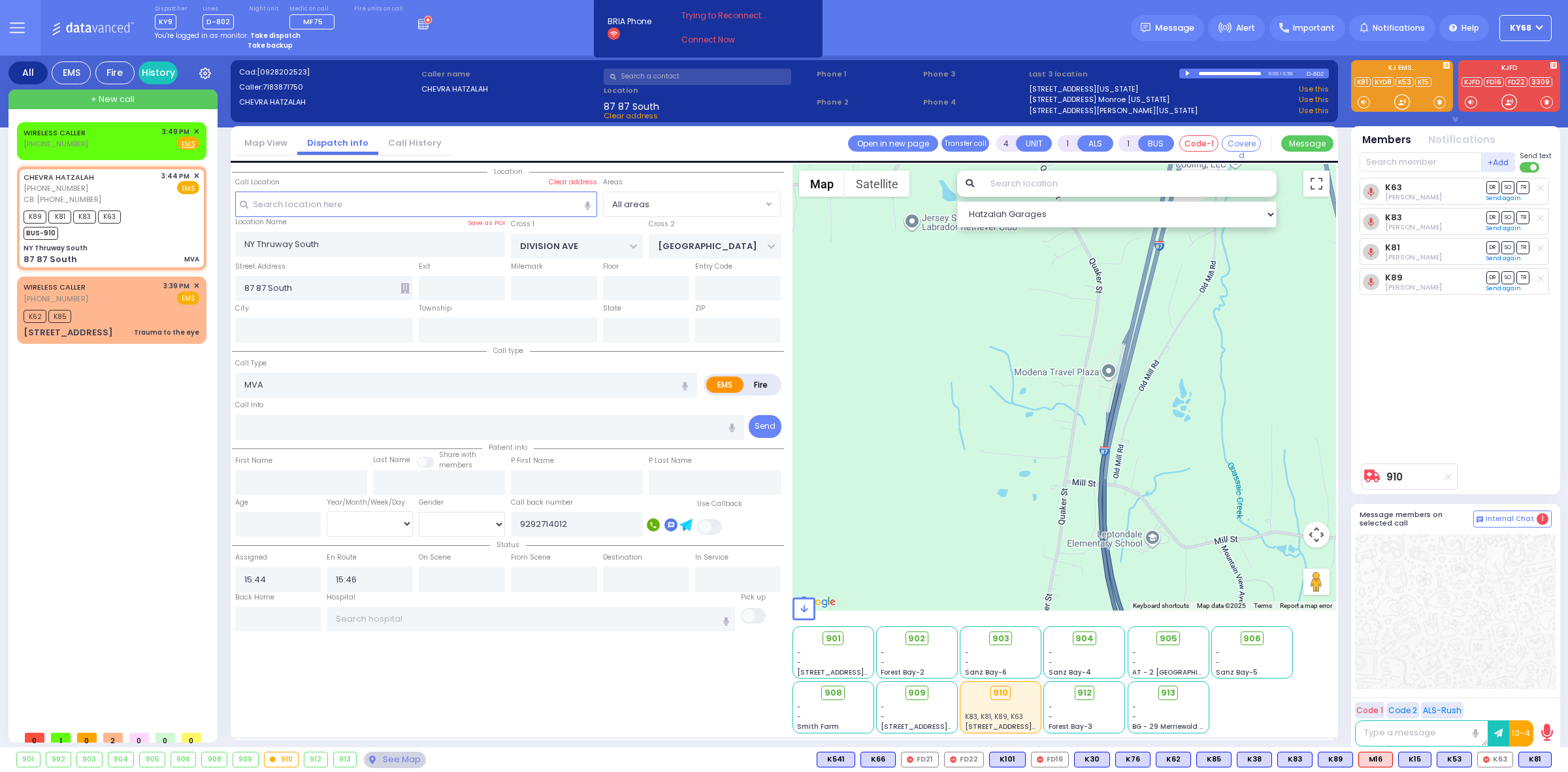
select select "Hatzalah Garages"
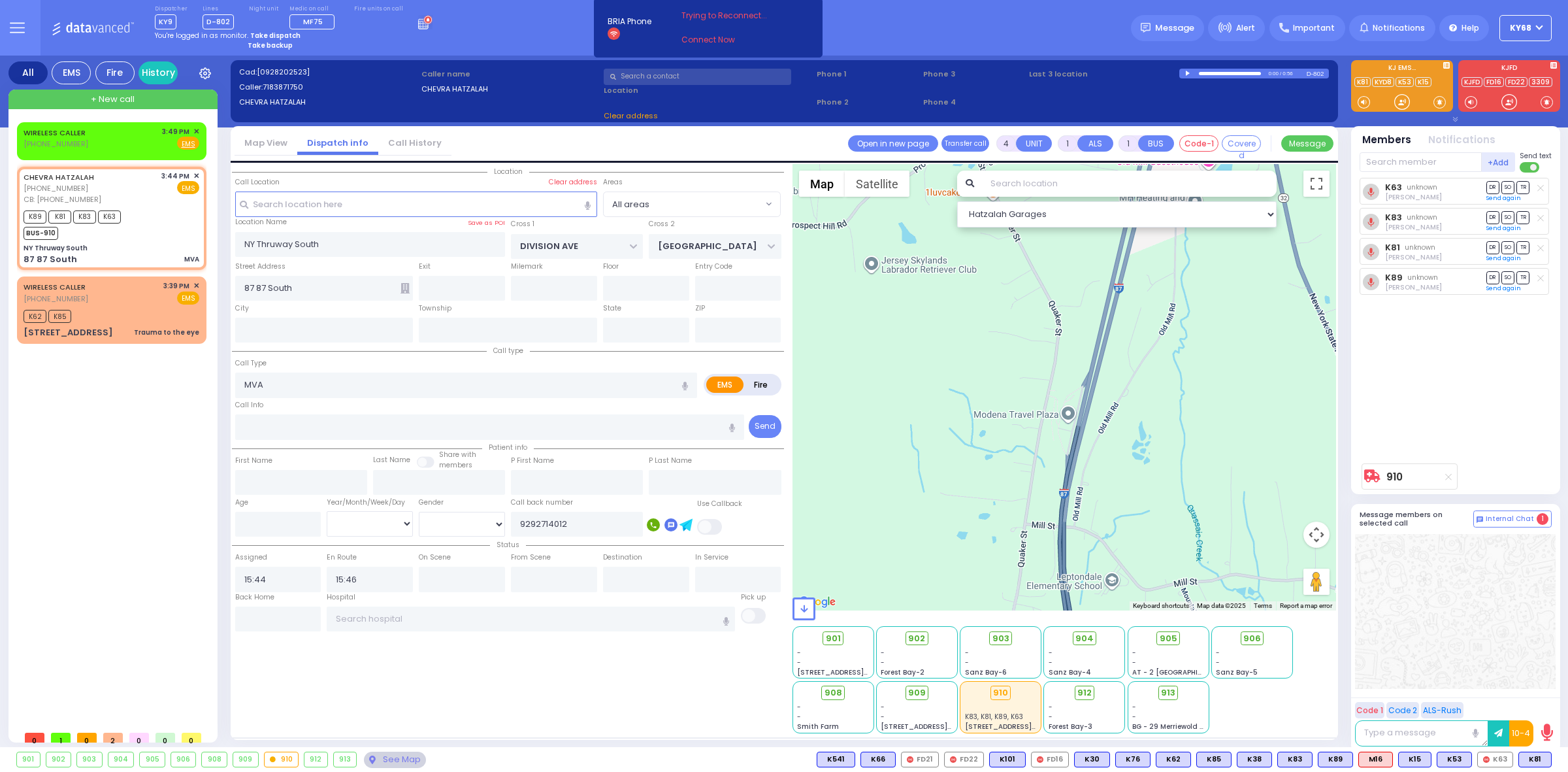
drag, startPoint x: 992, startPoint y: 485, endPoint x: 1000, endPoint y: 542, distance: 57.6
click at [998, 524] on div "910 Calculate distance" at bounding box center [1065, 387] width 544 height 446
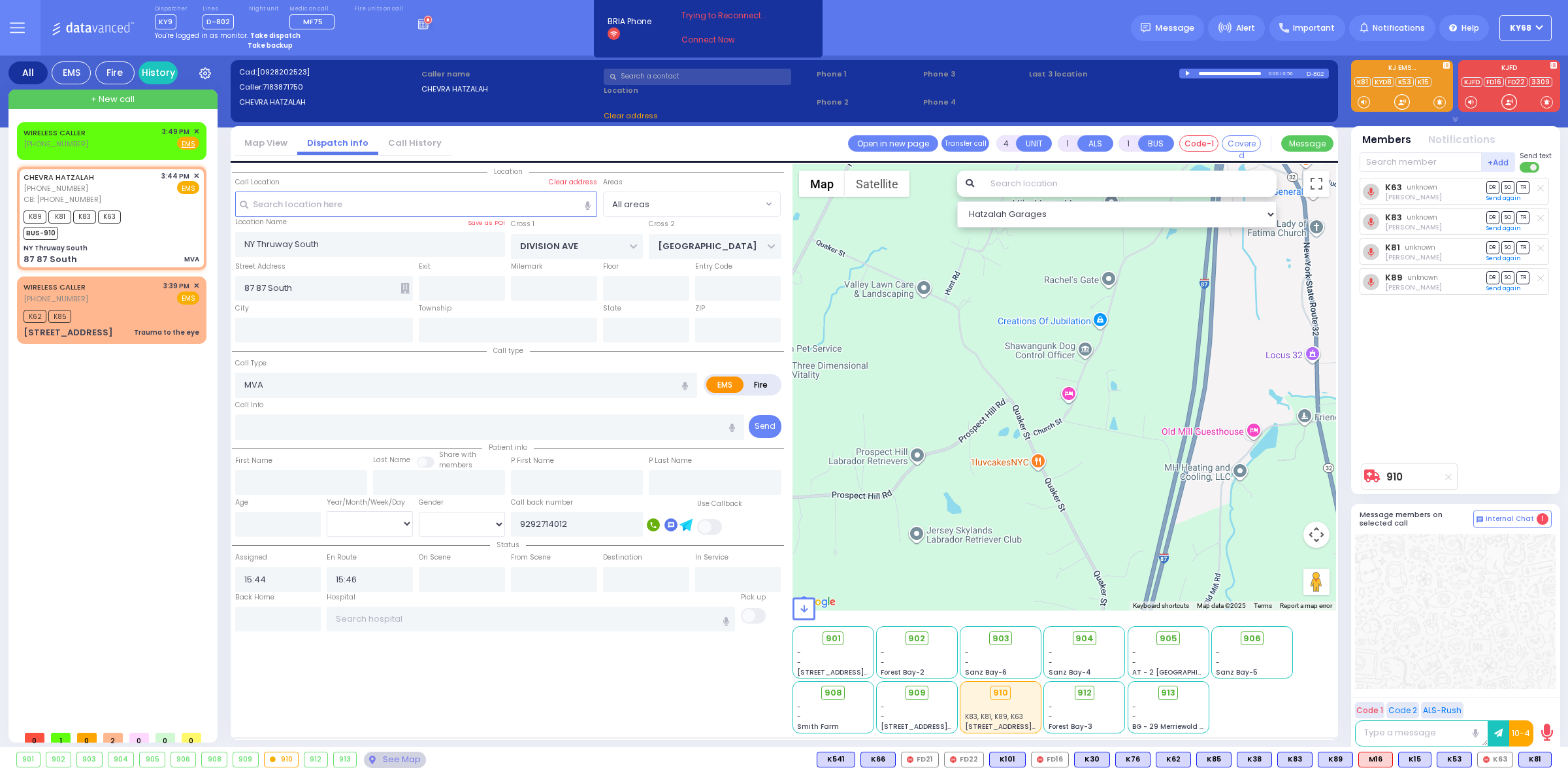
type input "63"
drag, startPoint x: 1103, startPoint y: 419, endPoint x: 962, endPoint y: 502, distance: 163.6
click at [1029, 485] on div "910 Calculate distance" at bounding box center [1065, 387] width 544 height 446
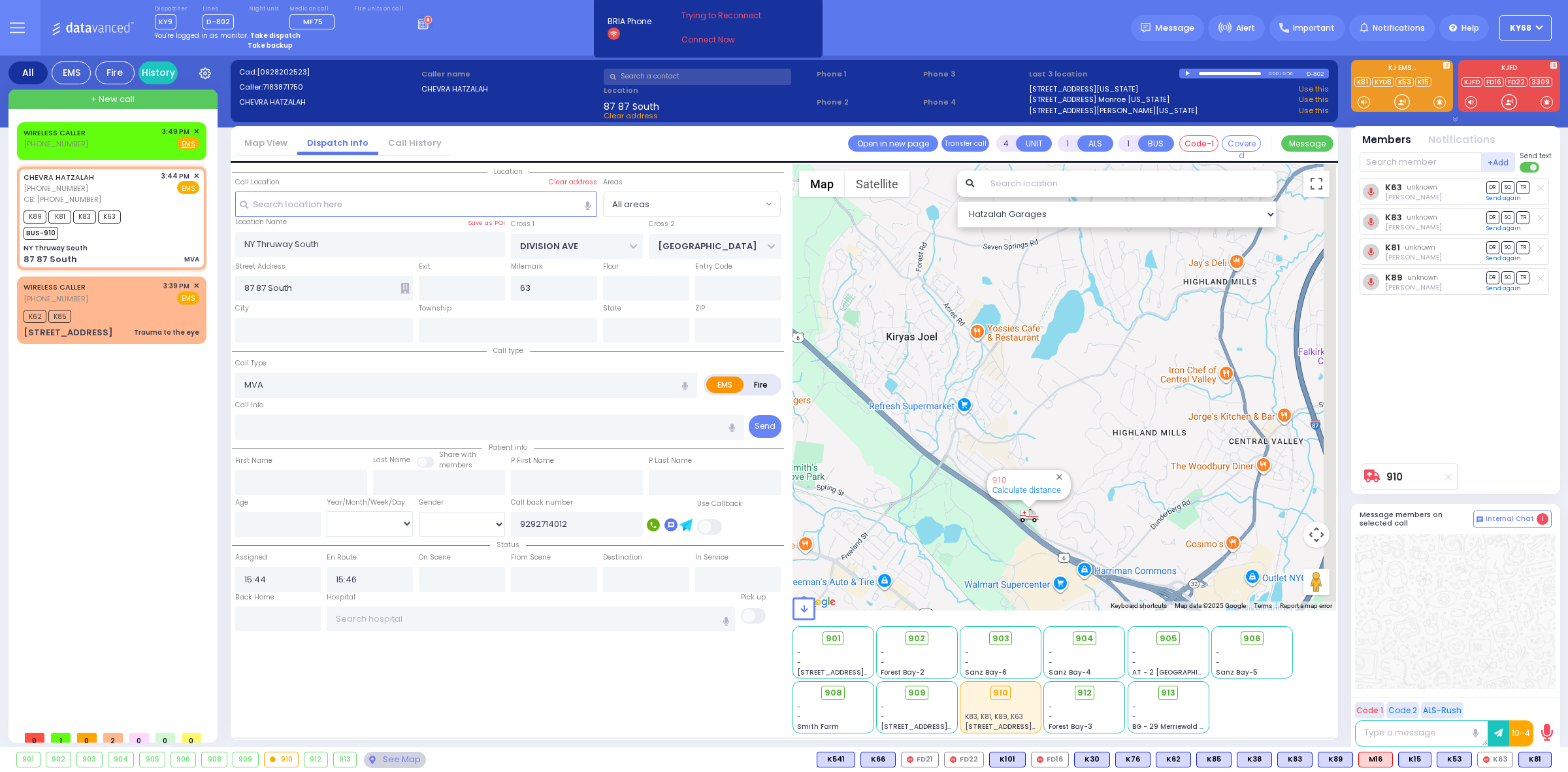
drag, startPoint x: 1226, startPoint y: 326, endPoint x: 1135, endPoint y: 422, distance: 132.3
click at [1144, 412] on div "910 Calculate distance" at bounding box center [1065, 387] width 544 height 446
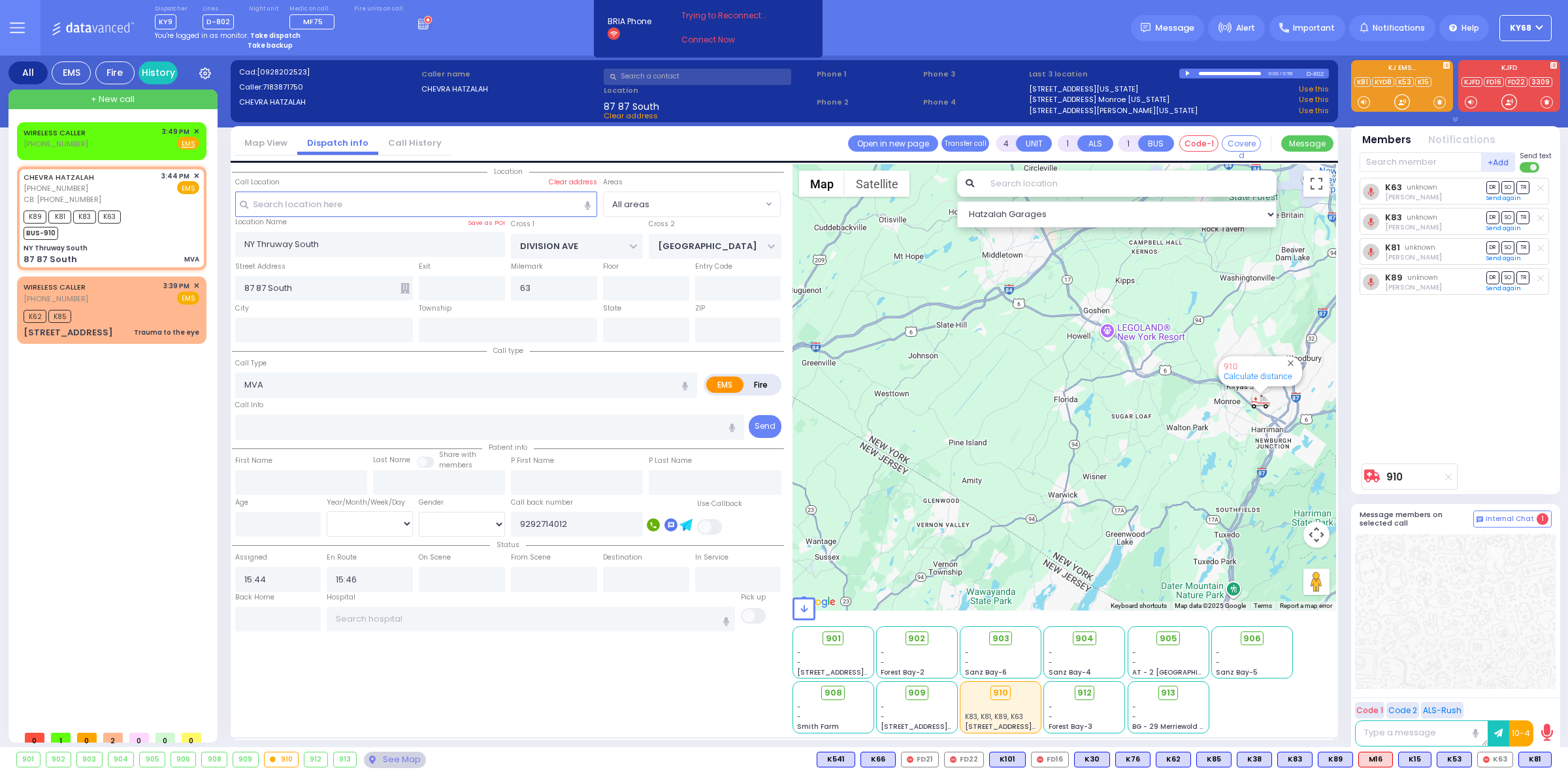
drag, startPoint x: 1253, startPoint y: 292, endPoint x: 802, endPoint y: 514, distance: 502.7
click at [931, 468] on div "910 Calculate distance" at bounding box center [1065, 387] width 544 height 446
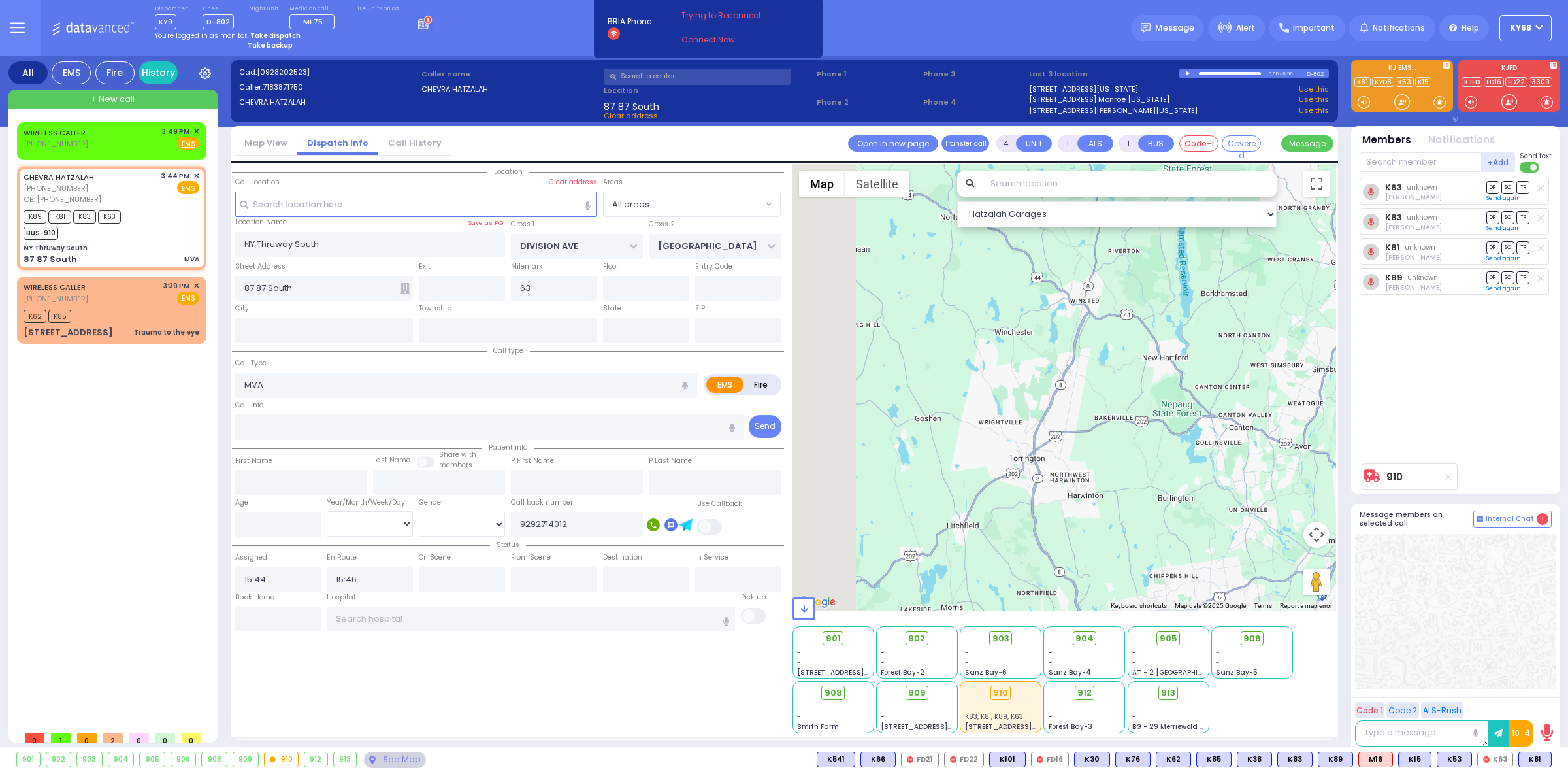
drag, startPoint x: 907, startPoint y: 481, endPoint x: 1198, endPoint y: 381, distance: 307.7
click at [1179, 396] on div "910 Calculate distance" at bounding box center [1065, 387] width 544 height 446
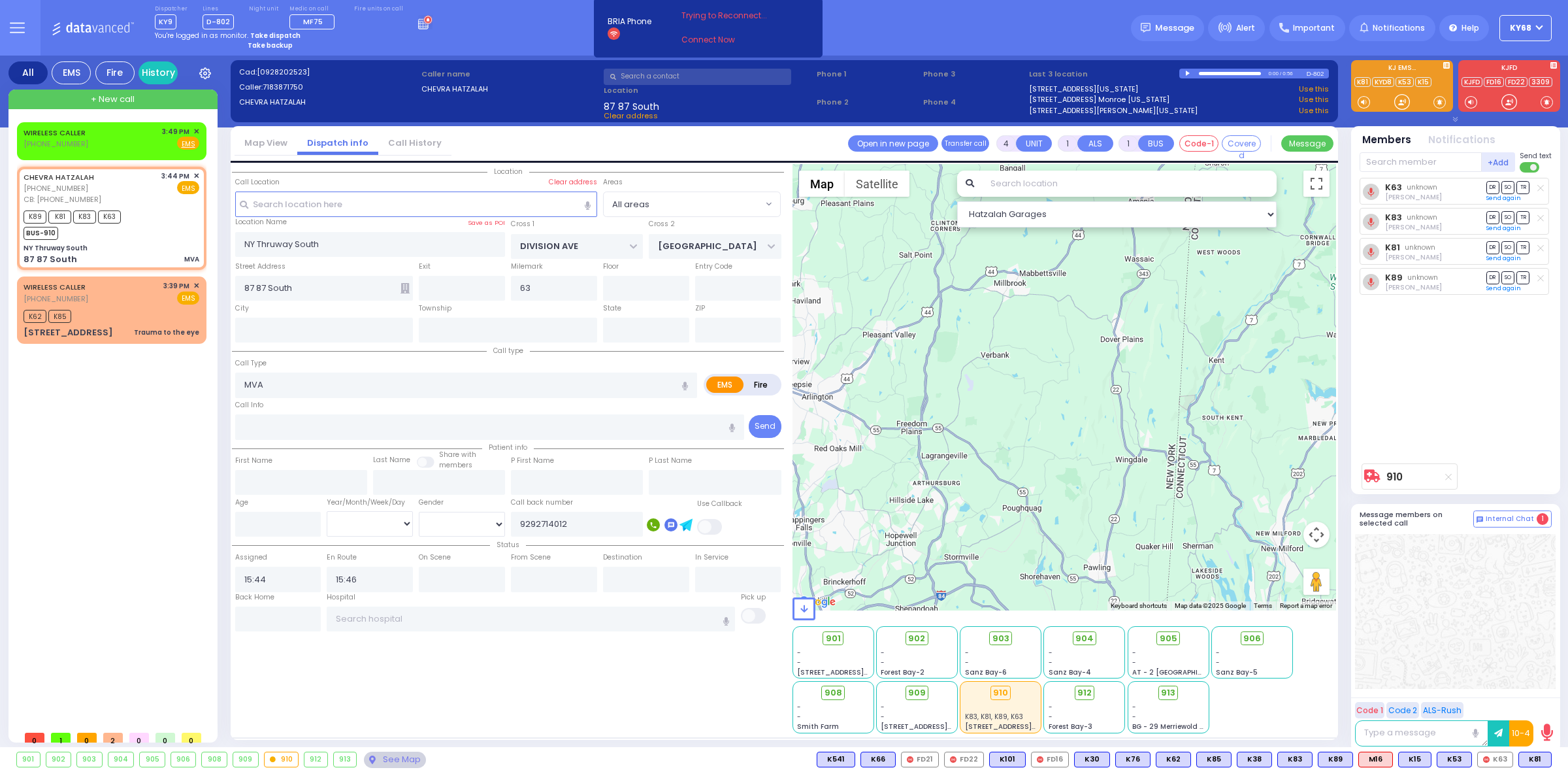
drag, startPoint x: 1115, startPoint y: 463, endPoint x: 1162, endPoint y: 333, distance: 138.2
click at [1161, 347] on div "910 Calculate distance" at bounding box center [1065, 387] width 544 height 446
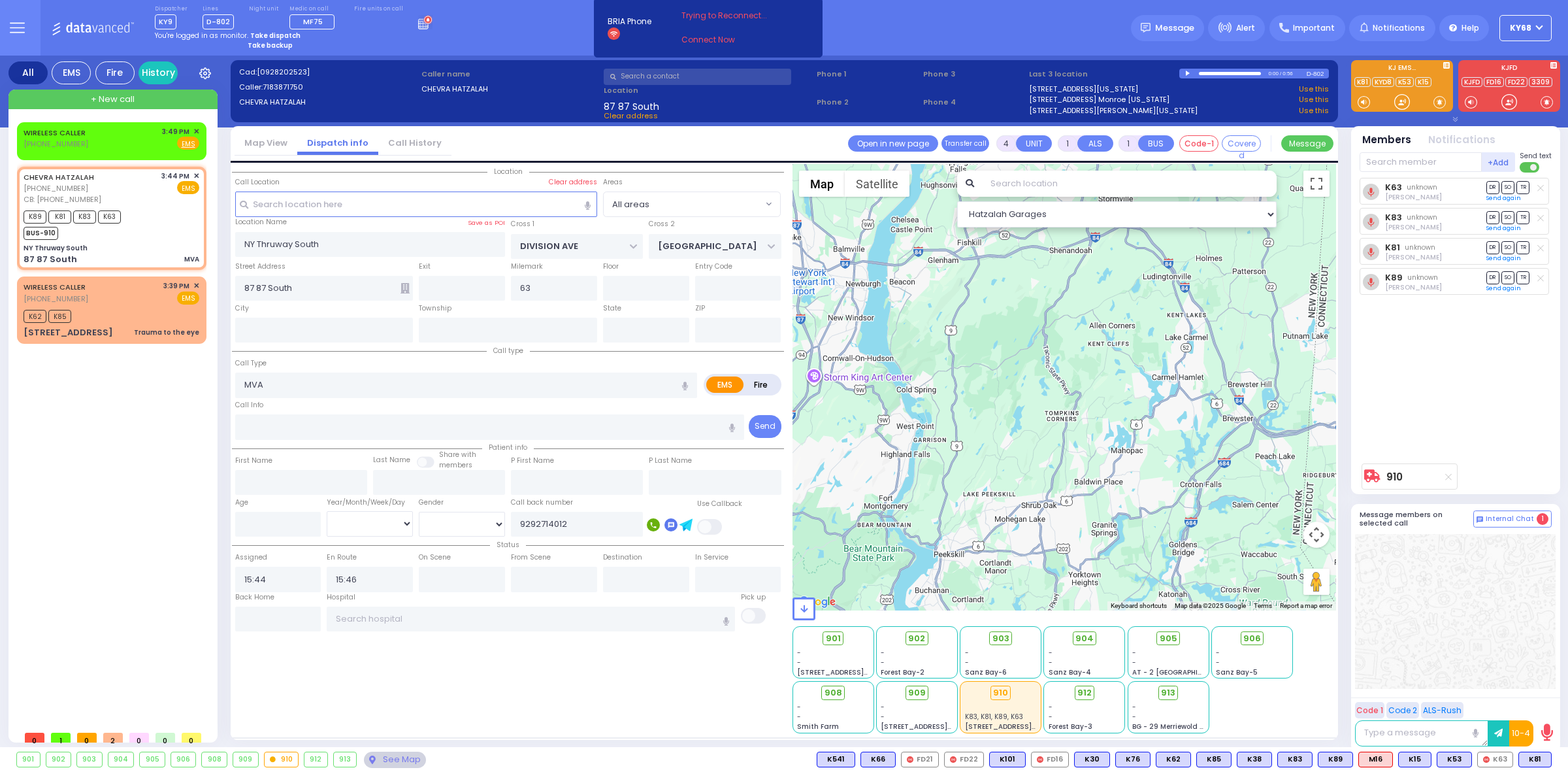
drag, startPoint x: 1067, startPoint y: 415, endPoint x: 1178, endPoint y: 401, distance: 111.9
click at [1172, 401] on div "910 Calculate distance" at bounding box center [1065, 387] width 544 height 446
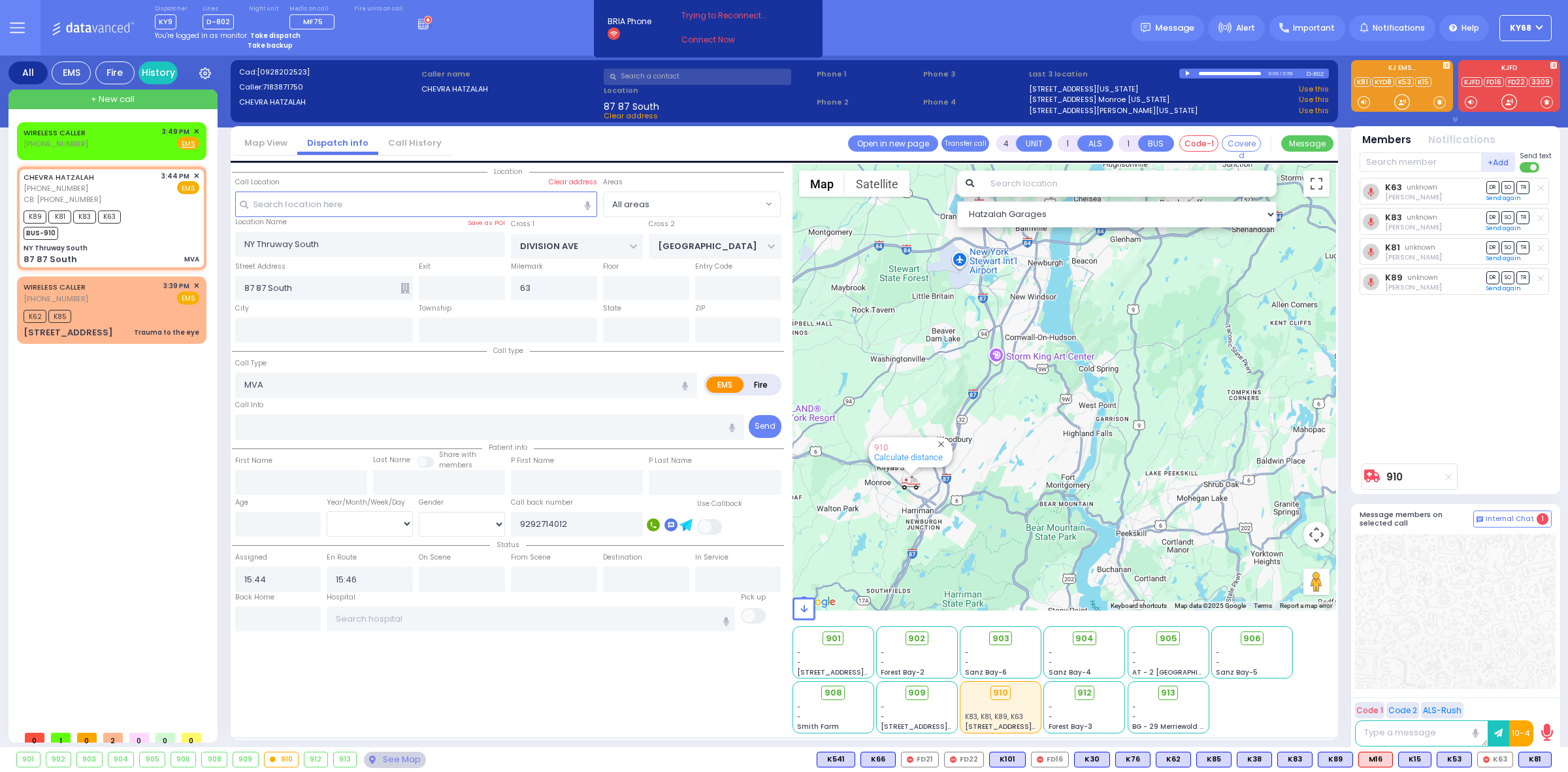
drag, startPoint x: 1043, startPoint y: 582, endPoint x: 1041, endPoint y: 596, distance: 14.1
click at [1042, 595] on div "910 Calculate distance" at bounding box center [1065, 387] width 544 height 446
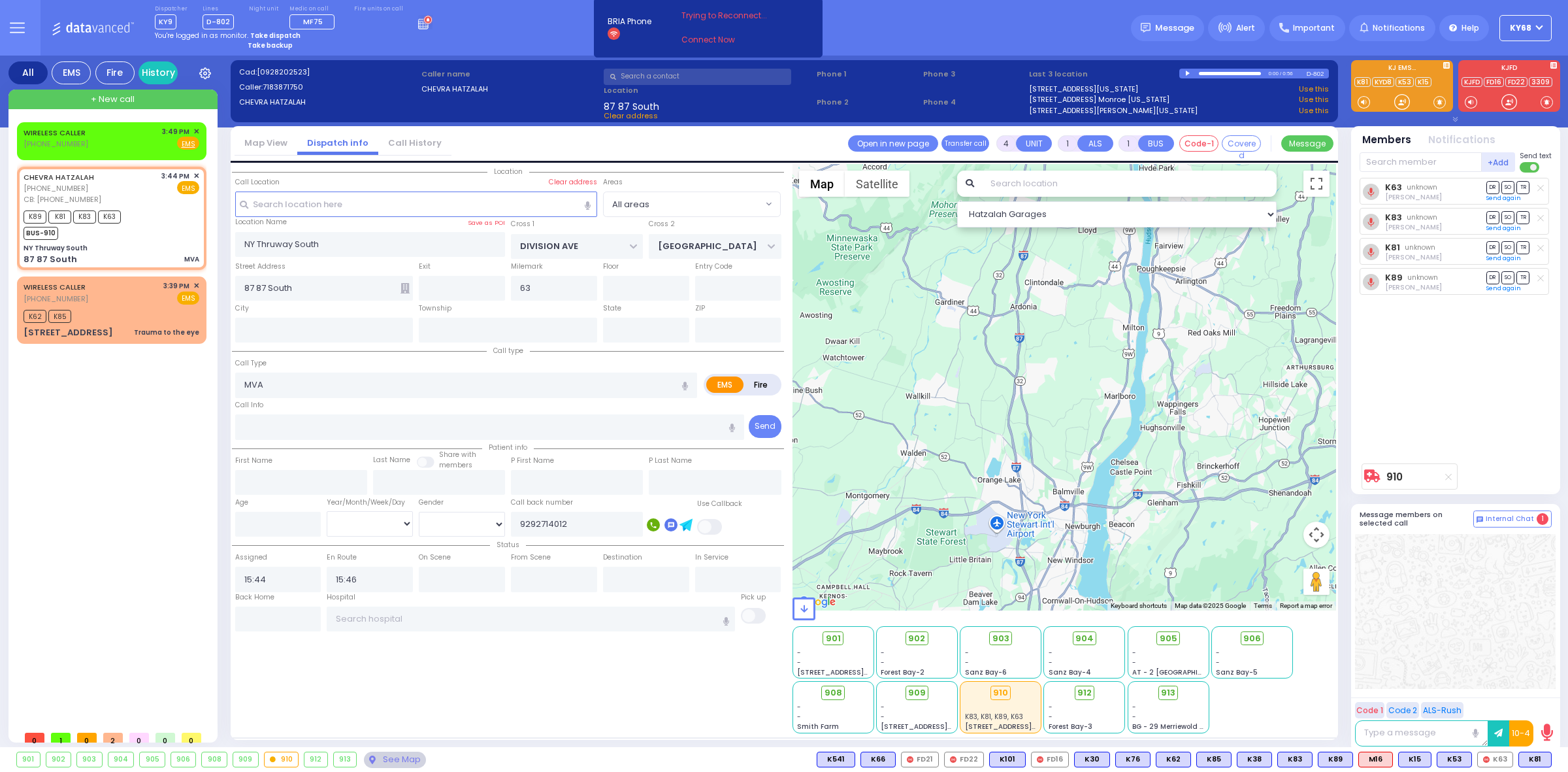
drag, startPoint x: 1051, startPoint y: 375, endPoint x: 1088, endPoint y: 426, distance: 63.0
click at [1088, 426] on div "910 Calculate distance" at bounding box center [1065, 387] width 544 height 446
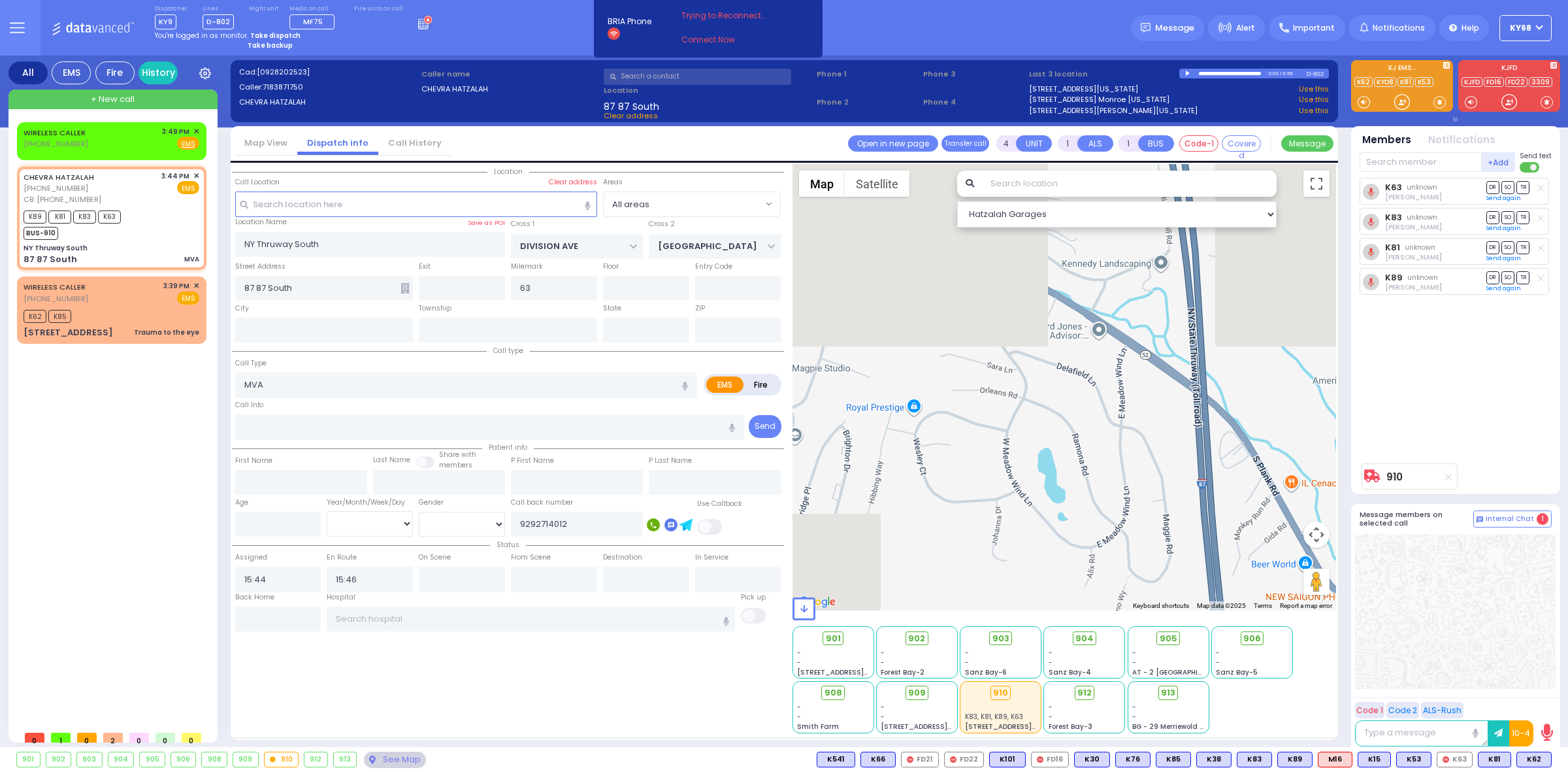
drag, startPoint x: 1139, startPoint y: 495, endPoint x: 866, endPoint y: 530, distance: 275.2
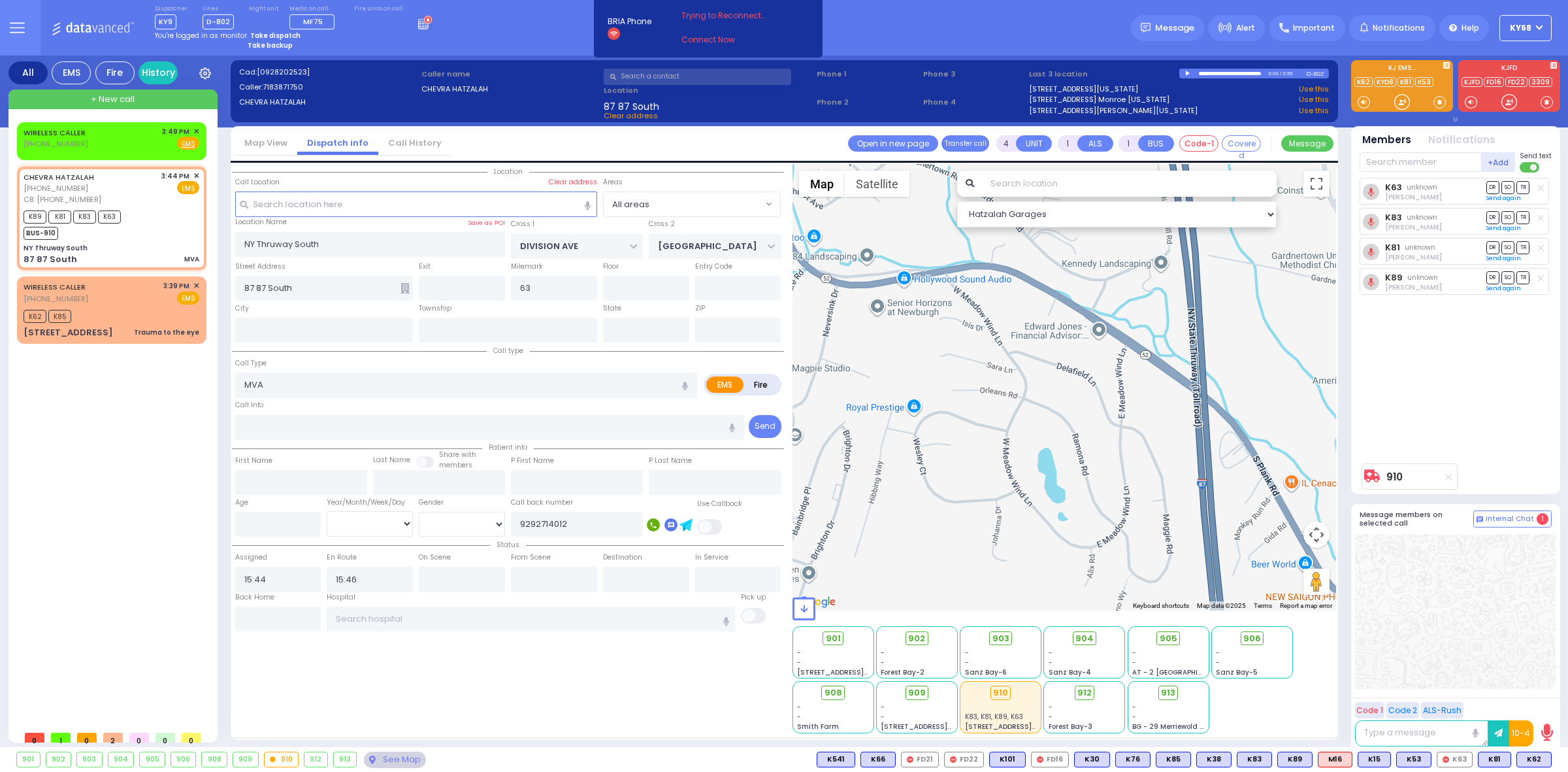
click at [866, 530] on div "910 Calculate distance" at bounding box center [1065, 387] width 544 height 446
drag, startPoint x: 1089, startPoint y: 507, endPoint x: 1018, endPoint y: 347, distance: 175.0
click at [1020, 355] on div "910 Calculate distance" at bounding box center [1065, 387] width 544 height 446
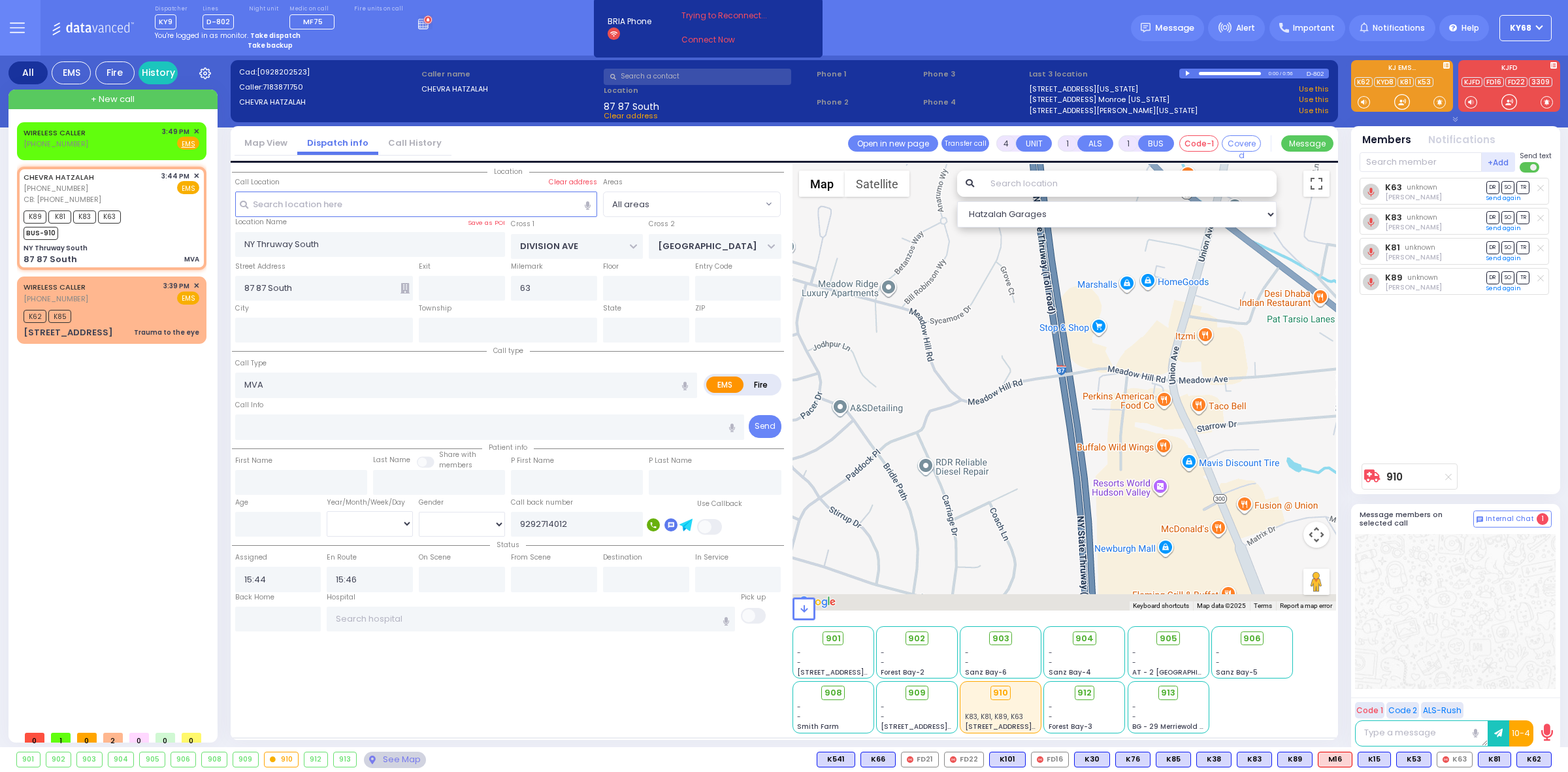
drag, startPoint x: 1040, startPoint y: 446, endPoint x: 1042, endPoint y: 327, distance: 119.0
click at [1040, 347] on div "910 Calculate distance" at bounding box center [1065, 387] width 544 height 446
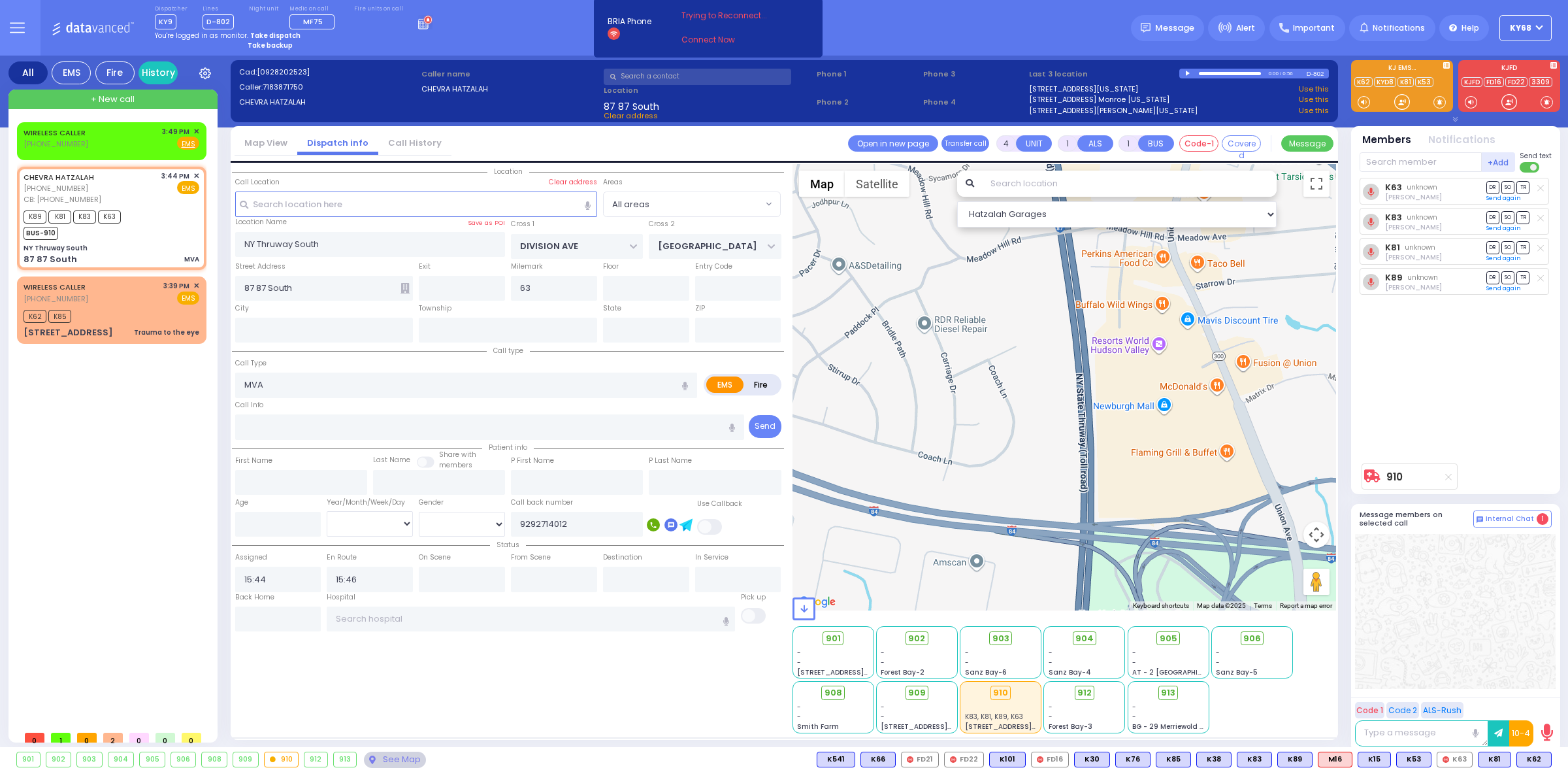
drag, startPoint x: 1033, startPoint y: 406, endPoint x: 1029, endPoint y: 487, distance: 81.1
click at [1029, 485] on div "910 Calculate distance" at bounding box center [1065, 387] width 544 height 446
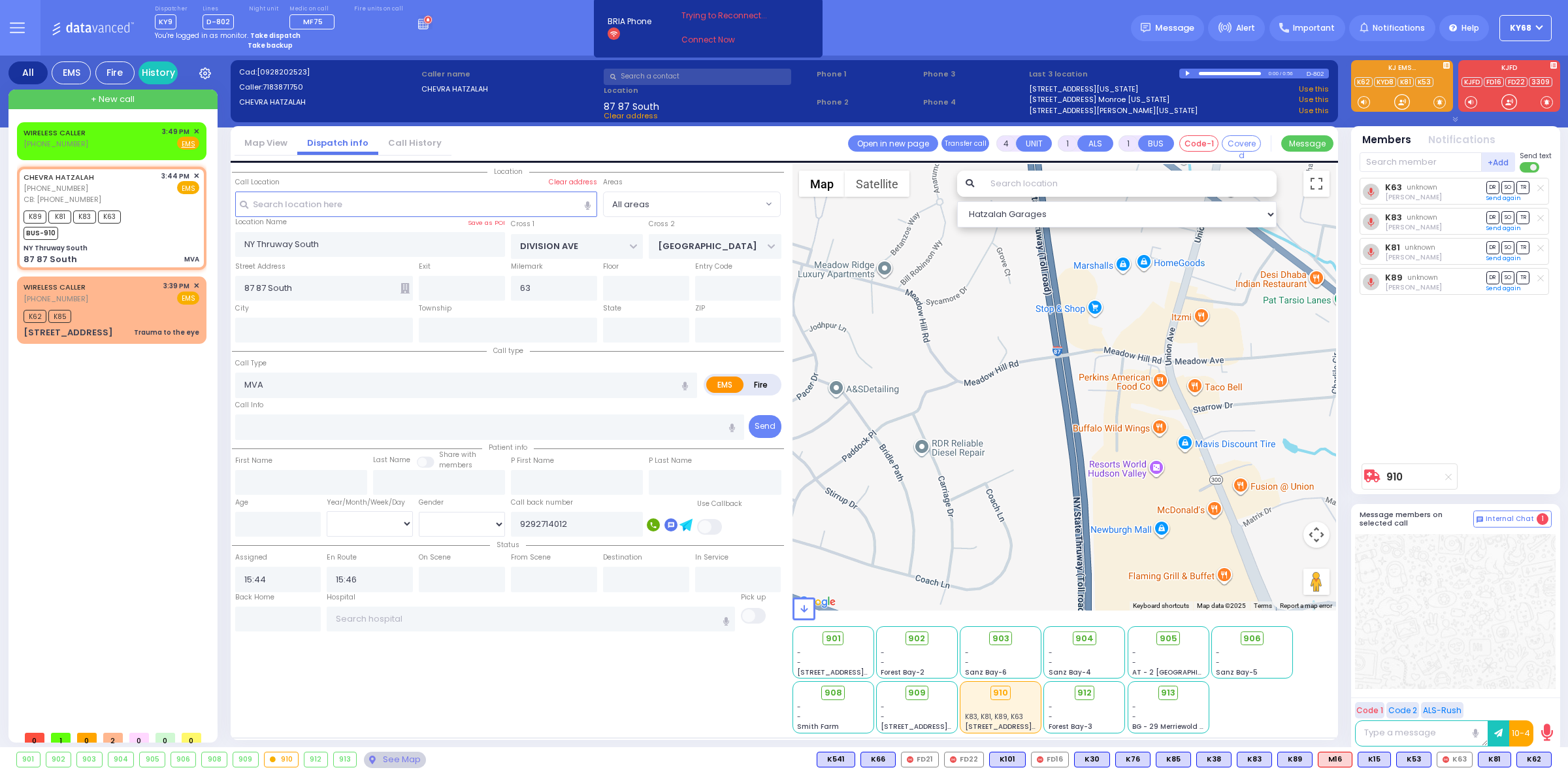
drag, startPoint x: 1004, startPoint y: 399, endPoint x: 1049, endPoint y: 493, distance: 104.2
click at [1047, 487] on div "910 Calculate distance" at bounding box center [1065, 387] width 544 height 446
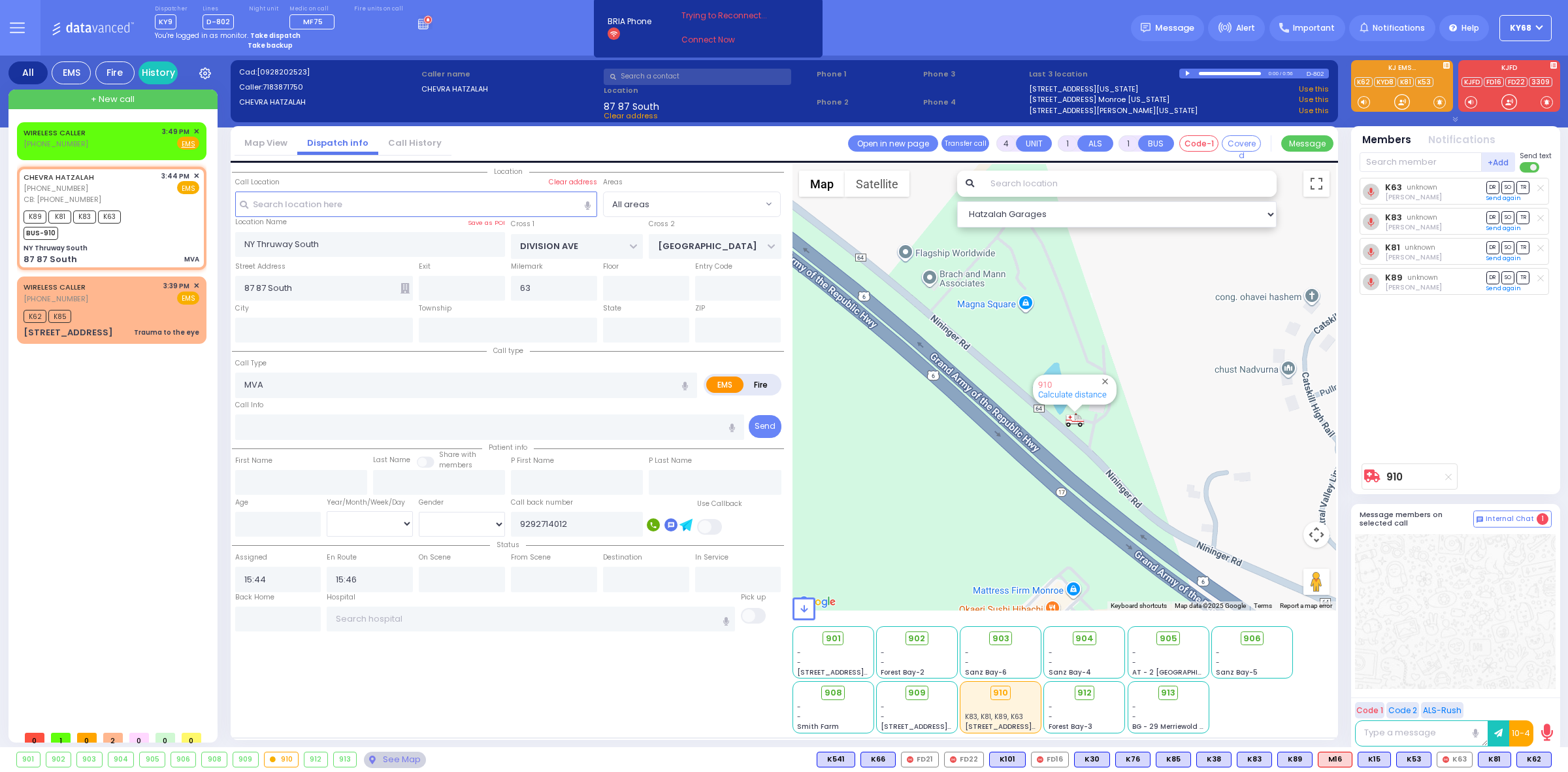
drag, startPoint x: 1047, startPoint y: 401, endPoint x: 1065, endPoint y: 485, distance: 85.9
click at [1065, 484] on div "910 Calculate distance" at bounding box center [1065, 387] width 544 height 446
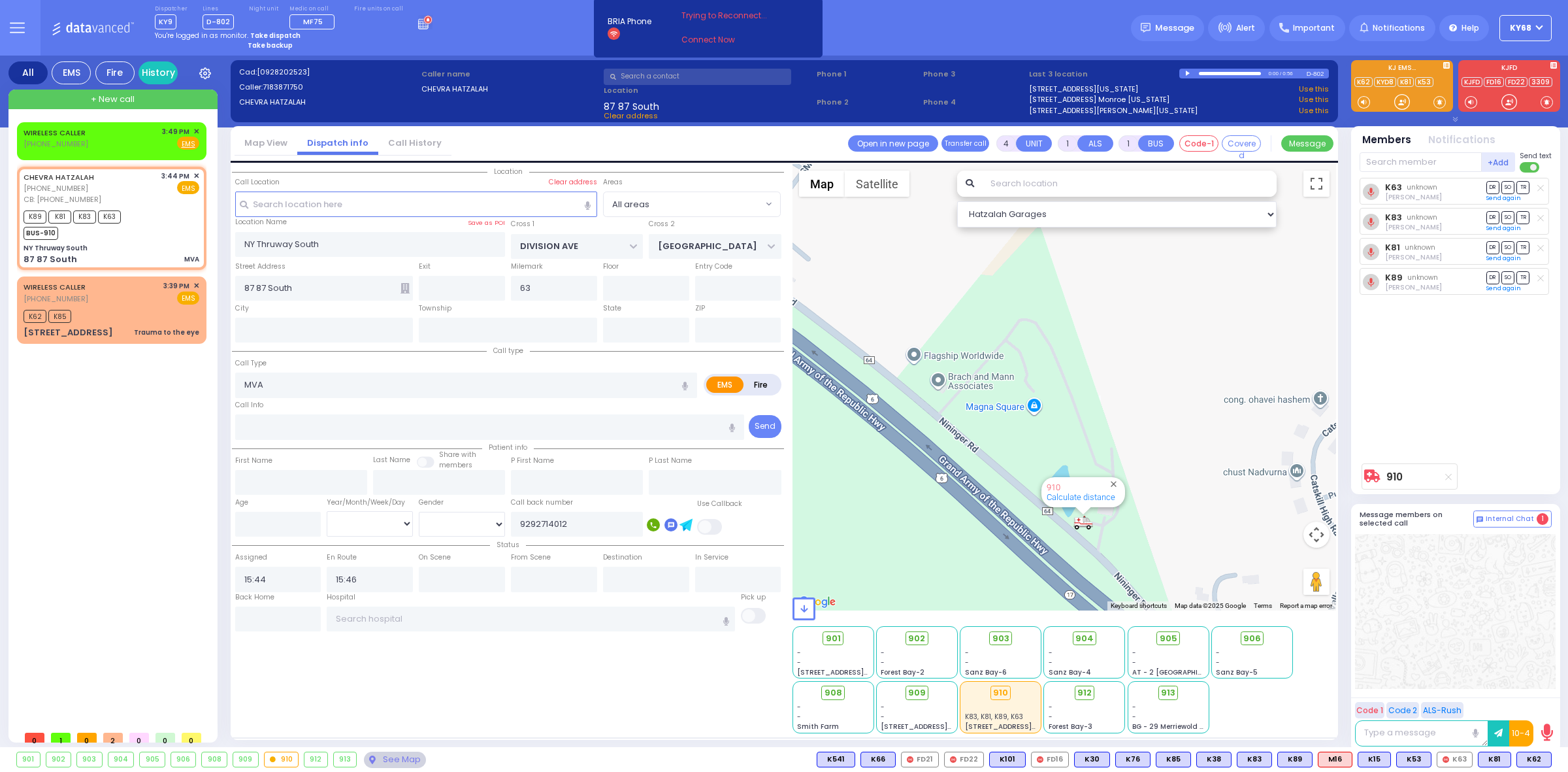
drag, startPoint x: 1066, startPoint y: 493, endPoint x: 1067, endPoint y: 504, distance: 11.0
click at [1067, 504] on div "910 Calculate distance" at bounding box center [1065, 387] width 544 height 446
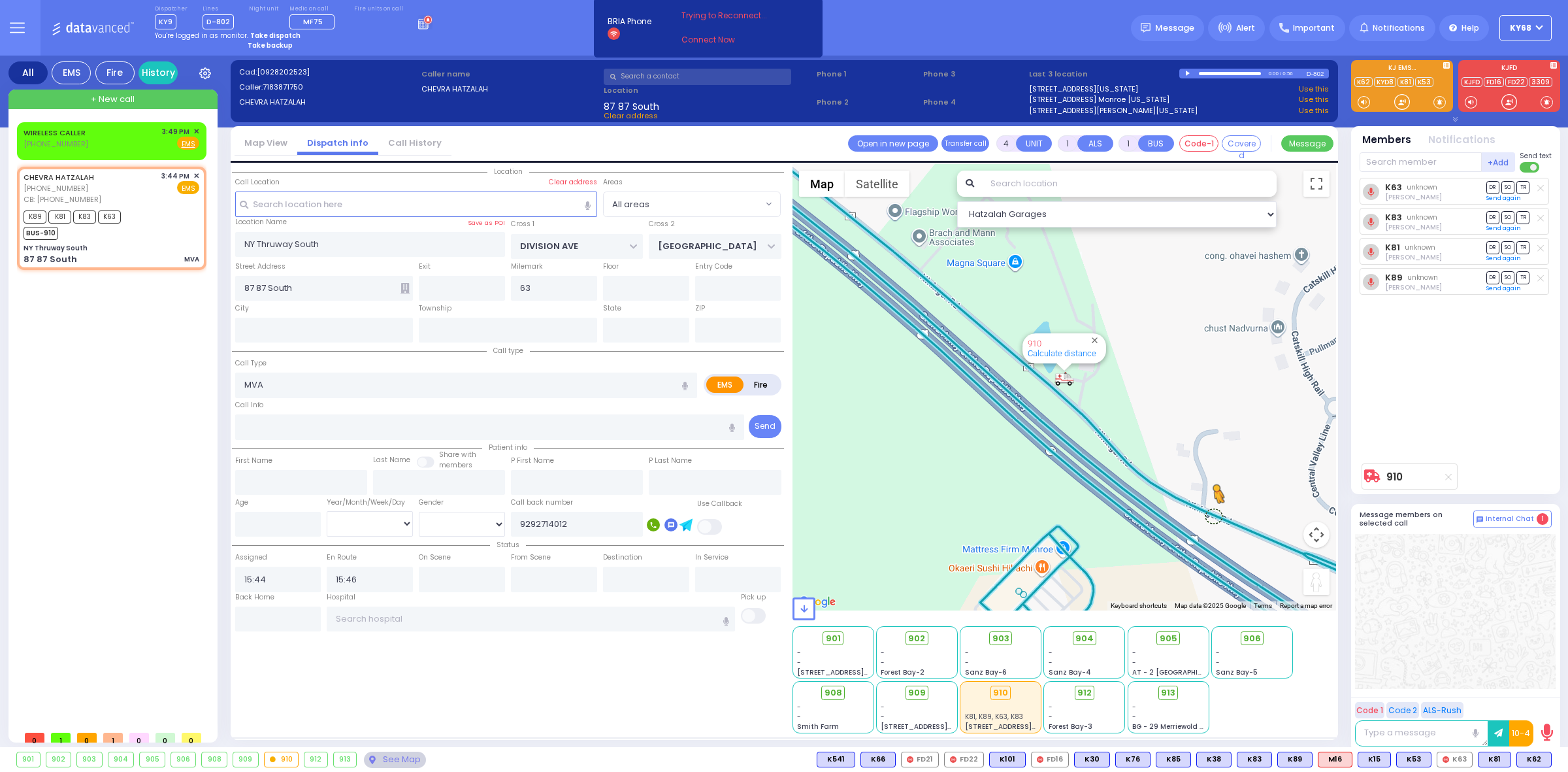
drag, startPoint x: 1314, startPoint y: 579, endPoint x: 1214, endPoint y: 513, distance: 119.8
click at [1214, 513] on div "To activate drag with keyboard, press Alt + Enter. Once in keyboard drag state,…" at bounding box center [1065, 387] width 544 height 446
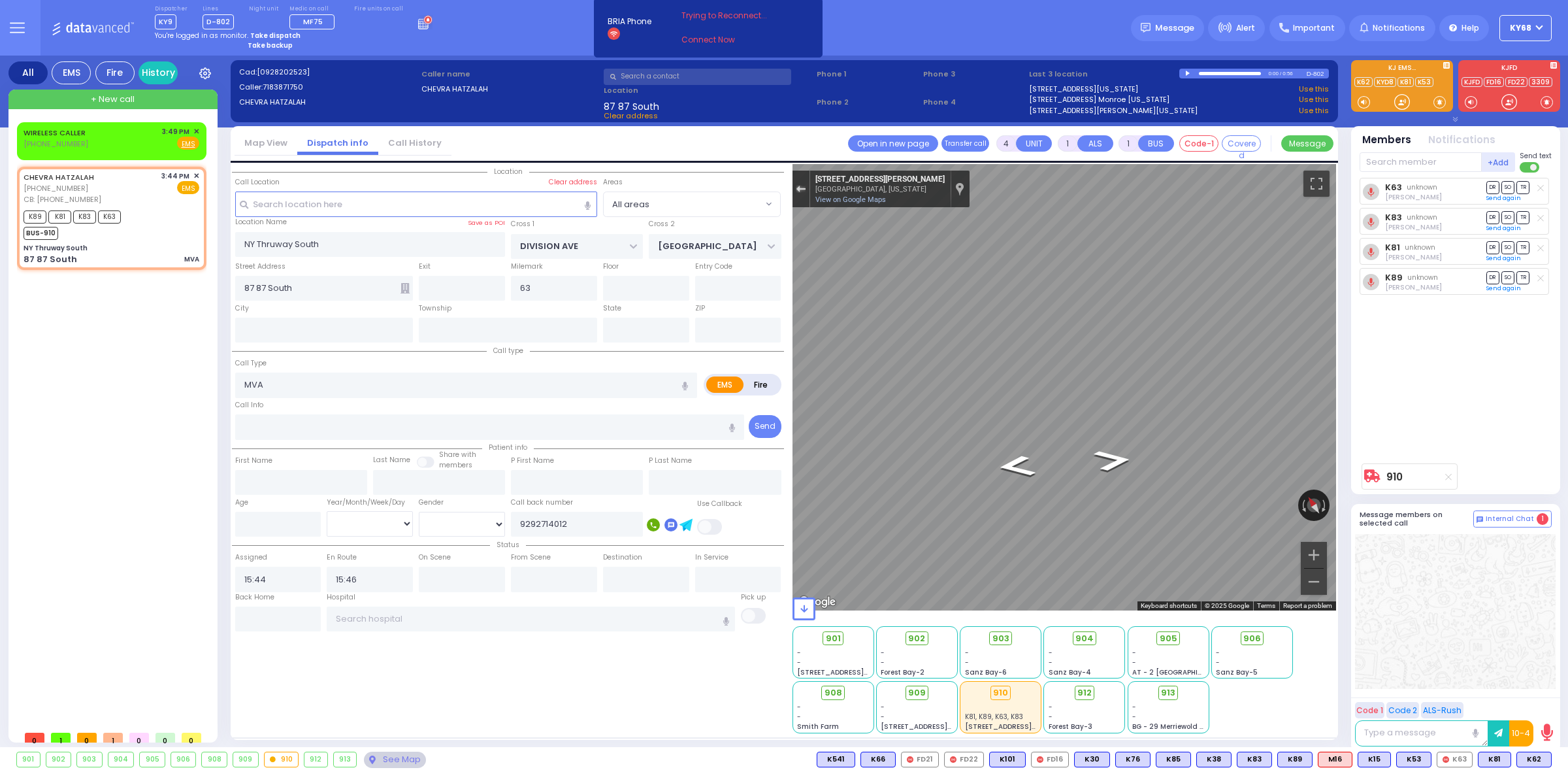
click at [803, 185] on div "Exit the Street View" at bounding box center [801, 189] width 10 height 8
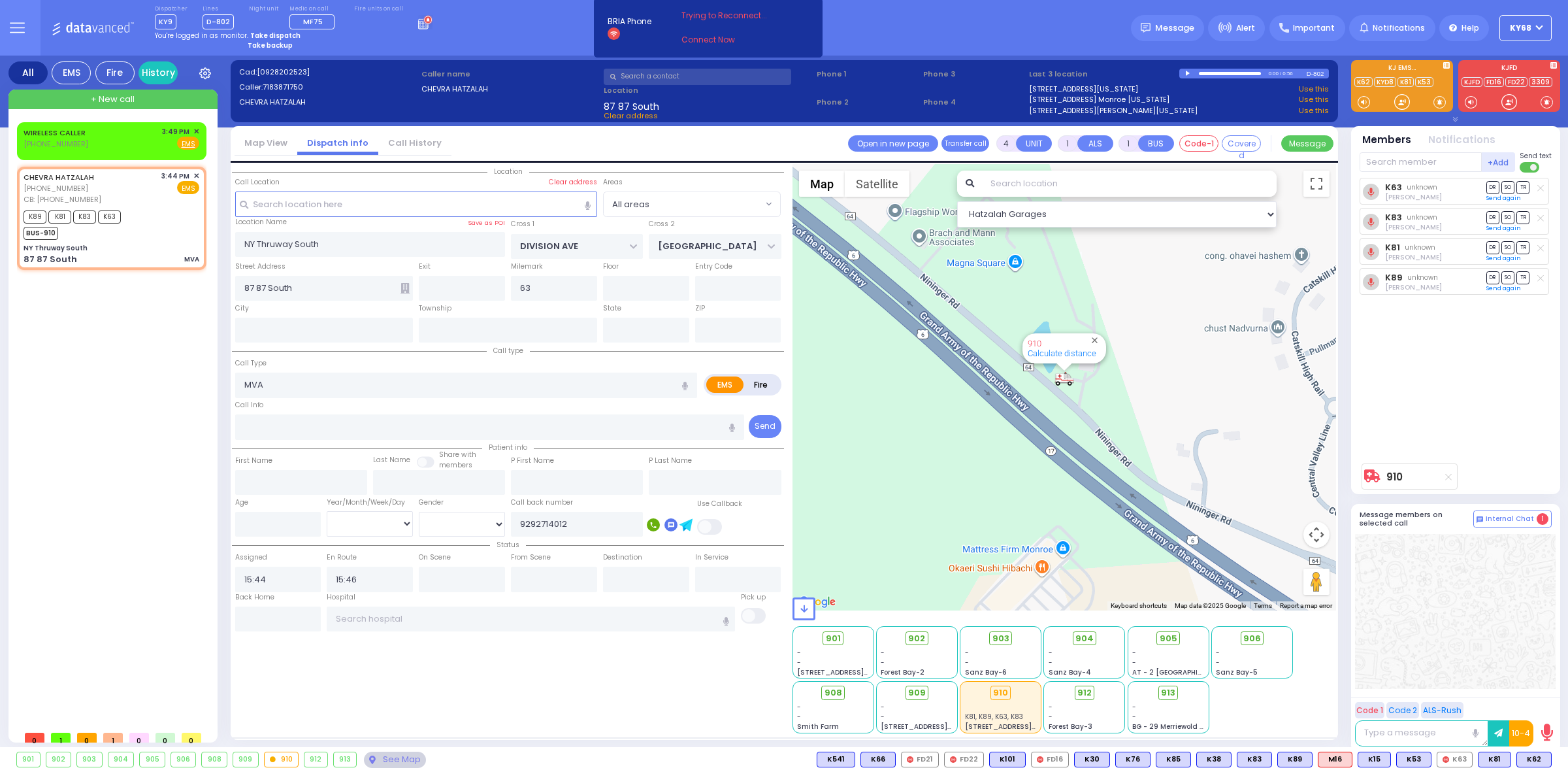
click at [198, 386] on div "WIRELESS CALLER (929) 271-4012 3:49 PM ✕ EMS K89 K81" at bounding box center [114, 424] width 195 height 602
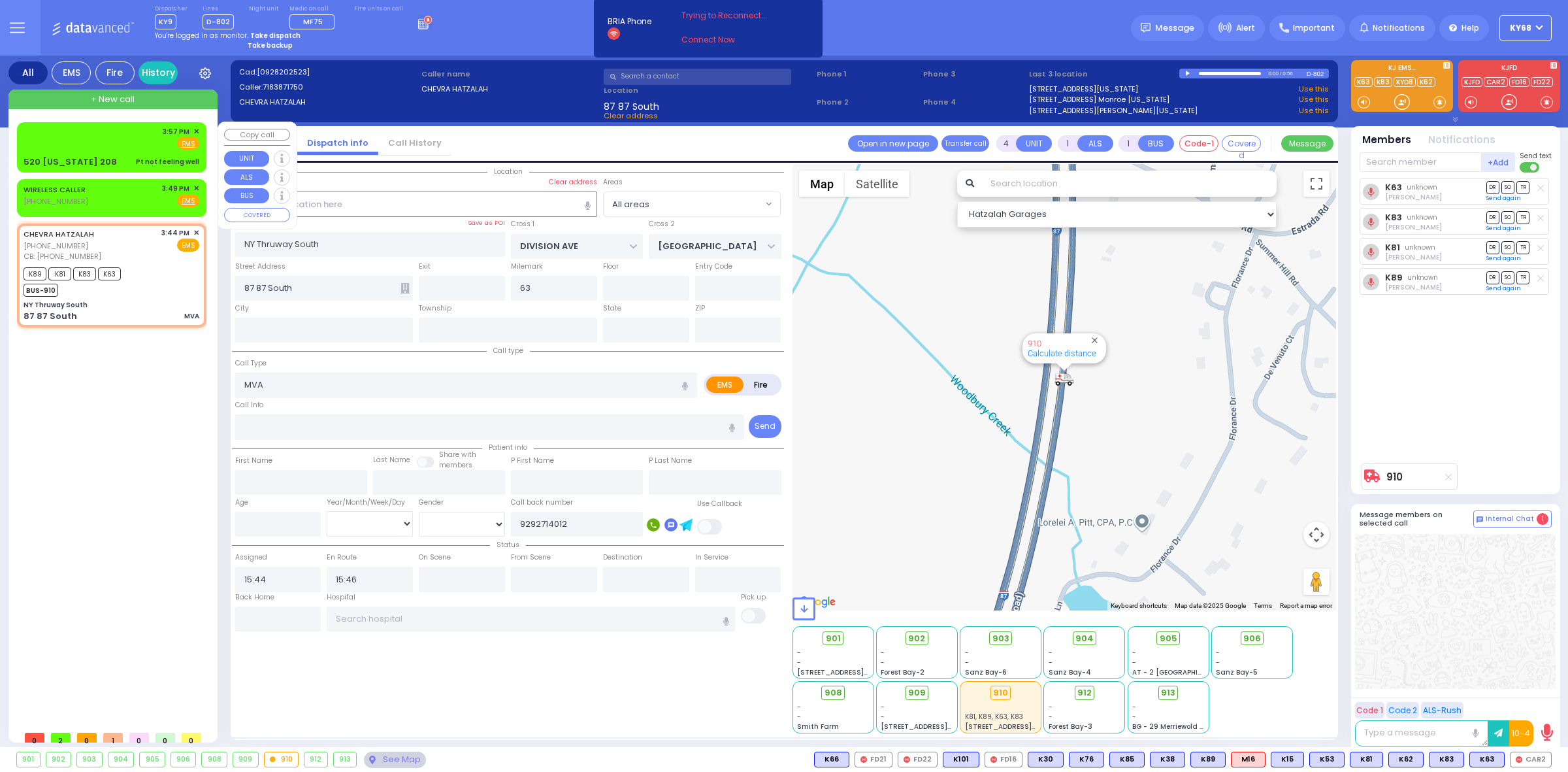
click at [57, 151] on div "3:57 PM ✕ Fire EMS" at bounding box center [112, 147] width 184 height 46
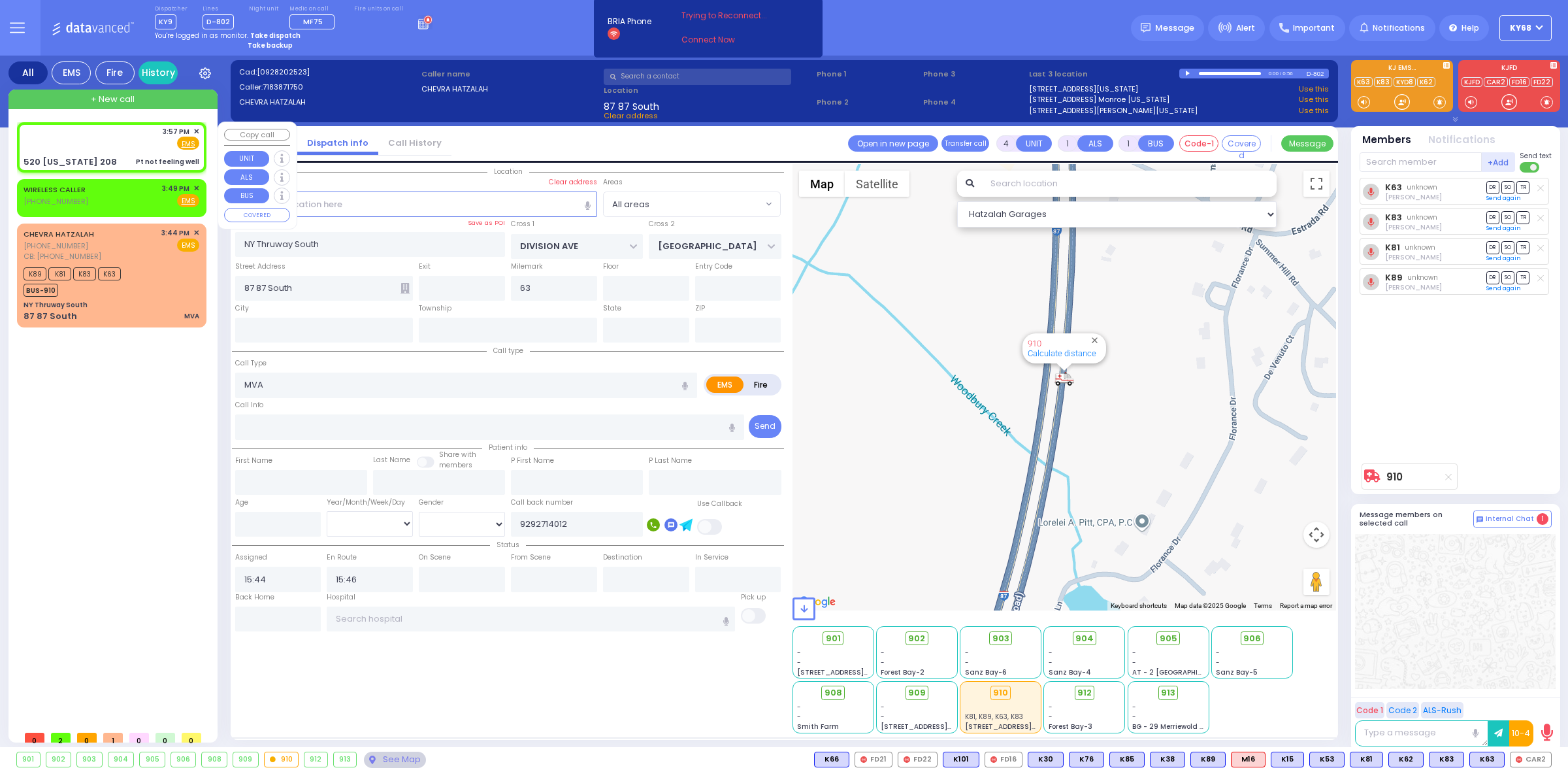
type input "1"
type input "0"
select select
type input "Pt not feeling well"
radio input "true"
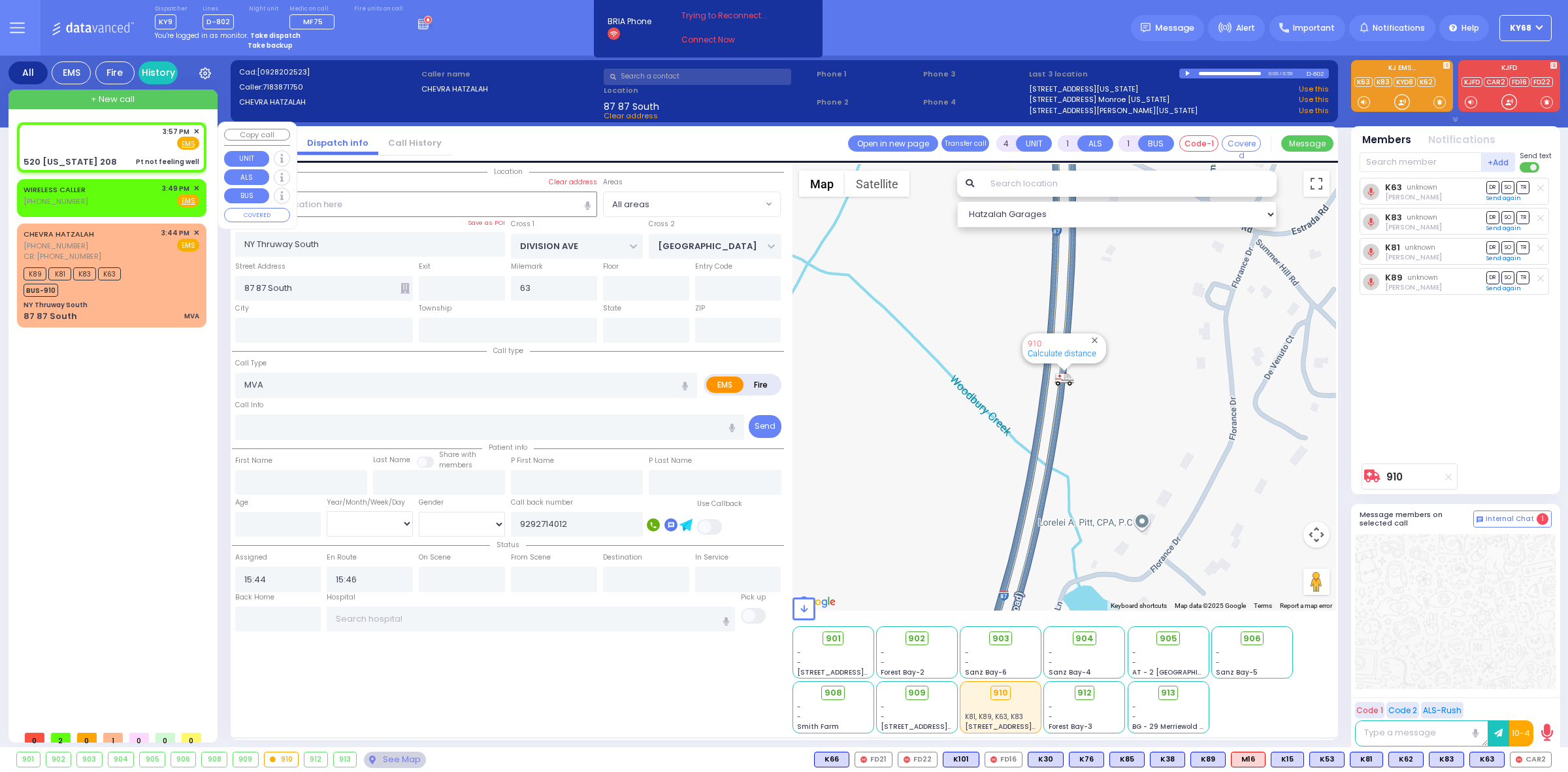
select select
type input "15:57"
type input "MUSEUM VILLAGE RD"
type input "520 New York 208"
type input "Monroe"
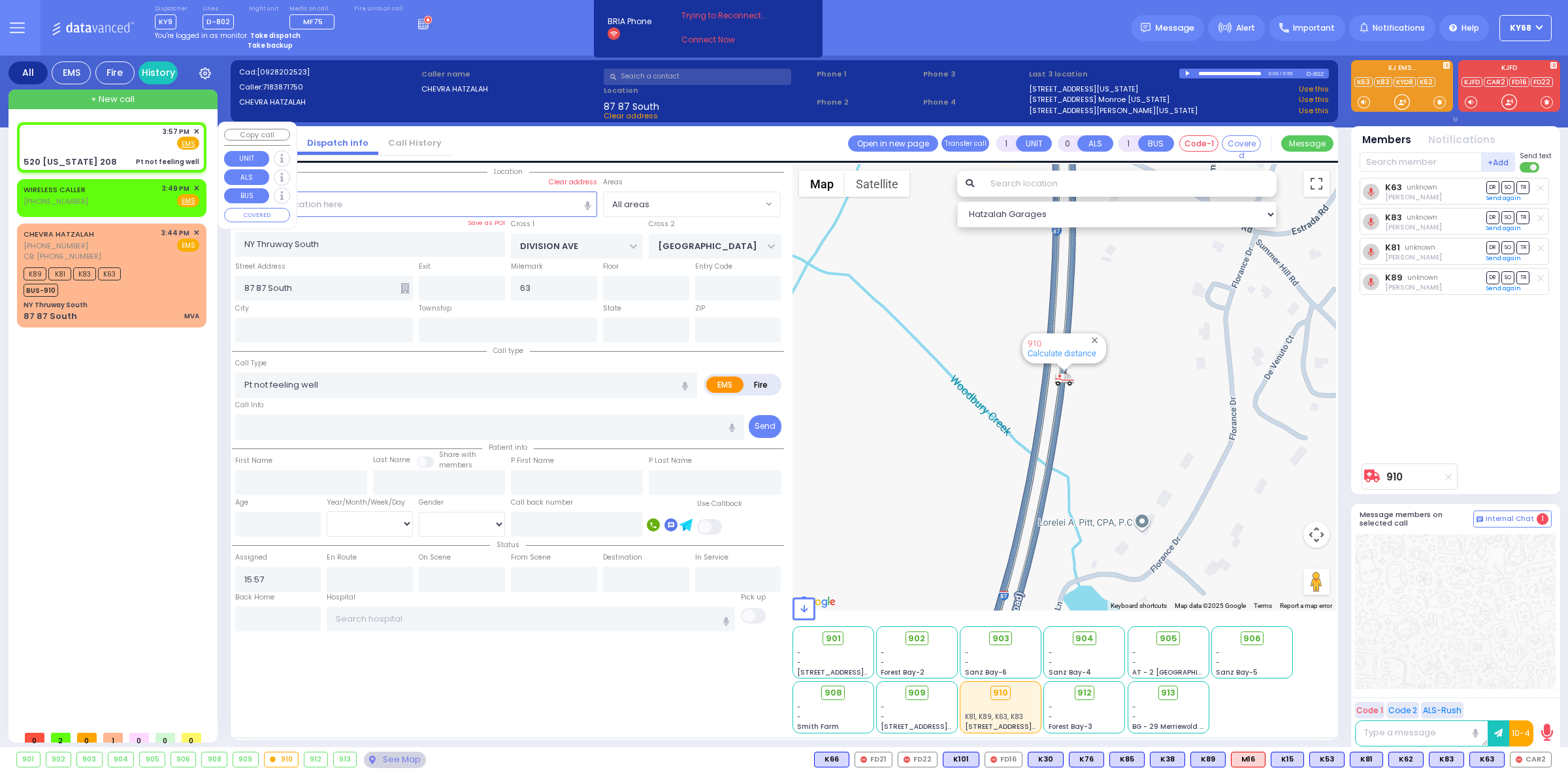
type input "[US_STATE]"
type input "10950"
select select "Hatzalah Garages"
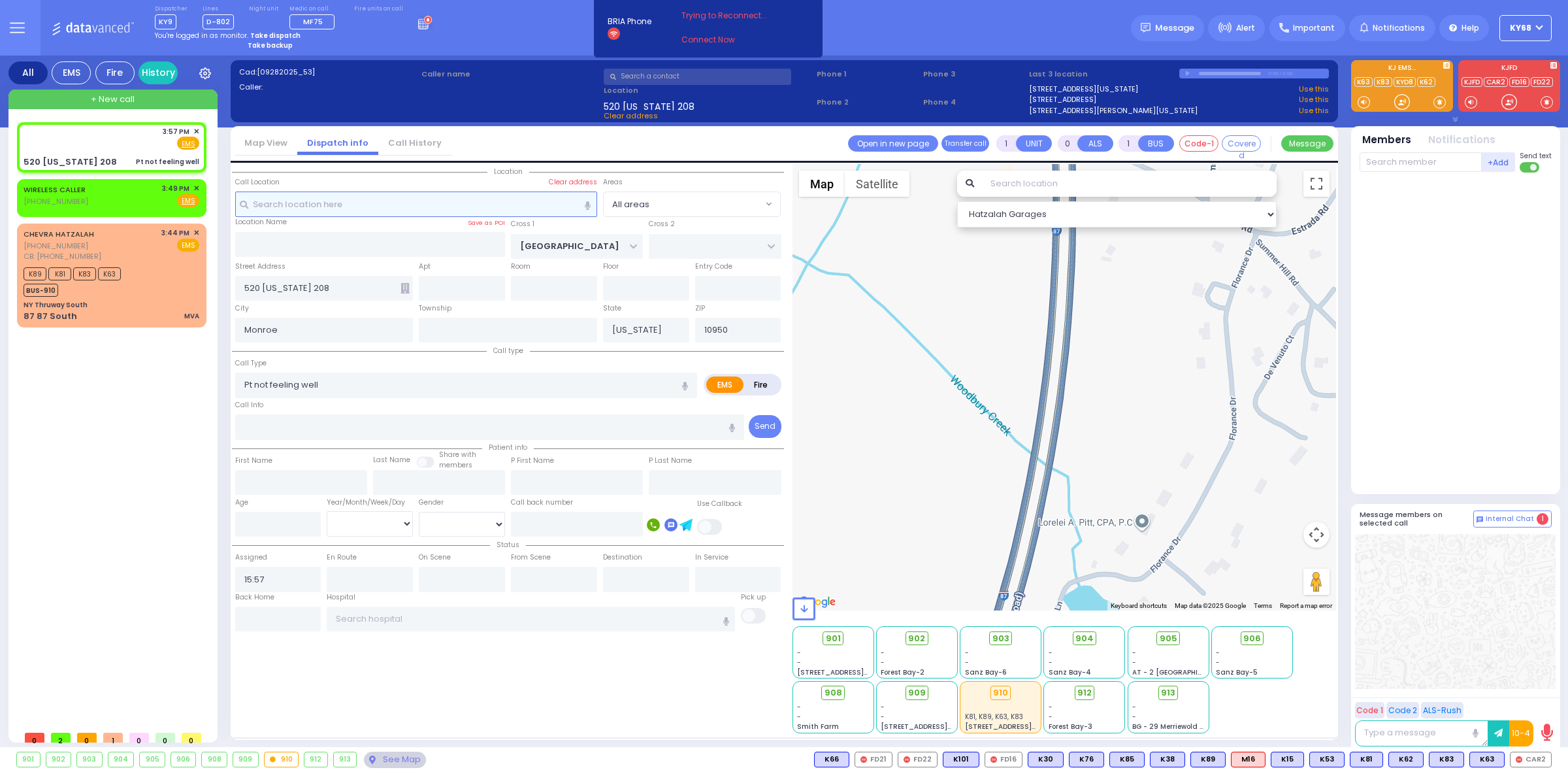
click at [349, 193] on input "text" at bounding box center [415, 203] width 362 height 24
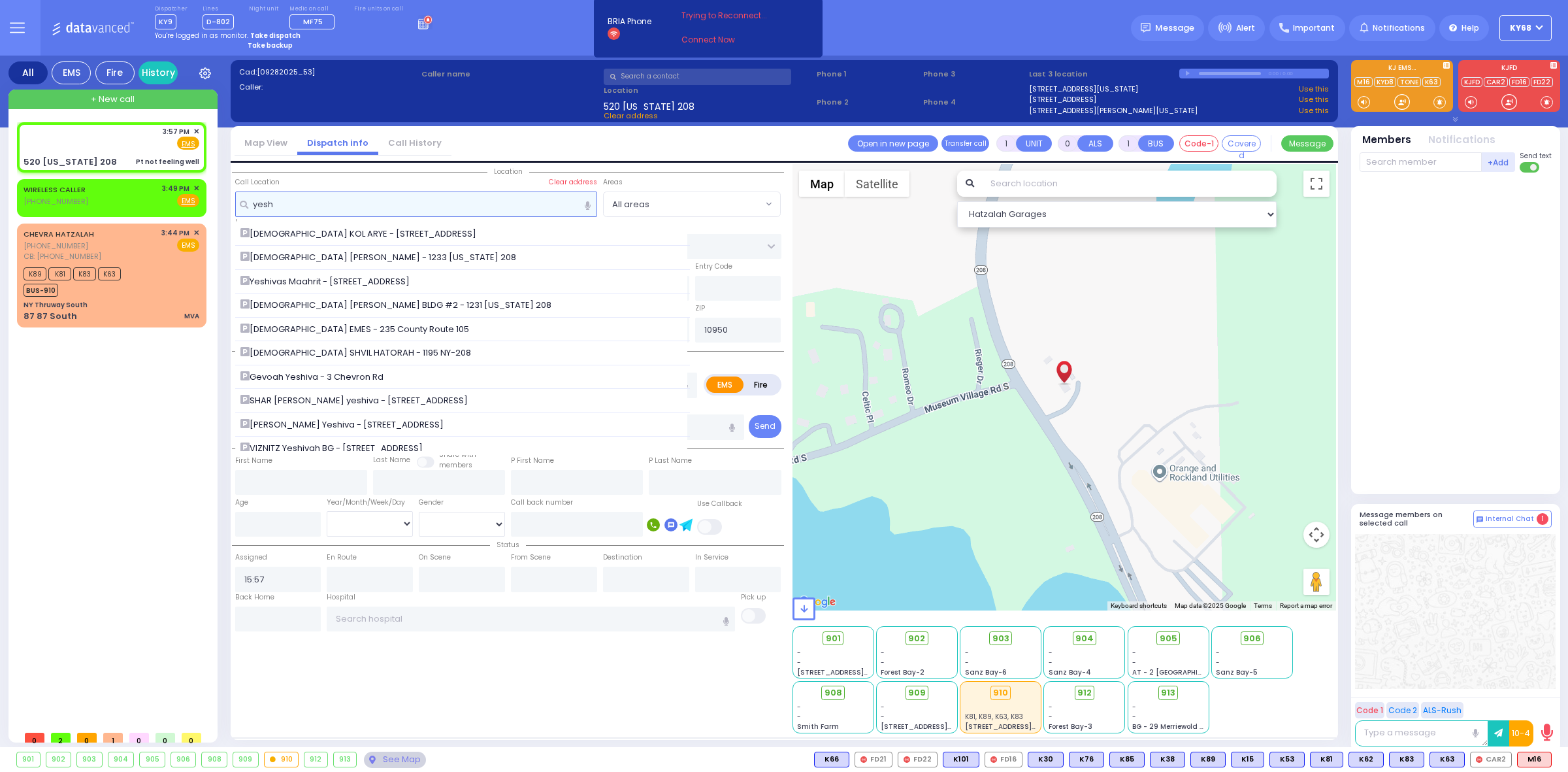
type input "yesh"
click at [1453, 406] on div at bounding box center [1456, 330] width 195 height 305
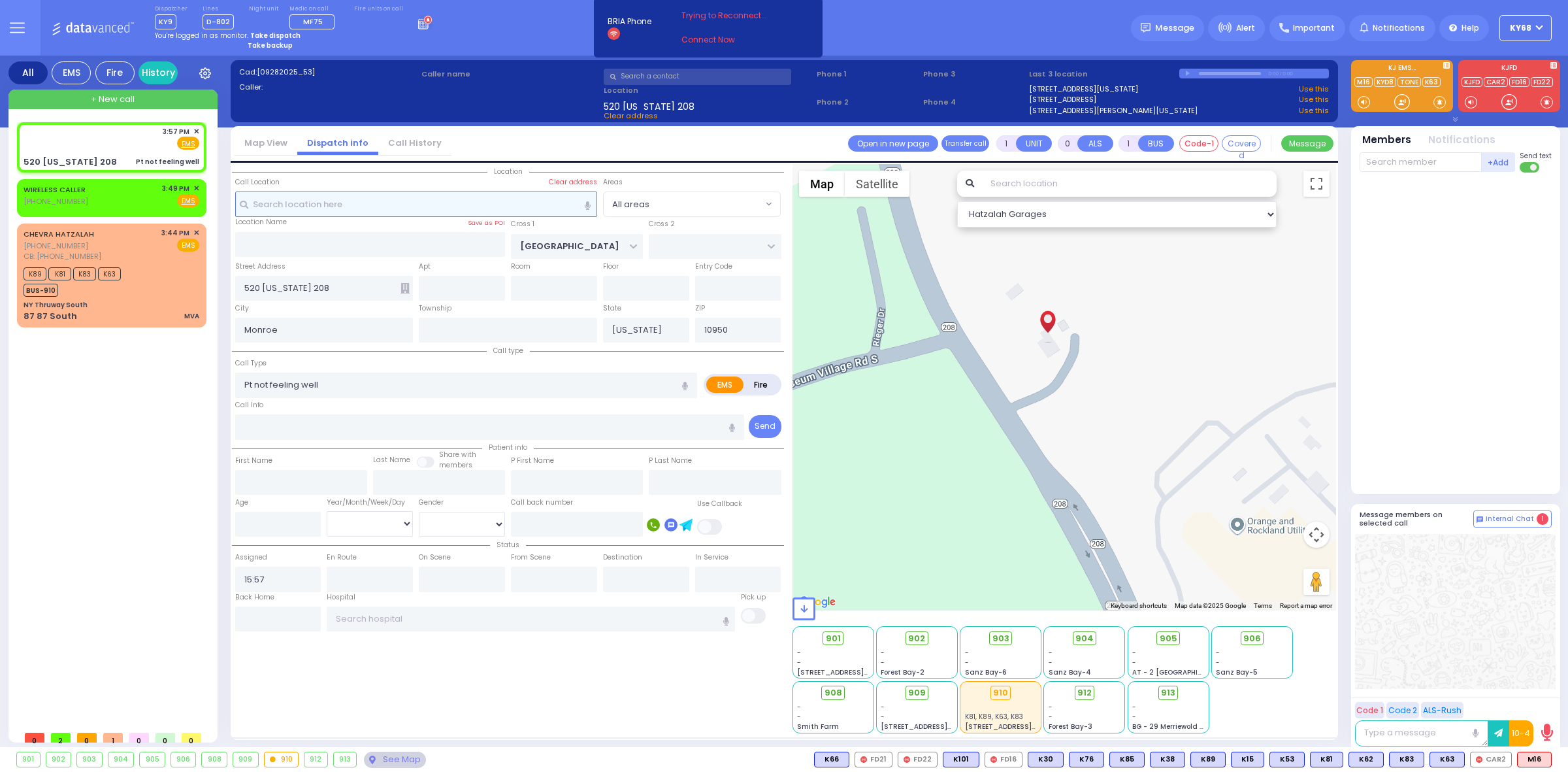
click at [268, 195] on input "text" at bounding box center [415, 203] width 362 height 24
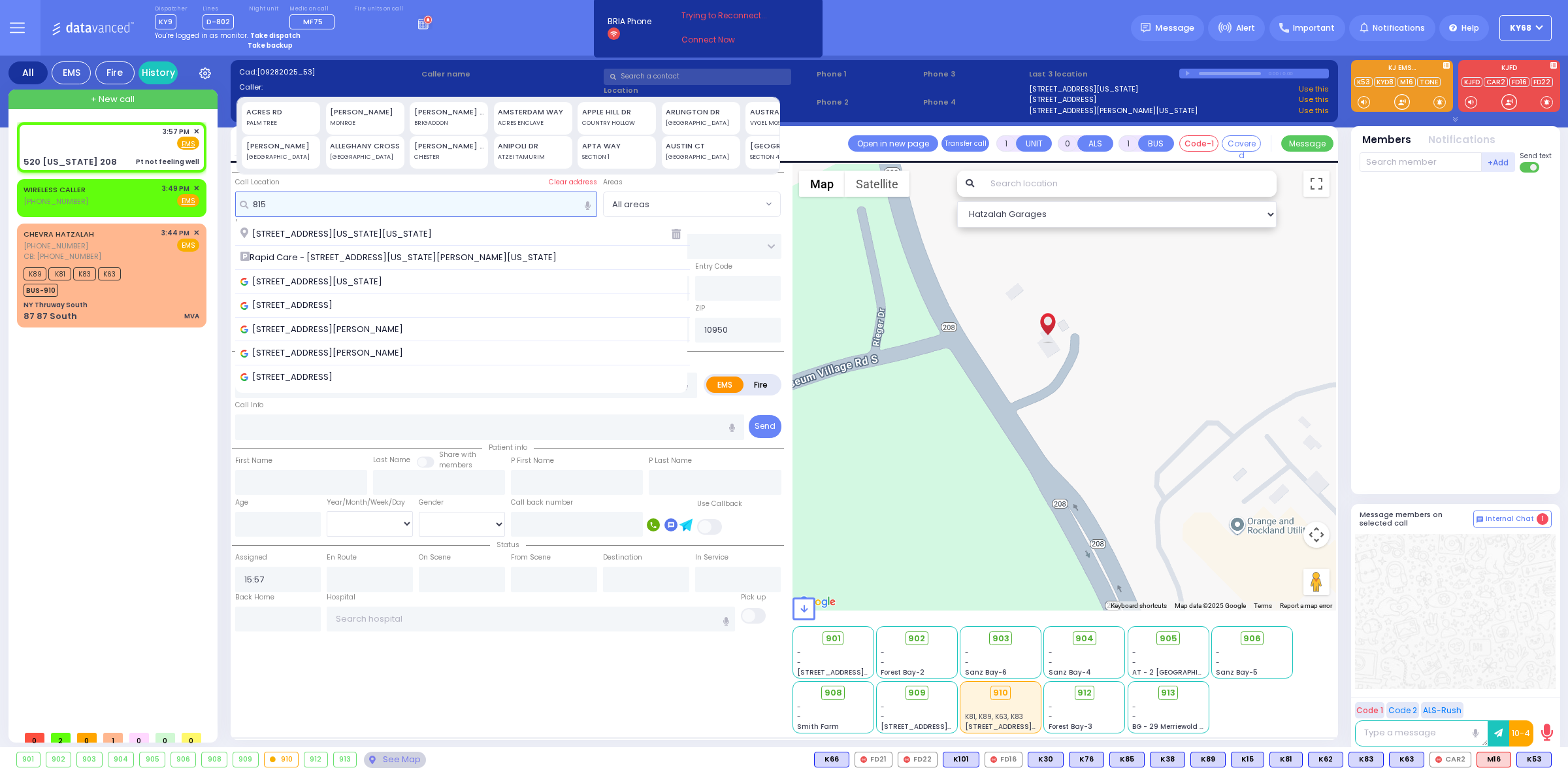
type input "815"
click at [1472, 358] on div at bounding box center [1456, 330] width 195 height 305
select select
radio input "true"
select select
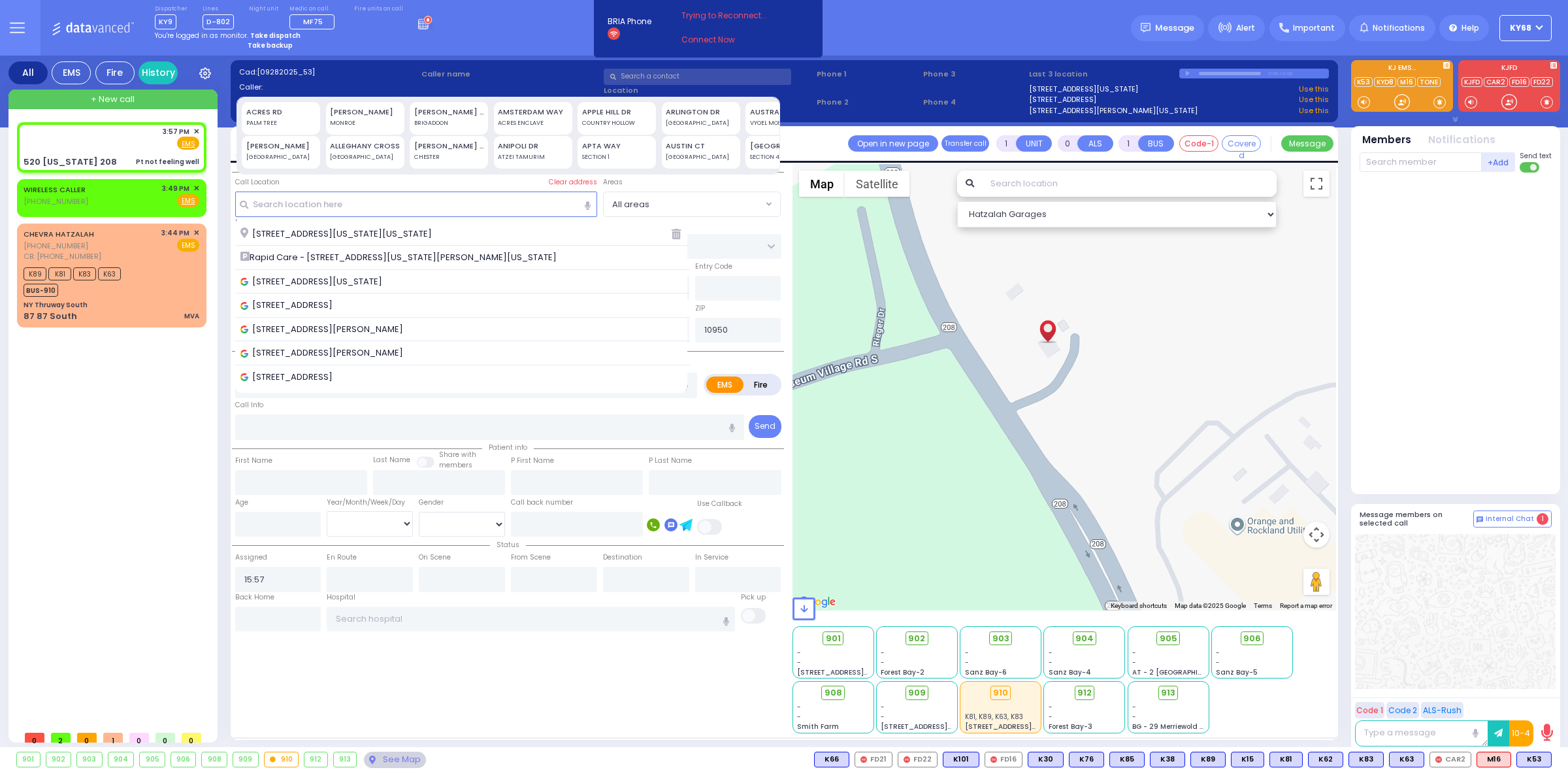
select select "Hatzalah Garages"
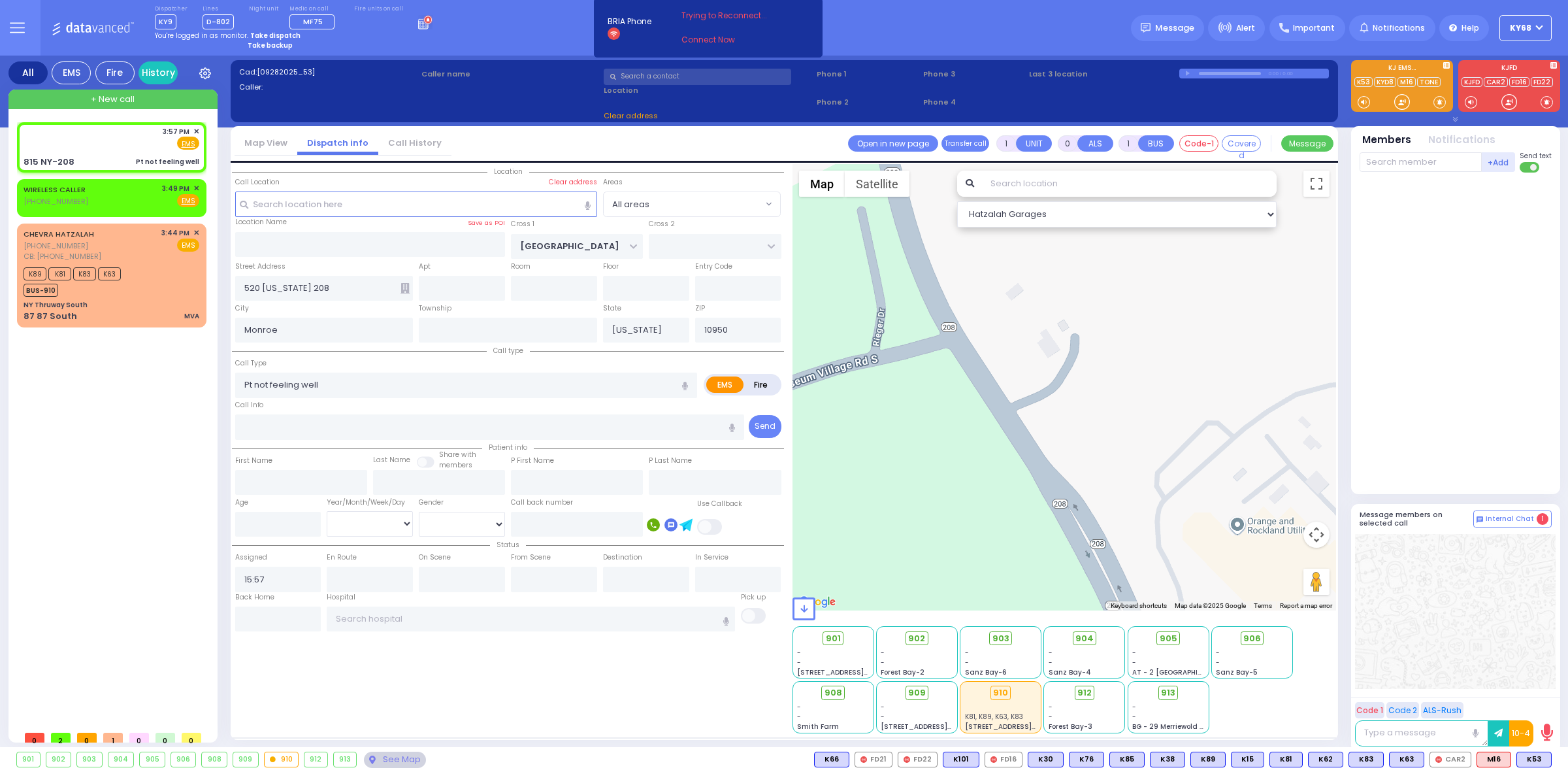
type input "DUELK AVE"
type input "LAKE SHORE DR"
type input "815 NY-208"
select select "BLOOMING GROVE"
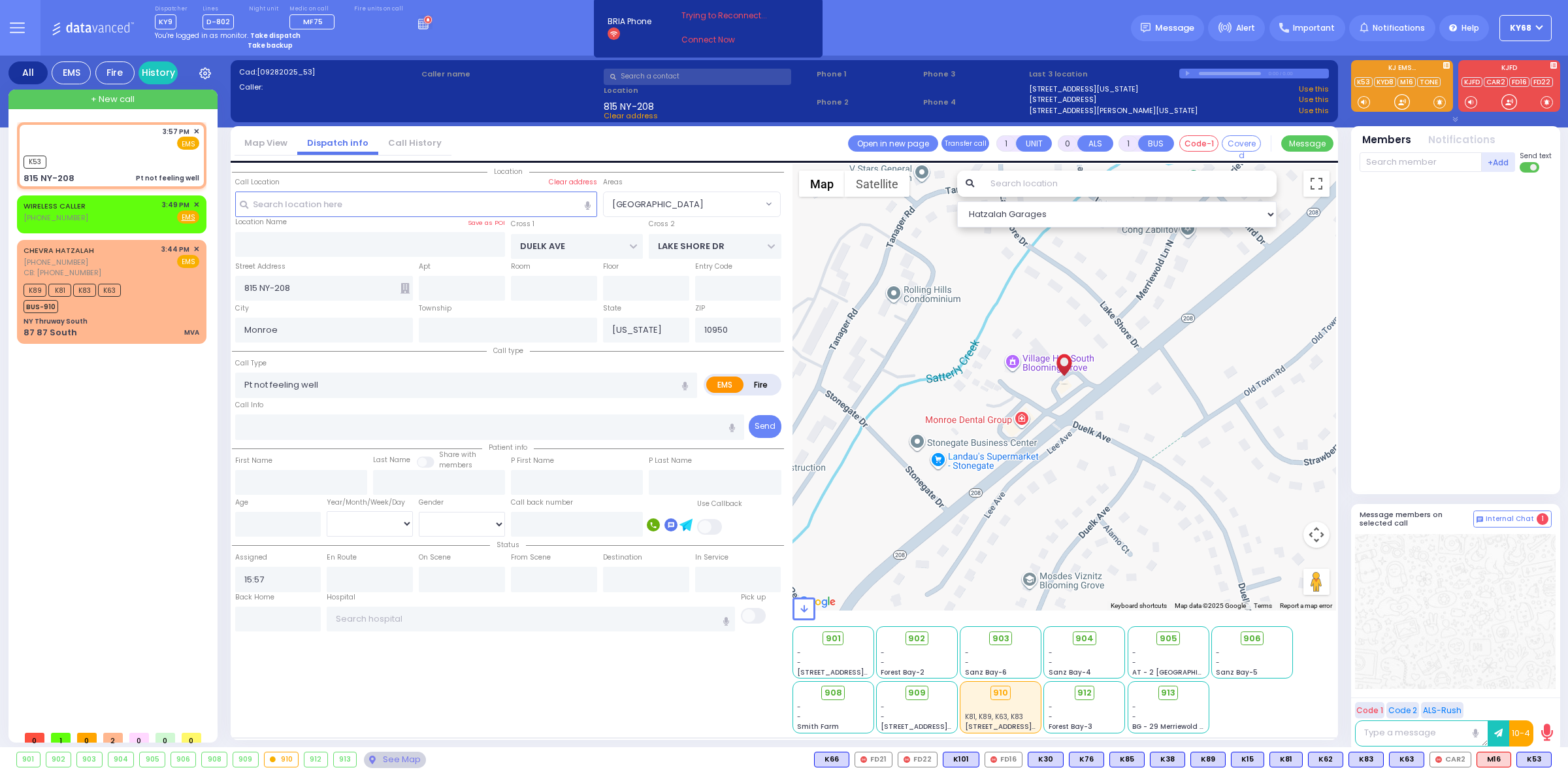
select select
radio input "true"
select select
type input "15:58"
select select "Hatzalah Garages"
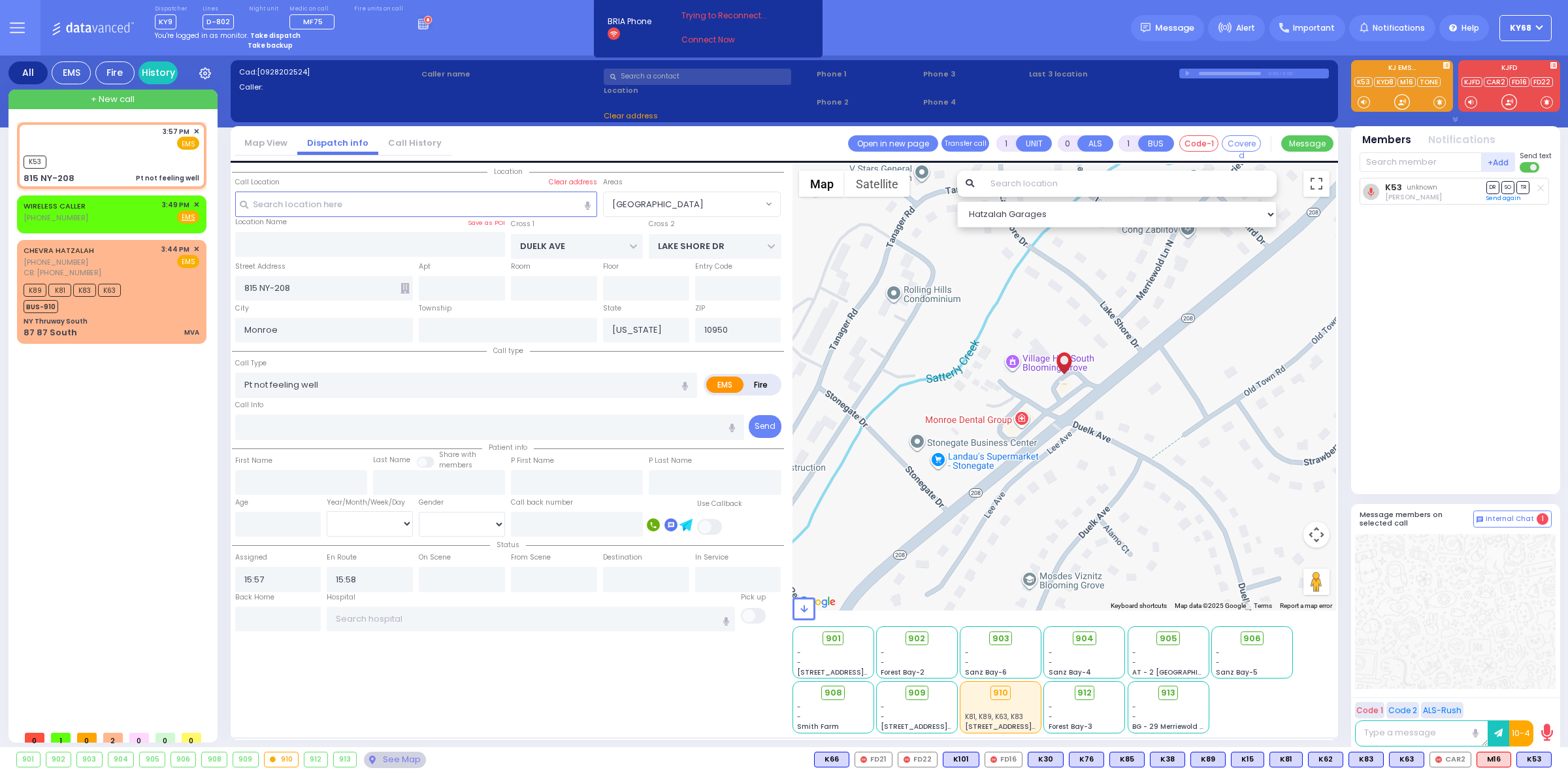
select select "BLOOMING GROVE"
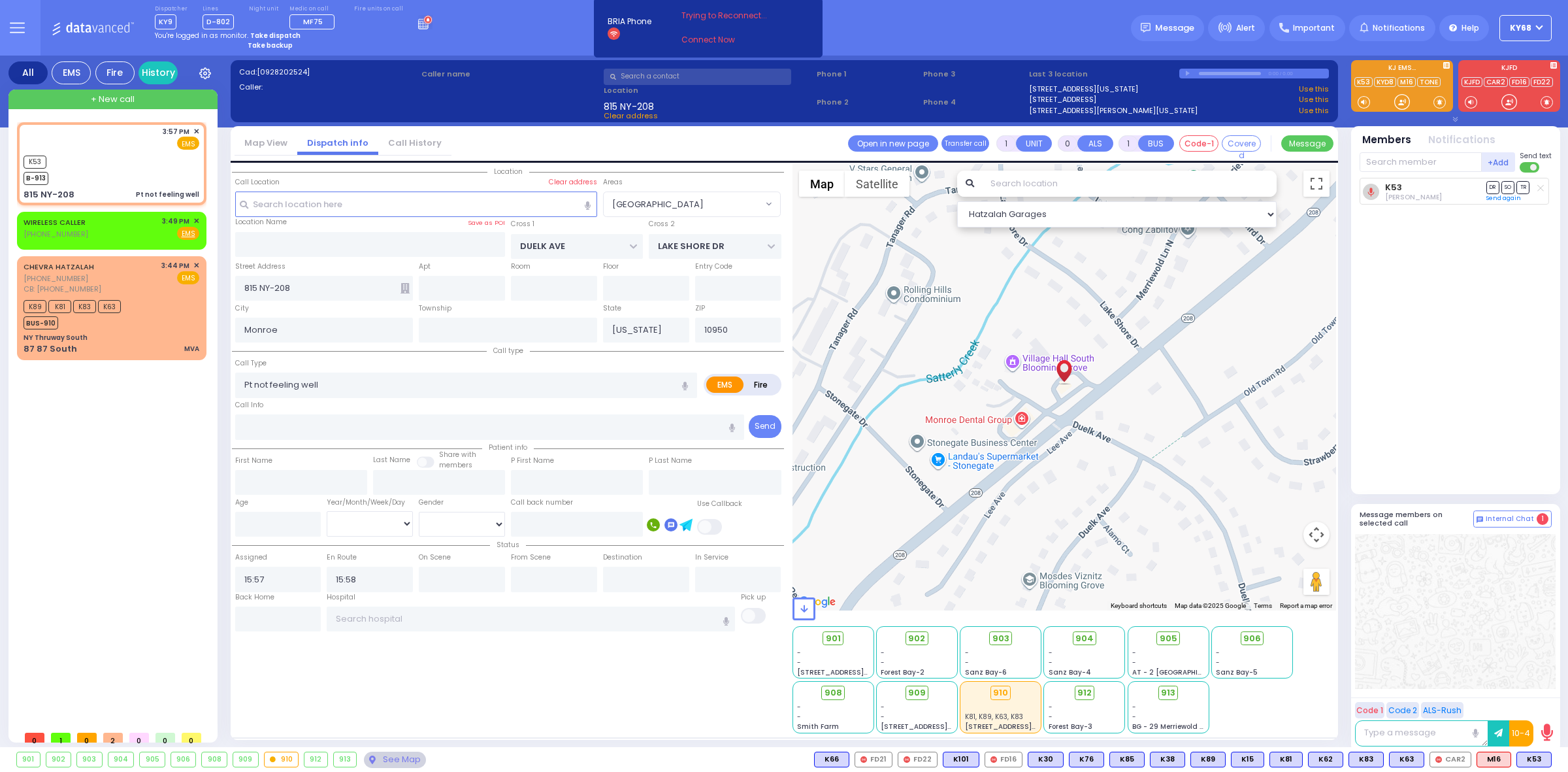
select select
radio input "true"
select select
select select "Hatzalah Garages"
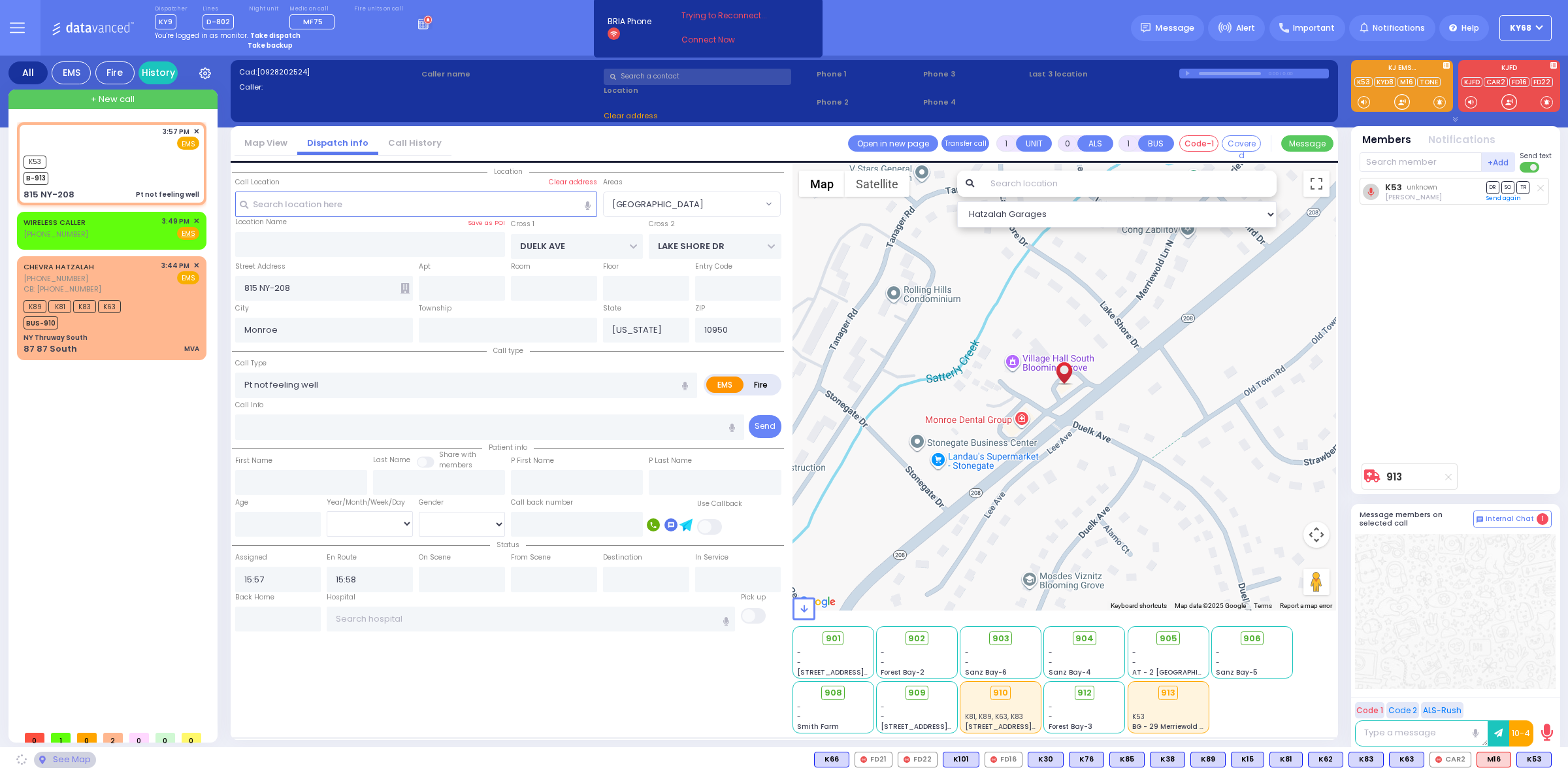
select select "BLOOMING GROVE"
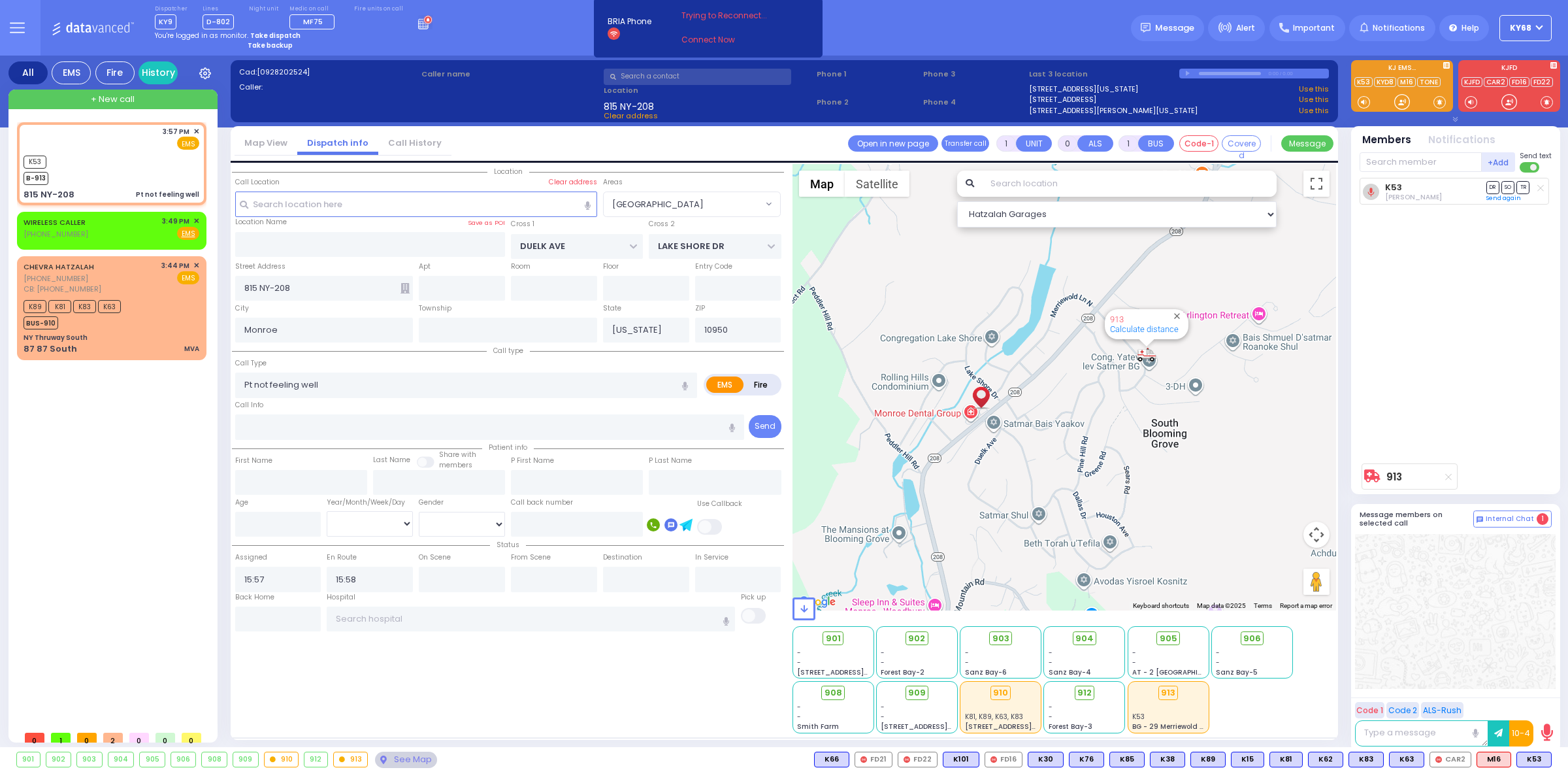
select select "[GEOGRAPHIC_DATA]"
select select
radio input "true"
select select
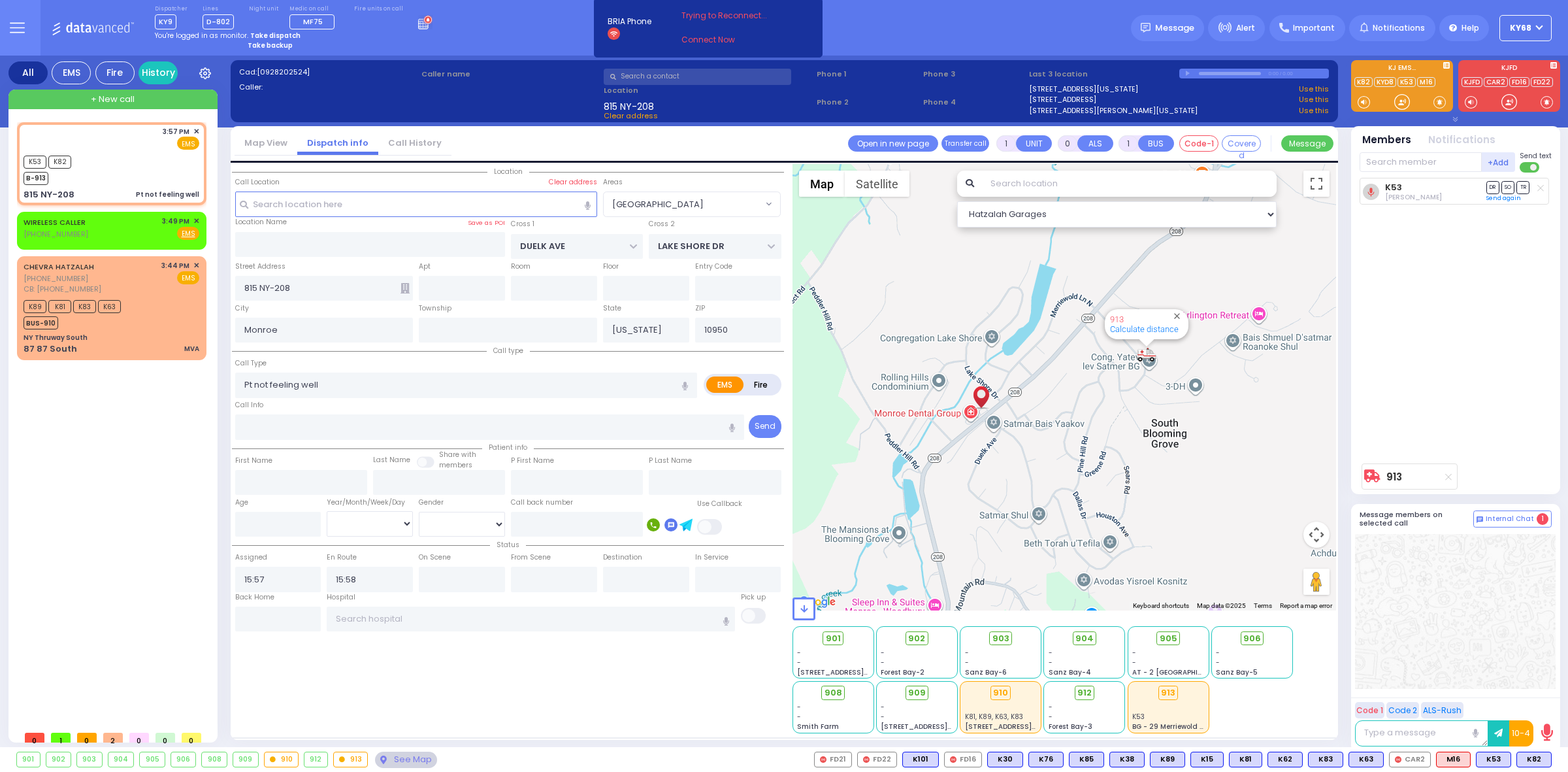
select select "Hatzalah Garages"
select select "[GEOGRAPHIC_DATA]"
select select
radio input "true"
select select
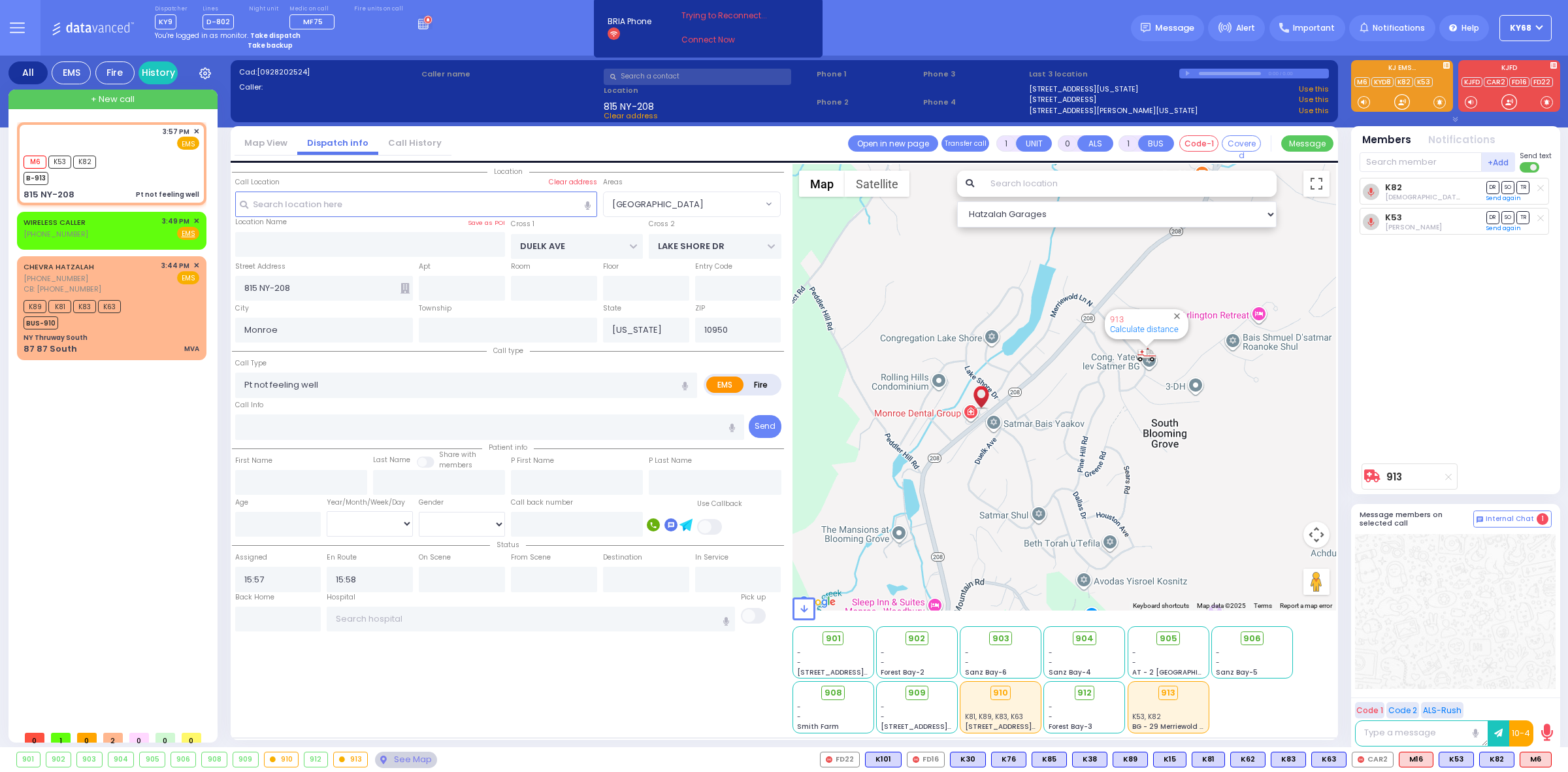
select select "Hatzalah Garages"
select select "[GEOGRAPHIC_DATA]"
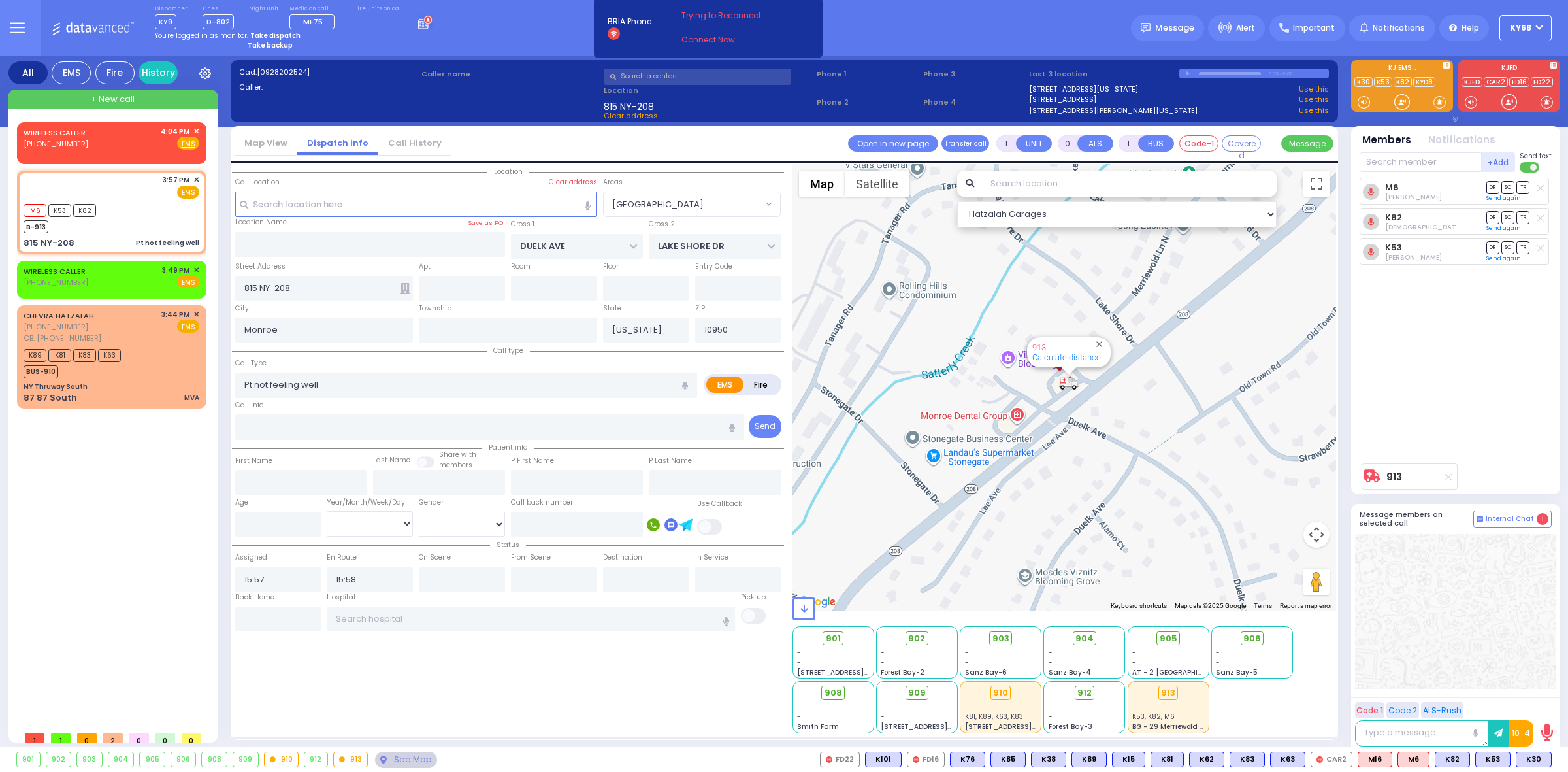
click at [1385, 355] on div "M6 [PERSON_NAME] DR SO TR" at bounding box center [1456, 318] width 195 height 279
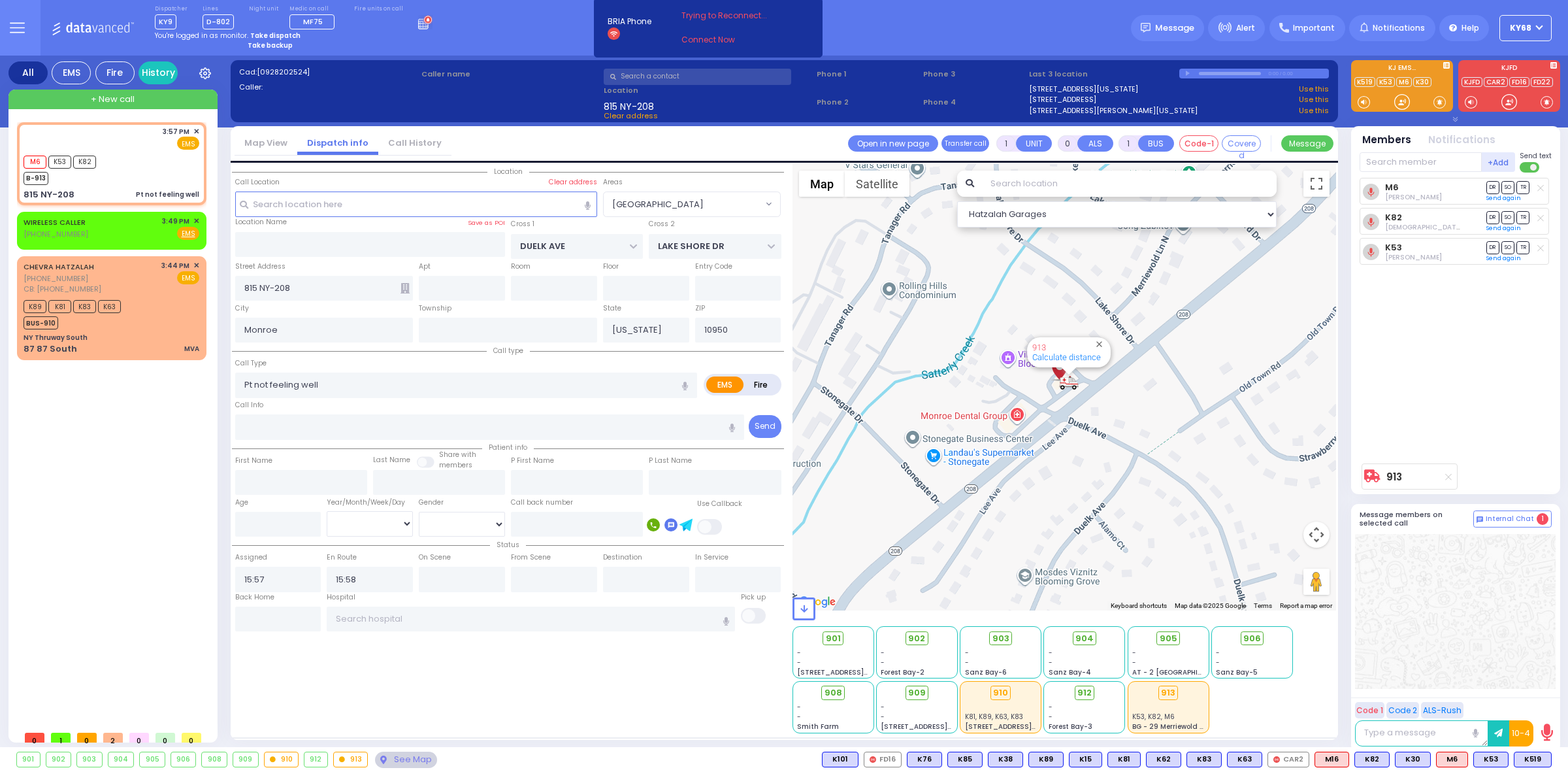
click at [997, 24] on div "Dispatcher KY9 shift has started. Are you ? Lines D-802" at bounding box center [784, 27] width 1568 height 55
click at [1040, 45] on div "Dispatcher KY9 shift has started. Are you ? Lines D-802" at bounding box center [784, 27] width 1568 height 55
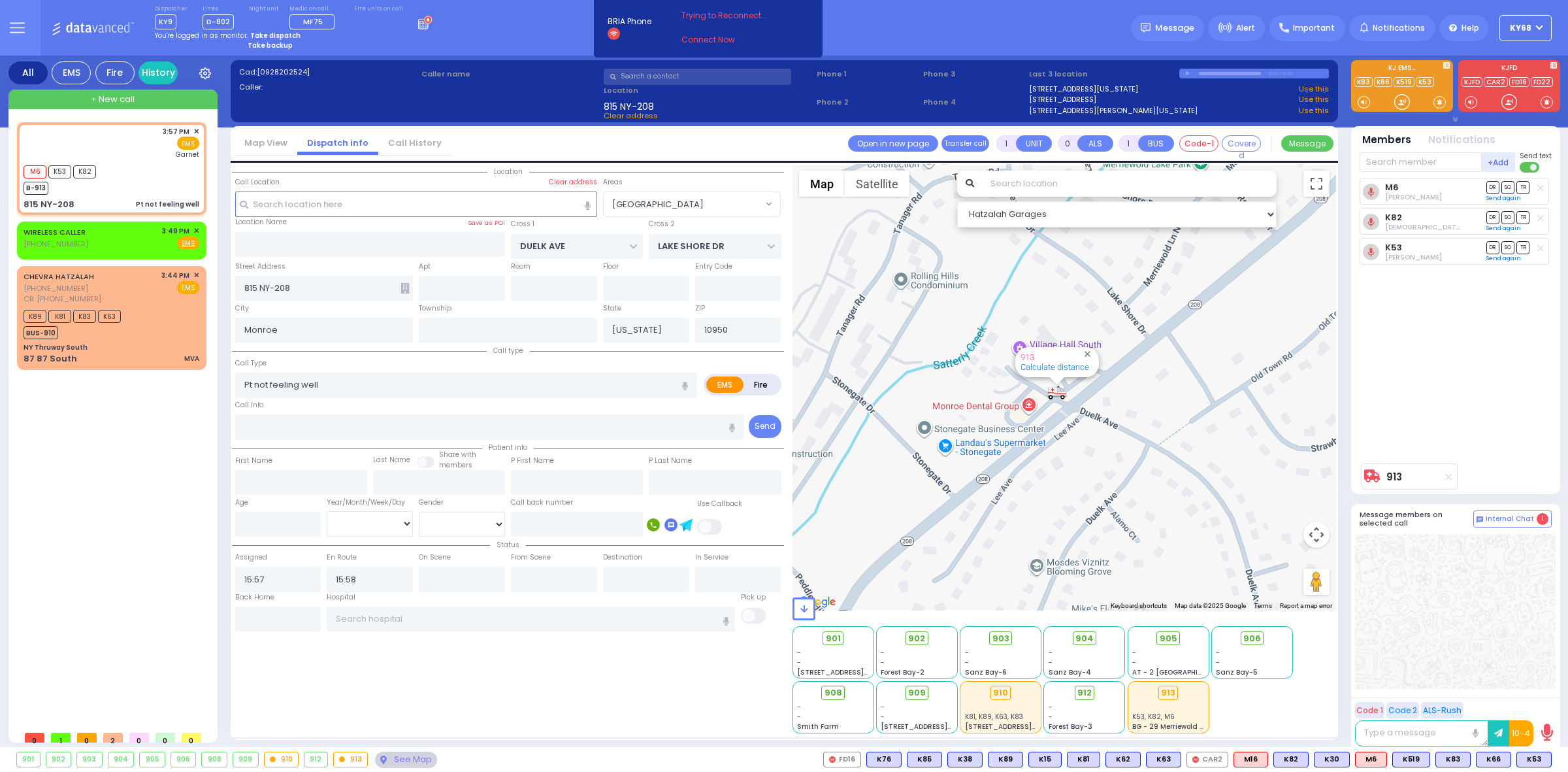
select select
radio input "true"
select select
type input "[GEOGRAPHIC_DATA]"
select select "Hatzalah Garages"
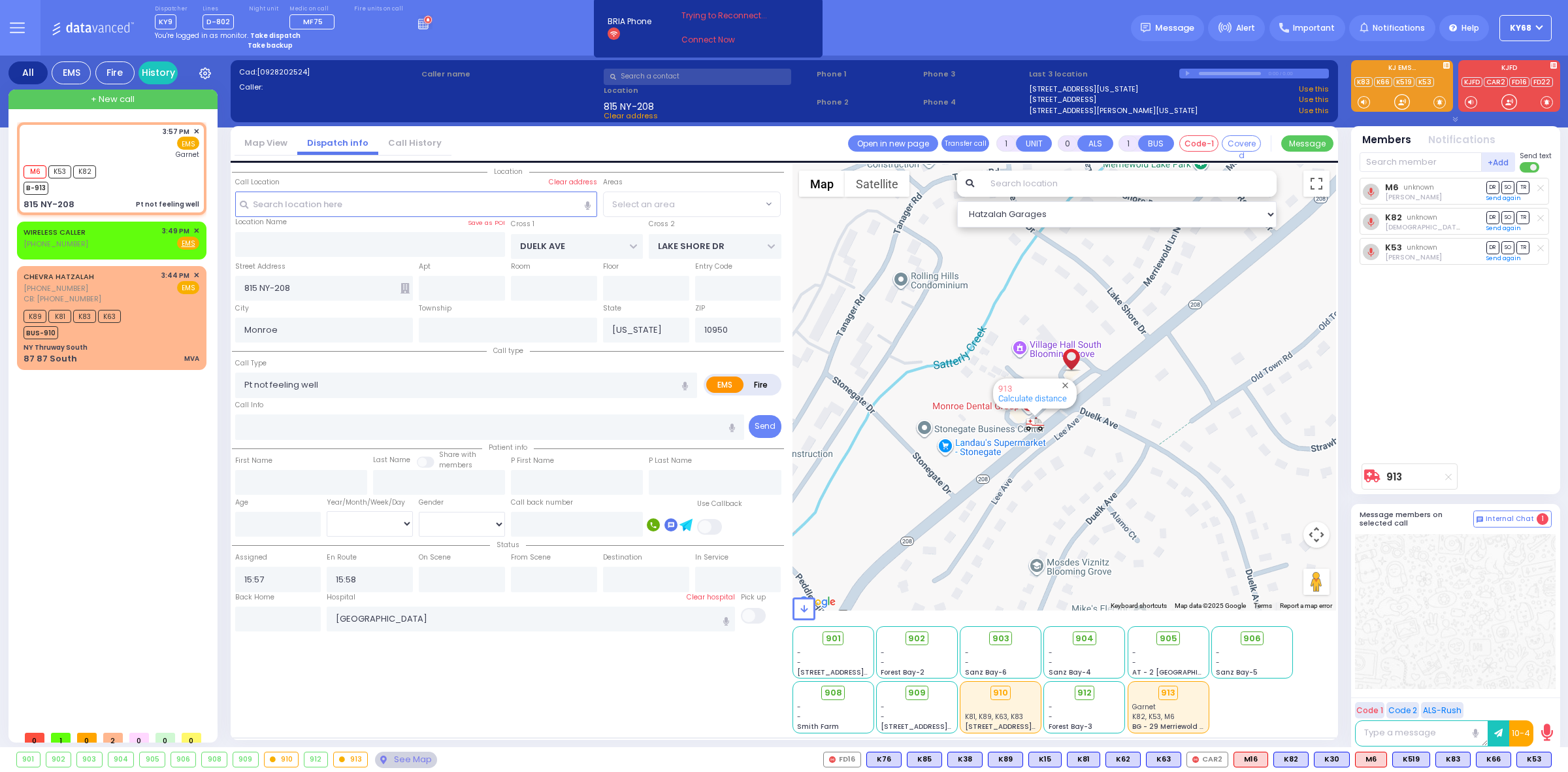
select select "[GEOGRAPHIC_DATA]"
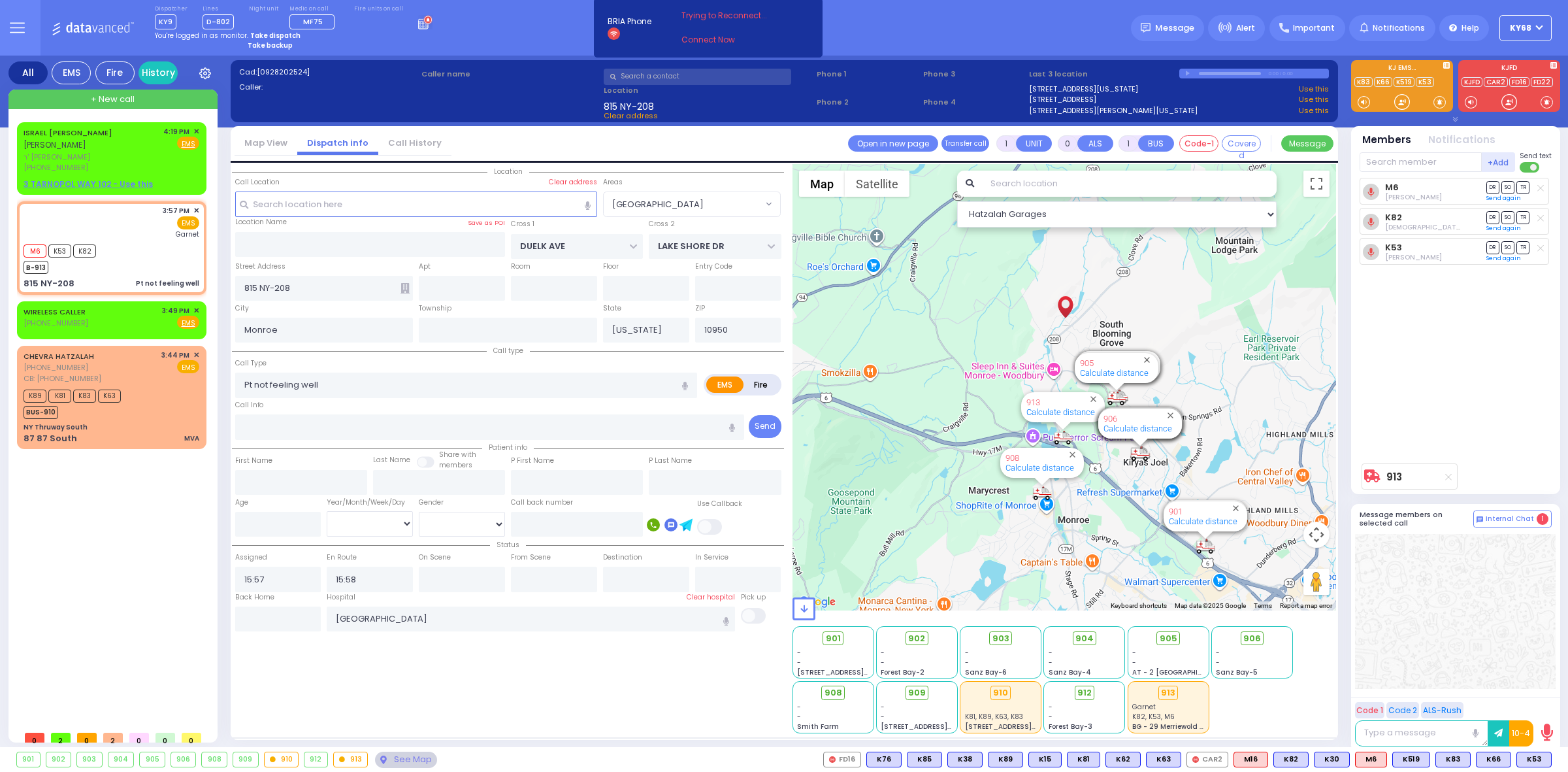
type input "6"
select select
radio input "true"
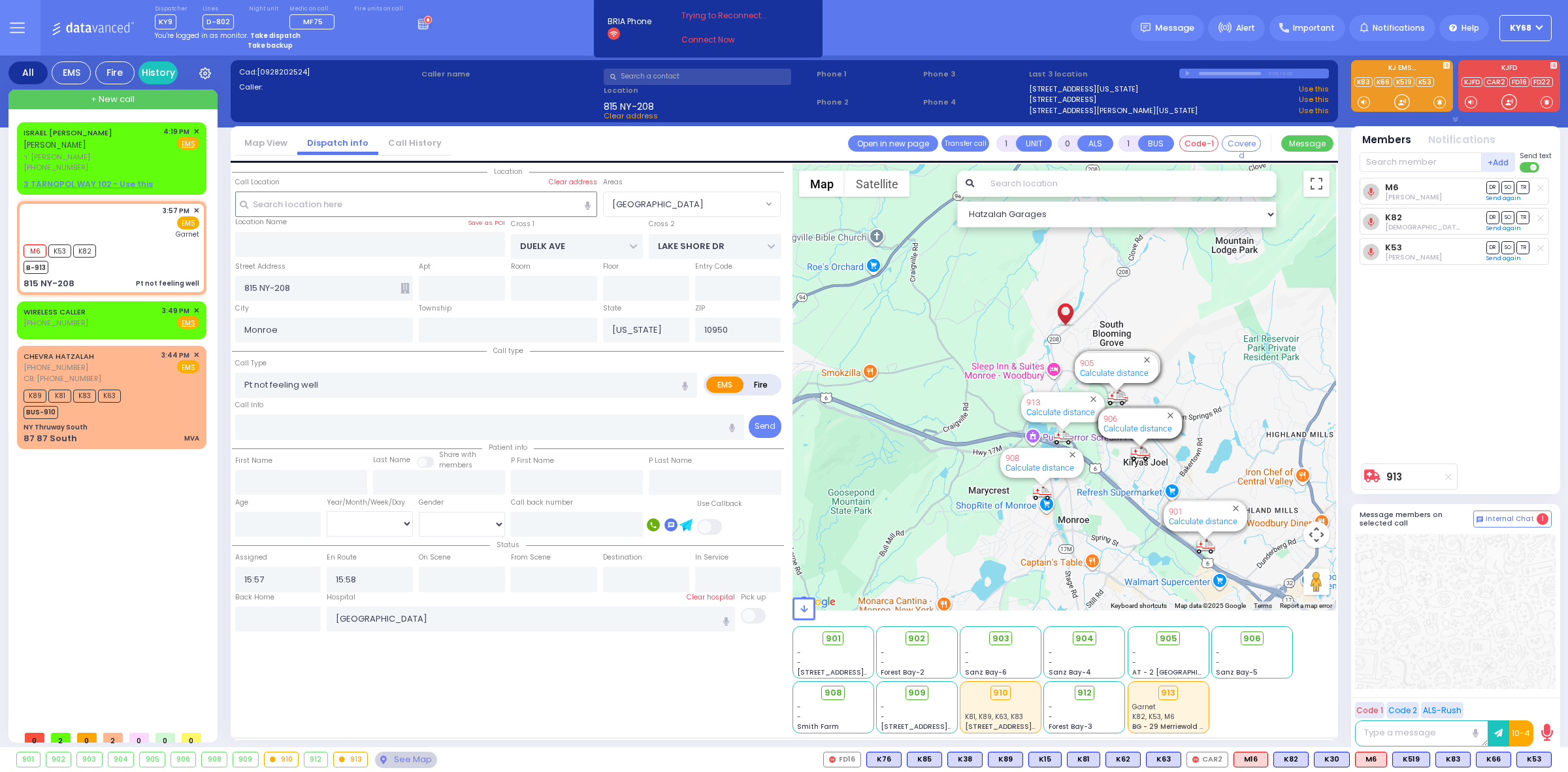
type input "Unknown"
select select "Year"
type input "16:15"
select select "Hatzalah Garages"
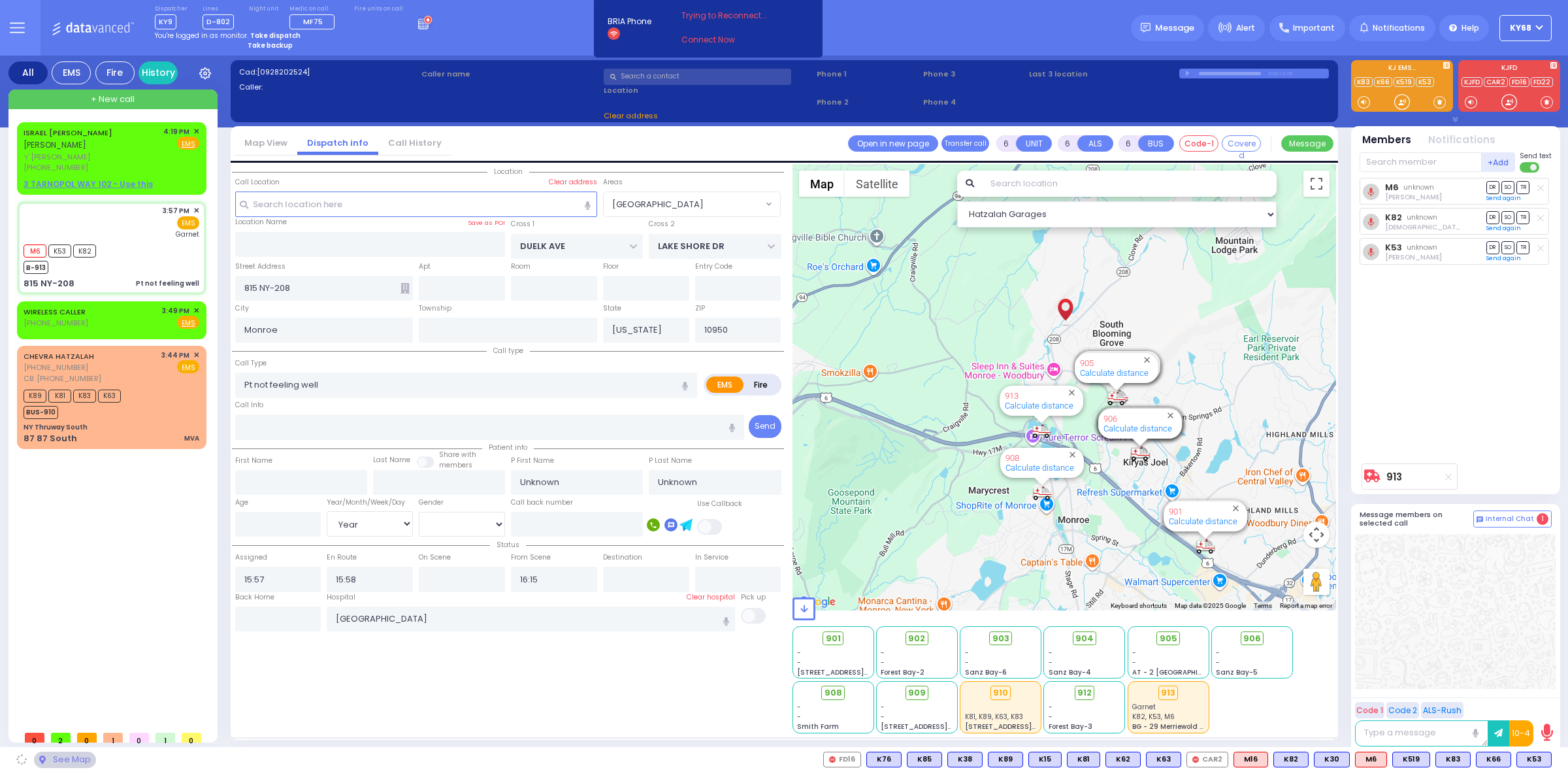
select select
radio input "true"
select select "Year"
select select "Hatzalah Garages"
select select "[GEOGRAPHIC_DATA]"
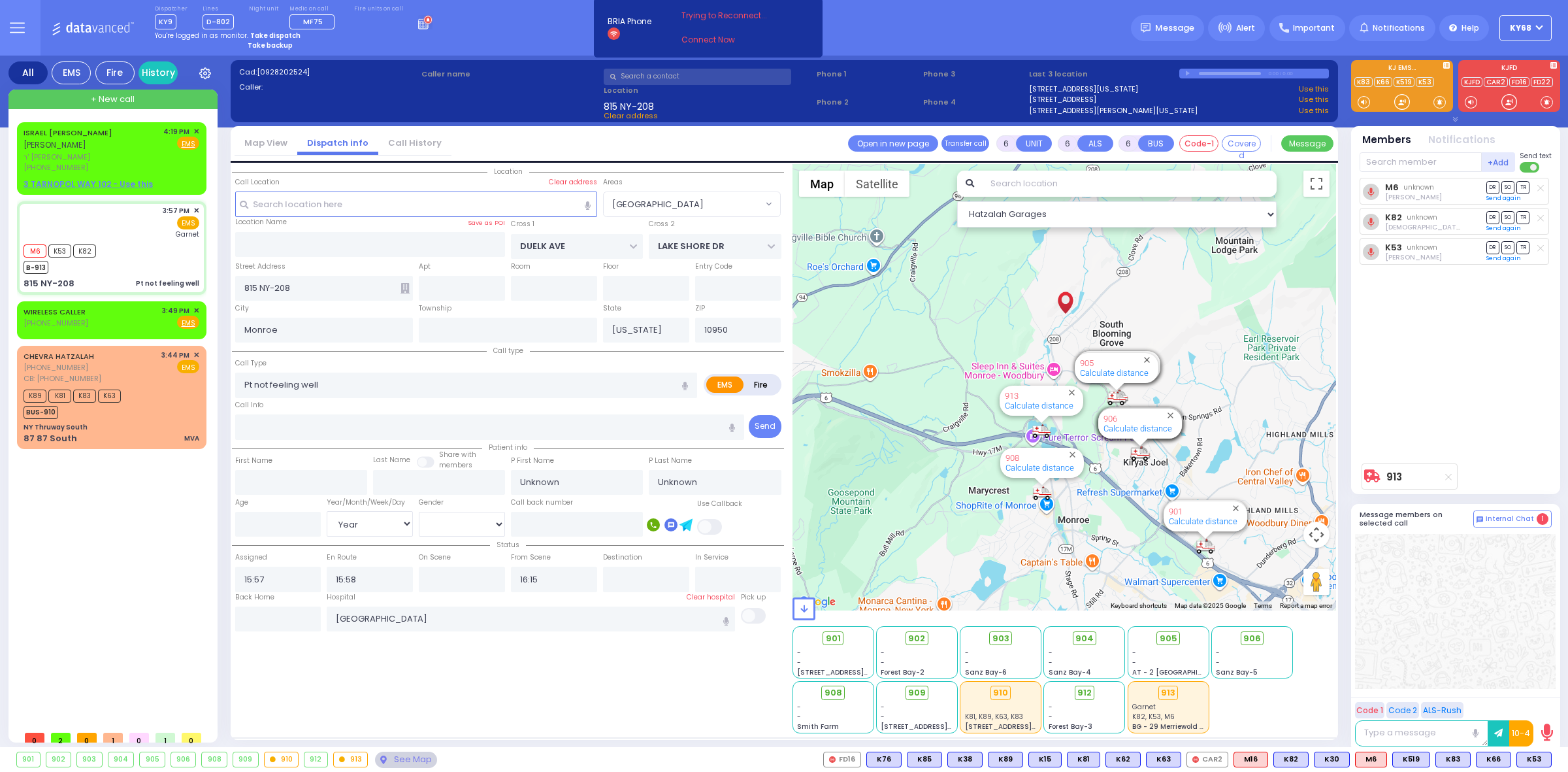
select select "[GEOGRAPHIC_DATA]"
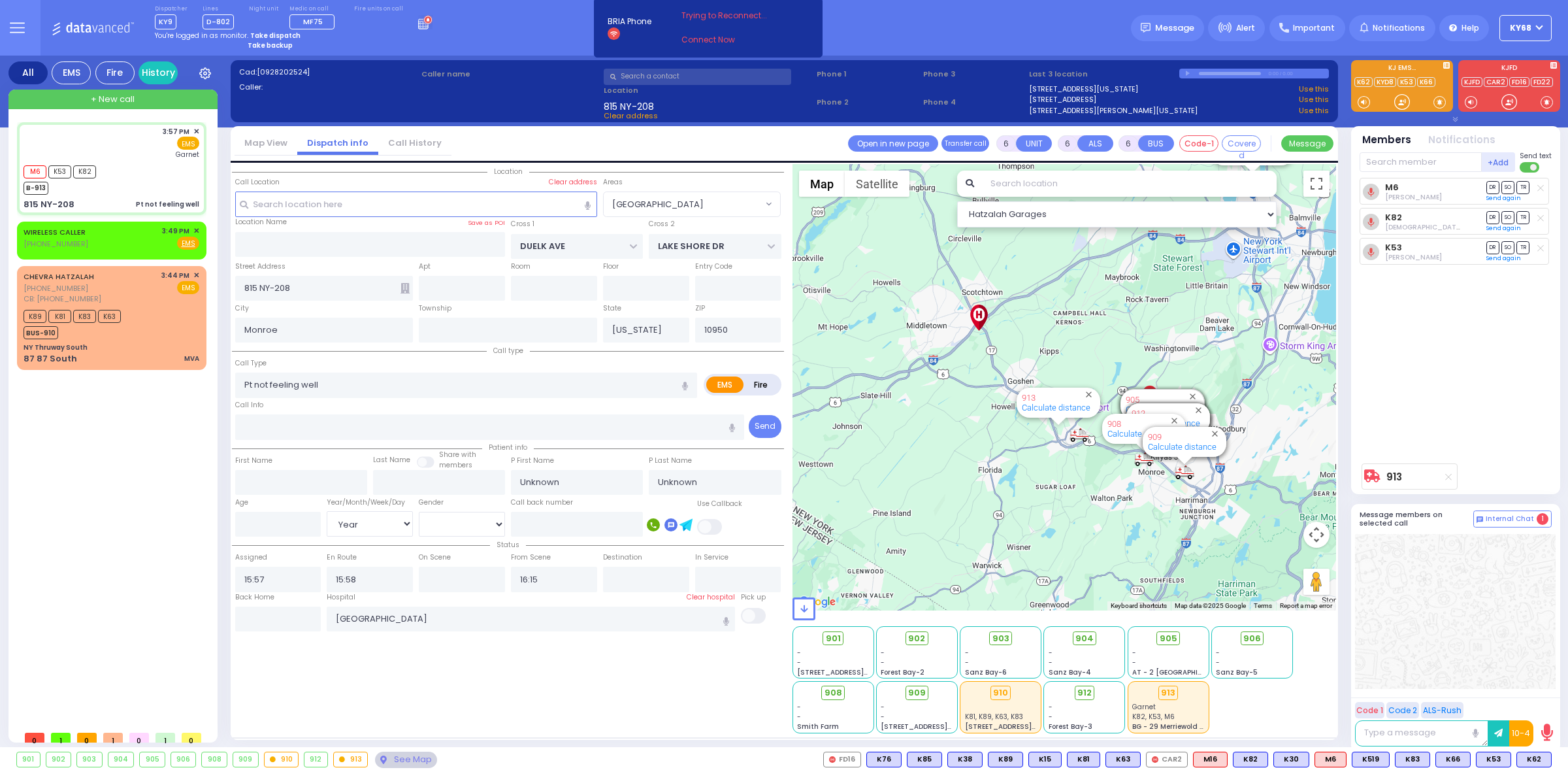
select select
radio input "true"
select select "Year"
select select "[GEOGRAPHIC_DATA]"
select select "Hatzalah Garages"
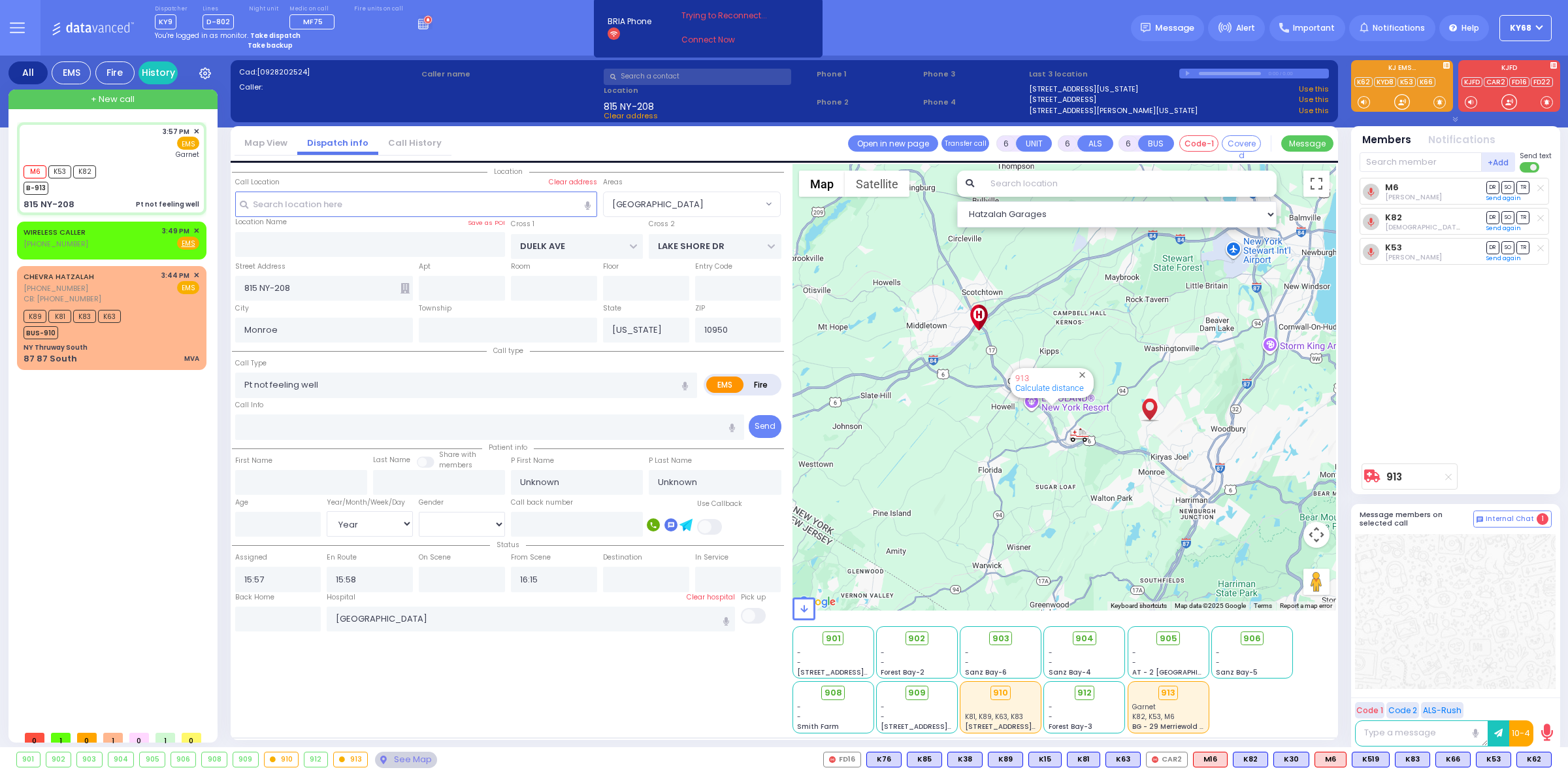
select select
radio input "true"
type input "[PERSON_NAME]"
type input "Levy"
type input "29"
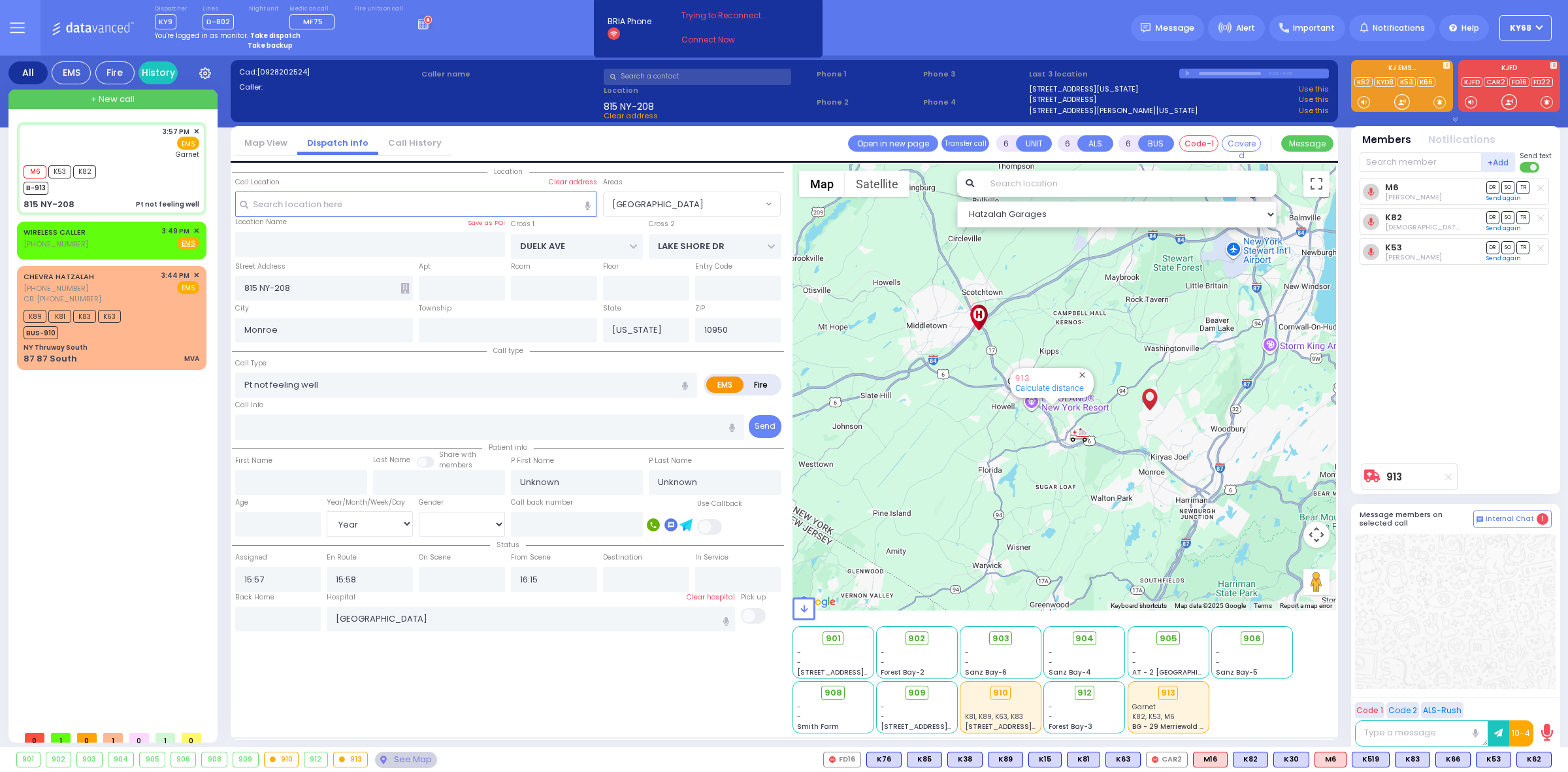
select select "Year"
select select "[DEMOGRAPHIC_DATA]"
type input "16:01"
select select "[GEOGRAPHIC_DATA]"
select select "Hatzalah Garages"
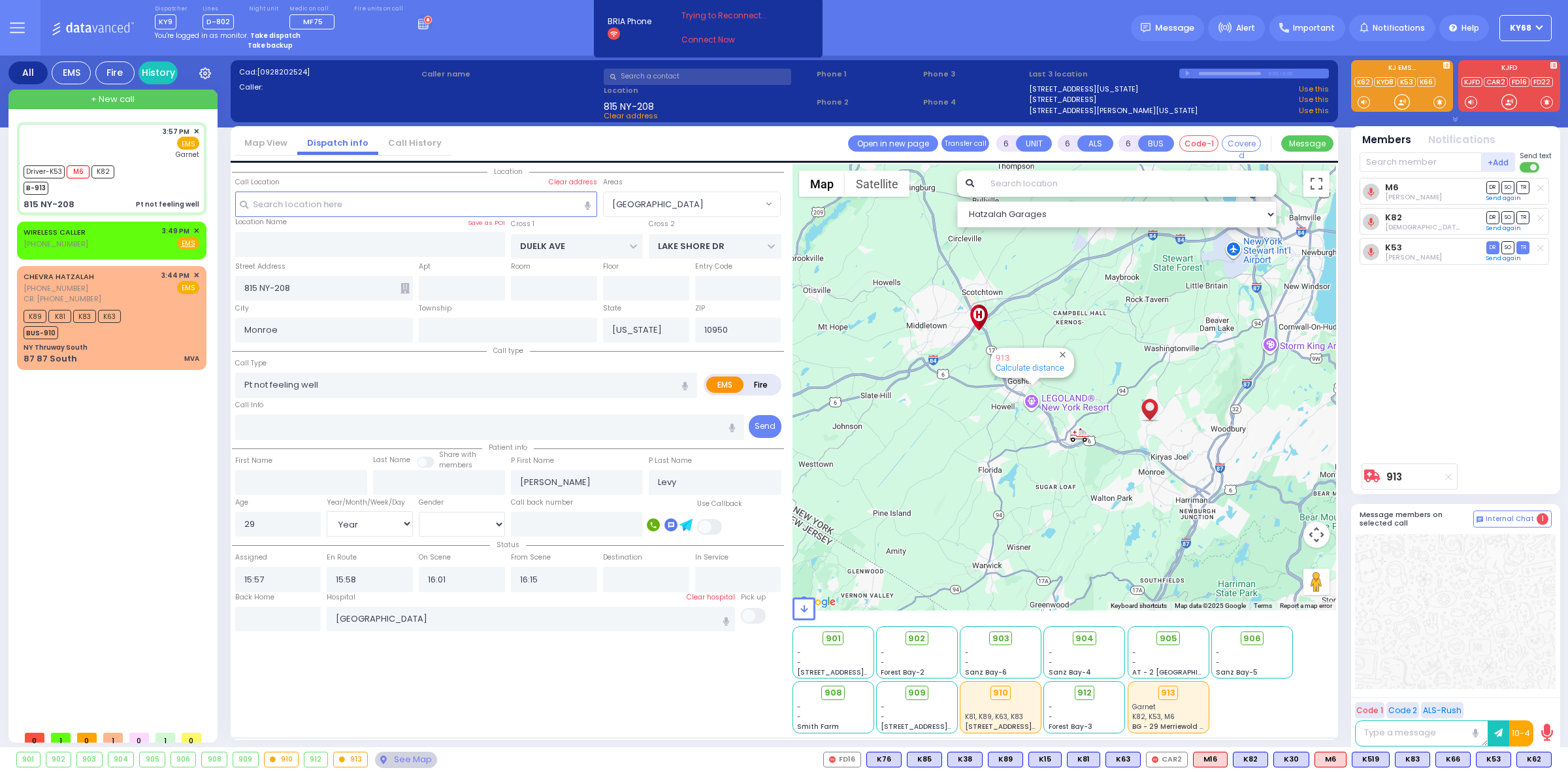
select select
radio input "true"
select select "Year"
select select "[DEMOGRAPHIC_DATA]"
select select "[GEOGRAPHIC_DATA]"
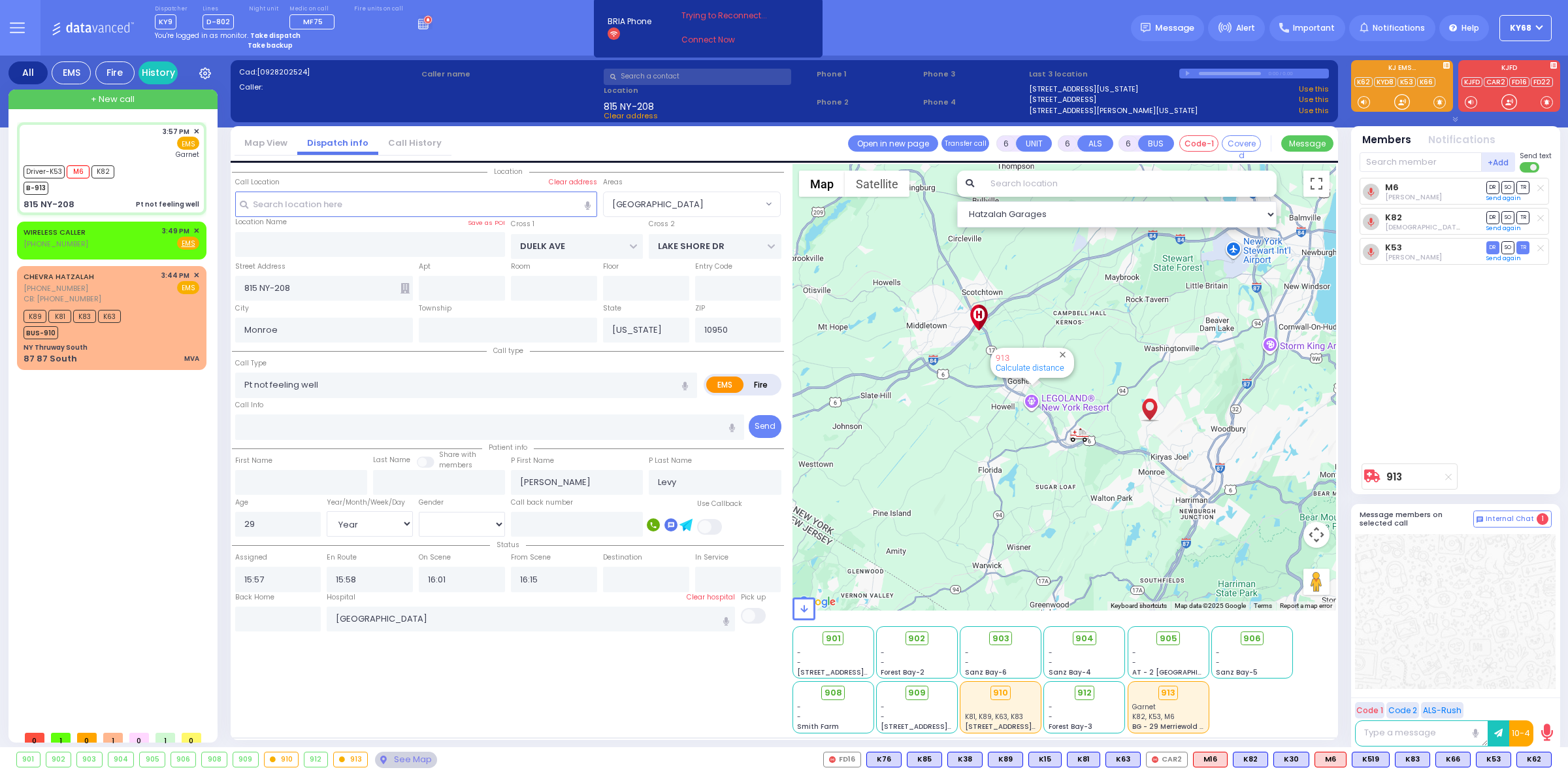
select select "Hatzalah Garages"
select select
radio input "true"
select select "Year"
select select "[DEMOGRAPHIC_DATA]"
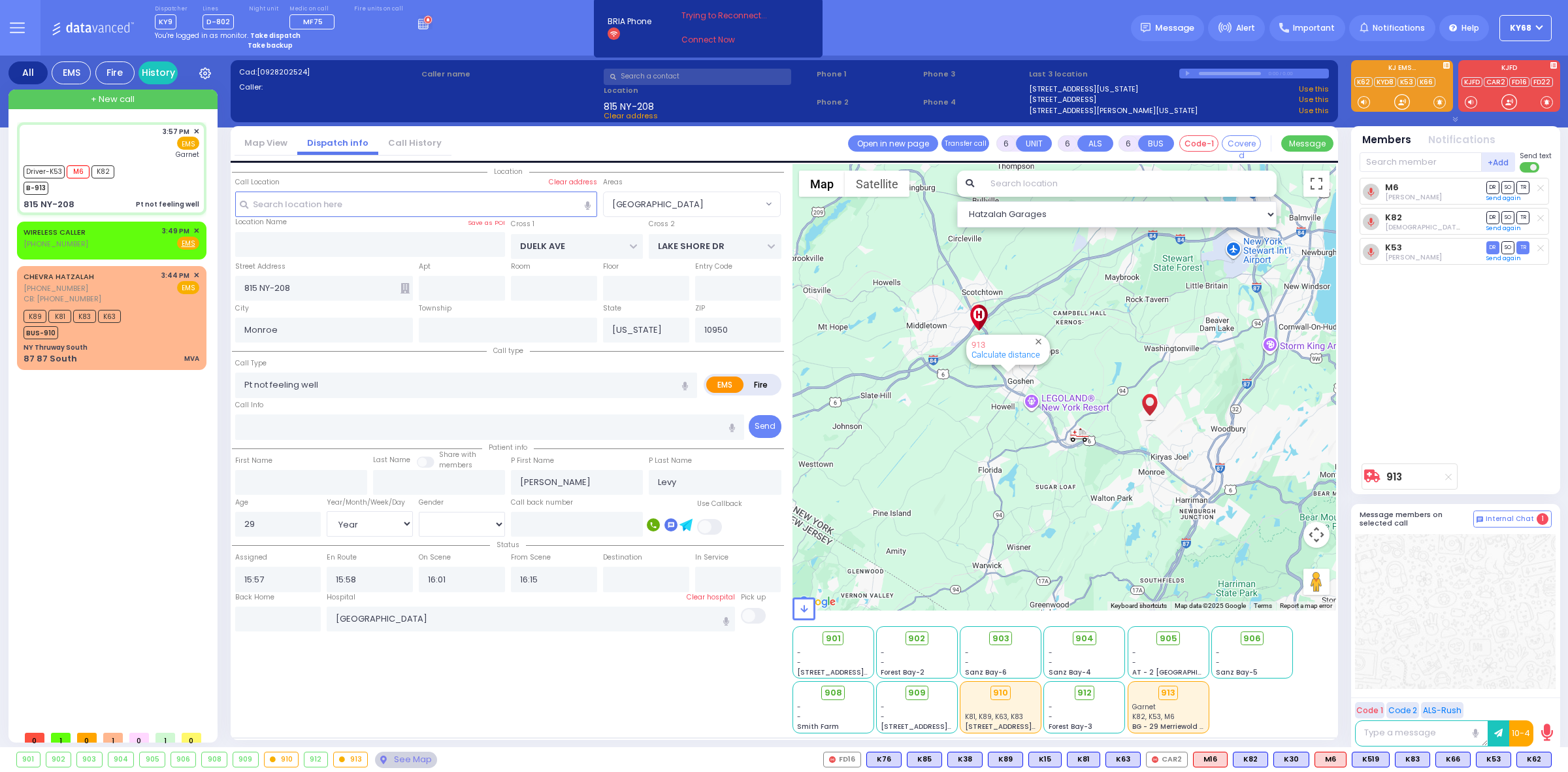
select select "[GEOGRAPHIC_DATA]"
select select "Hatzalah Garages"
select select
radio input "true"
select select "Year"
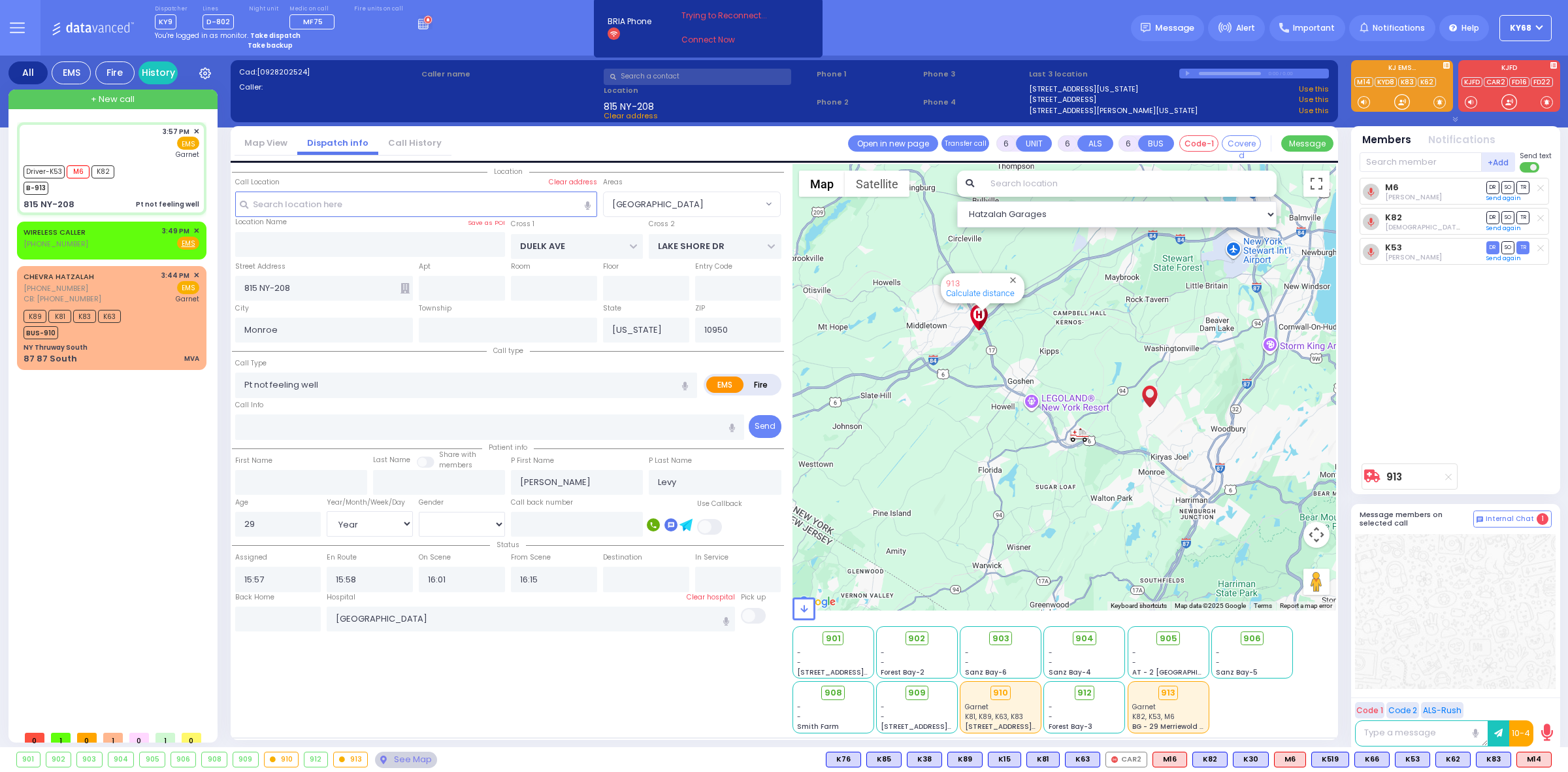
select select "[DEMOGRAPHIC_DATA]"
type input "16:31"
type input "16:50"
radio input "true"
select select "Year"
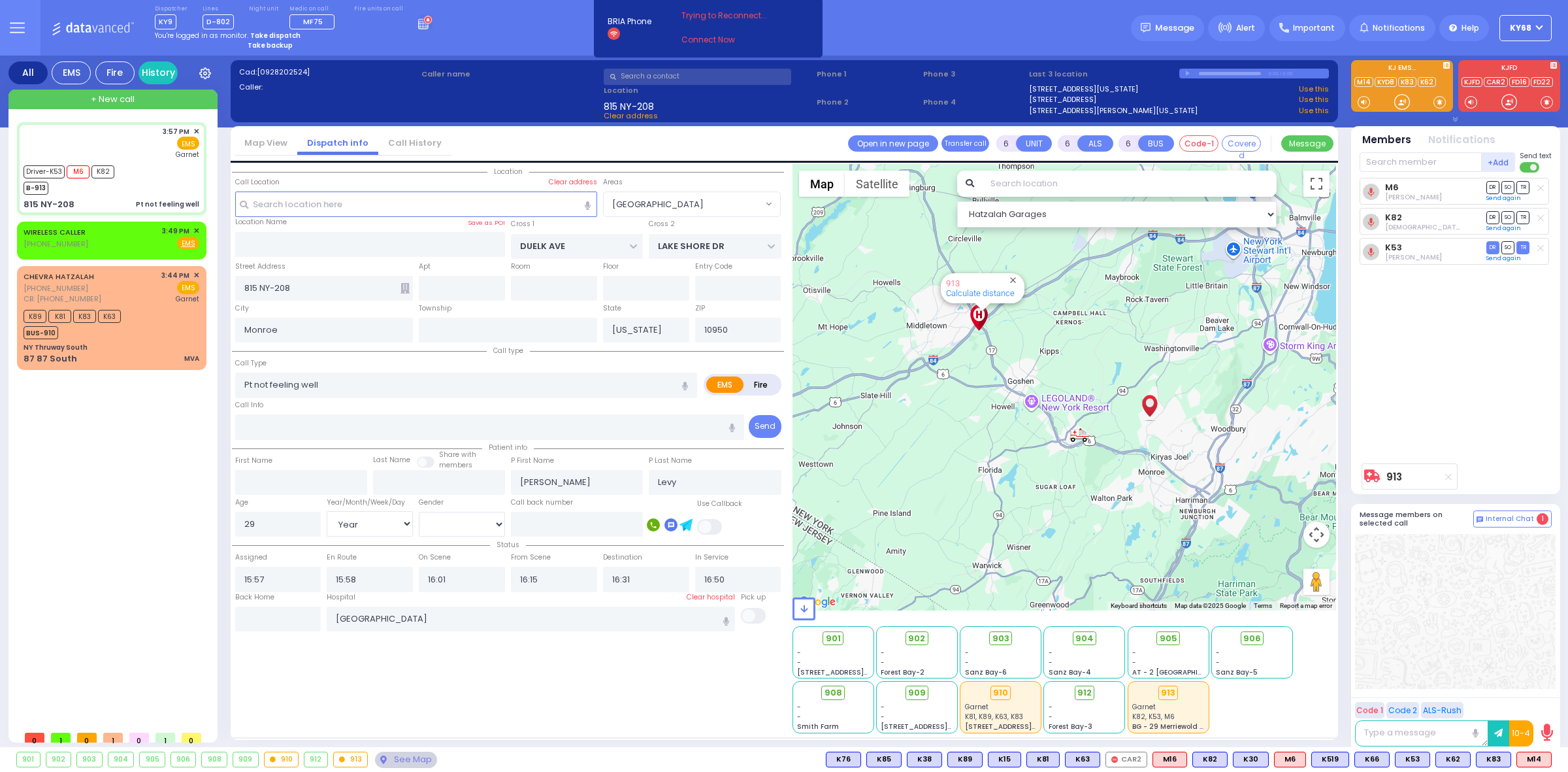
select select "[DEMOGRAPHIC_DATA]"
select select "[GEOGRAPHIC_DATA]"
select select "Hatzalah Garages"
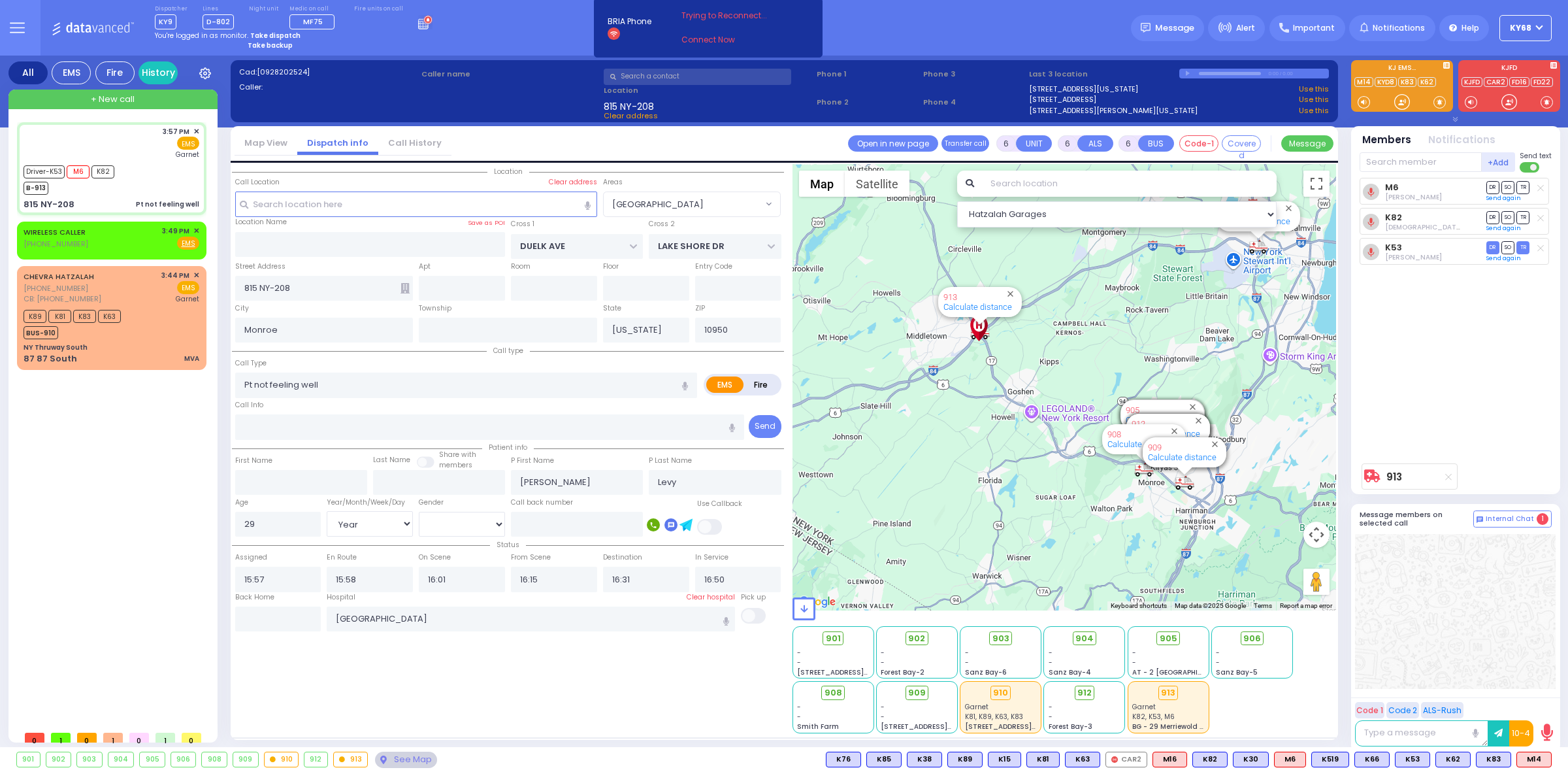
select select
radio input "true"
select select "Year"
select select "[DEMOGRAPHIC_DATA]"
select select "Hatzalah Garages"
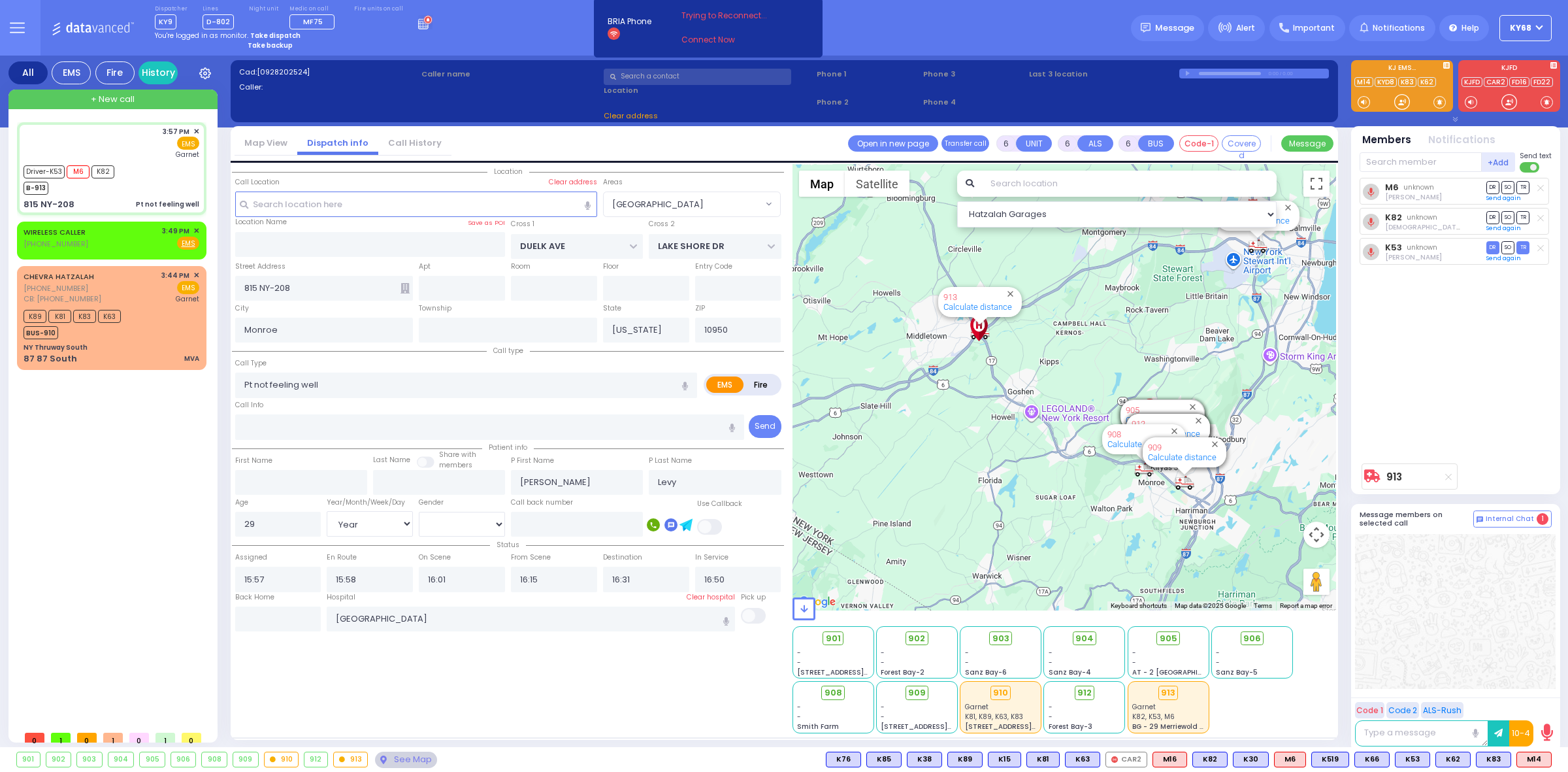
select select "[GEOGRAPHIC_DATA]"
drag, startPoint x: 157, startPoint y: 100, endPoint x: 240, endPoint y: 89, distance: 83.7
click at [157, 100] on div "+ New call" at bounding box center [112, 100] width 209 height 20
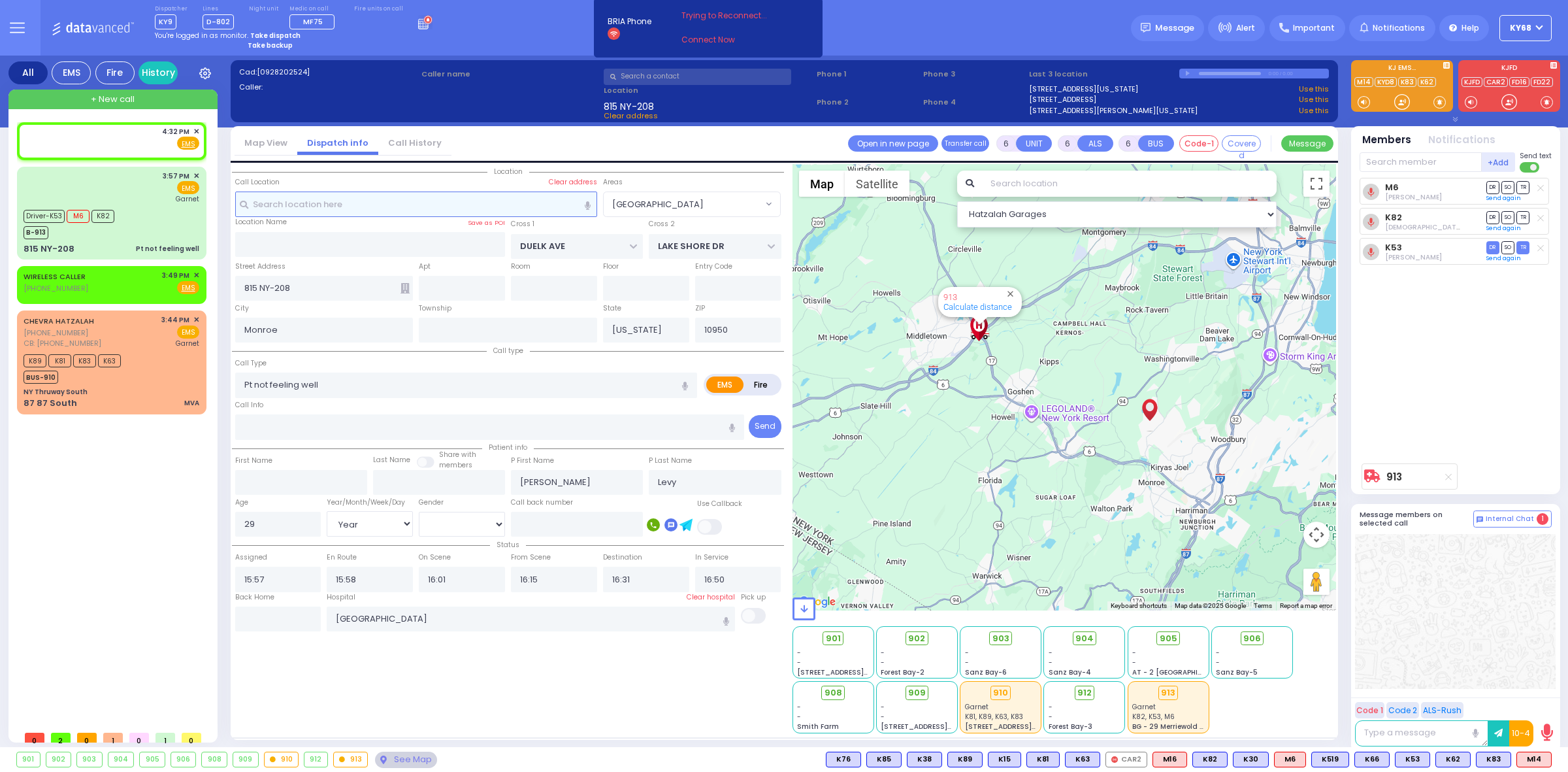
type input "2"
type input "1"
select select
radio input "true"
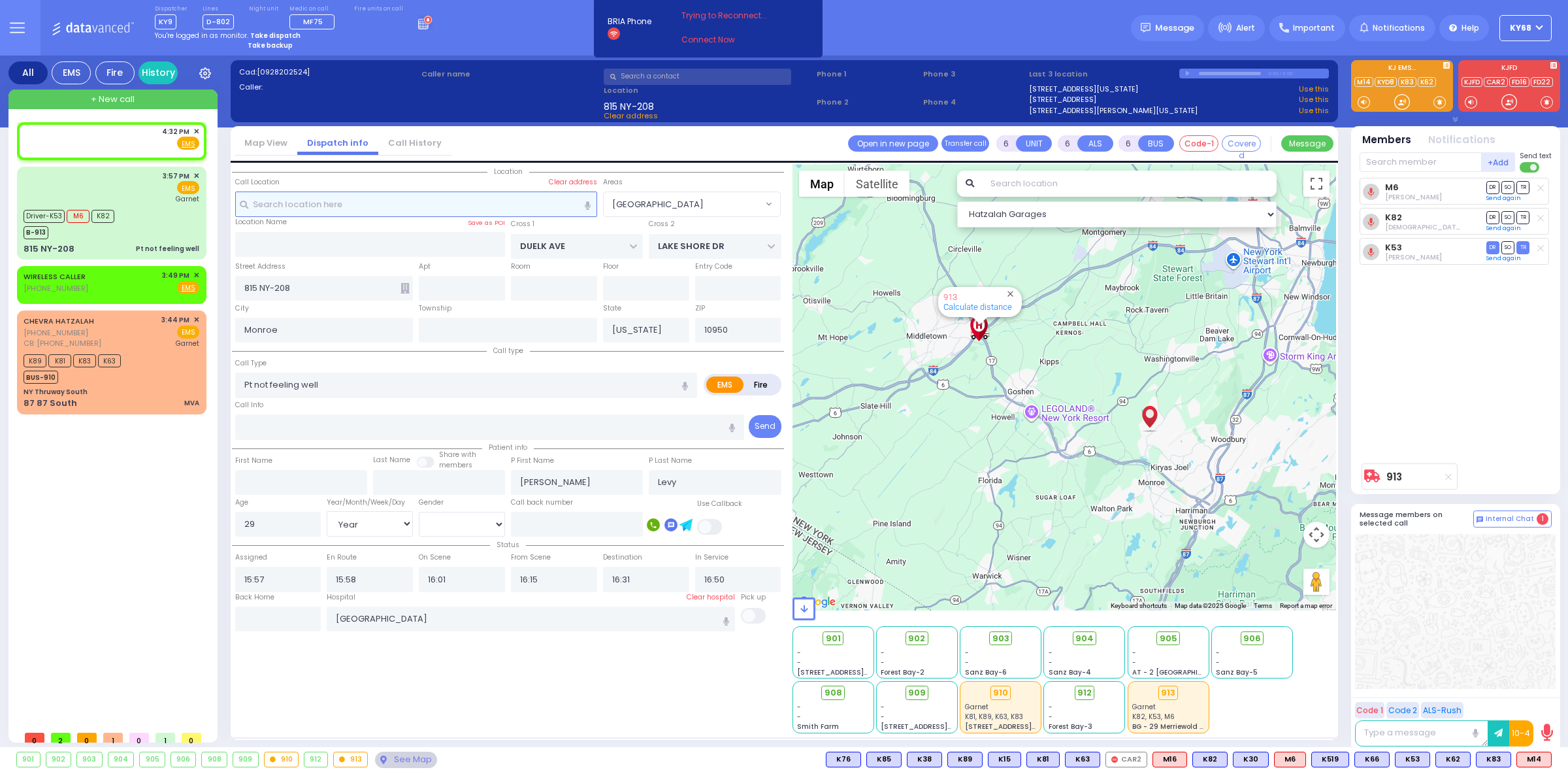
select select
type input "16:32"
select select "Hatzalah Garages"
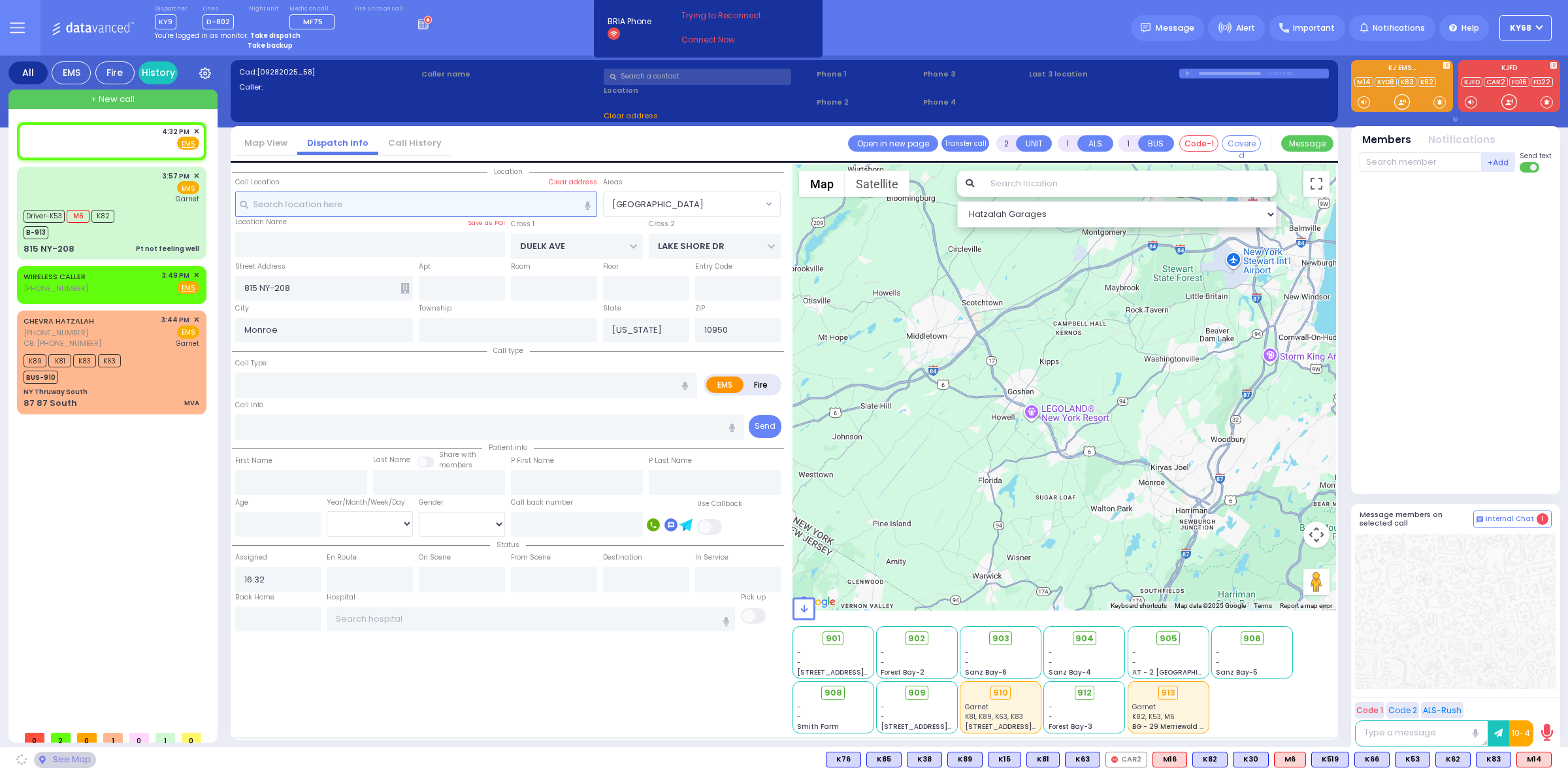
select select
radio input "true"
select select
select select "Hatzalah Garages"
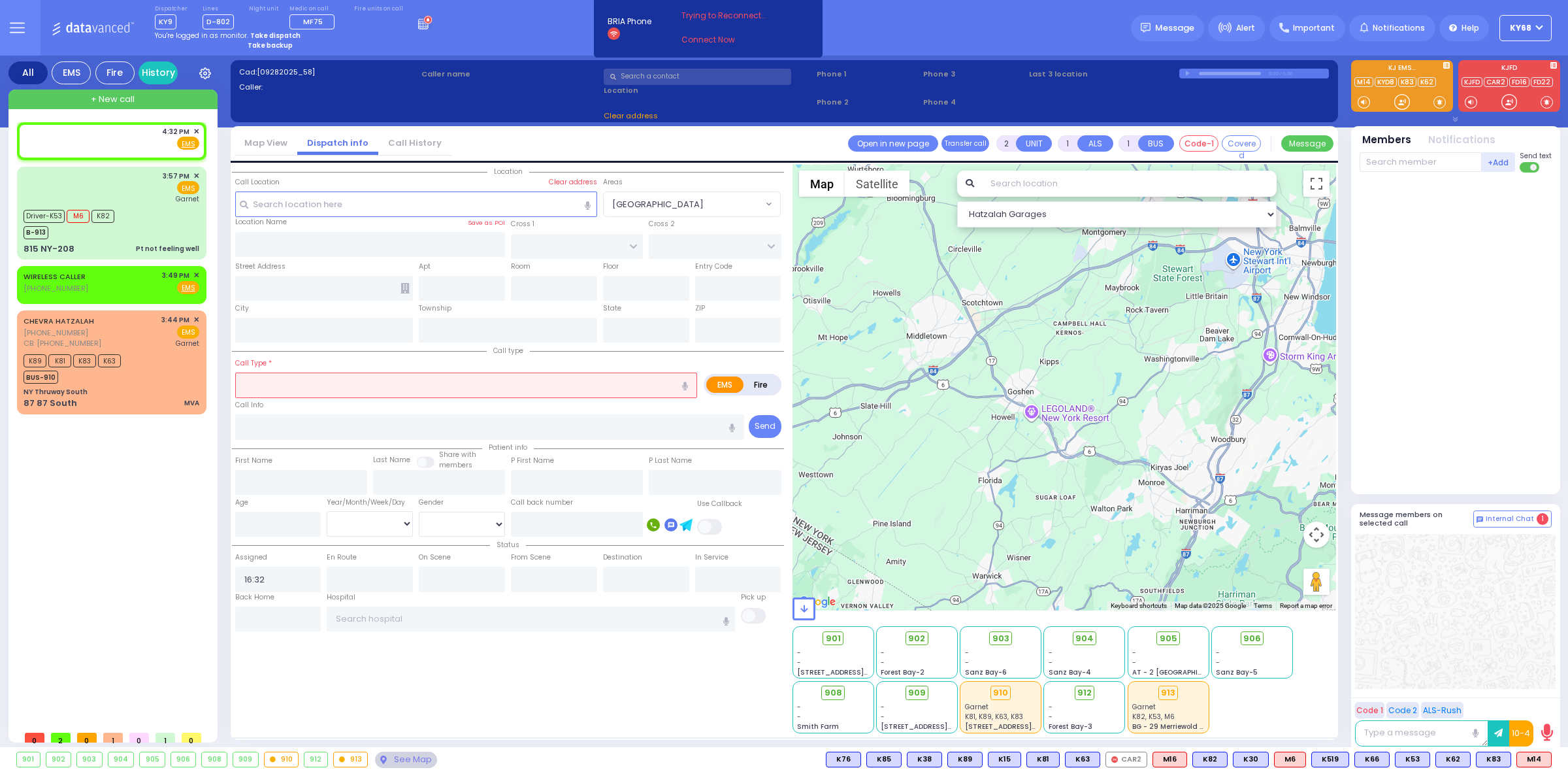
click at [511, 34] on div "Dispatcher KY9 shift has started. Are you ? Lines D-802" at bounding box center [784, 27] width 1568 height 55
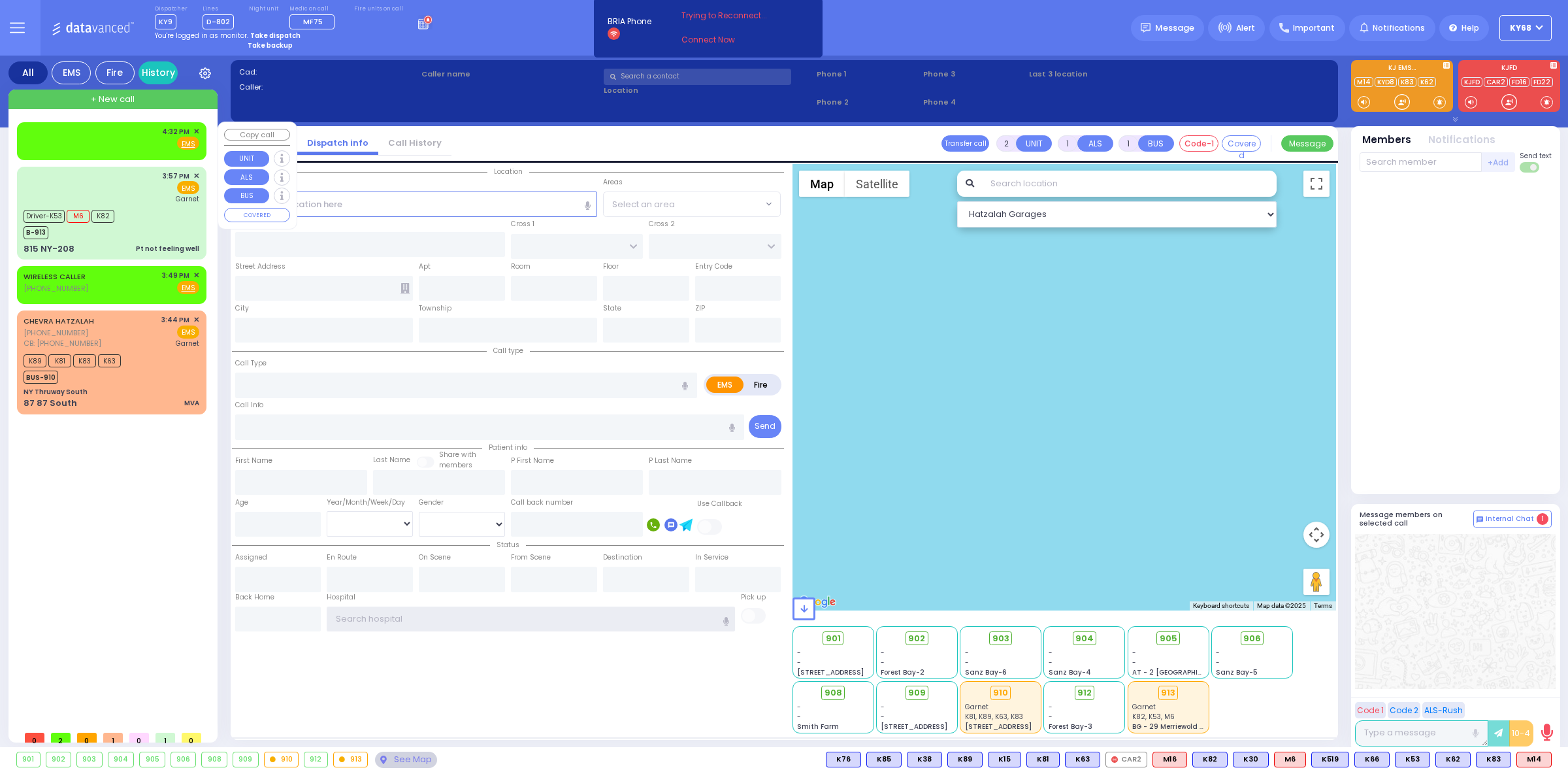
type input "ky68"
click at [54, 130] on div "4:32 PM ✕ Fire EMS" at bounding box center [112, 138] width 176 height 24
select select
radio input "true"
select select
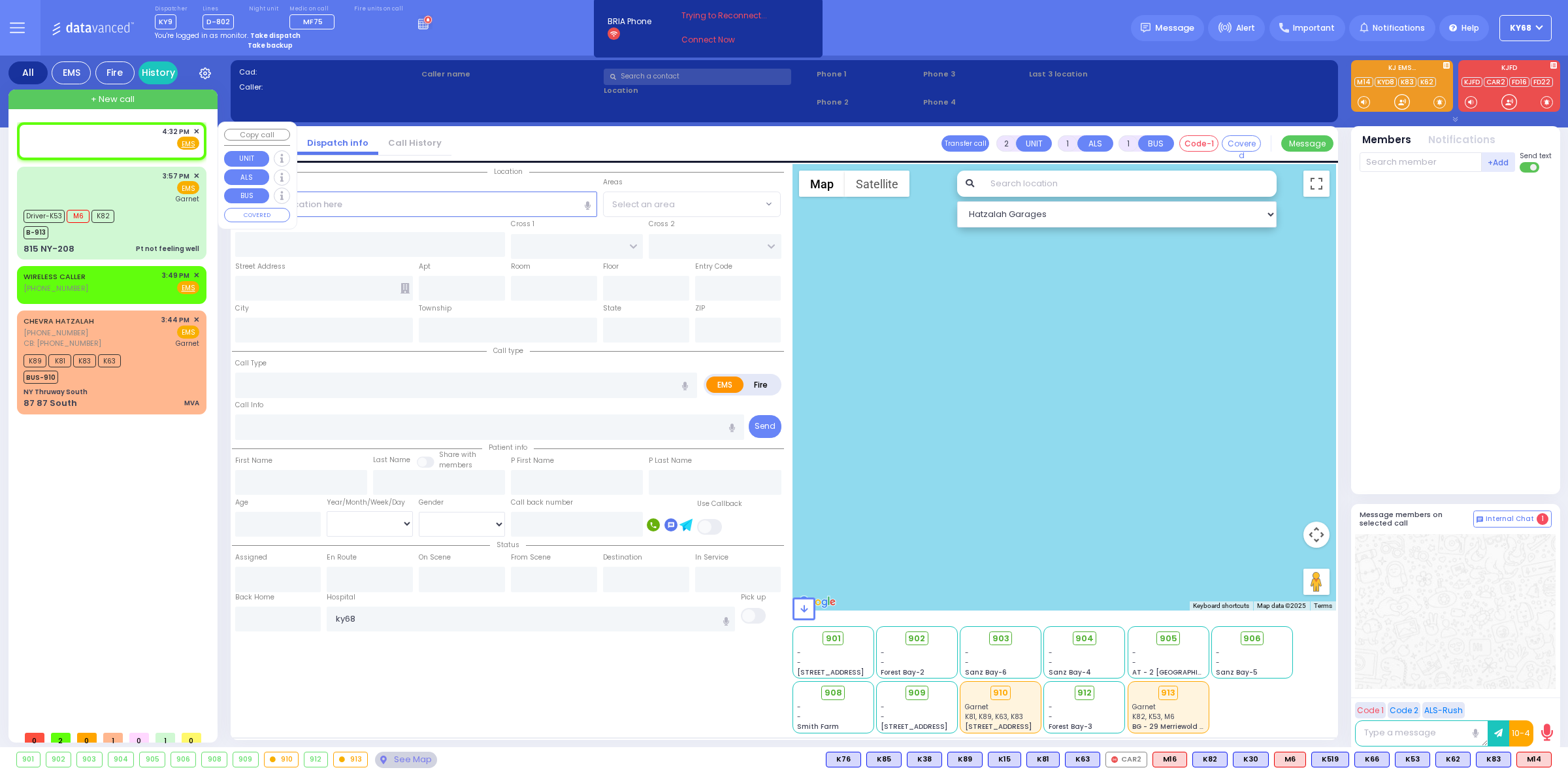
type input "16:32"
select select "Hatzalah Garages"
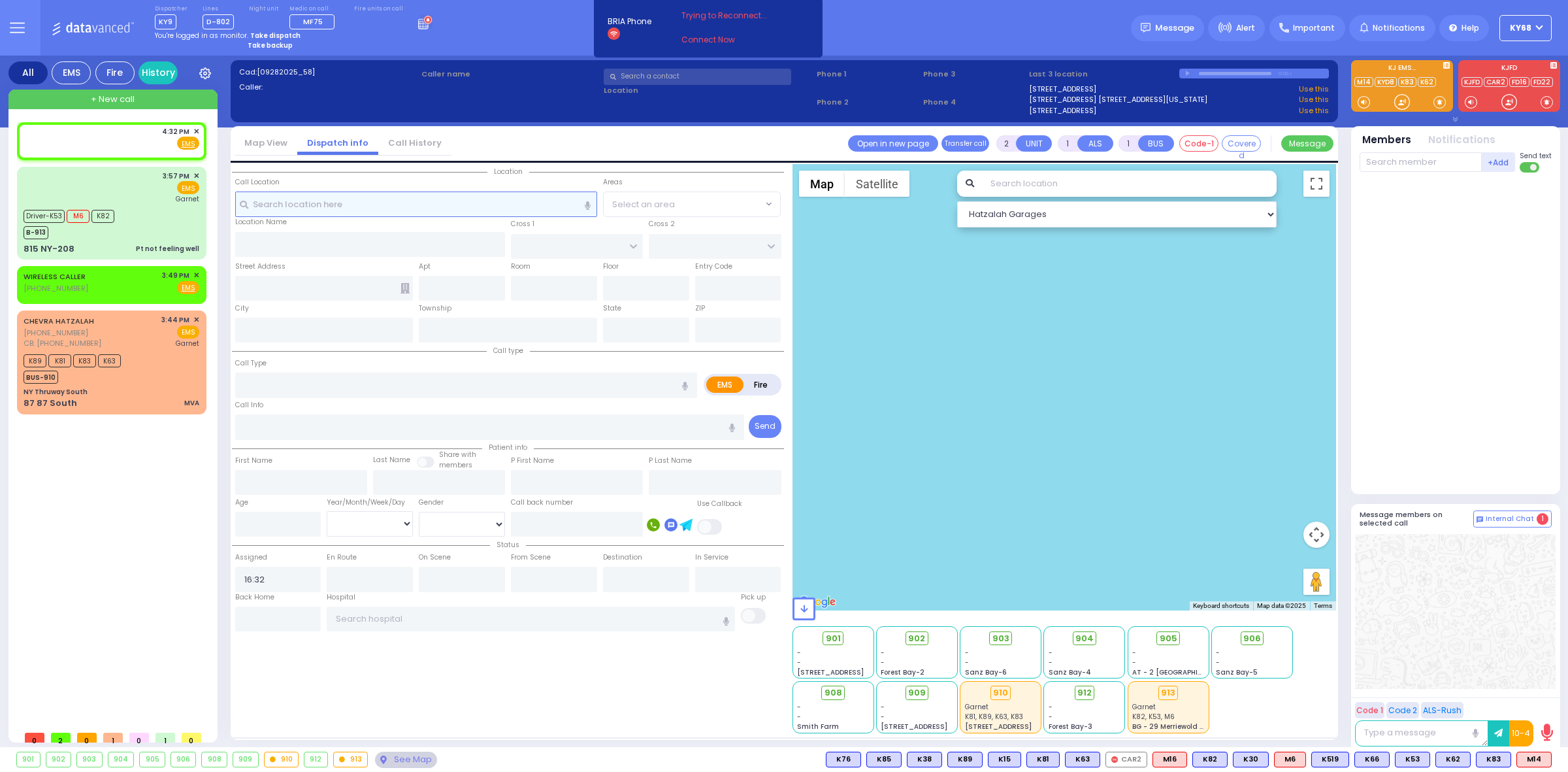
click at [393, 204] on input "text" at bounding box center [415, 203] width 362 height 24
click at [379, 210] on input "text" at bounding box center [415, 203] width 362 height 24
click at [651, 76] on input "text" at bounding box center [697, 77] width 188 height 16
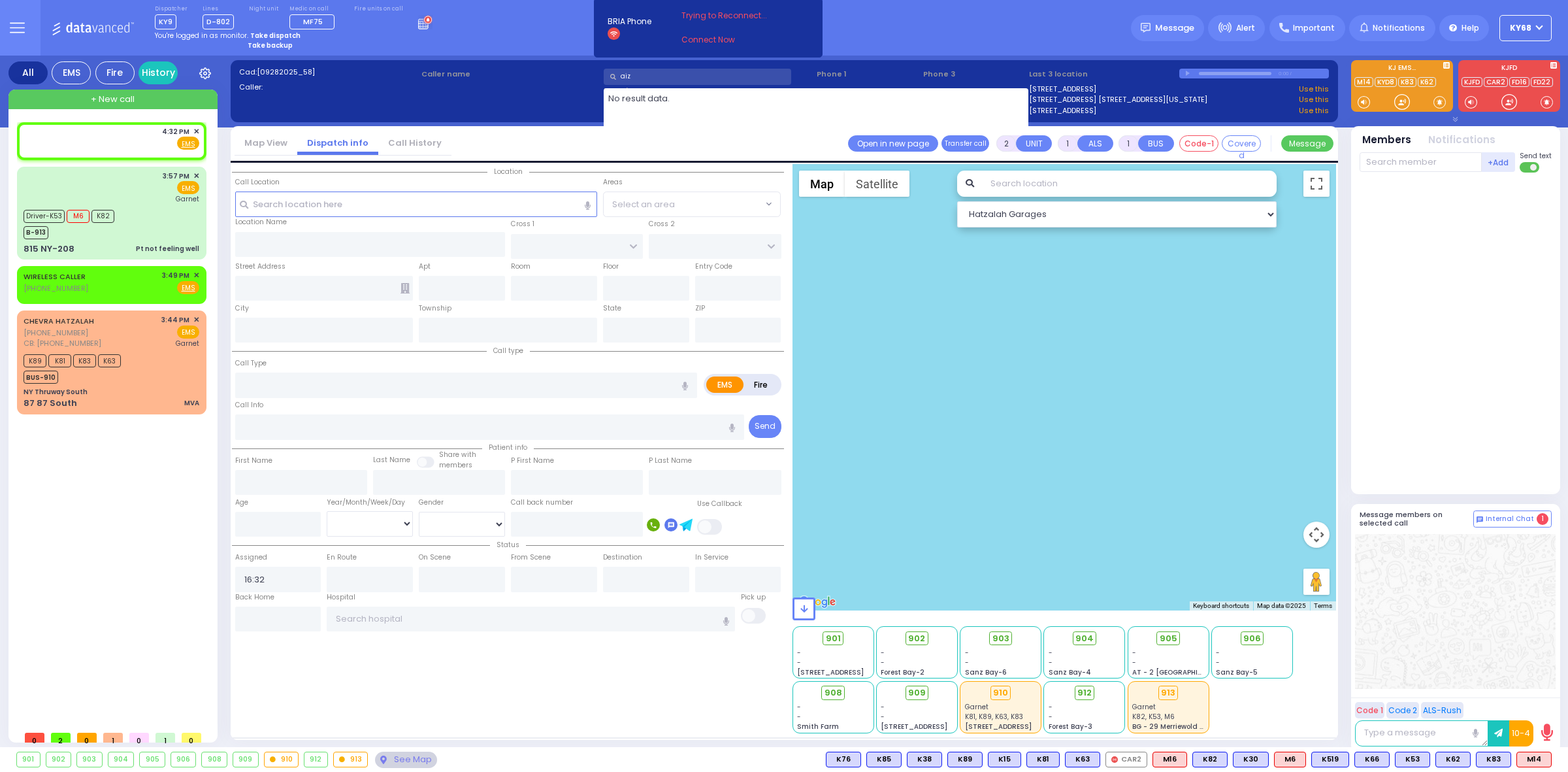
click at [651, 76] on input "aiz" at bounding box center [697, 77] width 188 height 16
type input "aiz"
click at [540, 90] on div "Cad: [09282025_58] Caller: Caller name" at bounding box center [784, 97] width 1095 height 62
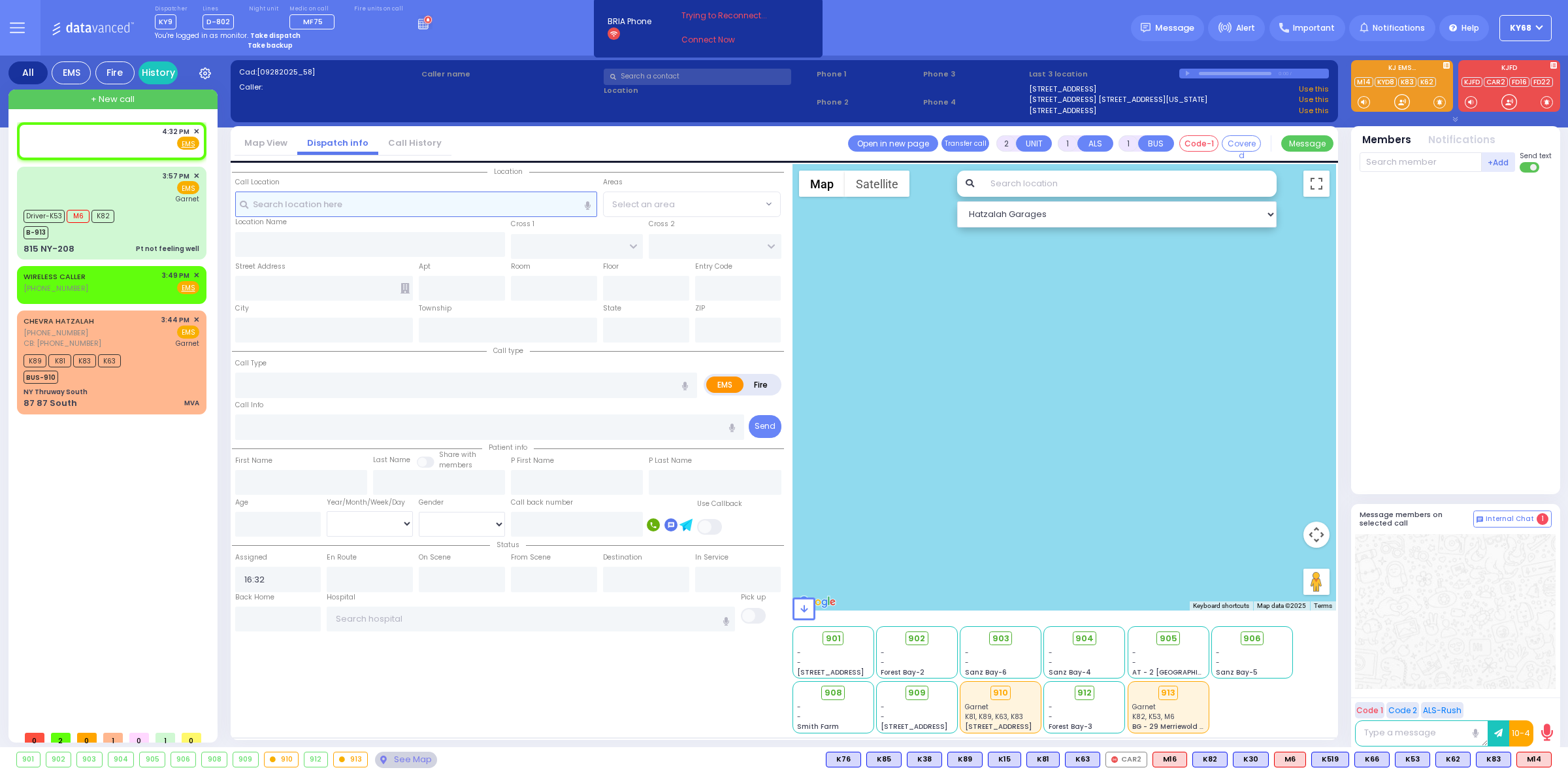
click at [438, 200] on input "text" at bounding box center [415, 203] width 362 height 24
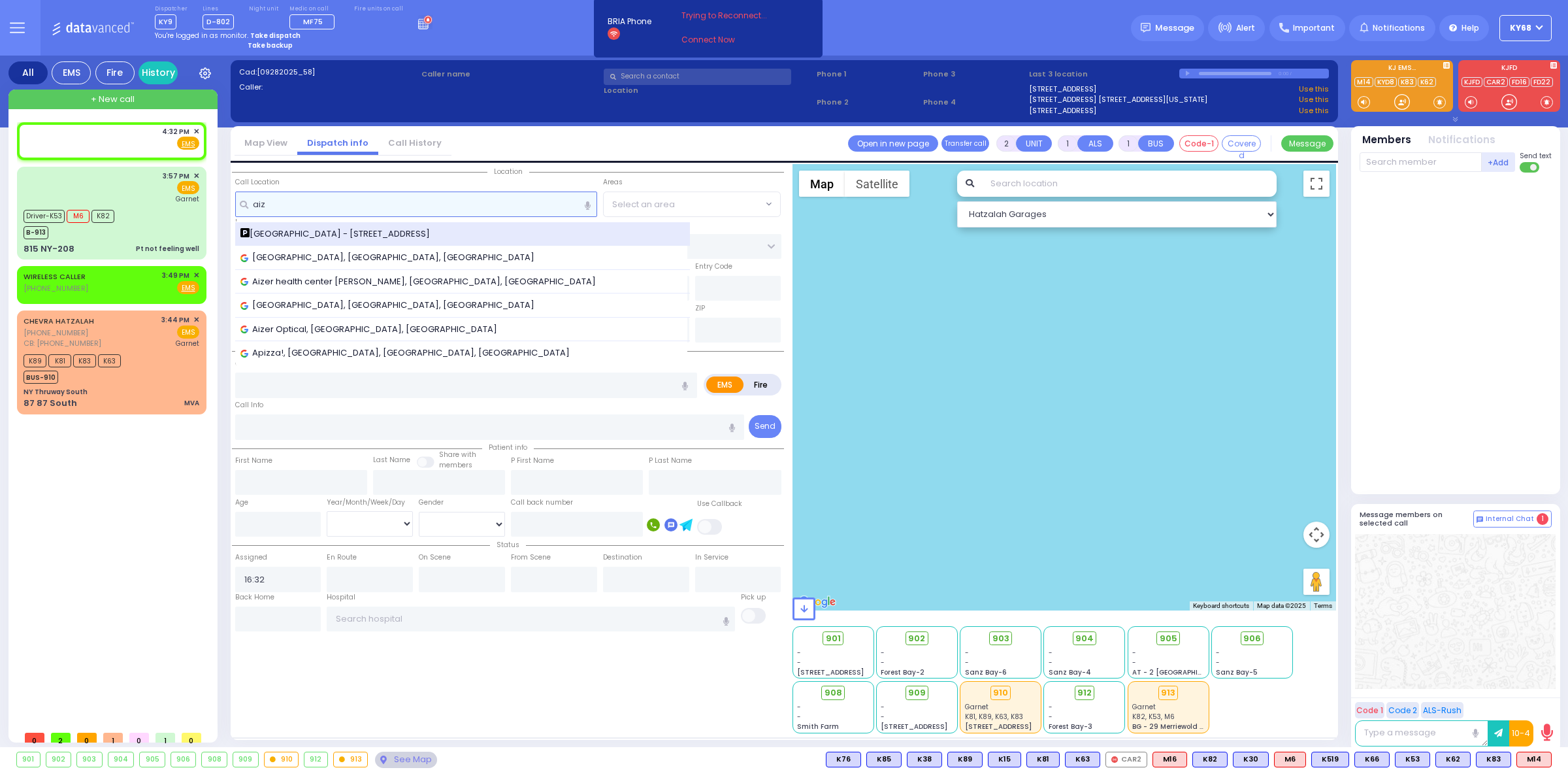
type input "aiz"
click at [412, 235] on div "[GEOGRAPHIC_DATA] - [STREET_ADDRESS]" at bounding box center [463, 234] width 445 height 13
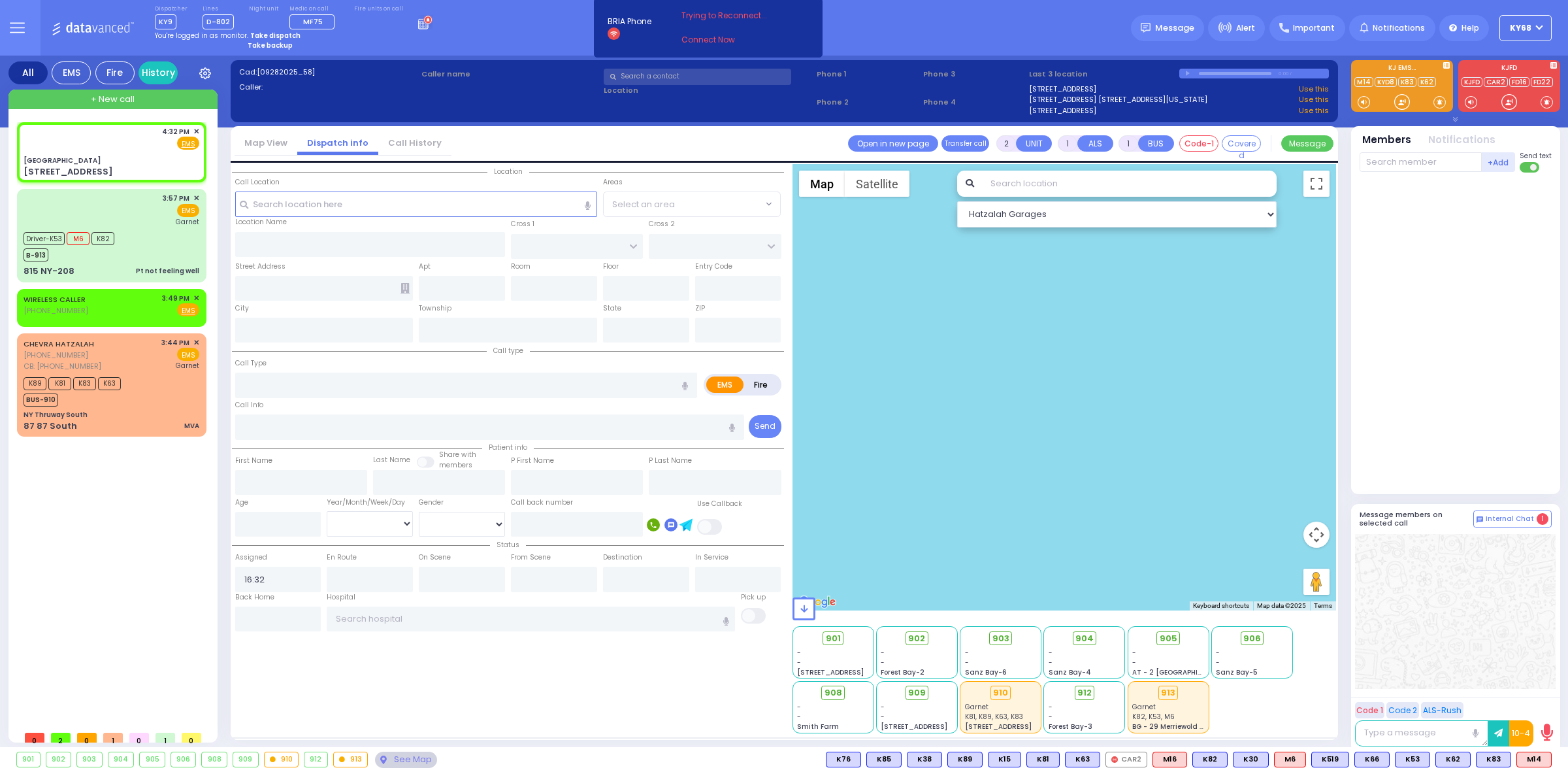
select select
radio input "true"
select select
select select "Hatzalah Garages"
type input "[GEOGRAPHIC_DATA]"
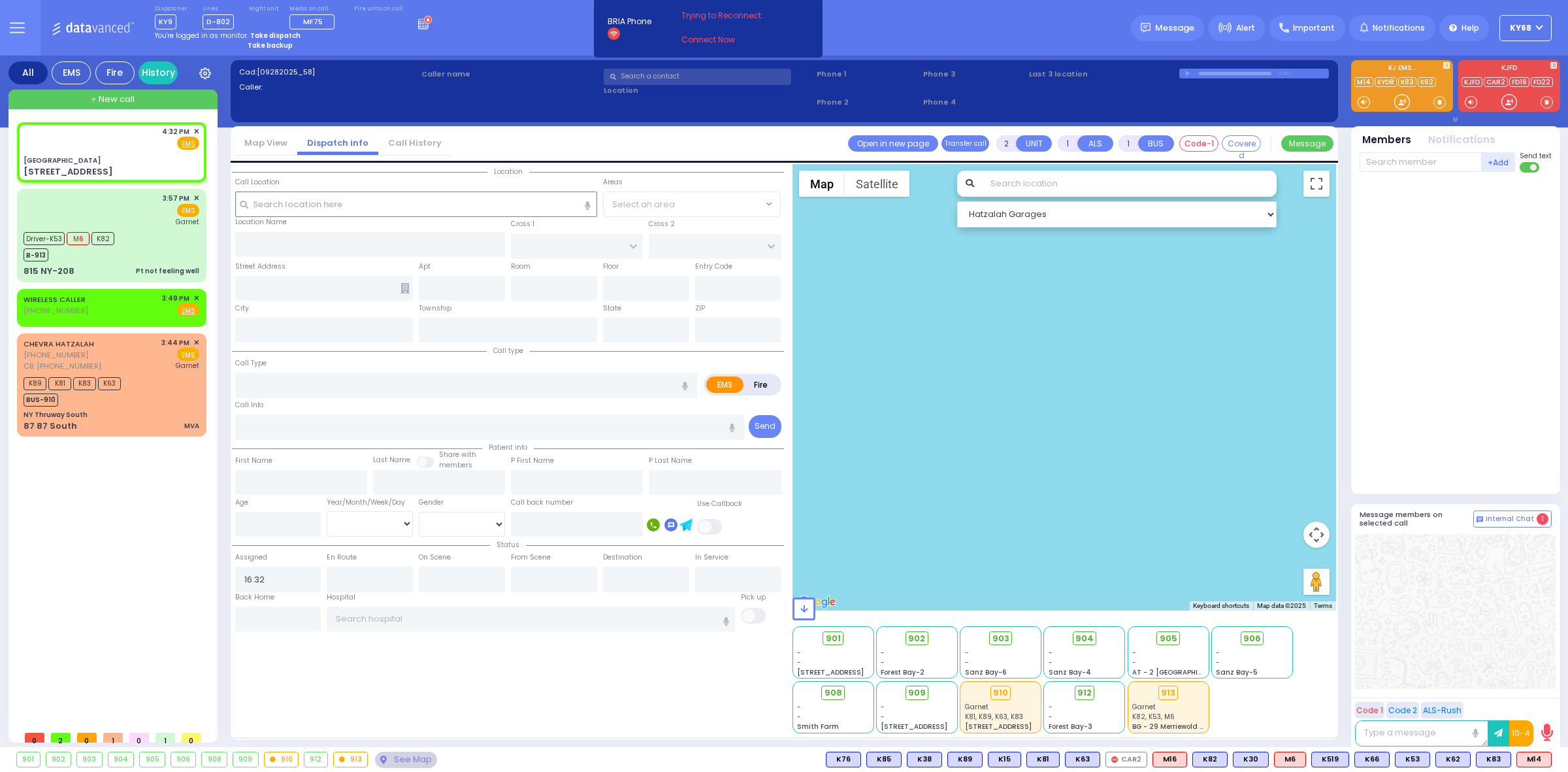
type input "[PERSON_NAME] DR"
type input "CARTER LN"
type input "[STREET_ADDRESS]"
type input "[PERSON_NAME]"
type input "[US_STATE]"
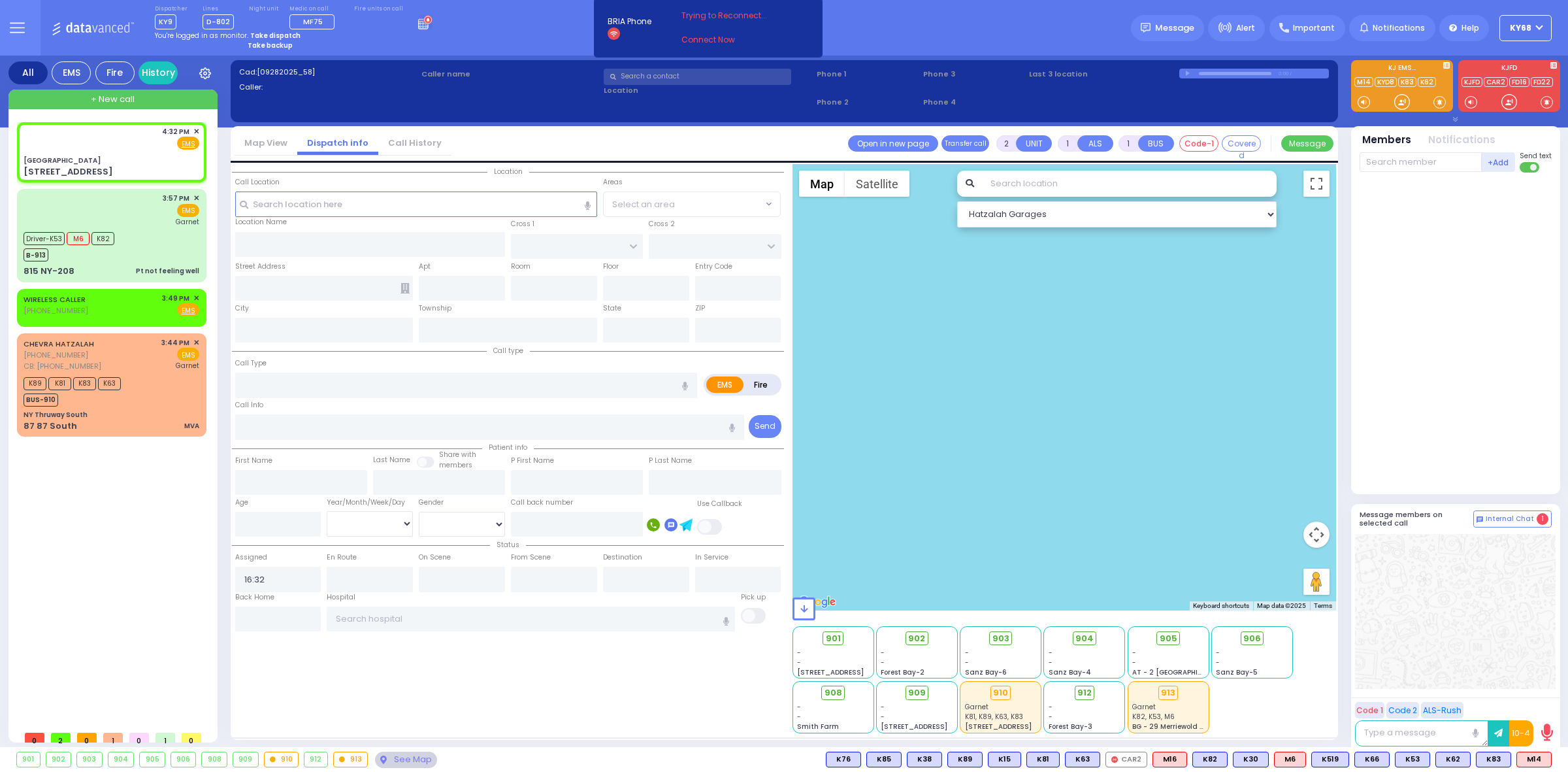
type input "10950"
select select "SECTION 2"
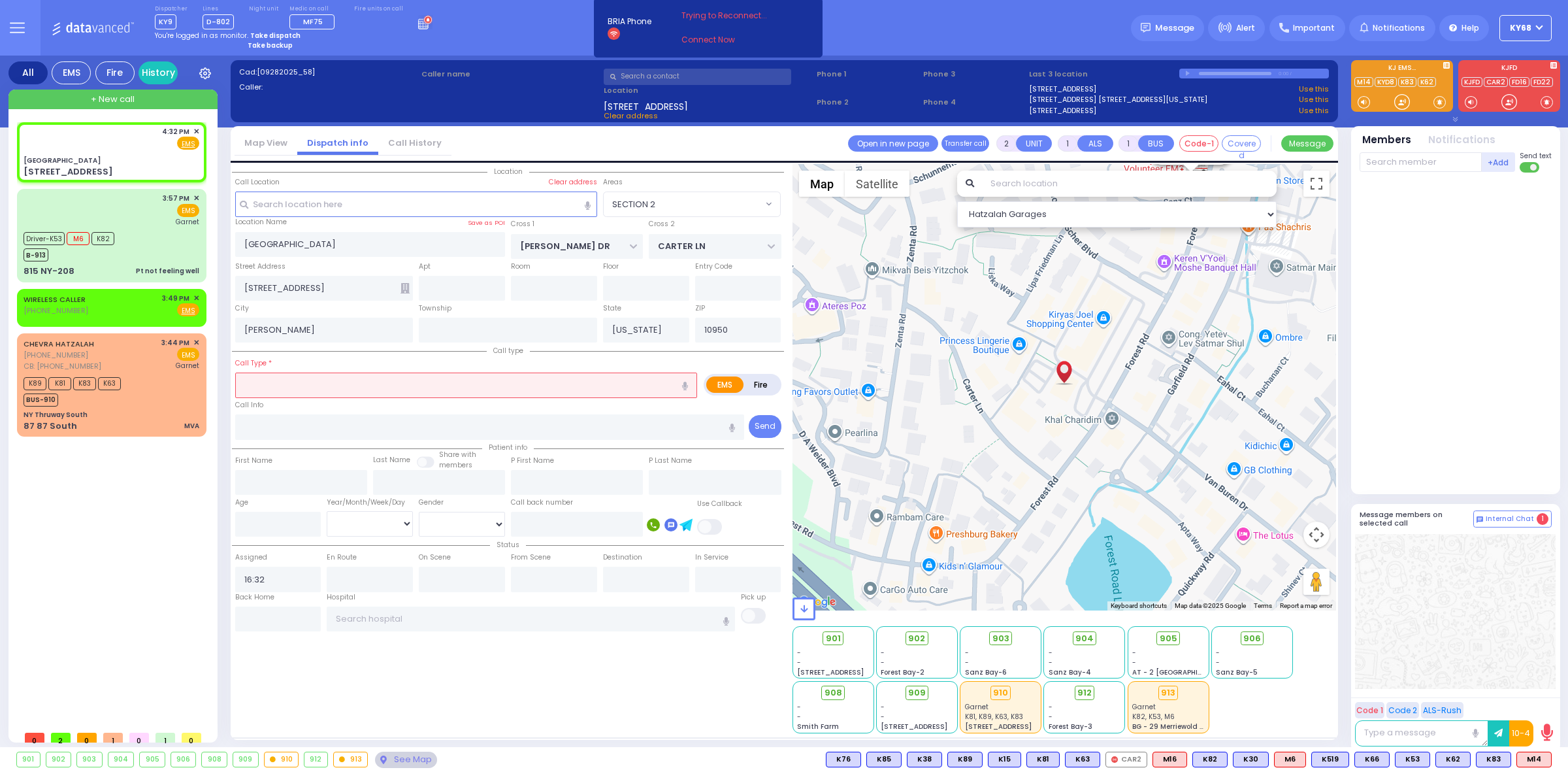
click at [479, 379] on input "text" at bounding box center [465, 385] width 462 height 24
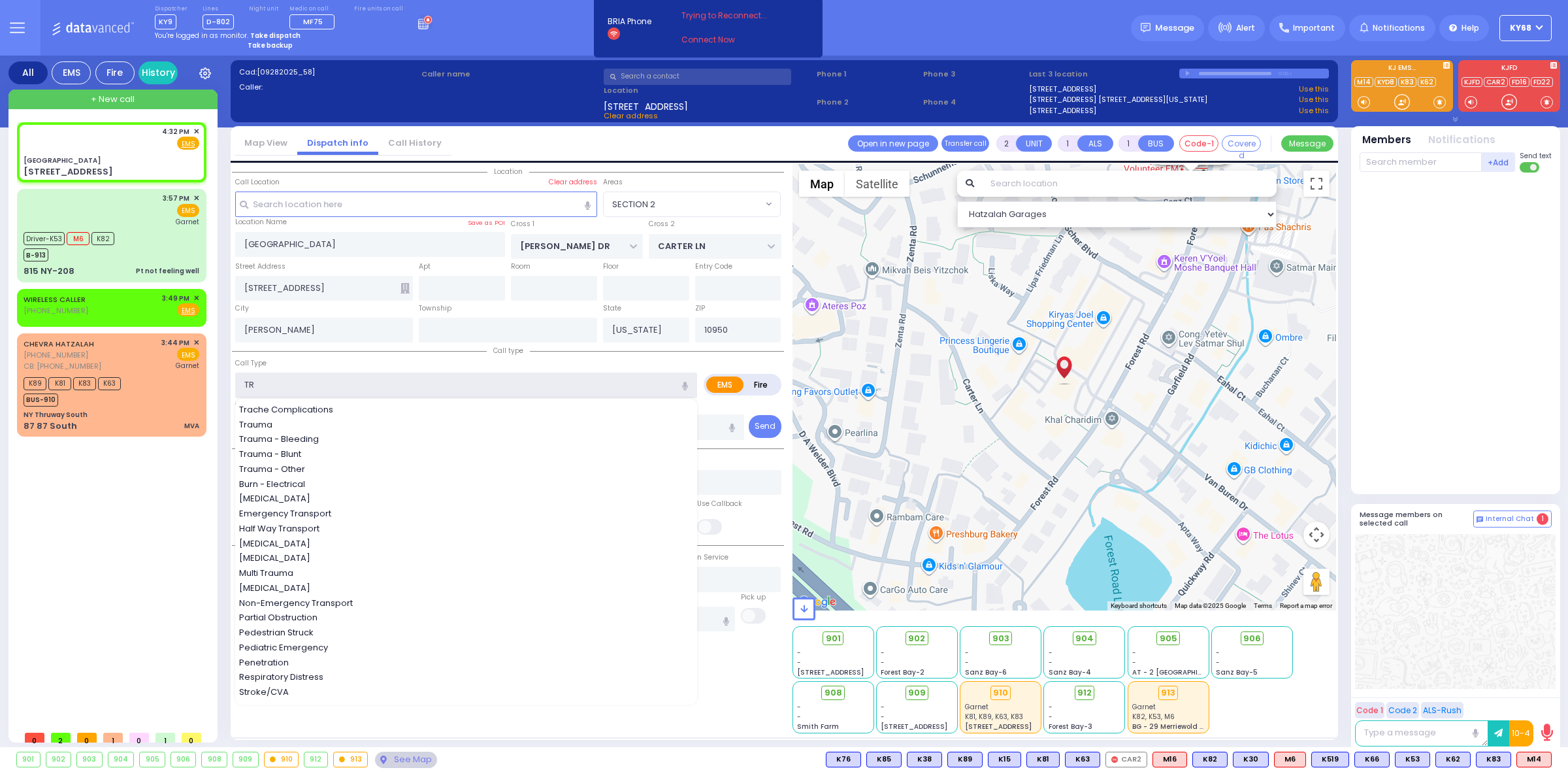
click at [479, 379] on input "TR" at bounding box center [465, 385] width 462 height 24
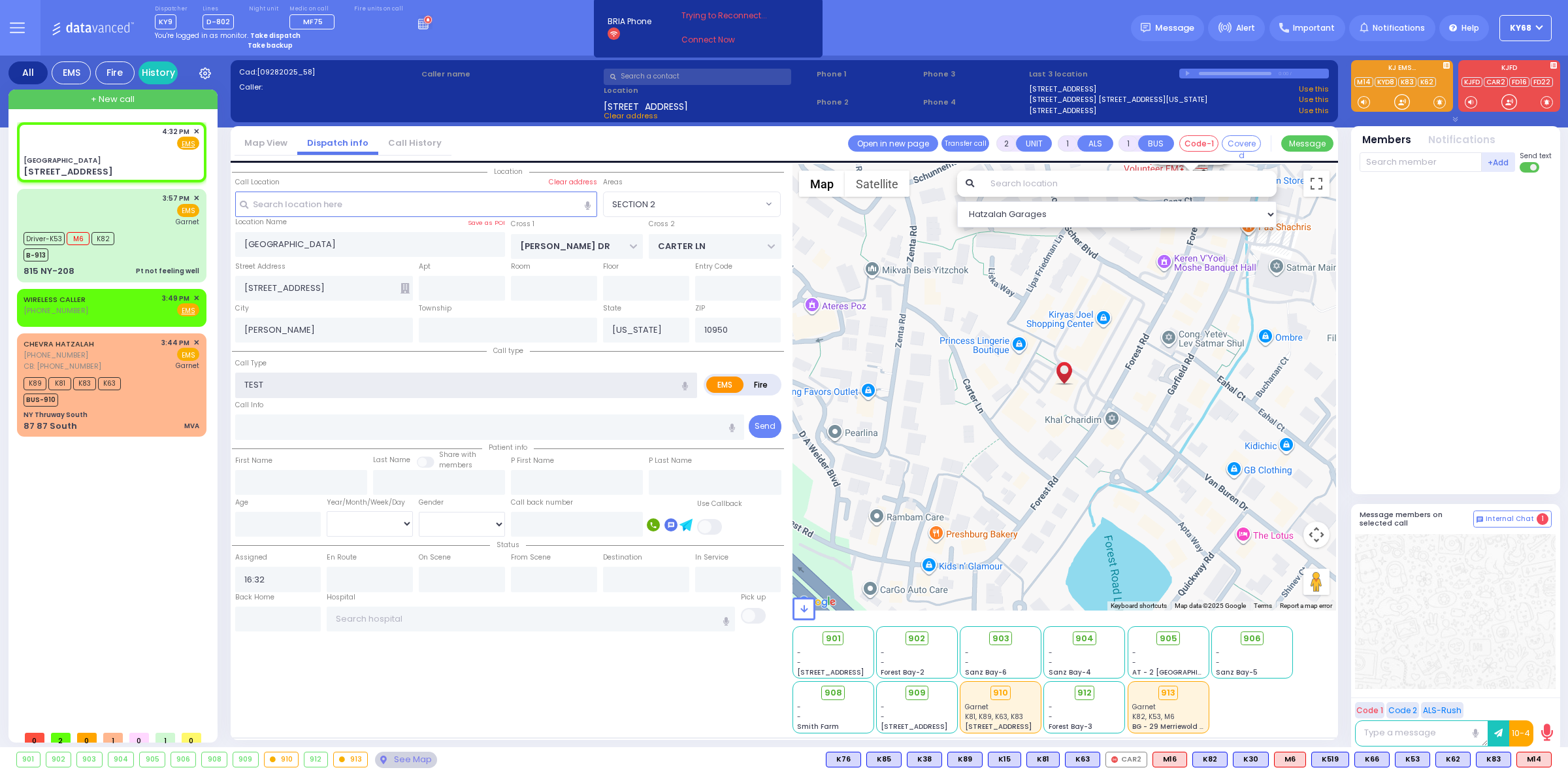
type input "TEST"
click at [1490, 396] on div at bounding box center [1456, 330] width 195 height 305
select select
radio input "true"
select select
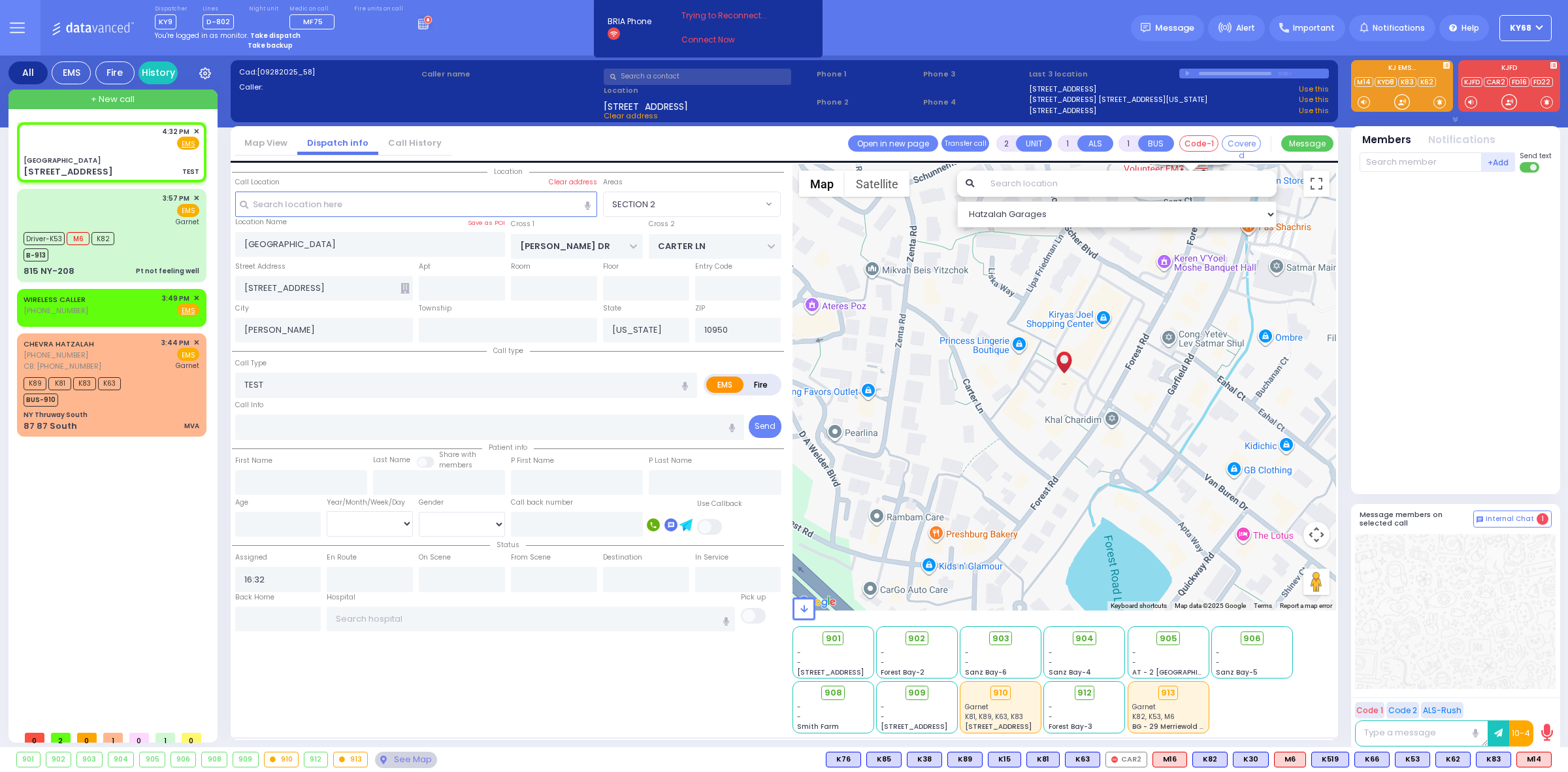
select select "Hatzalah Garages"
select select "SECTION 2"
click at [660, 79] on input "text" at bounding box center [697, 77] width 188 height 16
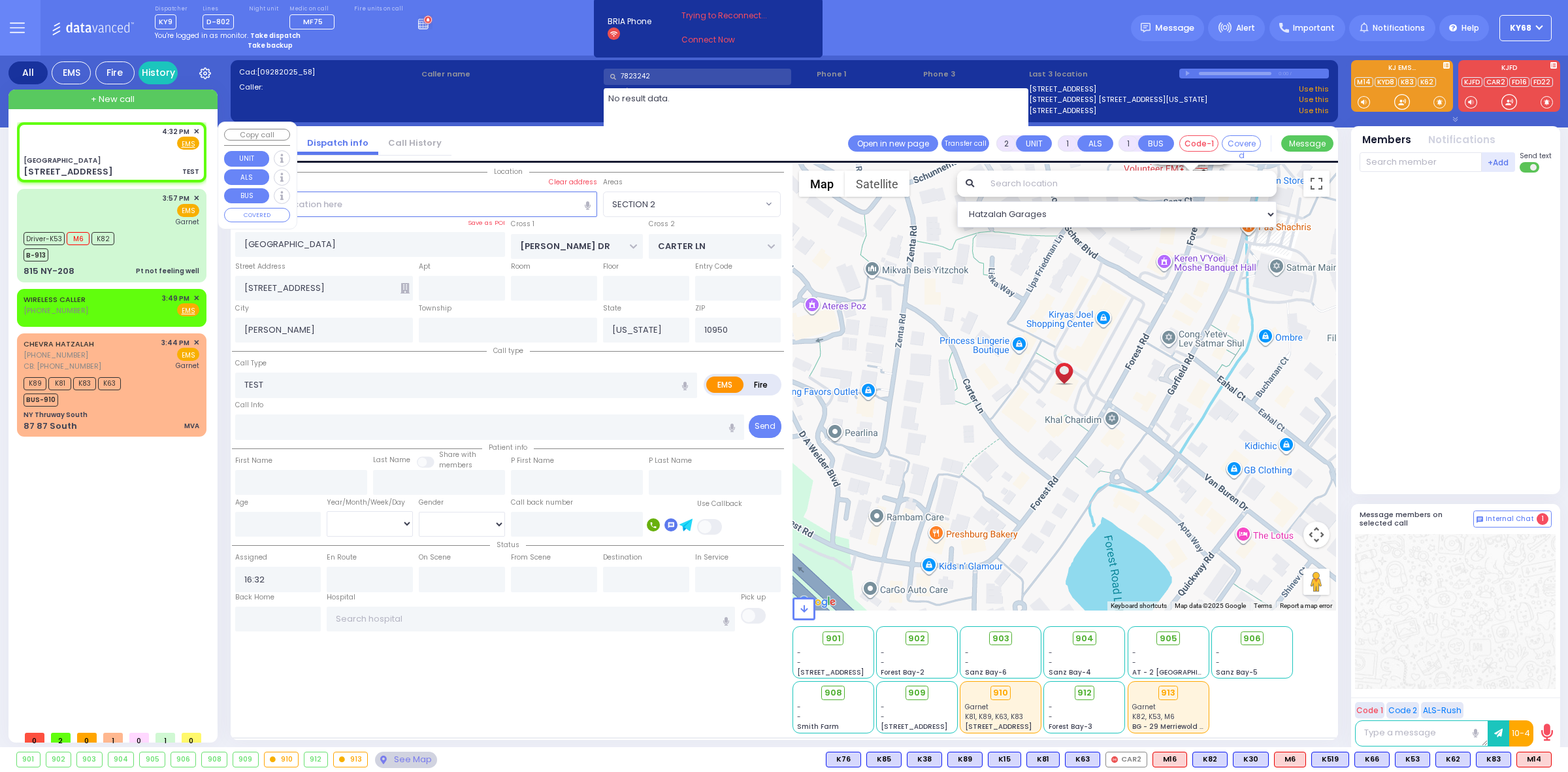
type input "7823242"
click at [194, 129] on span "✕" at bounding box center [196, 132] width 5 height 11
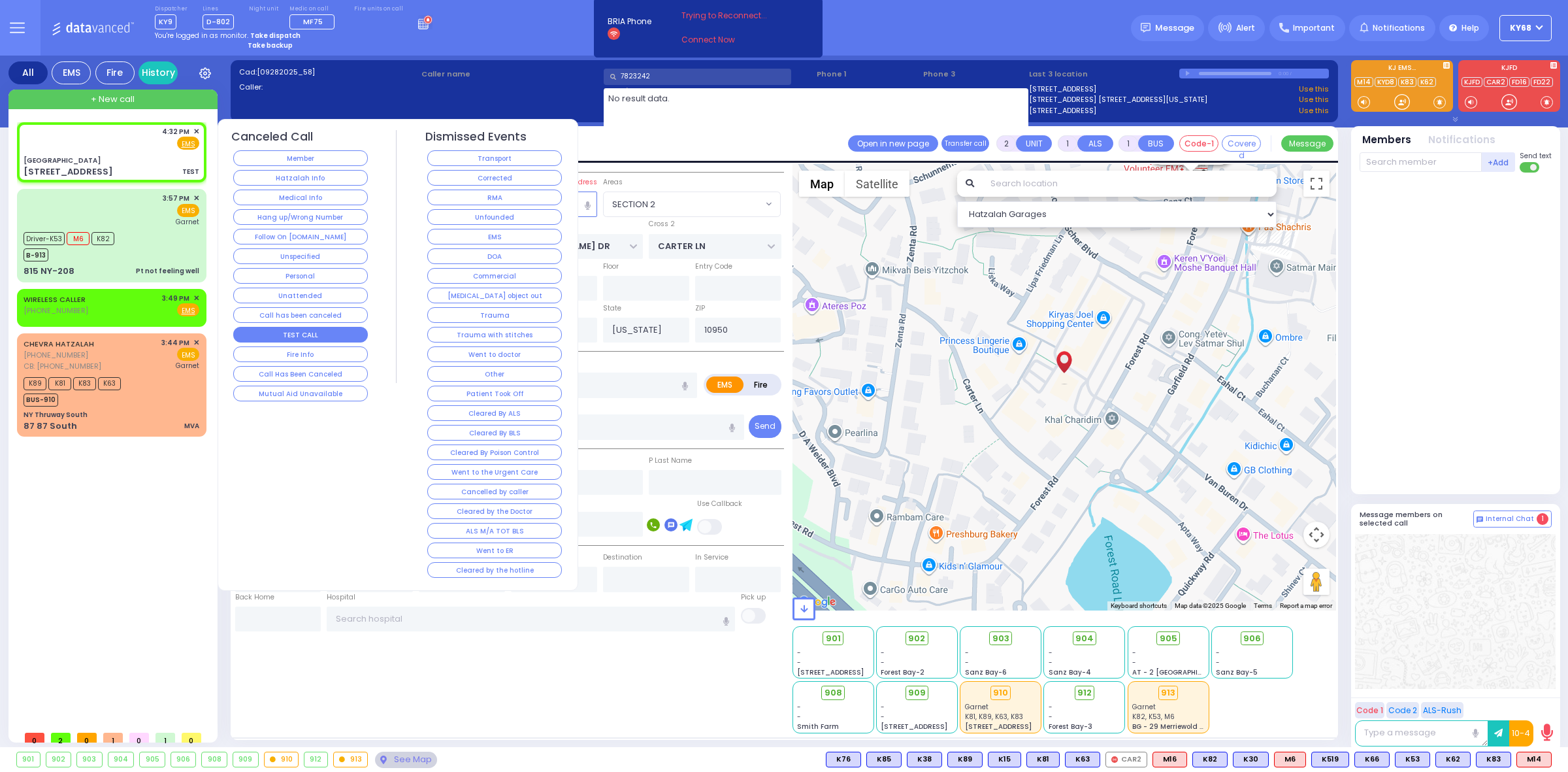
click at [337, 337] on button "TEST CALL" at bounding box center [300, 334] width 134 height 15
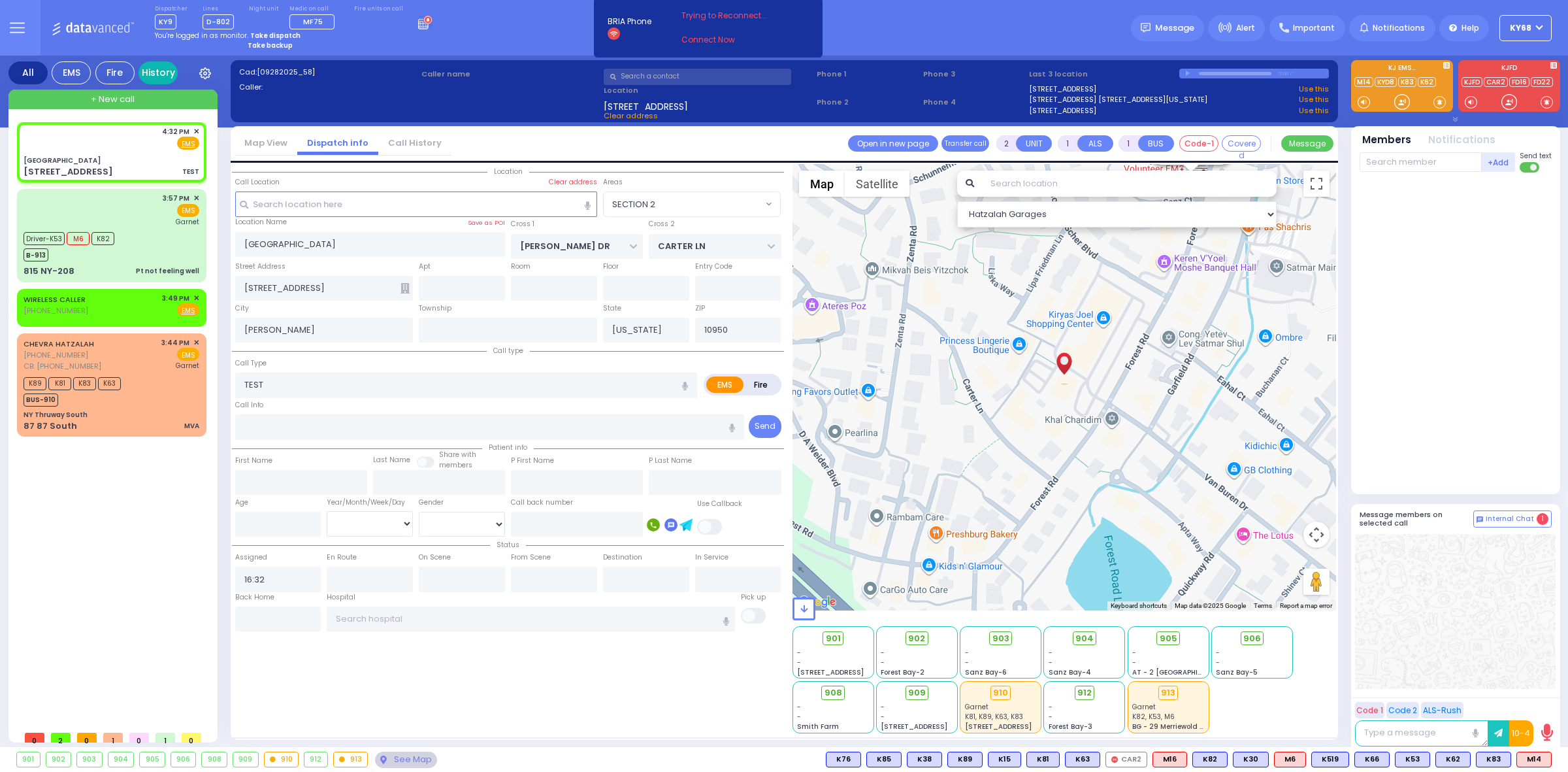
select select
radio input "true"
select select
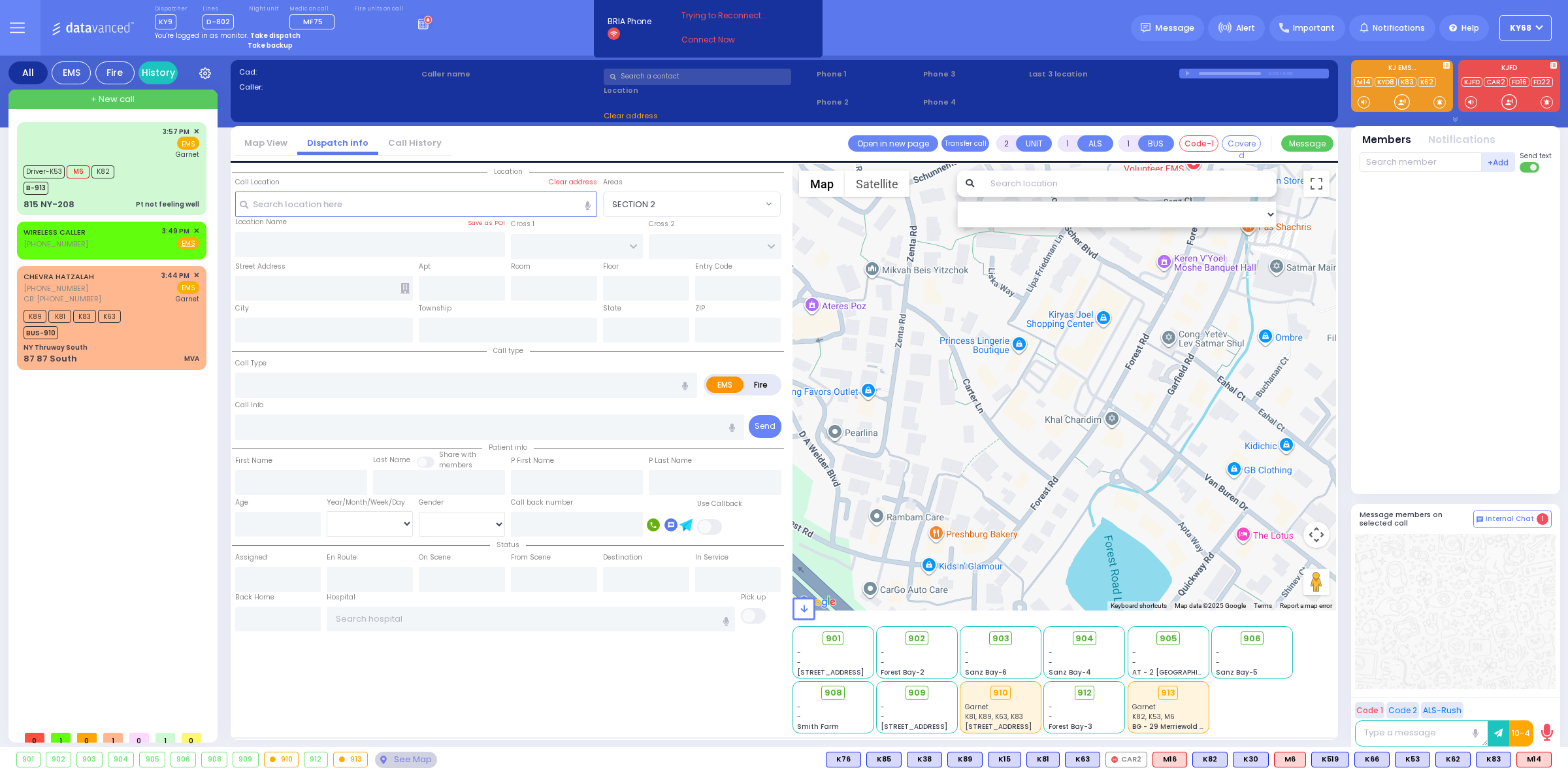
type input "6"
select select
type input "child from Hight"
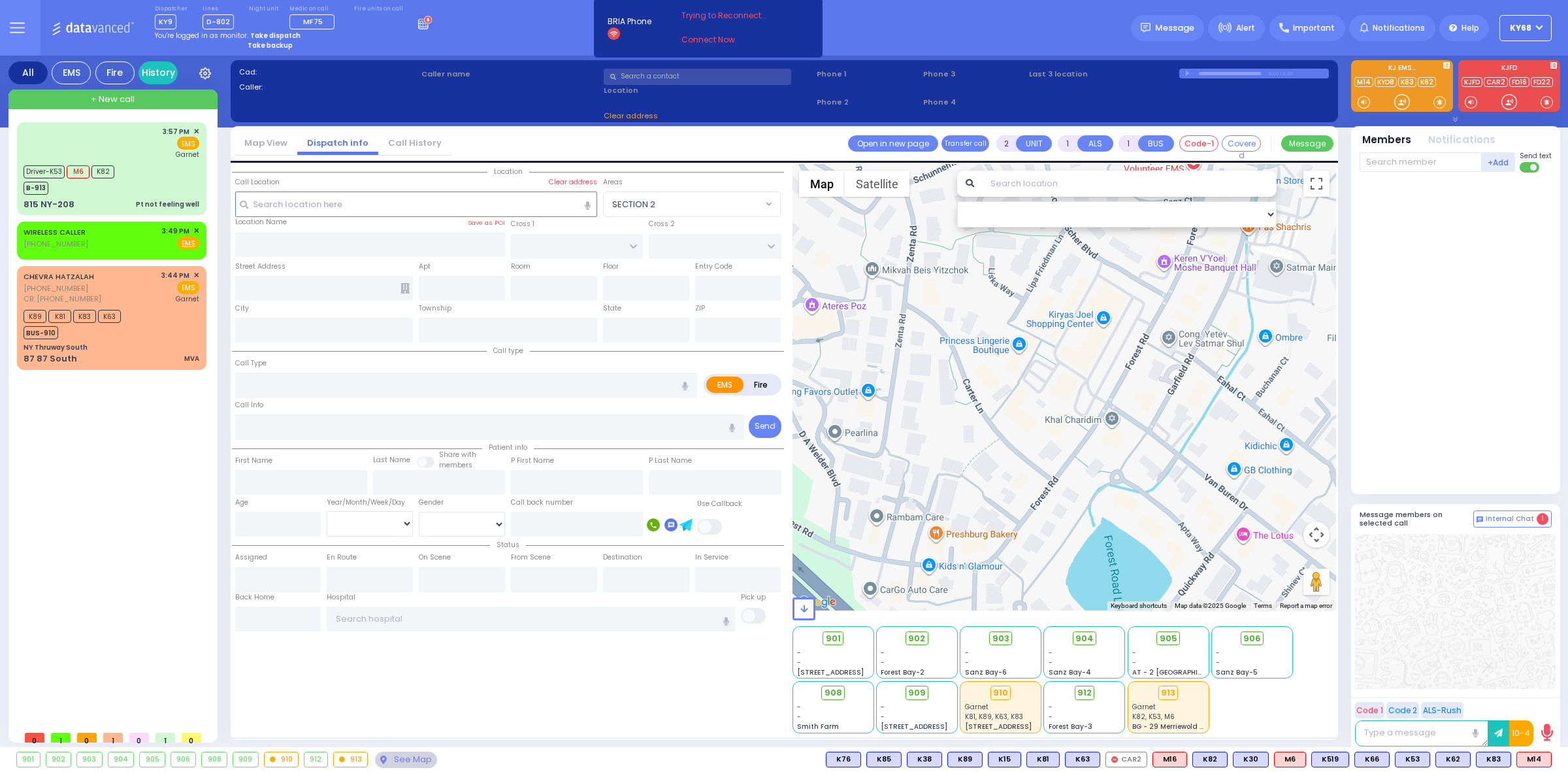
radio input "true"
type input "[PERSON_NAME]"
type input "16"
select select "Year"
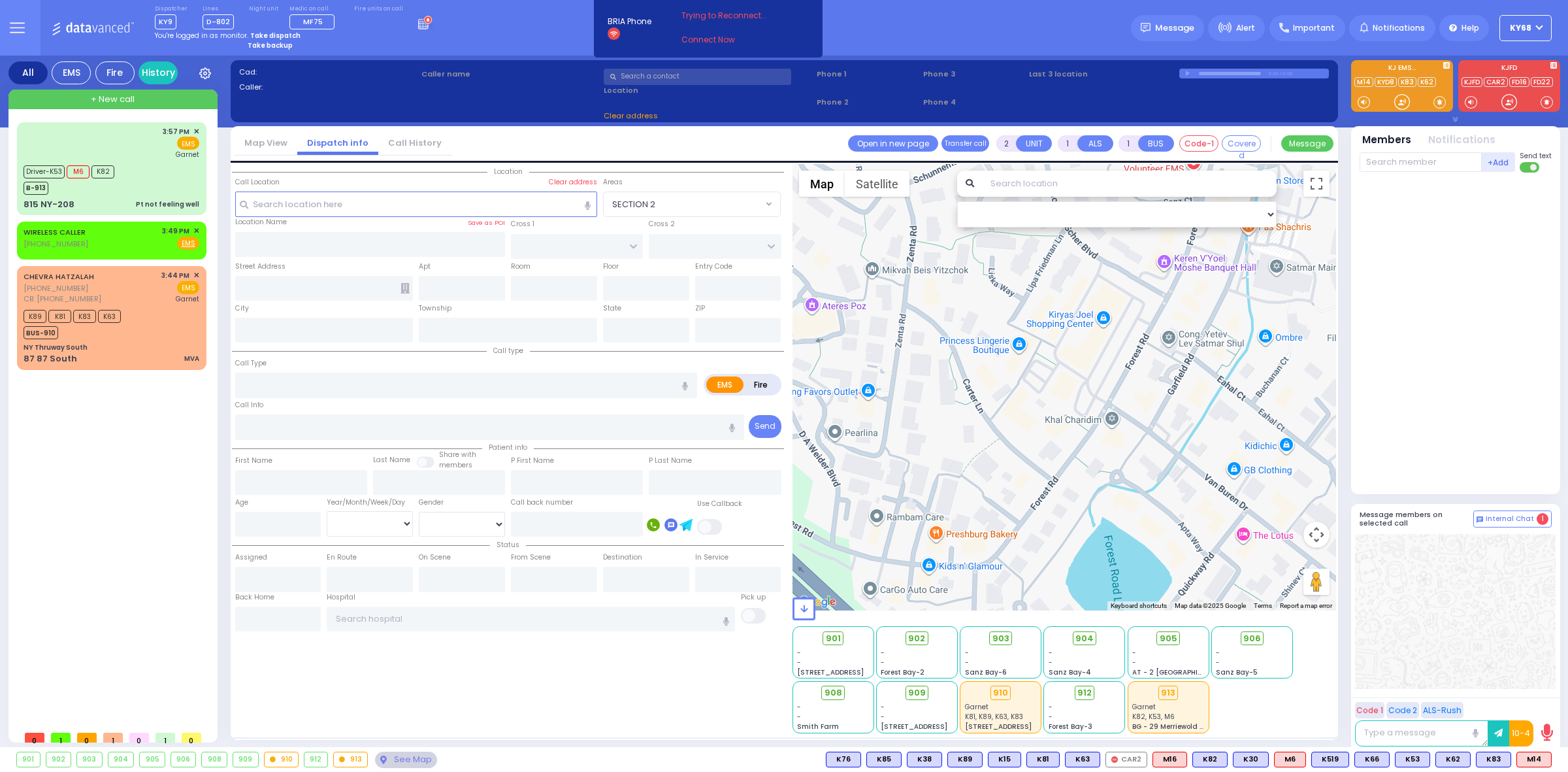
select select "[DEMOGRAPHIC_DATA]"
type input "16:43"
type input "16:45"
type input "16:46"
type input "17:02"
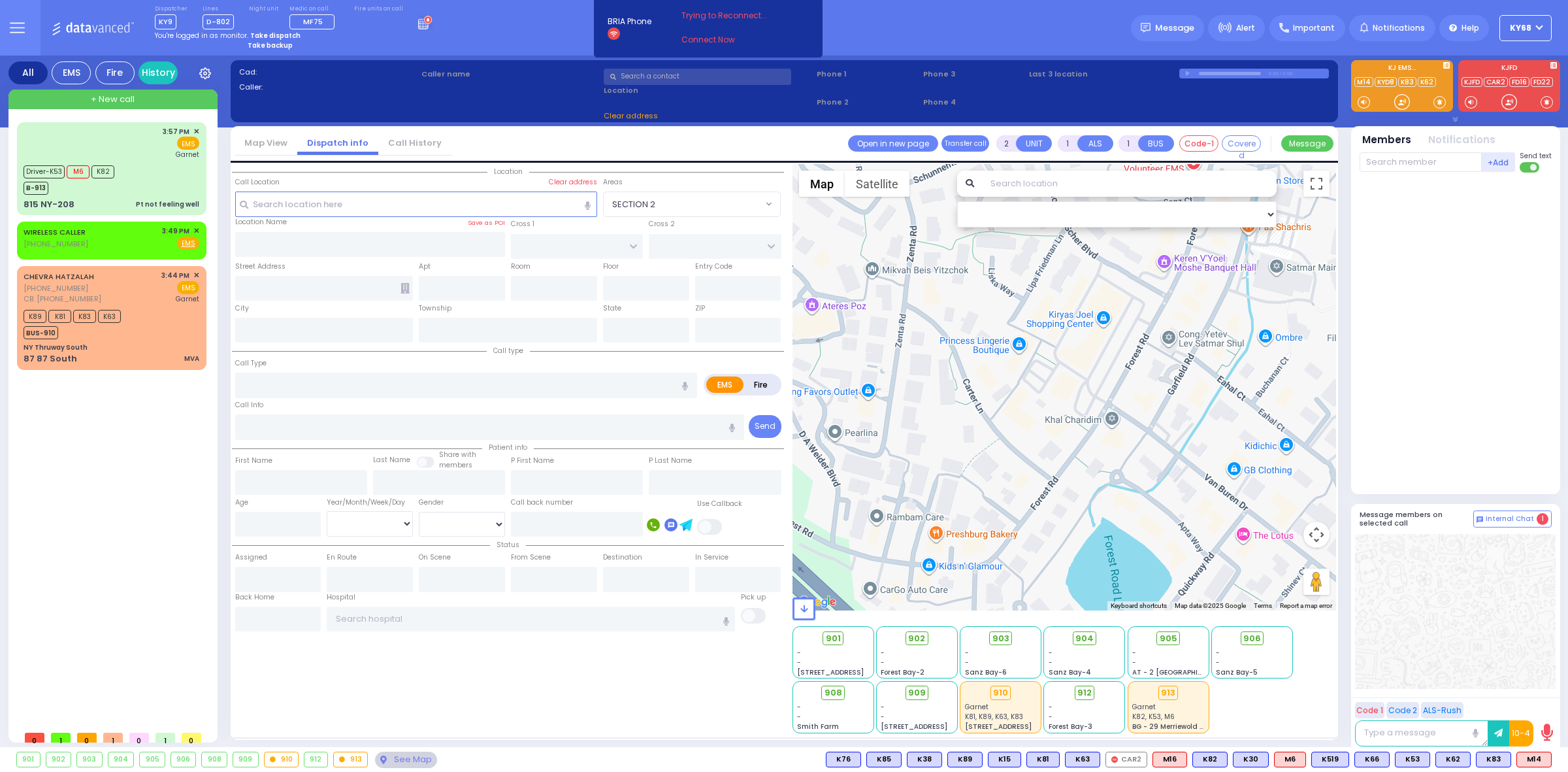
type input "17:43"
type input "18:30"
type input "Westchester Medical Center-Woods Road"
select select "Hatzalah Garages"
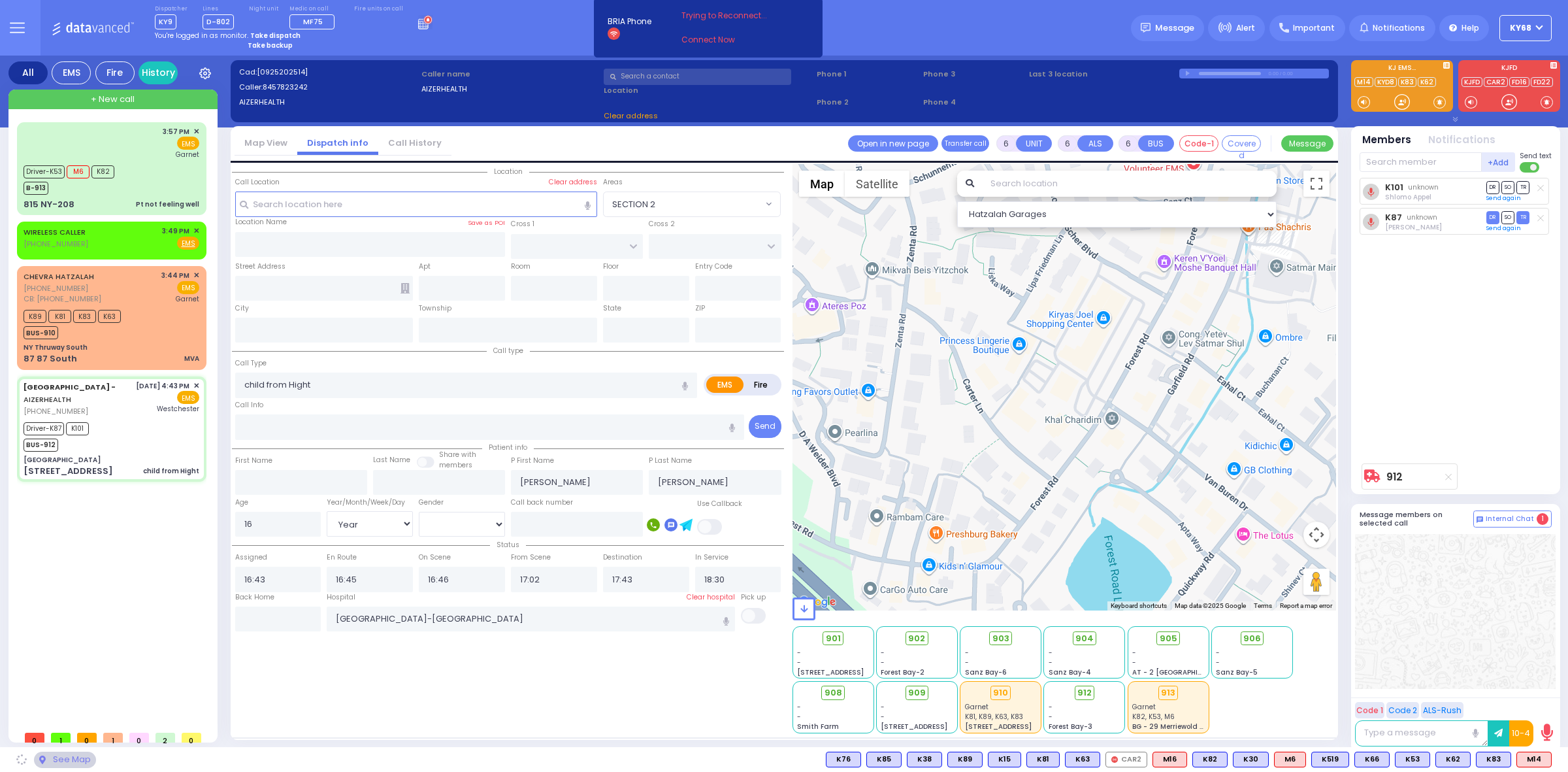
type input "Aizer Health Center"
type input "[PERSON_NAME] DR"
type input "CARTER LN"
type input "[STREET_ADDRESS]"
type input "[PERSON_NAME]"
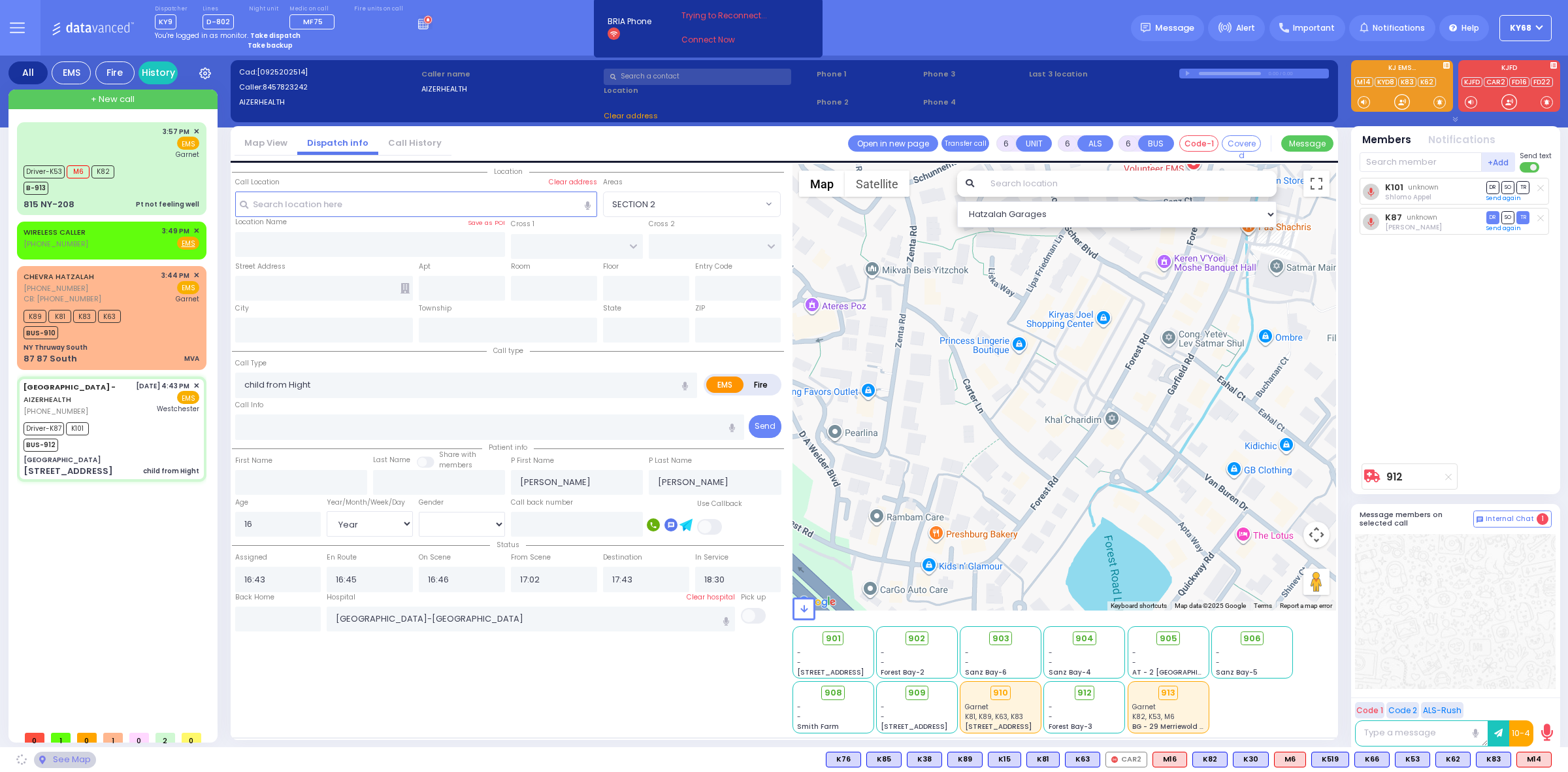
type input "[US_STATE]"
type input "10950"
select select "SECTION 2"
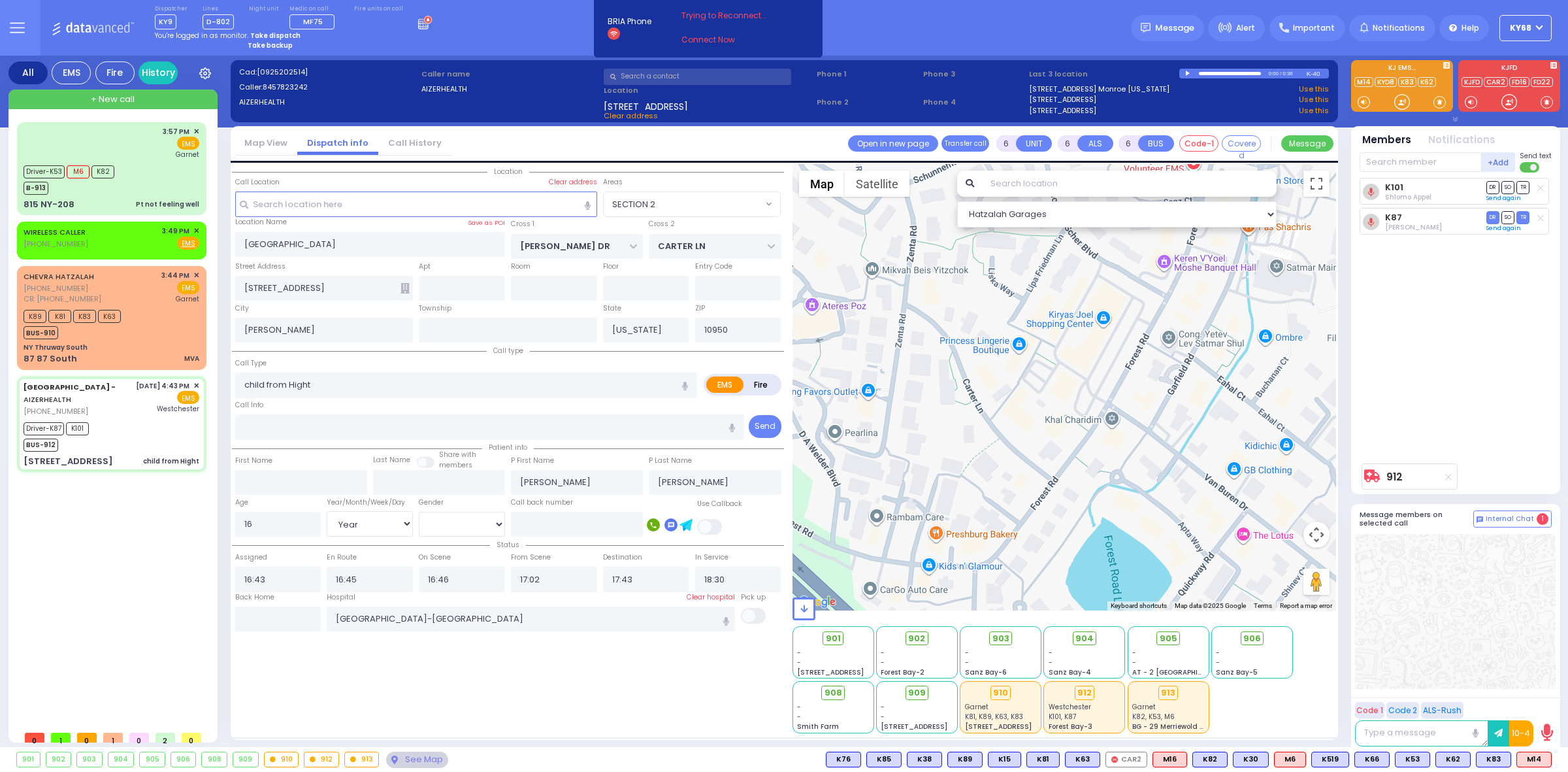
select select
radio input "true"
select select "Year"
select select "[DEMOGRAPHIC_DATA]"
select select "Hatzalah Garages"
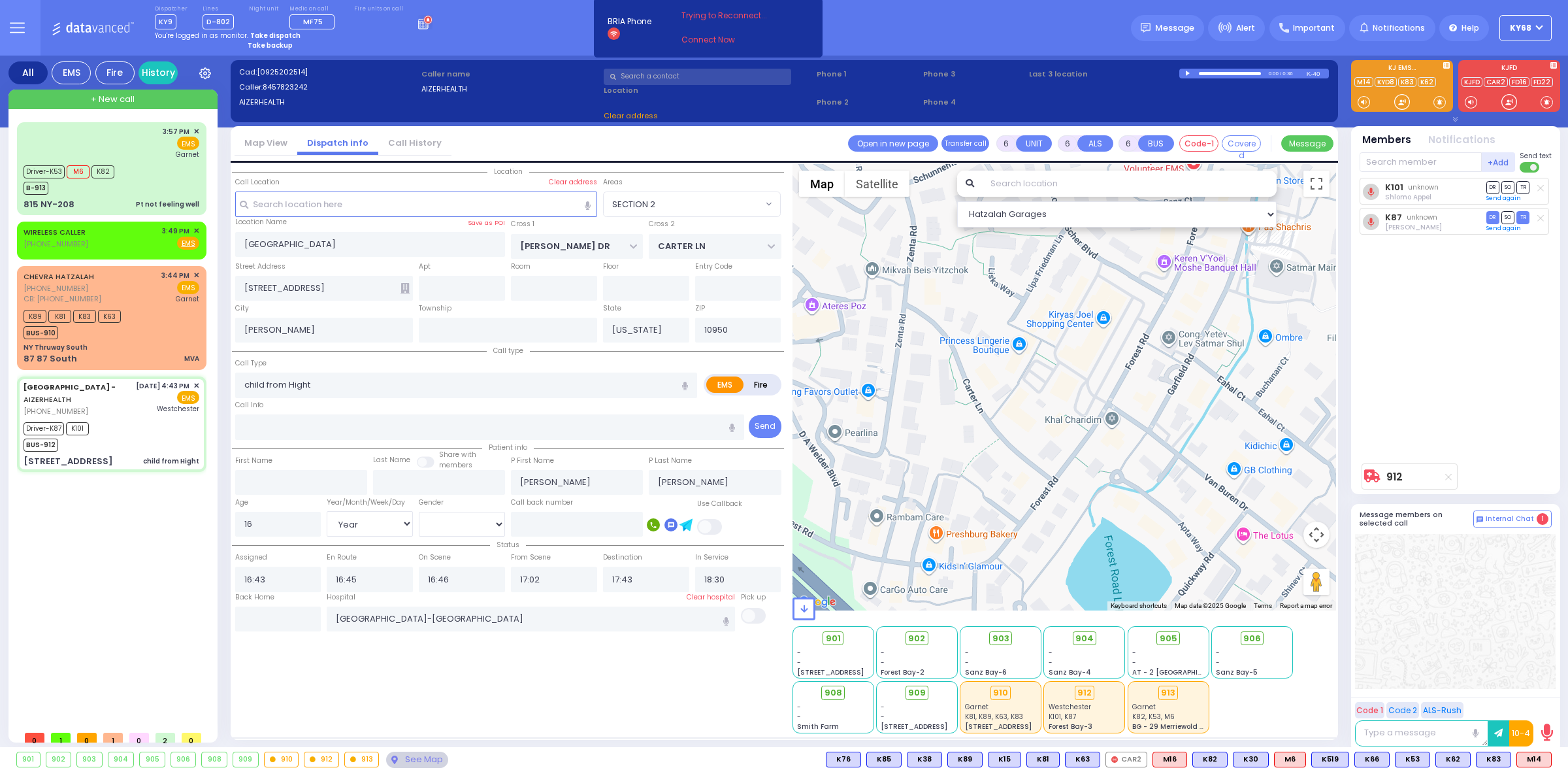
type input "Arncliffe"
type input "[GEOGRAPHIC_DATA]"
type input "2205"
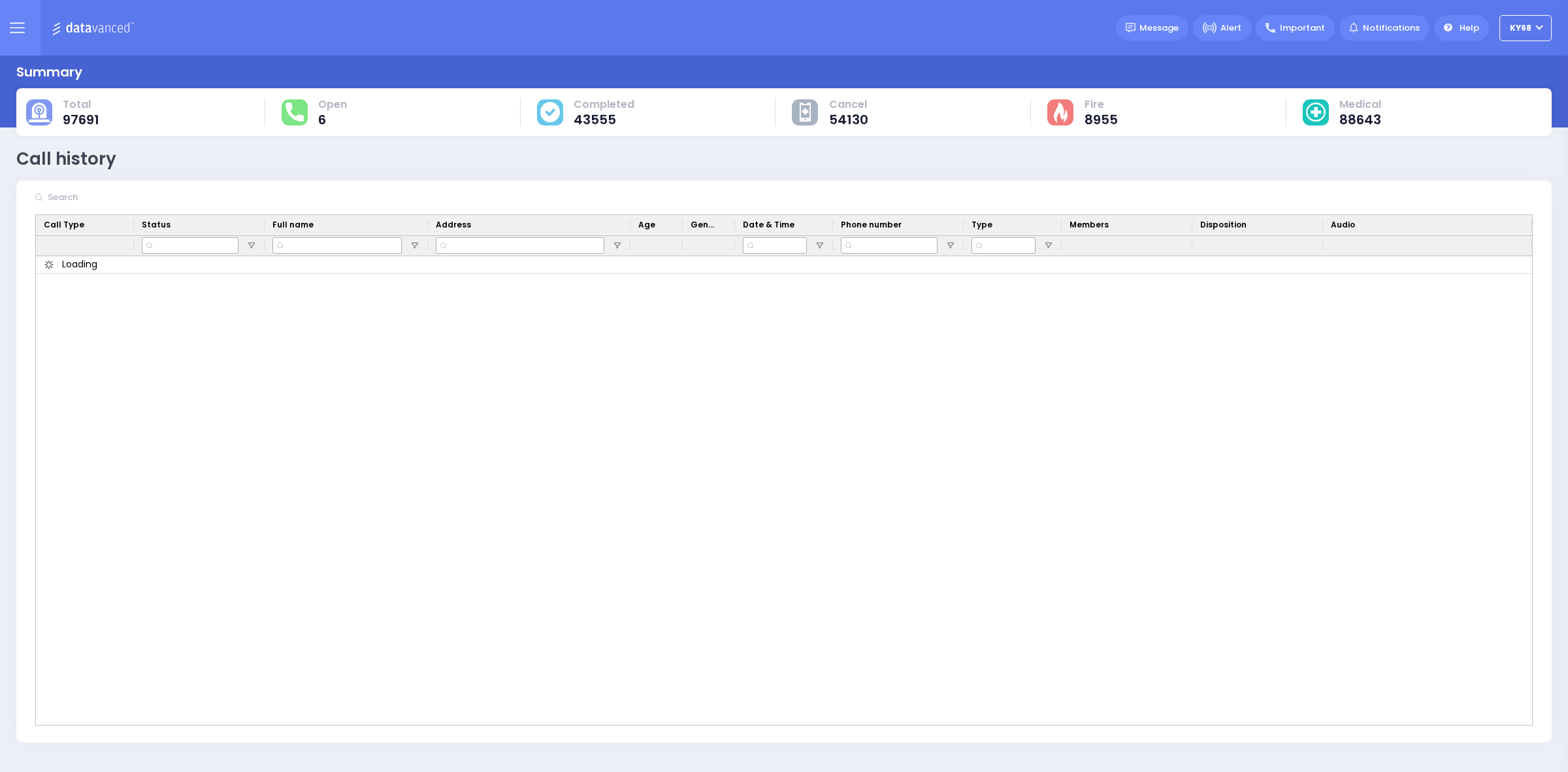
click at [139, 201] on input "text" at bounding box center [141, 197] width 196 height 24
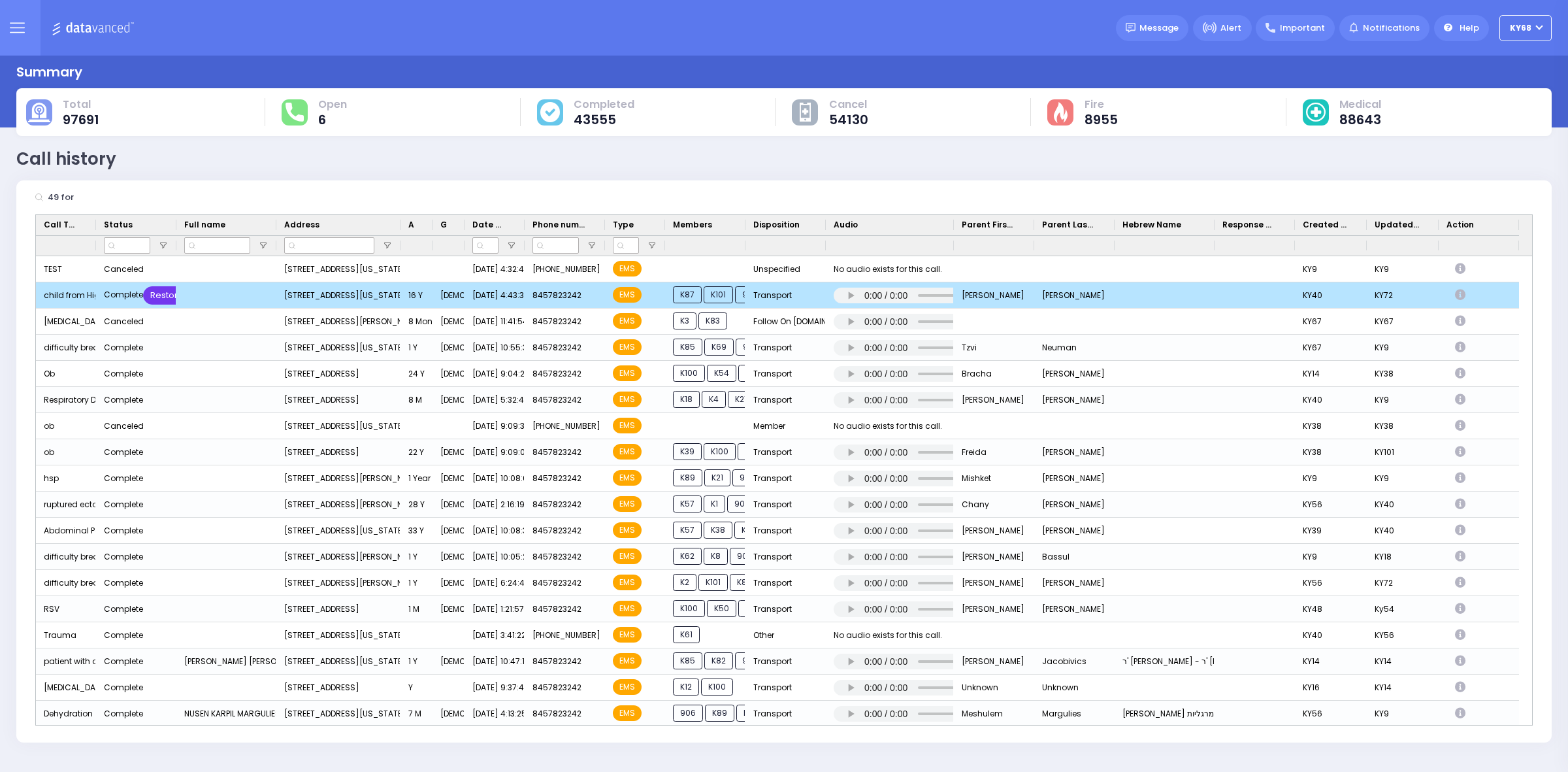
type input "49 for"
click at [161, 298] on div "Restore" at bounding box center [167, 296] width 48 height 18
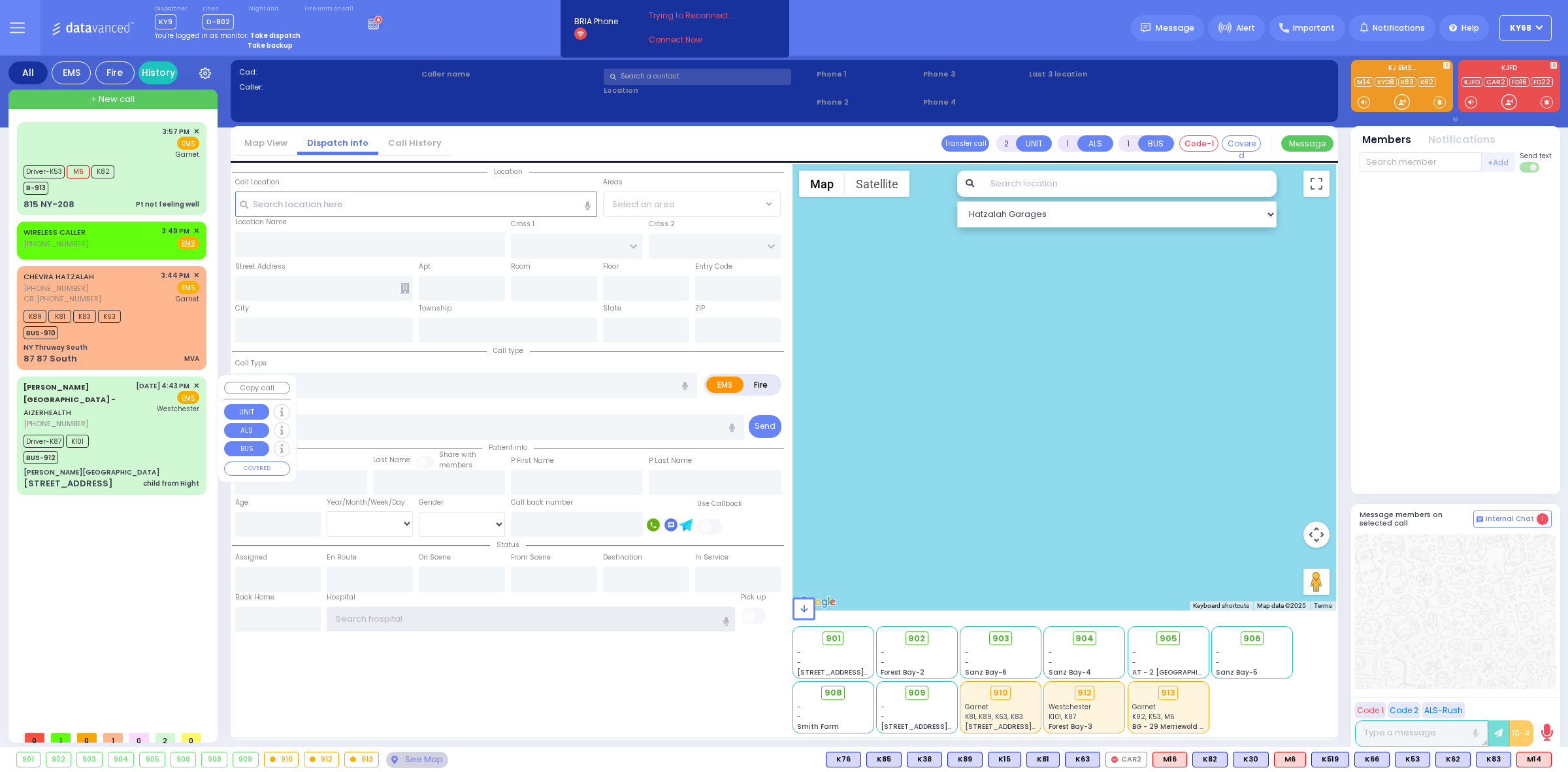
type input "ky68"
click at [97, 467] on div "[PERSON_NAME][GEOGRAPHIC_DATA]" at bounding box center [112, 472] width 176 height 10
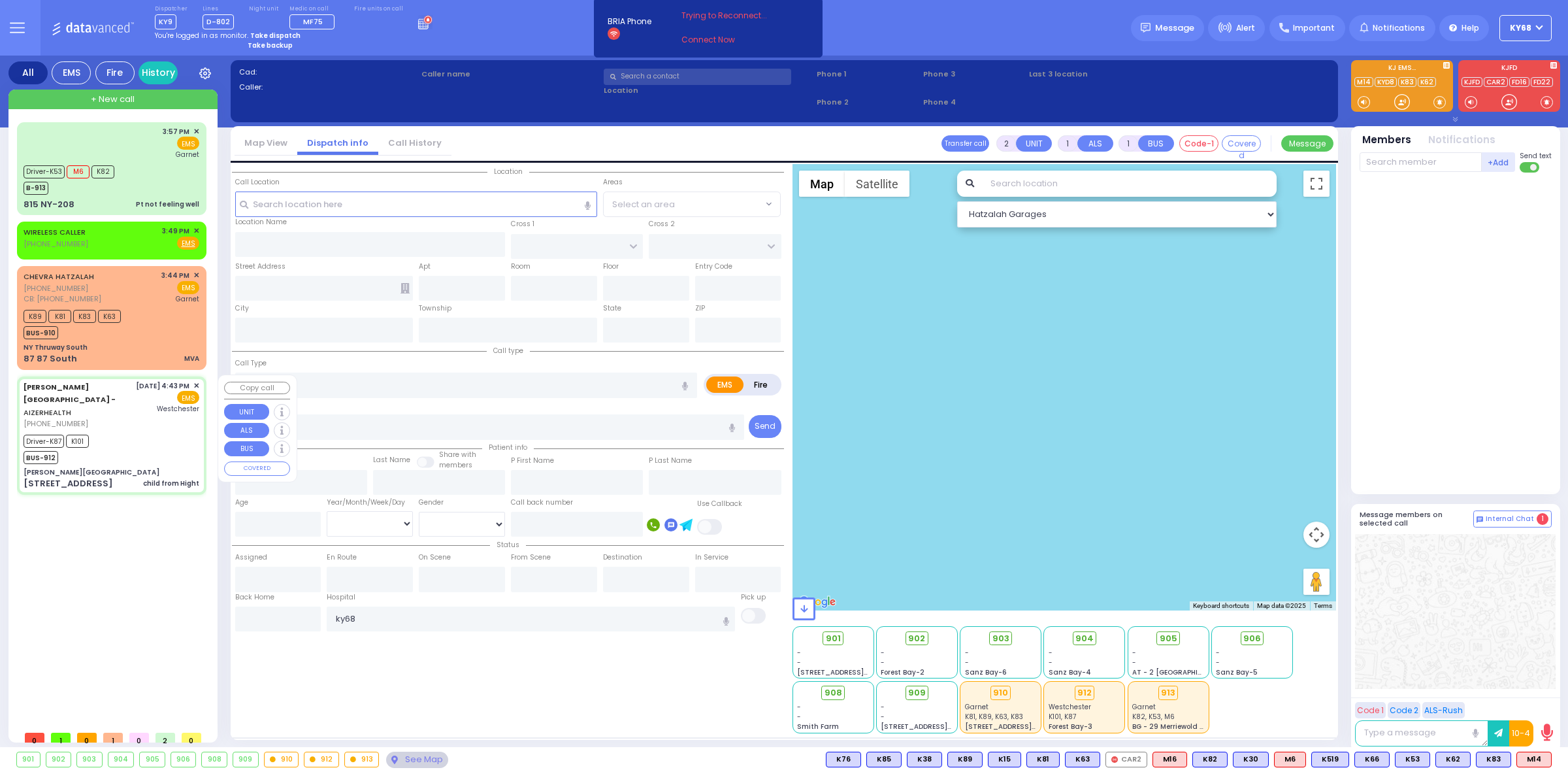
type input "6"
select select
type input "child from Hight"
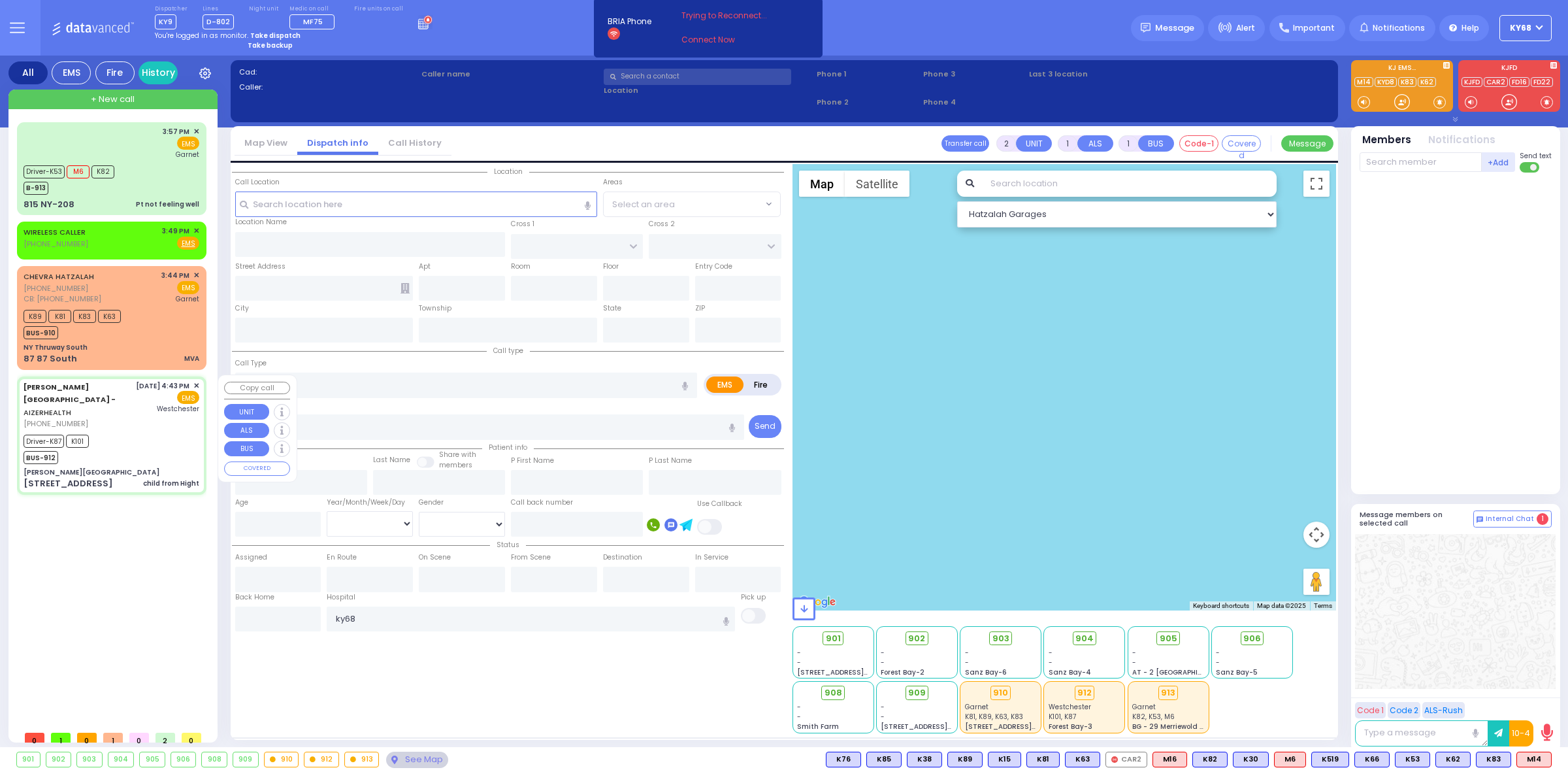
radio input "true"
type input "[PERSON_NAME]"
type input "16"
select select "Year"
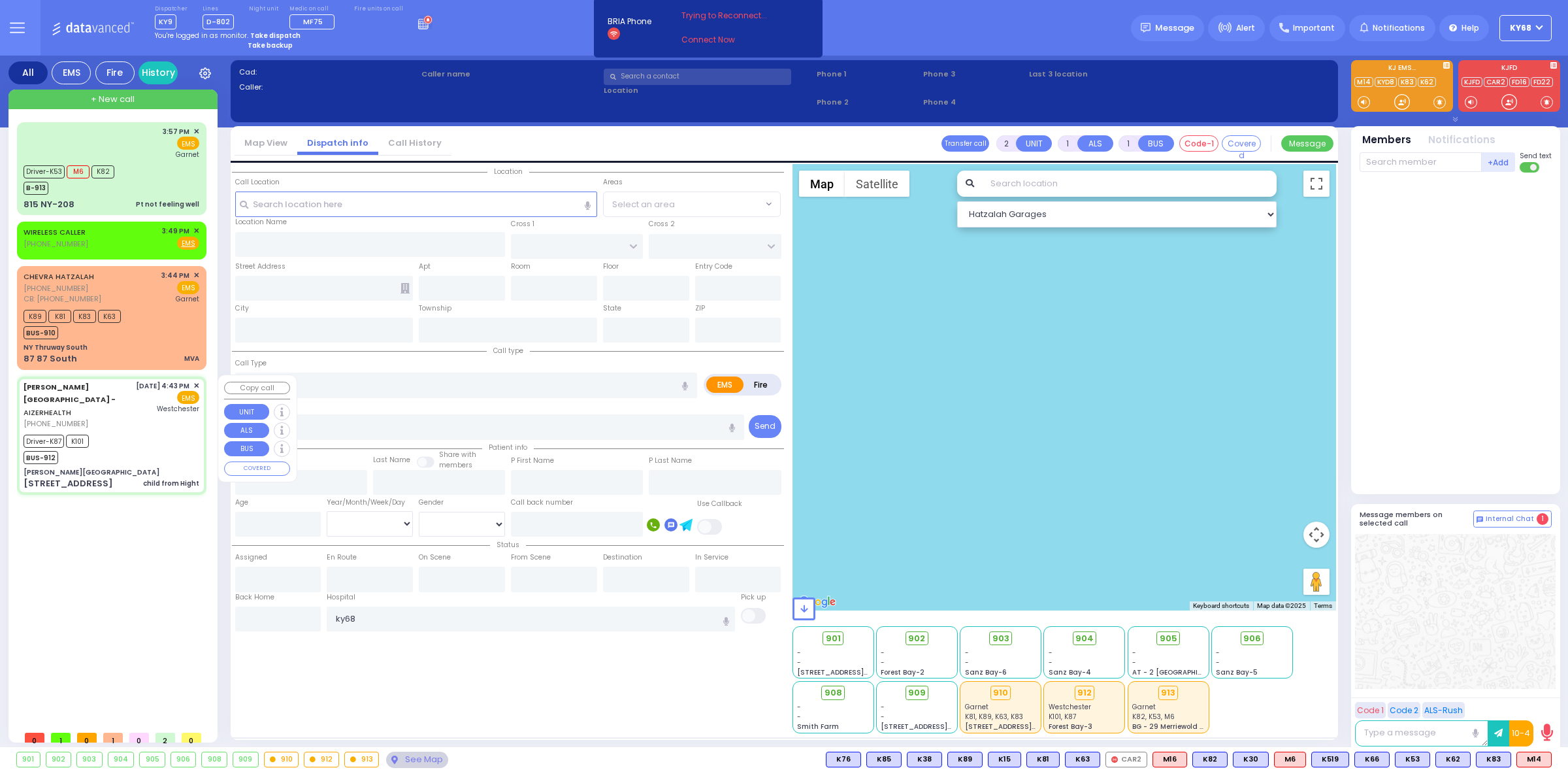
select select "[DEMOGRAPHIC_DATA]"
type input "16:43"
type input "16:45"
type input "16:46"
type input "17:02"
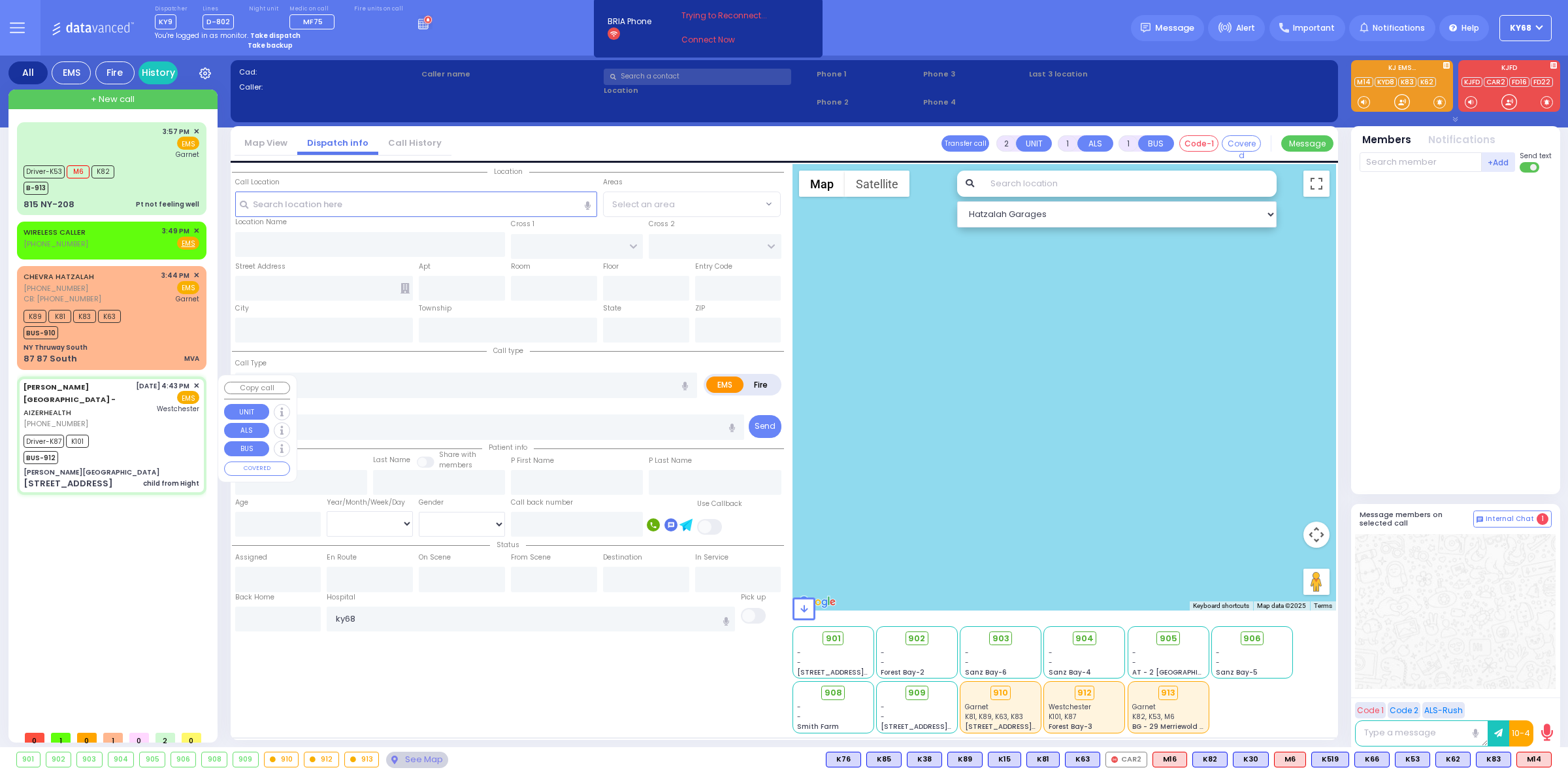
type input "17:43"
type input "18:30"
type input "Westchester Medical Center-Woods Road"
select select "Hatzalah Garages"
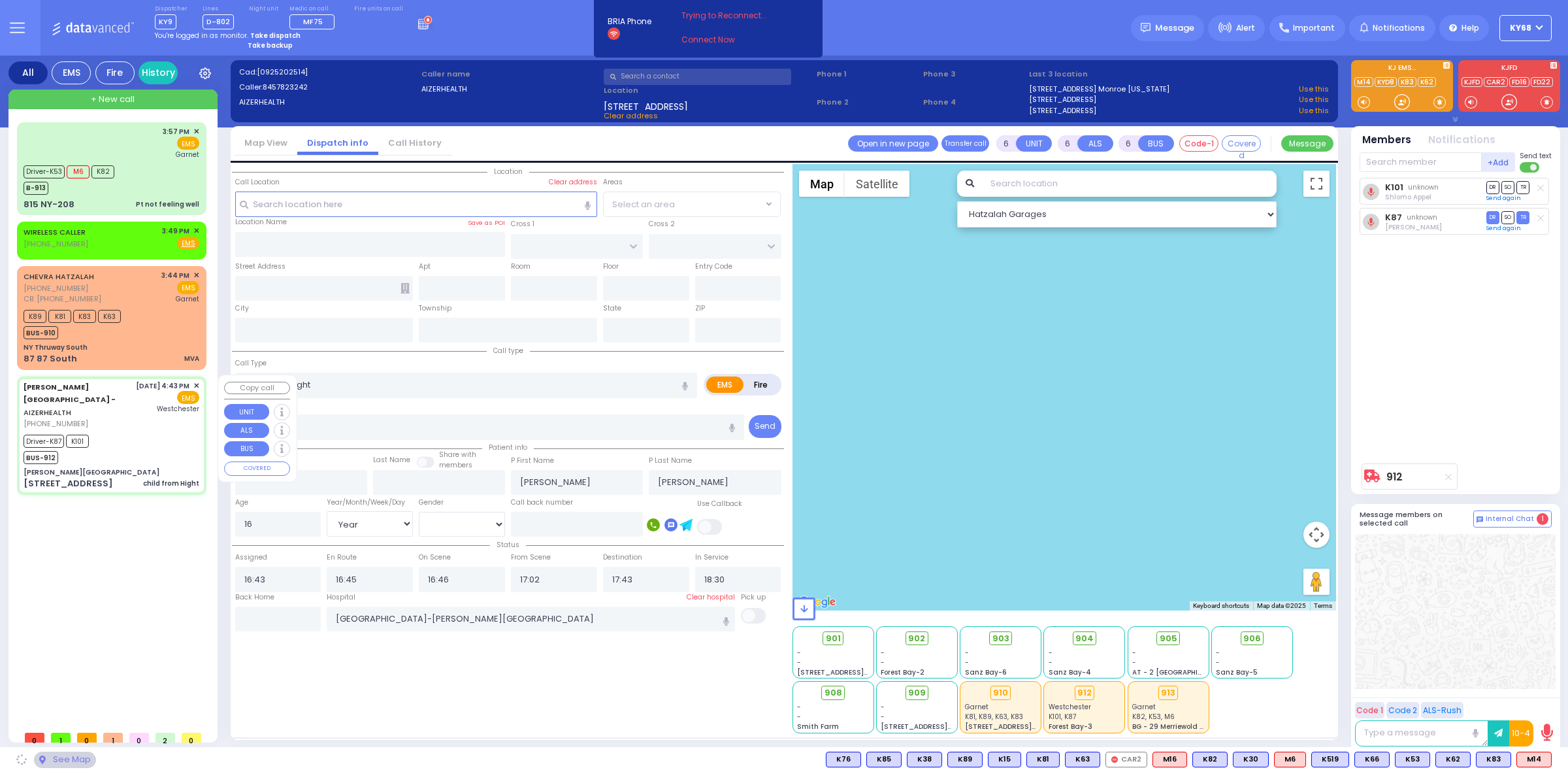
type input "Aizer Health Center"
type input "VAN BUREN DR"
type input "CARTER LN"
type input "49 Forest Road"
type input "Kiryas Joel"
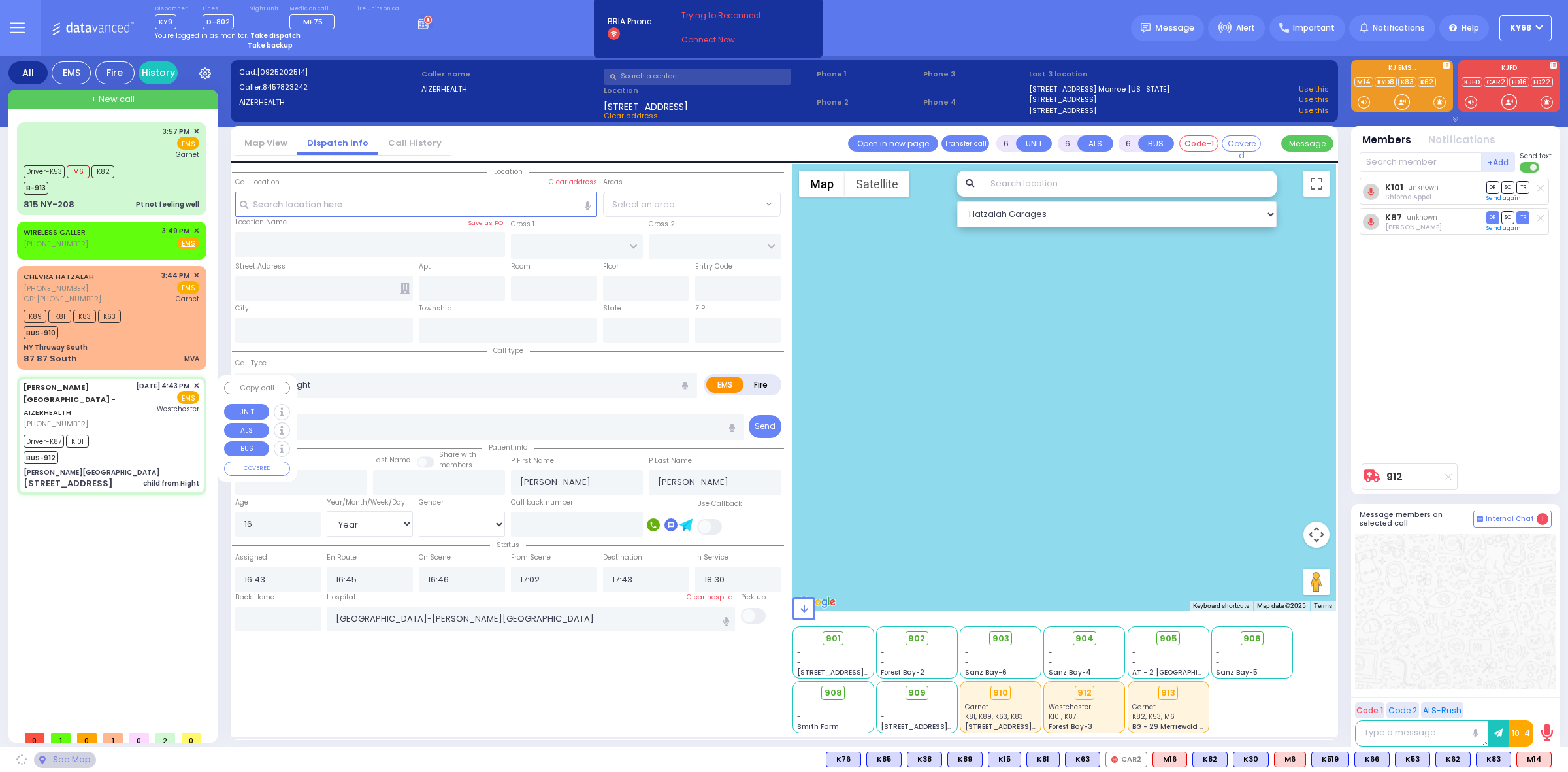
type input "[US_STATE]"
type input "10950"
select select "SECTION 2"
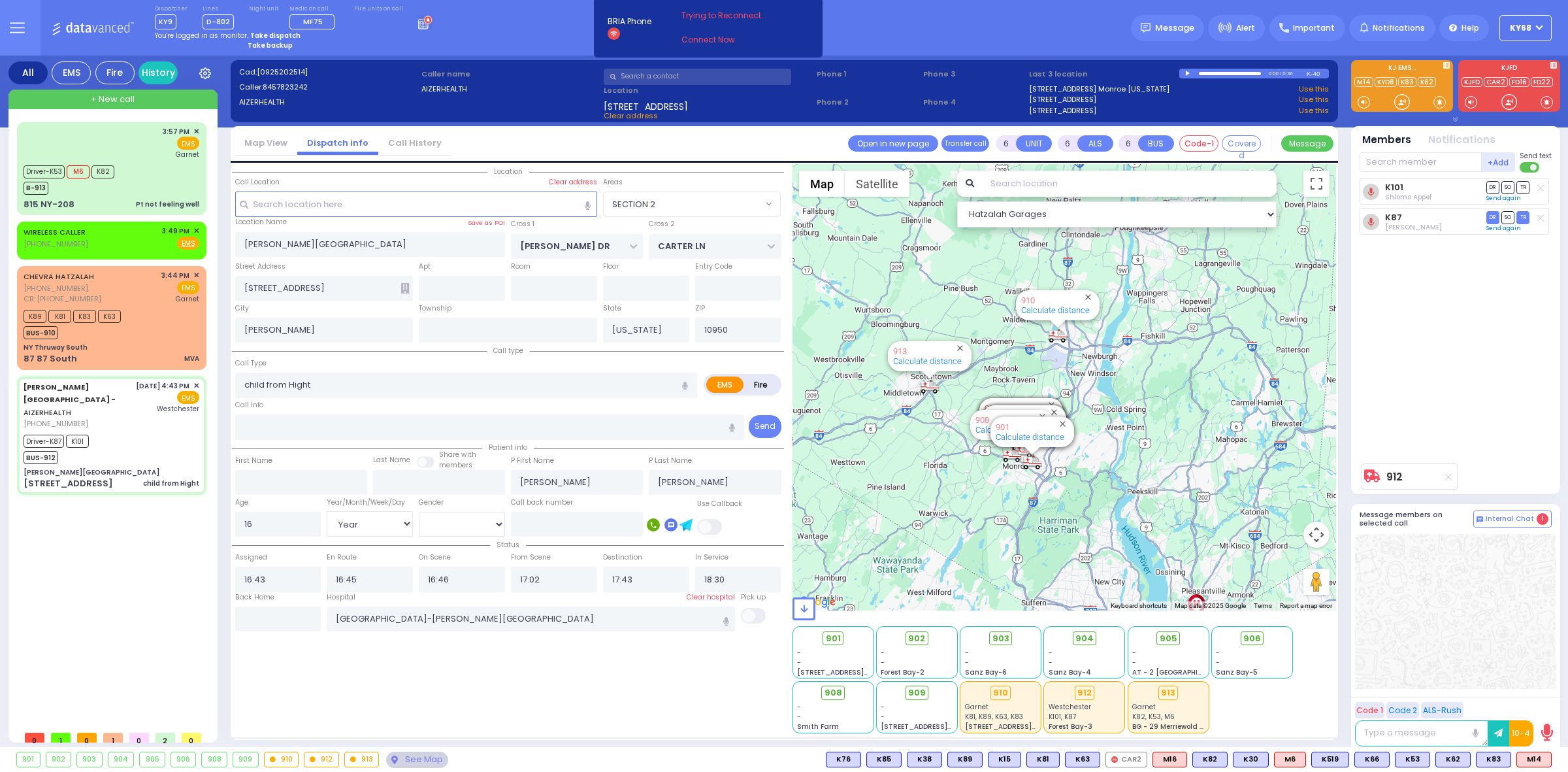
drag, startPoint x: 1053, startPoint y: 389, endPoint x: 1086, endPoint y: 533, distance: 147.7
click at [1099, 546] on div "912 Calculate distance 594 Calculate distance 595 Calculate distance 596 Calcul…" at bounding box center [1065, 387] width 544 height 446
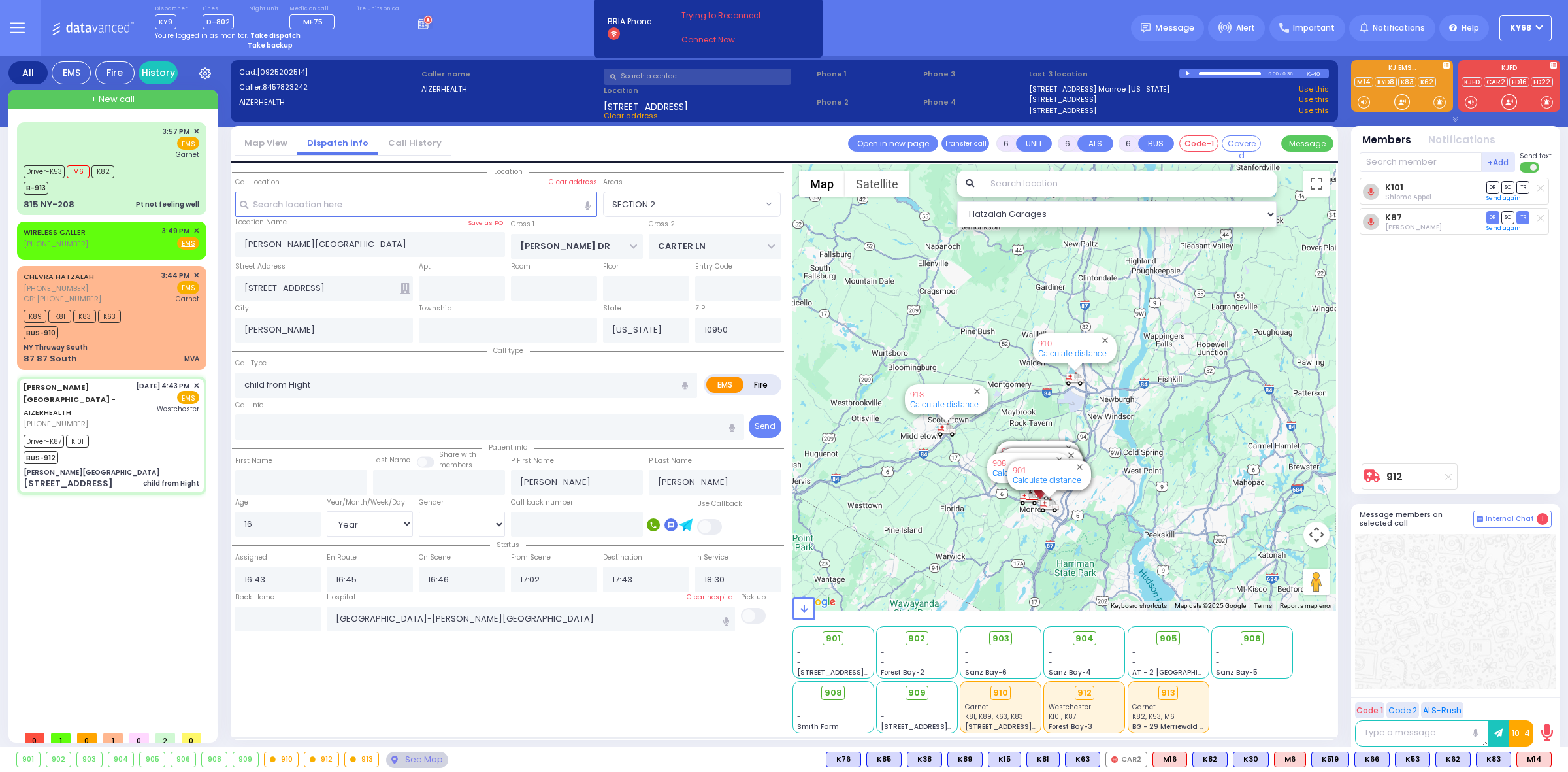
click at [623, 116] on span "Clear address" at bounding box center [631, 116] width 54 height 11
select select
radio input "true"
select select "Year"
select select "[DEMOGRAPHIC_DATA]"
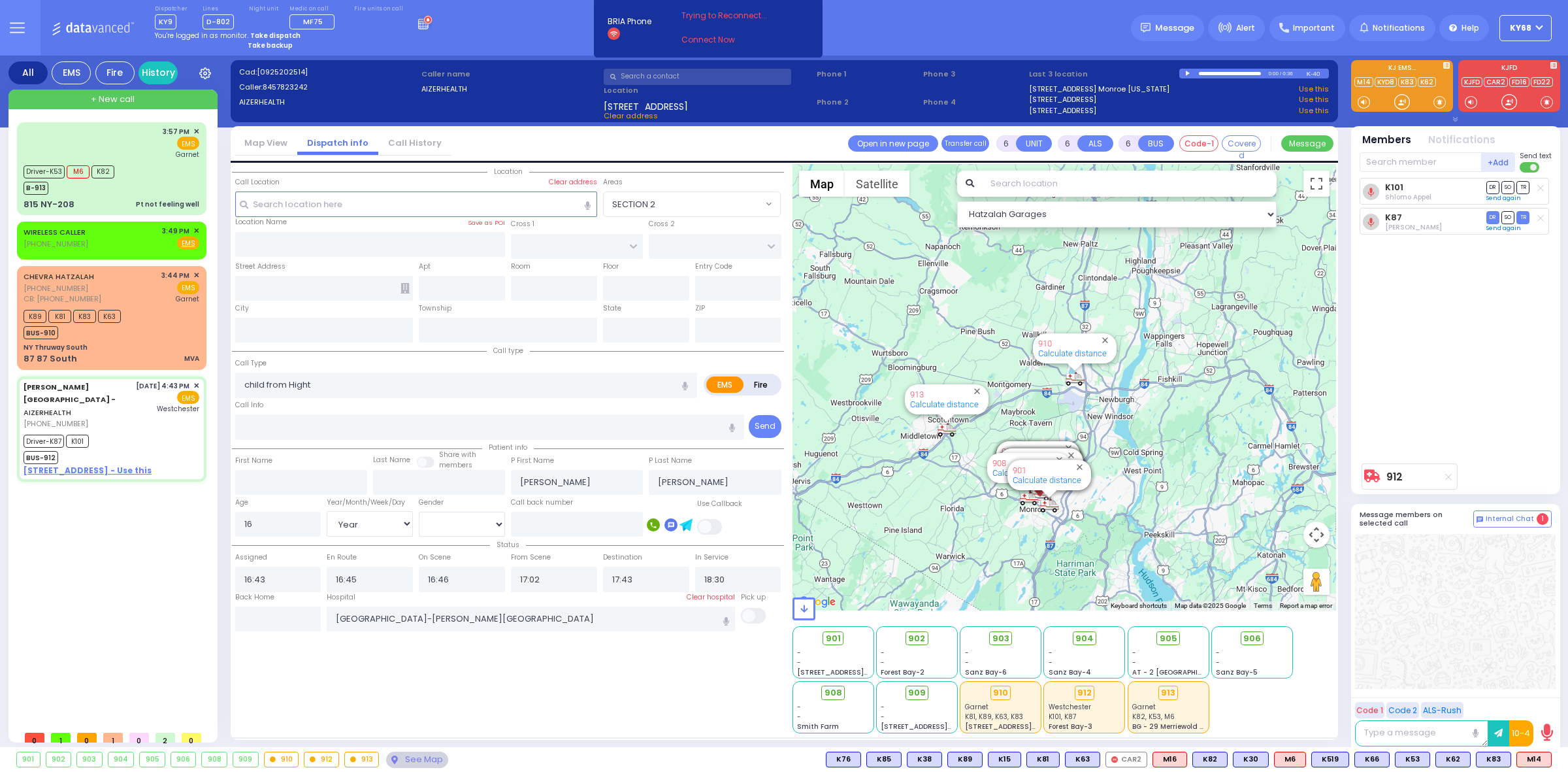
select select "Hatzalah Garages"
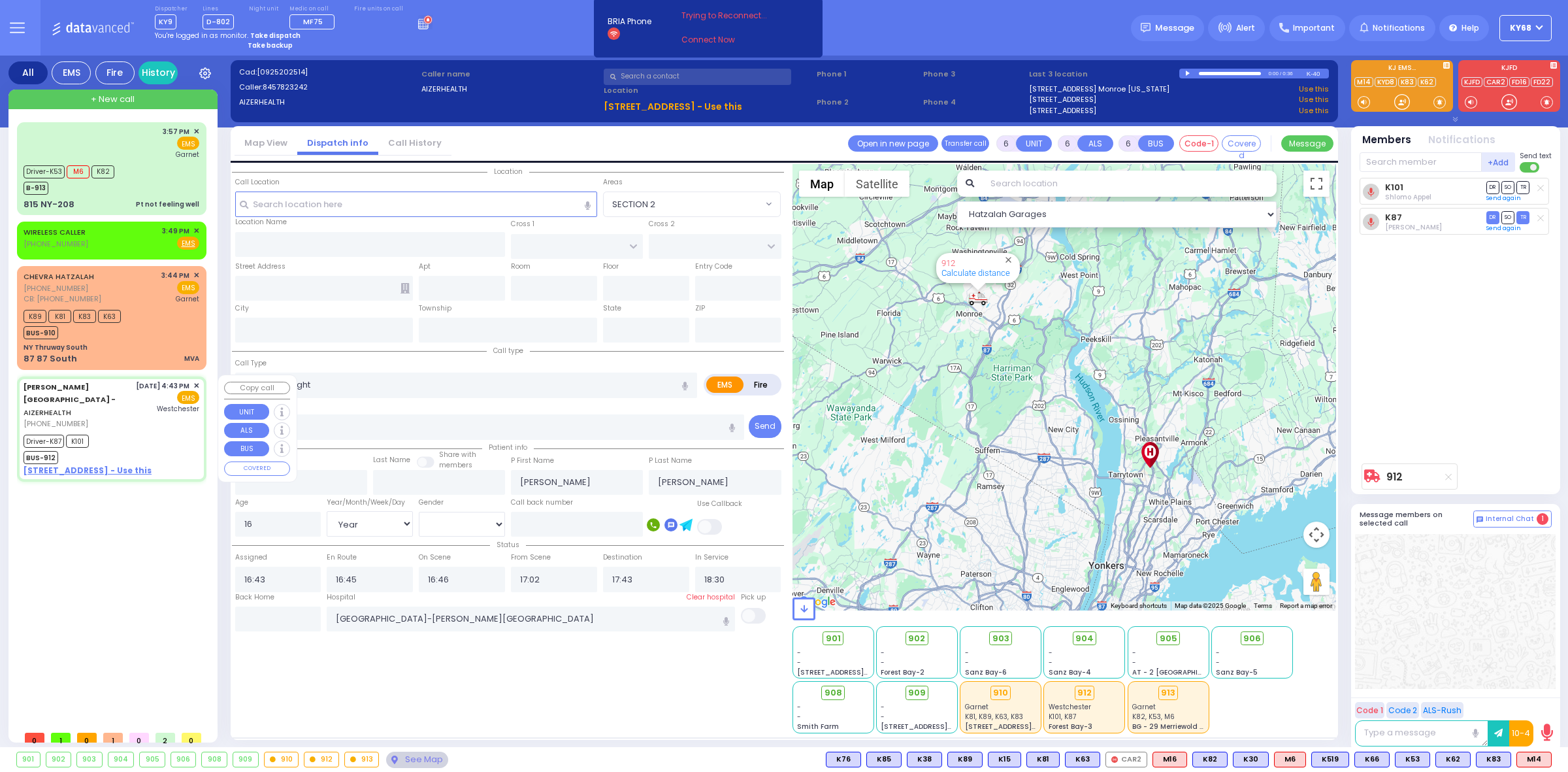
click at [80, 464] on u "49 FOREST ROAD - Use this" at bounding box center [87, 470] width 128 height 11
select select
radio input "true"
select select "Year"
select select "[DEMOGRAPHIC_DATA]"
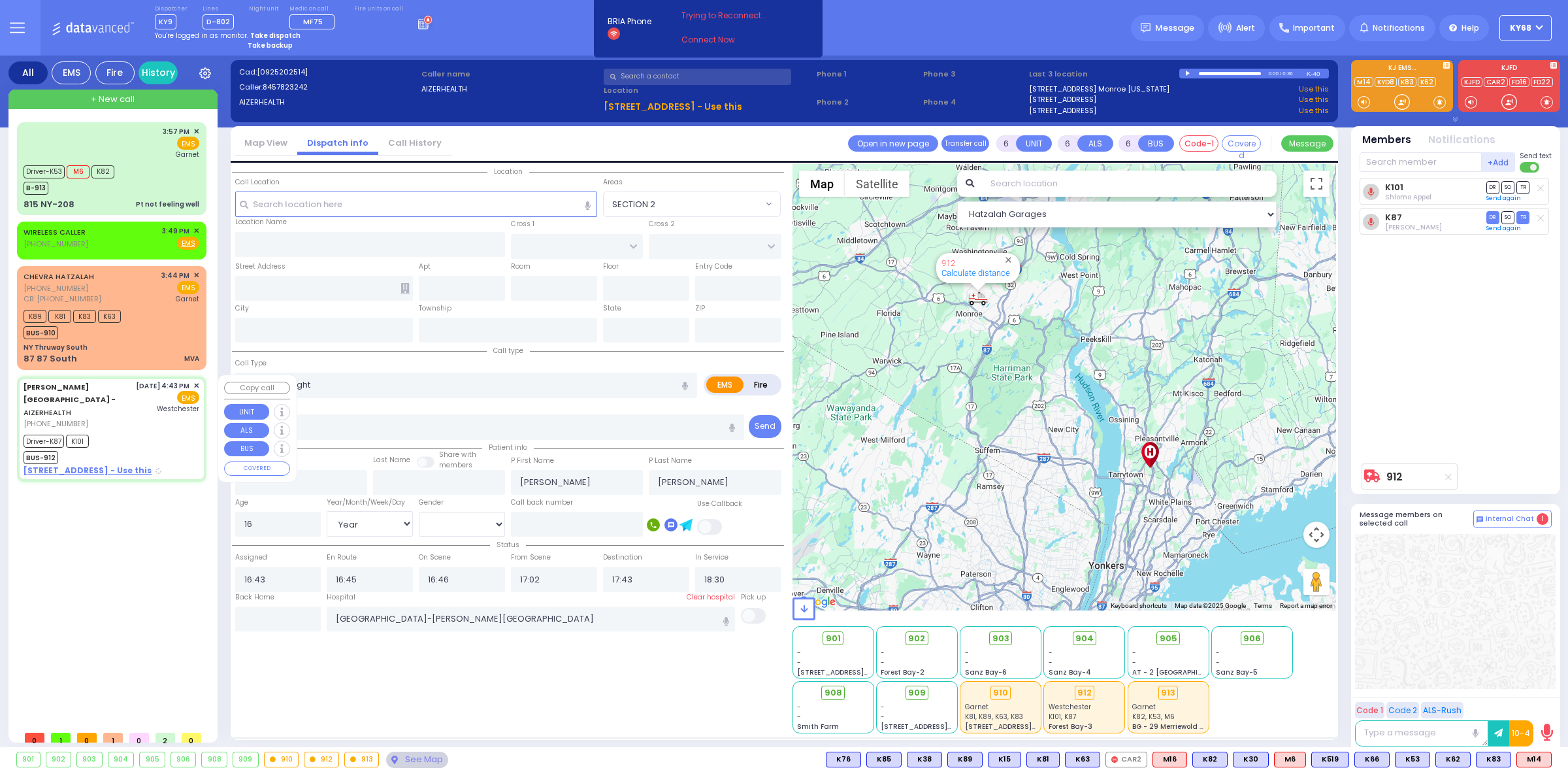
select select "Hatzalah Garages"
select select
radio input "true"
select select "Year"
select select "[DEMOGRAPHIC_DATA]"
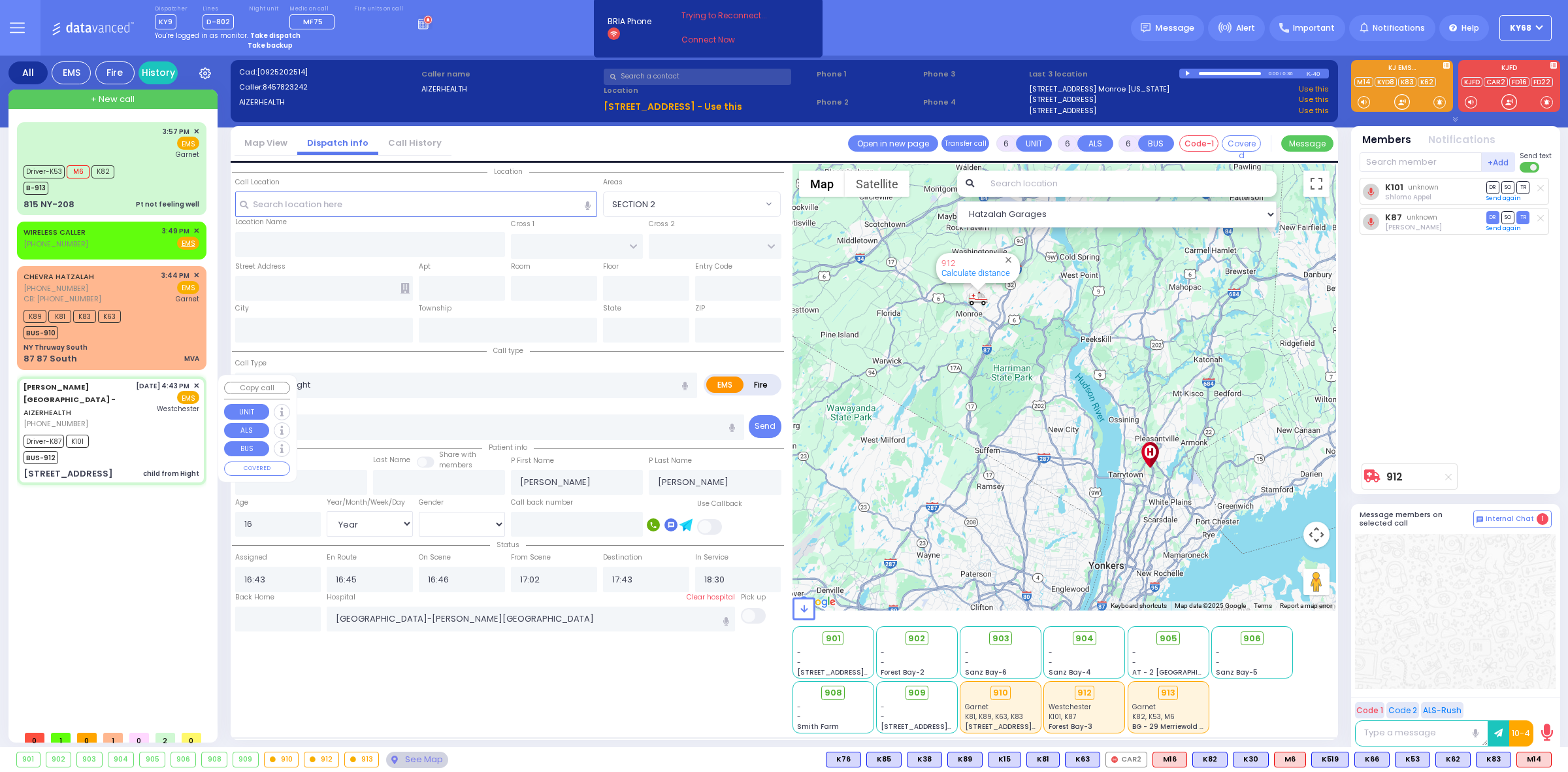
select select "Hatzalah Garages"
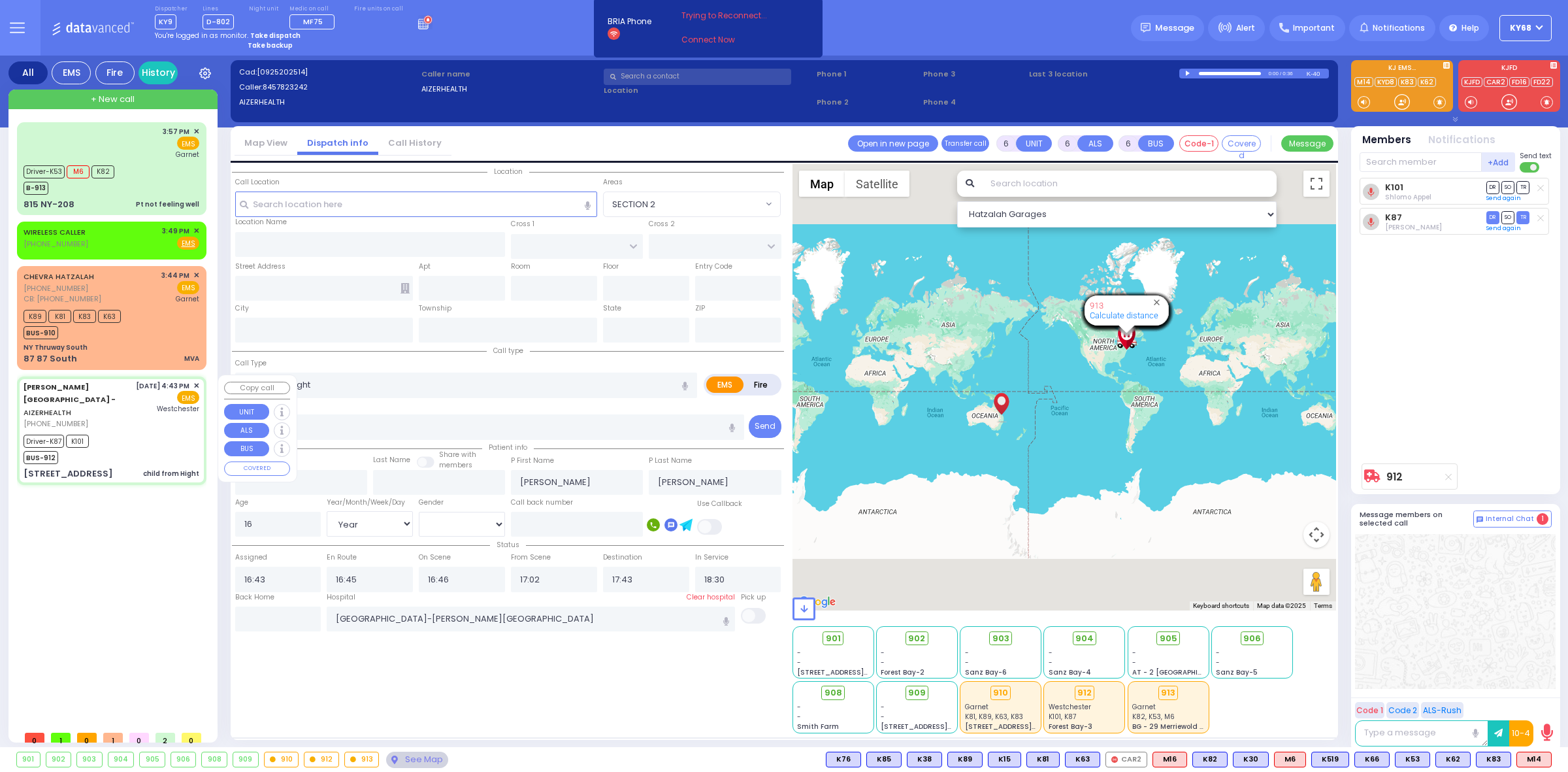
type input "49 Forest Road"
type input "Arncliffe"
type input "New South Wales"
type input "2205"
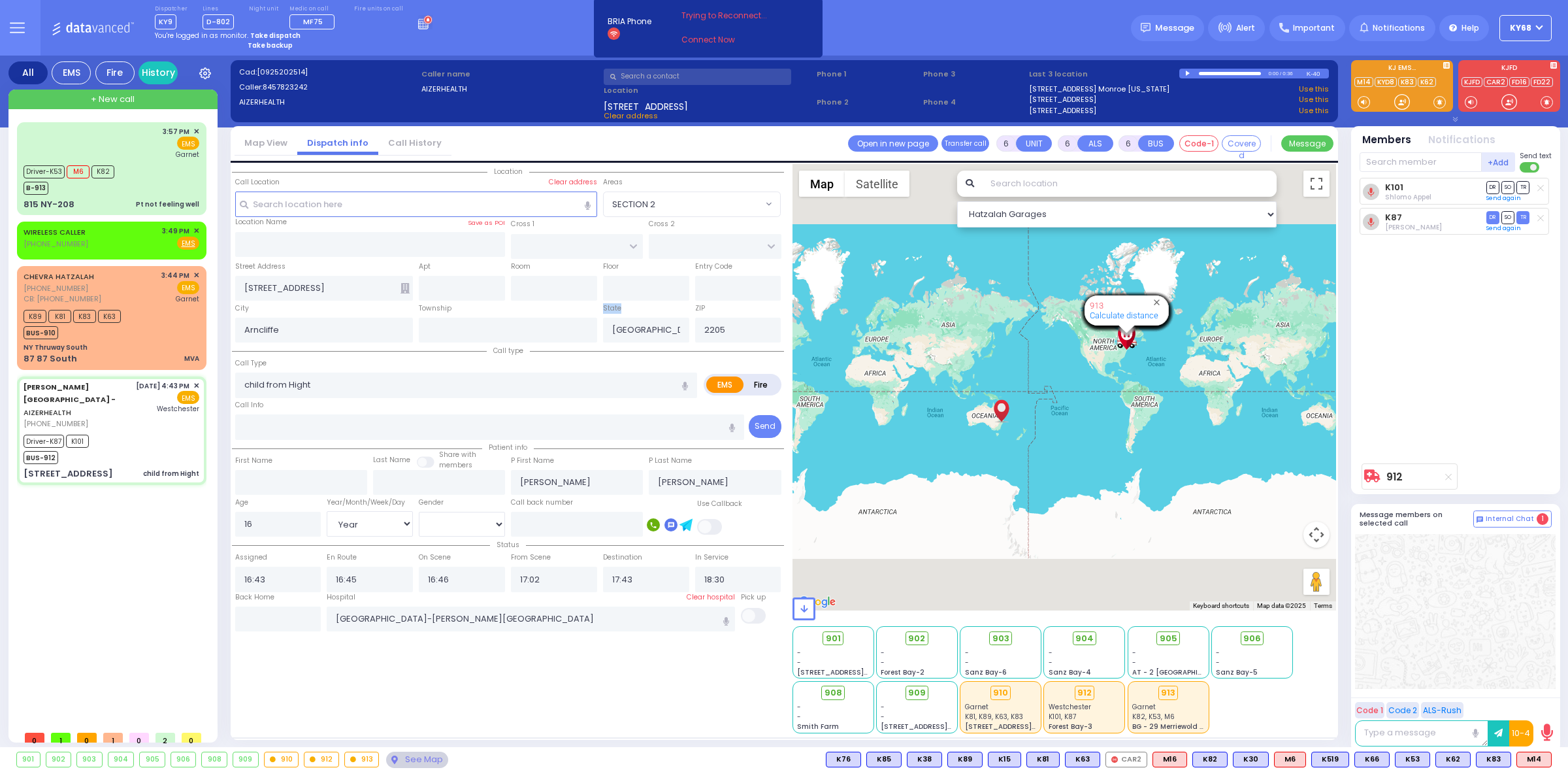
drag, startPoint x: 603, startPoint y: 308, endPoint x: 674, endPoint y: 328, distance: 73.8
click at [674, 328] on div "State New South Wales" at bounding box center [646, 322] width 93 height 42
click at [674, 328] on input "New South Wales" at bounding box center [646, 329] width 86 height 24
click at [10, 31] on icon at bounding box center [17, 27] width 15 height 15
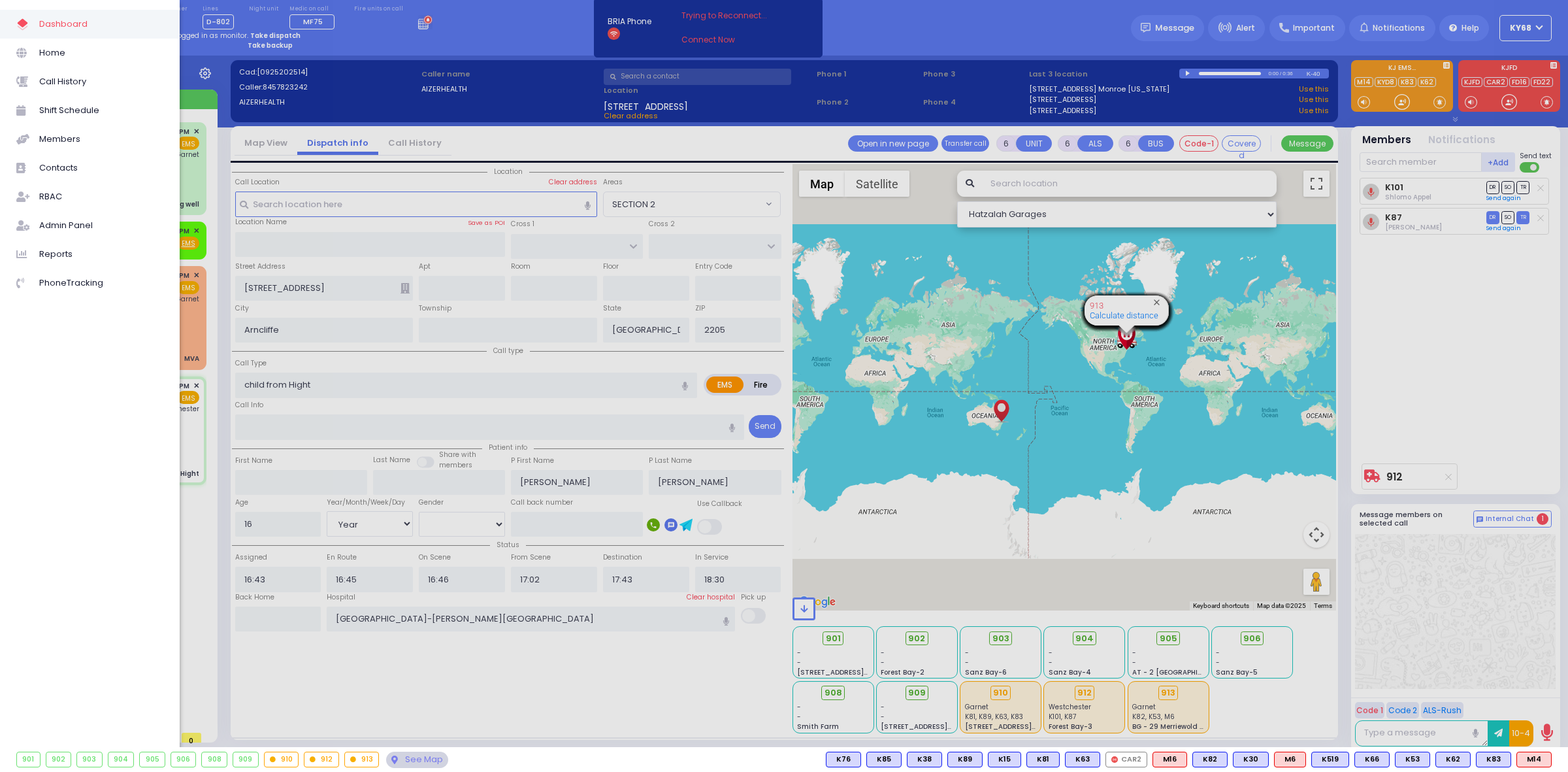
click at [282, 709] on div at bounding box center [784, 386] width 1568 height 772
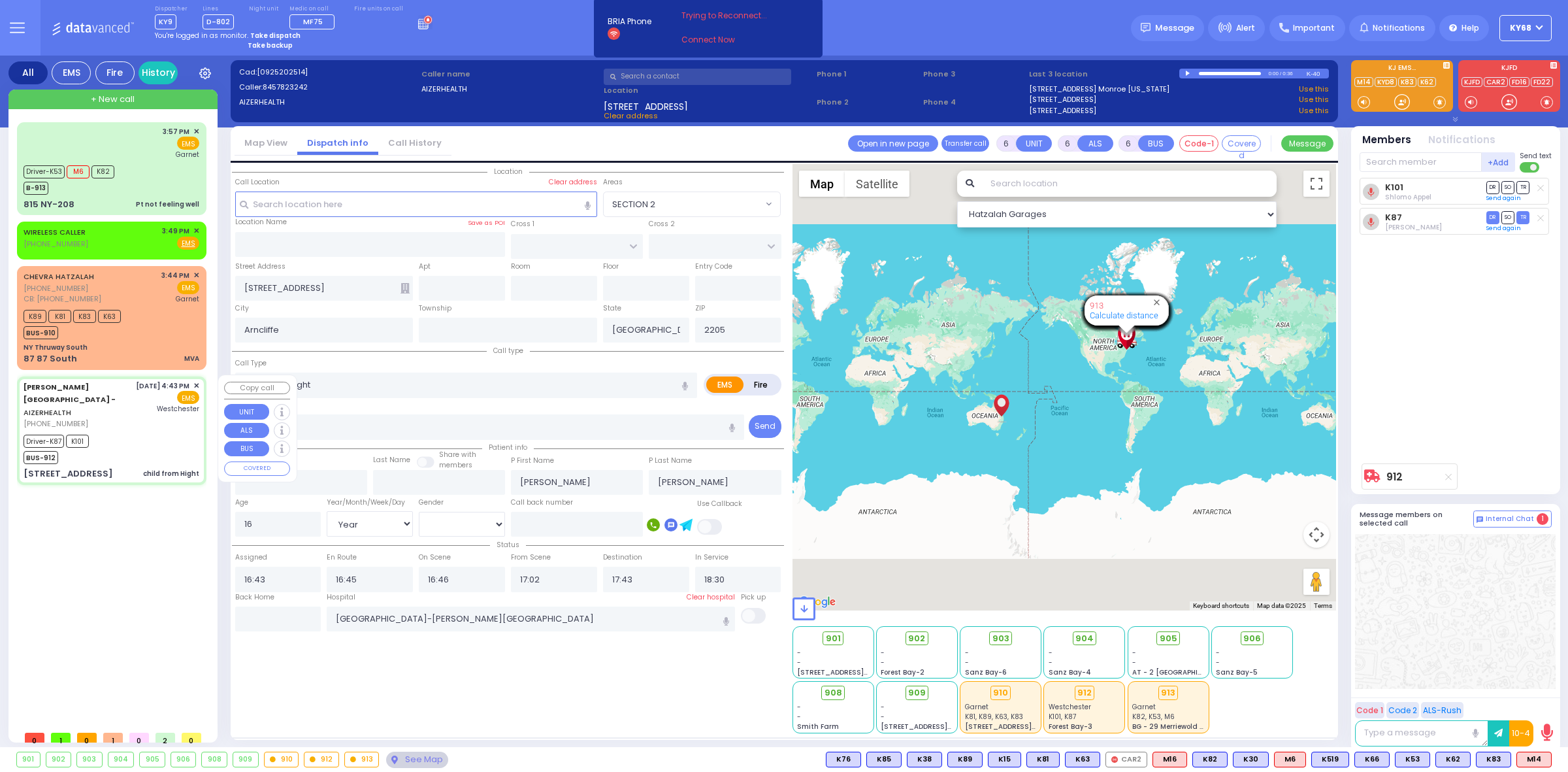
click at [193, 382] on span "✕" at bounding box center [196, 386] width 5 height 11
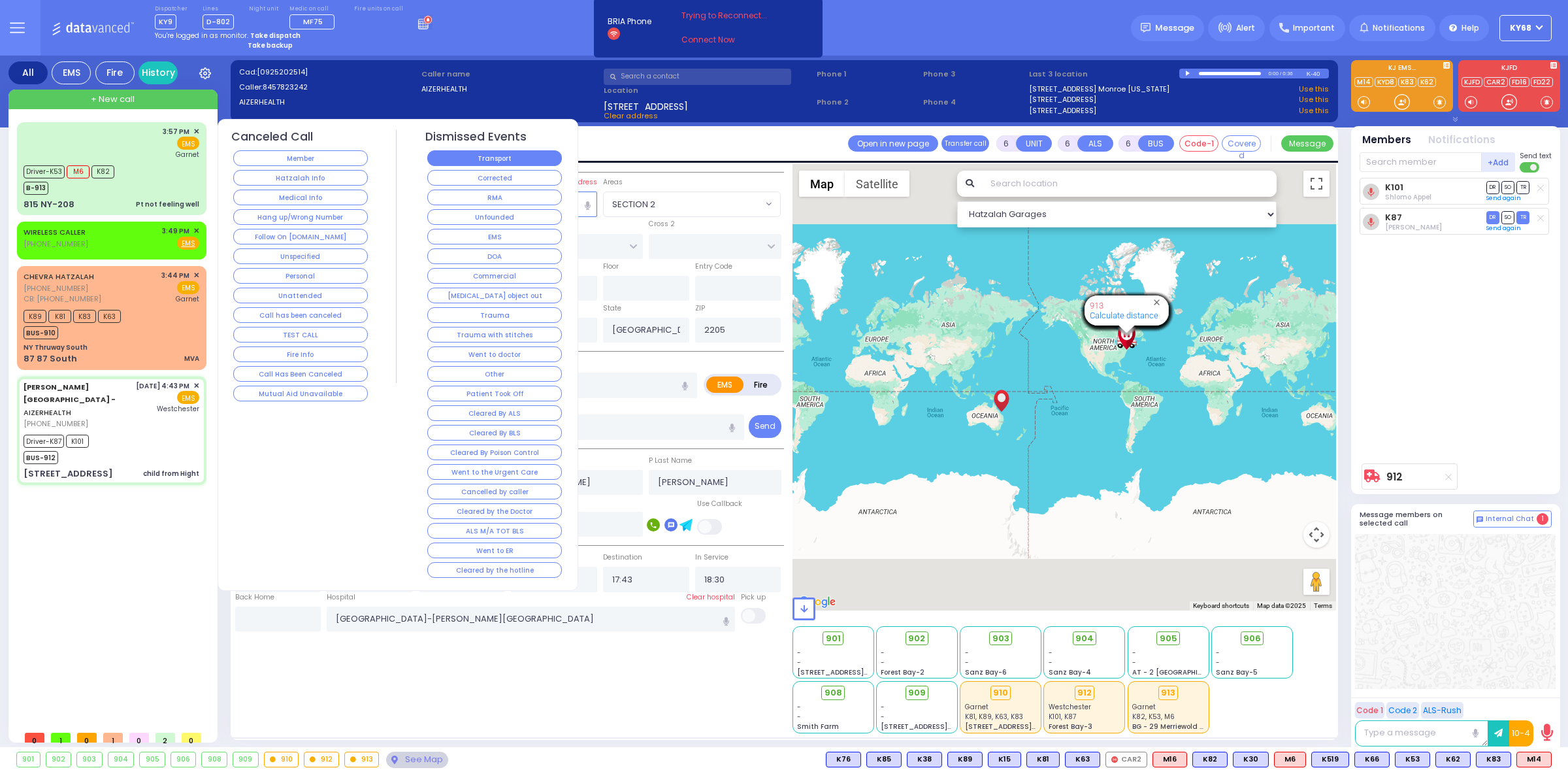
click at [502, 164] on button "Transport" at bounding box center [494, 158] width 134 height 15
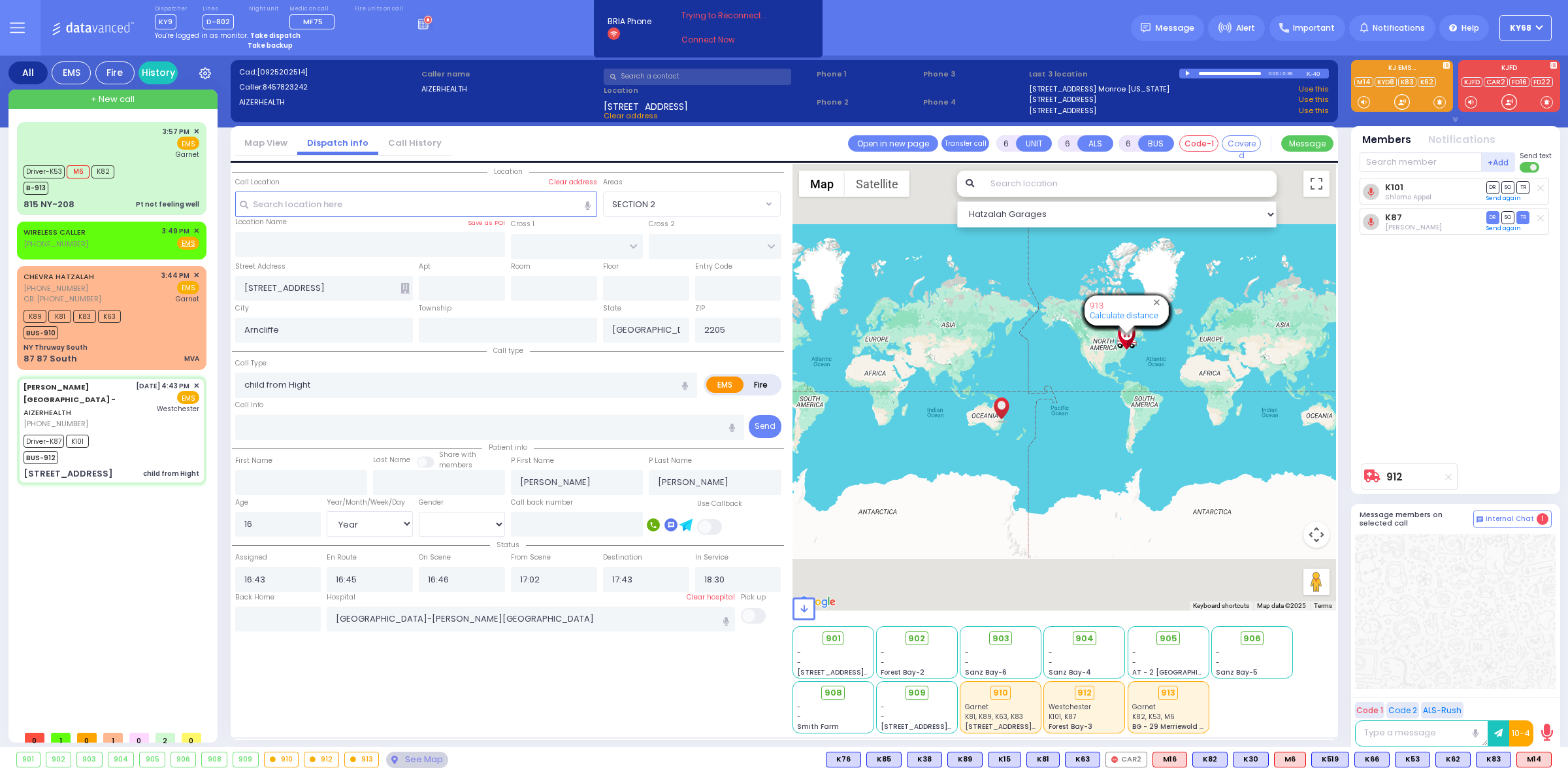
select select
radio input "true"
select select
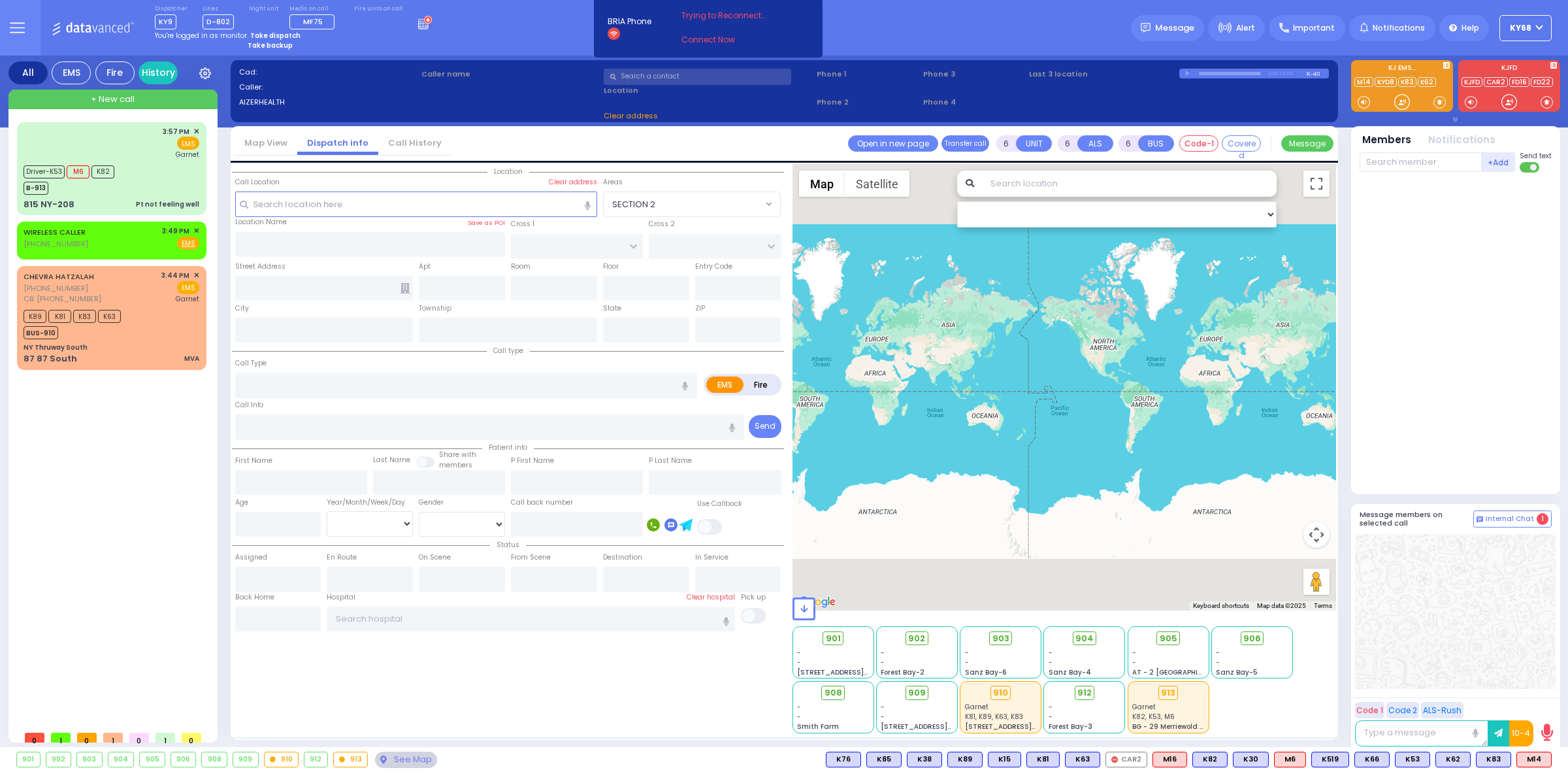
click at [887, 33] on div "Dispatcher KY9 shift has started. Are you ? Lines D-802" at bounding box center [784, 27] width 1568 height 55
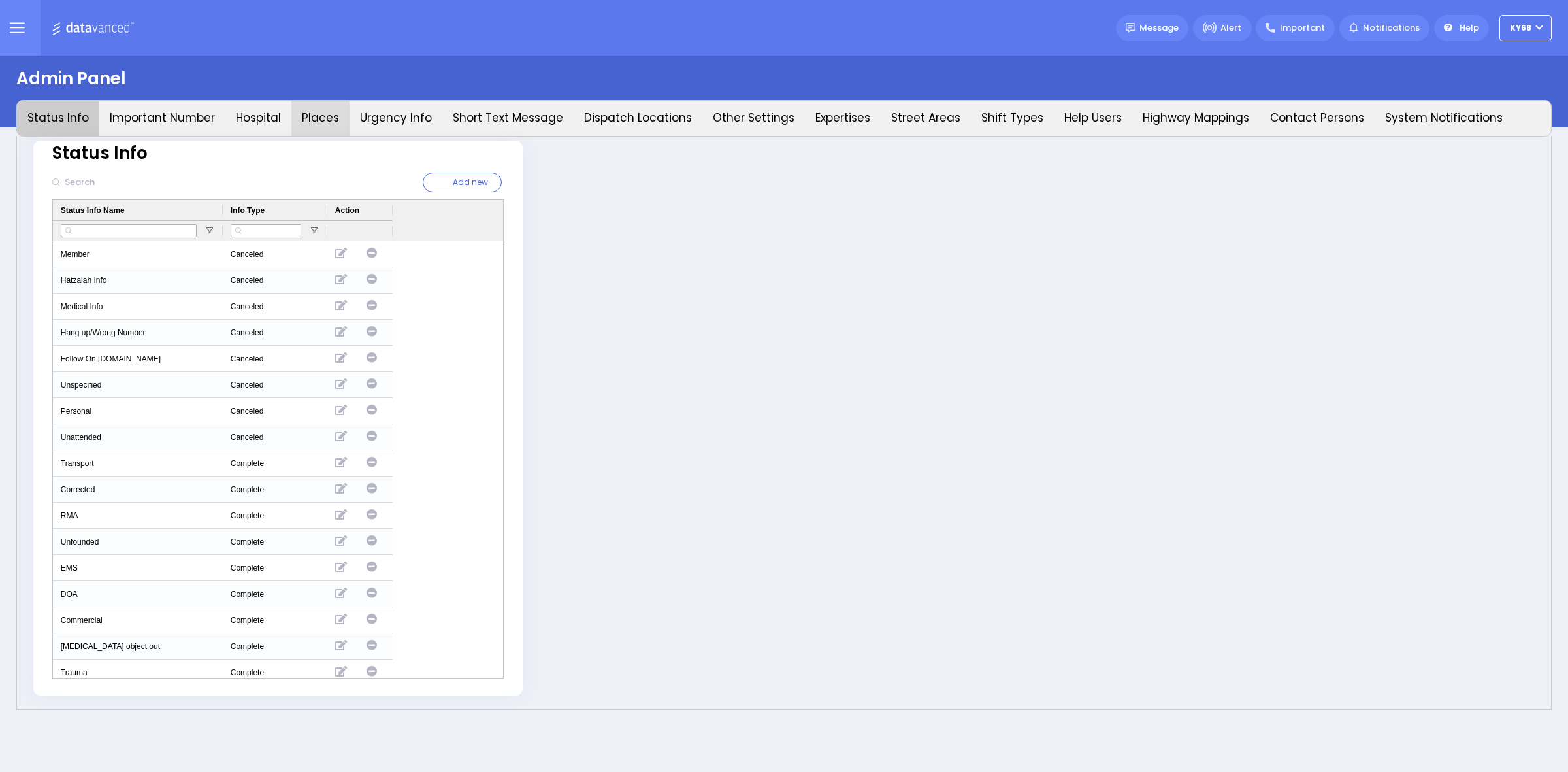
type input "ky68"
click at [307, 116] on button "Places" at bounding box center [320, 118] width 58 height 35
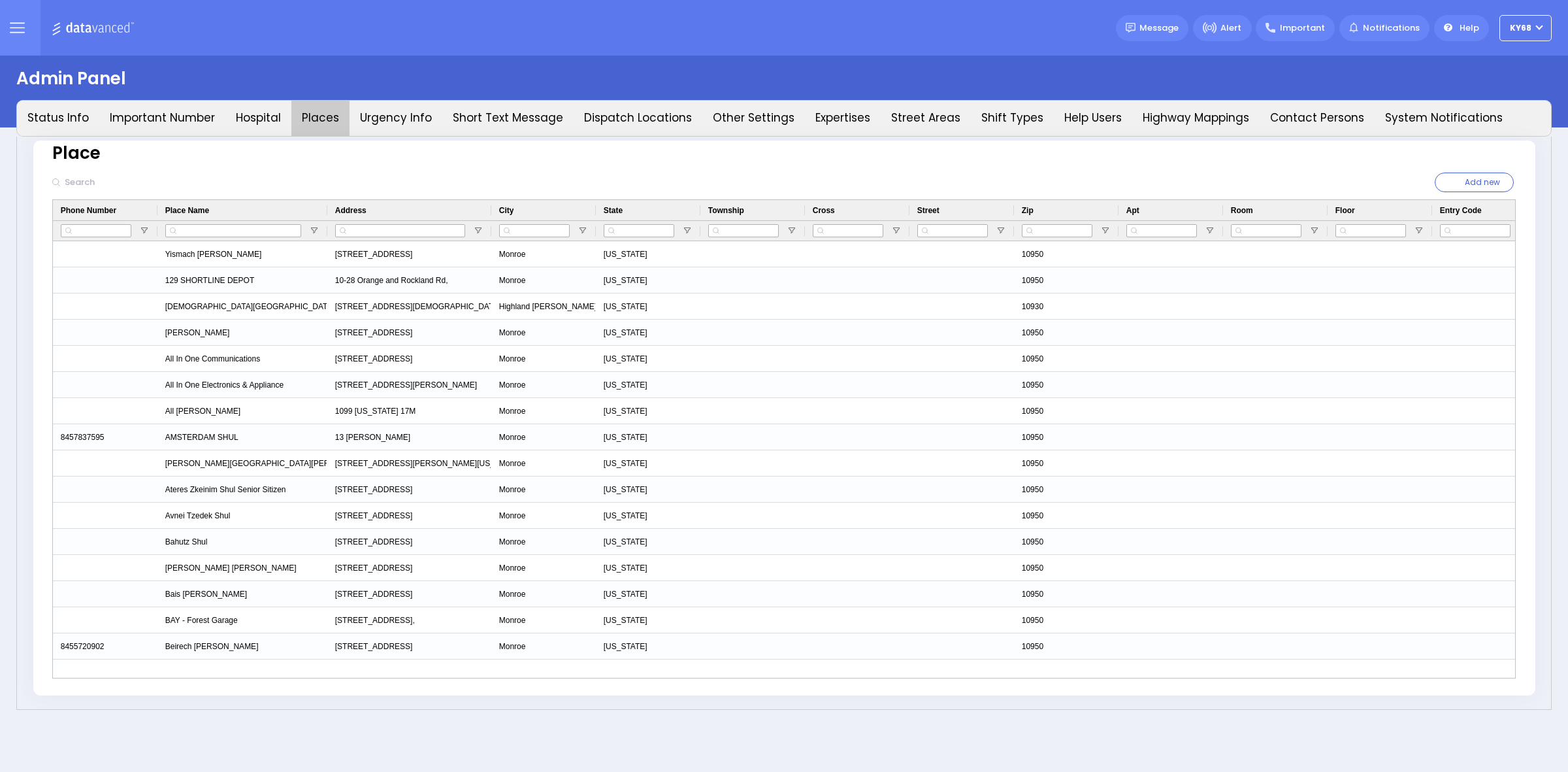
click at [141, 193] on input "text" at bounding box center [149, 181] width 179 height 24
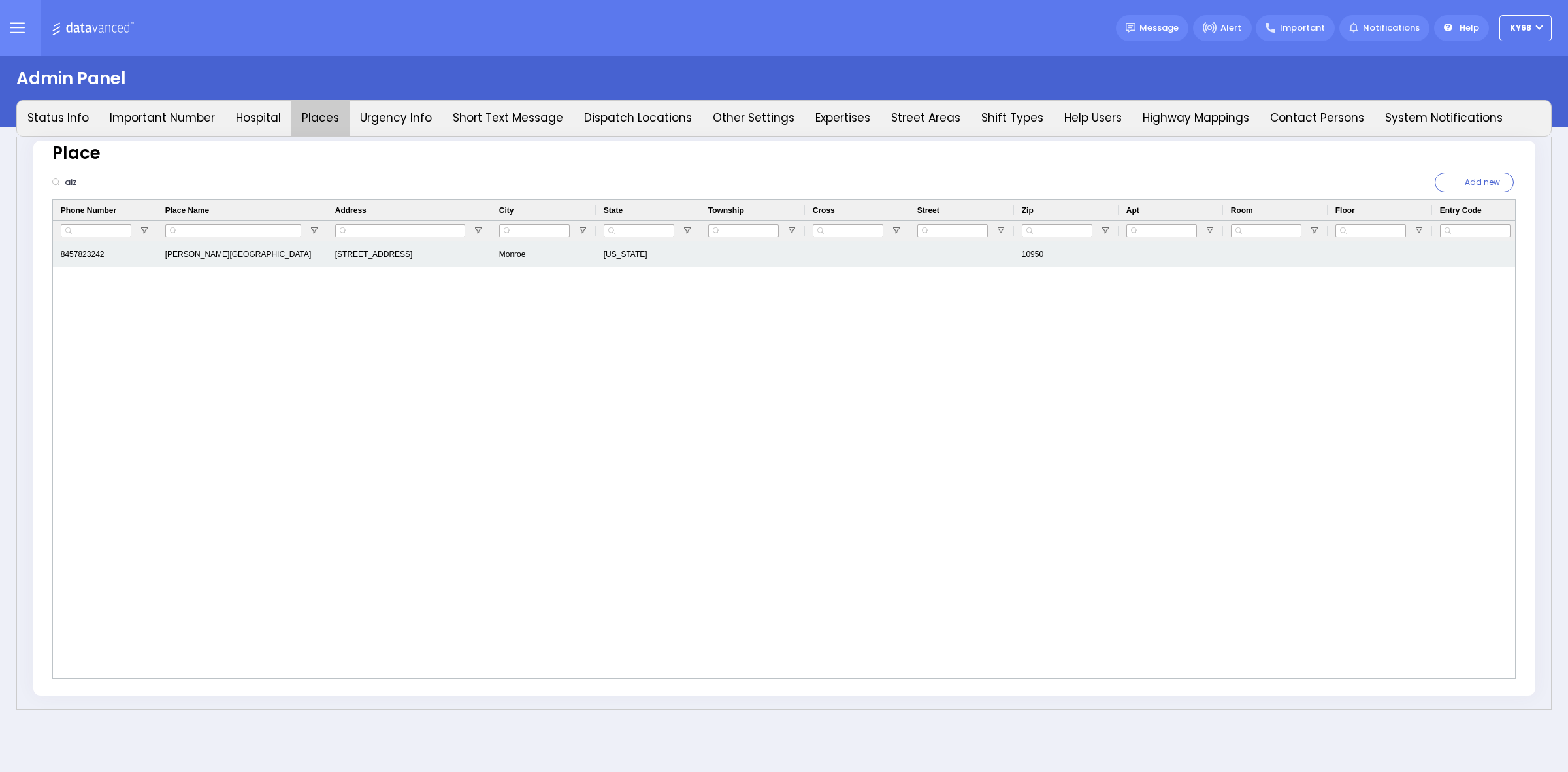
type input "aiz"
drag, startPoint x: 1051, startPoint y: 255, endPoint x: 343, endPoint y: 252, distance: 708.0
click at [343, 252] on div "8457823242 Aizer Health Center 49 Forest Road Monroe New York 10950" at bounding box center [984, 254] width 1863 height 26
click at [1060, 246] on div "10950" at bounding box center [1066, 254] width 104 height 26
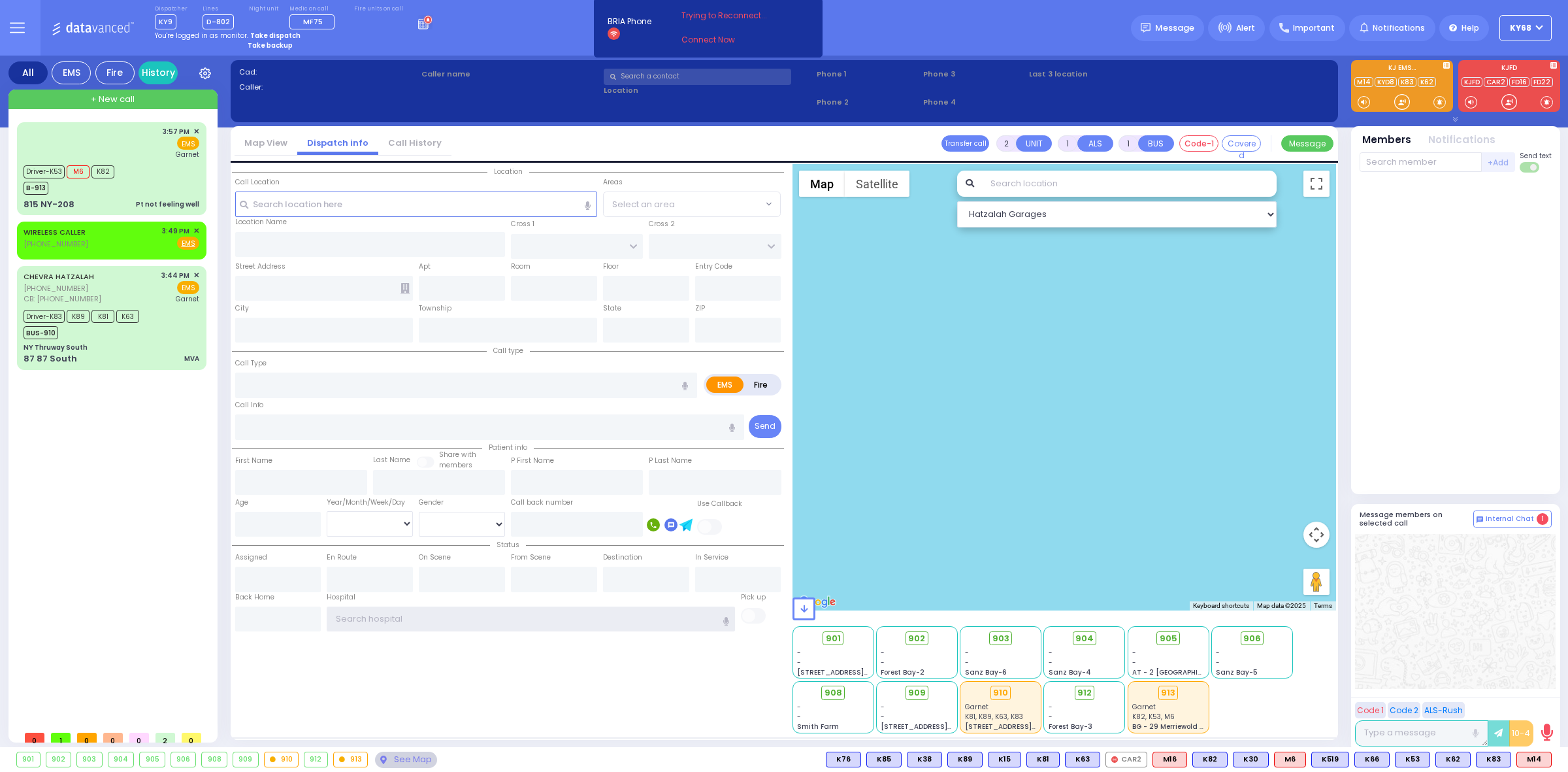
type input "ky68"
click at [543, 29] on div "Dispatcher KY9 shift has started. Are you ? Lines D-802" at bounding box center [784, 27] width 1568 height 55
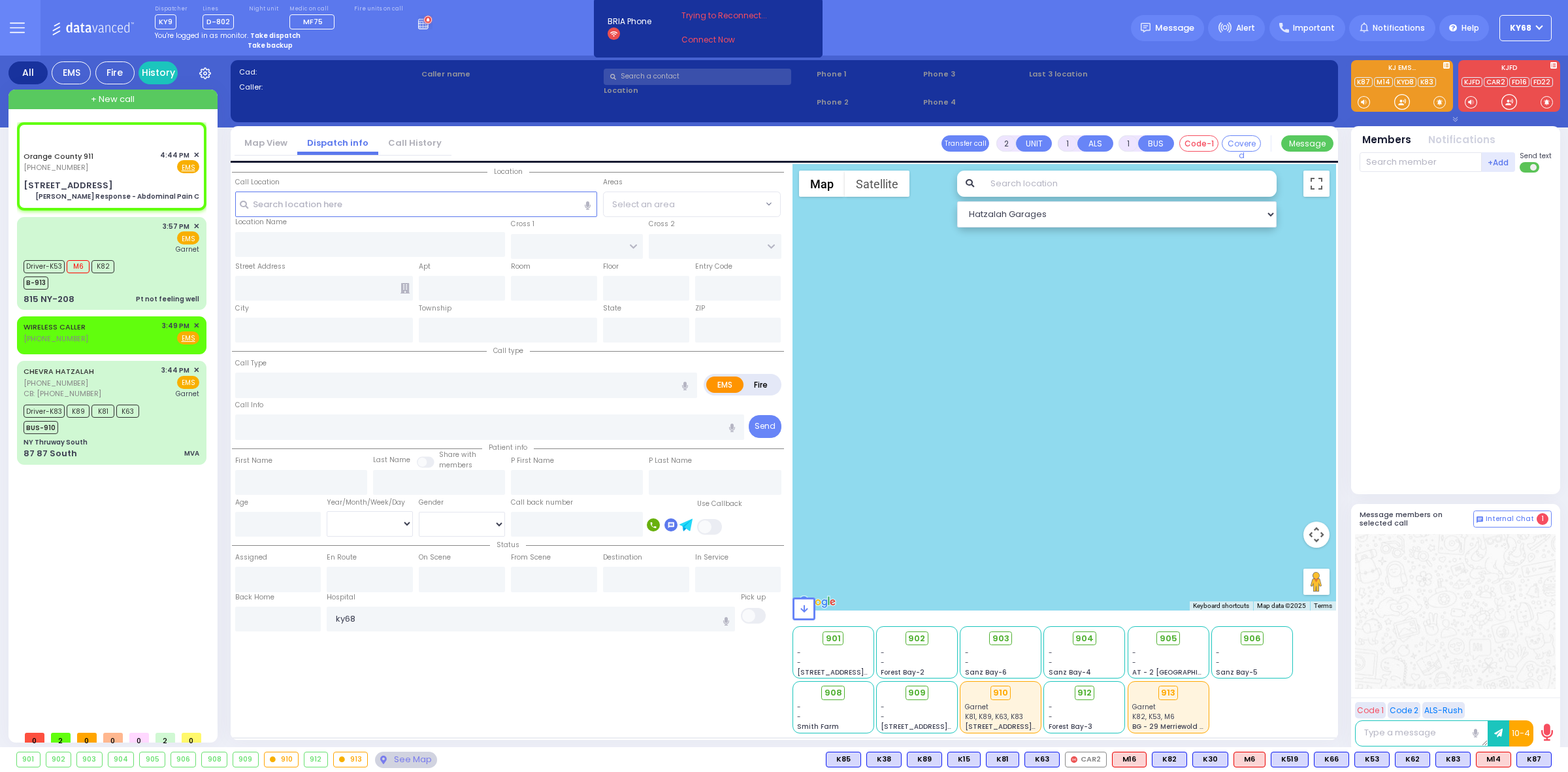
type input "6"
select select
type input "[PERSON_NAME] Response - Abdominal Pain C"
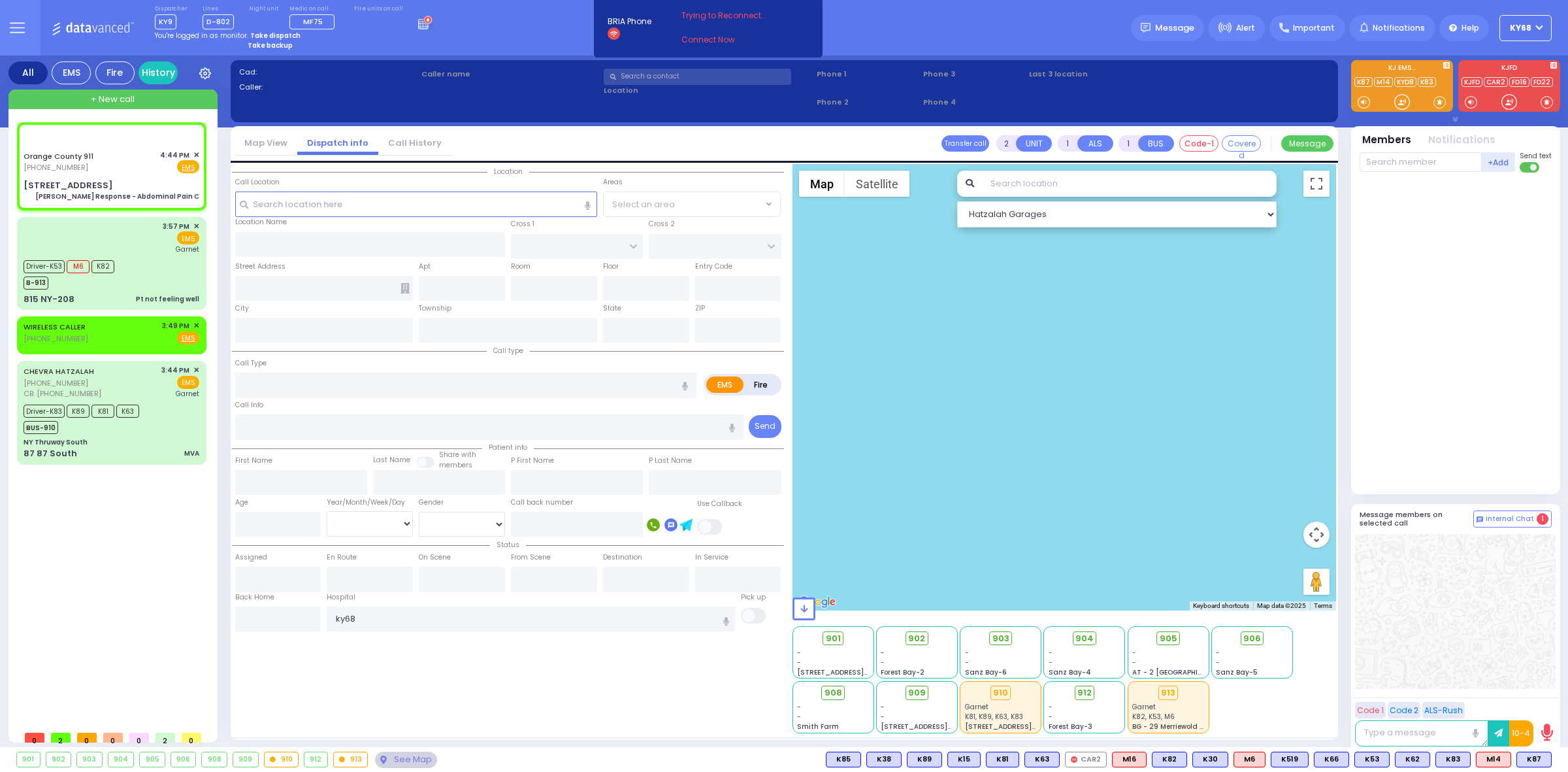
radio input "true"
type input "Nature: : Charlie Response - Abdominal Pain C Address: : [STREET_ADDRESS][GEOGR…"
select select
select select "Hatzalah Garages"
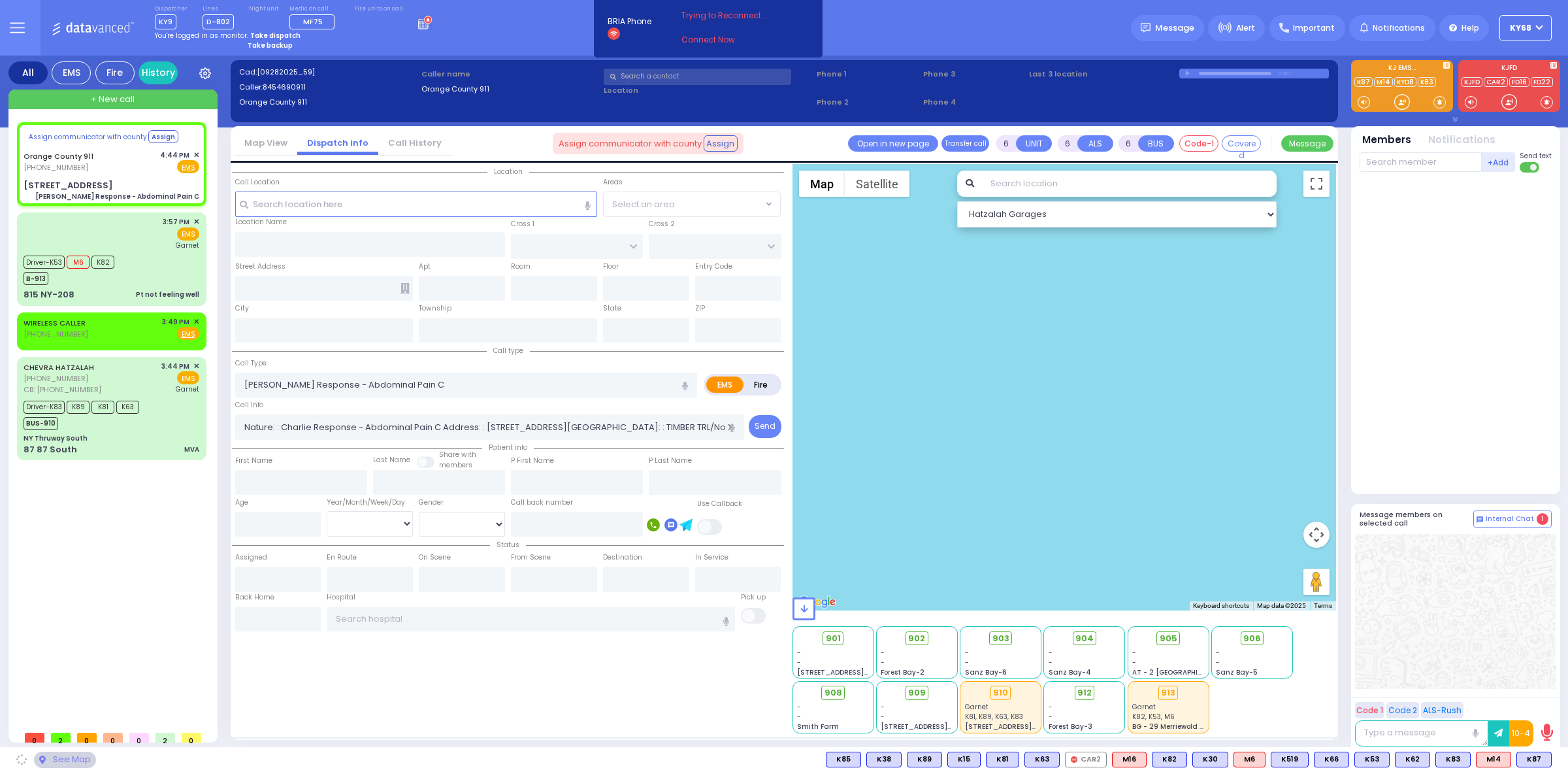
select select
radio input "true"
select select
select select "Hatzalah Garages"
type input "[STREET_ADDRESS]"
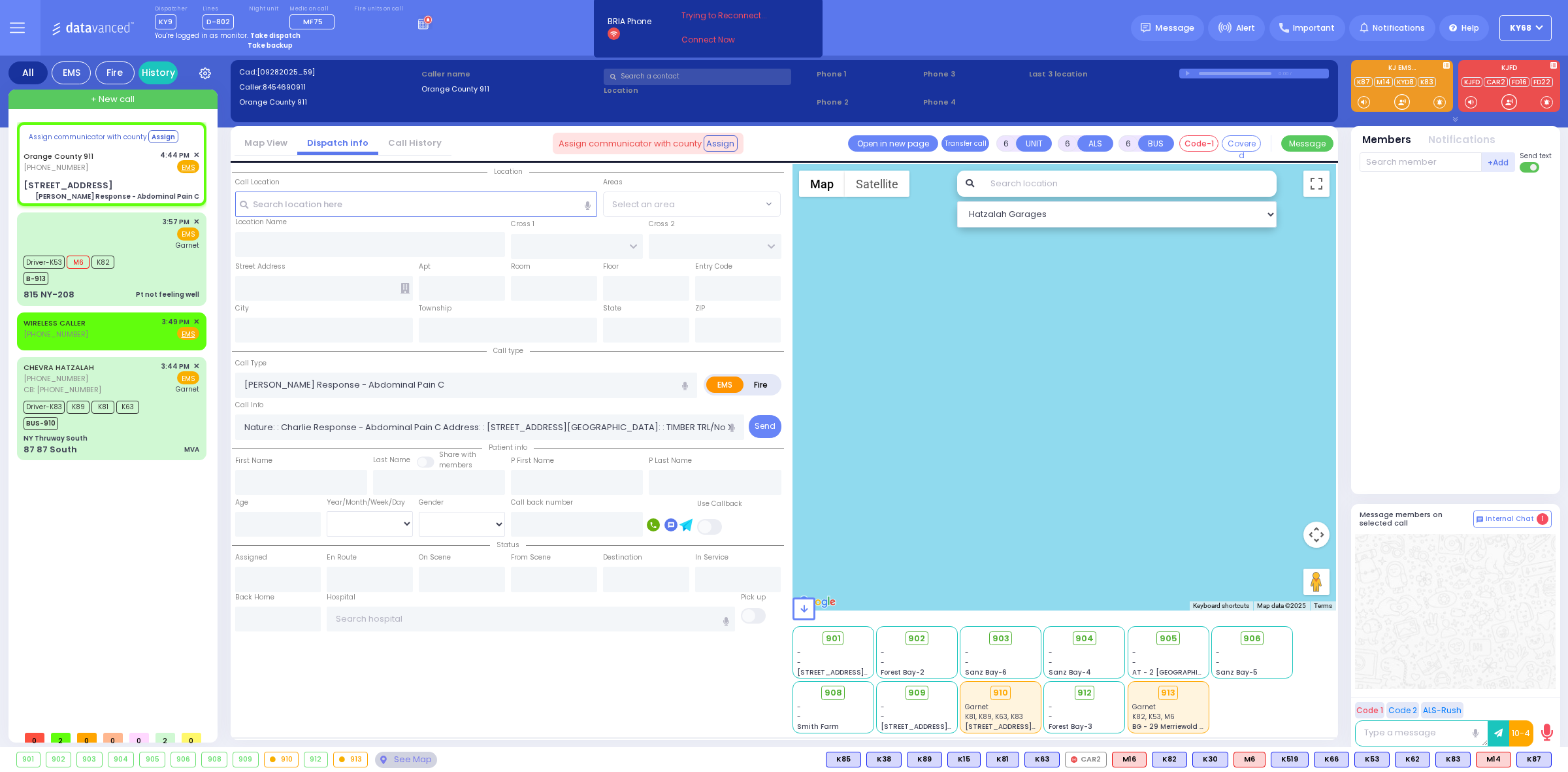
type input "Monroe"
type input "New York"
type input "10930"
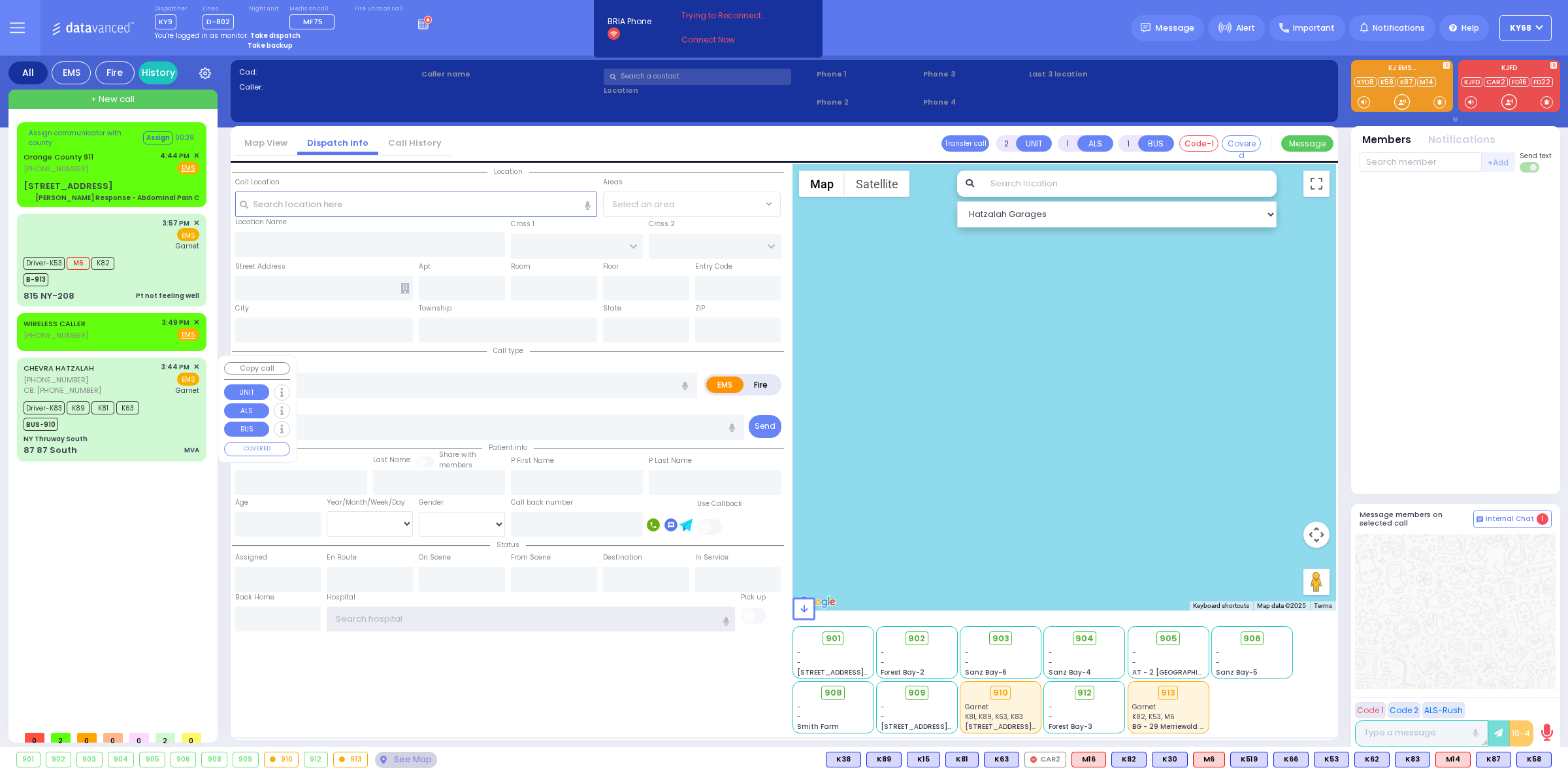
type input "ky68"
click at [104, 429] on div "BUS-910" at bounding box center [82, 423] width 116 height 16
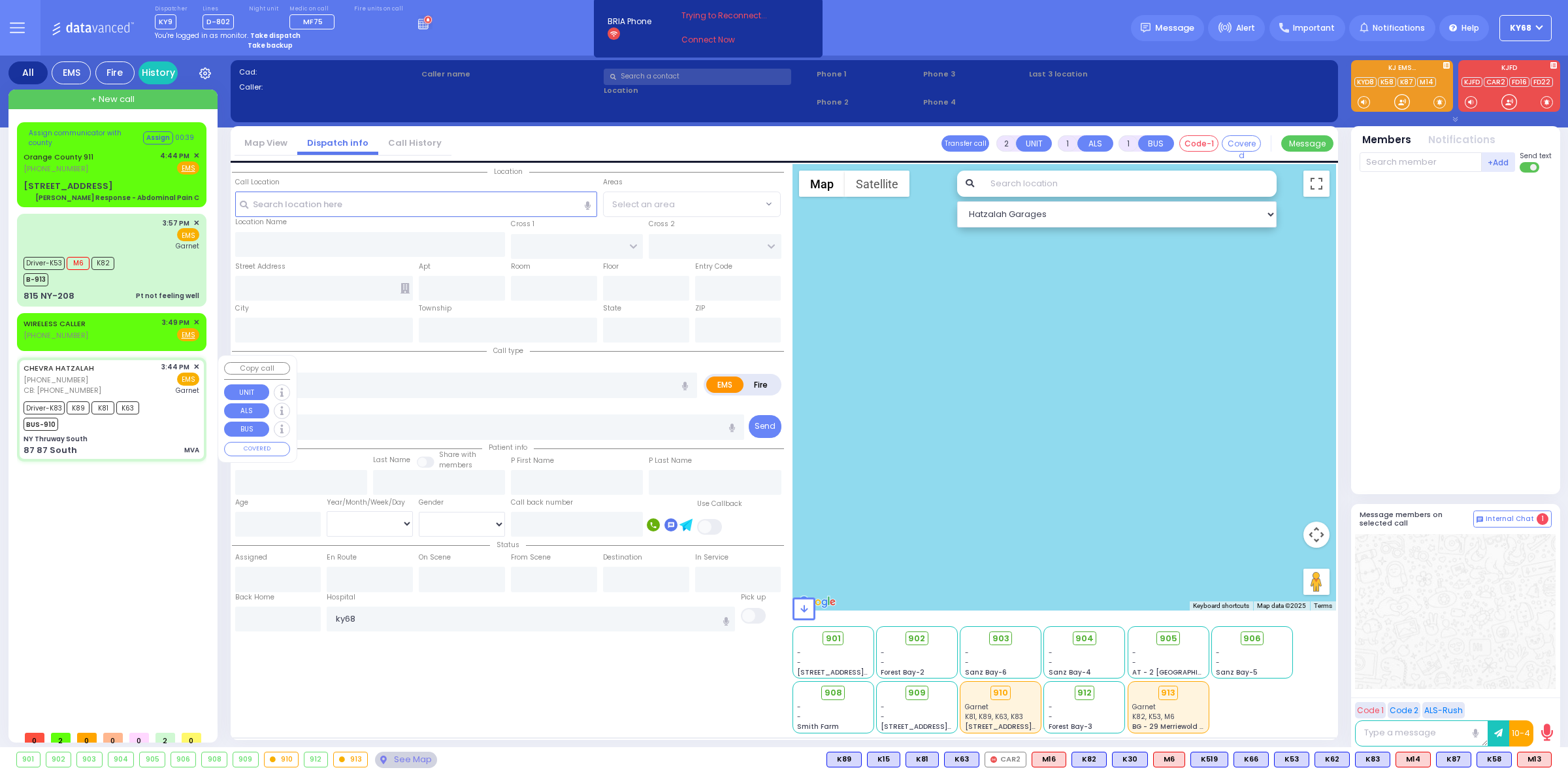
type input "6"
select select
type input "MVA"
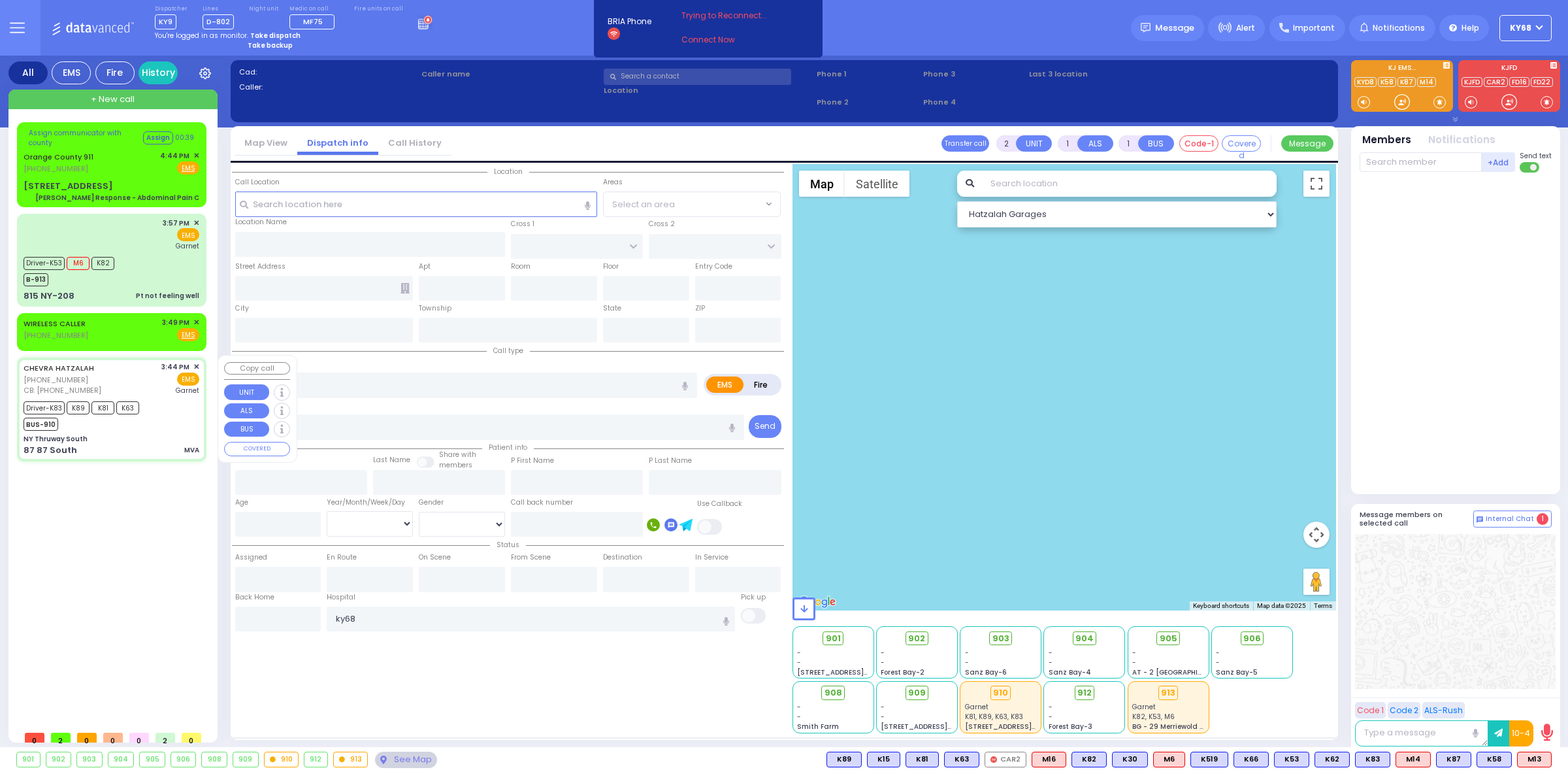
radio input "true"
type input "Simon"
type input "Stern"
type input "22"
select select "Year"
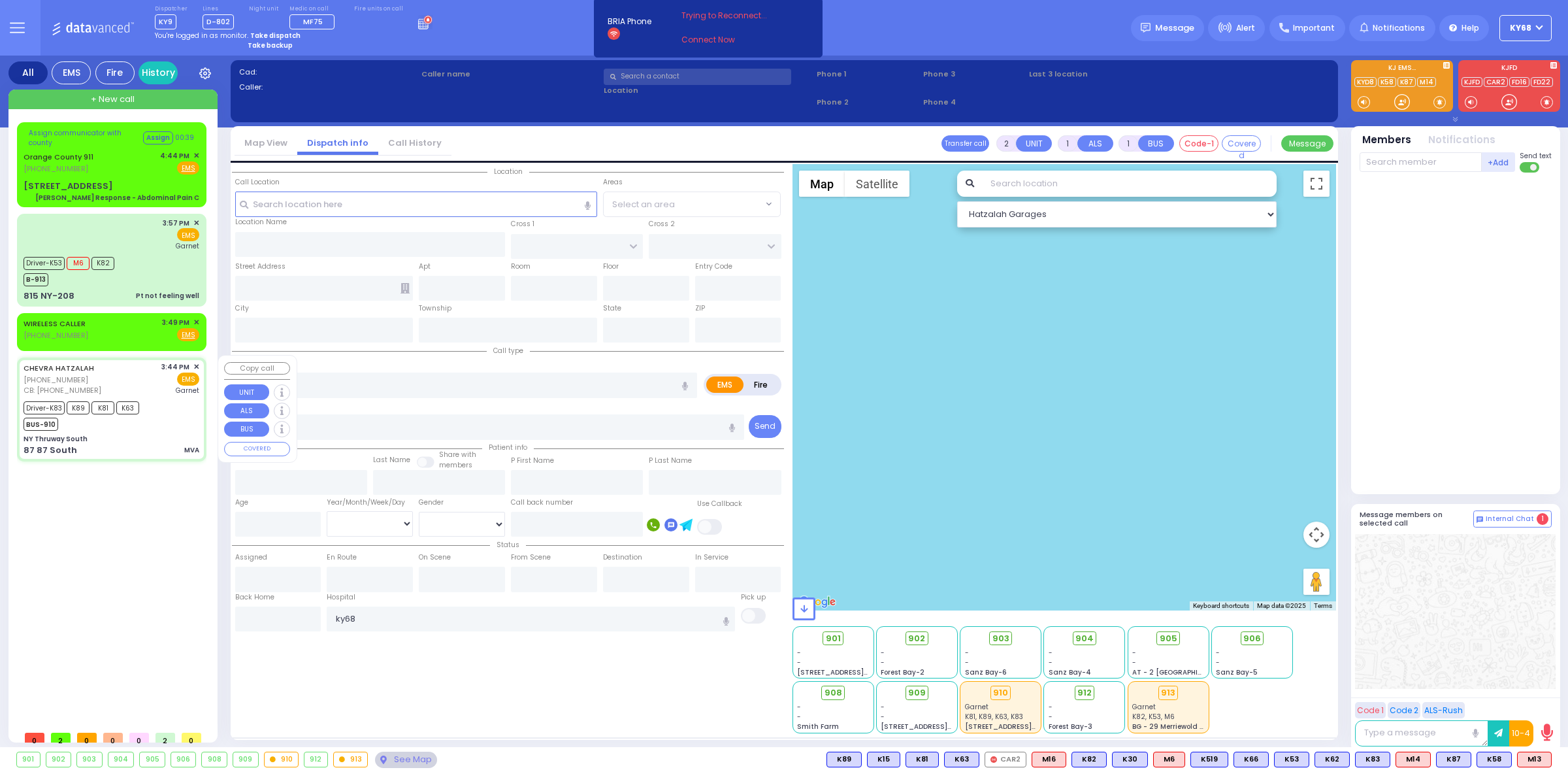
select select "[DEMOGRAPHIC_DATA]"
type input "9292714012"
type input "15:44"
type input "15:46"
type input "16:06"
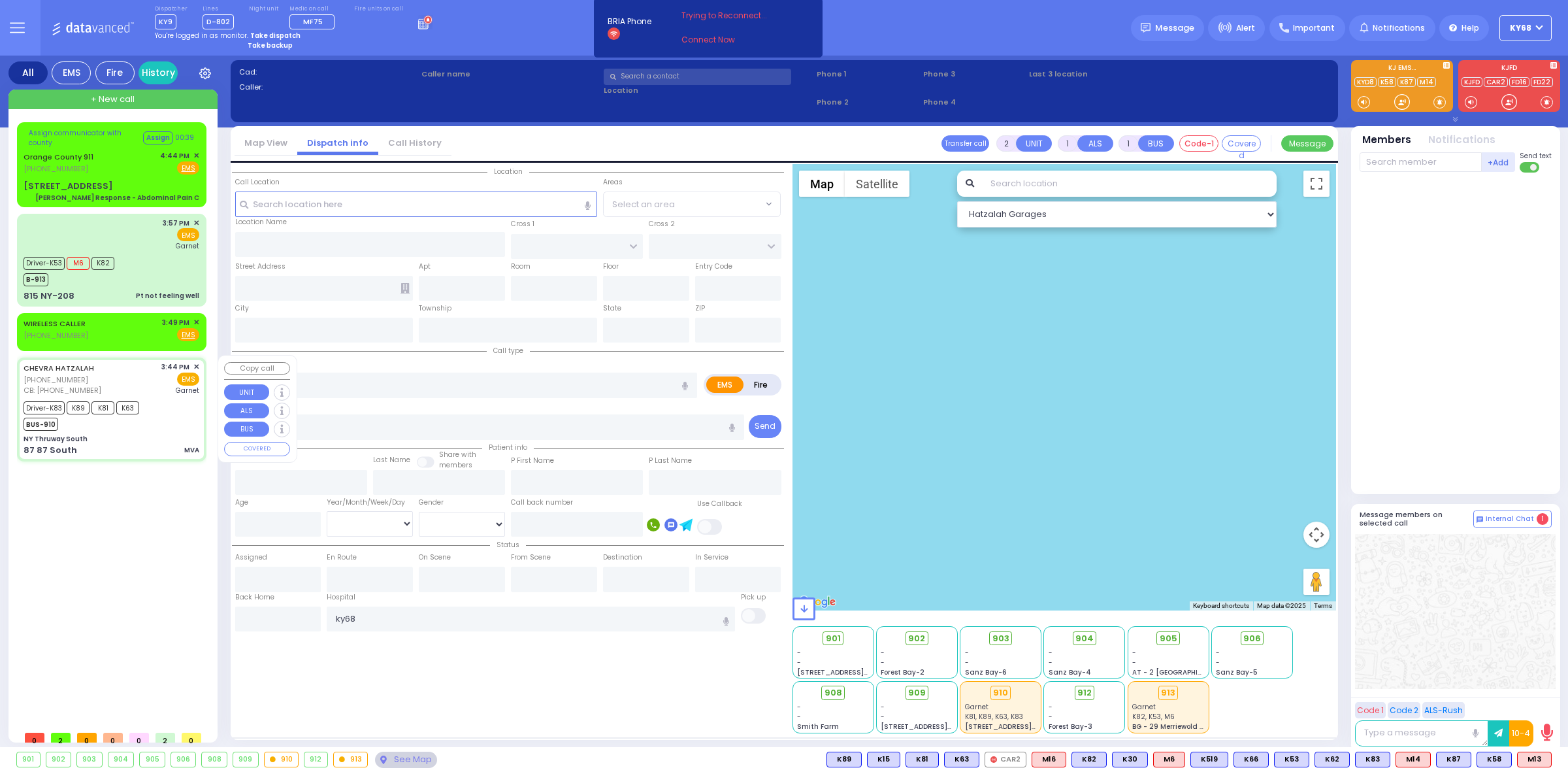
type input "16:30"
type input "16:50"
type input "16:59"
type input "Orange Regional Medical Center"
select select "Hatzalah Garages"
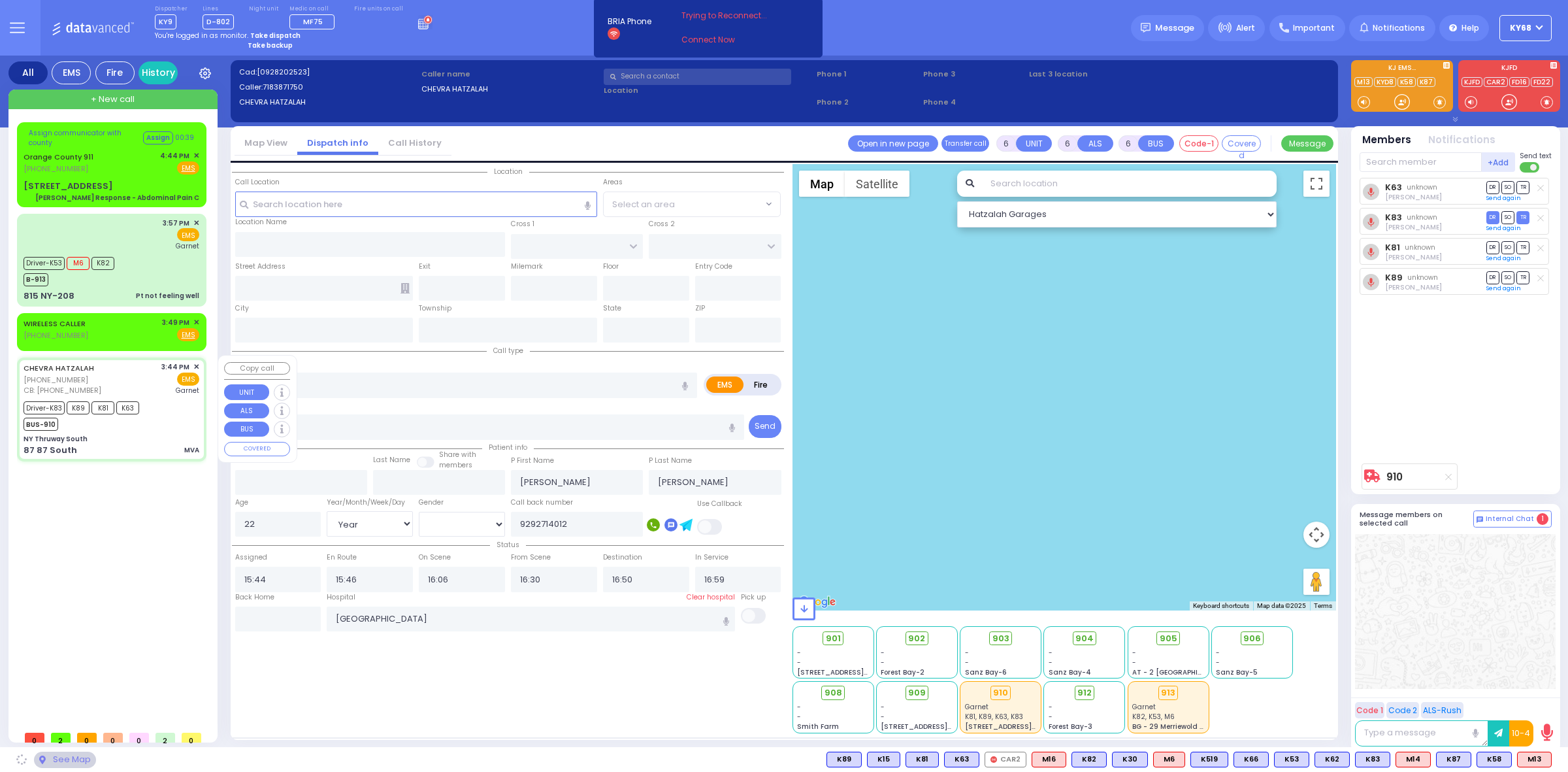
type input "NY Thruway South"
type input "DIVISION AVE"
type input "1ST AVE NORTH"
type input "87 87 South"
type input "63"
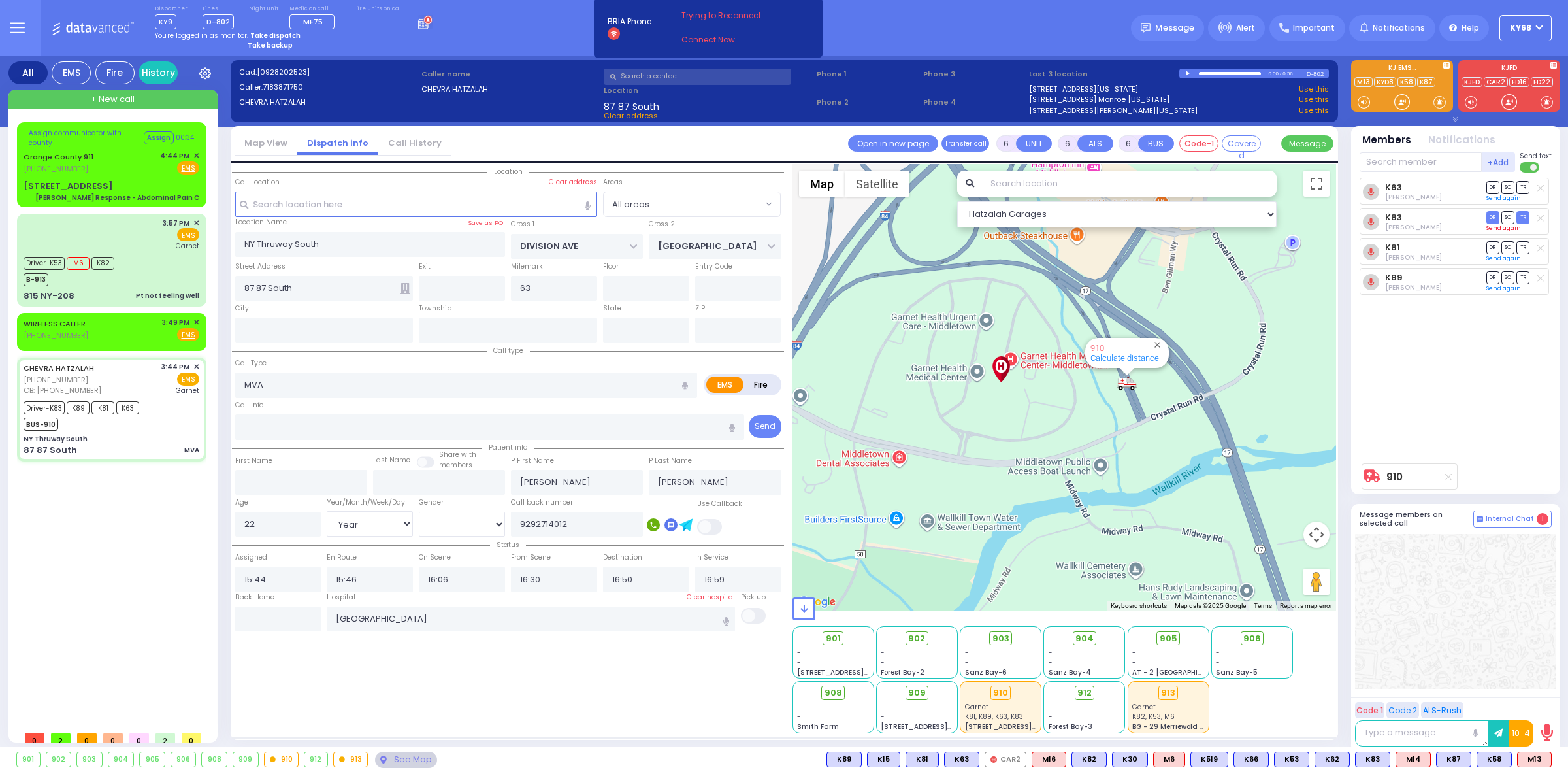
click at [1499, 228] on link "Send again" at bounding box center [1504, 228] width 34 height 8
click at [1434, 219] on rect at bounding box center [1431, 219] width 11 height 11
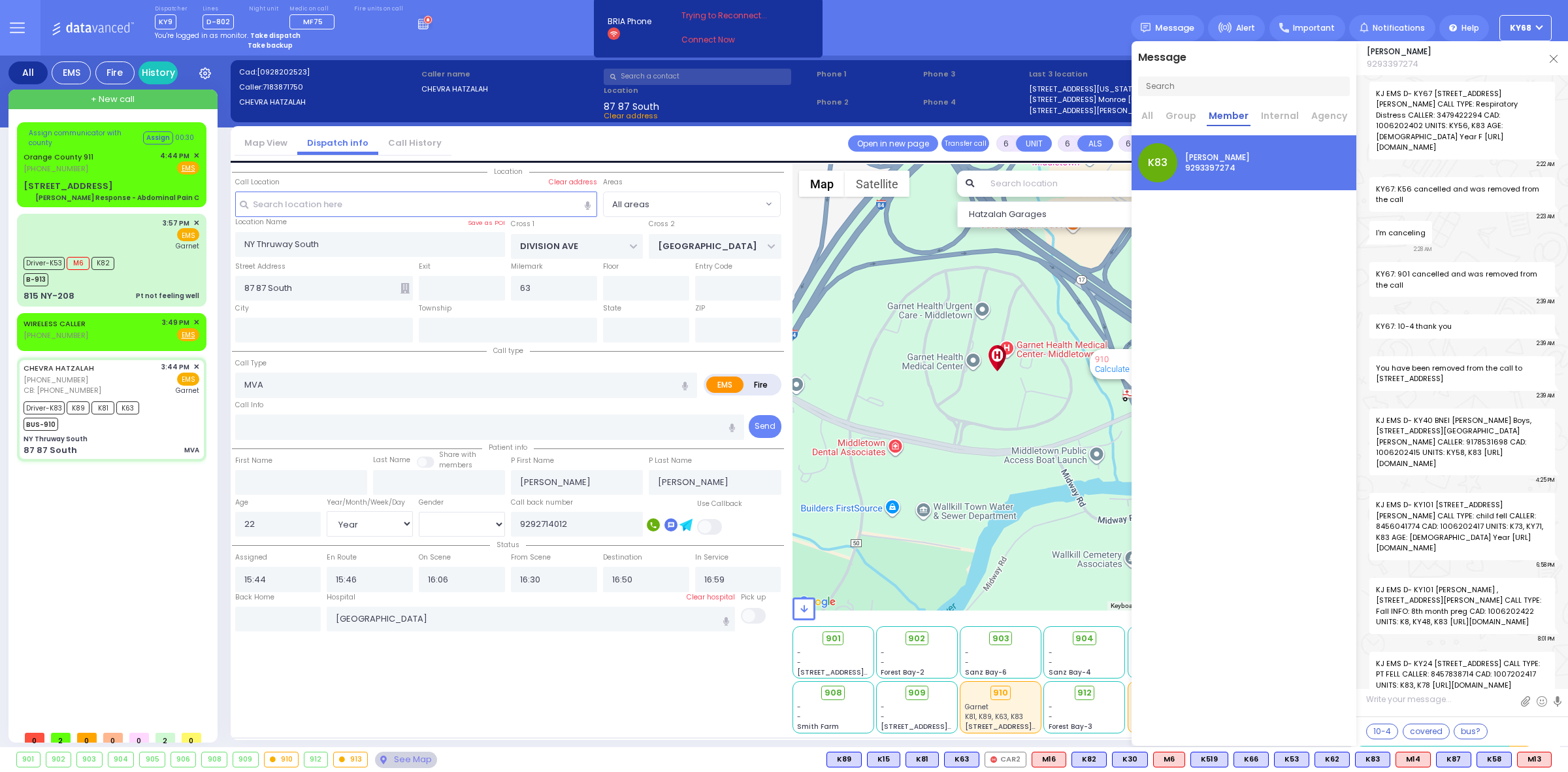
scroll to position [104518, 0]
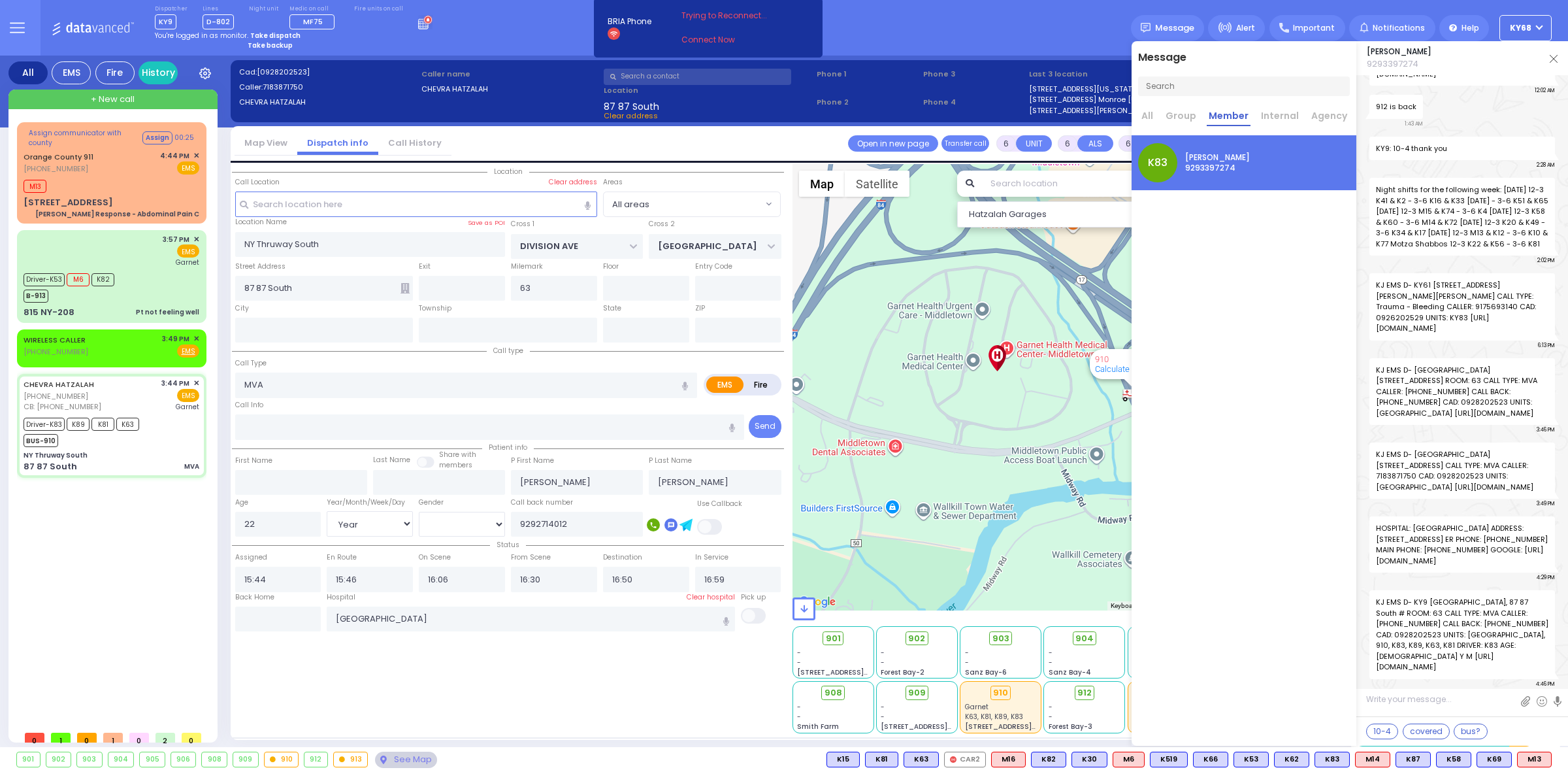
drag, startPoint x: 1398, startPoint y: 657, endPoint x: 1494, endPoint y: 668, distance: 96.6
click at [1494, 668] on span "KJ EMS D- KY9 NY Thruway South, 87 87 South # ROOM: 63 CALL TYPE: MVA CALLER: 7…" at bounding box center [1462, 635] width 186 height 89
drag, startPoint x: 1431, startPoint y: 549, endPoint x: 1466, endPoint y: 558, distance: 36.1
click at [1466, 558] on span "HOSPITAL: Orange Regional Medical Center ADDRESS: 707 East Main Street ER PHONE…" at bounding box center [1462, 544] width 186 height 56
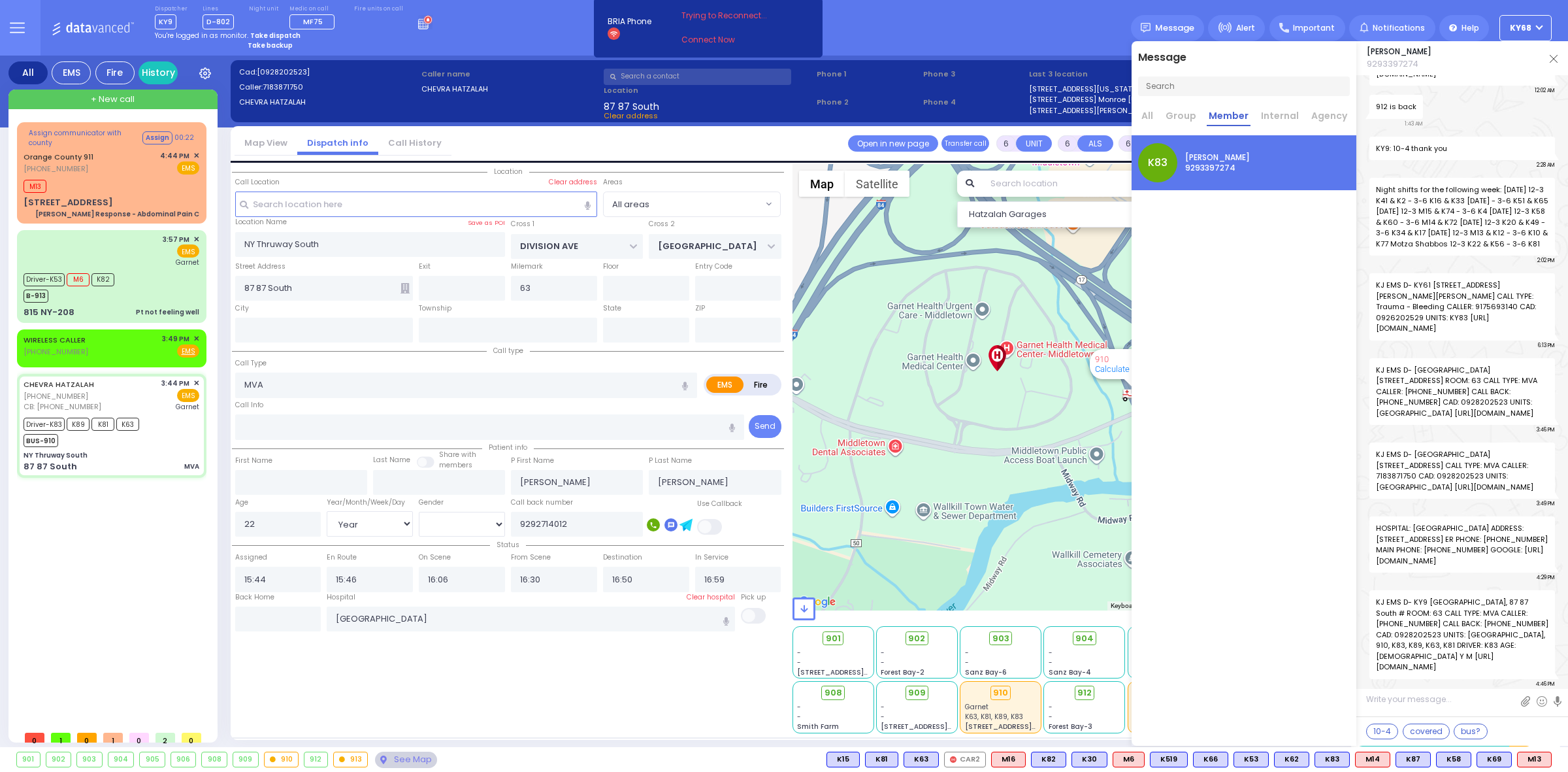
click at [1315, 524] on div "Message All Group Member Internal Agency K83 Dov Guttman 9293397274" at bounding box center [1244, 393] width 225 height 705
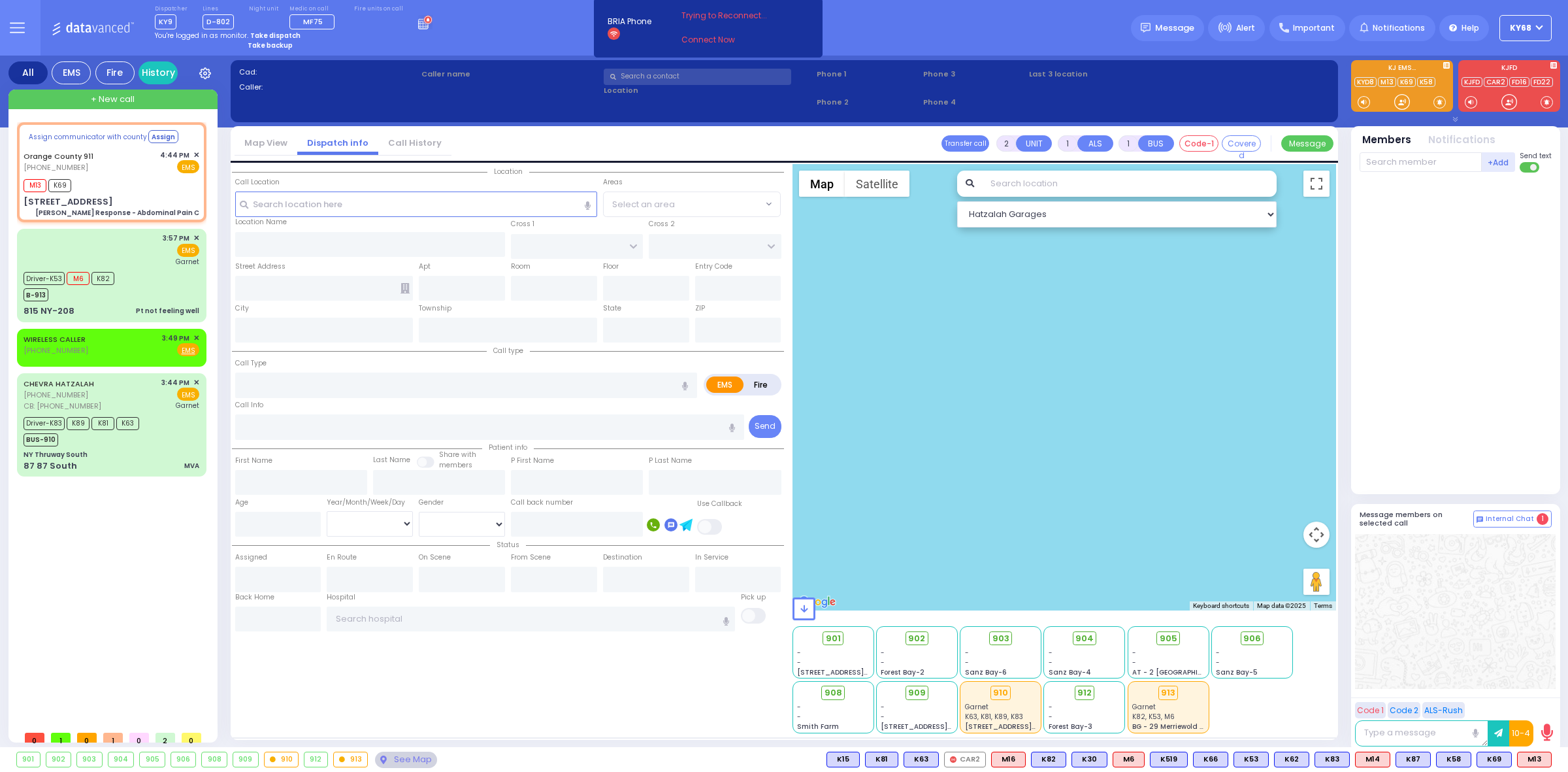
type input "6"
select select
type input "[PERSON_NAME] Response - Abdominal Pain C"
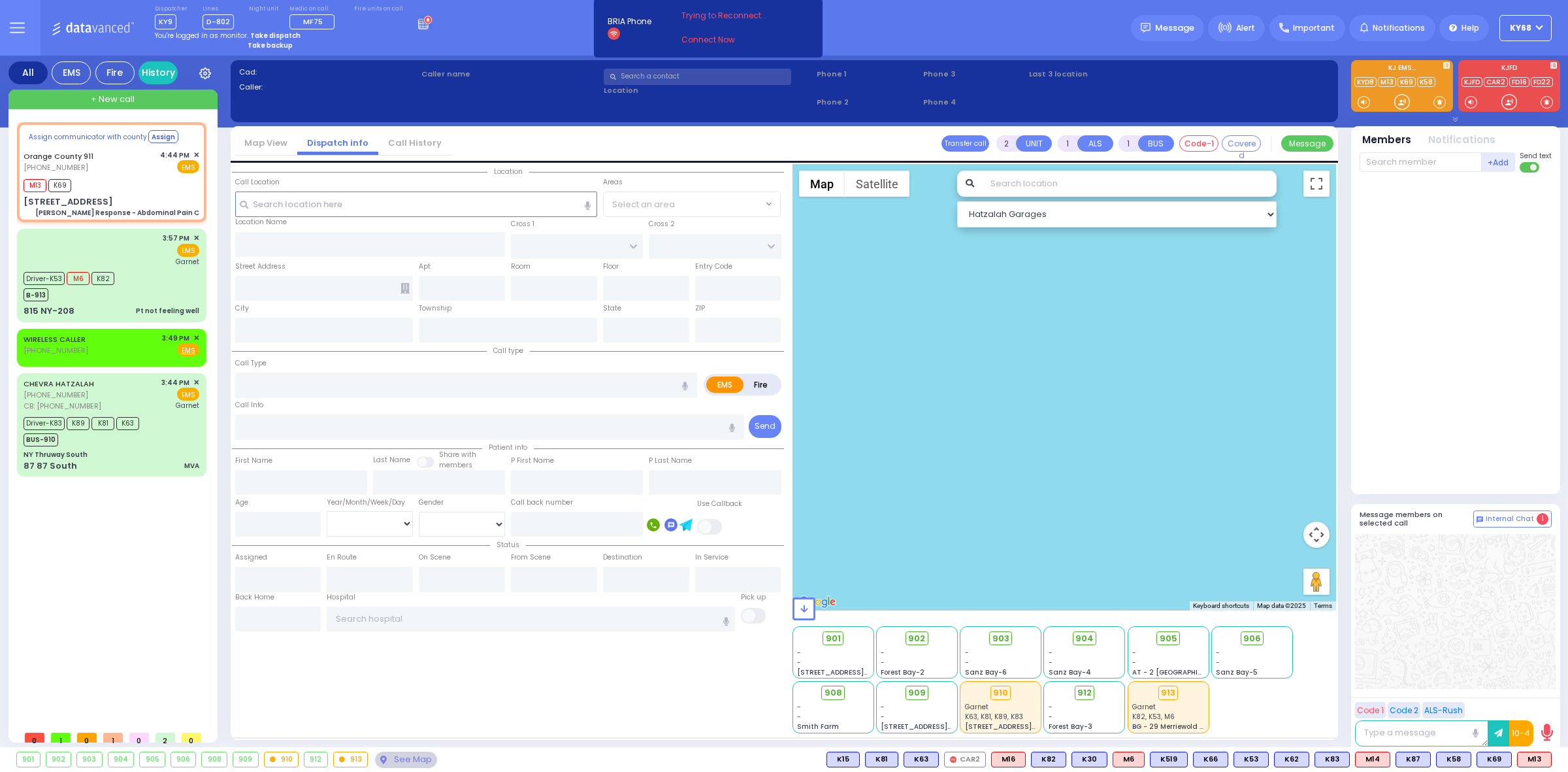
radio input "true"
type input "Nature: : Charlie Response - Abdominal Pain C Address: : [STREET_ADDRESS][GEOGR…"
select select
type input "16:46"
select select "Hatzalah Garages"
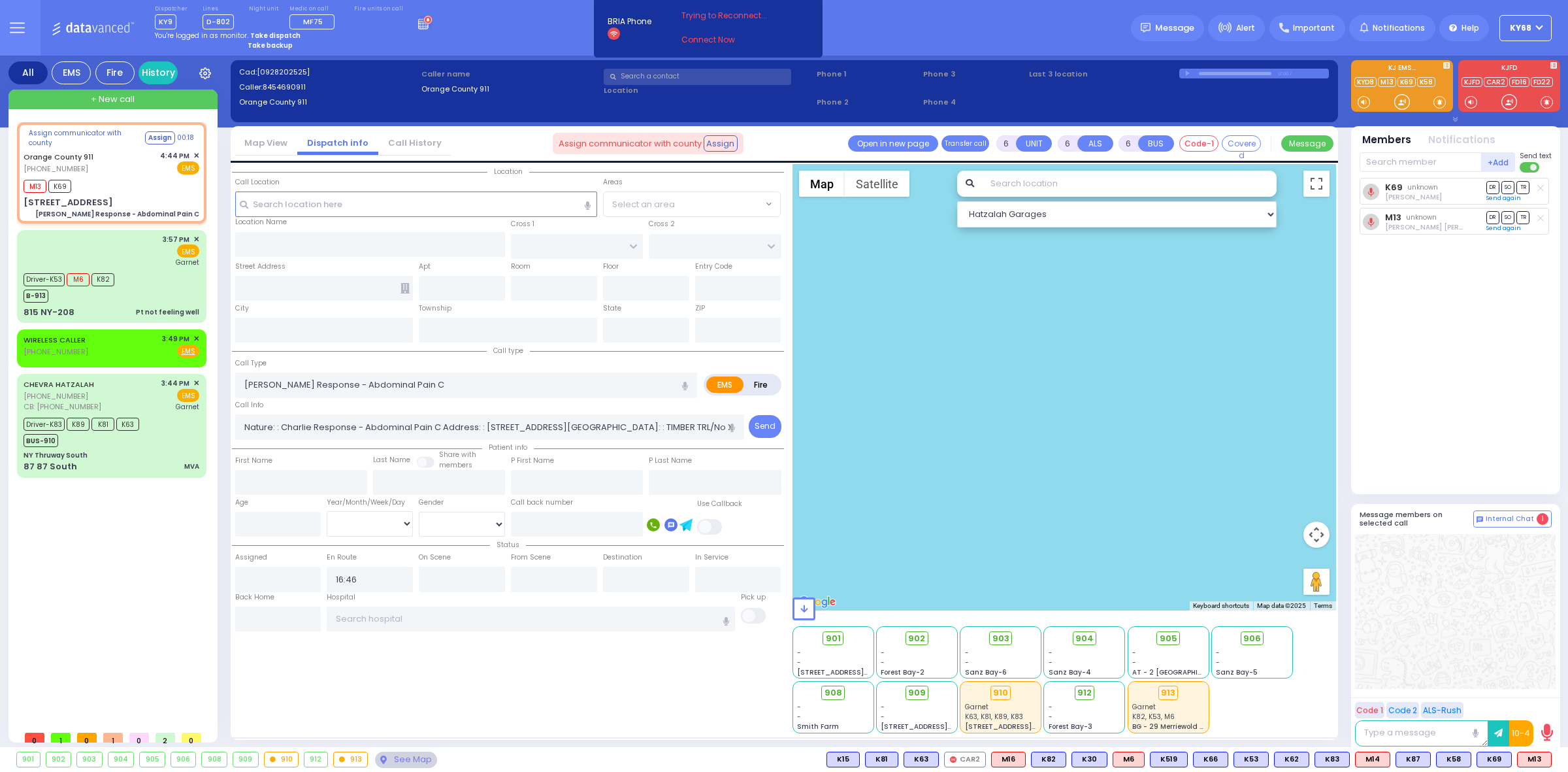
type input "[STREET_ADDRESS]"
type input "Monroe"
type input "[US_STATE]"
type input "10930"
